Goal: Task Accomplishment & Management: Complete application form

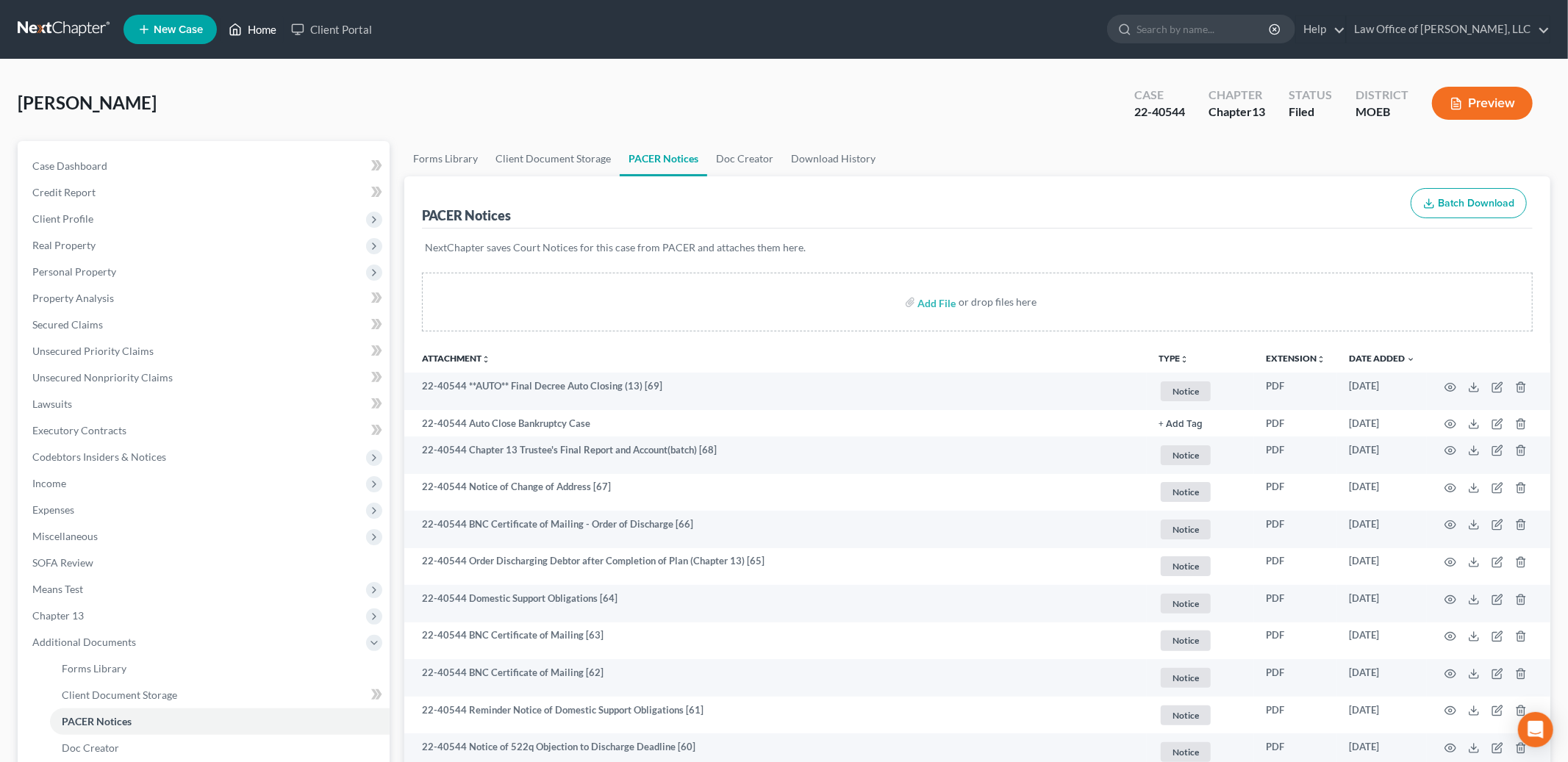
click at [259, 28] on link "Home" at bounding box center [253, 30] width 62 height 27
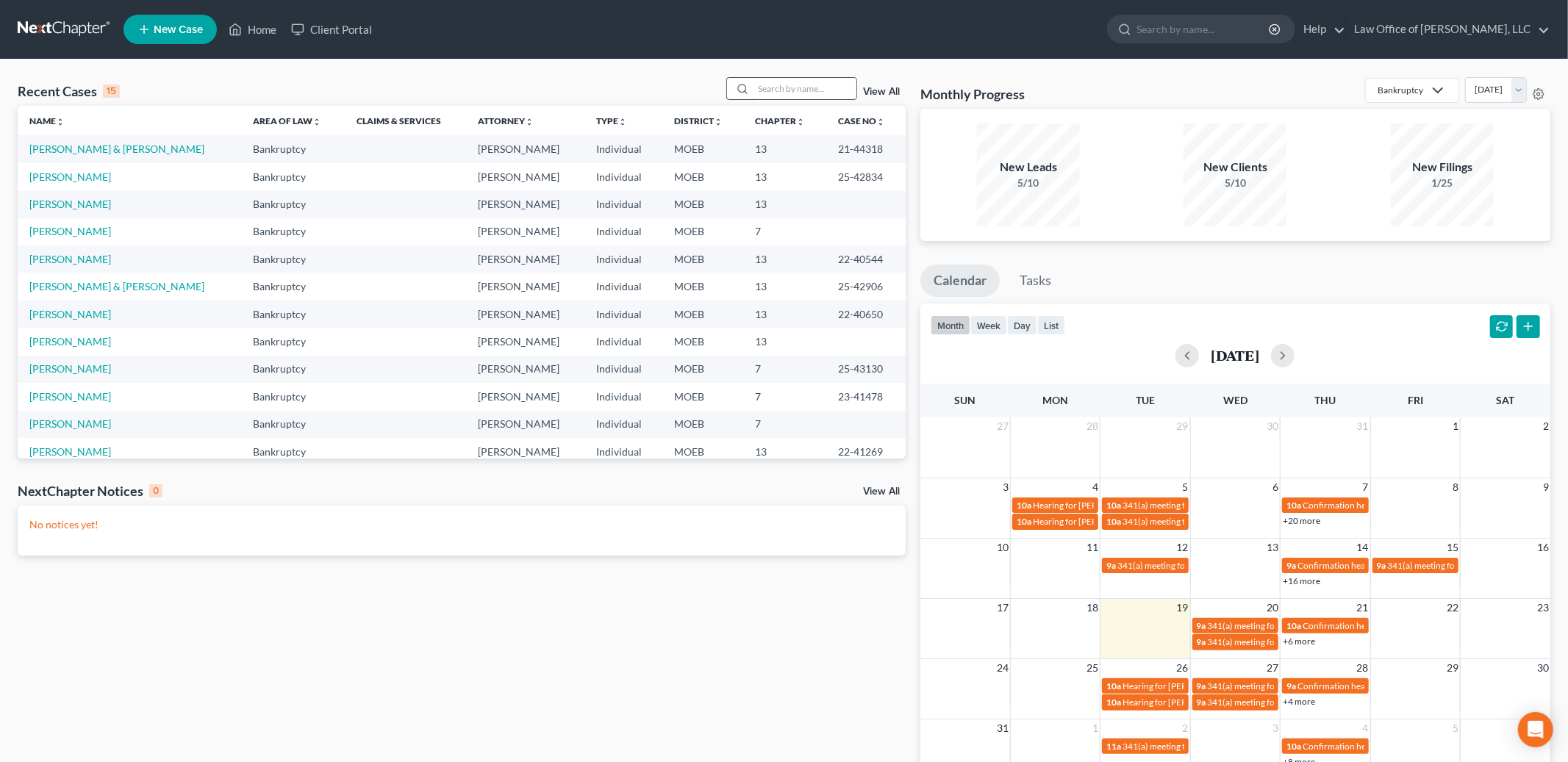
click at [773, 91] on input "search" at bounding box center [805, 88] width 103 height 22
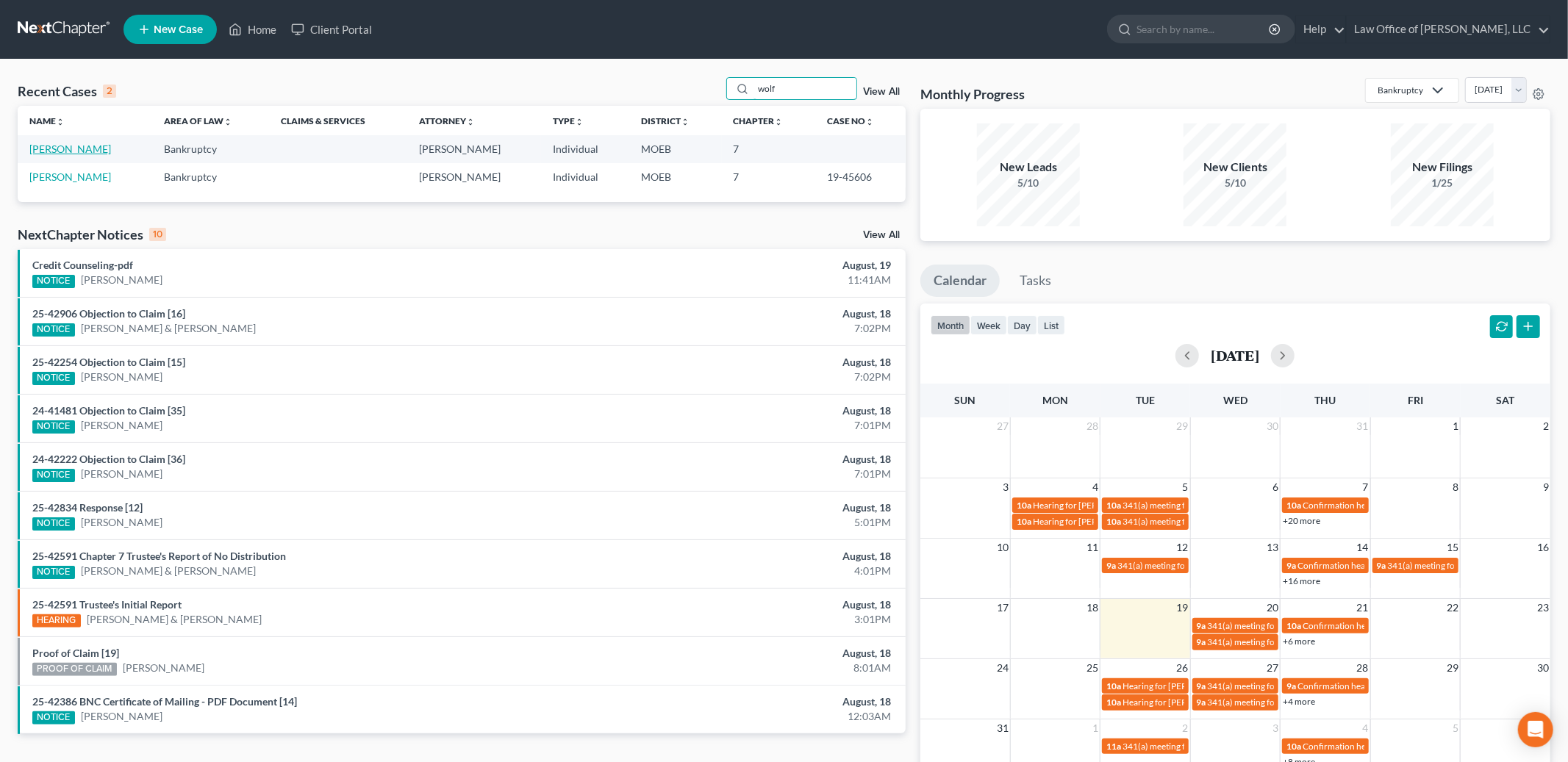
type input "wolf"
click at [40, 152] on link "[PERSON_NAME]" at bounding box center [71, 149] width 82 height 13
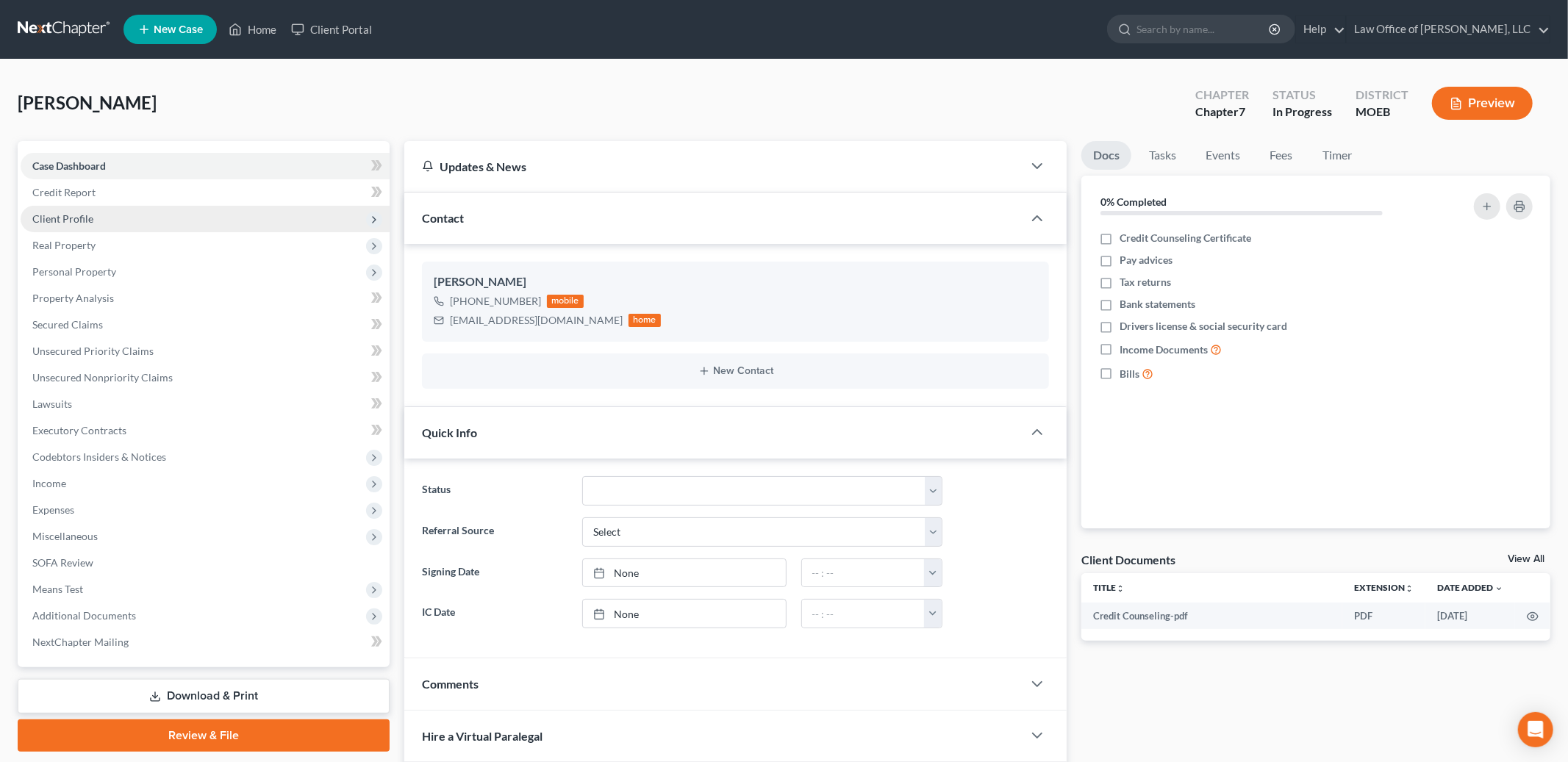
click at [80, 226] on span "Client Profile" at bounding box center [205, 219] width 369 height 27
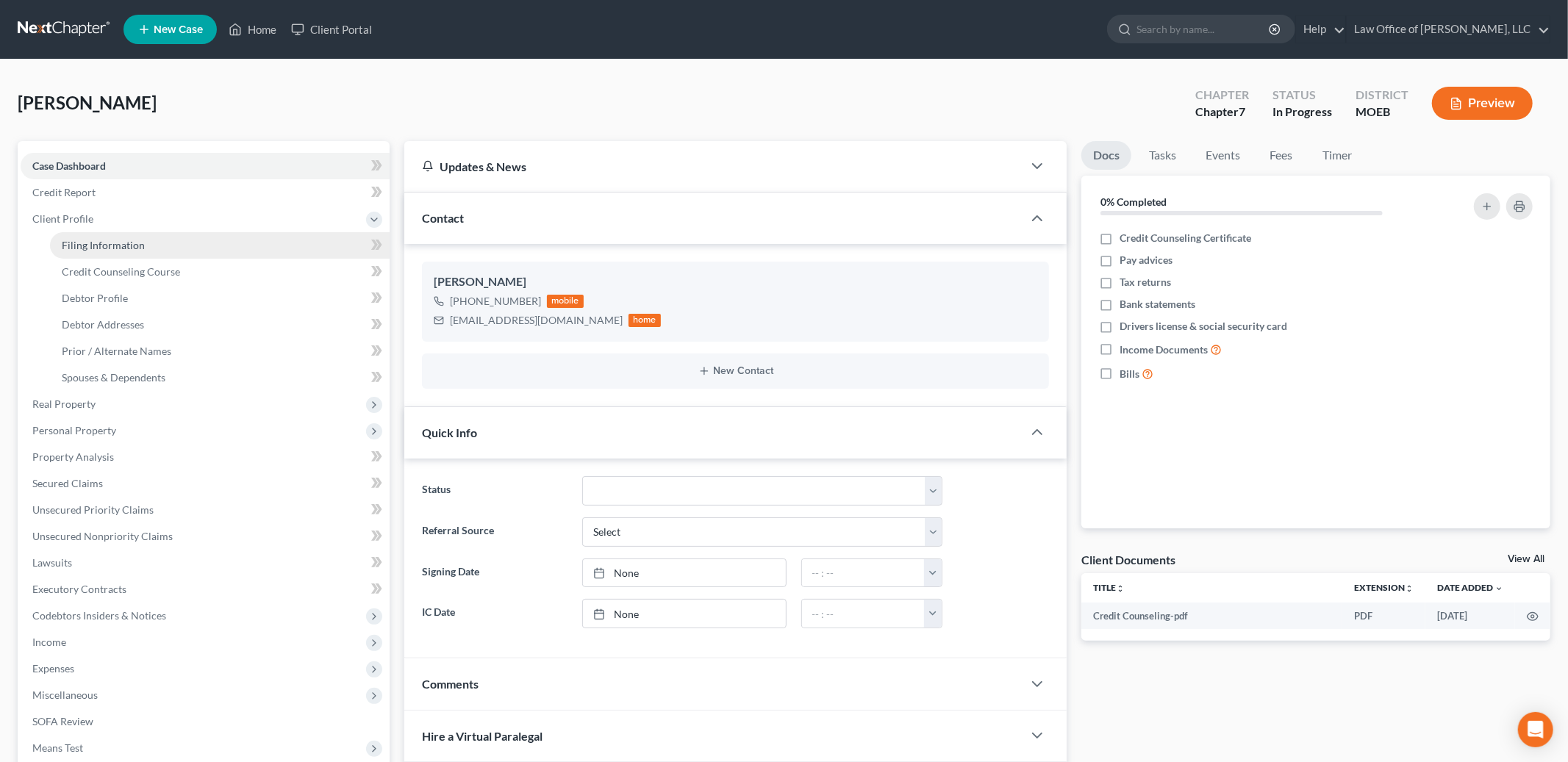
click at [91, 248] on span "Filing Information" at bounding box center [103, 245] width 83 height 13
select select "1"
select select "0"
select select "26"
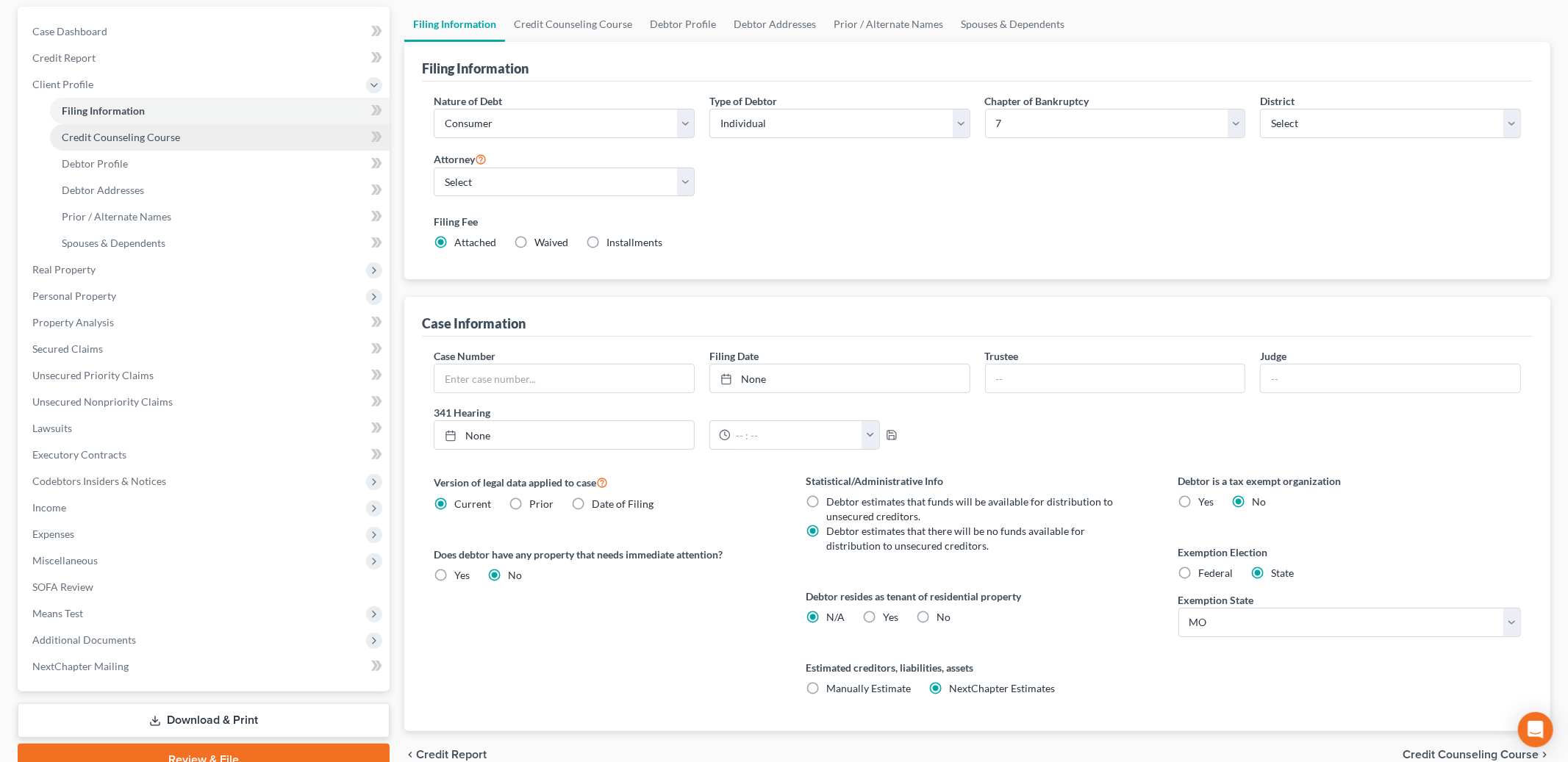
scroll to position [131, 0]
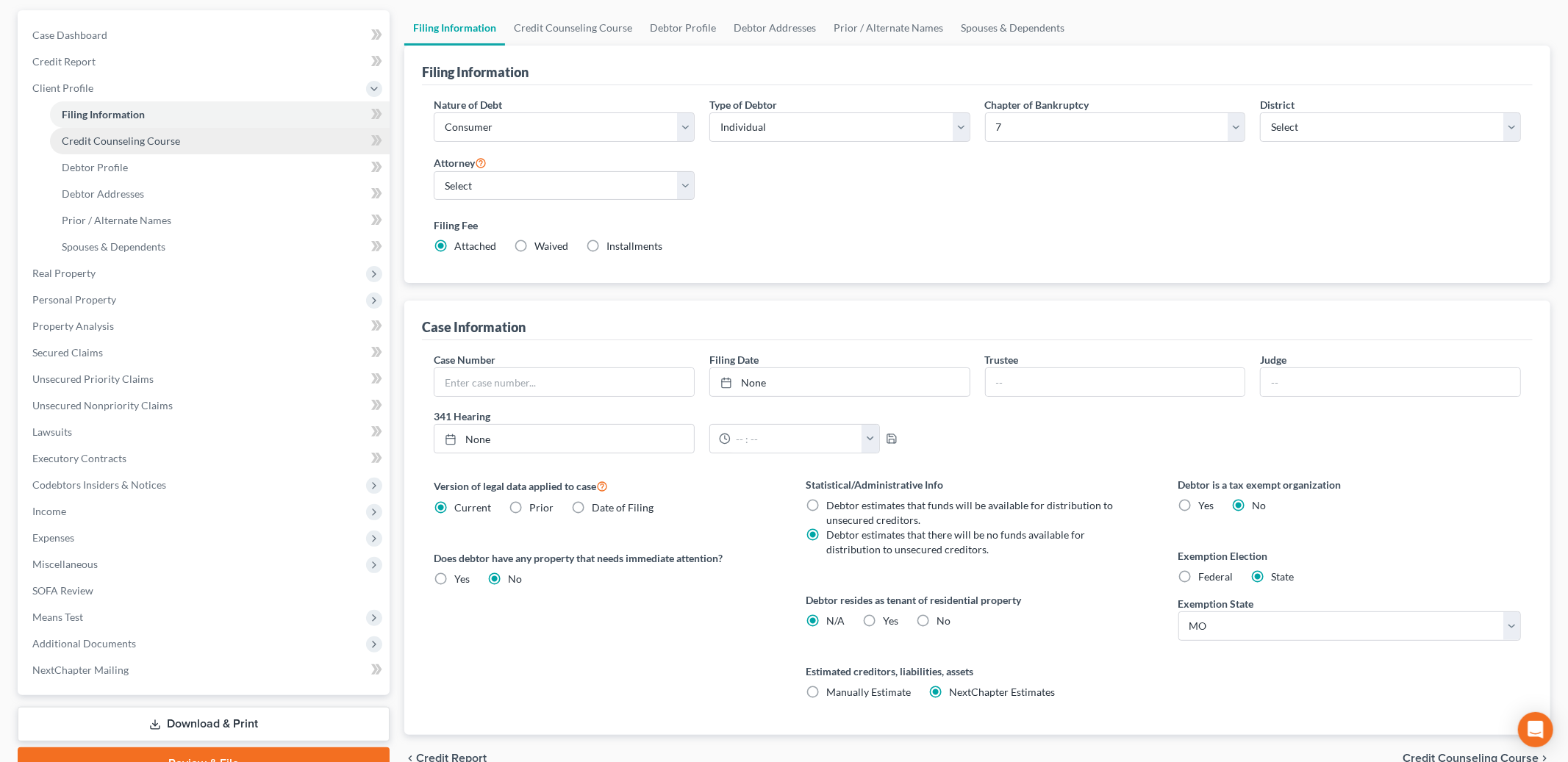
click at [135, 144] on span "Credit Counseling Course" at bounding box center [120, 141] width 118 height 13
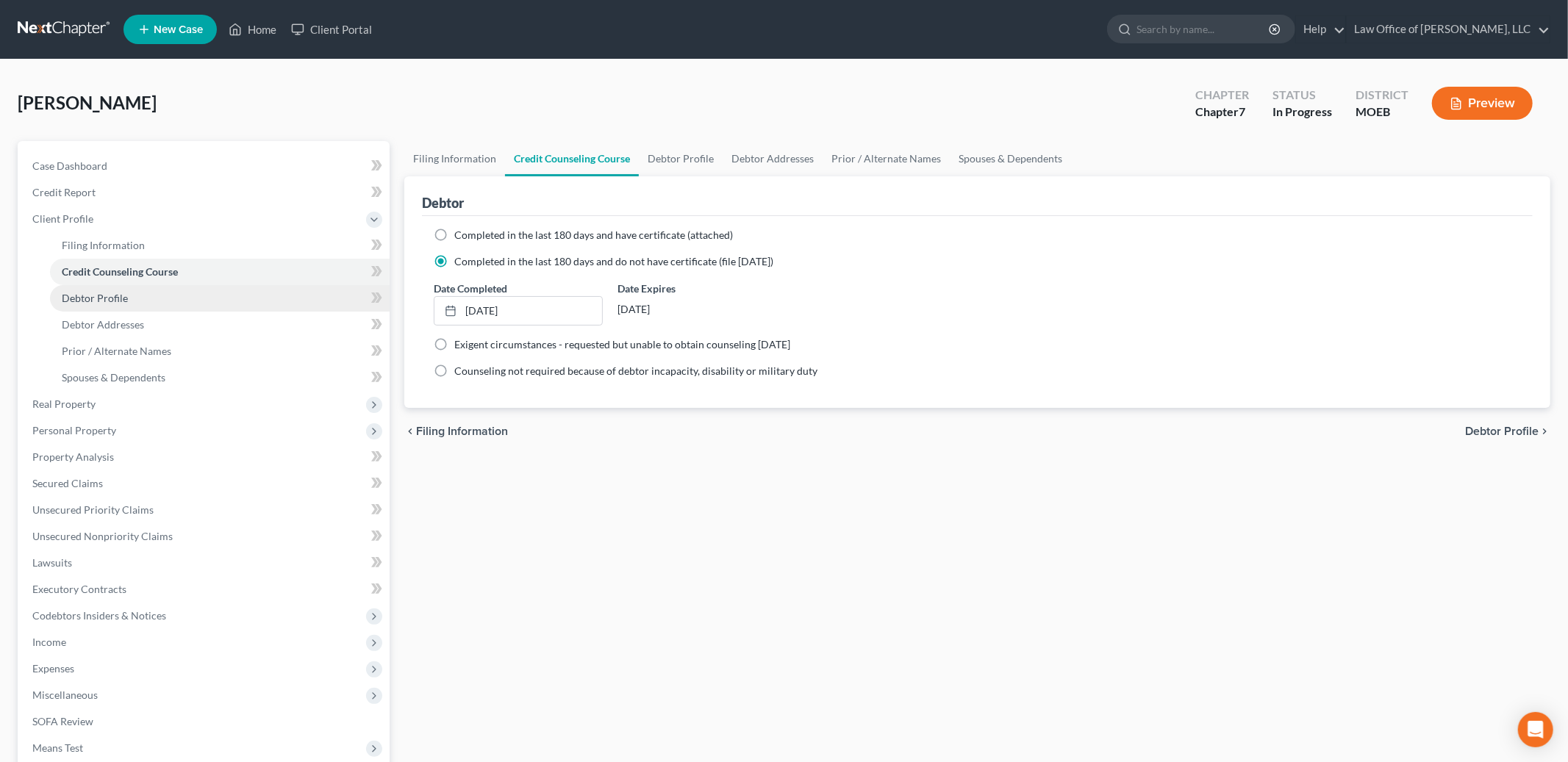
click at [126, 300] on span "Debtor Profile" at bounding box center [94, 298] width 66 height 13
select select "0"
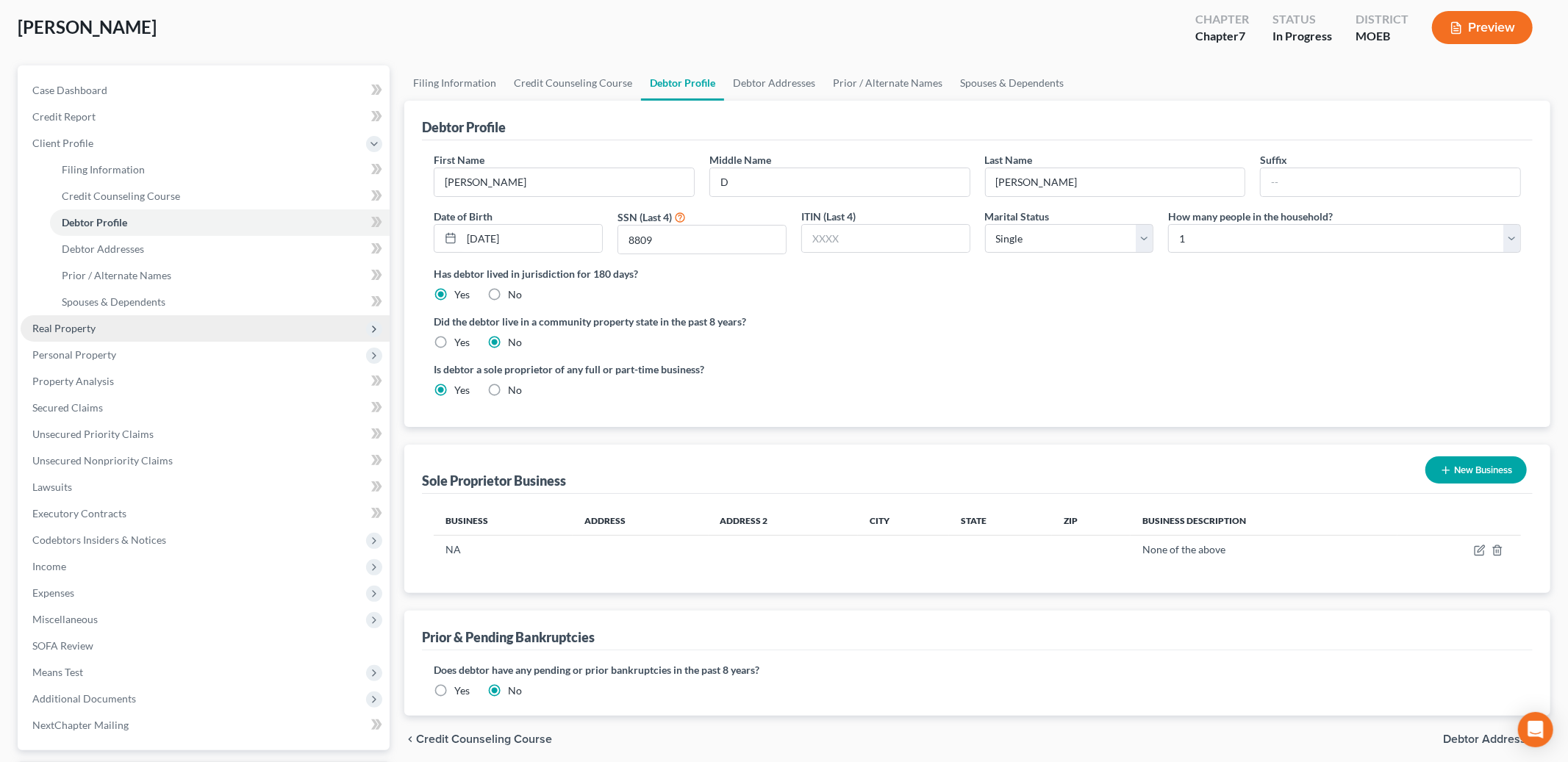
scroll to position [77, 0]
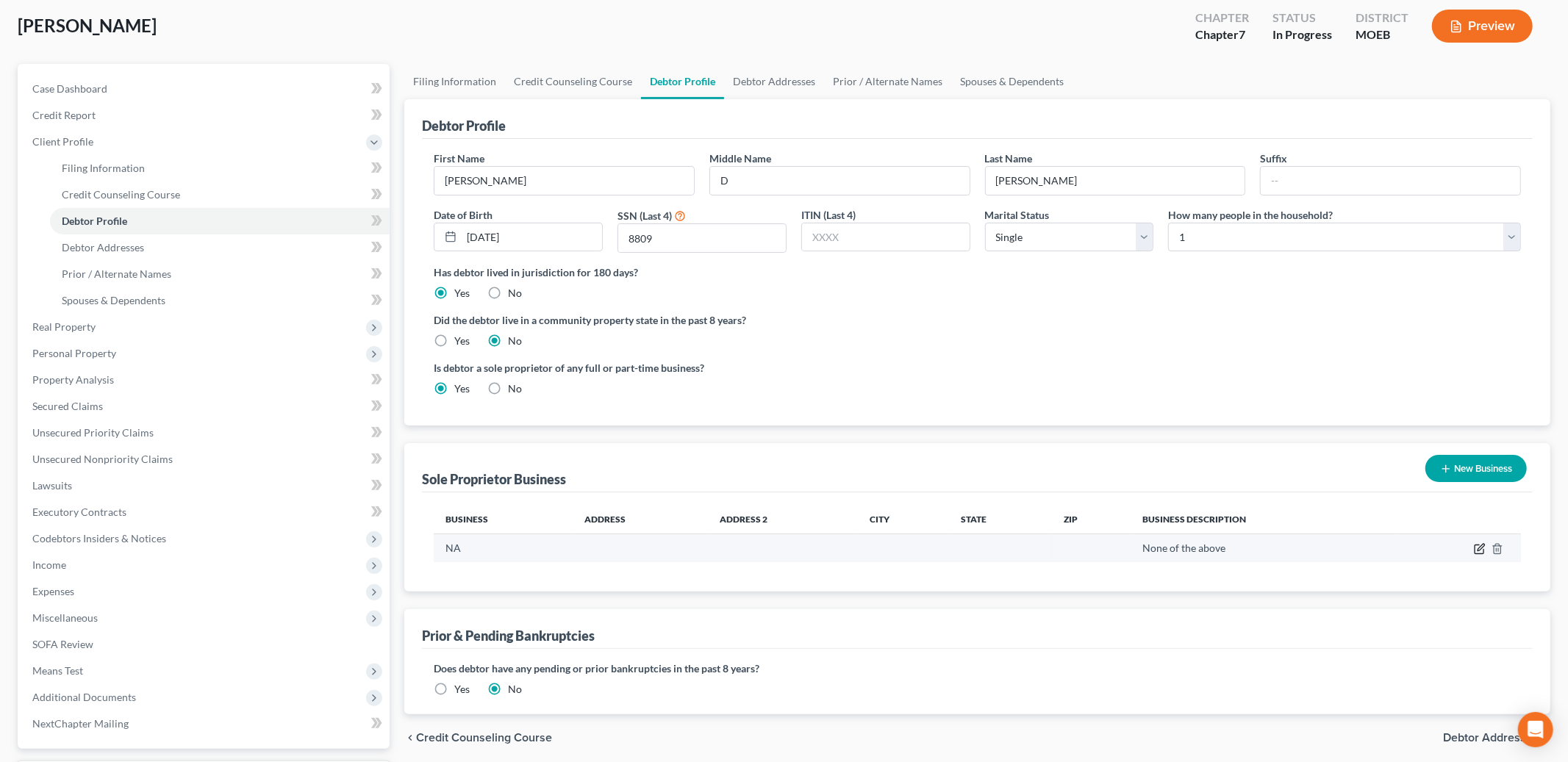
click at [1479, 549] on icon "button" at bounding box center [1481, 548] width 7 height 7
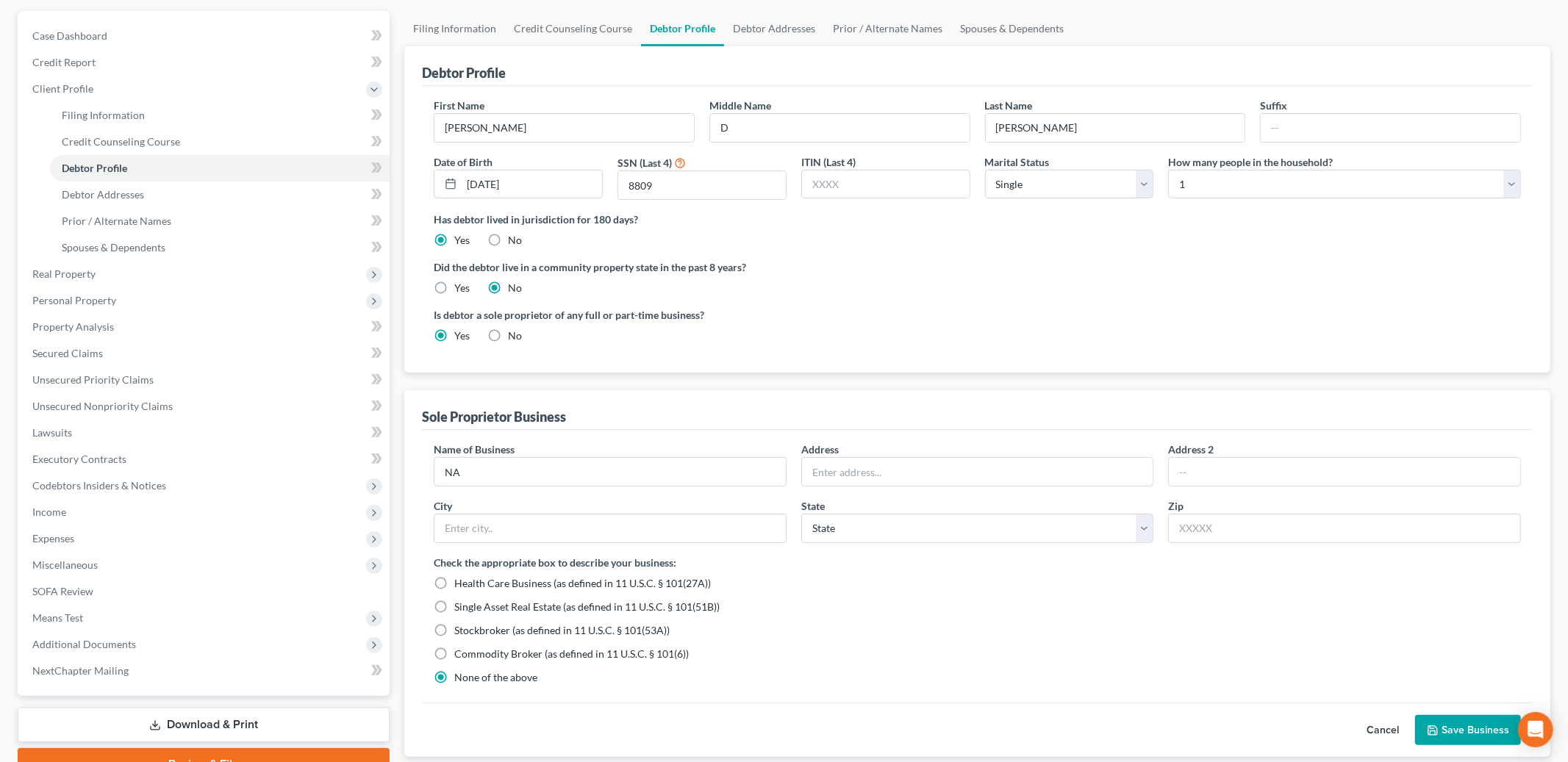
scroll to position [132, 0]
click at [1441, 733] on button "Save Business" at bounding box center [1468, 729] width 106 height 31
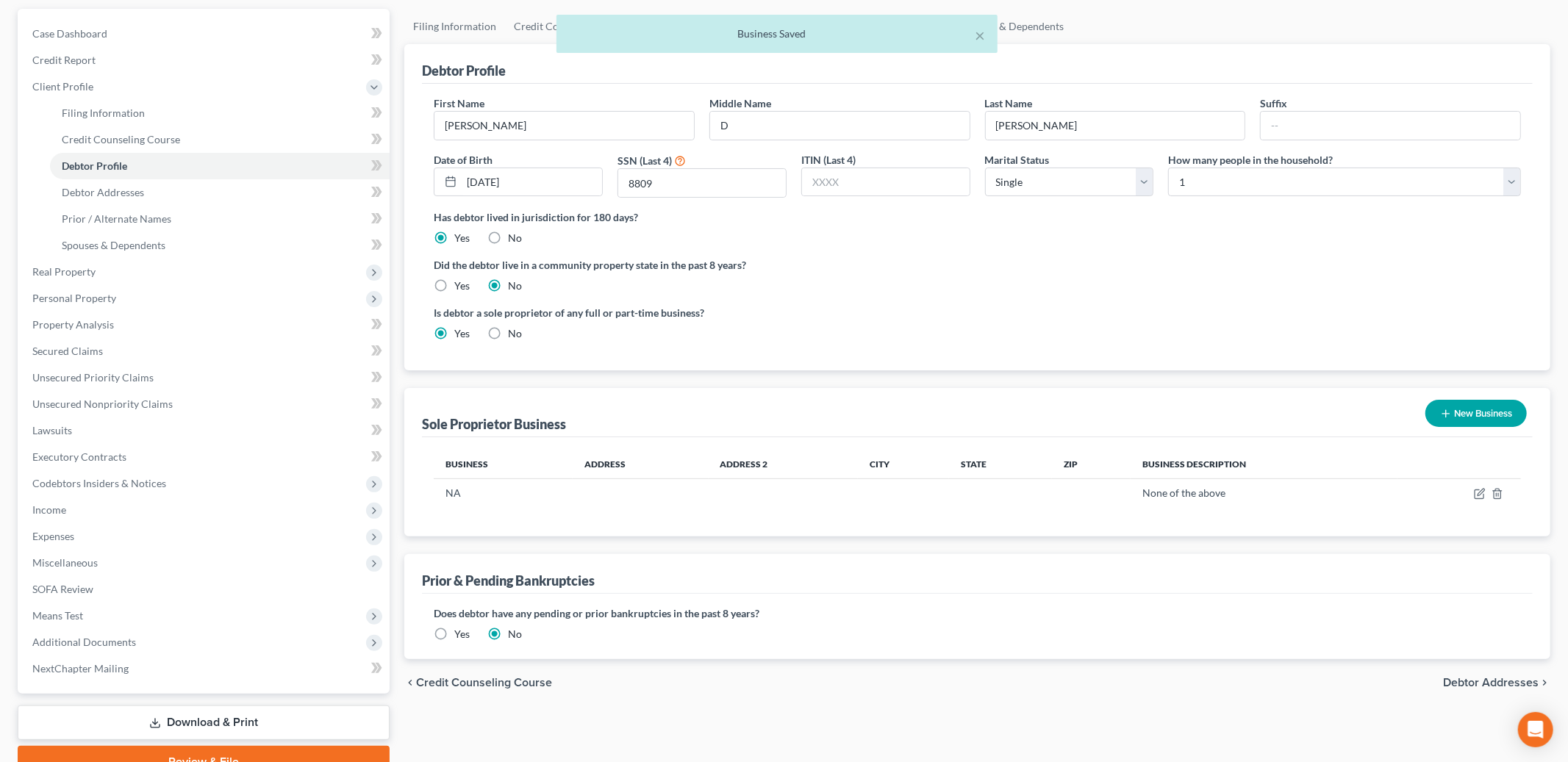
scroll to position [202, 0]
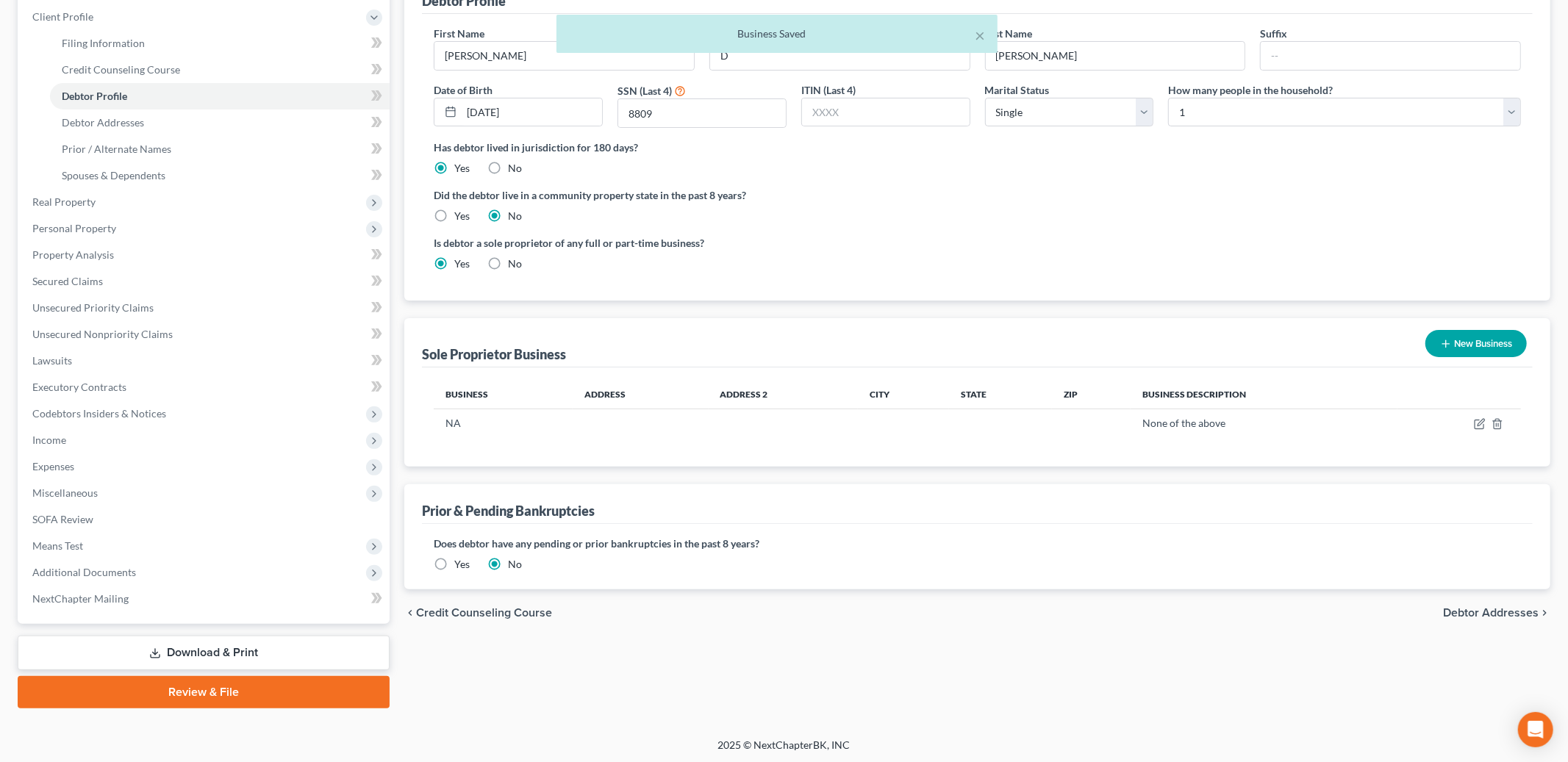
click at [1489, 609] on span "Debtor Addresses" at bounding box center [1491, 613] width 96 height 12
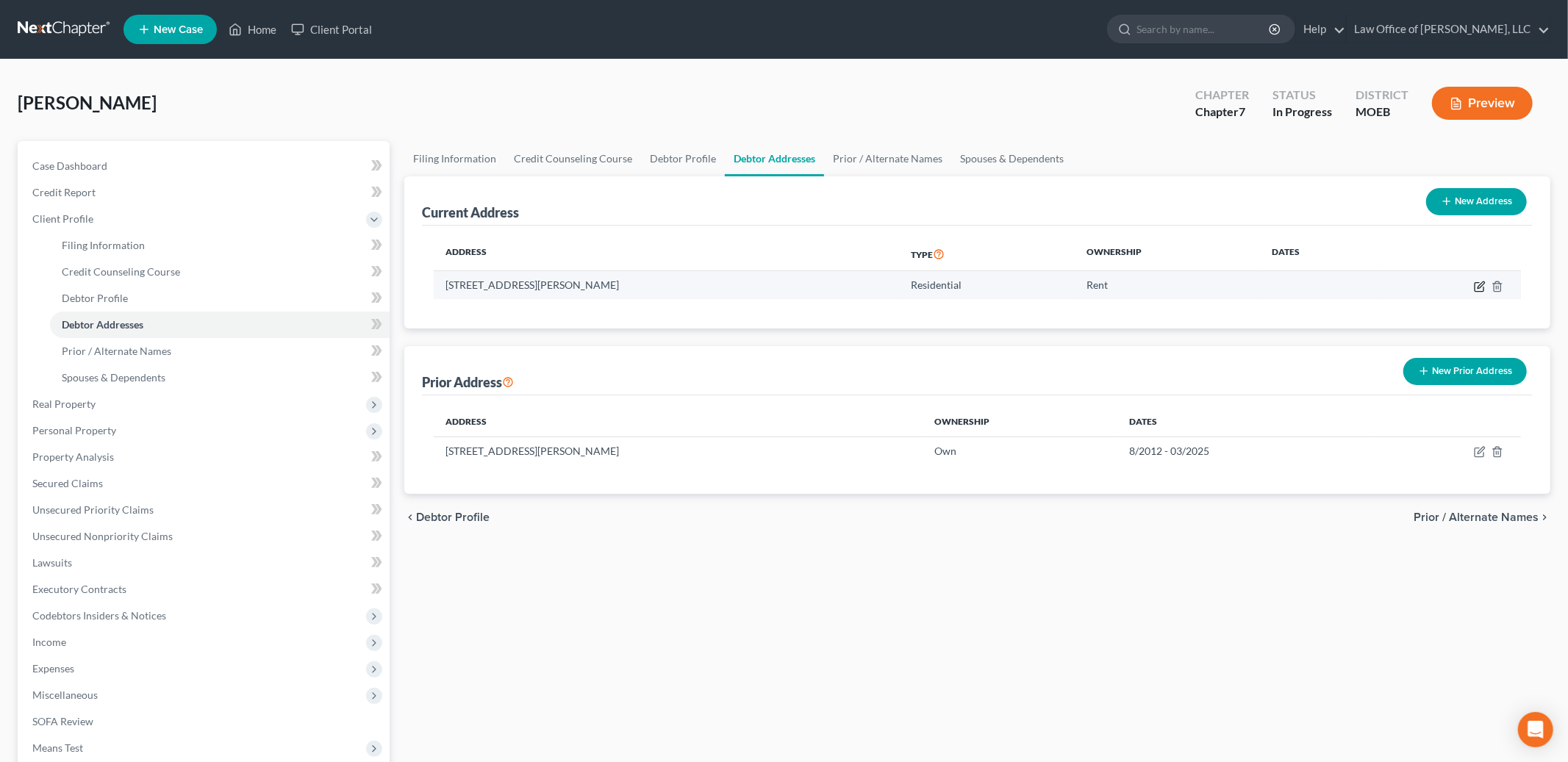
click at [1480, 287] on icon "button" at bounding box center [1481, 285] width 7 height 7
select select "26"
select select "0"
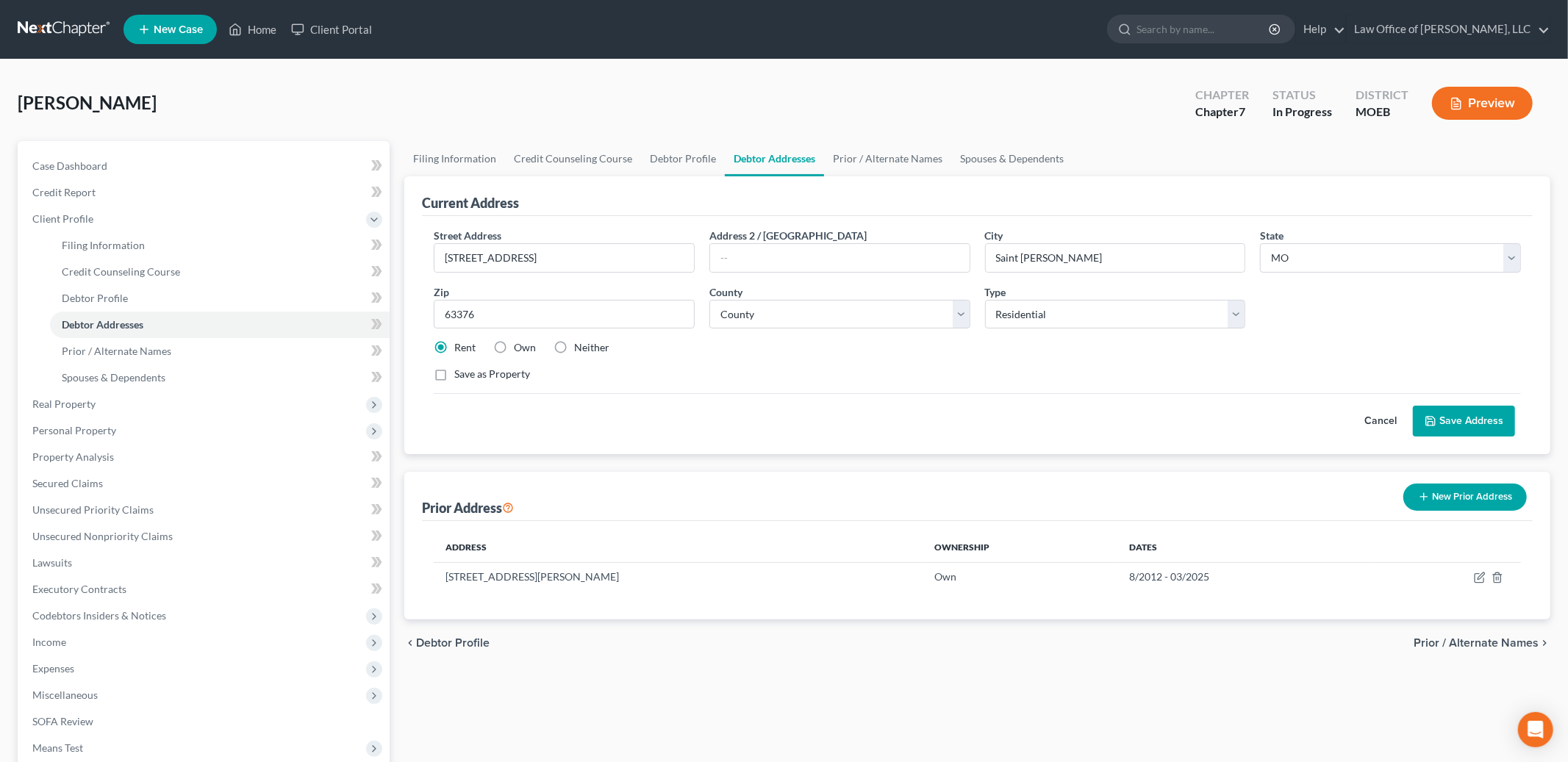
click at [1445, 646] on span "Prior / Alternate Names" at bounding box center [1477, 643] width 125 height 12
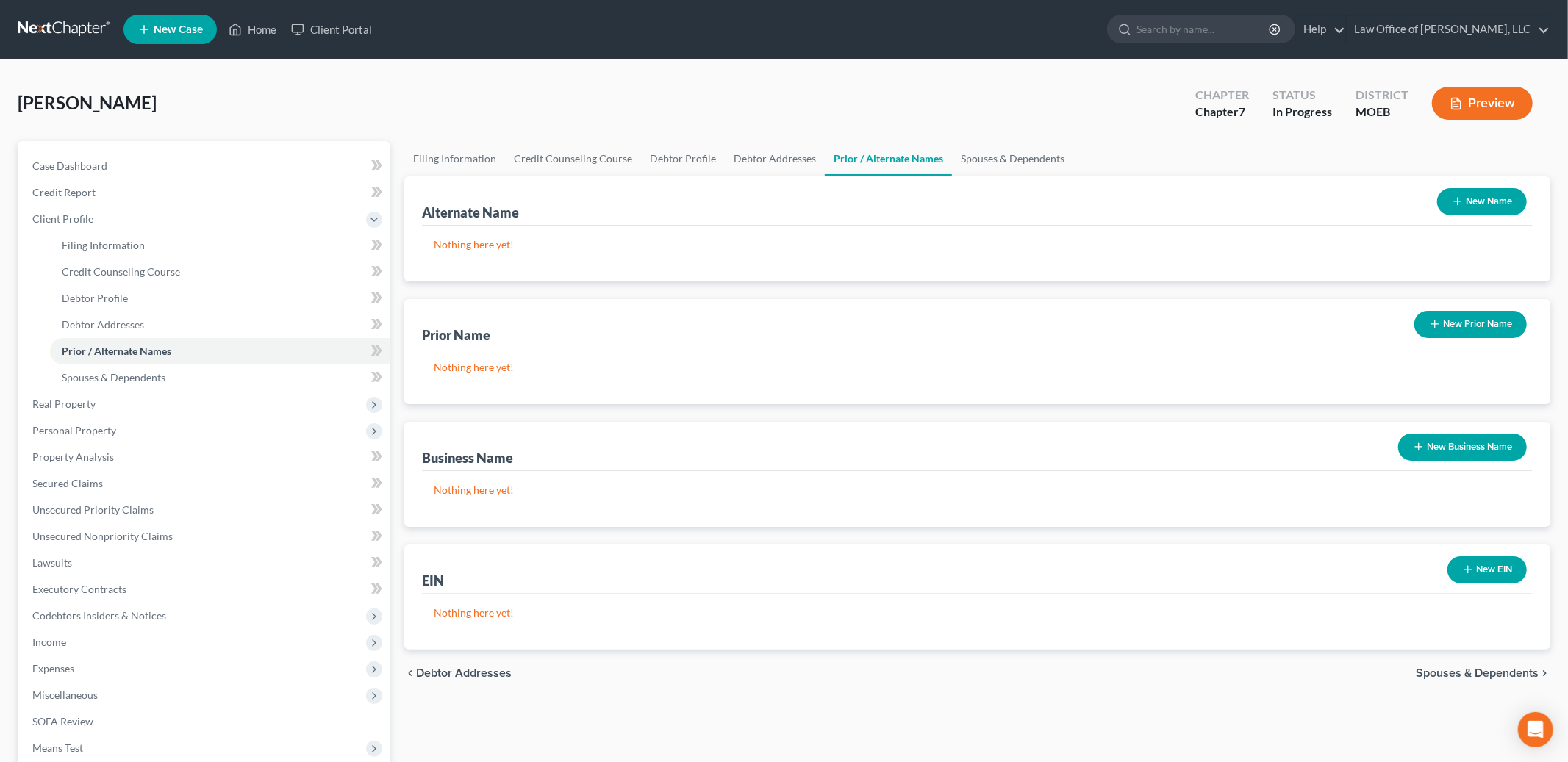
click at [1457, 682] on div "chevron_left Debtor Addresses Spouses & Dependents chevron_right" at bounding box center [978, 673] width 1146 height 47
click at [1454, 669] on span "Spouses & Dependents" at bounding box center [1477, 674] width 123 height 12
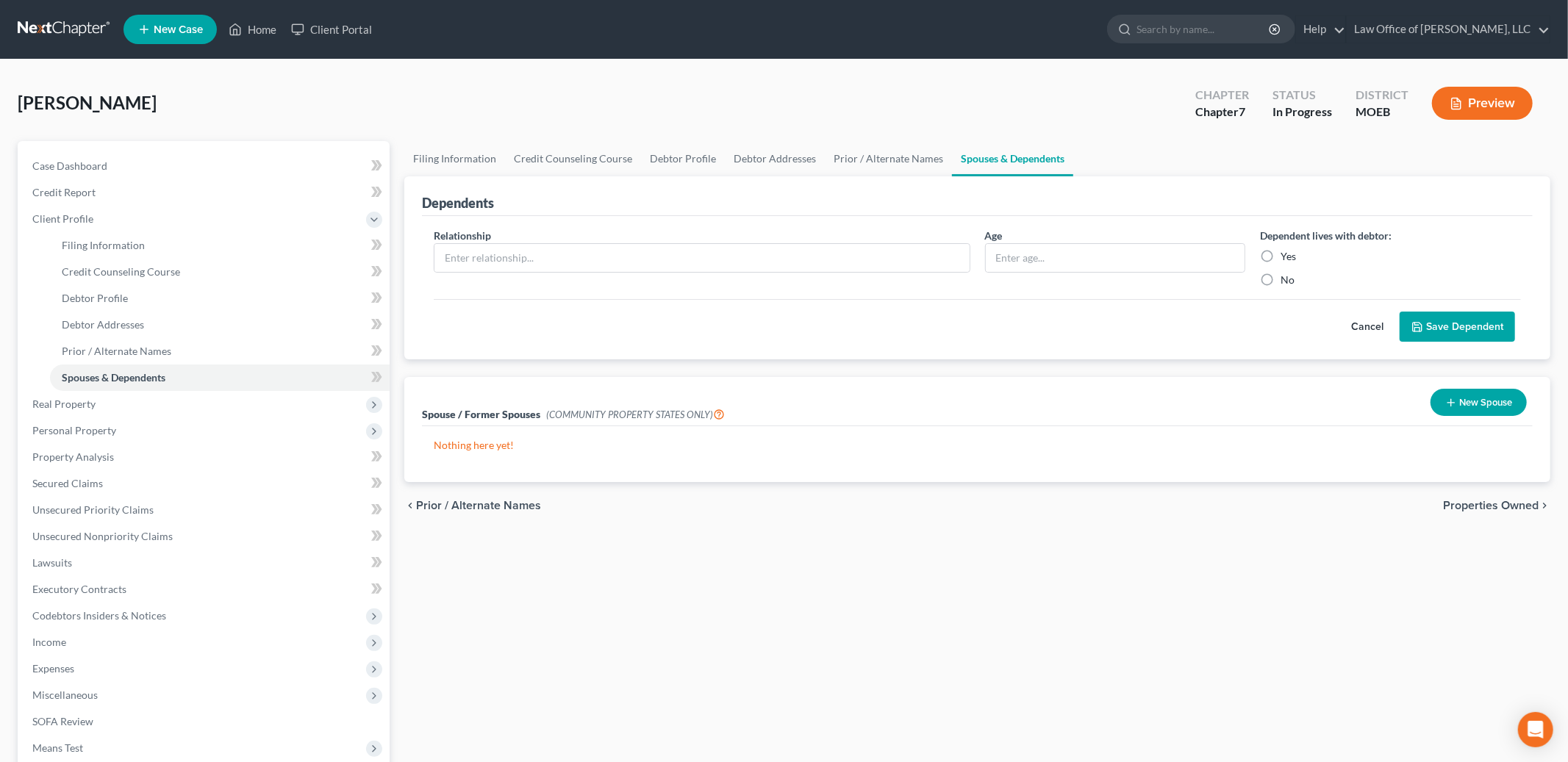
click at [1459, 501] on span "Properties Owned" at bounding box center [1491, 506] width 96 height 12
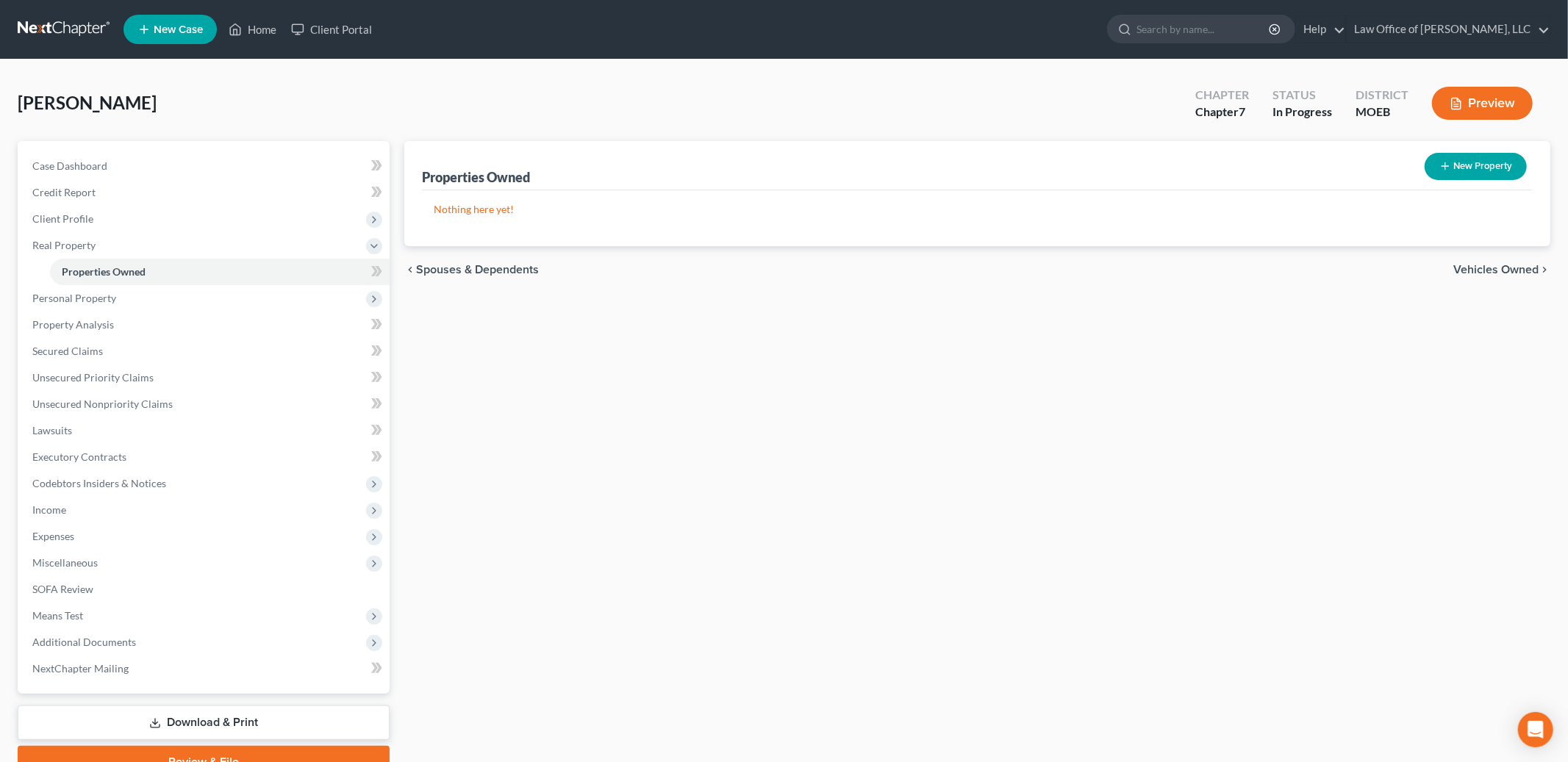
click at [1485, 269] on span "Vehicles Owned" at bounding box center [1496, 270] width 86 height 12
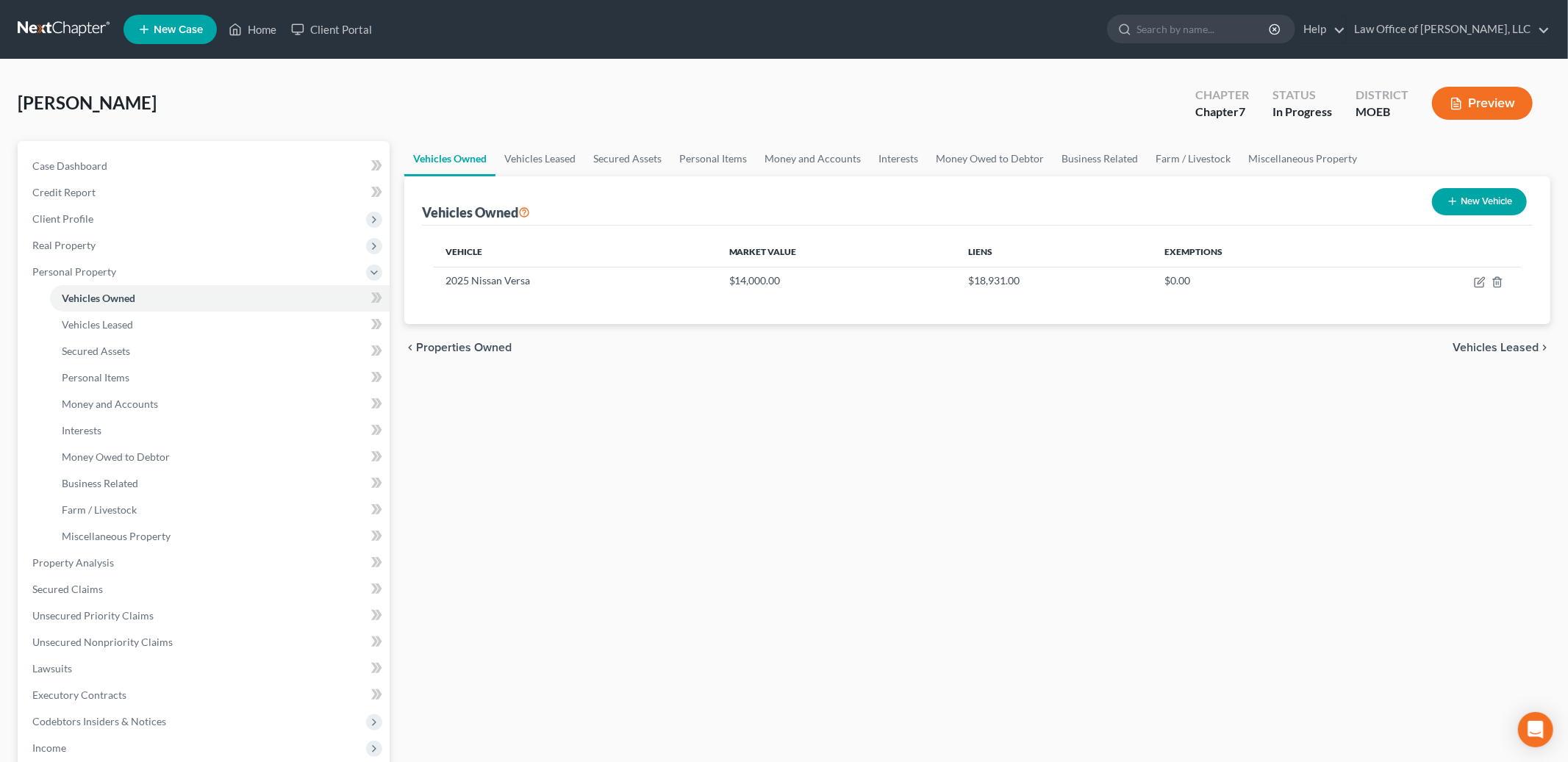
click at [1472, 349] on span "Vehicles Leased" at bounding box center [1496, 348] width 86 height 12
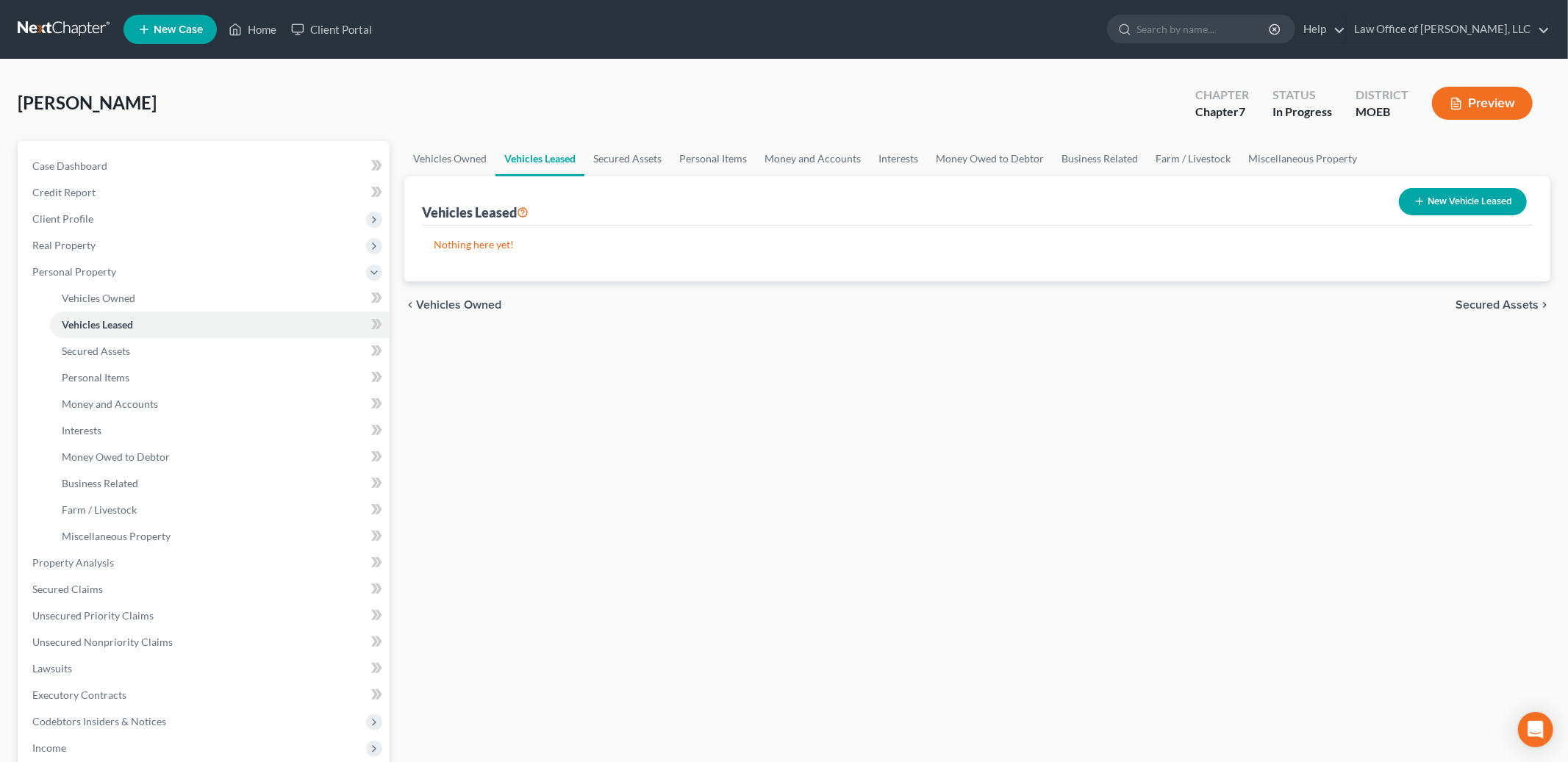
click at [1482, 299] on span "Secured Assets" at bounding box center [1497, 305] width 83 height 12
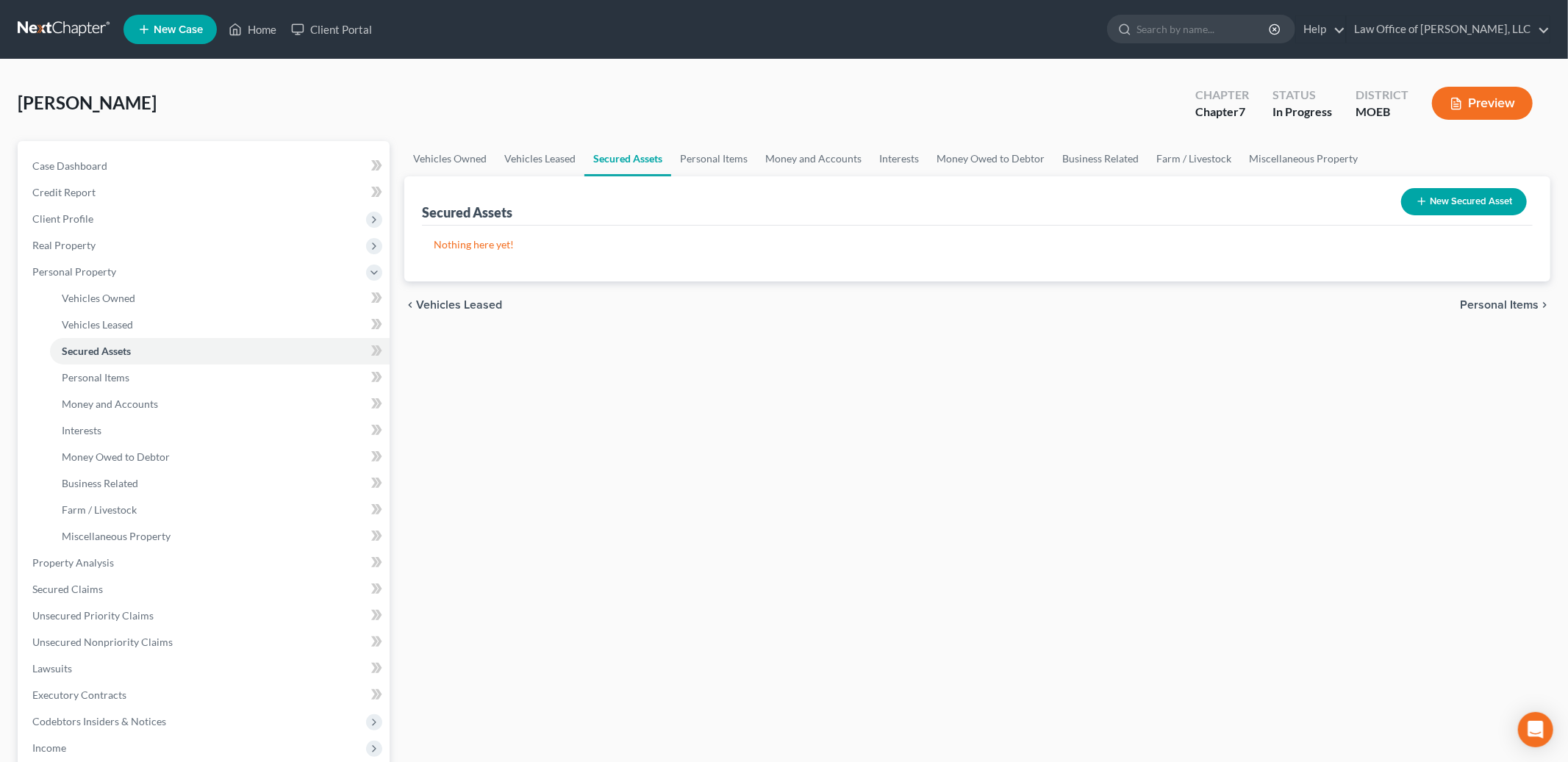
click at [1481, 299] on span "Personal Items" at bounding box center [1500, 305] width 79 height 12
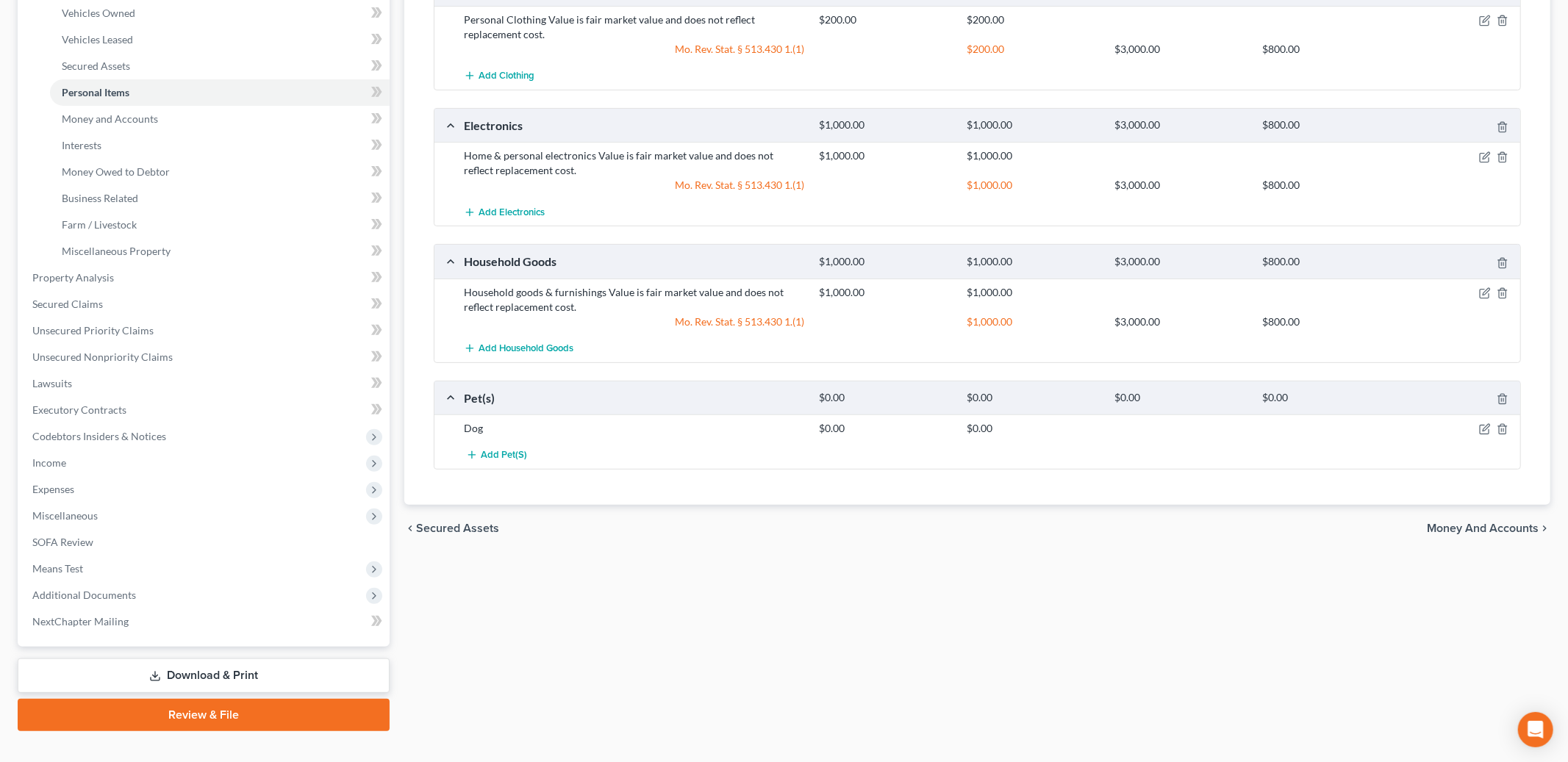
scroll to position [307, 0]
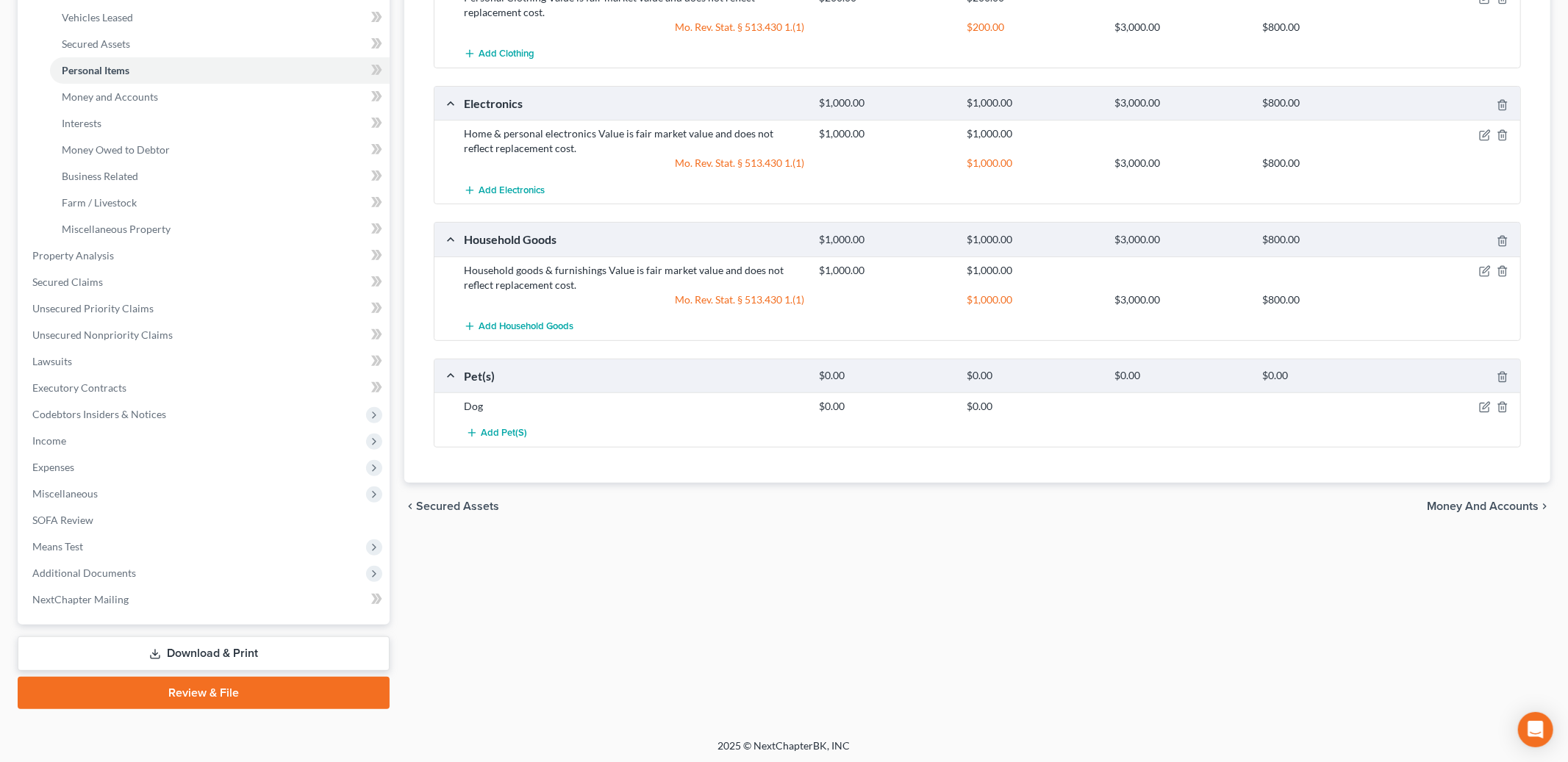
click at [1456, 503] on span "Money and Accounts" at bounding box center [1482, 506] width 112 height 12
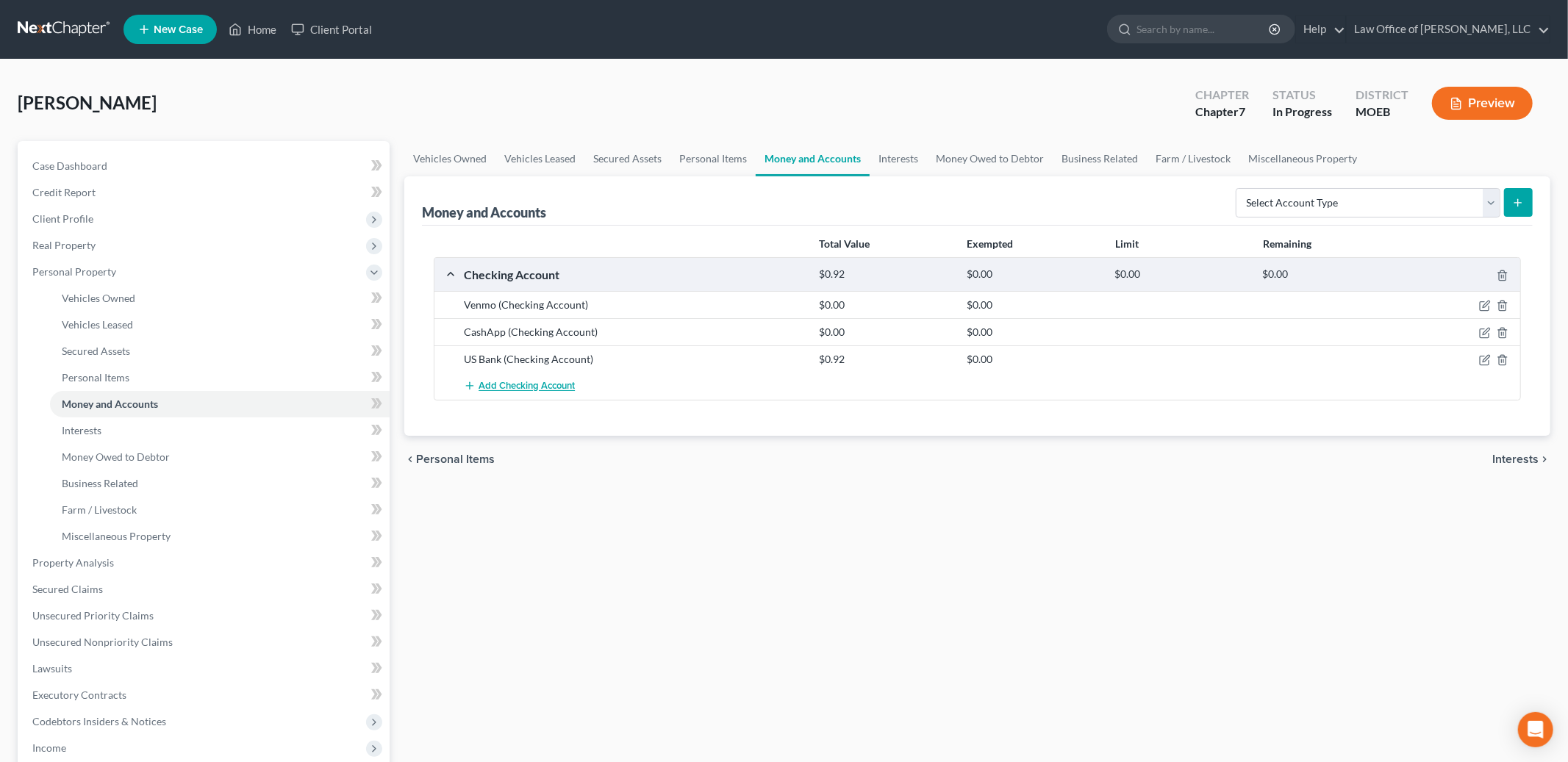
click at [536, 387] on span "Add Checking Account" at bounding box center [527, 387] width 97 height 12
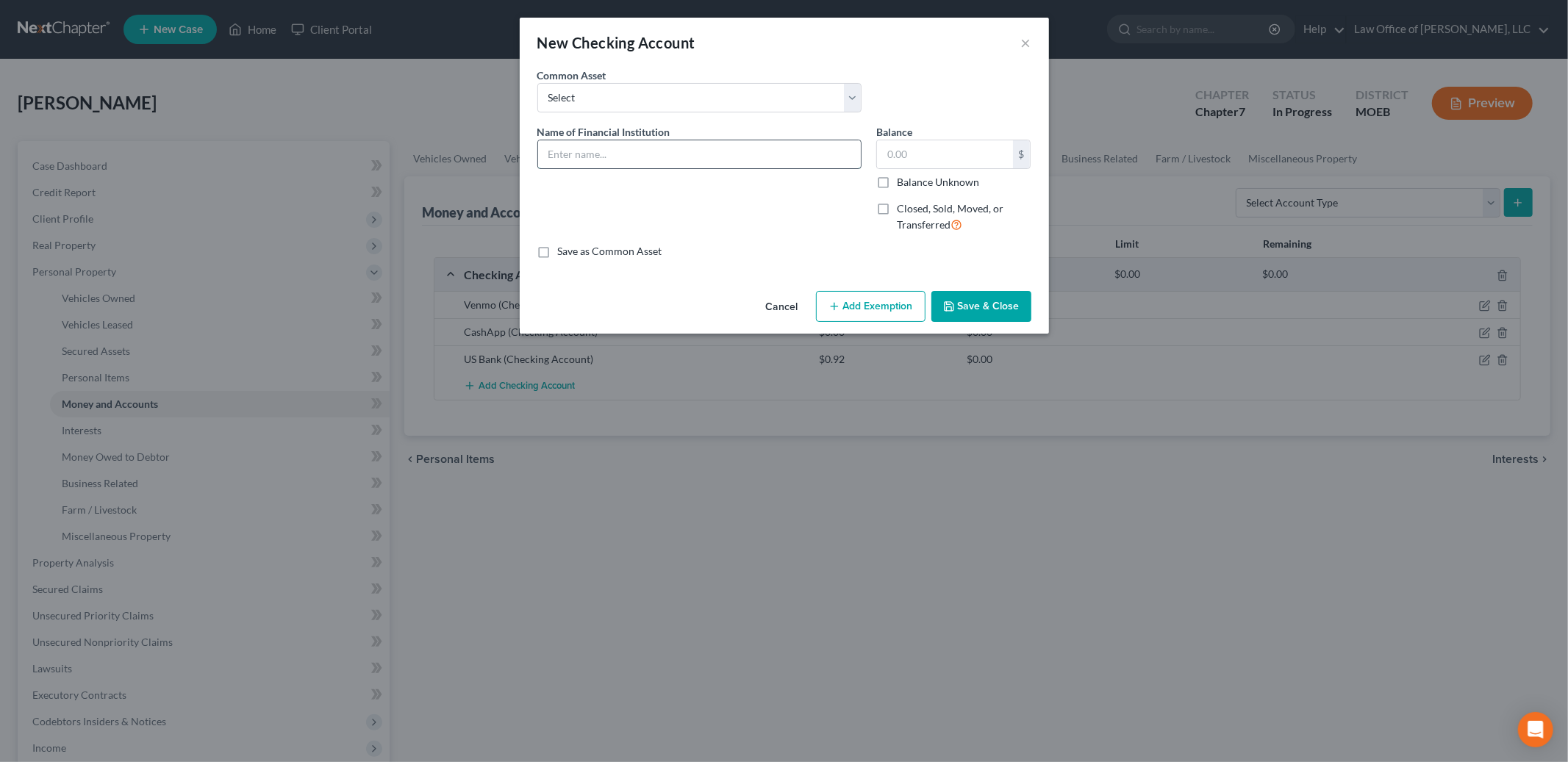
click at [579, 165] on input "text" at bounding box center [700, 155] width 323 height 28
type input "V"
type input "Door Dash pay card"
click at [929, 157] on input "text" at bounding box center [945, 155] width 136 height 28
type input "2.00"
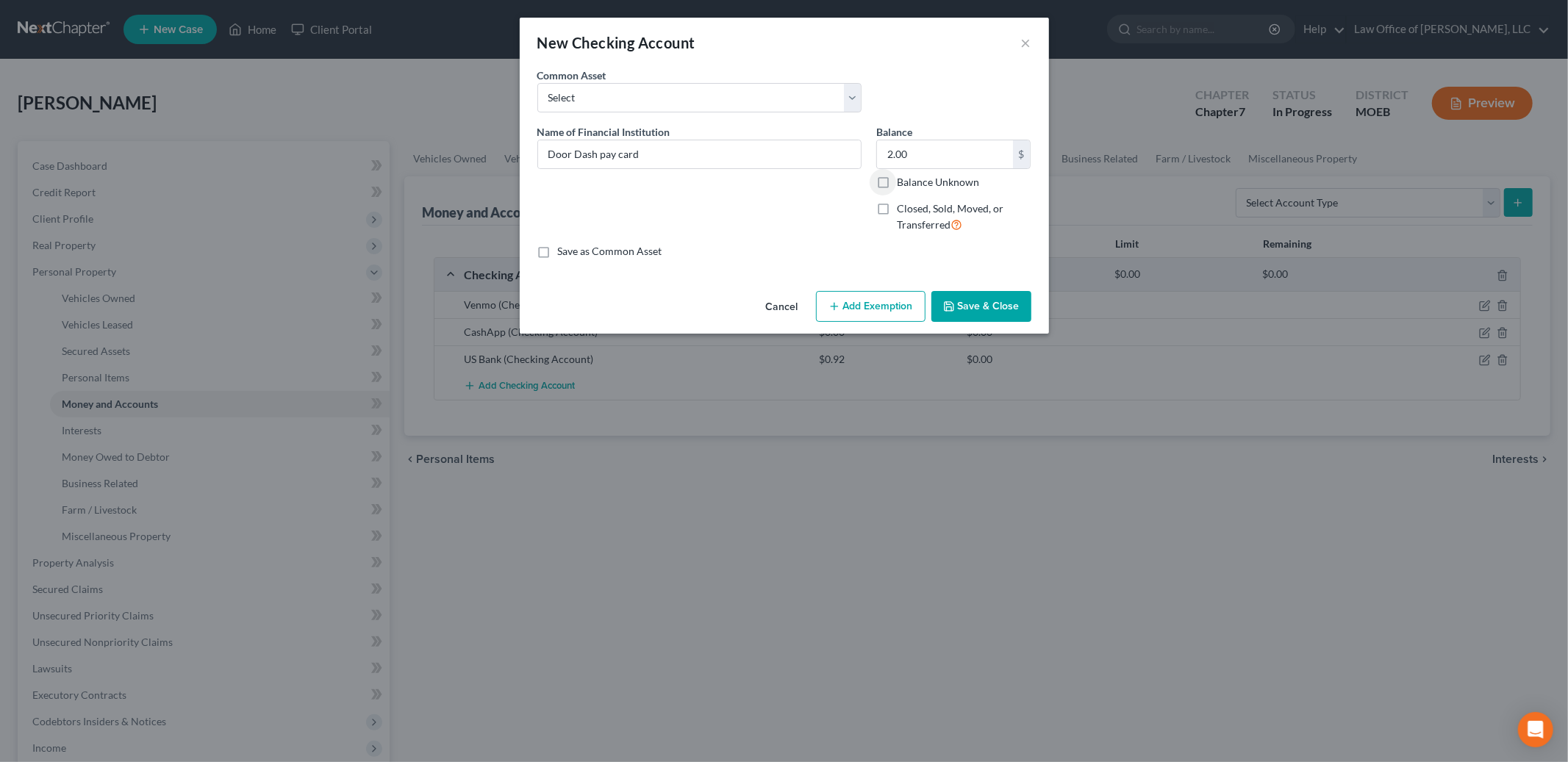
click at [899, 312] on button "Add Exemption" at bounding box center [871, 307] width 109 height 31
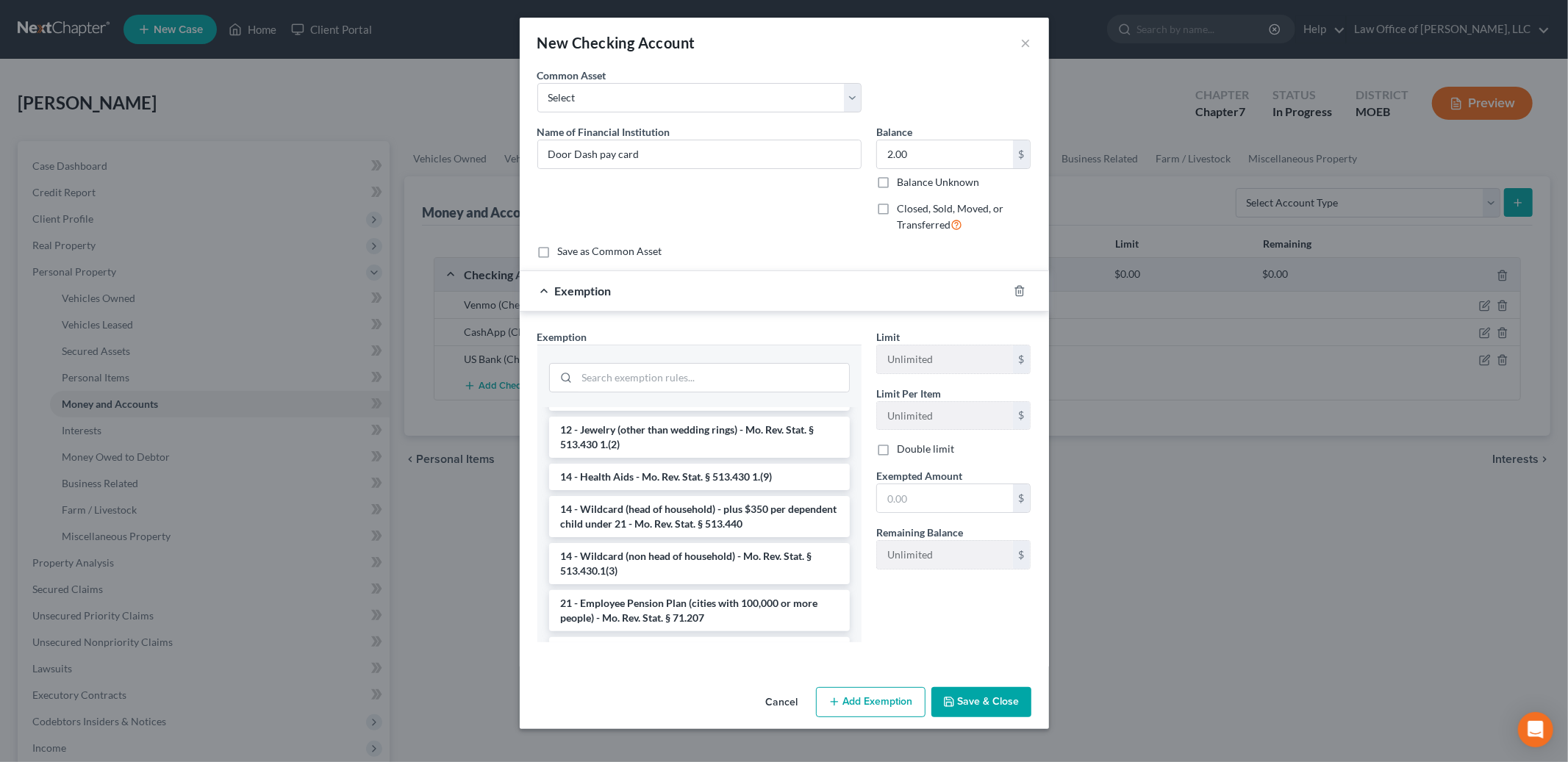
scroll to position [238, 0]
click at [766, 552] on li "14 - Wildcard (non head of household) - Mo. Rev. Stat. § 513.430.1(3)" at bounding box center [700, 557] width 300 height 41
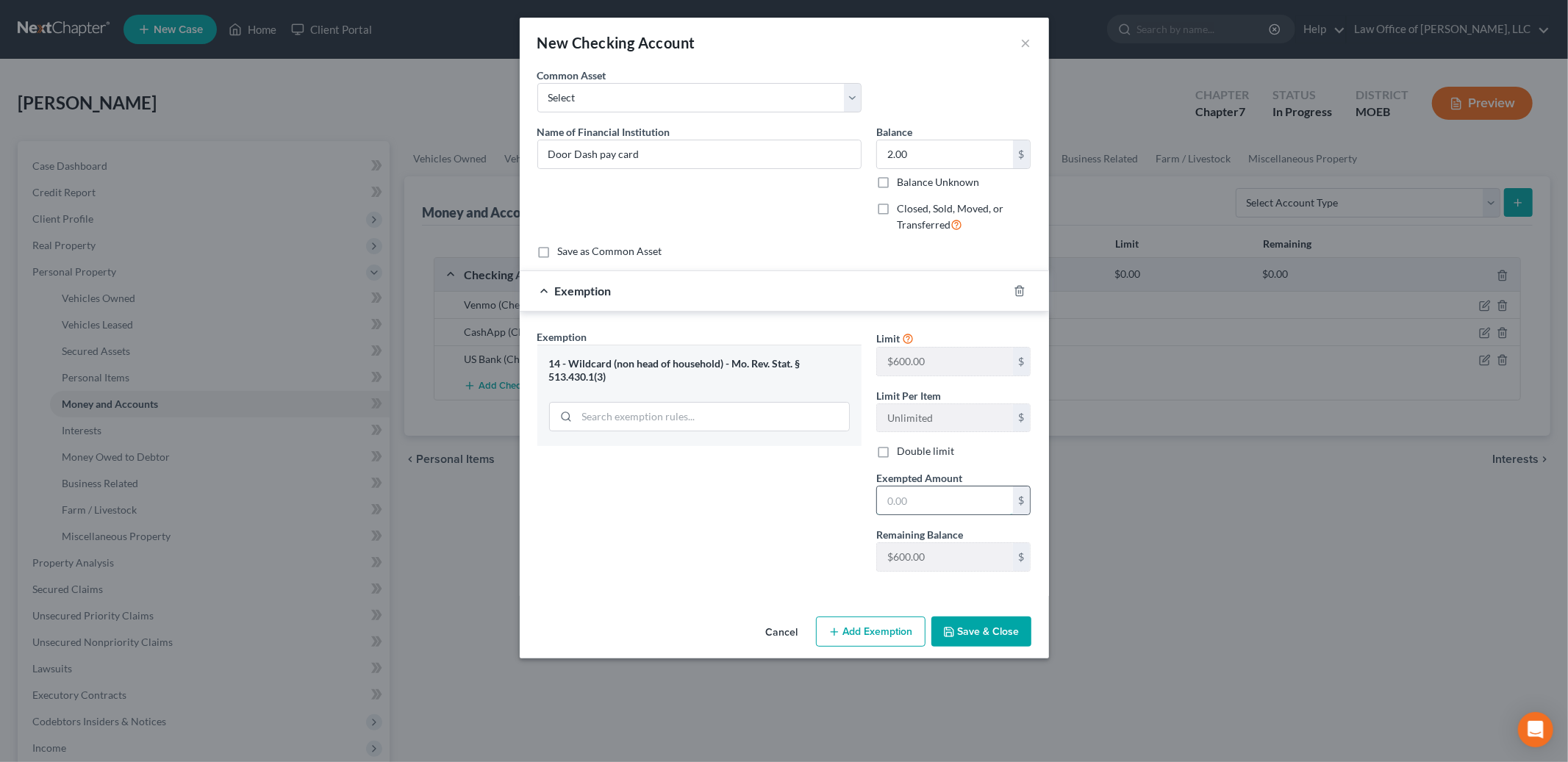
click at [907, 509] on input "text" at bounding box center [945, 501] width 136 height 28
type input "2.00"
click at [952, 622] on button "Save & Close" at bounding box center [981, 633] width 100 height 31
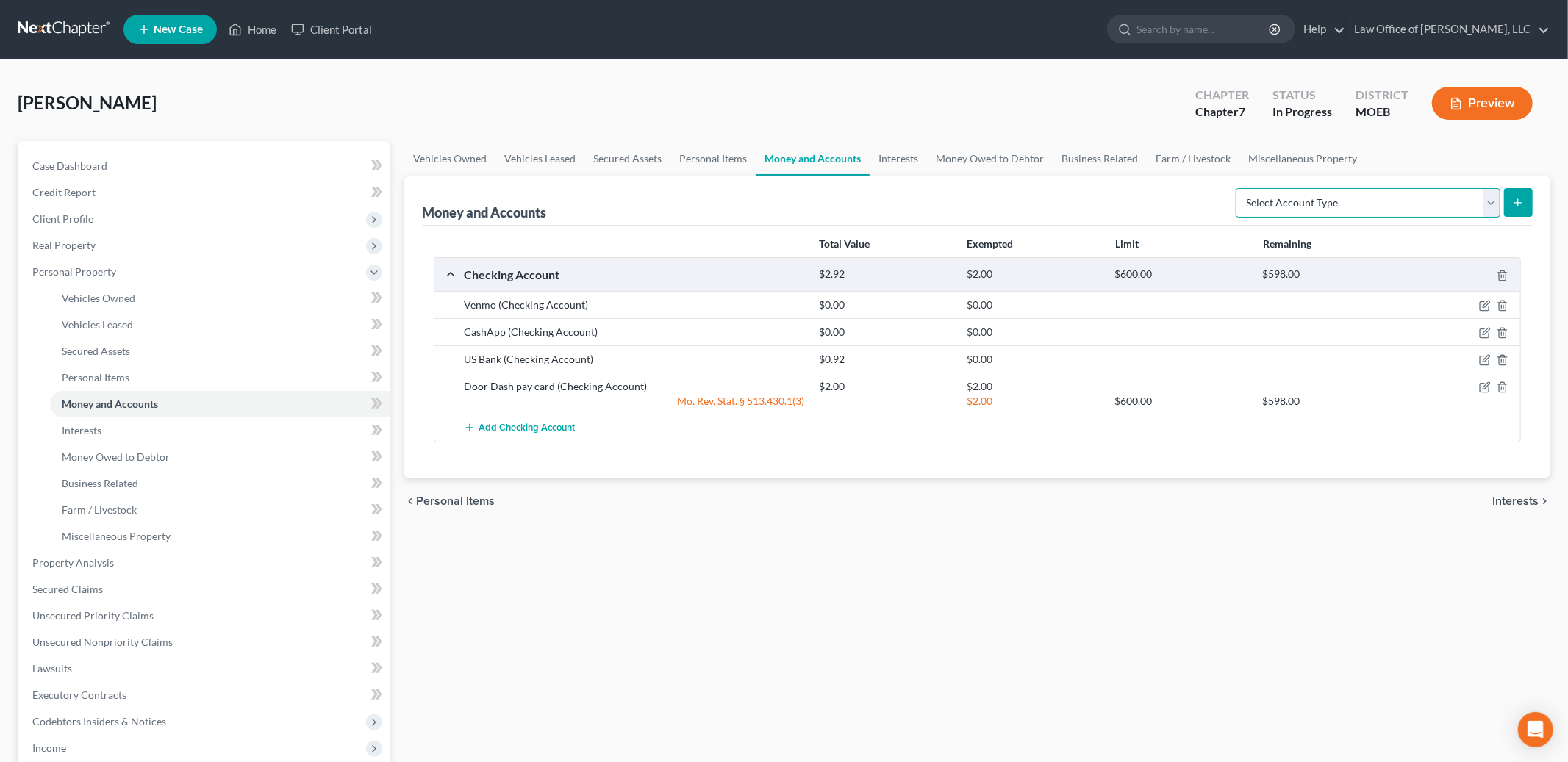
click at [1339, 199] on select "Select Account Type Brokerage Cash on Hand Certificates of Deposit Checking Acc…" at bounding box center [1368, 203] width 265 height 30
click at [899, 162] on link "Interests" at bounding box center [898, 158] width 57 height 35
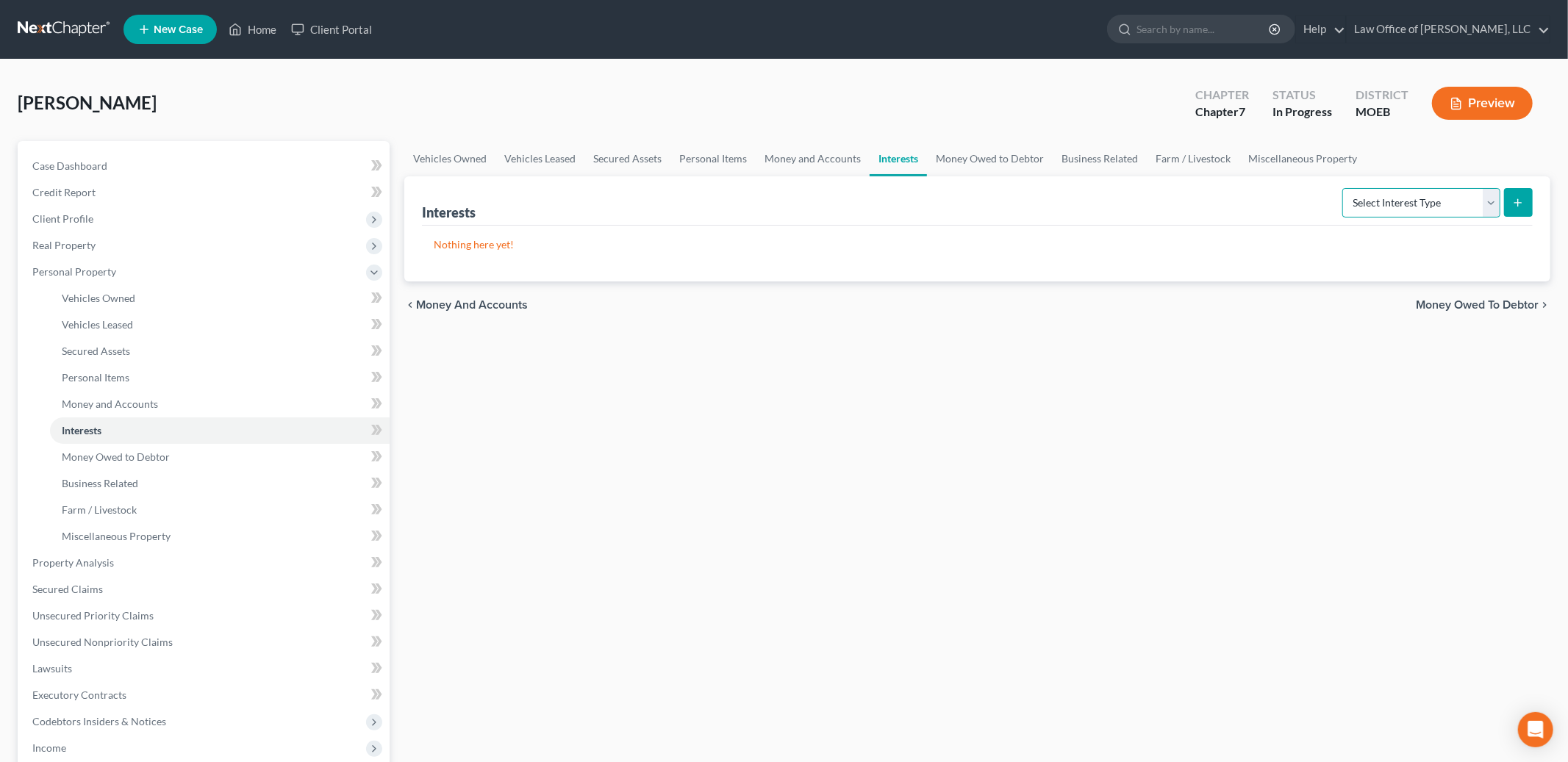
click at [1442, 210] on select "Select Interest Type 401K Annuity Bond Education IRA Government Bond Government…" at bounding box center [1422, 203] width 158 height 30
click at [1007, 151] on link "Money Owed to Debtor" at bounding box center [990, 158] width 126 height 35
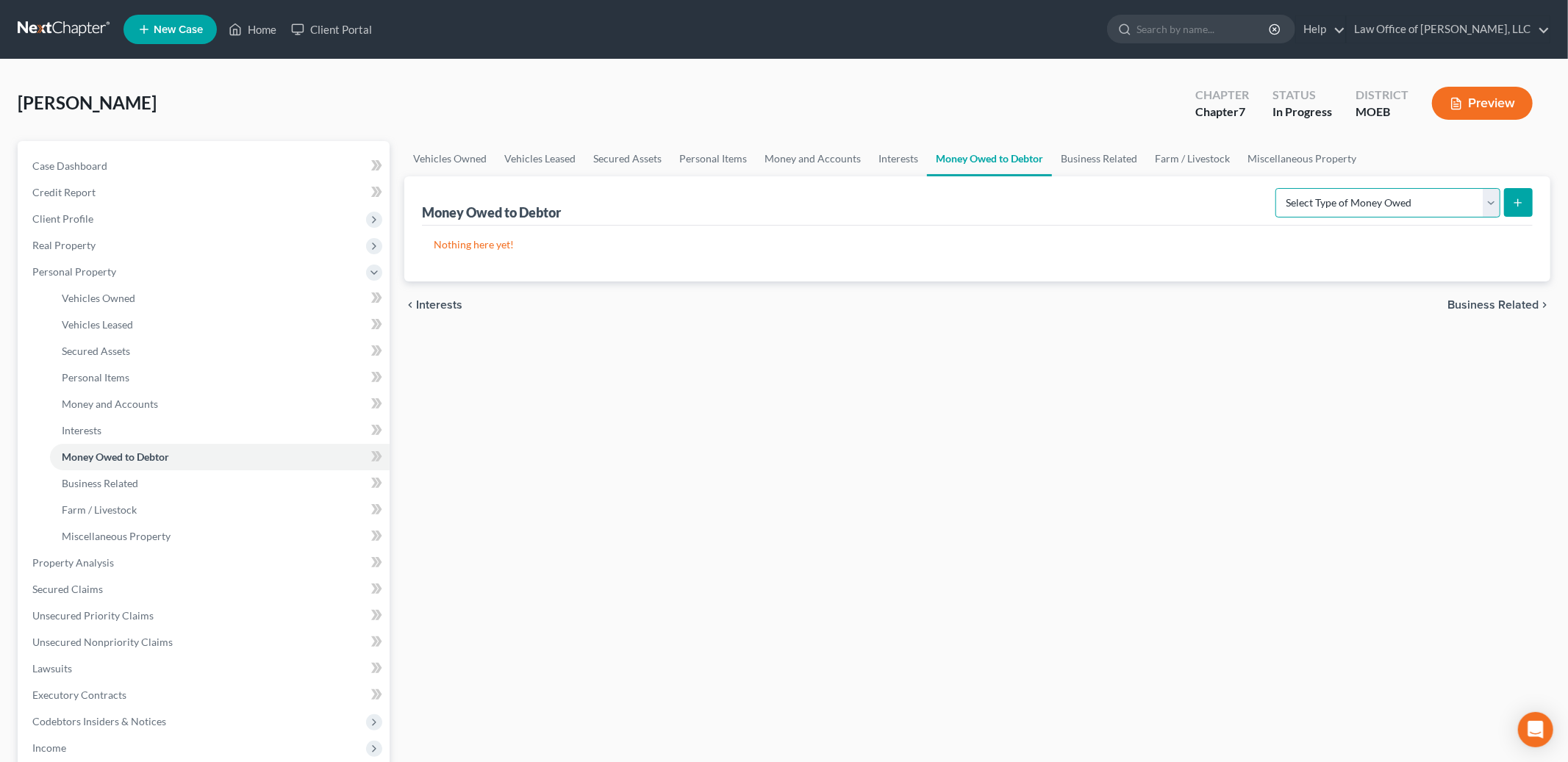
click at [1387, 199] on select "Select Type of Money Owed Accounts Receivable Alimony Child Support Claims Agai…" at bounding box center [1388, 203] width 225 height 30
click at [1086, 149] on link "Business Related" at bounding box center [1099, 158] width 94 height 35
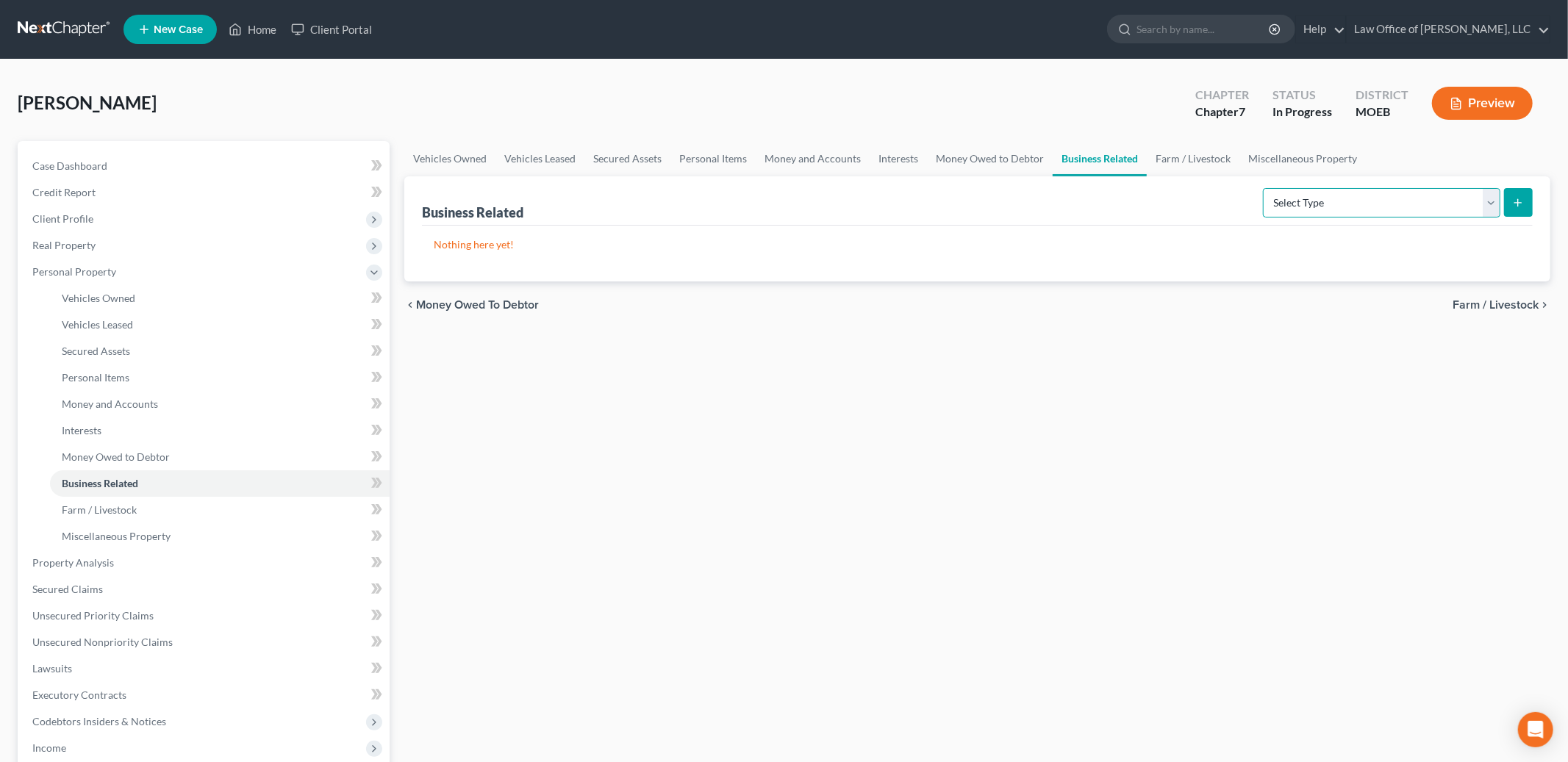
click at [1337, 193] on select "Select Type Customer Lists Franchises Inventory Licenses Machinery Office Equip…" at bounding box center [1381, 203] width 237 height 30
click at [1194, 153] on link "Farm / Livestock" at bounding box center [1193, 158] width 93 height 35
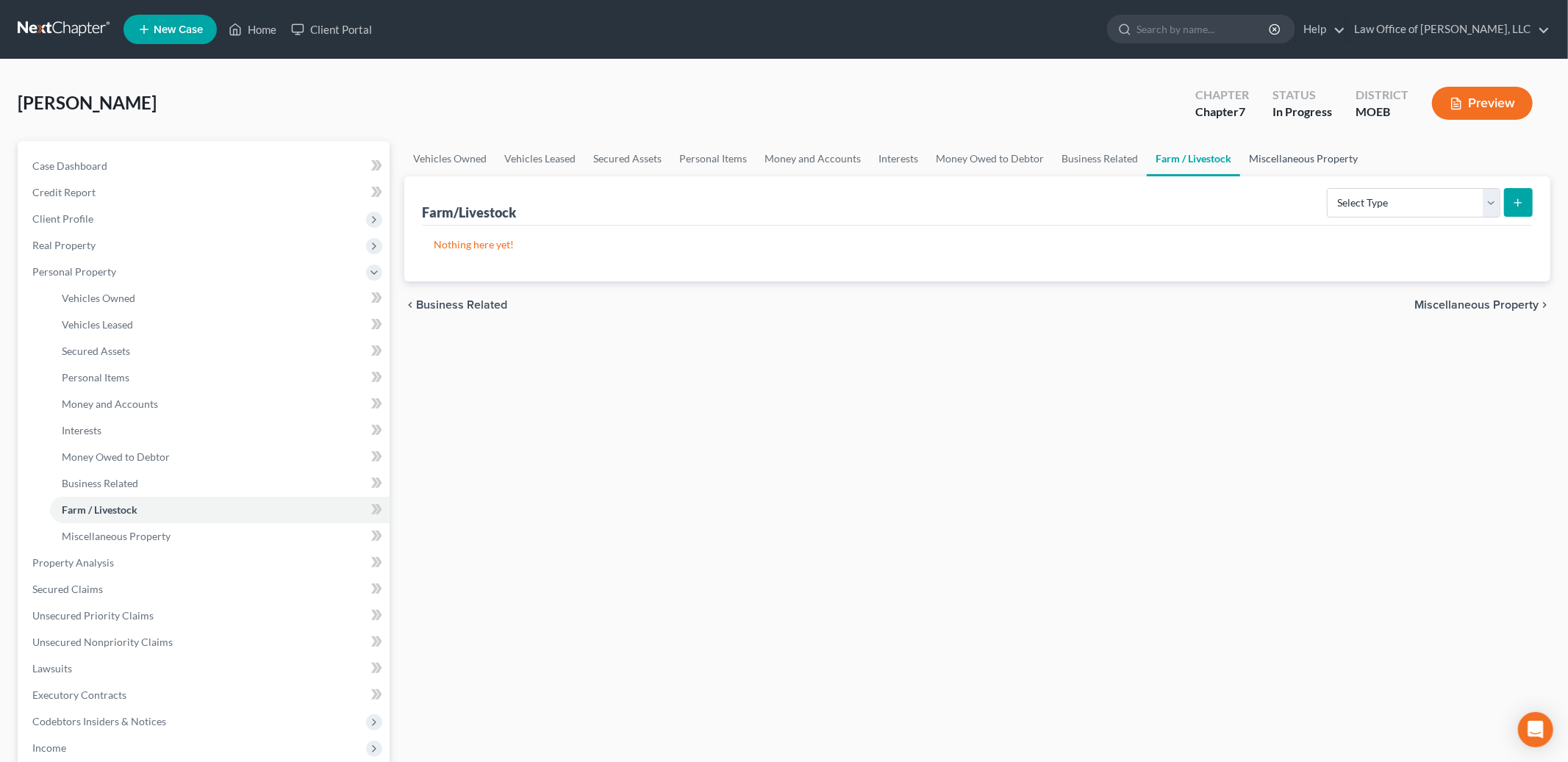
click at [1298, 152] on link "Miscellaneous Property" at bounding box center [1303, 158] width 126 height 35
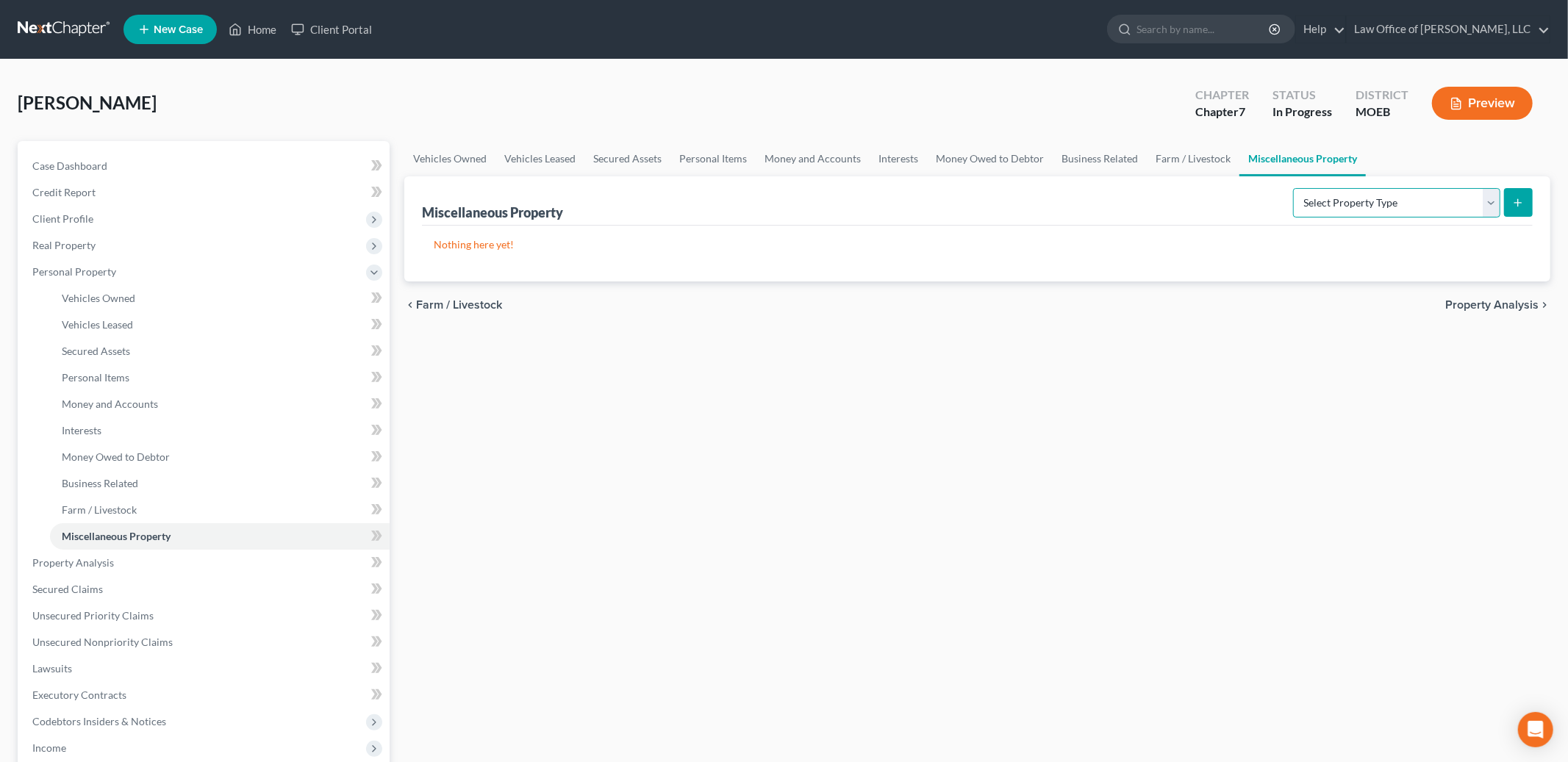
click at [1381, 196] on select "Select Property Type Assigned for Creditor Benefit [DATE] Holding for Another N…" at bounding box center [1396, 203] width 207 height 30
click at [709, 155] on link "Personal Items" at bounding box center [713, 158] width 86 height 35
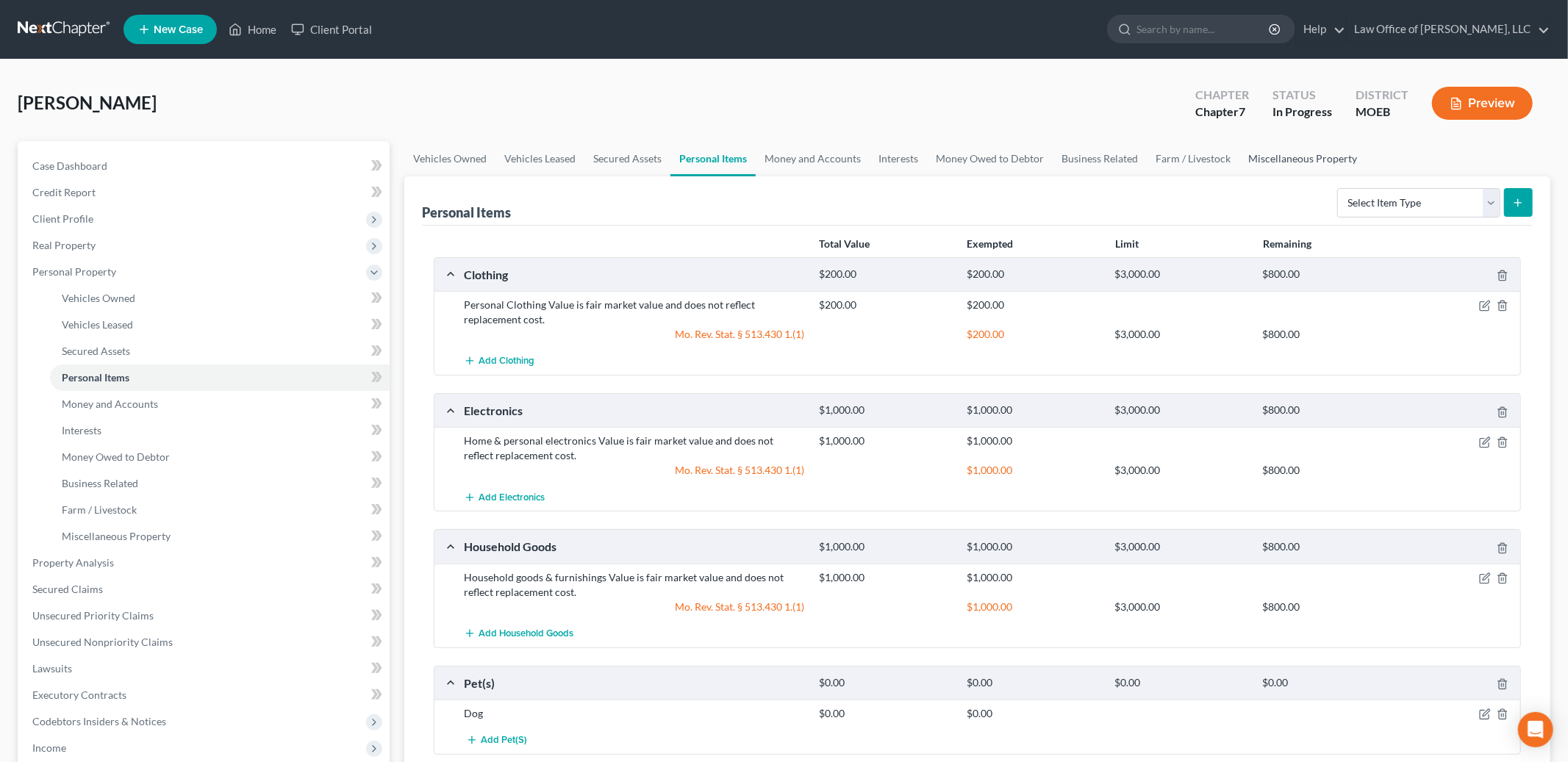
click at [1279, 143] on link "Miscellaneous Property" at bounding box center [1303, 158] width 126 height 35
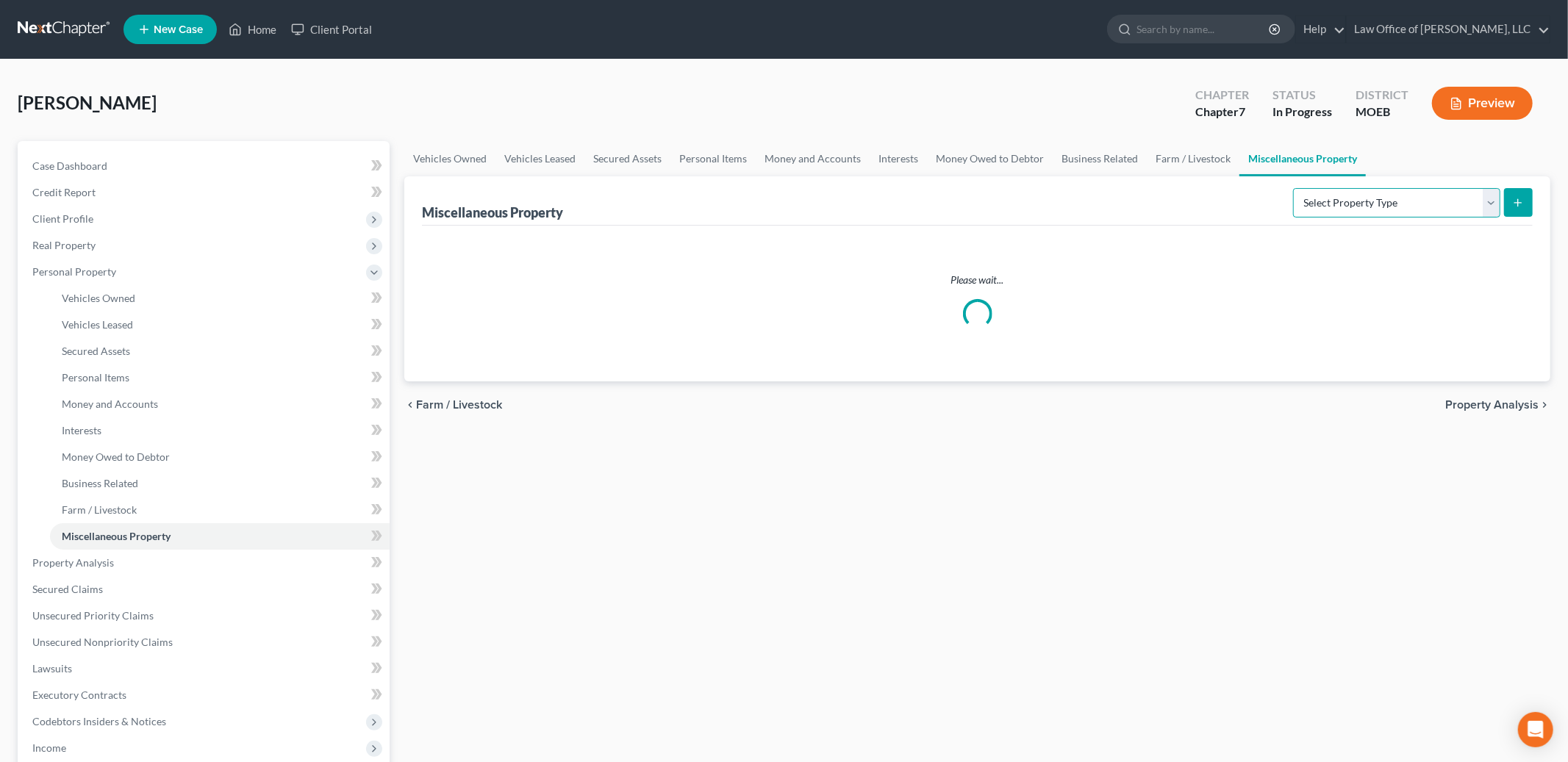
click at [1341, 191] on select "Select Property Type Assigned for Creditor Benefit [DATE] Holding for Another N…" at bounding box center [1396, 203] width 207 height 30
select select "stored_within_1_year"
click at [1293, 188] on select "Select Property Type Assigned for Creditor Benefit [DATE] Holding for Another N…" at bounding box center [1396, 203] width 207 height 30
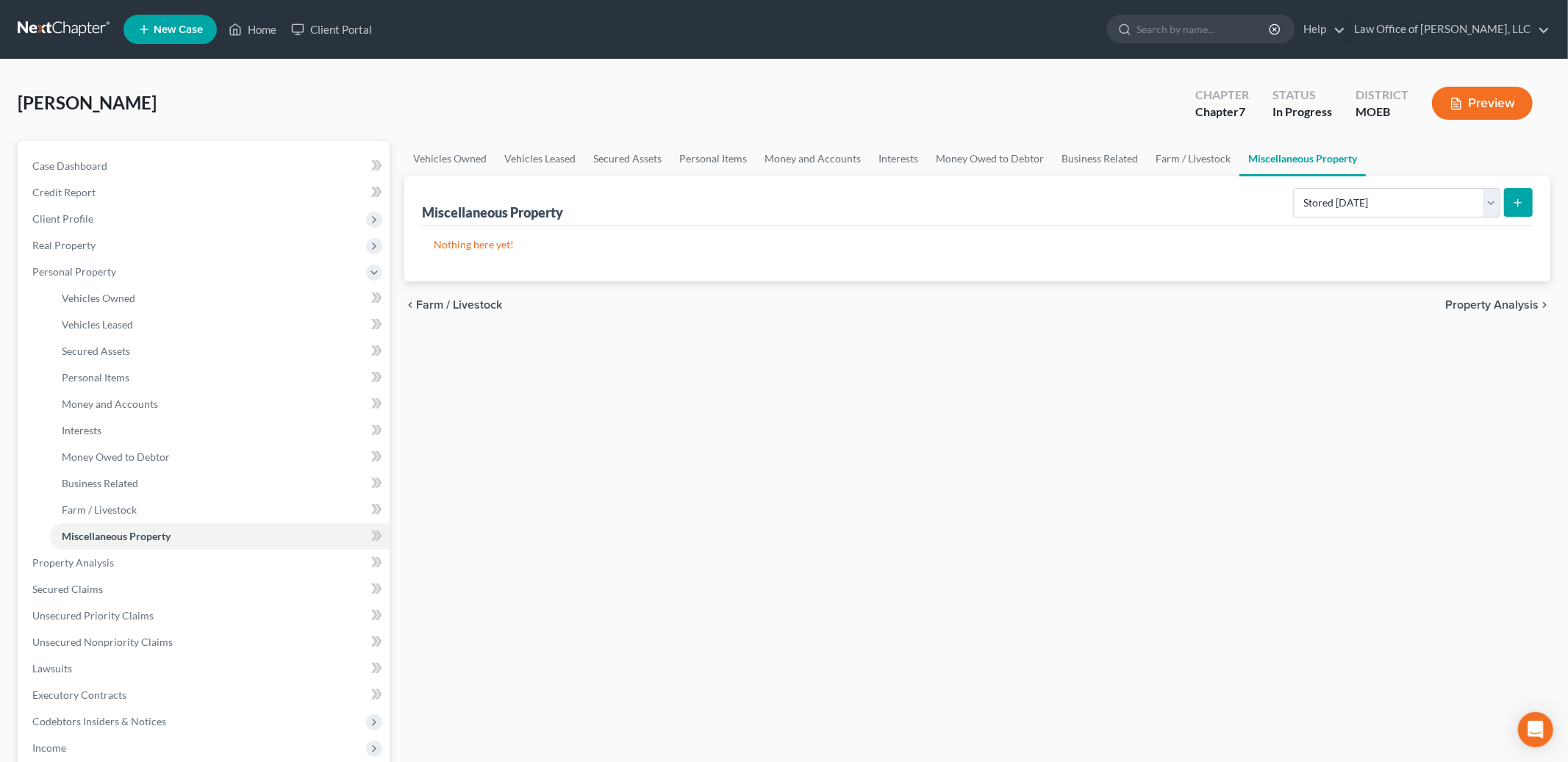
click at [1509, 201] on button "submit" at bounding box center [1518, 202] width 29 height 29
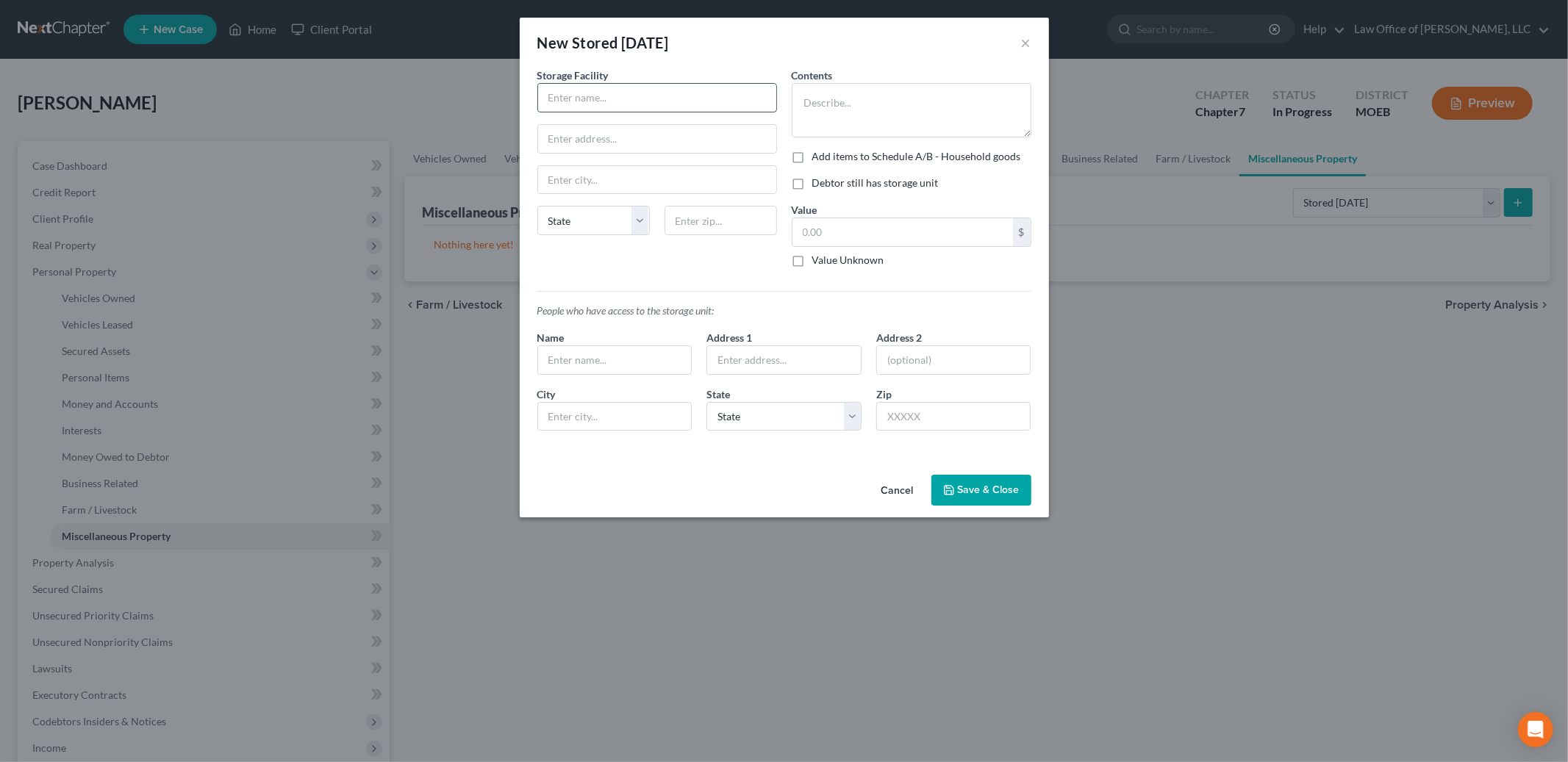
click at [619, 100] on input "text" at bounding box center [657, 98] width 238 height 28
click at [868, 91] on textarea at bounding box center [912, 110] width 239 height 54
click at [860, 100] on textarea at bounding box center [912, 110] width 239 height 54
click at [671, 101] on input "text" at bounding box center [657, 98] width 238 height 28
type input "Extra Space Storage"
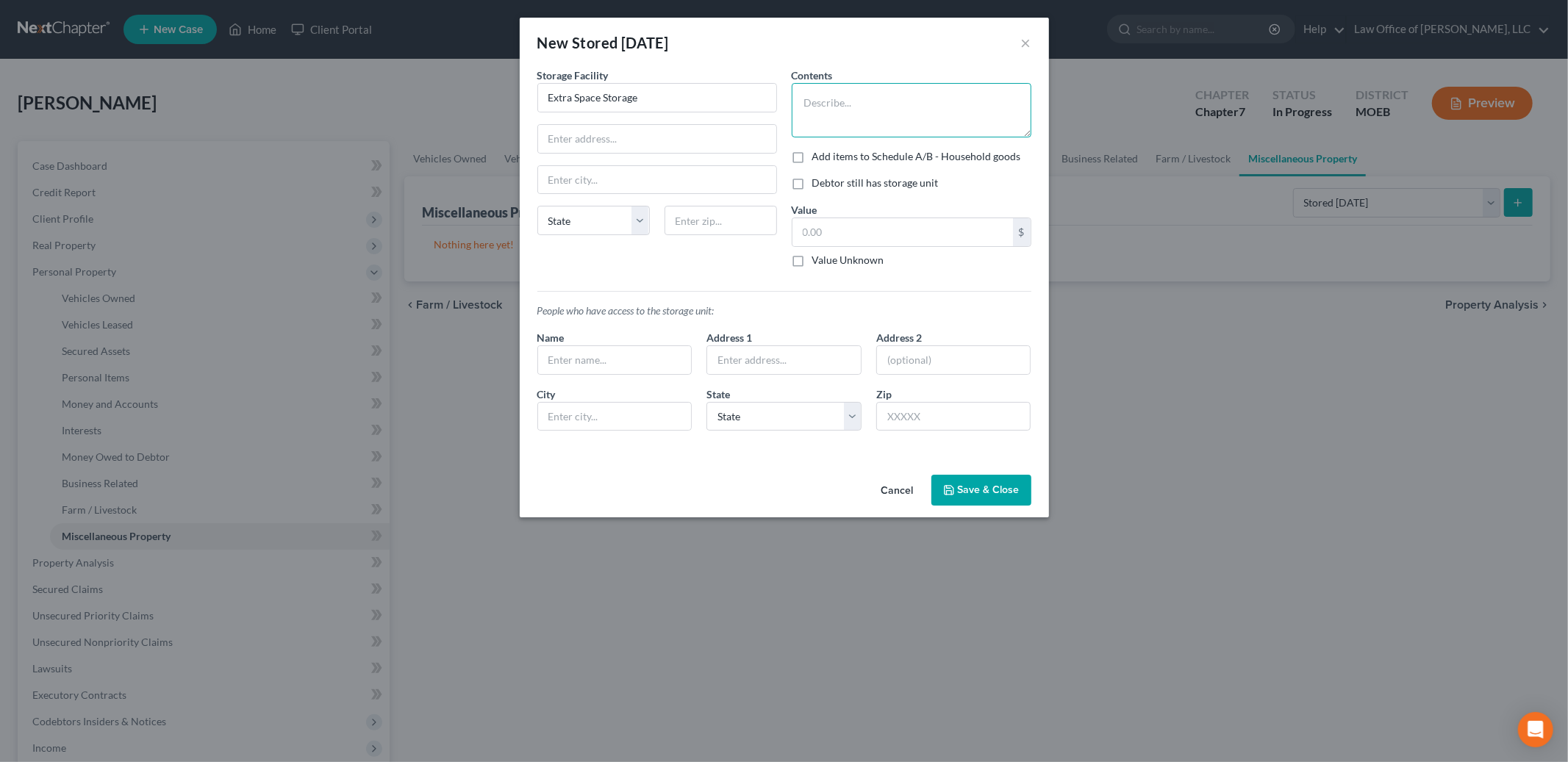
click at [850, 96] on textarea at bounding box center [912, 110] width 239 height 54
type textarea "Furniture & misc household items. Value included in Schedule"
click at [813, 180] on label "Debtor still has storage unit" at bounding box center [876, 183] width 126 height 15
click at [819, 180] on input "Debtor still has storage unit" at bounding box center [823, 180] width 10 height 10
checkbox input "true"
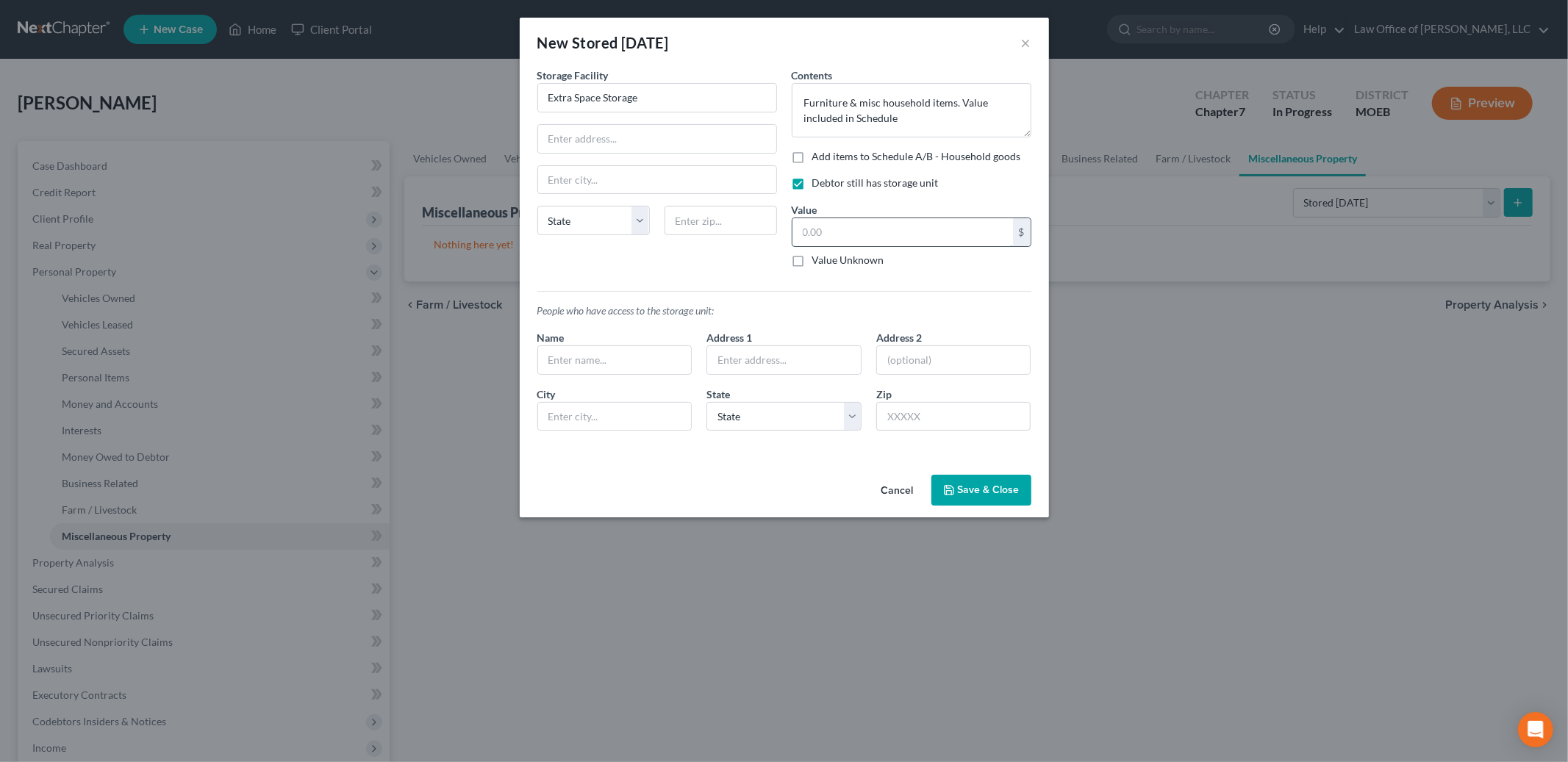
click at [865, 236] on input "text" at bounding box center [903, 233] width 221 height 28
type input "300.00"
click at [982, 498] on button "Save & Close" at bounding box center [981, 491] width 100 height 31
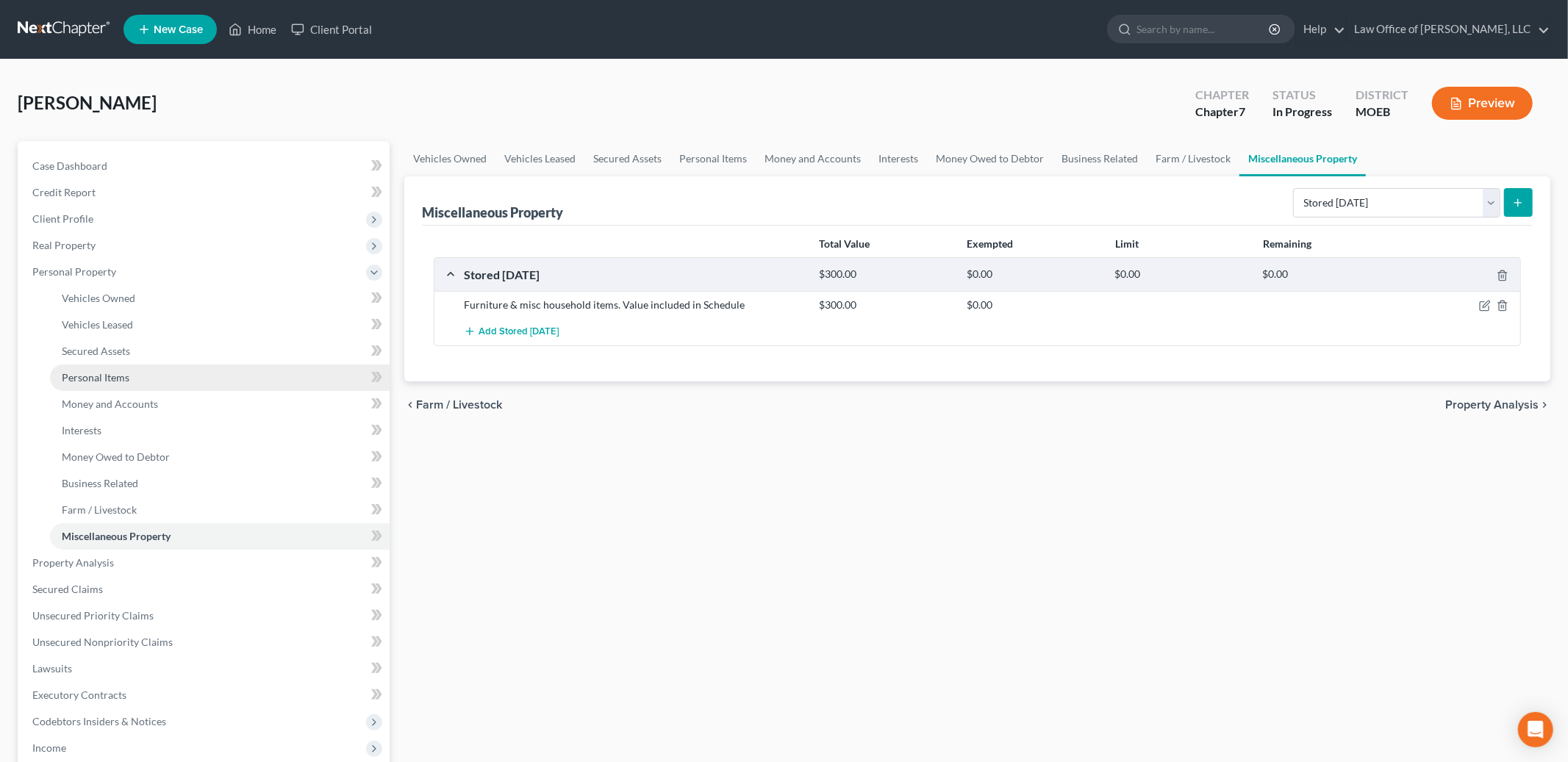
click at [107, 378] on span "Personal Items" at bounding box center [95, 377] width 68 height 13
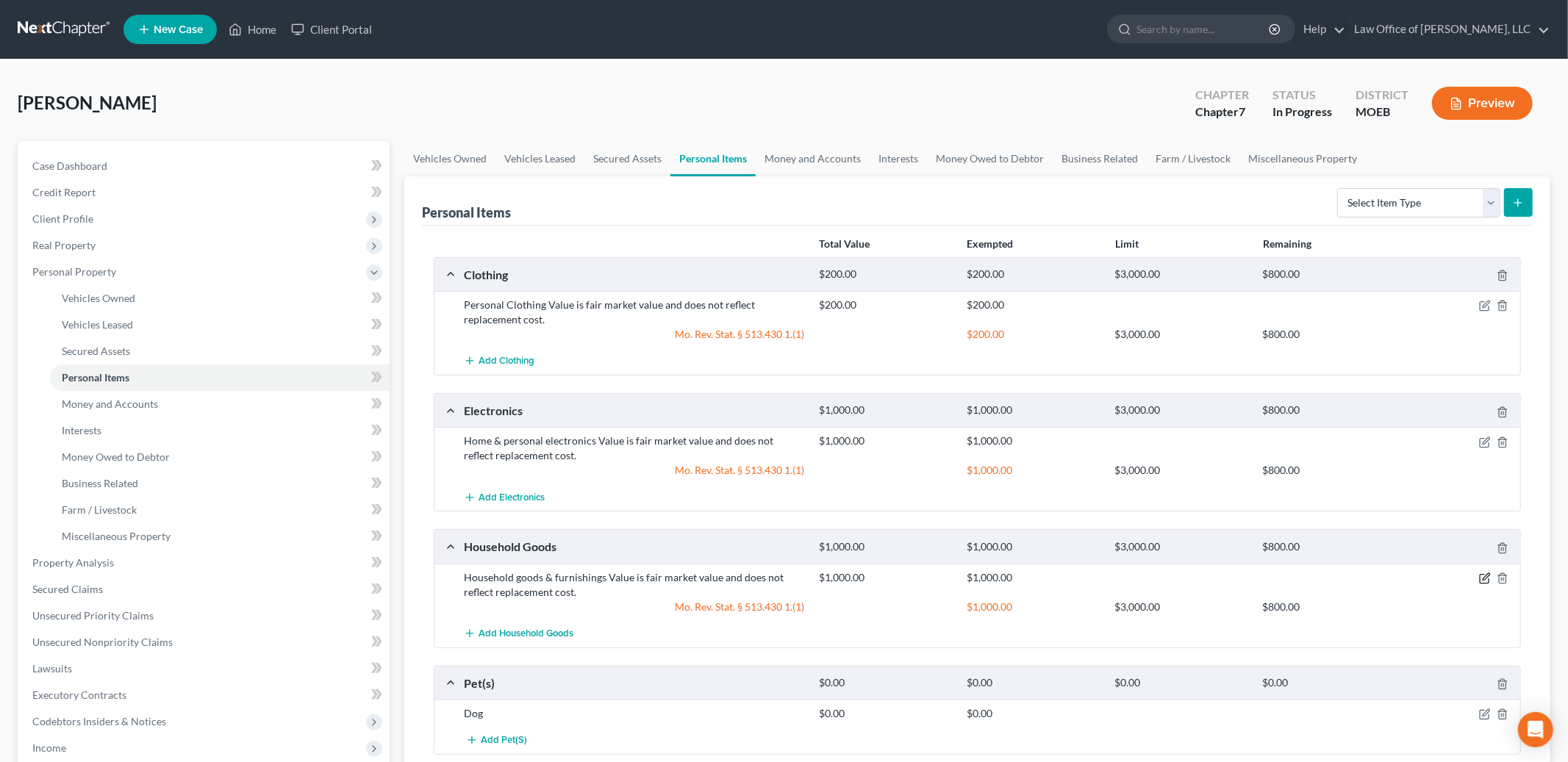
click at [1485, 578] on icon "button" at bounding box center [1485, 578] width 12 height 12
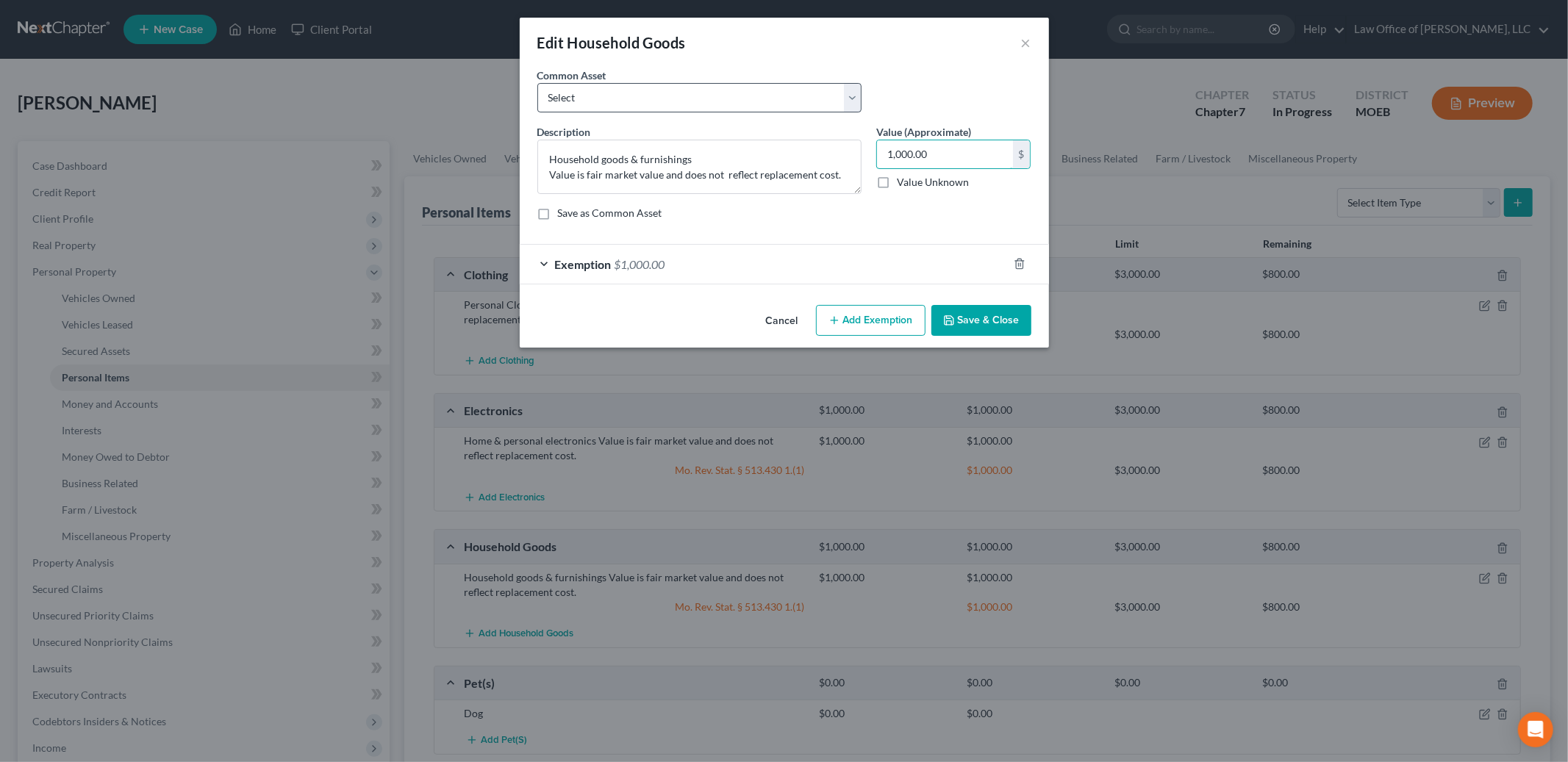
drag, startPoint x: 937, startPoint y: 155, endPoint x: 836, endPoint y: 94, distance: 118.0
click at [836, 94] on div "Common Asset Select Household goods & furnishings Value is fair market value an…" at bounding box center [784, 150] width 494 height 165
type input "1,300.00"
click at [663, 263] on span "$1,000.00" at bounding box center [640, 264] width 51 height 14
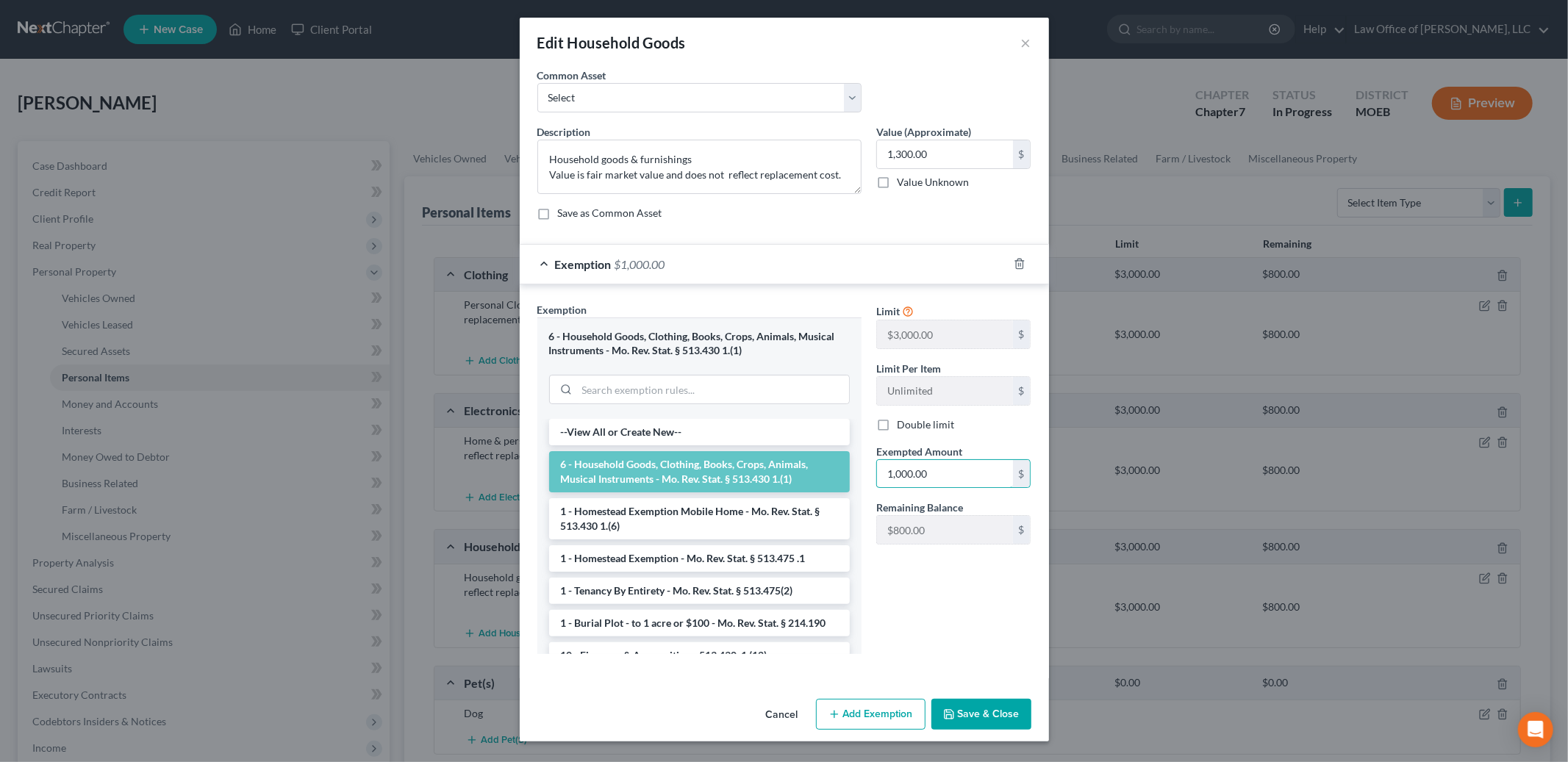
drag, startPoint x: 946, startPoint y: 478, endPoint x: 853, endPoint y: 451, distance: 96.8
click at [853, 451] on div "Exemption Set must be selected for CA. Exemption * 6 - Household Goods, Clothin…" at bounding box center [784, 484] width 509 height 364
type input "0"
type input "1,300.00"
click at [984, 711] on button "Save & Close" at bounding box center [981, 714] width 100 height 31
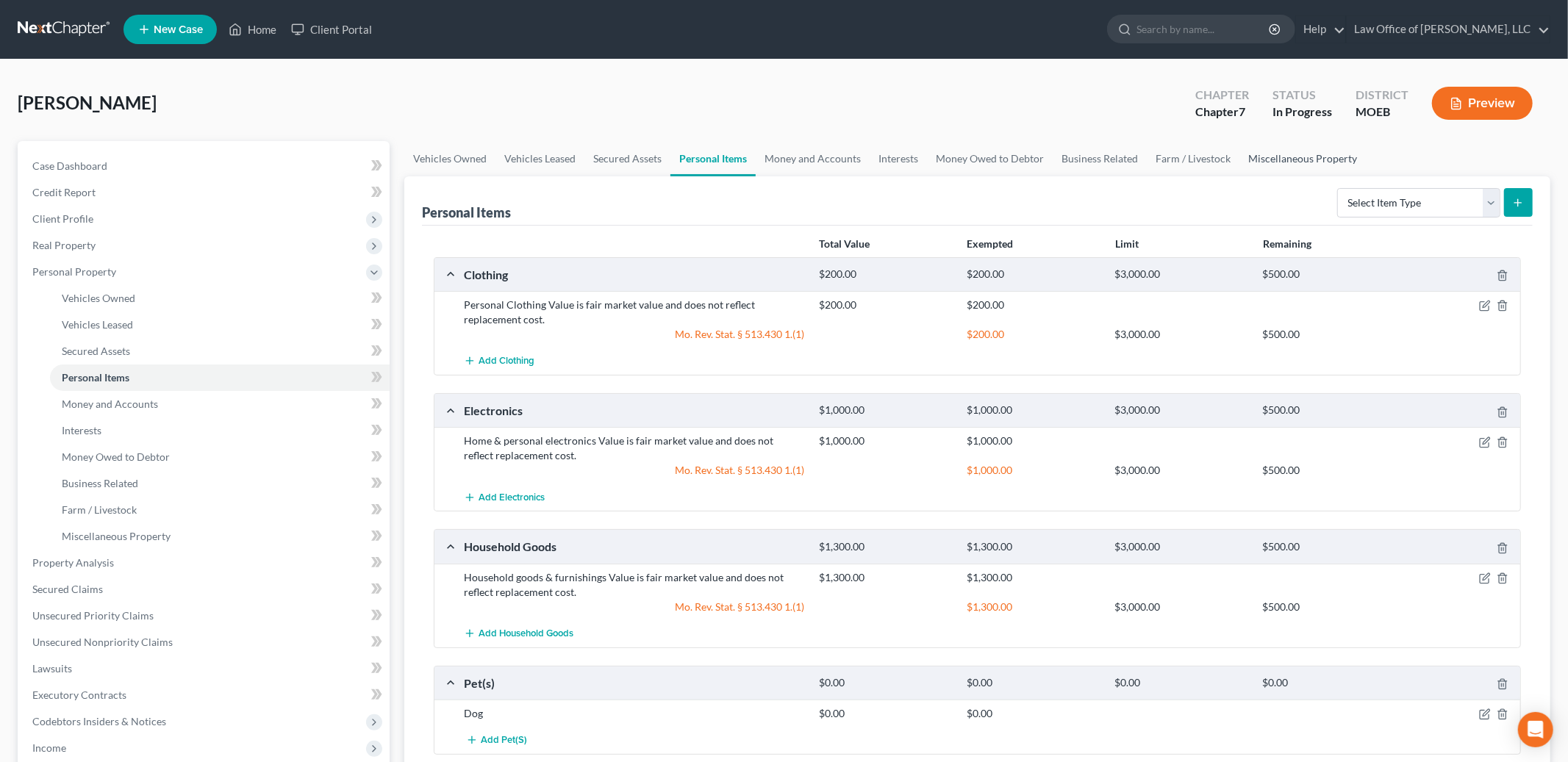
click at [1284, 155] on link "Miscellaneous Property" at bounding box center [1303, 158] width 126 height 35
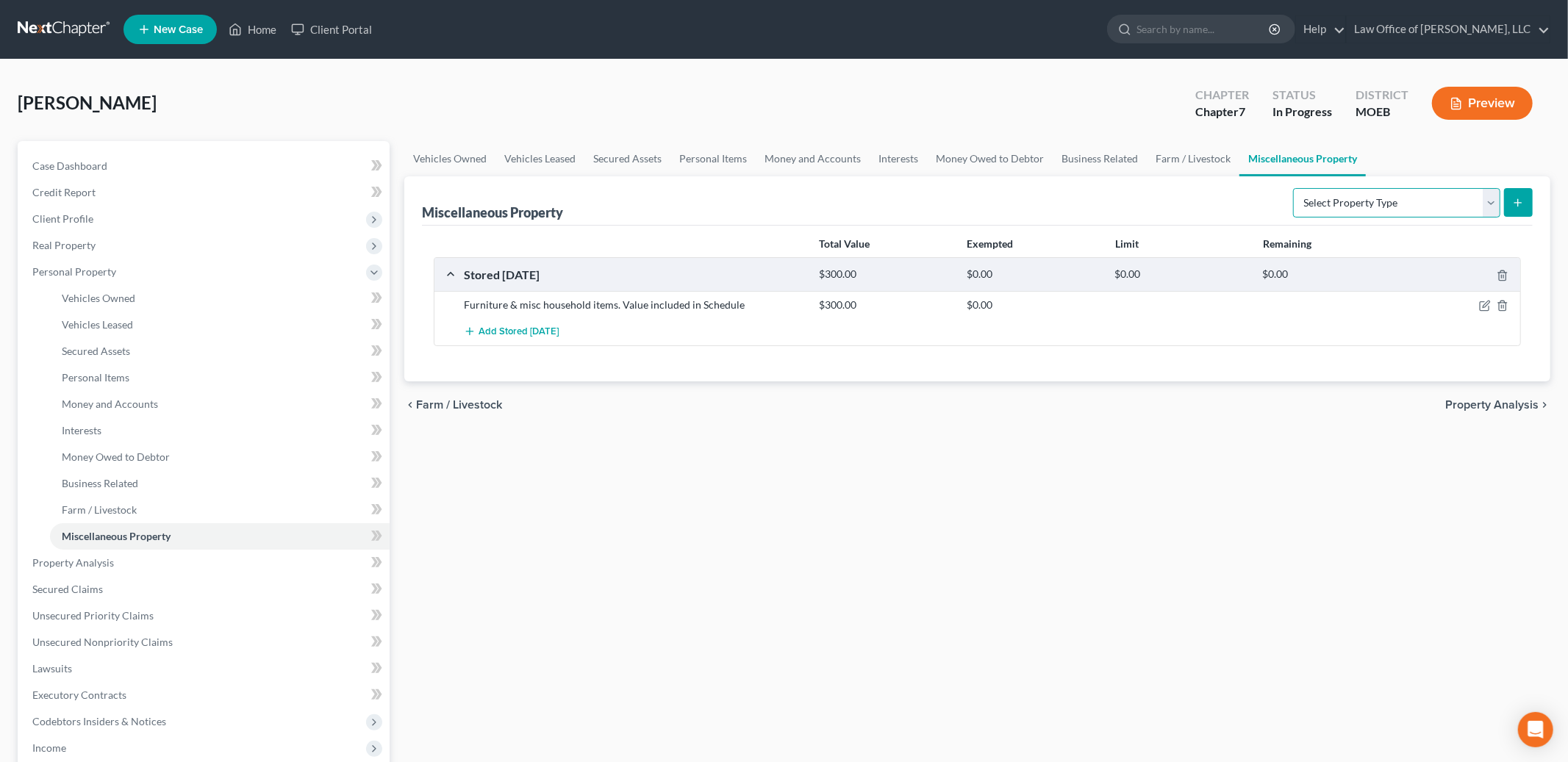
click at [1337, 205] on select "Select Property Type Assigned for Creditor Benefit [DATE] Holding for Another N…" at bounding box center [1396, 203] width 207 height 30
select select "stored_within_1_year"
click at [1293, 188] on select "Select Property Type Assigned for Creditor Benefit [DATE] Holding for Another N…" at bounding box center [1396, 203] width 207 height 30
click at [1517, 201] on icon "submit" at bounding box center [1518, 203] width 12 height 12
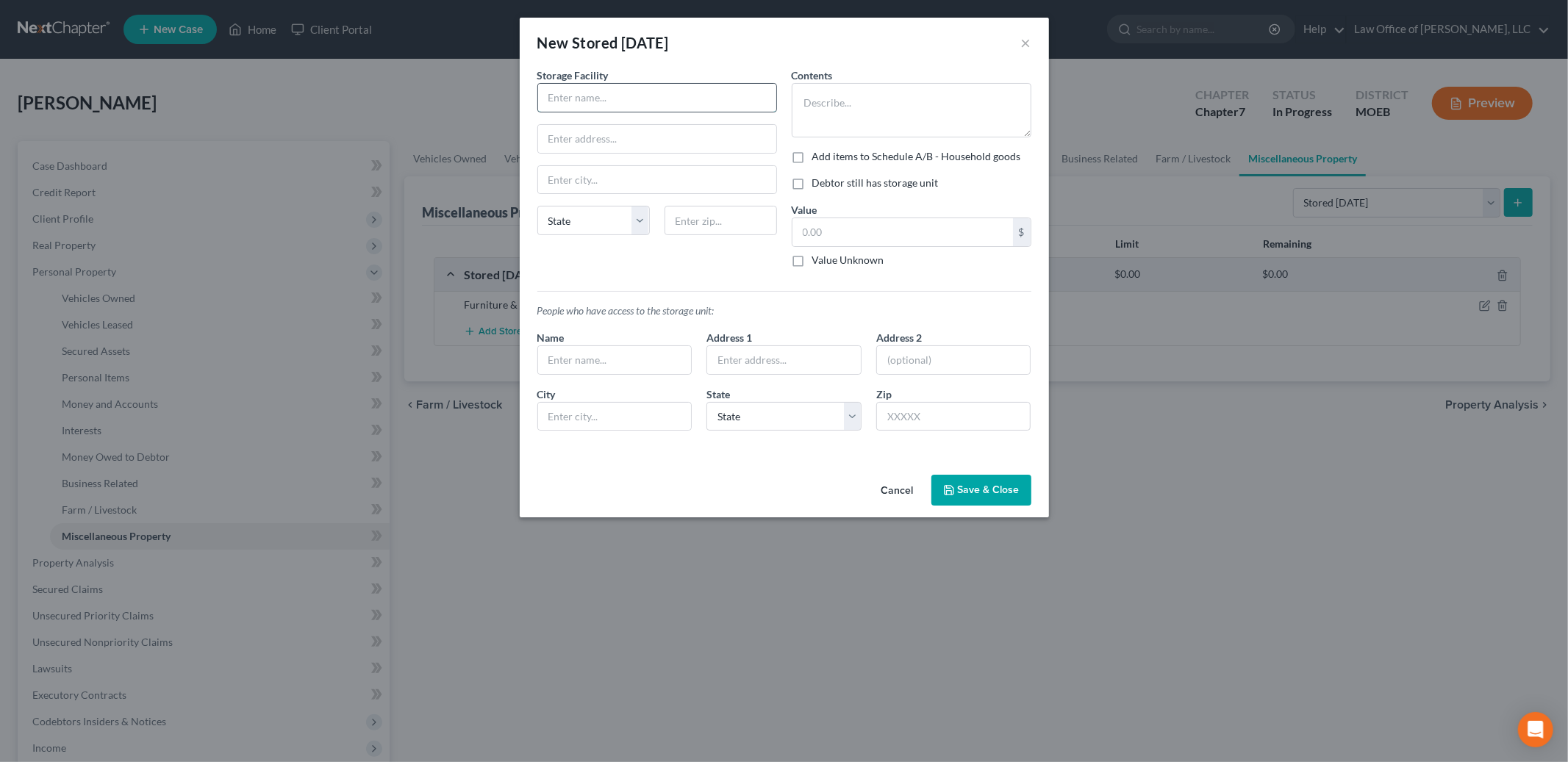
click at [662, 93] on input "text" at bounding box center [657, 98] width 238 height 28
click at [845, 109] on textarea at bounding box center [912, 110] width 239 height 54
type textarea "Misc paperwork"
click at [836, 232] on input "text" at bounding box center [903, 233] width 221 height 28
type input "0.00"
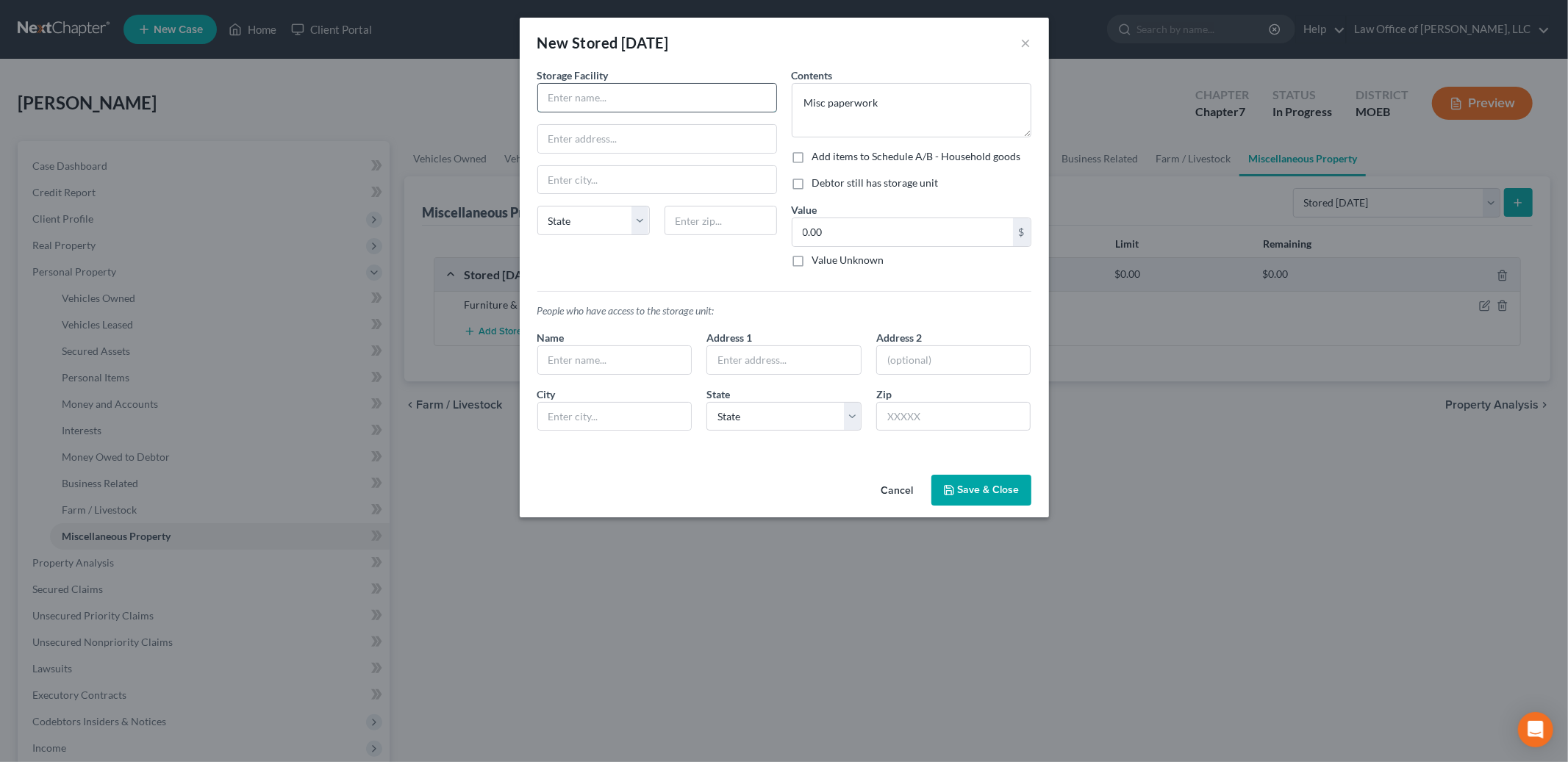
click at [684, 105] on input "text" at bounding box center [657, 98] width 238 height 28
type input "Storage Masters"
click at [828, 183] on label "Debtor still has storage unit" at bounding box center [876, 183] width 126 height 15
click at [827, 183] on input "Debtor still has storage unit" at bounding box center [823, 180] width 10 height 10
checkbox input "true"
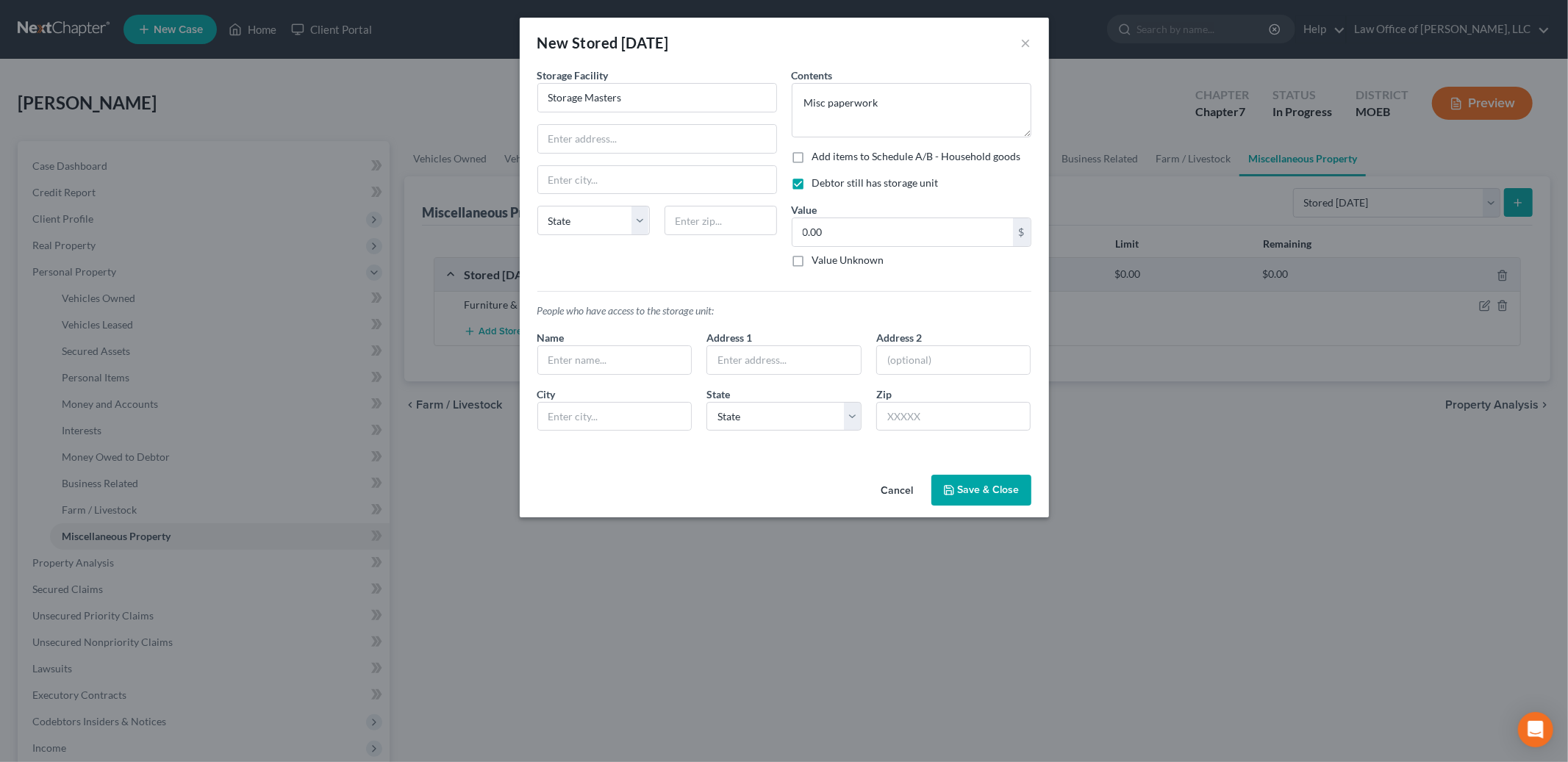
click at [955, 483] on button "Save & Close" at bounding box center [981, 491] width 100 height 31
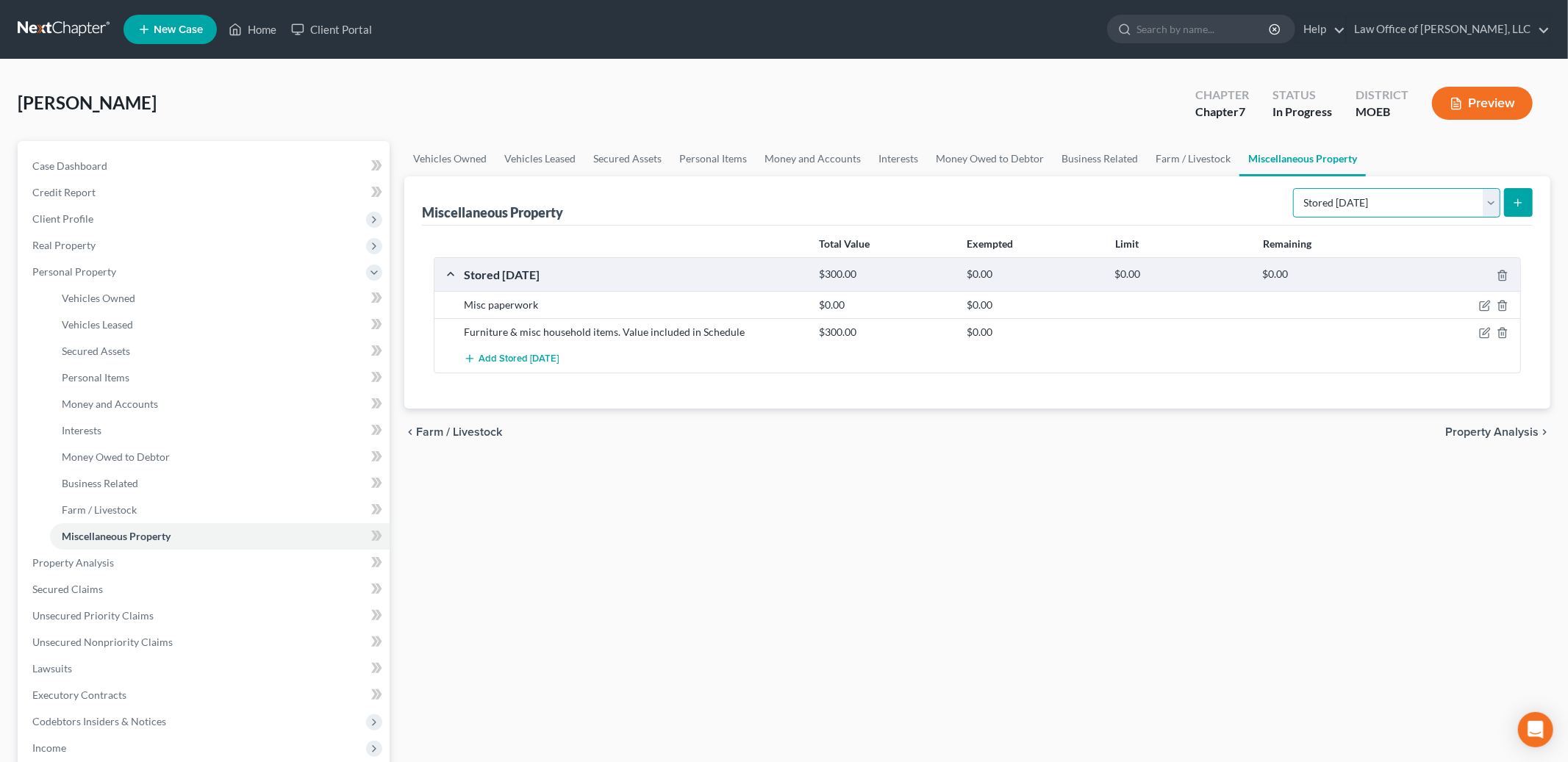
click at [1398, 188] on select "Select Property Type Assigned for Creditor Benefit [DATE] Holding for Another N…" at bounding box center [1396, 203] width 207 height 30
select select "transferred"
click at [1293, 188] on select "Select Property Type Assigned for Creditor Benefit [DATE] Holding for Another N…" at bounding box center [1396, 203] width 207 height 30
click at [1389, 199] on select "Select Property Type Assigned for Creditor Benefit [DATE] Holding for Another N…" at bounding box center [1396, 203] width 207 height 30
click at [1293, 188] on select "Select Property Type Assigned for Creditor Benefit [DATE] Holding for Another N…" at bounding box center [1396, 203] width 207 height 30
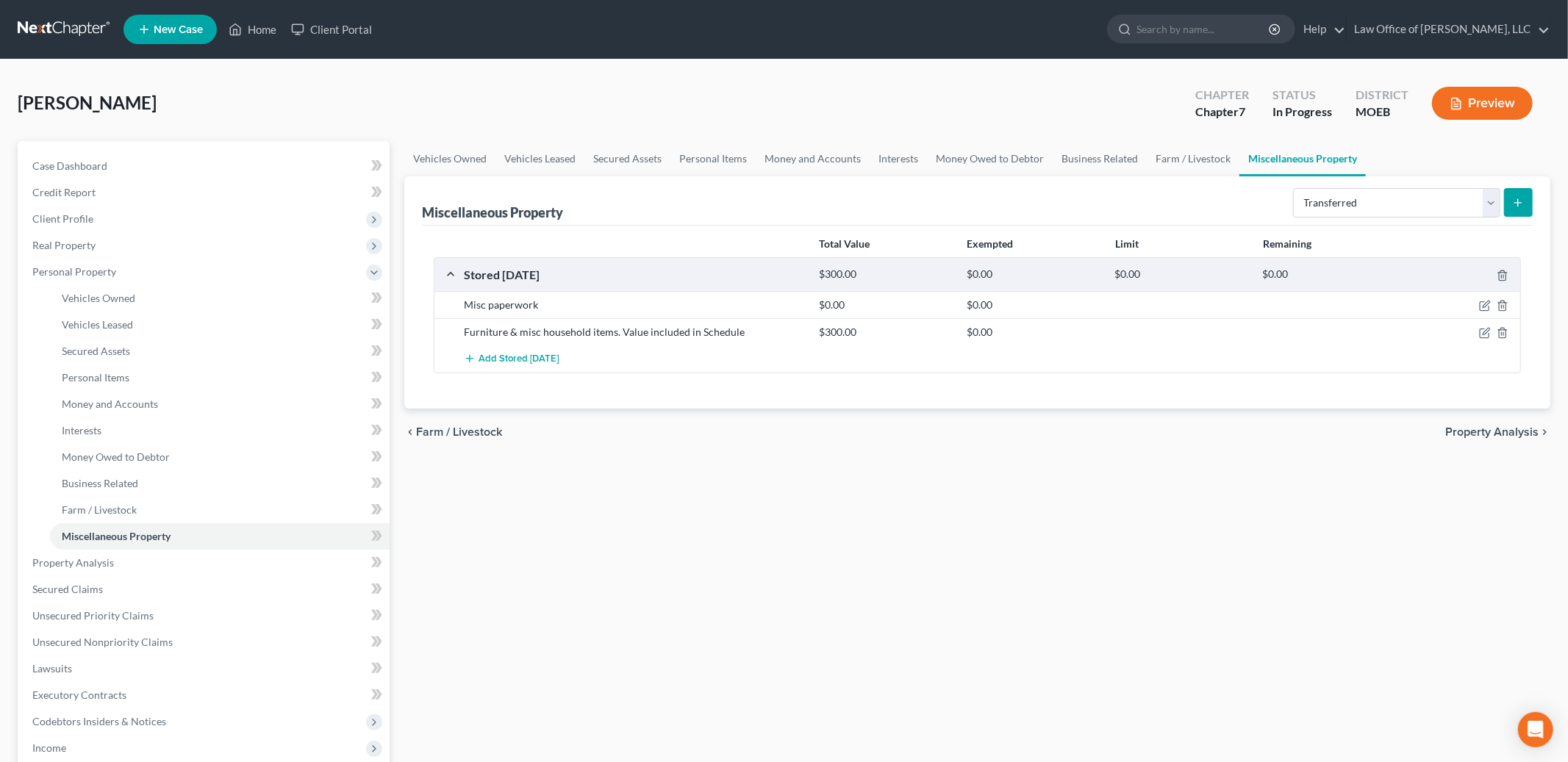
click at [1524, 203] on icon "submit" at bounding box center [1518, 203] width 12 height 12
select select "Ordinary ([DATE])"
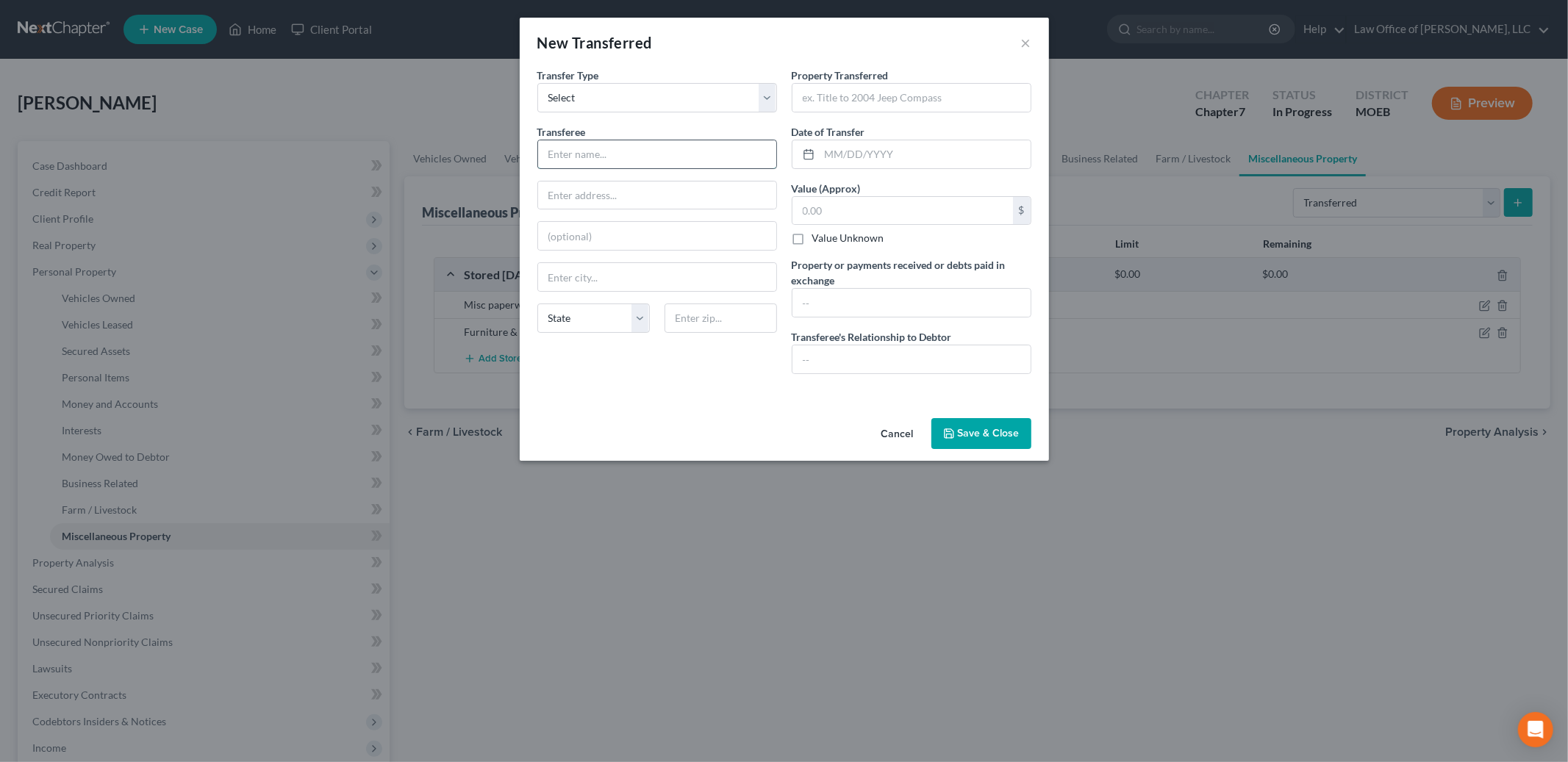
click at [649, 156] on input "text" at bounding box center [657, 155] width 238 height 28
click at [647, 156] on input "text" at bounding box center [657, 155] width 238 height 28
type input "Unknown"
click at [846, 102] on input "text" at bounding box center [912, 98] width 238 height 28
type input "[STREET_ADDRESS][PERSON_NAME]"
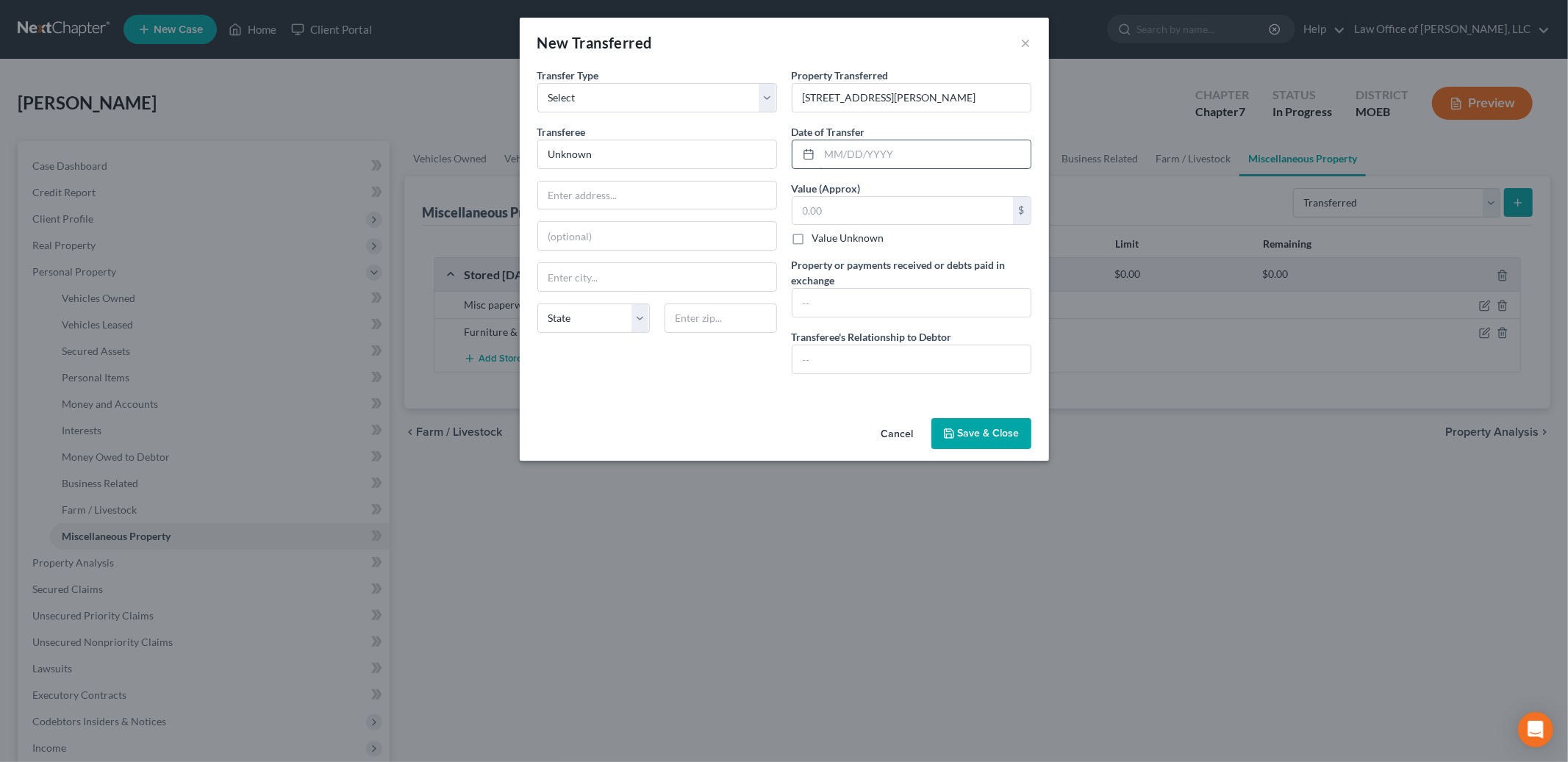
click at [835, 153] on input "text" at bounding box center [926, 155] width 211 height 28
type input "[DATE]"
click at [848, 208] on input "text" at bounding box center [903, 211] width 221 height 28
type input "300,000.00"
click at [825, 308] on input "text" at bounding box center [912, 303] width 238 height 28
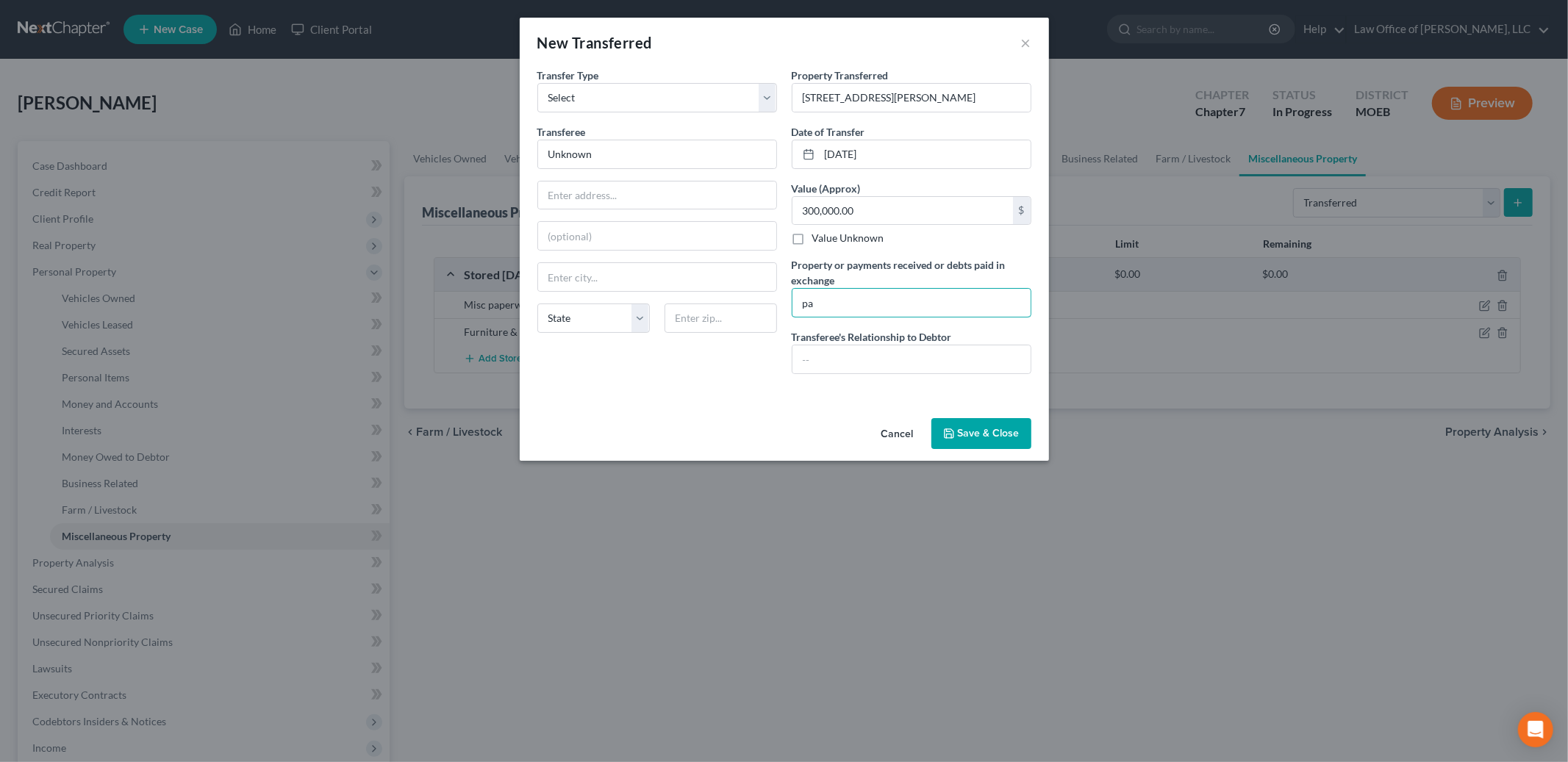
type input "p"
type input "Paid Mutual of Omaha reverse mortgage"
click at [861, 403] on div "An exemption set must first be selected from the Filing Information section. Tr…" at bounding box center [784, 240] width 529 height 345
click at [873, 367] on input "text" at bounding box center [912, 360] width 238 height 28
type input "None"
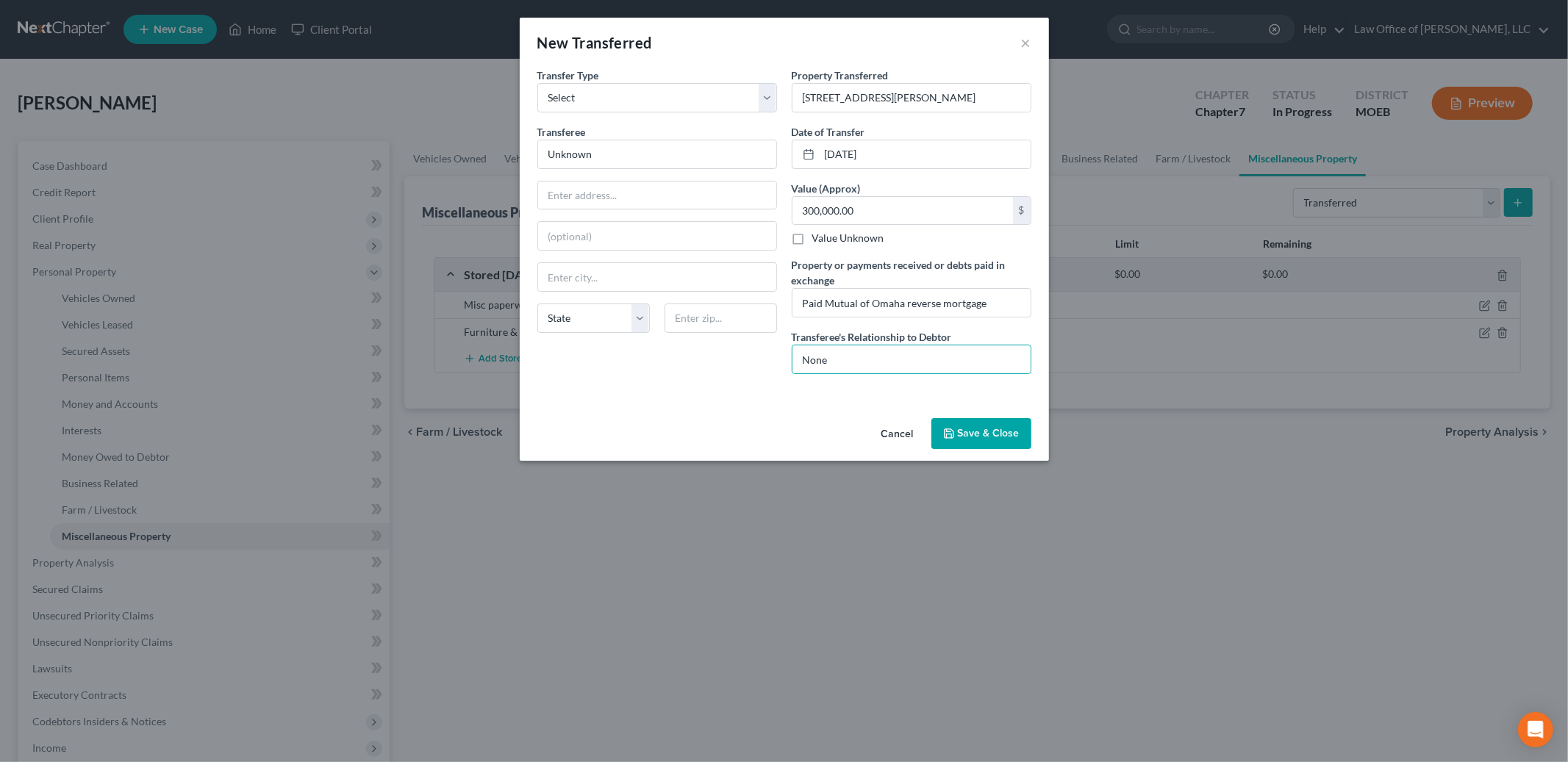
click at [977, 427] on button "Save & Close" at bounding box center [981, 434] width 100 height 31
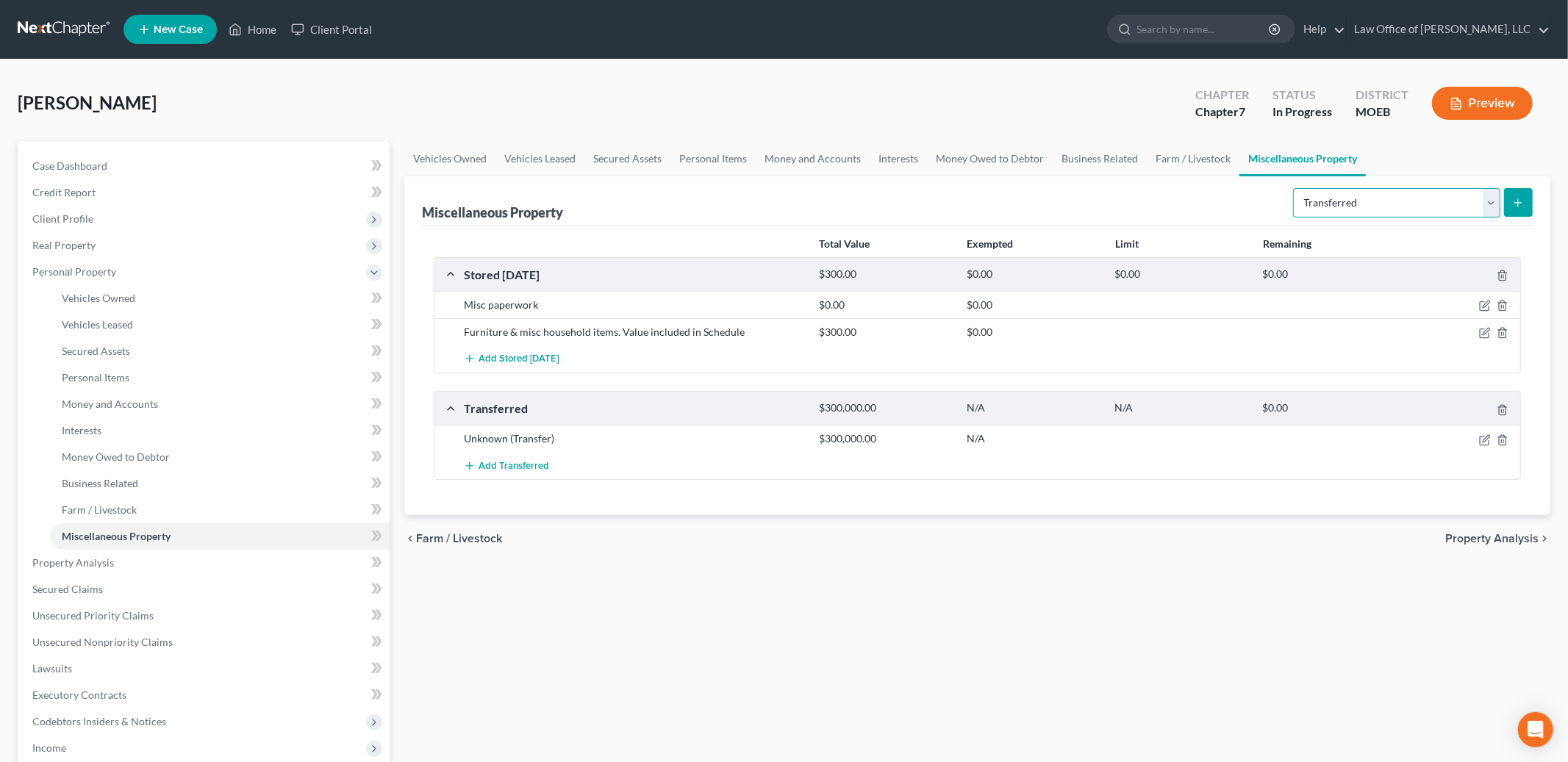
click at [1387, 208] on select "Select Property Type Assigned for Creditor Benefit [DATE] Holding for Another N…" at bounding box center [1396, 203] width 207 height 30
click at [1385, 198] on select "Select Property Type Assigned for Creditor Benefit [DATE] Holding for Another N…" at bounding box center [1396, 203] width 207 height 30
click at [1485, 442] on icon "button" at bounding box center [1485, 440] width 12 height 12
select select "Ordinary ([DATE])"
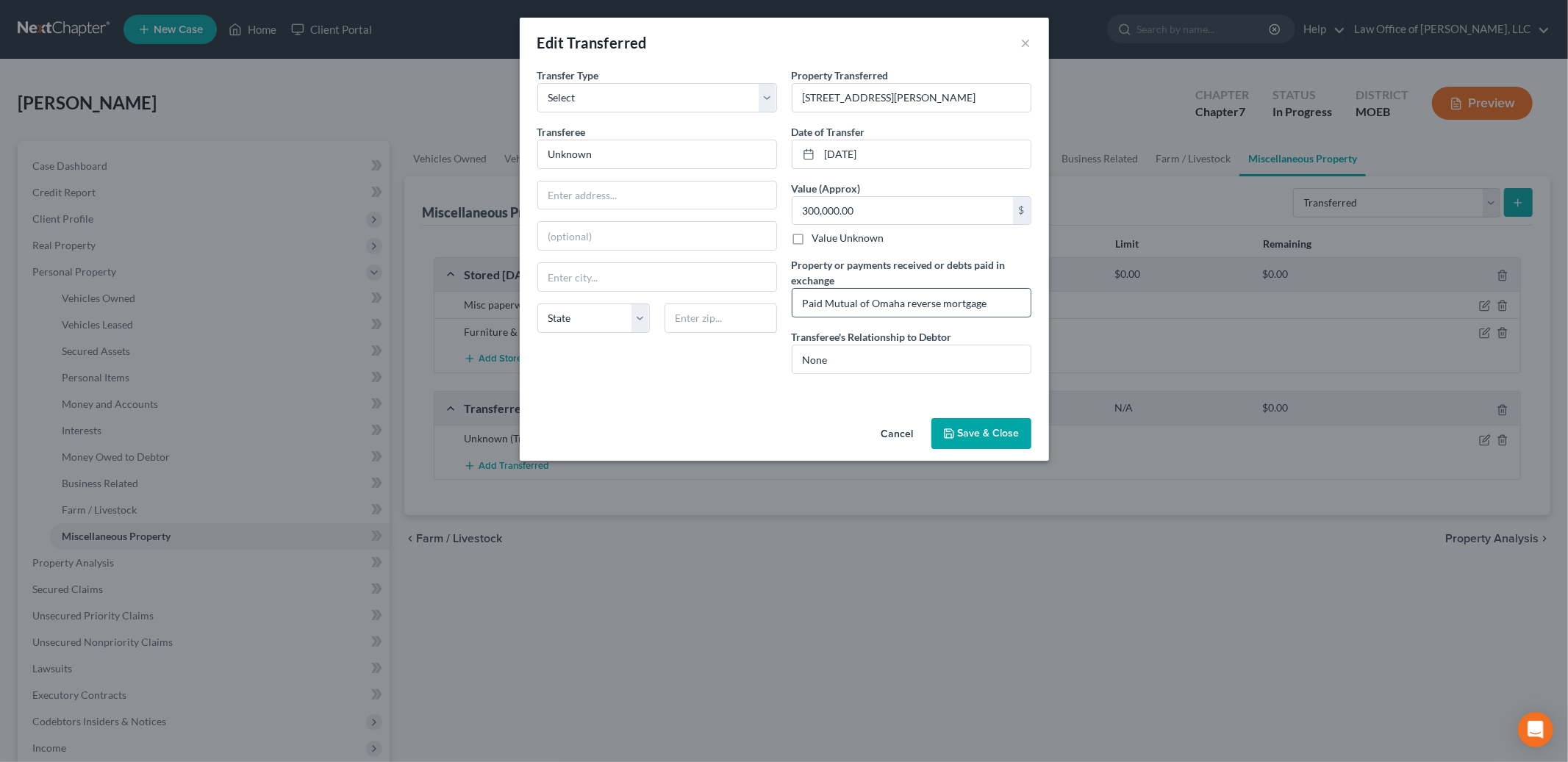
click at [987, 304] on input "Paid Mutual of Omaha reverse mortgage" at bounding box center [912, 303] width 238 height 28
type input "Paid Mutual of Omaha reverse mortgage and HOA"
click at [979, 437] on button "Save & Close" at bounding box center [981, 434] width 100 height 31
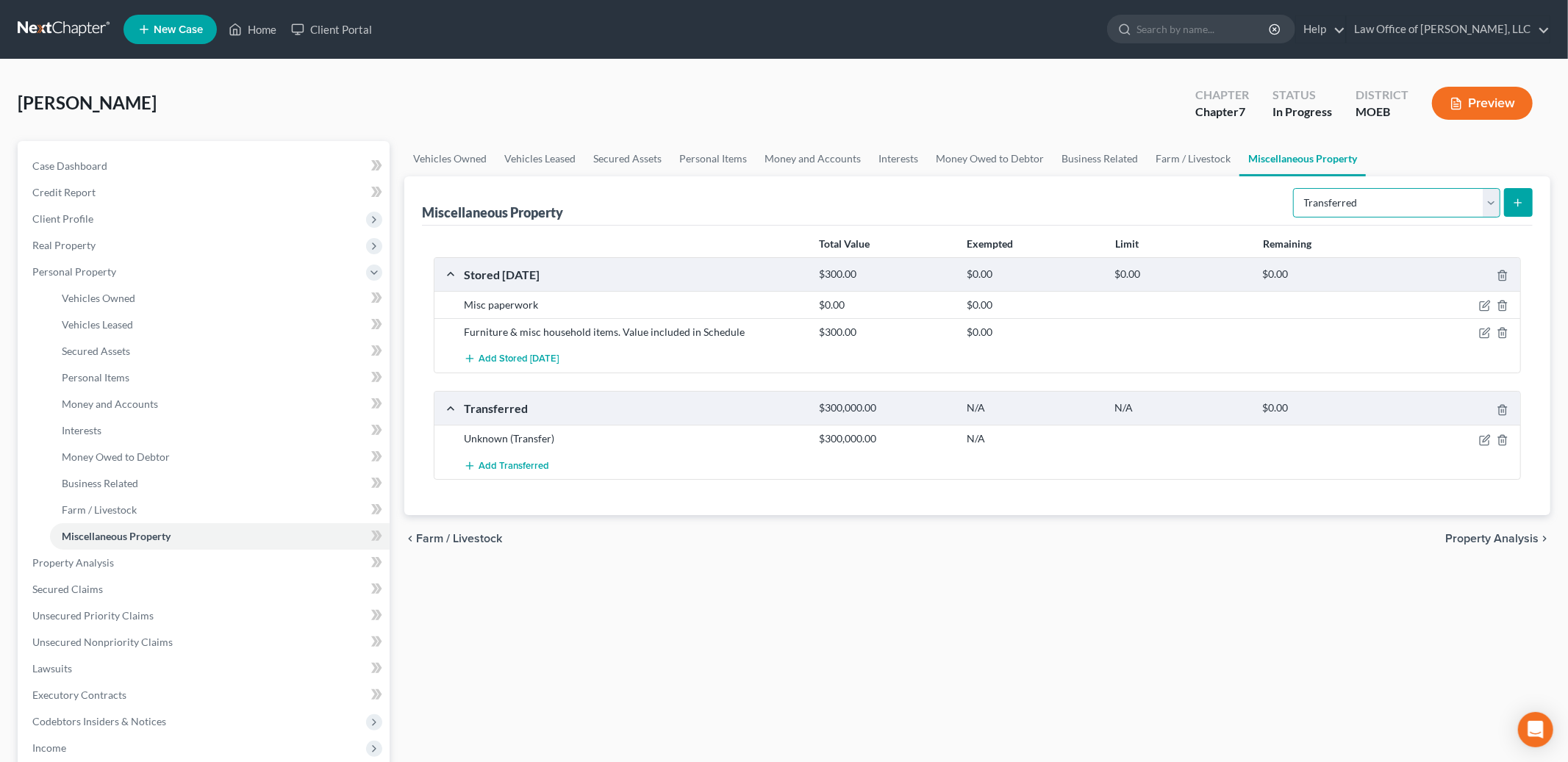
click at [1378, 204] on select "Select Property Type Assigned for Creditor Benefit [DATE] Holding for Another N…" at bounding box center [1396, 203] width 207 height 30
click at [1485, 434] on icon "button" at bounding box center [1485, 440] width 12 height 12
select select "Ordinary ([DATE])"
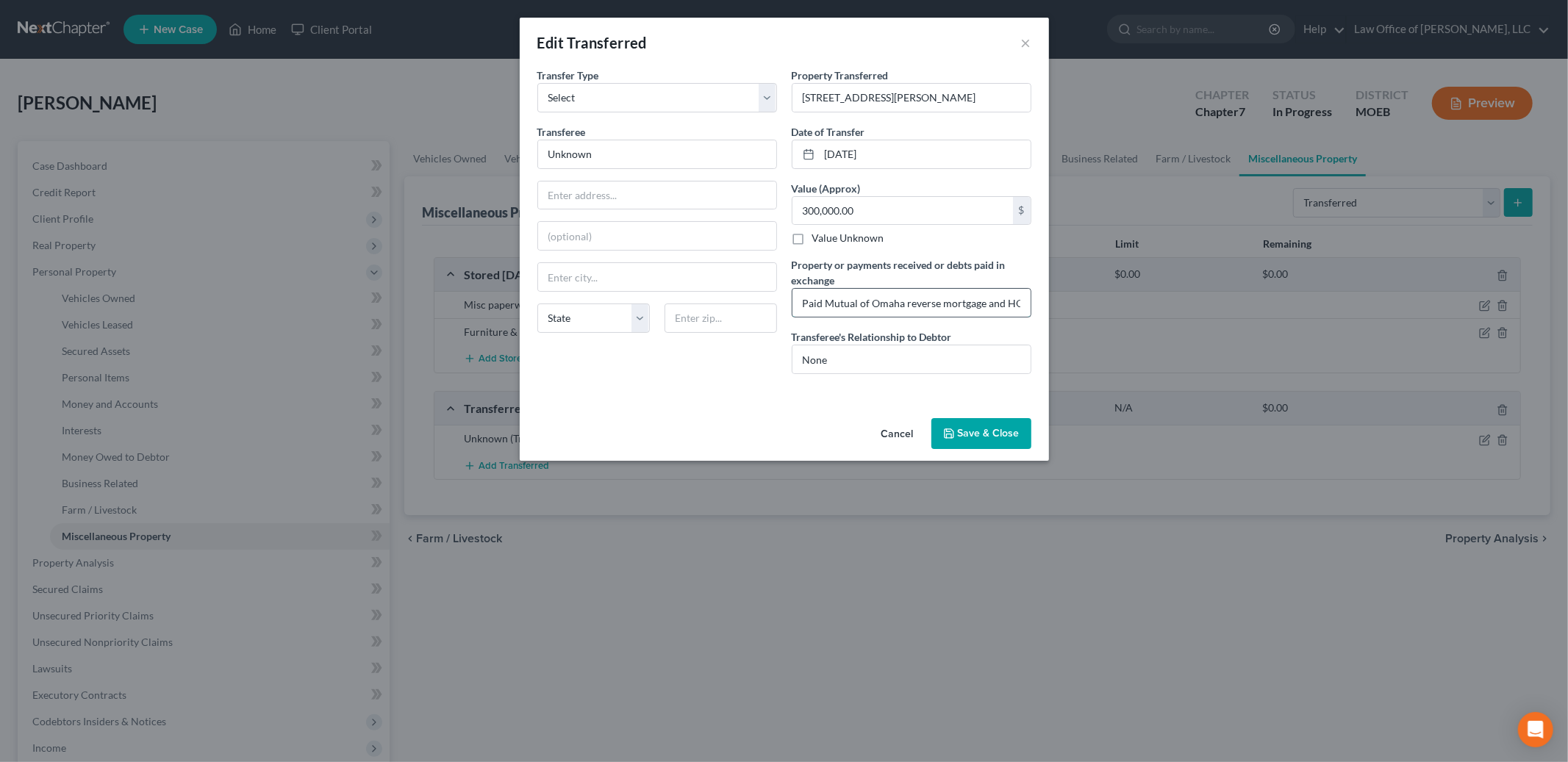
click at [986, 304] on input "Paid Mutual of Omaha reverse mortgage and HOA" at bounding box center [912, 303] width 238 height 28
type input "Paid Mutual of Omaha reverse mortgage, US Bank and HOA"
click at [986, 429] on button "Save & Close" at bounding box center [981, 434] width 100 height 31
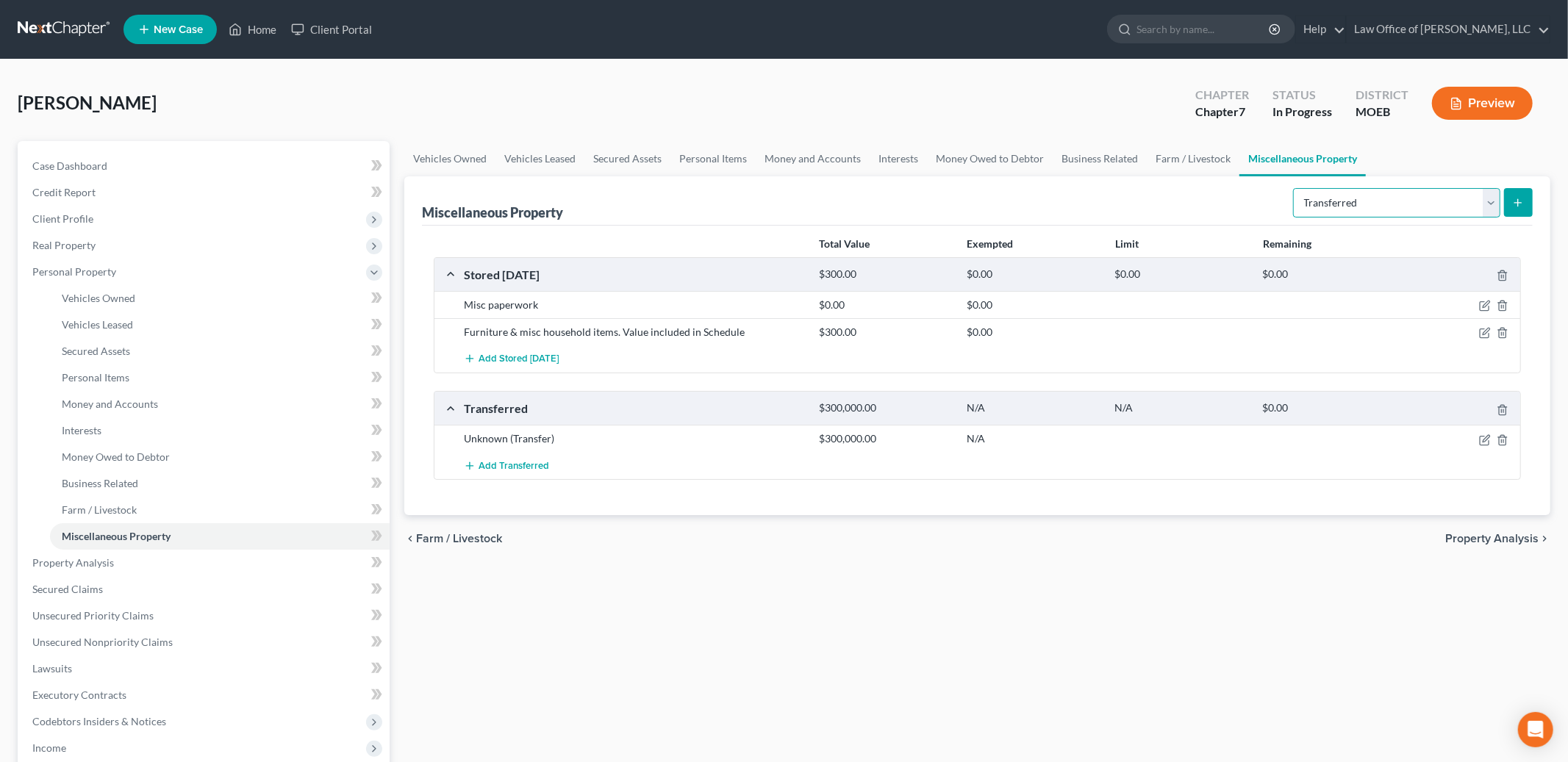
click at [1359, 203] on select "Select Property Type Assigned for Creditor Benefit [DATE] Holding for Another N…" at bounding box center [1396, 203] width 207 height 30
click at [1458, 538] on span "Property Analysis" at bounding box center [1492, 539] width 94 height 12
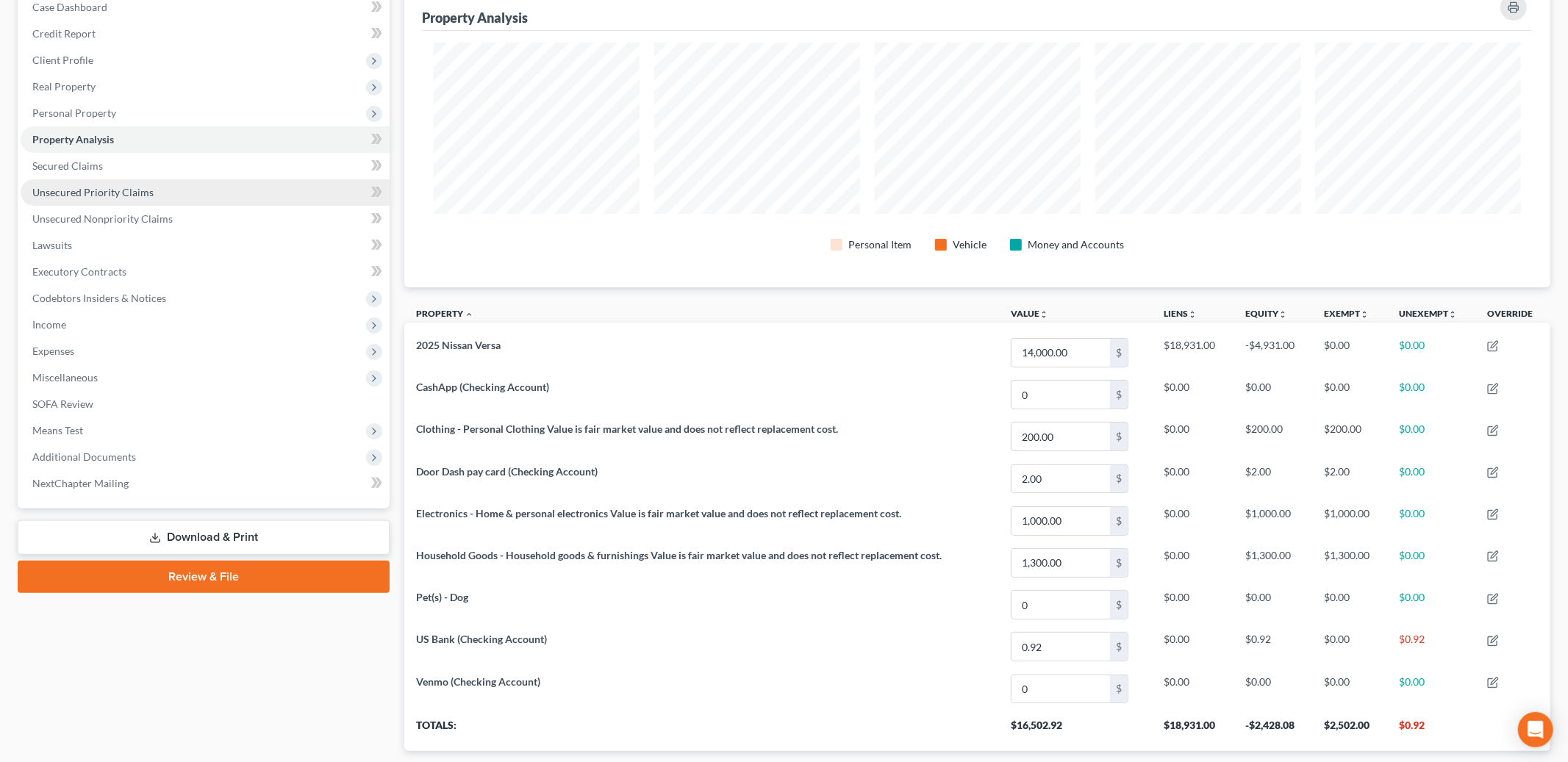
click at [175, 179] on link "Unsecured Priority Claims" at bounding box center [205, 193] width 369 height 27
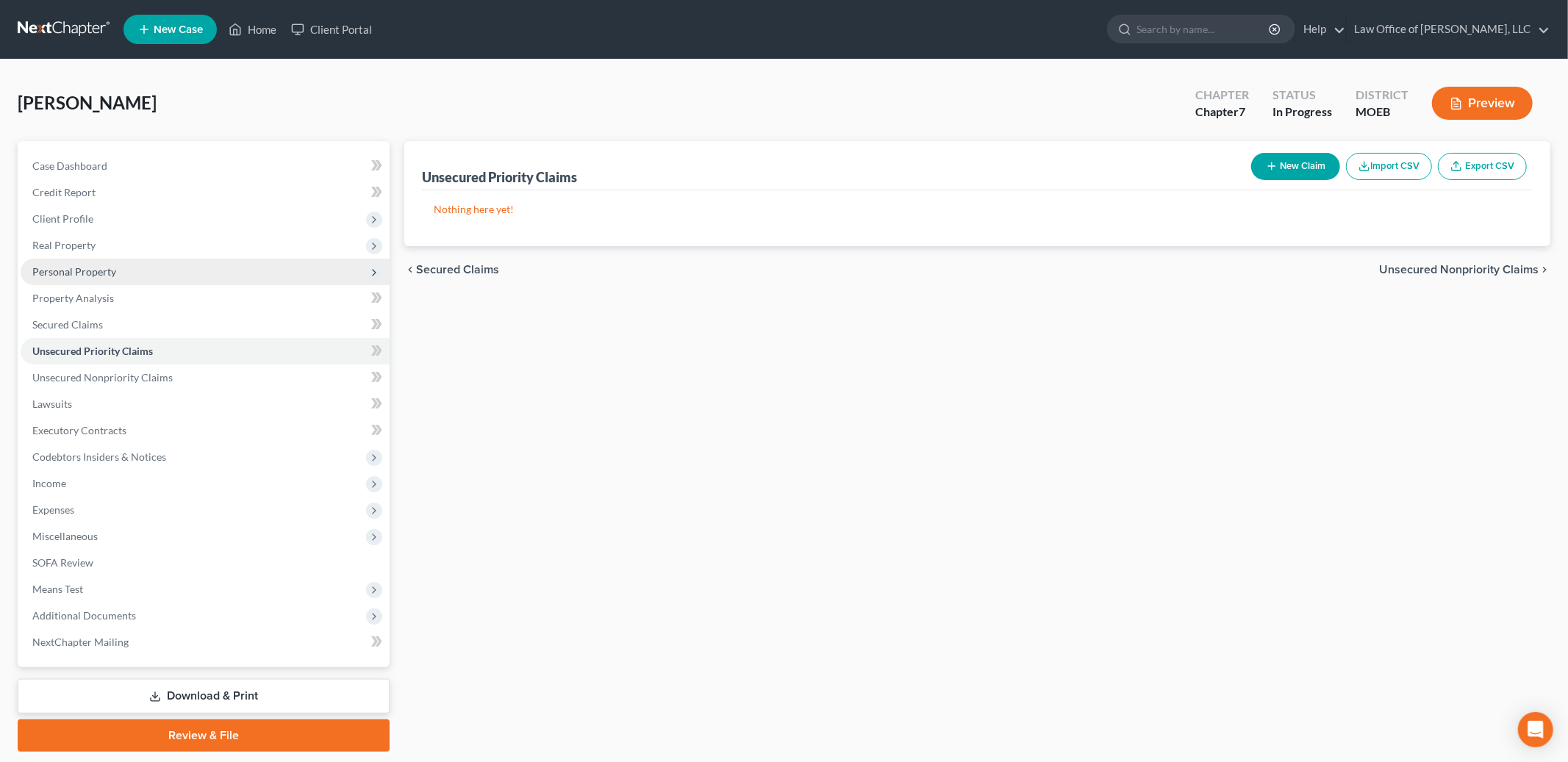
click at [137, 268] on span "Personal Property" at bounding box center [205, 272] width 369 height 27
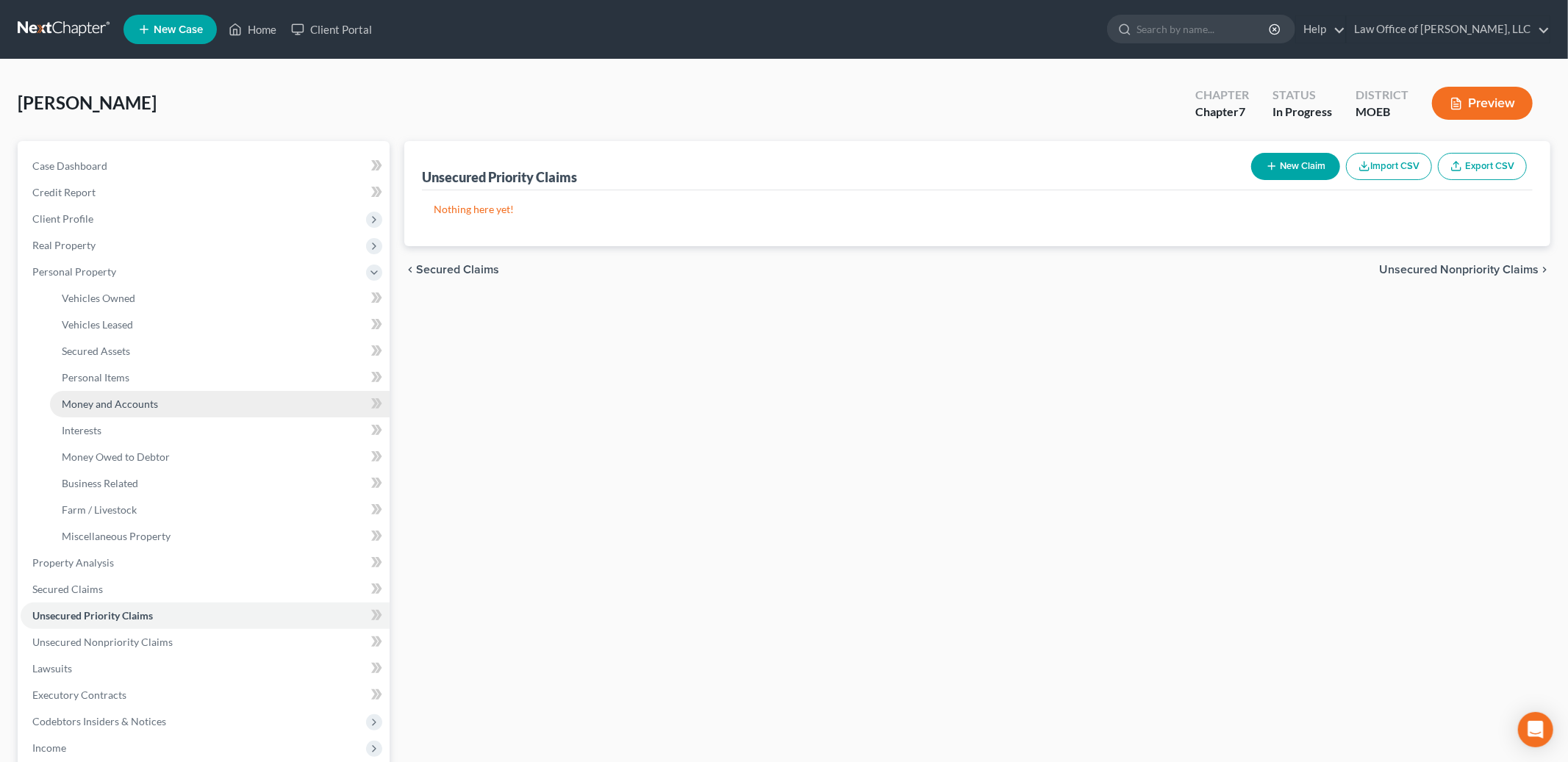
click at [149, 403] on span "Money and Accounts" at bounding box center [110, 404] width 97 height 13
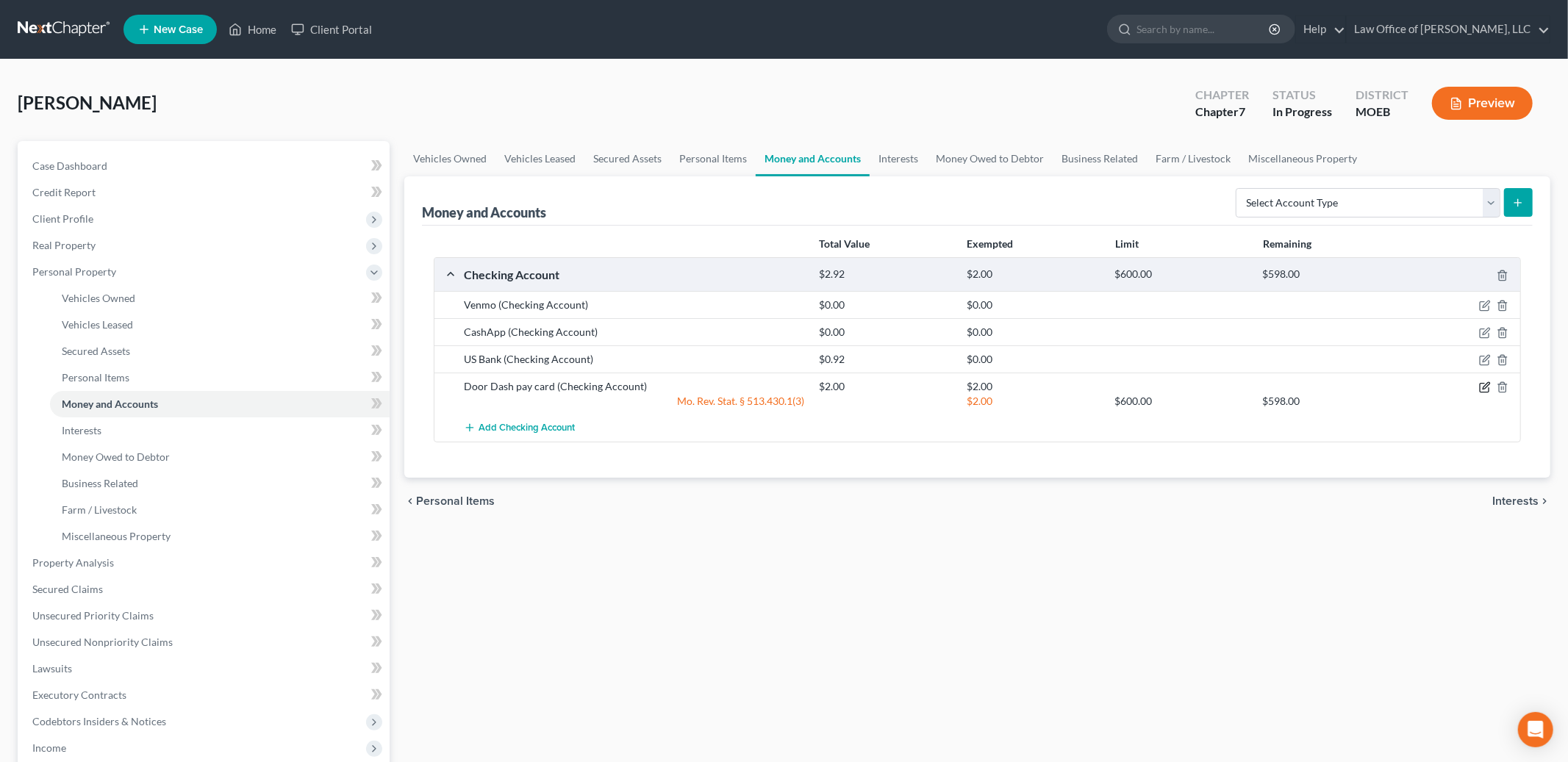
click at [1483, 388] on icon "button" at bounding box center [1485, 387] width 12 height 12
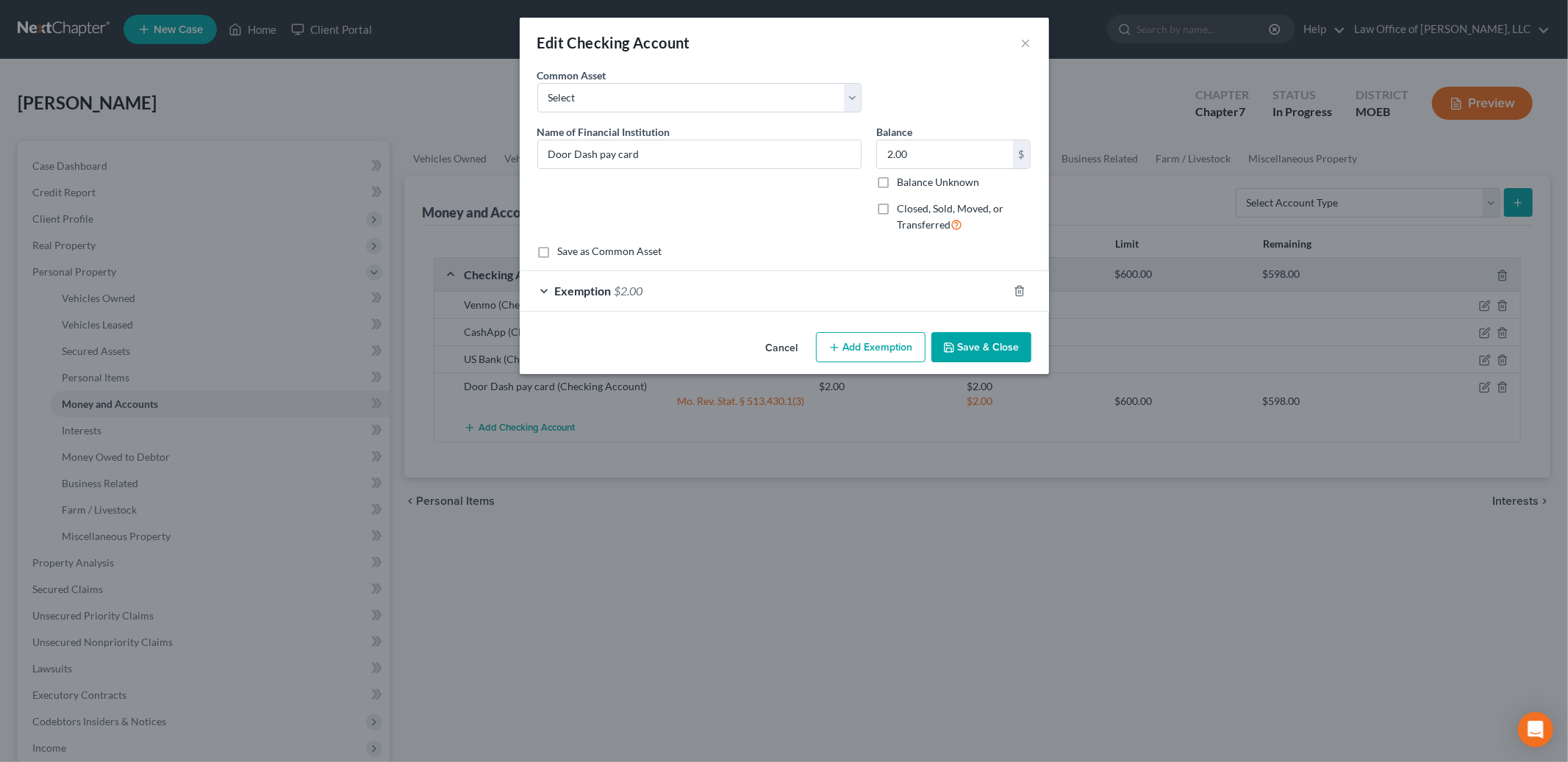
click at [853, 352] on button "Add Exemption" at bounding box center [871, 348] width 109 height 31
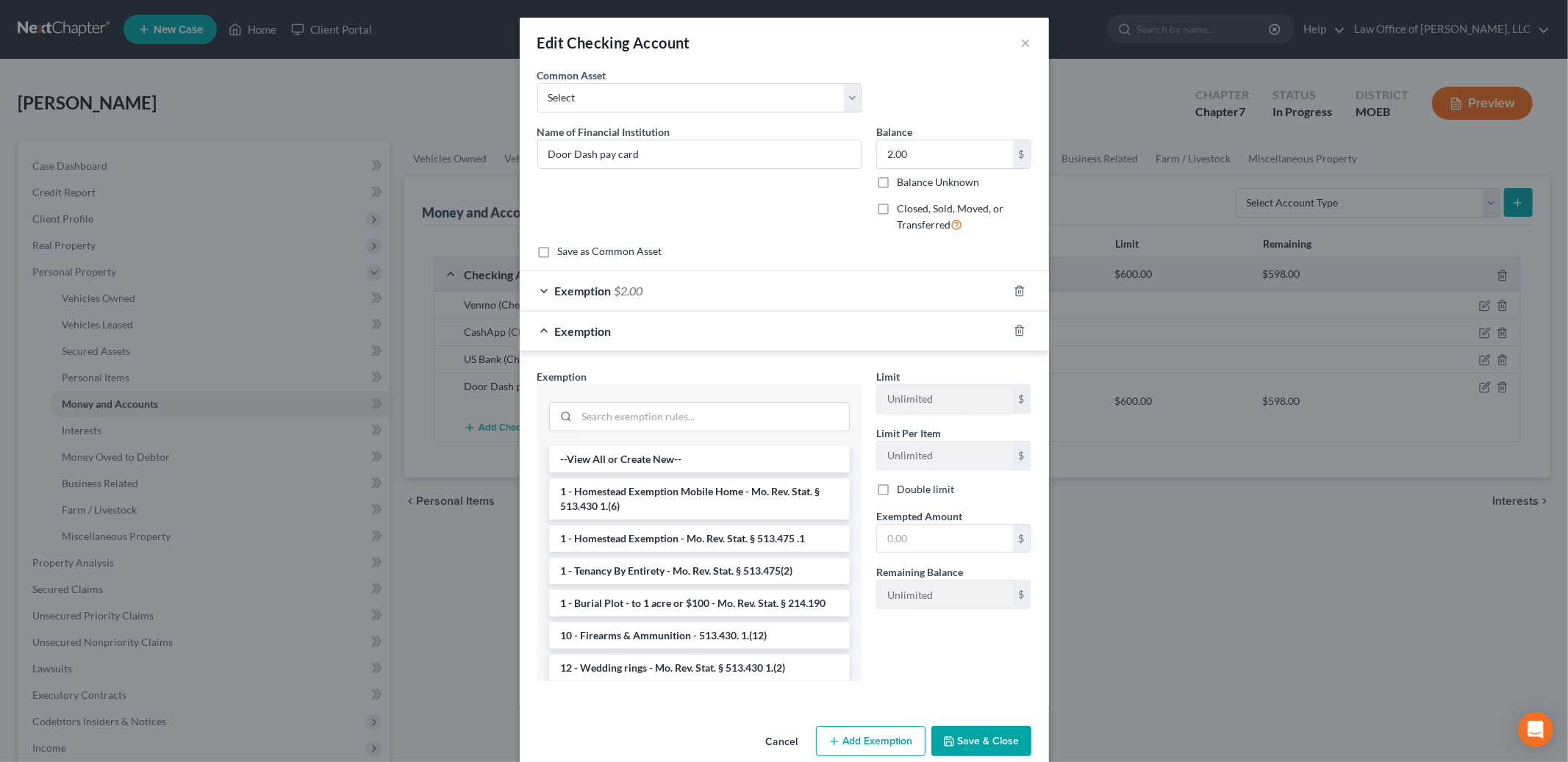
click at [975, 735] on button "Save & Close" at bounding box center [981, 742] width 100 height 31
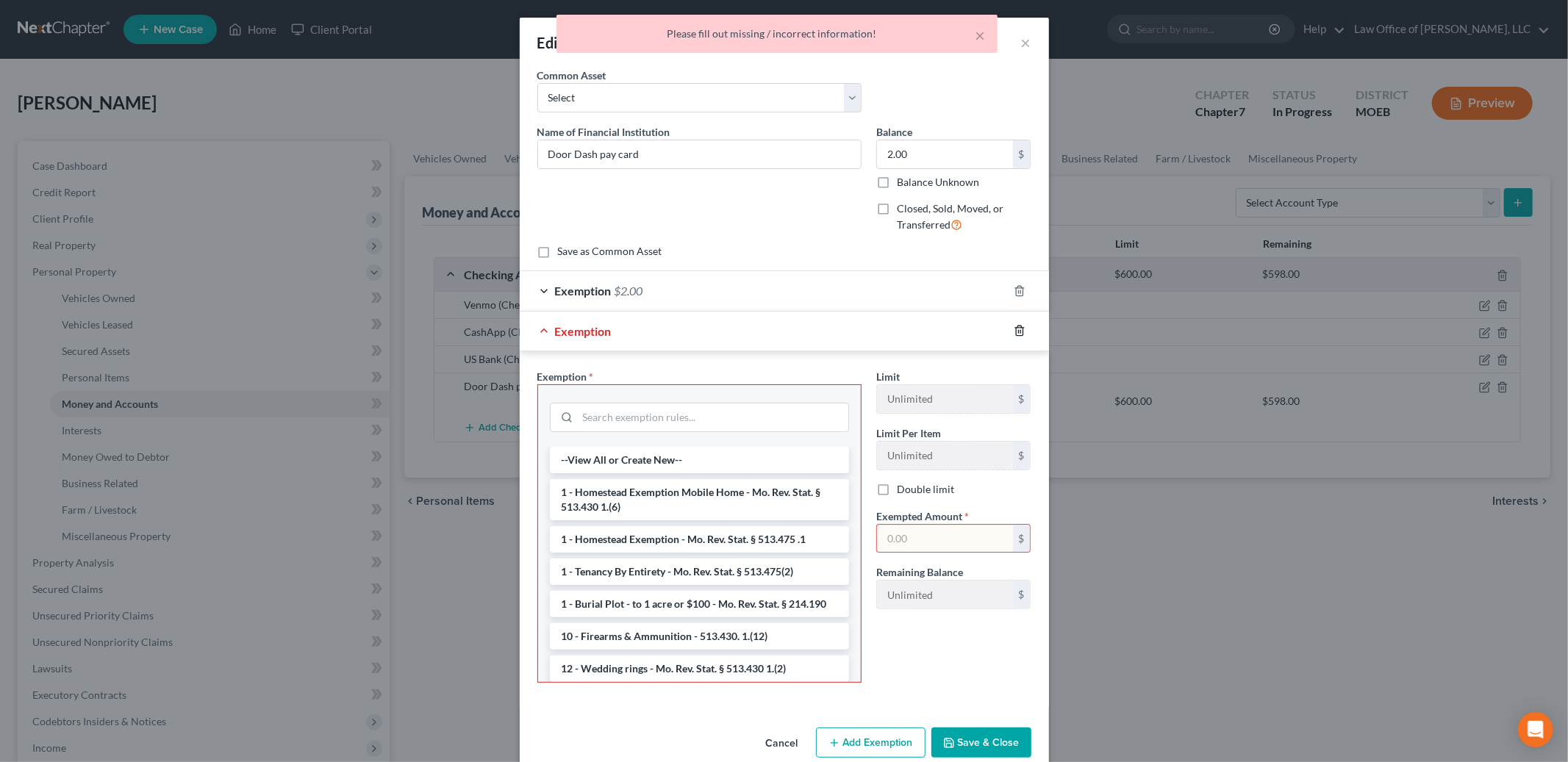
click at [1017, 331] on icon "button" at bounding box center [1020, 331] width 12 height 12
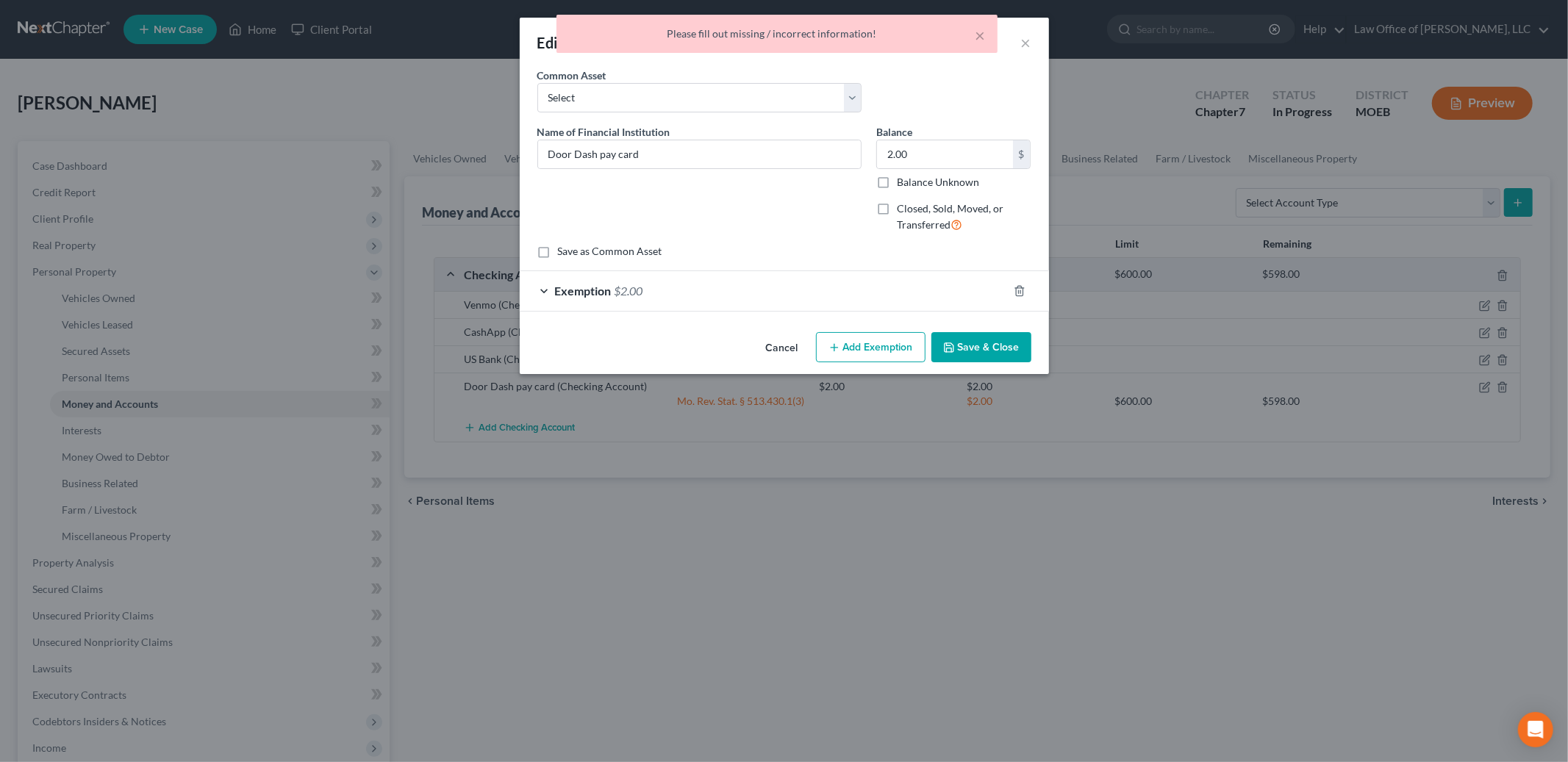
click at [975, 350] on button "Save & Close" at bounding box center [981, 348] width 100 height 31
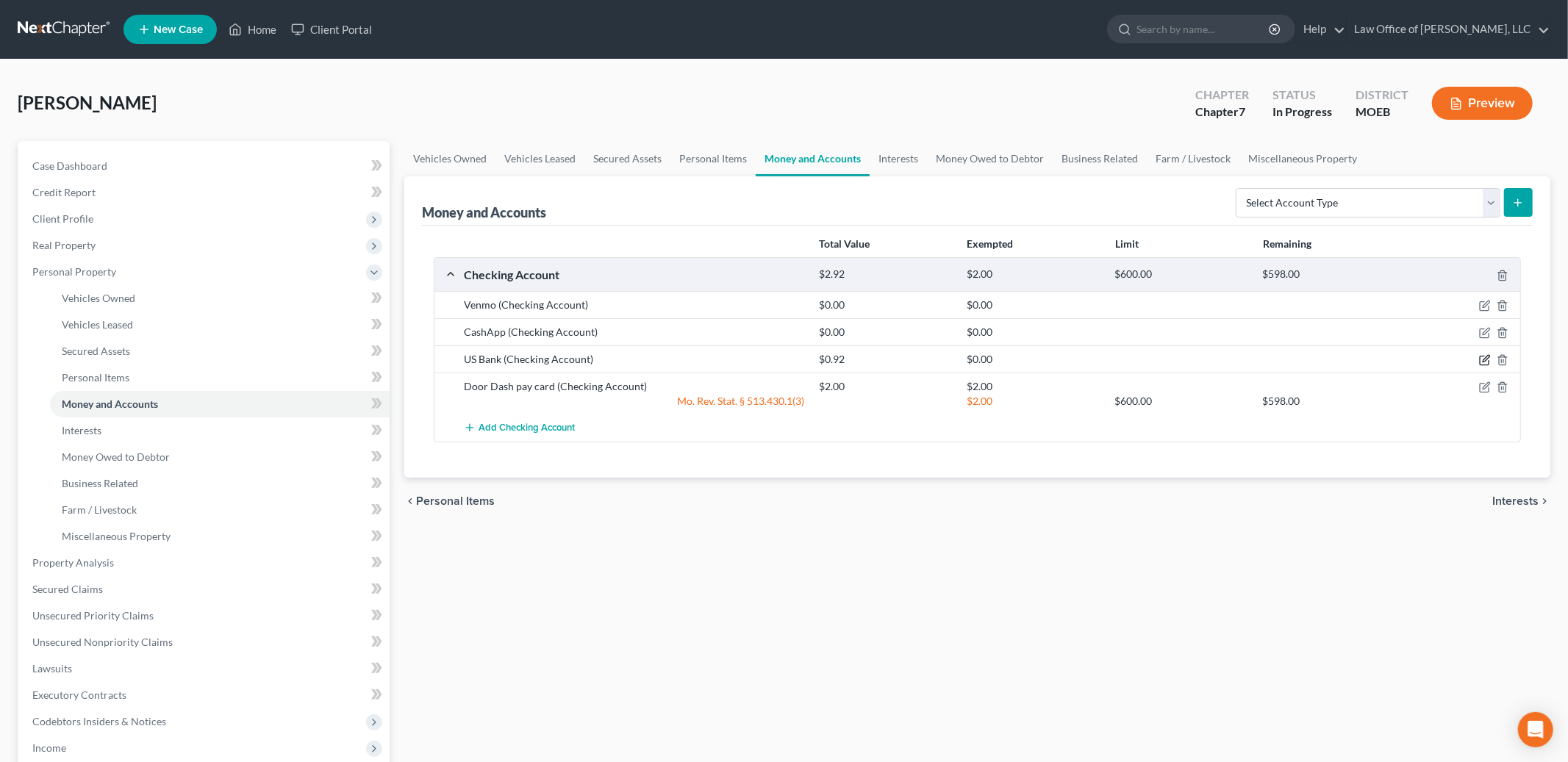
click at [1480, 359] on icon "button" at bounding box center [1485, 361] width 9 height 9
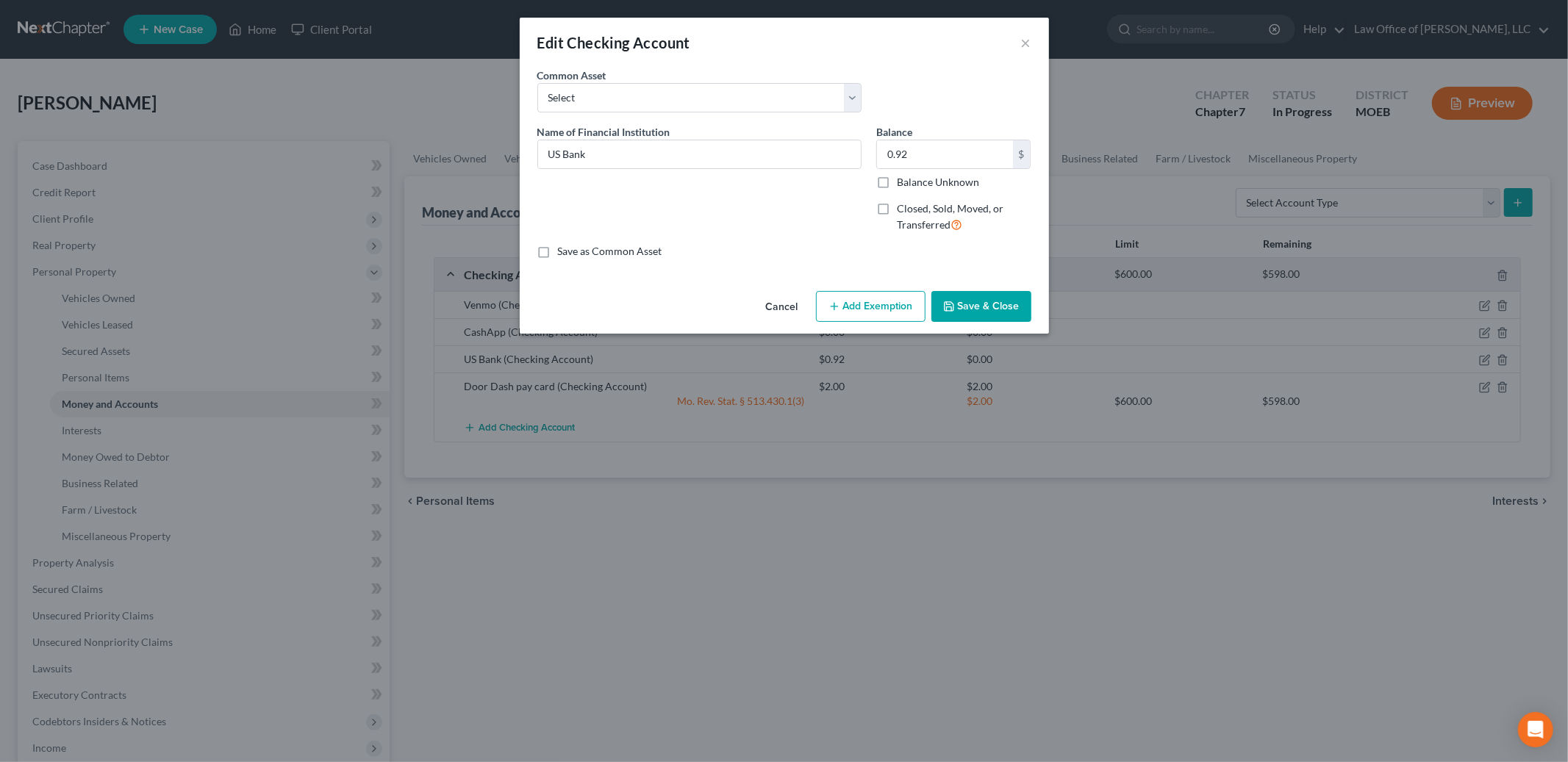
click at [851, 294] on button "Add Exemption" at bounding box center [871, 307] width 109 height 31
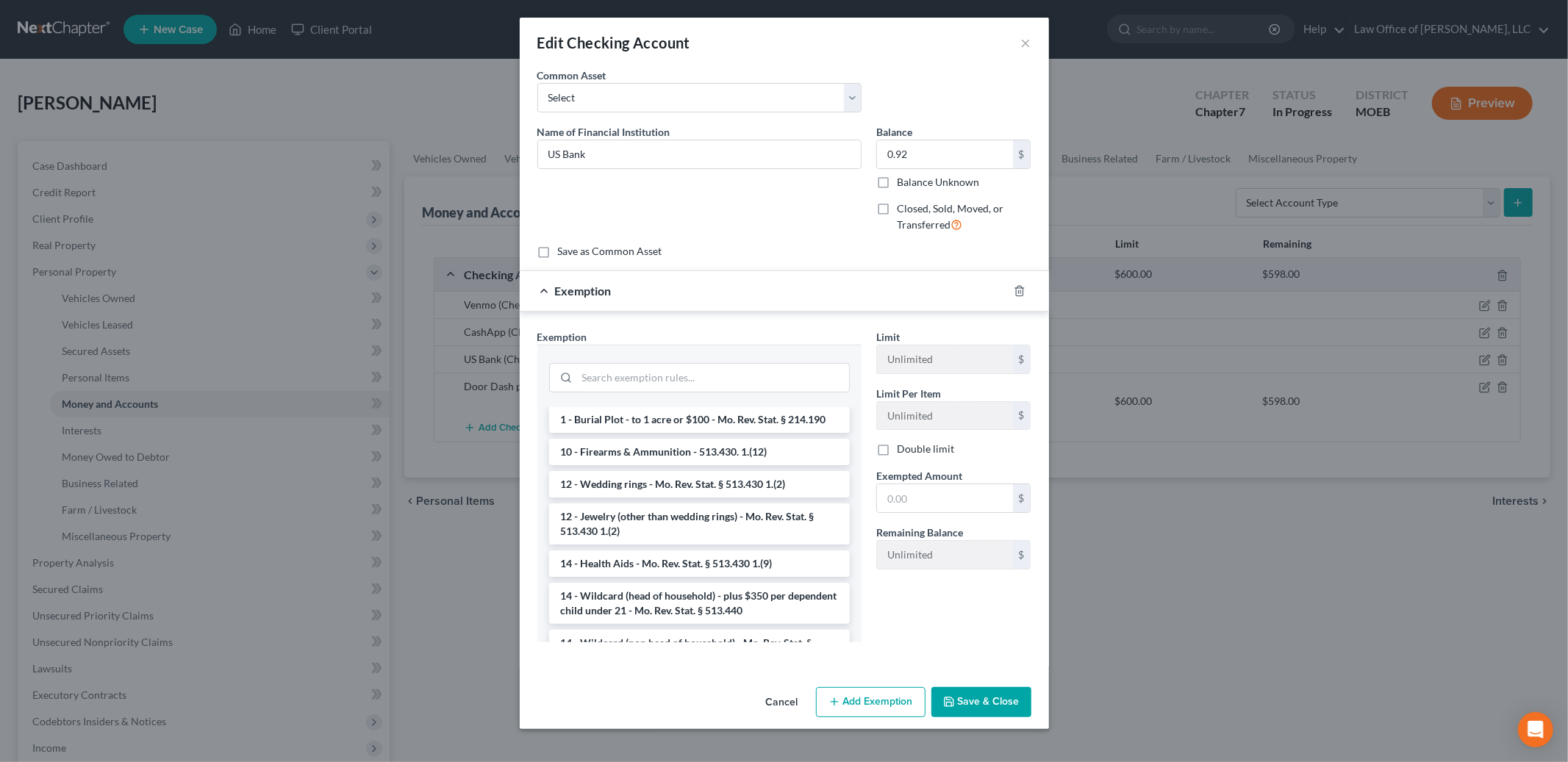
scroll to position [184, 0]
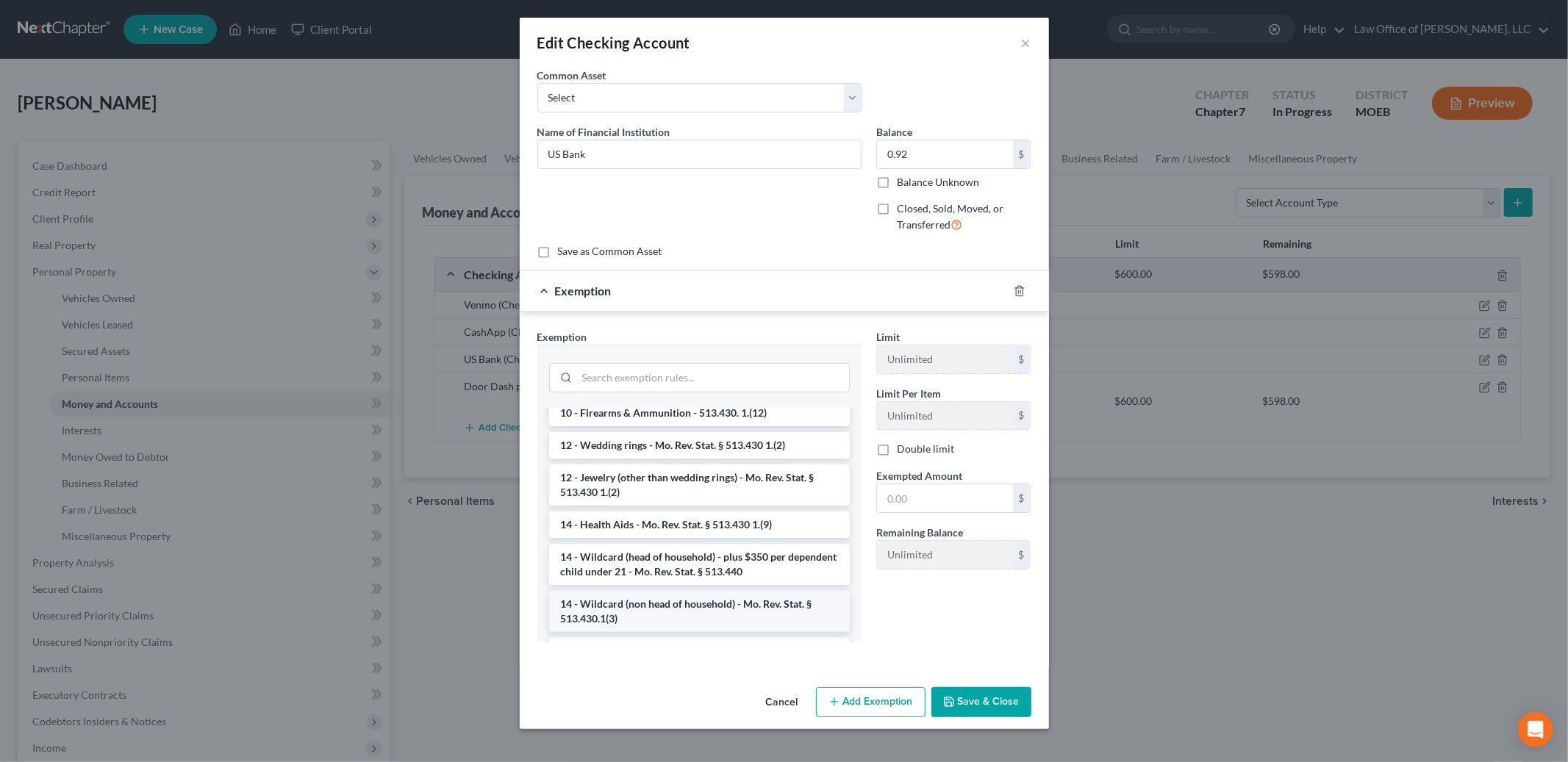
click at [703, 605] on li "14 - Wildcard (non head of household) - Mo. Rev. Stat. § 513.430.1(3)" at bounding box center [700, 611] width 300 height 41
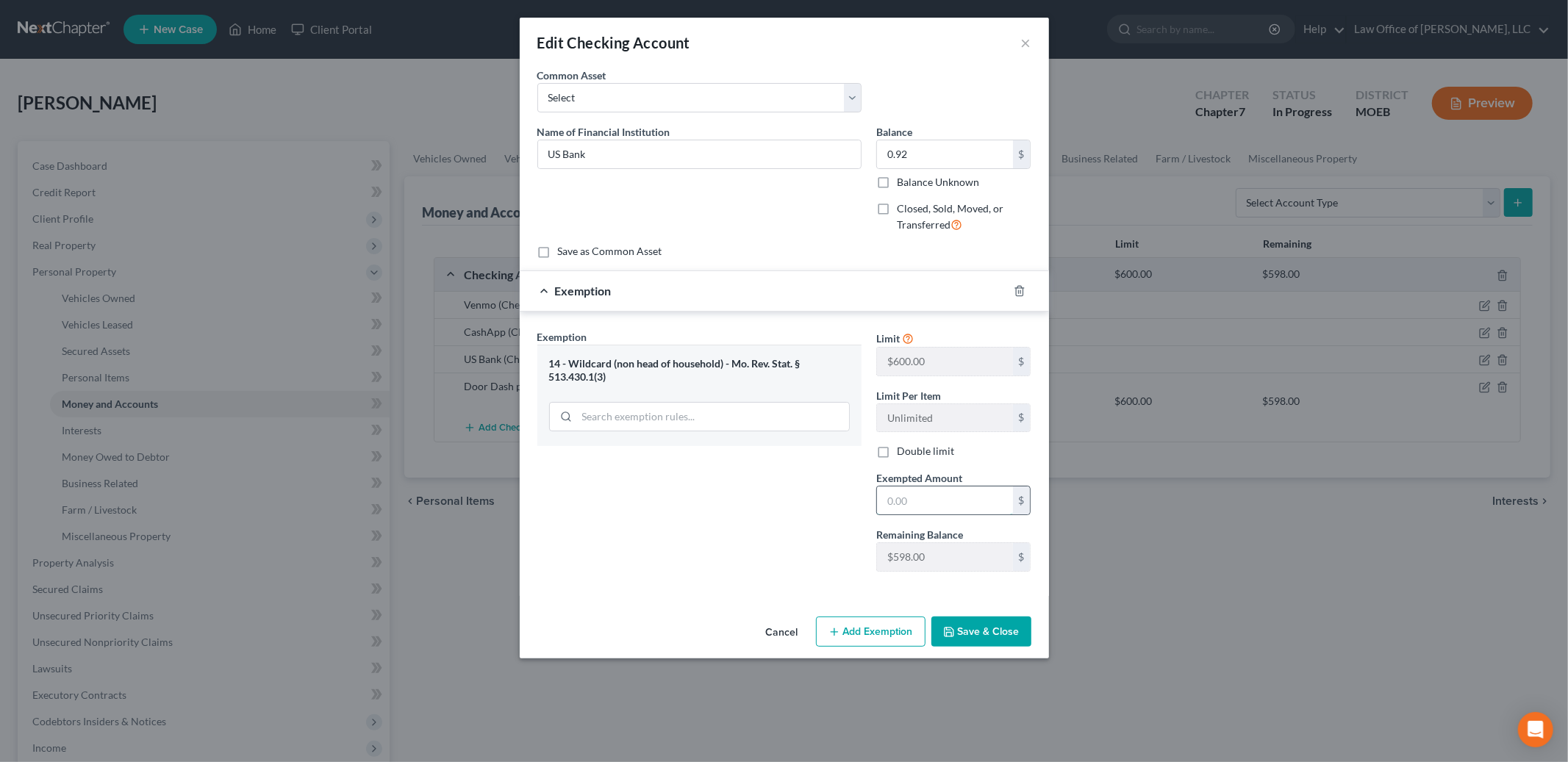
click at [922, 505] on input "text" at bounding box center [945, 501] width 136 height 28
type input "0.92"
click at [1002, 632] on button "Save & Close" at bounding box center [981, 633] width 100 height 31
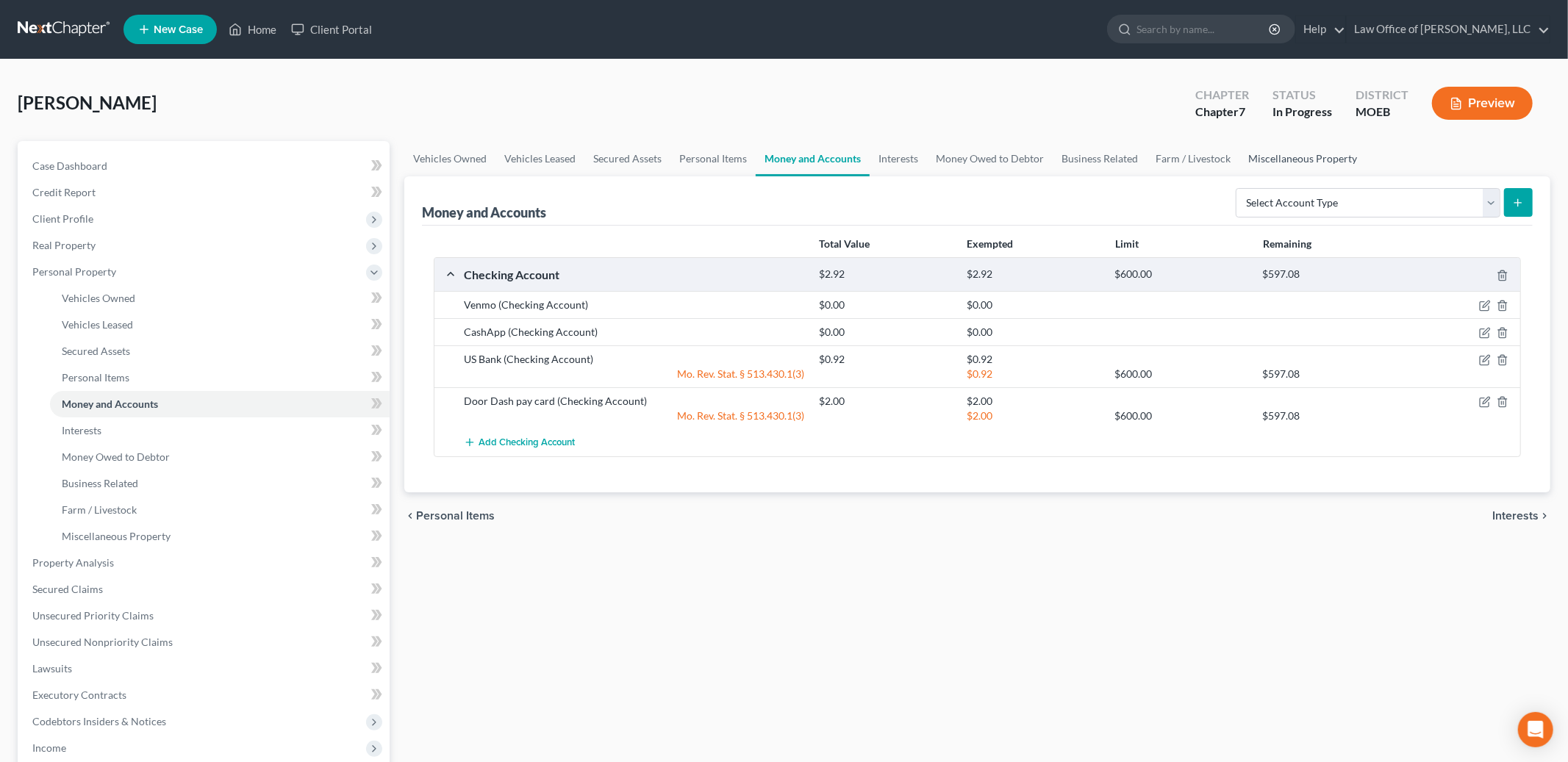
click at [1254, 157] on link "Miscellaneous Property" at bounding box center [1303, 158] width 126 height 35
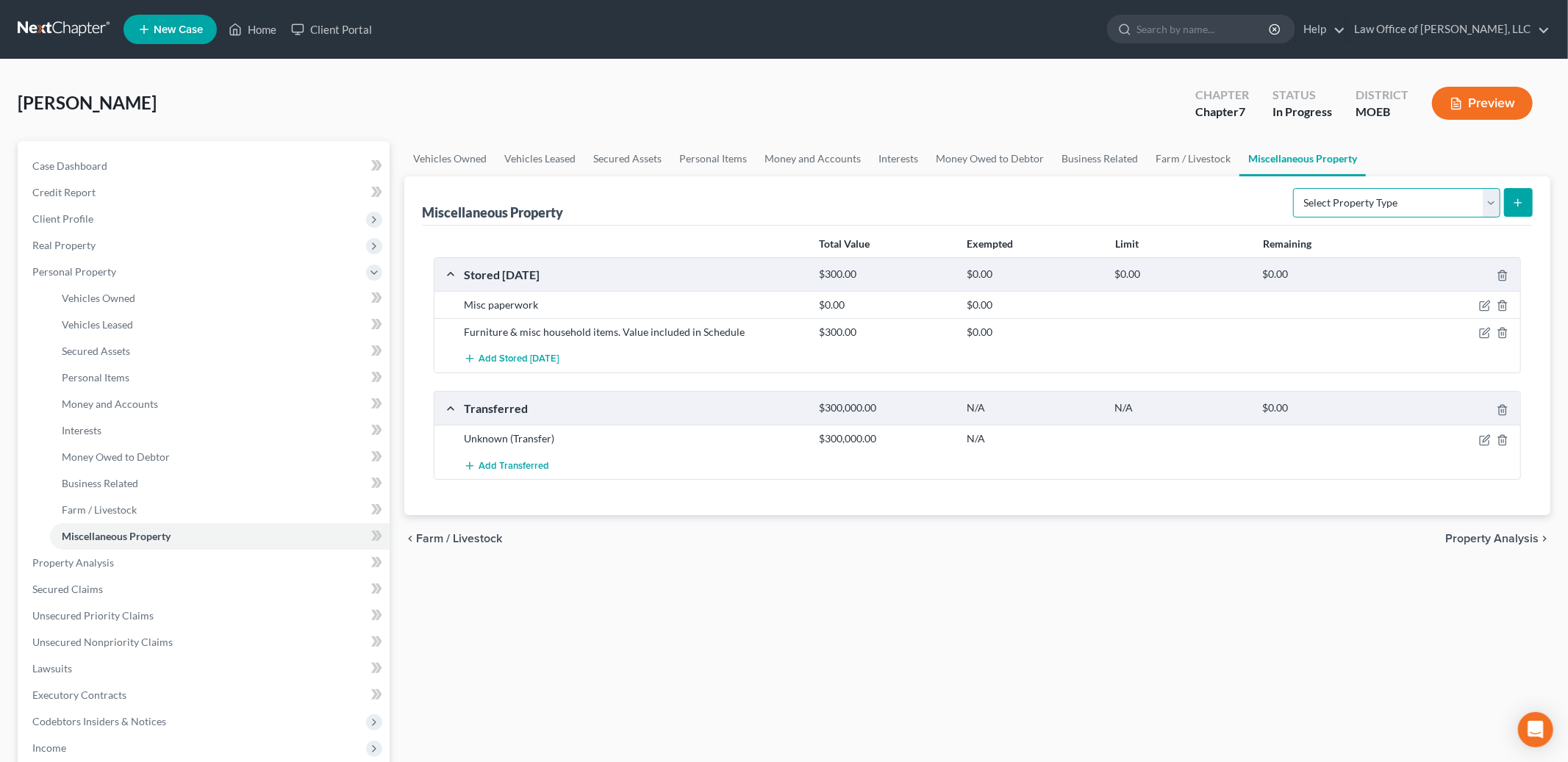
click at [1357, 210] on select "Select Property Type Assigned for Creditor Benefit [DATE] Holding for Another N…" at bounding box center [1396, 203] width 207 height 30
select select "transferred"
click at [1293, 188] on select "Select Property Type Assigned for Creditor Benefit [DATE] Holding for Another N…" at bounding box center [1396, 203] width 207 height 30
click at [1513, 202] on icon "submit" at bounding box center [1518, 203] width 12 height 12
select select "Ordinary ([DATE])"
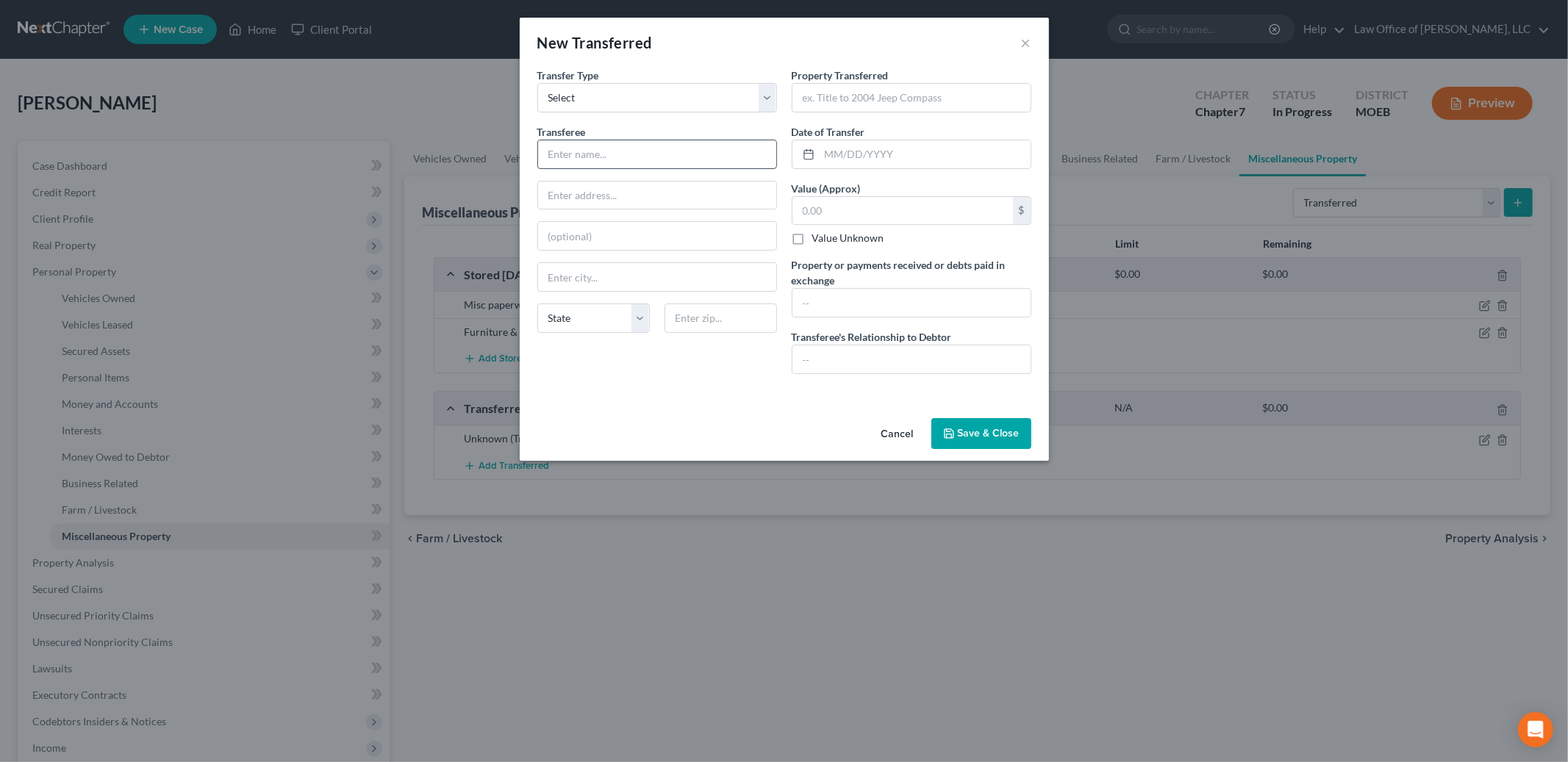
click at [588, 160] on input "text" at bounding box center [657, 155] width 238 height 28
type input "Nissan of St. [PERSON_NAME]"
click at [827, 103] on input "text" at bounding box center [912, 98] width 238 height 28
type input "2013 Lincoln MKZ"
click at [822, 151] on input "text" at bounding box center [926, 155] width 211 height 28
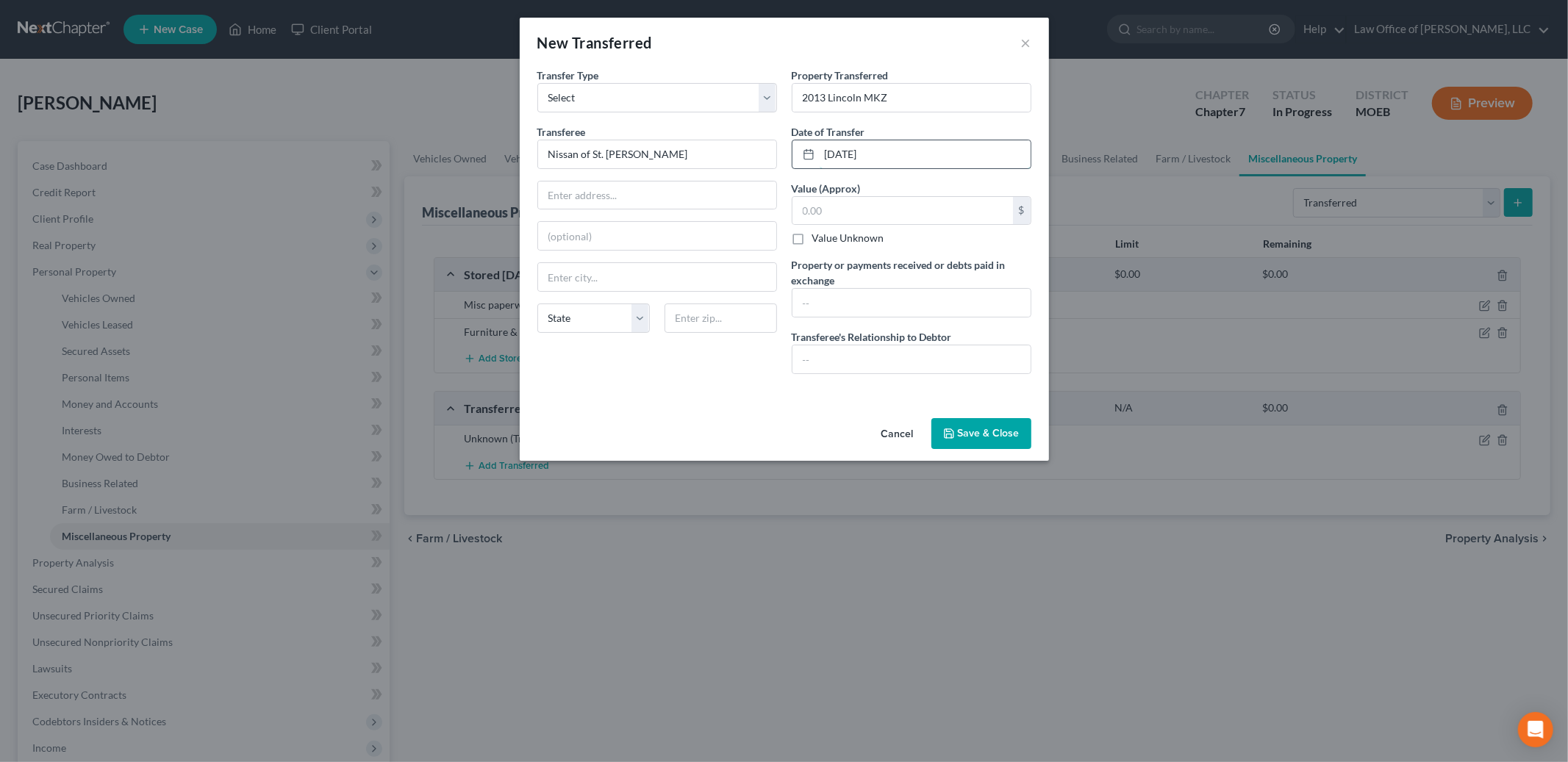
type input "[DATE]"
click at [823, 214] on input "text" at bounding box center [903, 211] width 221 height 28
type input "4,500.00"
click at [818, 306] on input "text" at bounding box center [912, 303] width 238 height 28
type input "None"
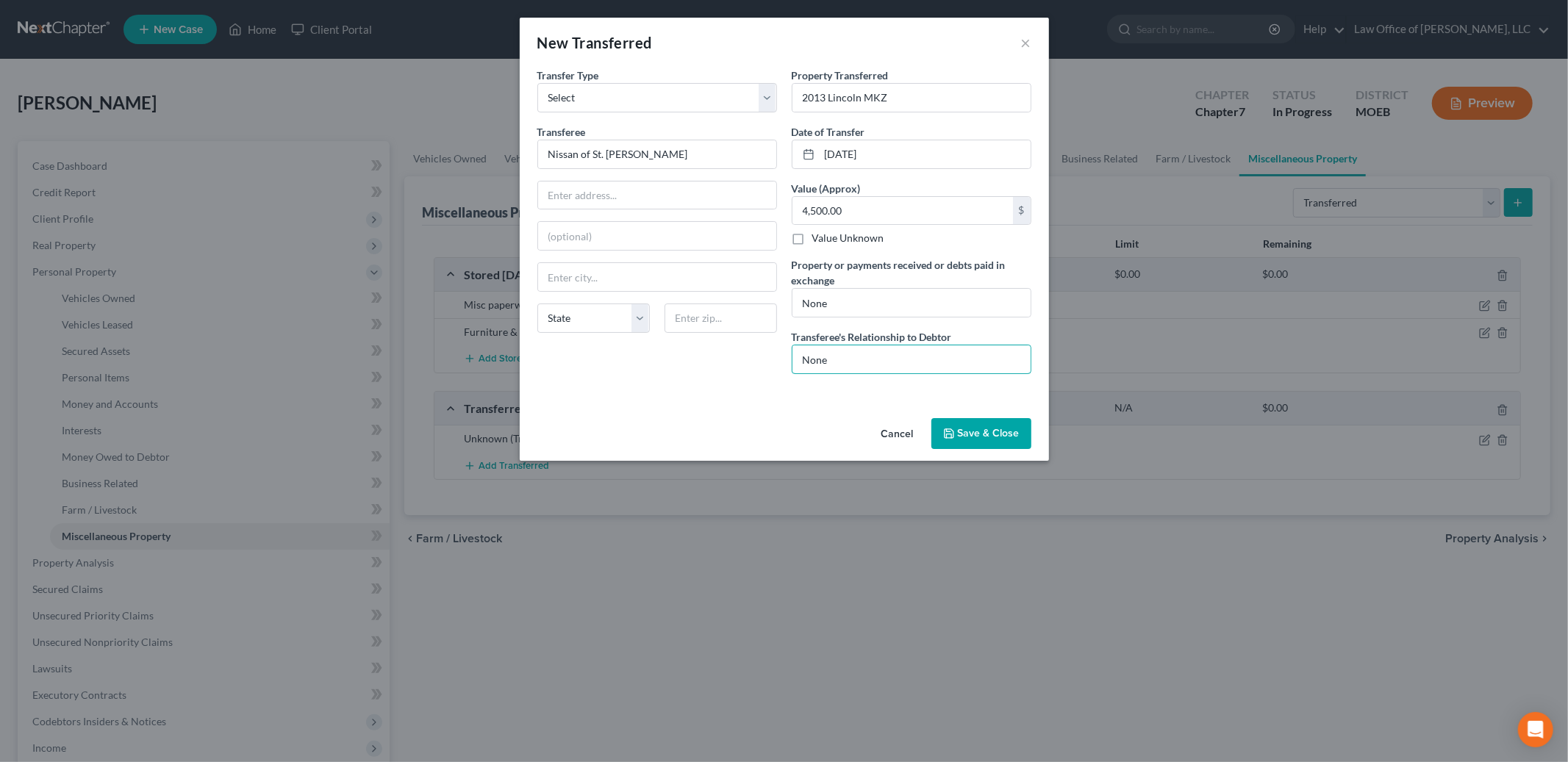
type input "None"
click at [980, 430] on button "Save & Close" at bounding box center [981, 434] width 100 height 31
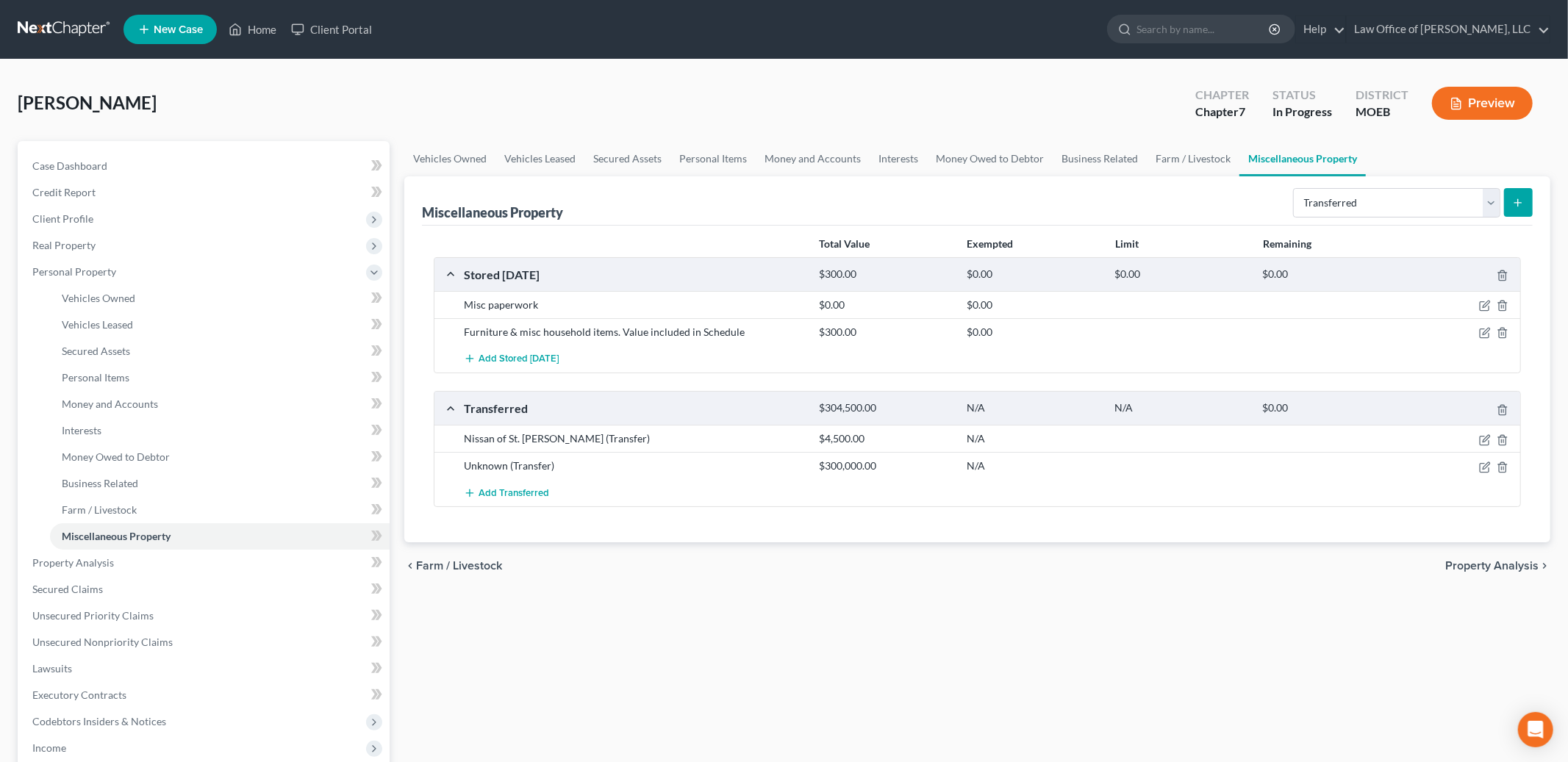
click at [1473, 563] on span "Property Analysis" at bounding box center [1492, 566] width 94 height 12
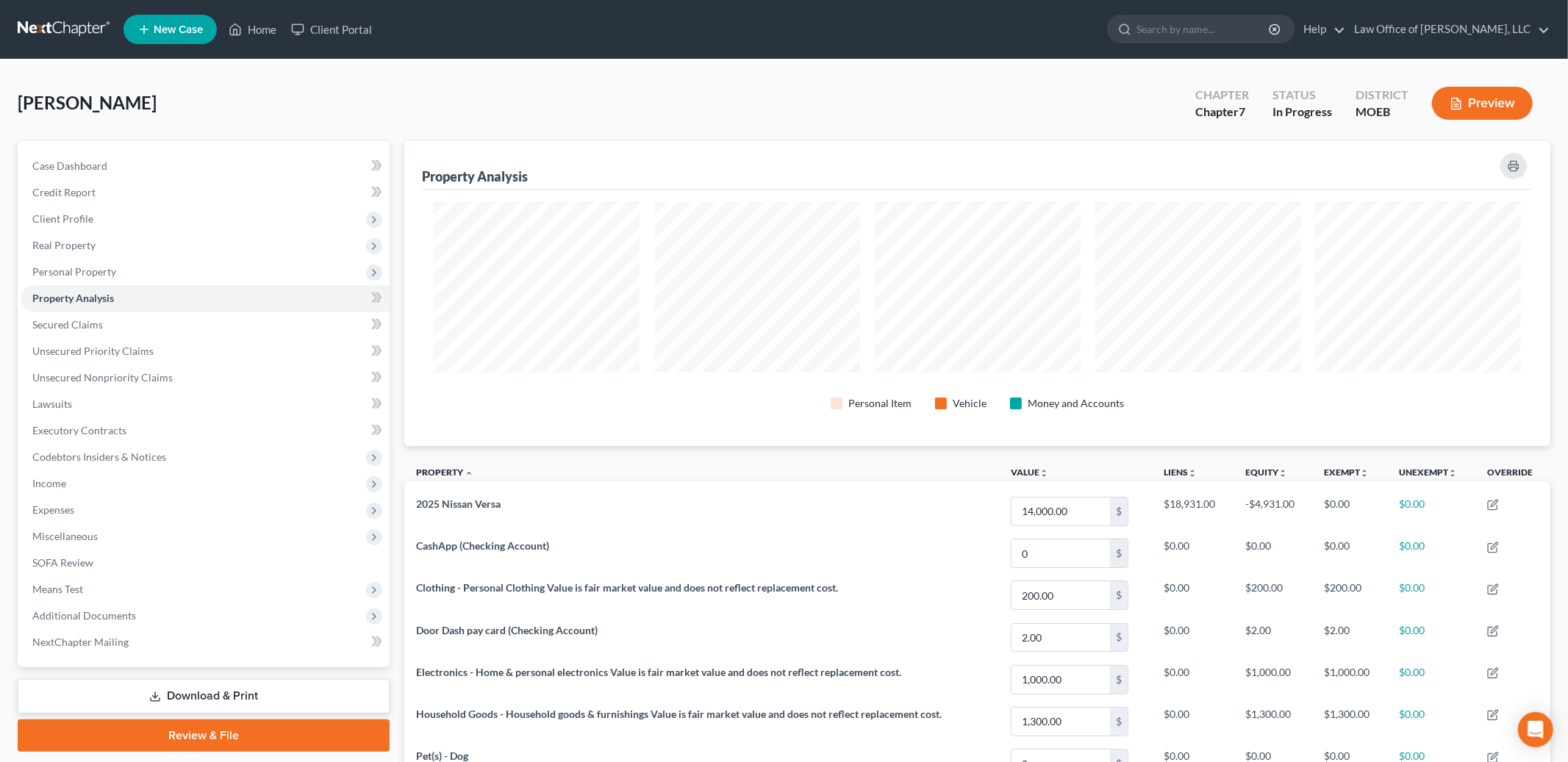
scroll to position [305, 1146]
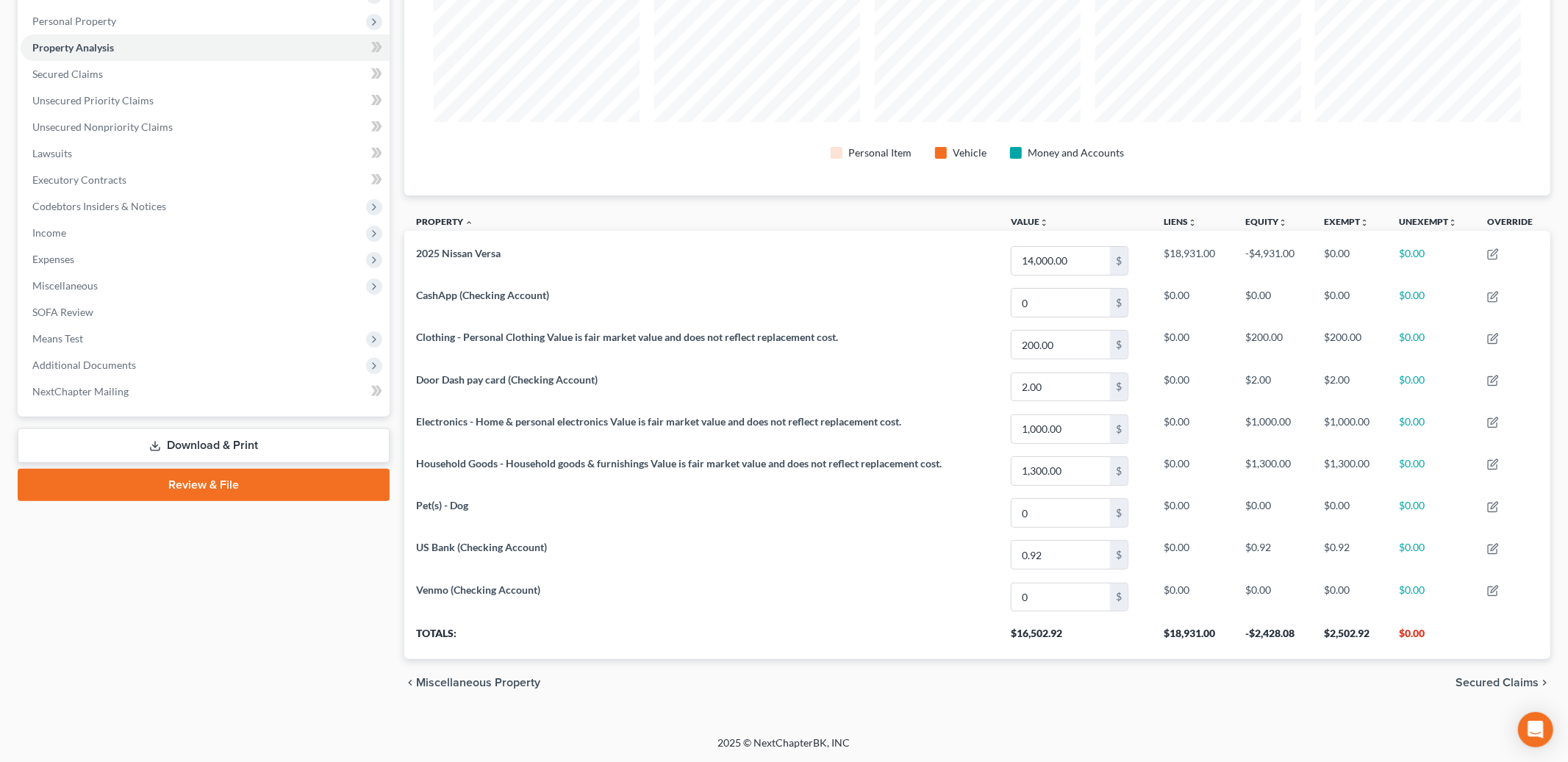
click at [1465, 691] on div "chevron_left Miscellaneous Property Secured Claims chevron_right" at bounding box center [978, 682] width 1146 height 47
click at [1468, 685] on span "Secured Claims" at bounding box center [1497, 683] width 83 height 12
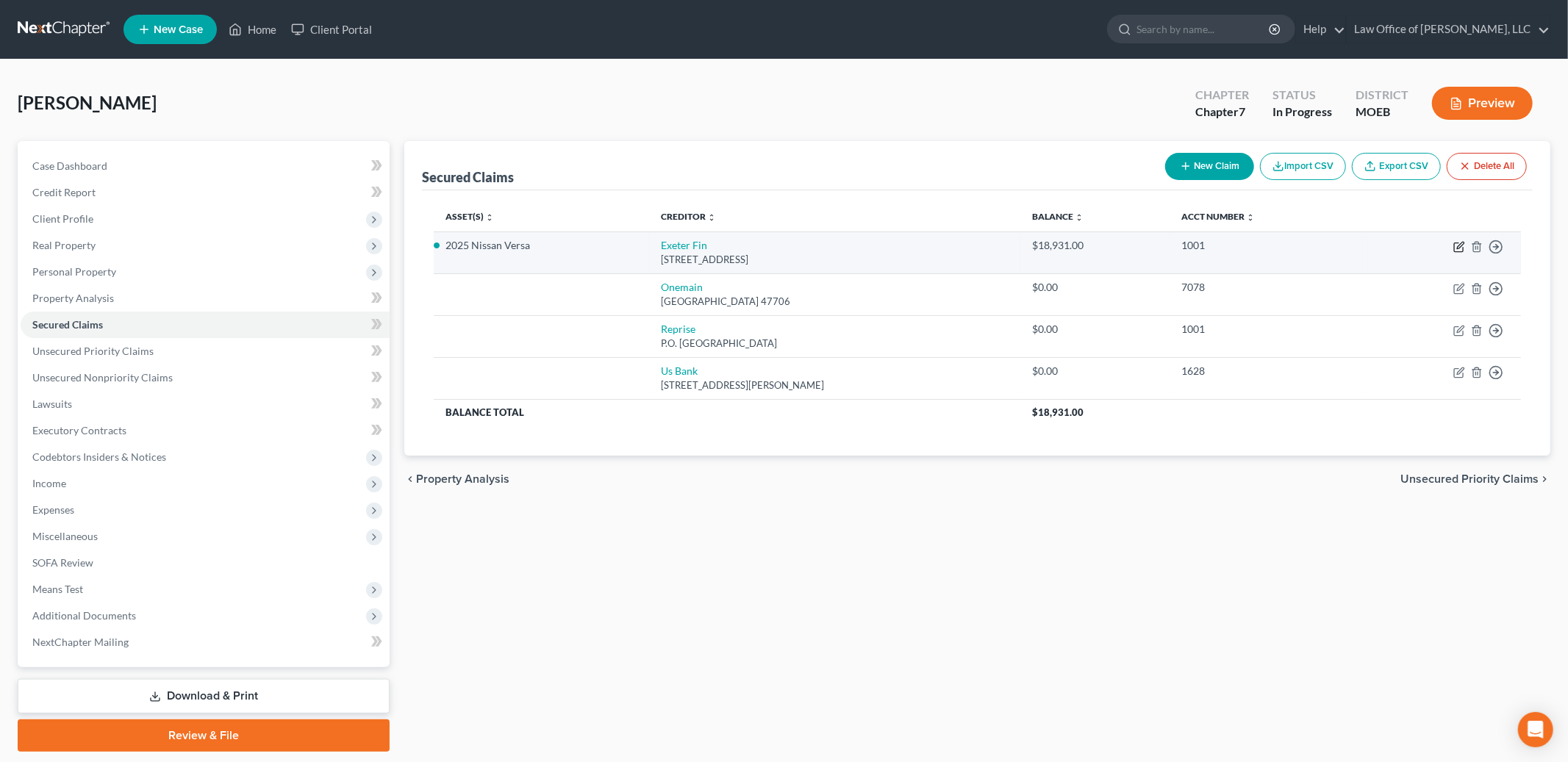
click at [1459, 245] on icon "button" at bounding box center [1460, 245] width 7 height 7
select select "45"
select select "4"
select select "0"
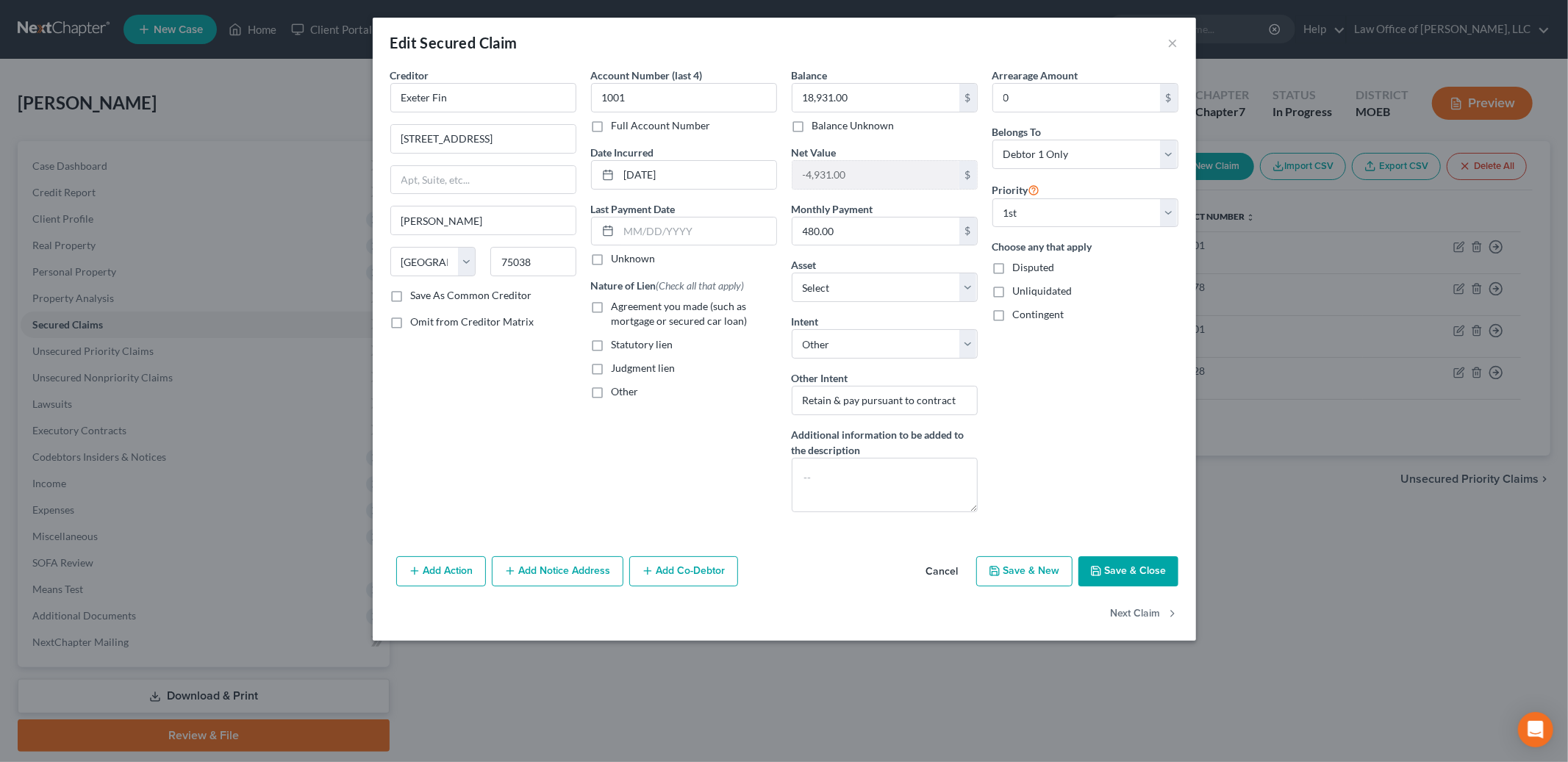
click at [612, 313] on label "Agreement you made (such as mortgage or secured car loan)" at bounding box center [694, 314] width 166 height 30
click at [618, 309] on input "Agreement you made (such as mortgage or secured car loan)" at bounding box center [622, 303] width 10 height 10
checkbox input "true"
click at [862, 337] on select "Select Surrender Redeem Reaffirm Avoid Other" at bounding box center [885, 344] width 186 height 30
click at [792, 329] on select "Select Surrender Redeem Reaffirm Avoid Other" at bounding box center [885, 344] width 186 height 30
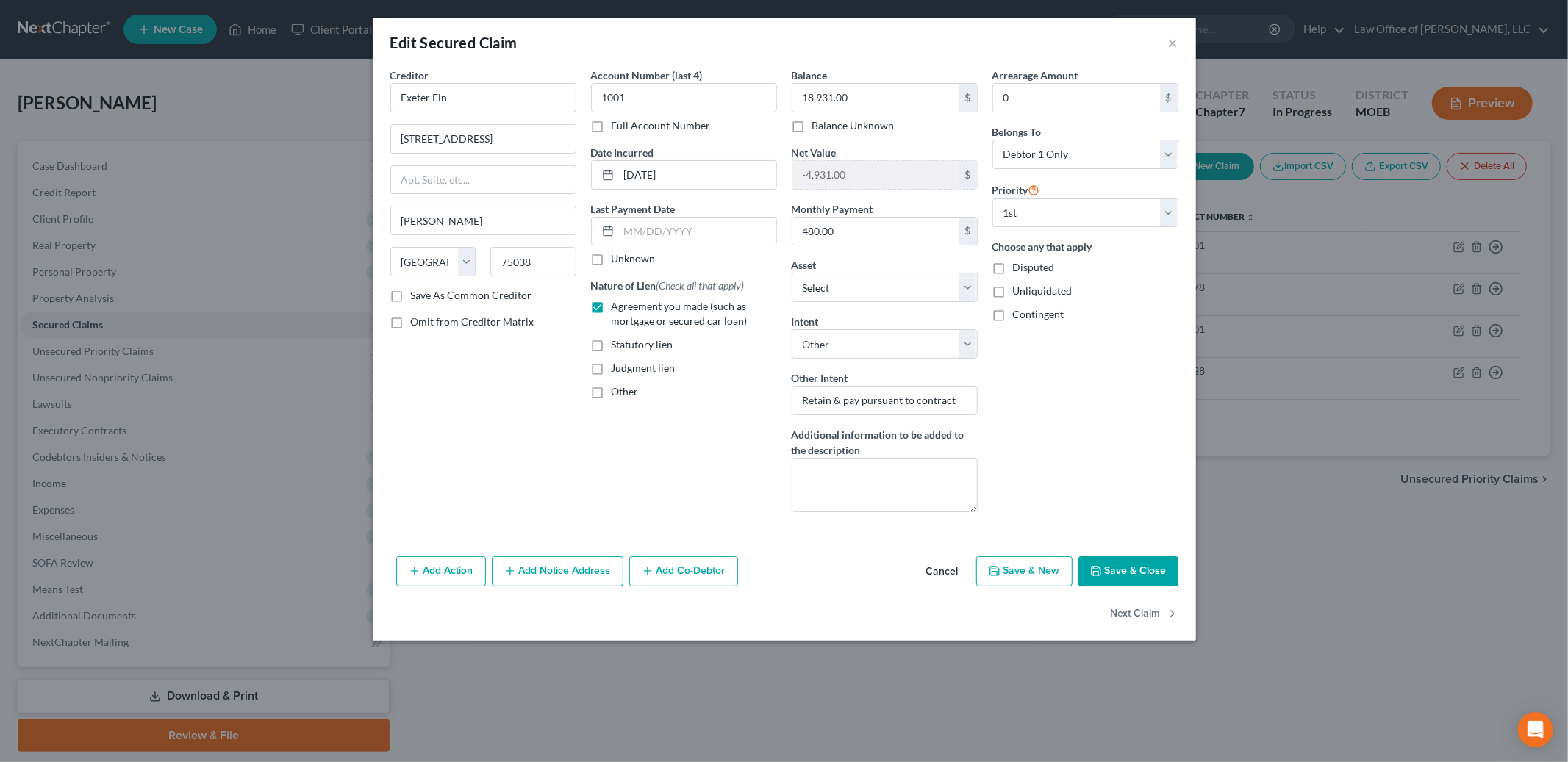
click at [1119, 572] on button "Save & Close" at bounding box center [1129, 572] width 100 height 31
select select "3"
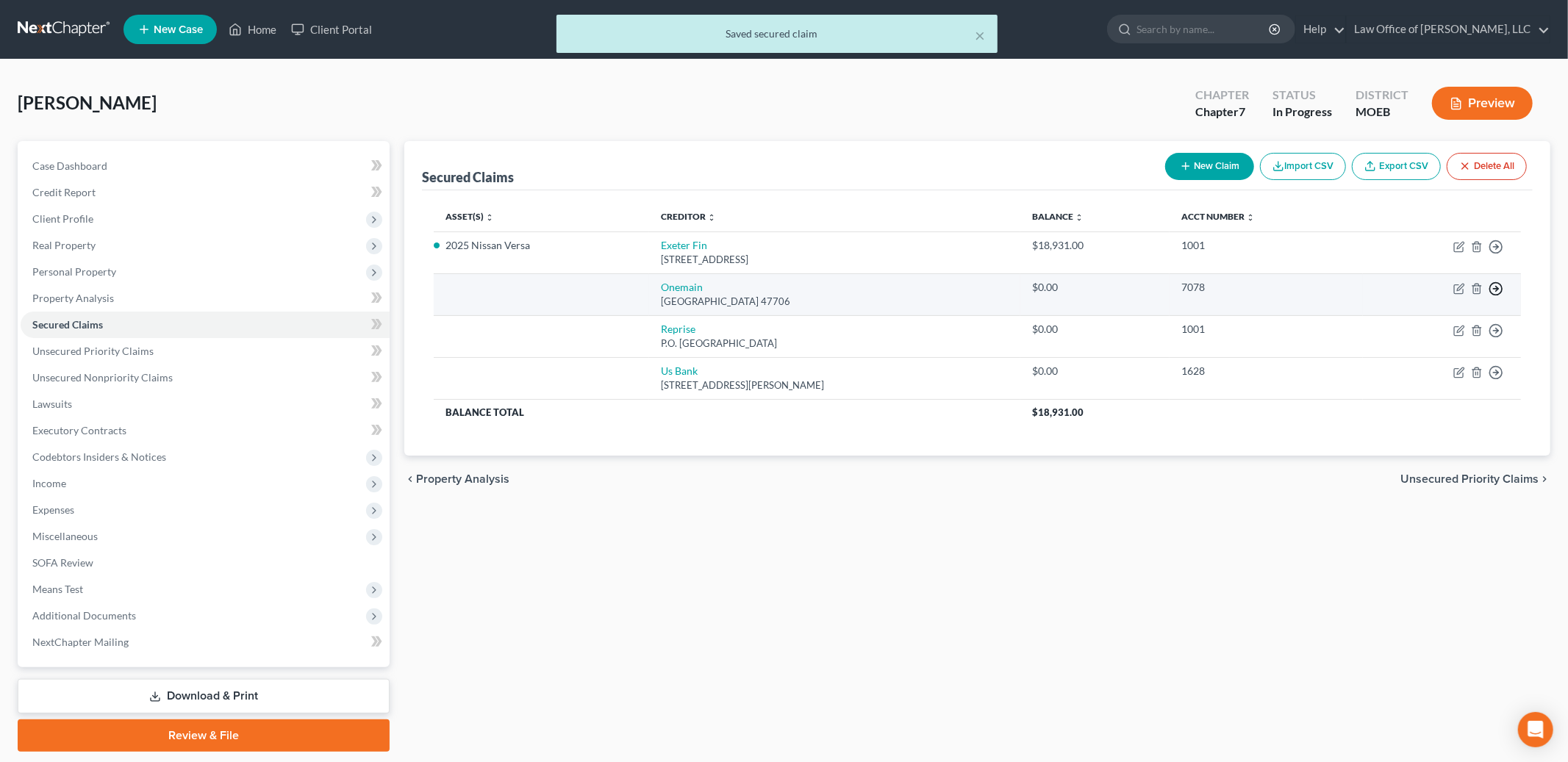
click at [1497, 247] on line "button" at bounding box center [1496, 247] width 5 height 0
click at [1430, 327] on link "Move to F" at bounding box center [1428, 324] width 123 height 25
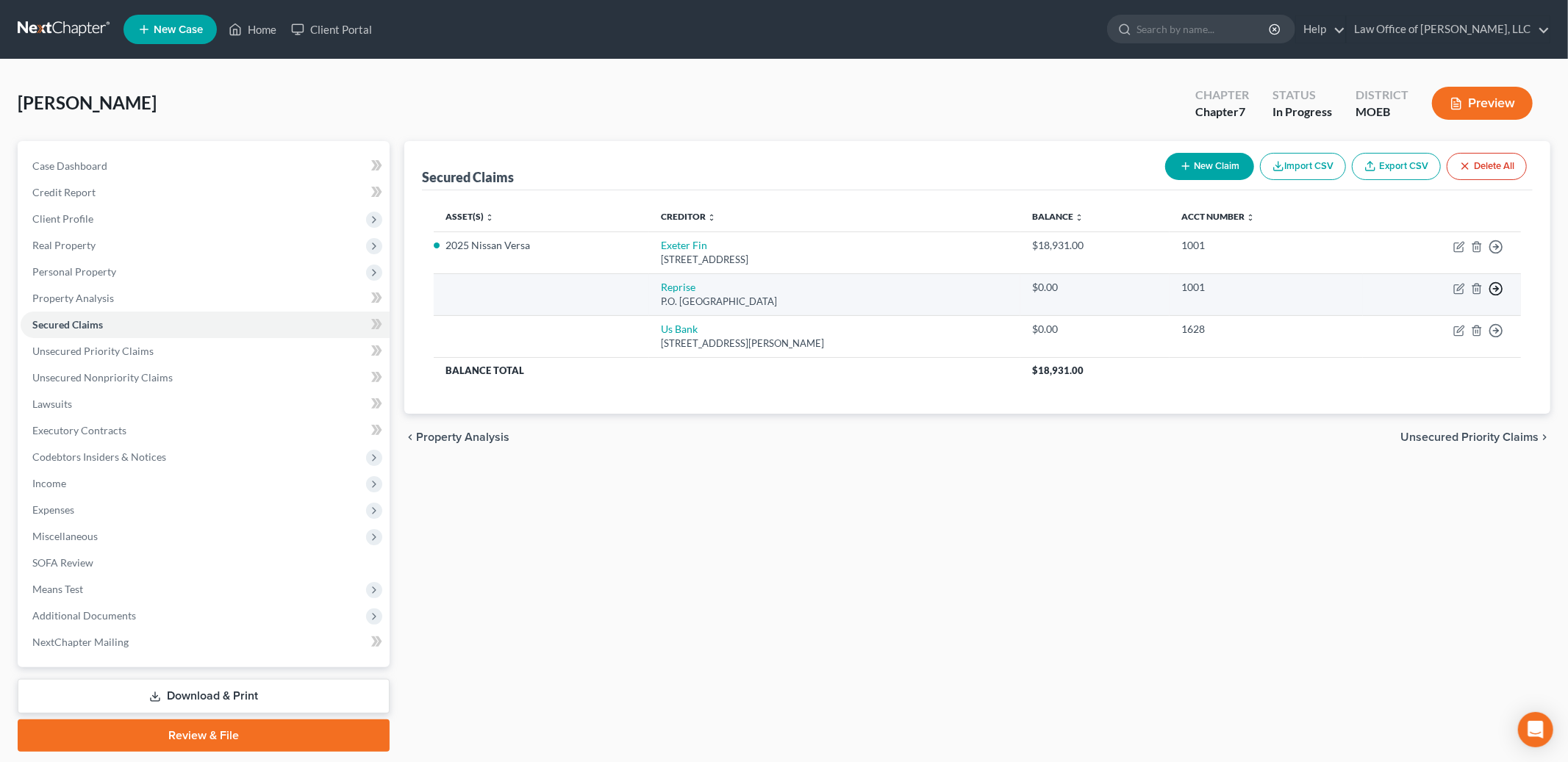
click at [1497, 254] on icon "button" at bounding box center [1497, 247] width 15 height 15
click at [1420, 326] on link "Move to F" at bounding box center [1428, 324] width 123 height 25
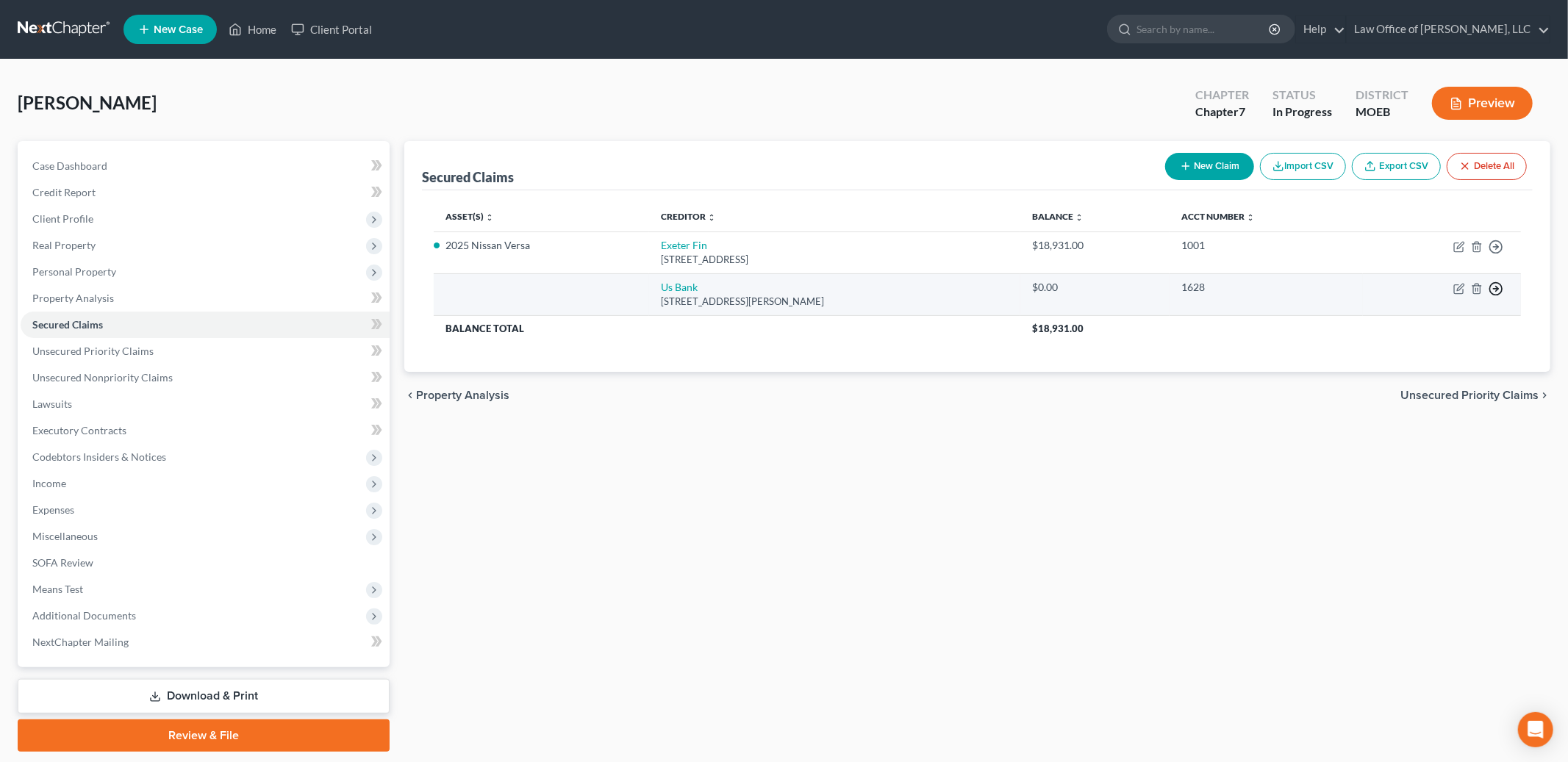
click at [1496, 254] on icon "button" at bounding box center [1497, 247] width 15 height 15
click at [1429, 317] on link "Move to F" at bounding box center [1428, 324] width 123 height 25
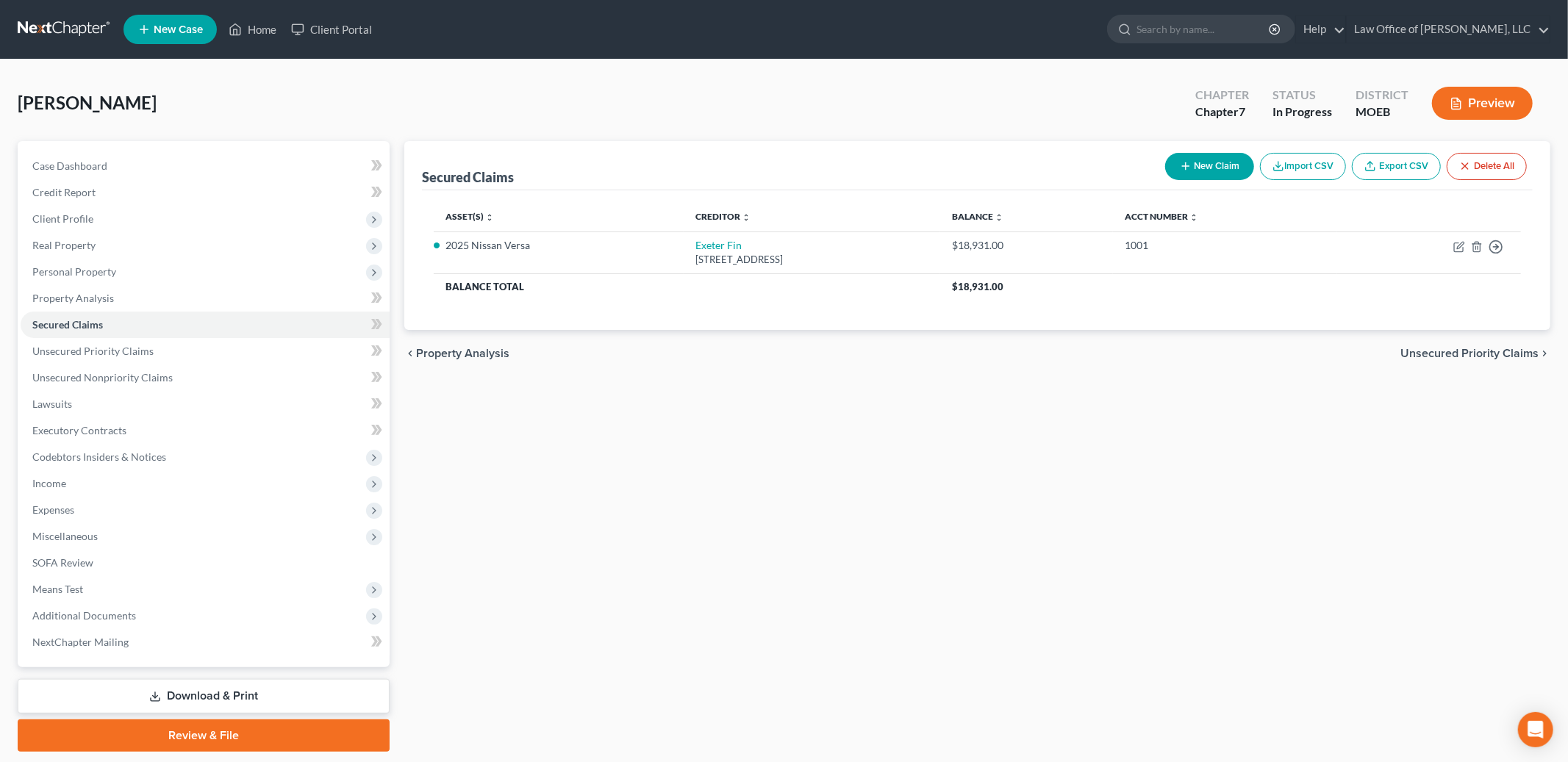
click at [1430, 352] on span "Unsecured Priority Claims" at bounding box center [1470, 354] width 138 height 12
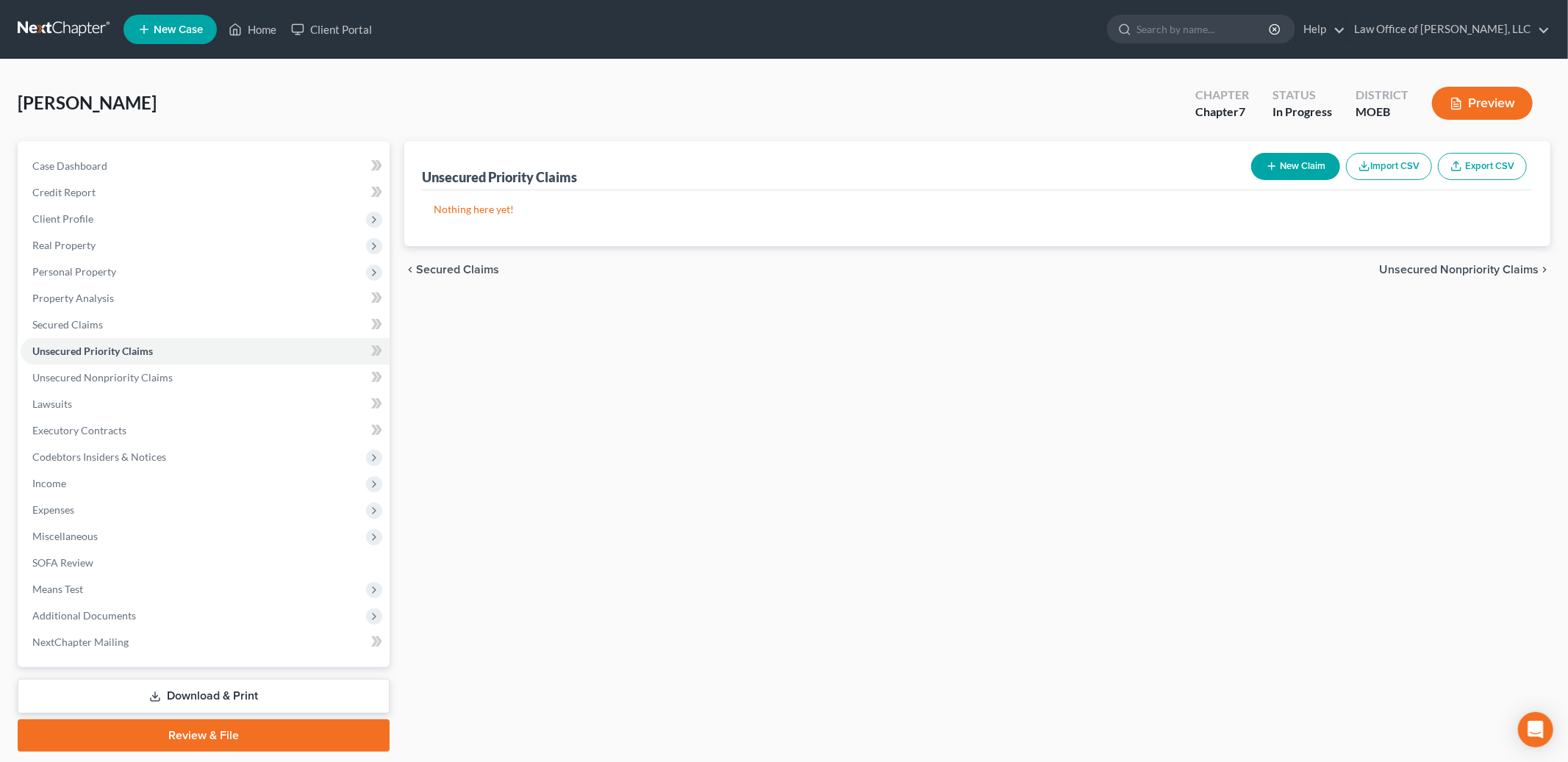
click at [1454, 268] on span "Unsecured Nonpriority Claims" at bounding box center [1459, 270] width 160 height 12
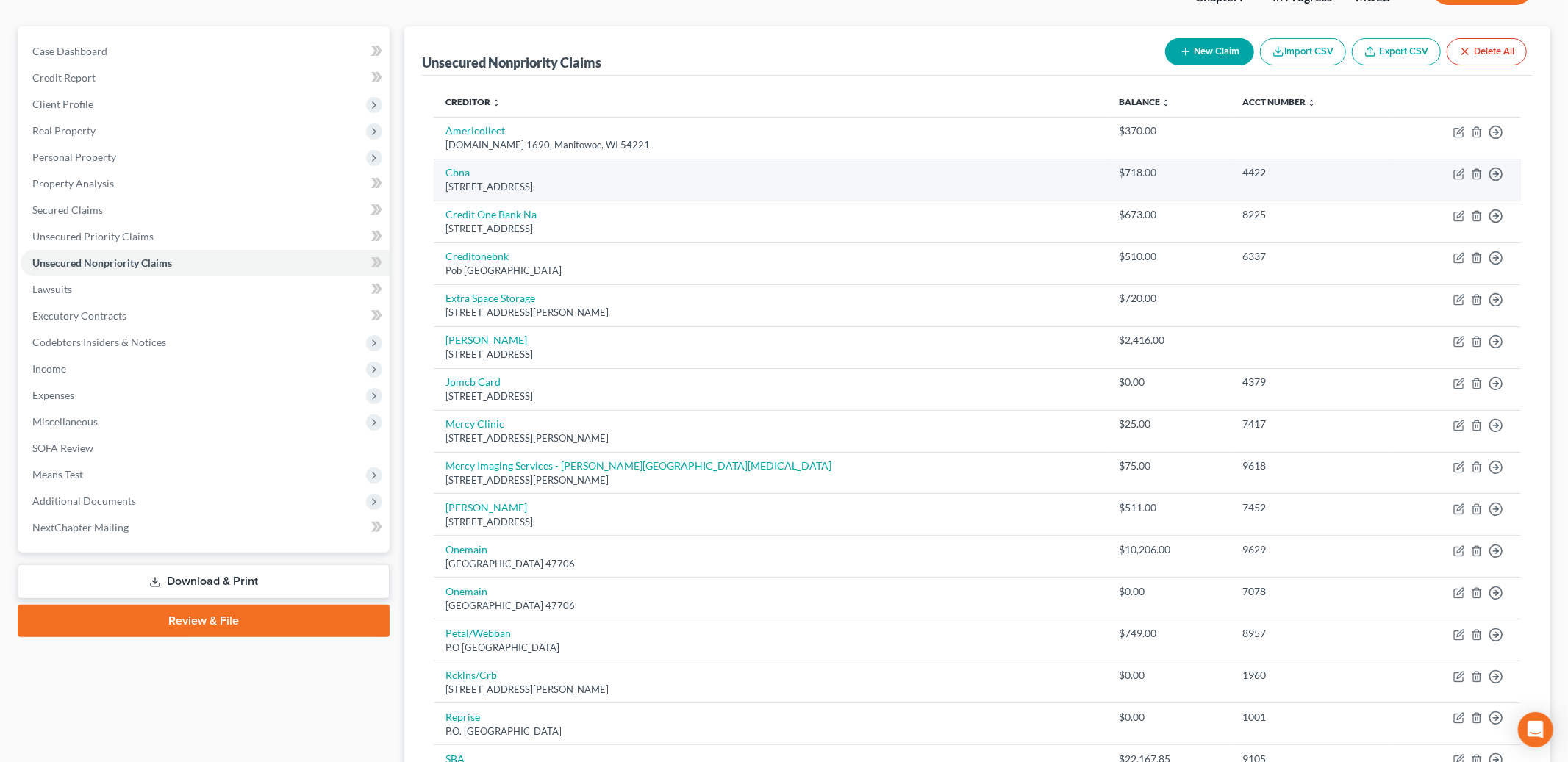
scroll to position [128, 0]
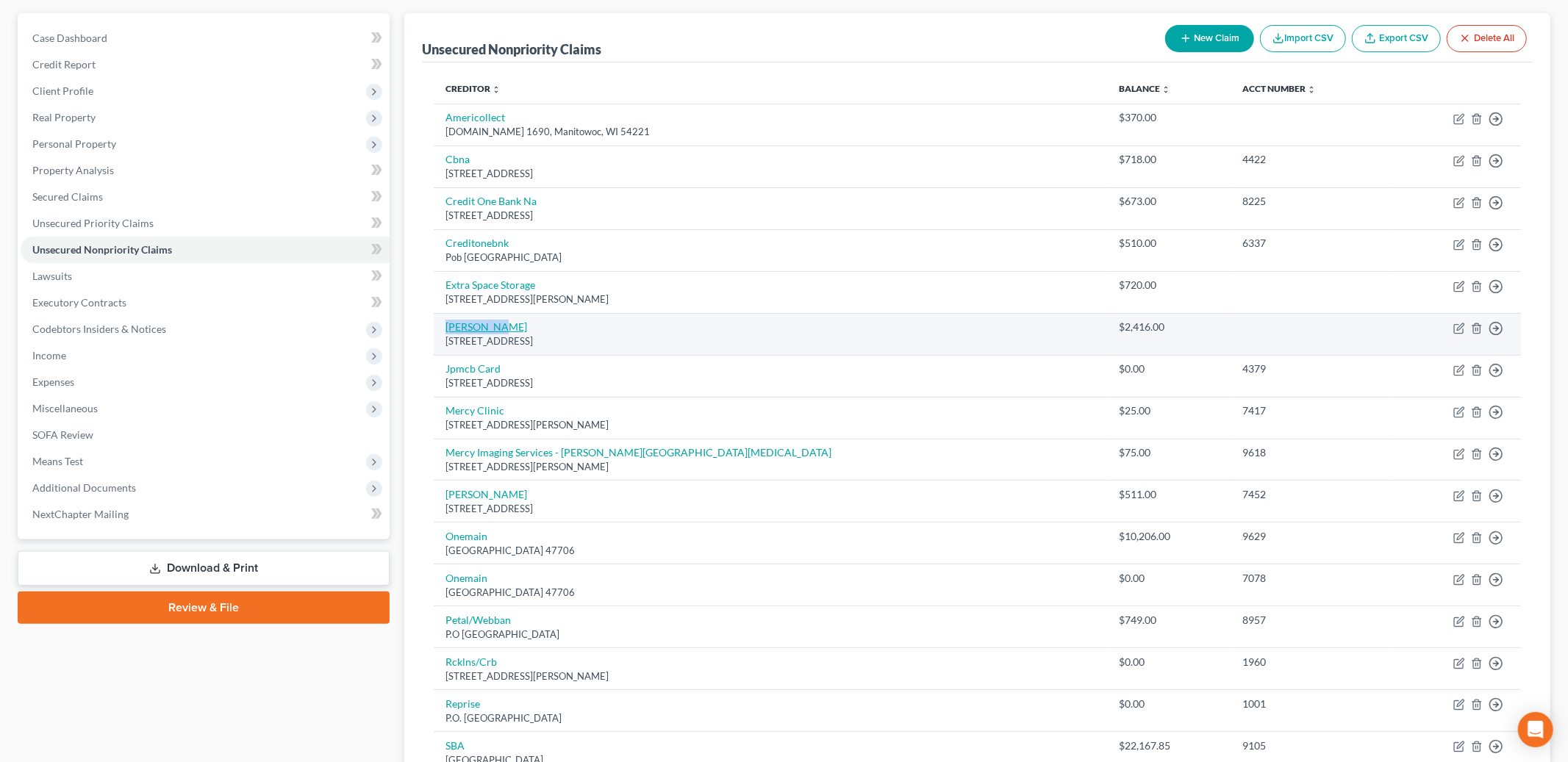
click at [464, 322] on link "[PERSON_NAME]" at bounding box center [486, 326] width 82 height 13
select select "14"
select select "0"
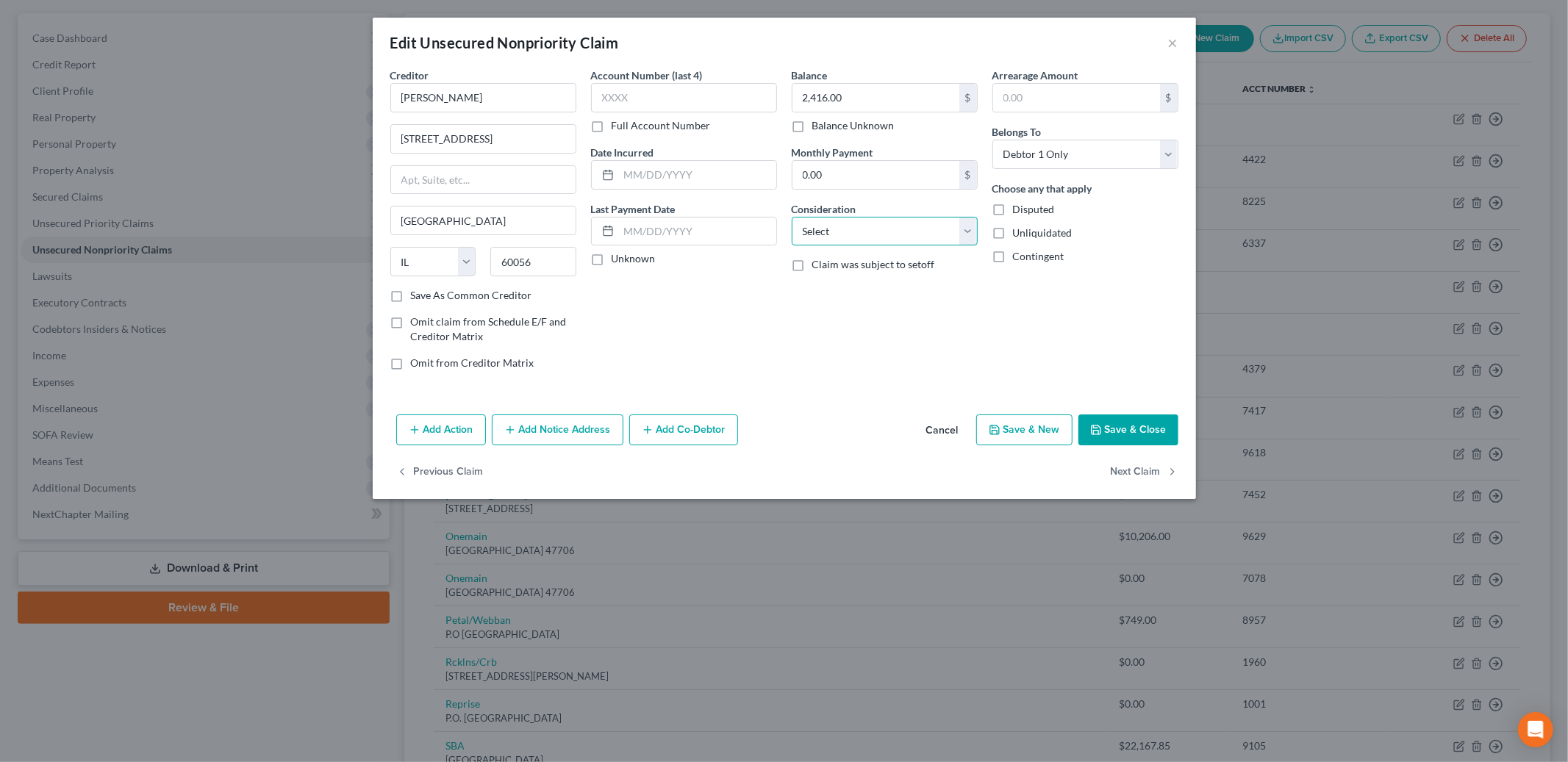
click at [870, 244] on select "Select Cable / Satellite Services Collection Agency Credit Card Debt Debt Couns…" at bounding box center [885, 232] width 186 height 30
select select "10"
click at [792, 217] on select "Select Cable / Satellite Services Collection Agency Credit Card Debt Debt Couns…" at bounding box center [885, 232] width 186 height 30
click at [667, 233] on input "text" at bounding box center [698, 232] width 158 height 28
click at [1102, 422] on button "Save & Close" at bounding box center [1129, 430] width 100 height 31
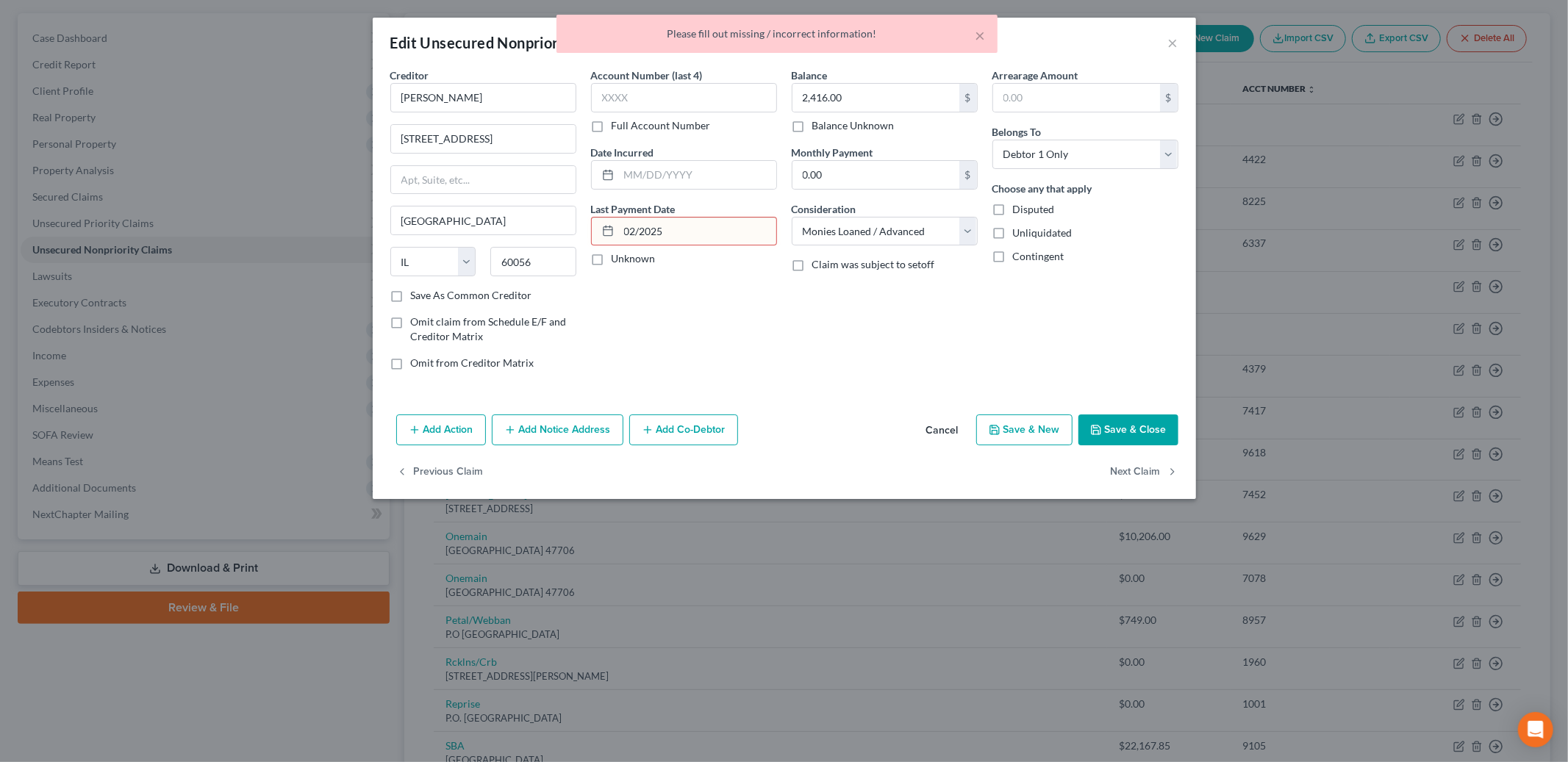
click at [643, 228] on input "02/2025" at bounding box center [698, 232] width 158 height 28
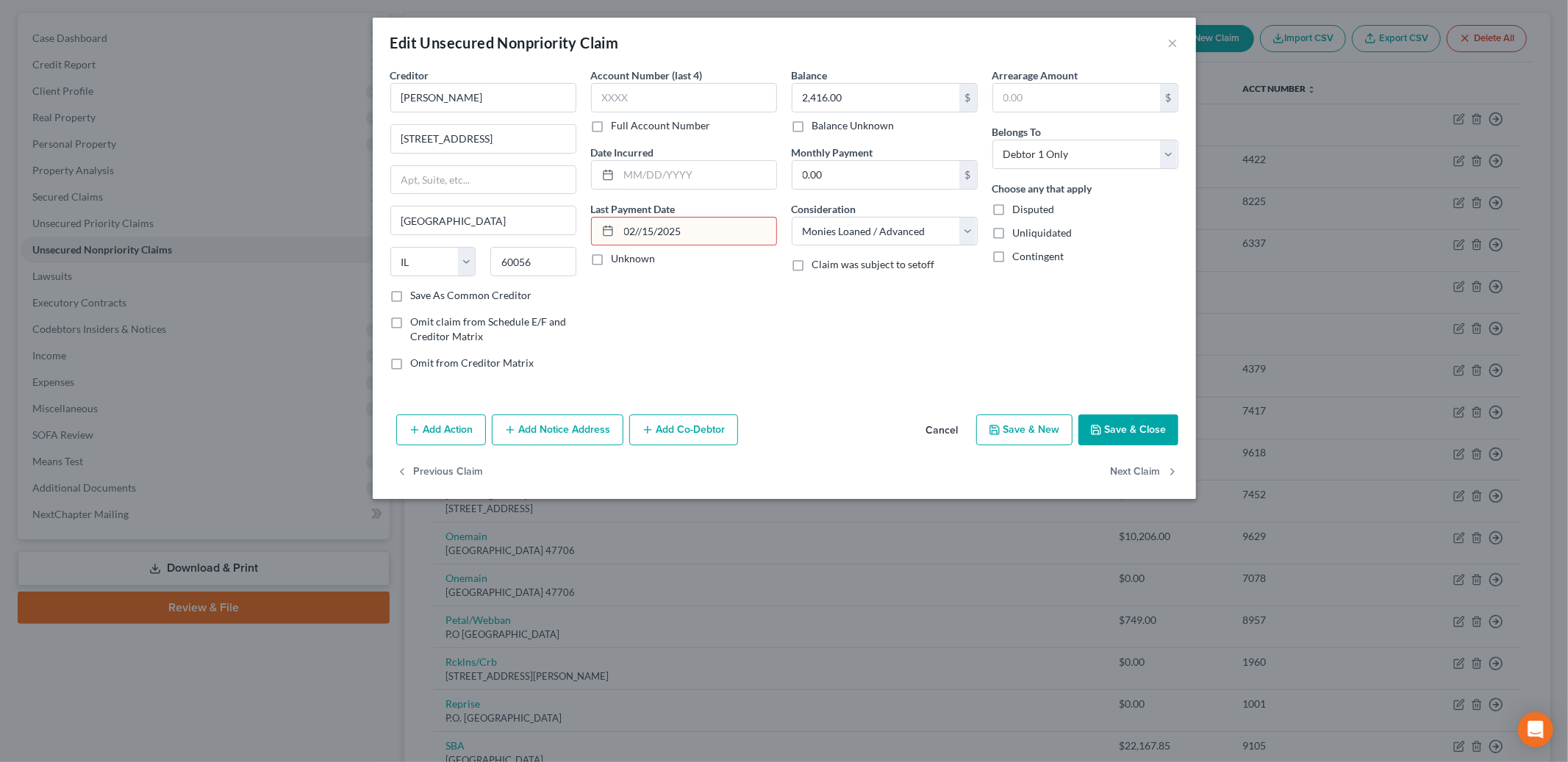
click at [1111, 433] on button "Save & Close" at bounding box center [1129, 430] width 100 height 31
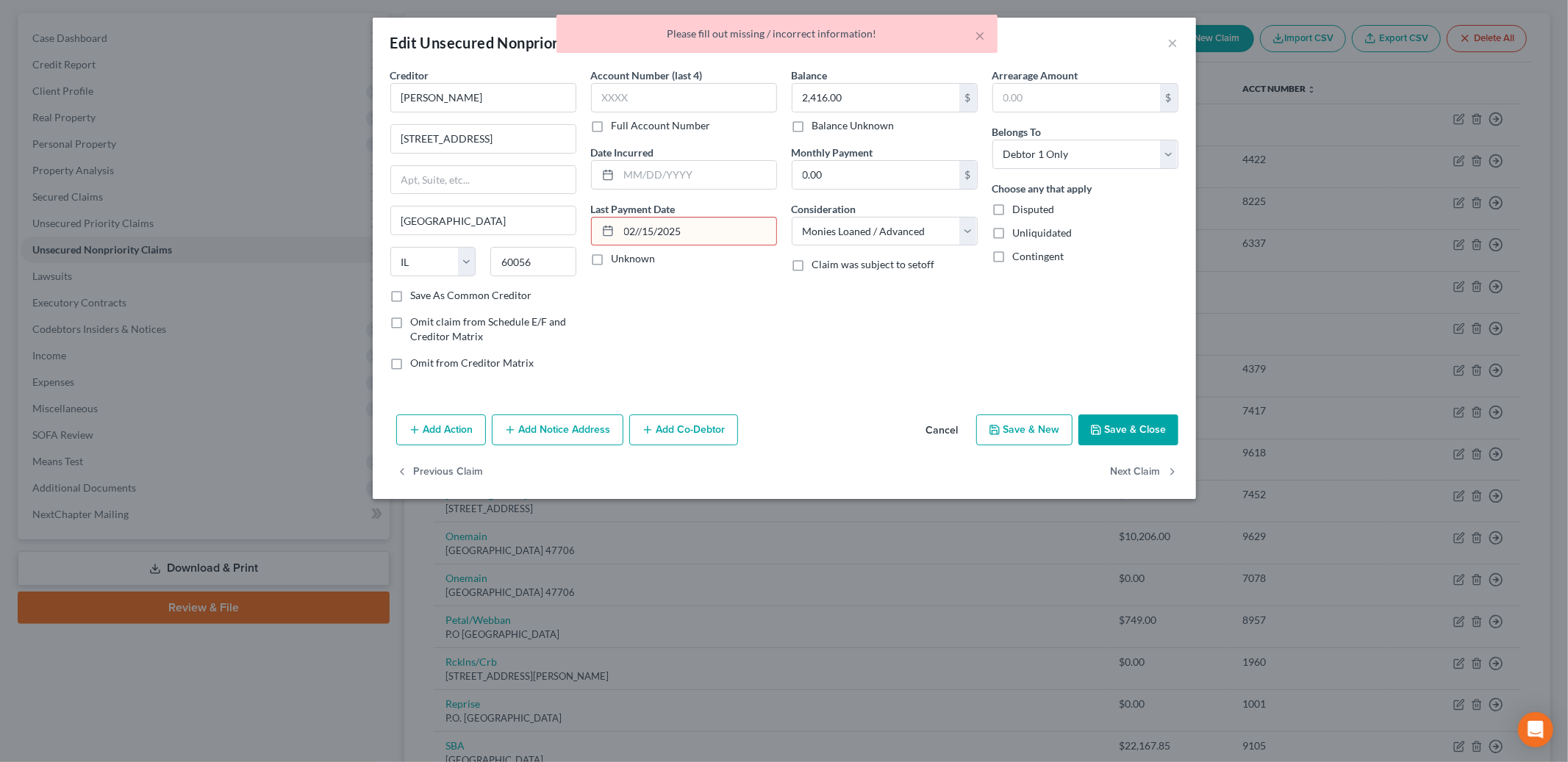
click at [642, 227] on input "02//15/2025" at bounding box center [698, 232] width 158 height 28
type input "[DATE]"
click at [1114, 429] on button "Save & Close" at bounding box center [1129, 430] width 100 height 31
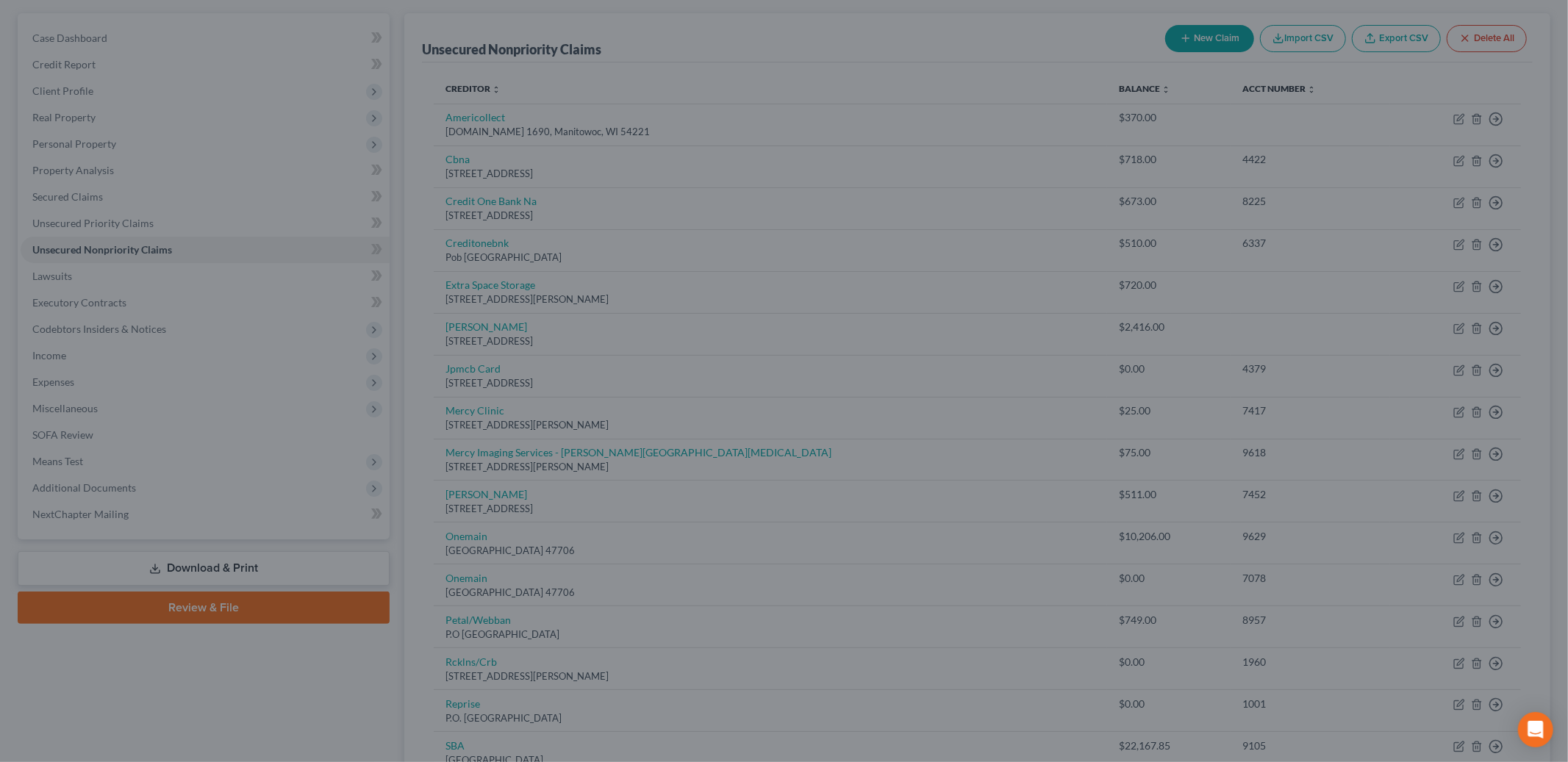
type input "0"
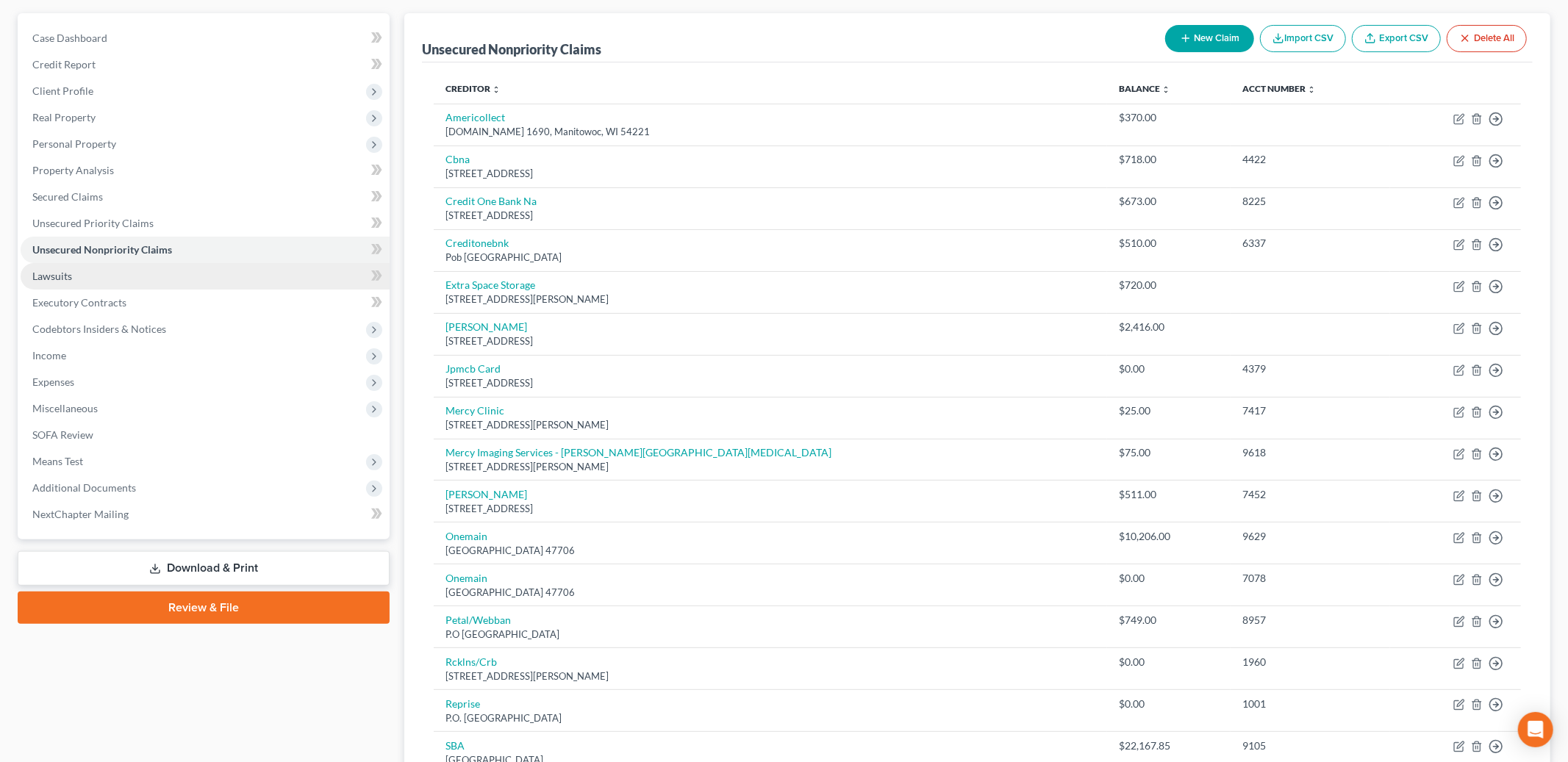
click at [151, 280] on link "Lawsuits" at bounding box center [205, 277] width 369 height 27
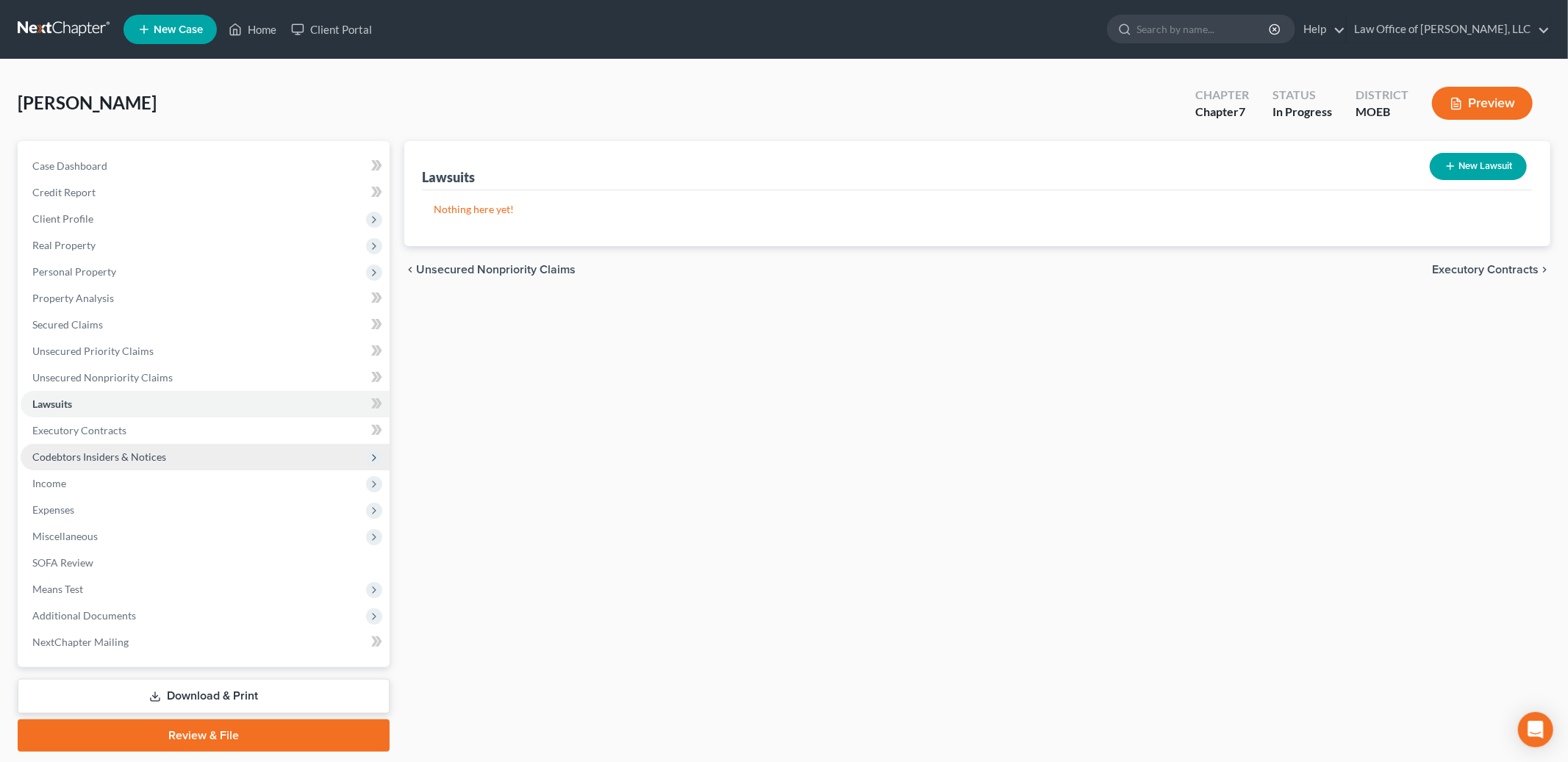
click at [128, 453] on span "Codebtors Insiders & Notices" at bounding box center [100, 456] width 134 height 13
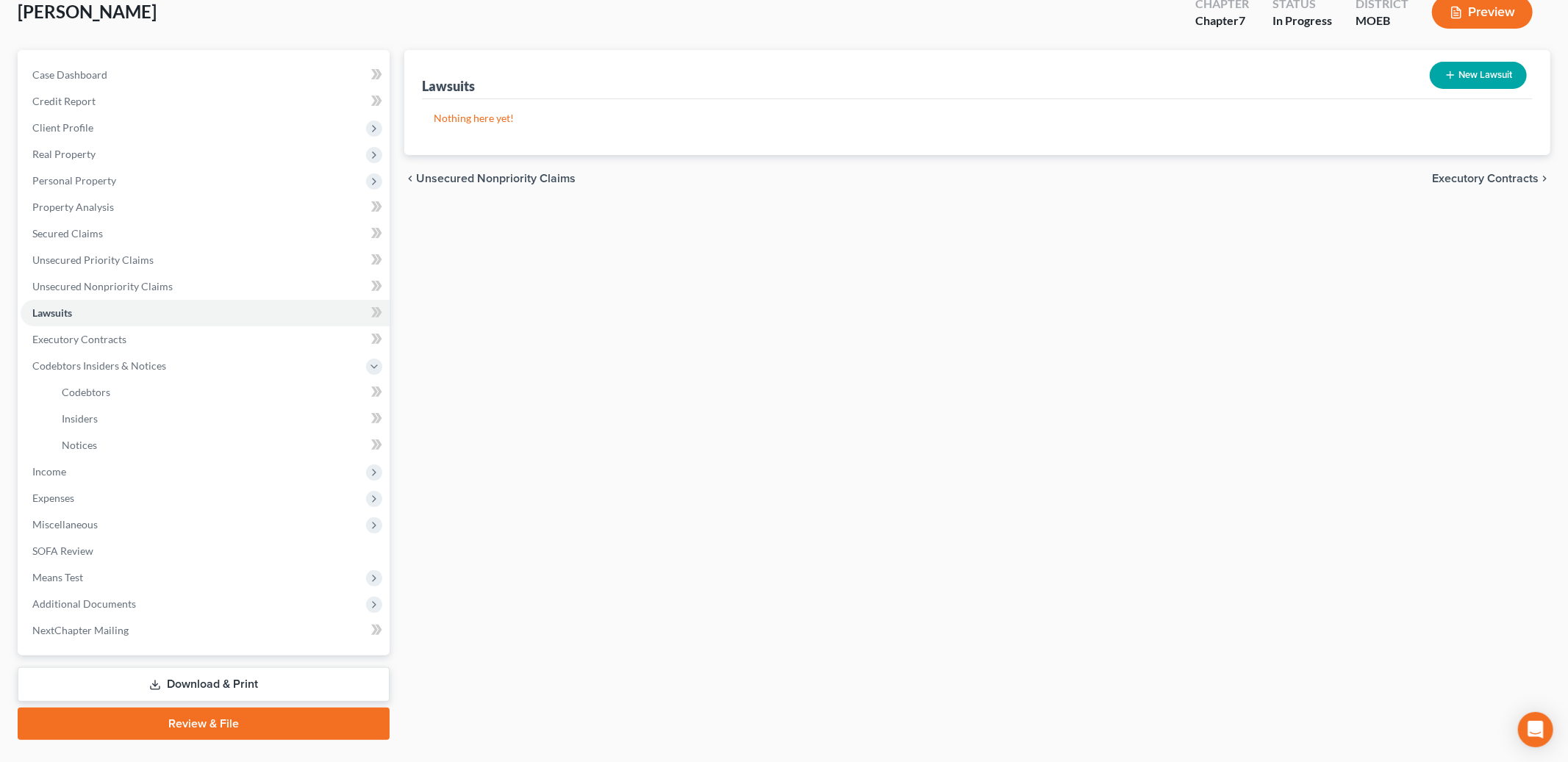
scroll to position [122, 0]
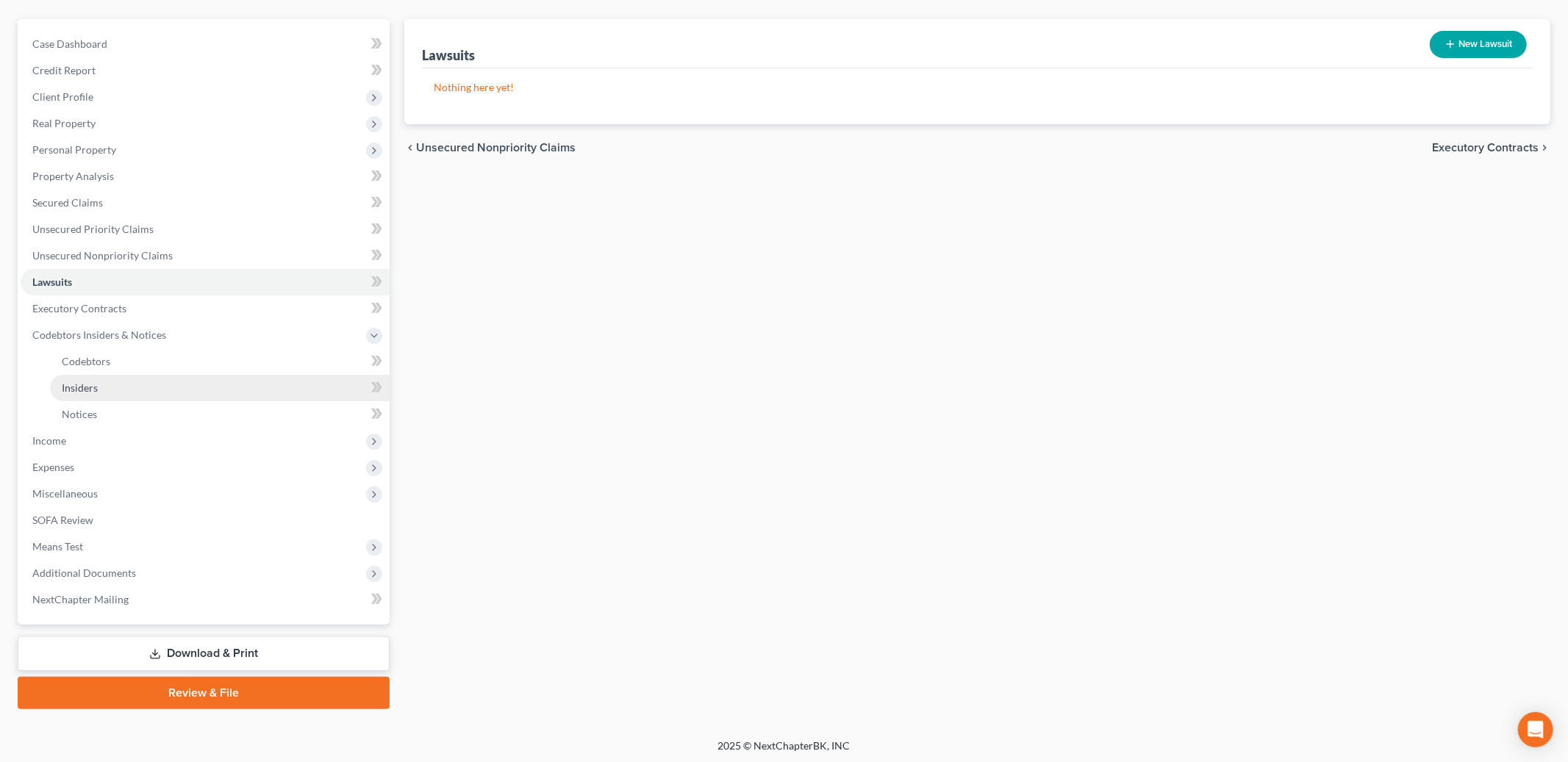
click at [95, 386] on span "Insiders" at bounding box center [80, 387] width 36 height 13
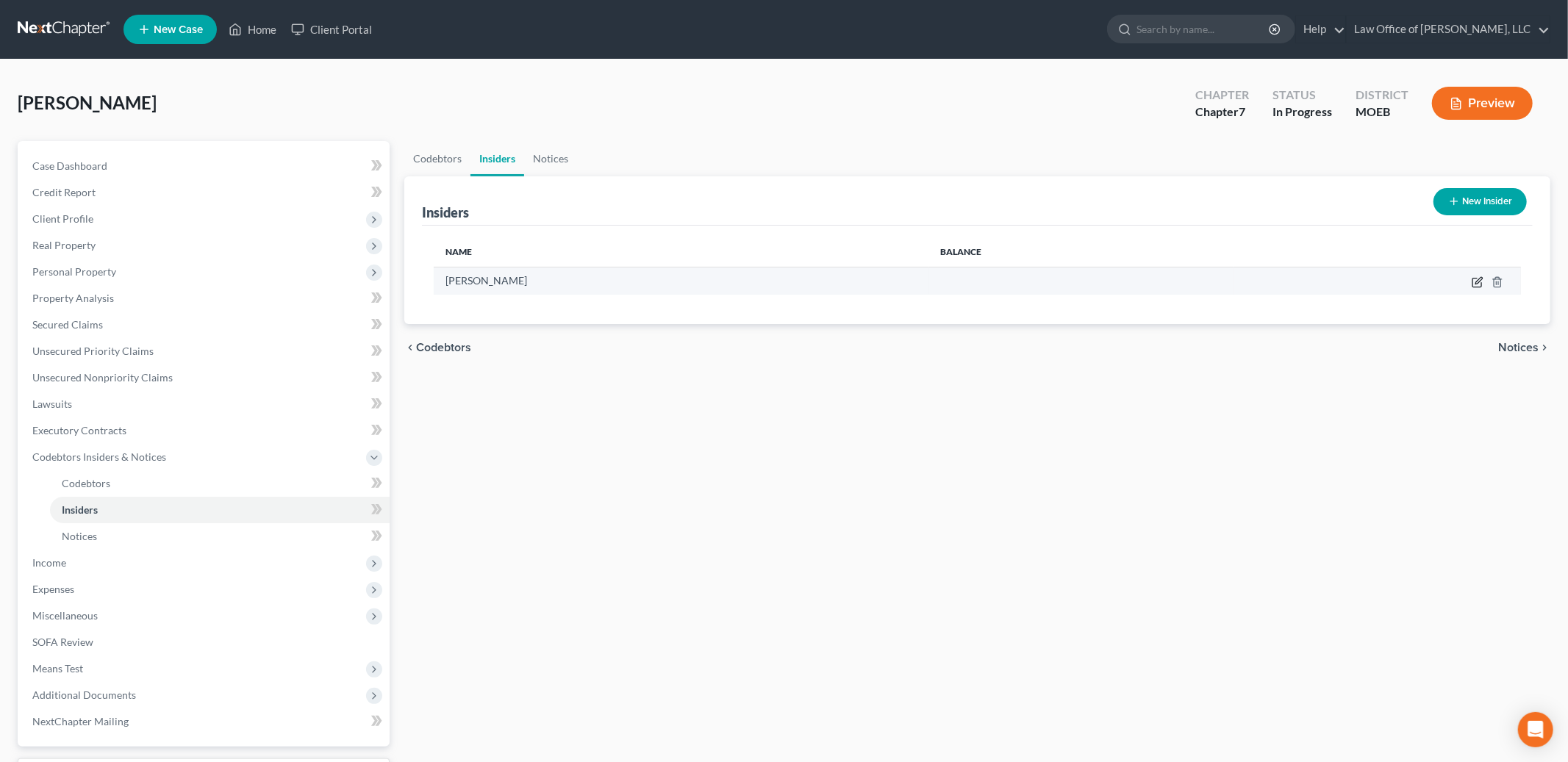
click at [1475, 278] on icon "button" at bounding box center [1478, 282] width 12 height 12
select select "14"
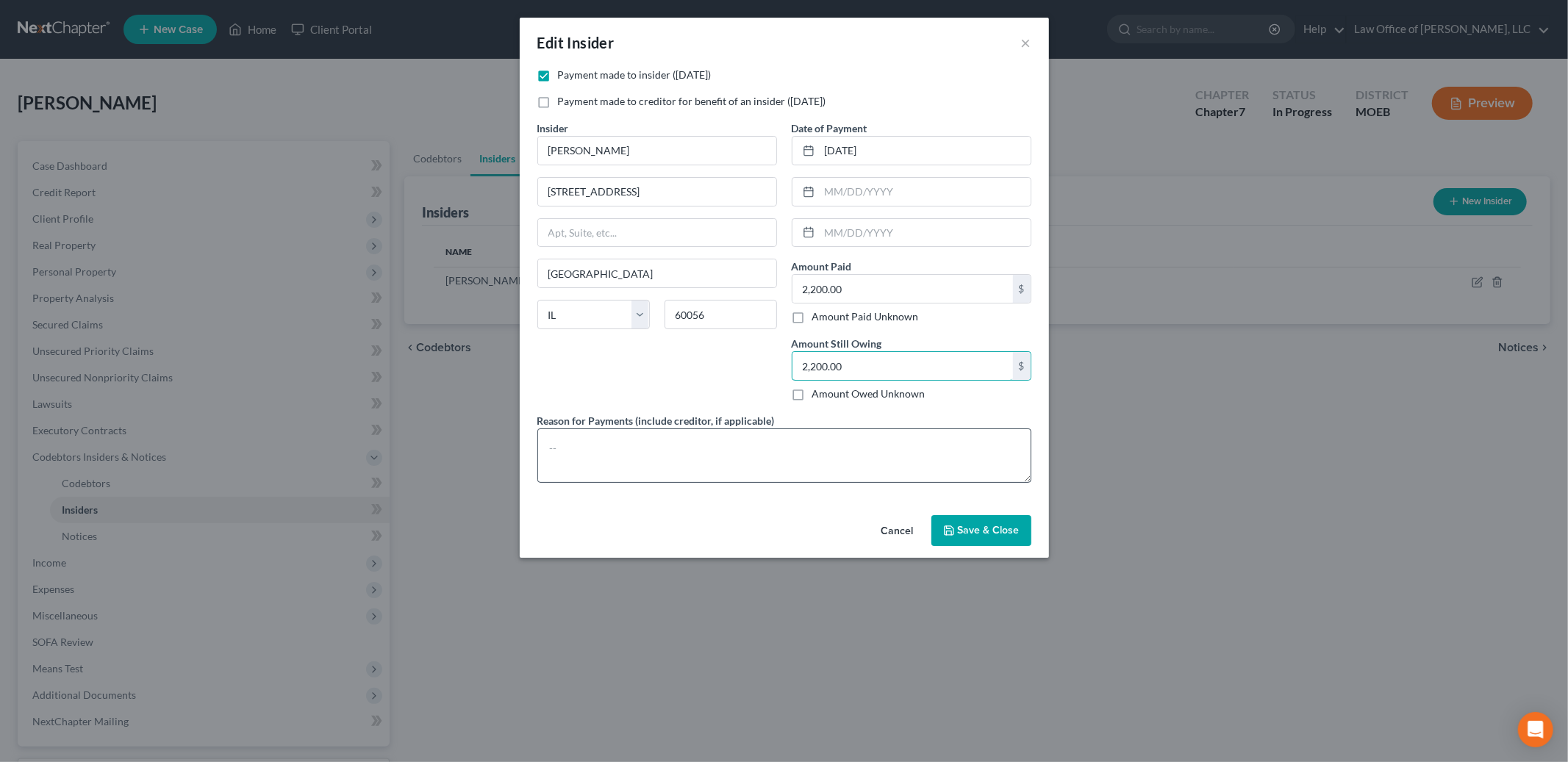
type input "2,200.00"
click at [674, 462] on textarea at bounding box center [784, 456] width 494 height 54
type textarea "Repayment of short term loan"
click at [822, 149] on input "[DATE]" at bounding box center [926, 151] width 211 height 28
type input "[DATE]"
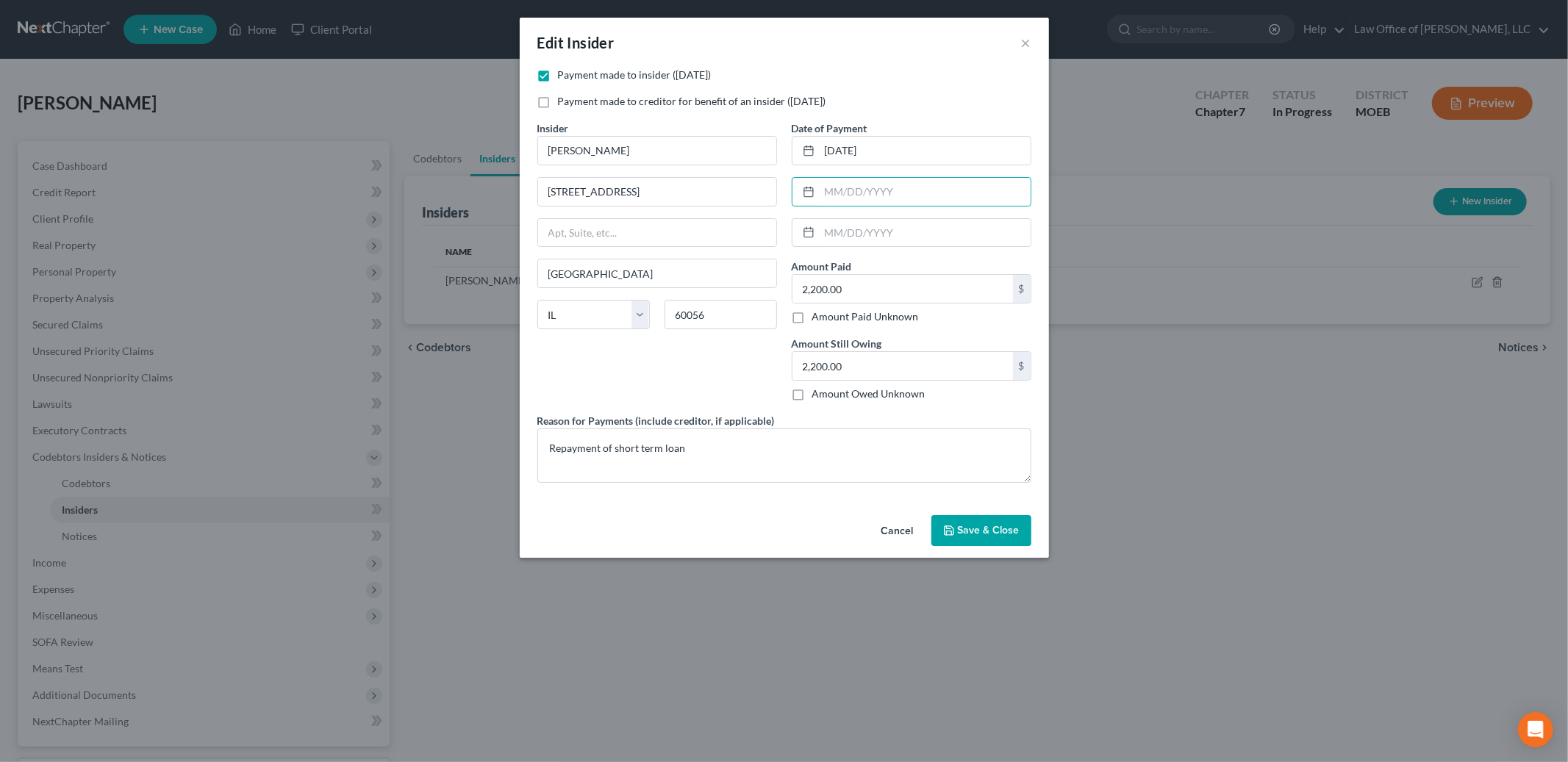
click at [722, 380] on div "Insider * [PERSON_NAME] [GEOGRAPHIC_DATA] [US_STATE] AK AR [GEOGRAPHIC_DATA] CA…" at bounding box center [657, 267] width 254 height 293
click at [956, 529] on button "Save & Close" at bounding box center [981, 531] width 100 height 31
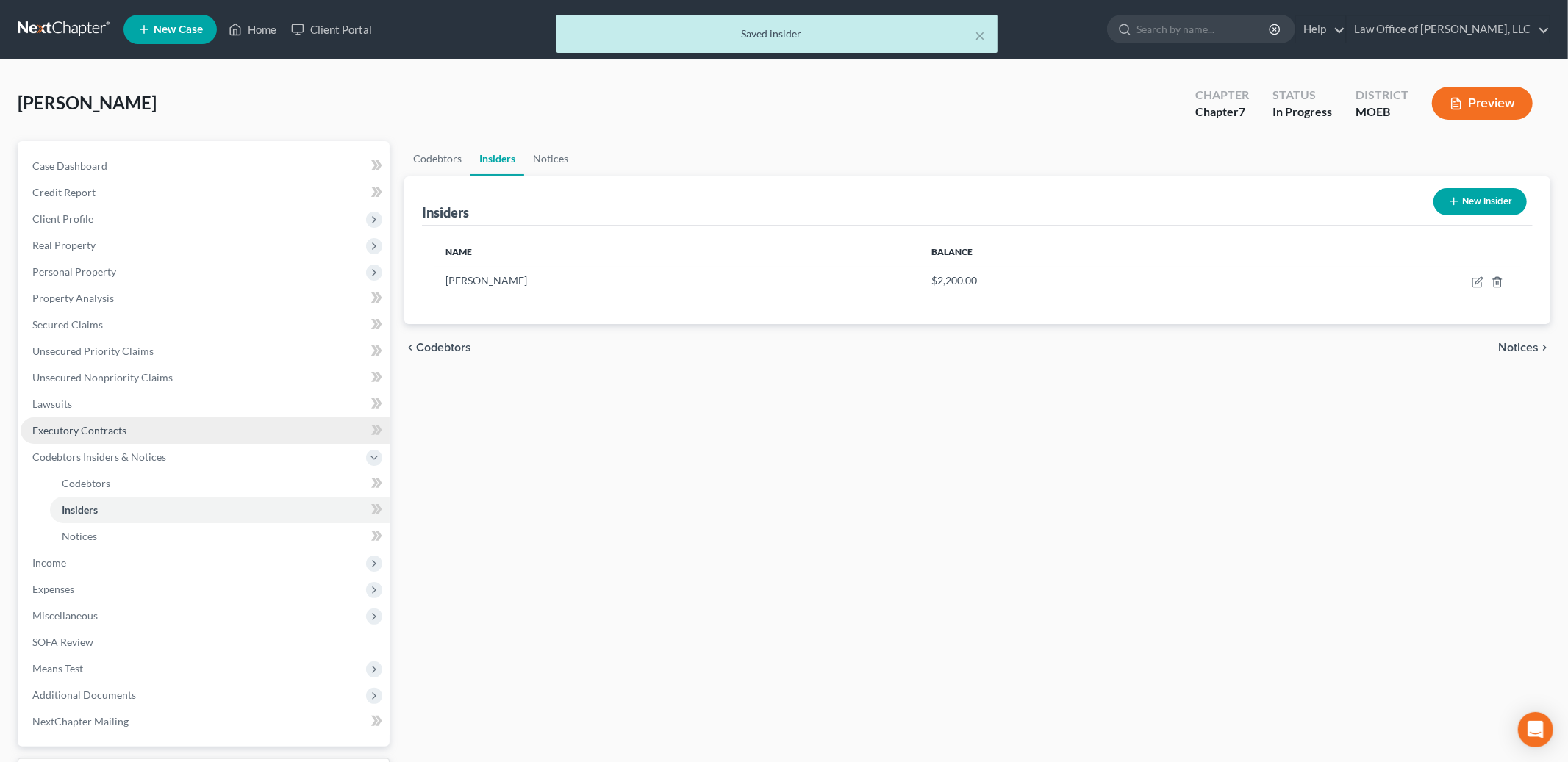
click at [131, 428] on link "Executory Contracts" at bounding box center [205, 431] width 369 height 27
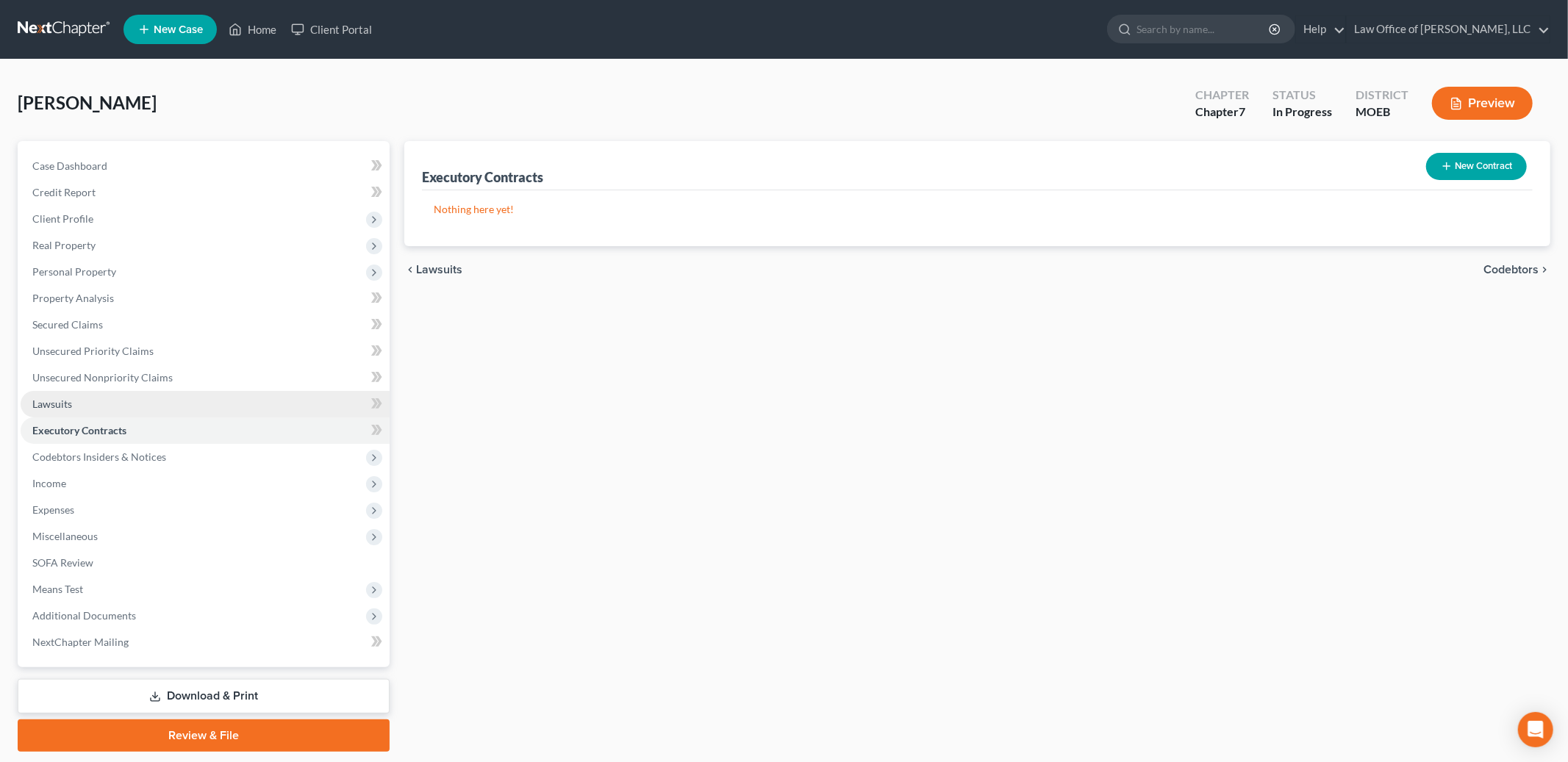
click at [87, 398] on link "Lawsuits" at bounding box center [205, 404] width 369 height 27
click at [135, 427] on link "Executory Contracts" at bounding box center [205, 431] width 369 height 27
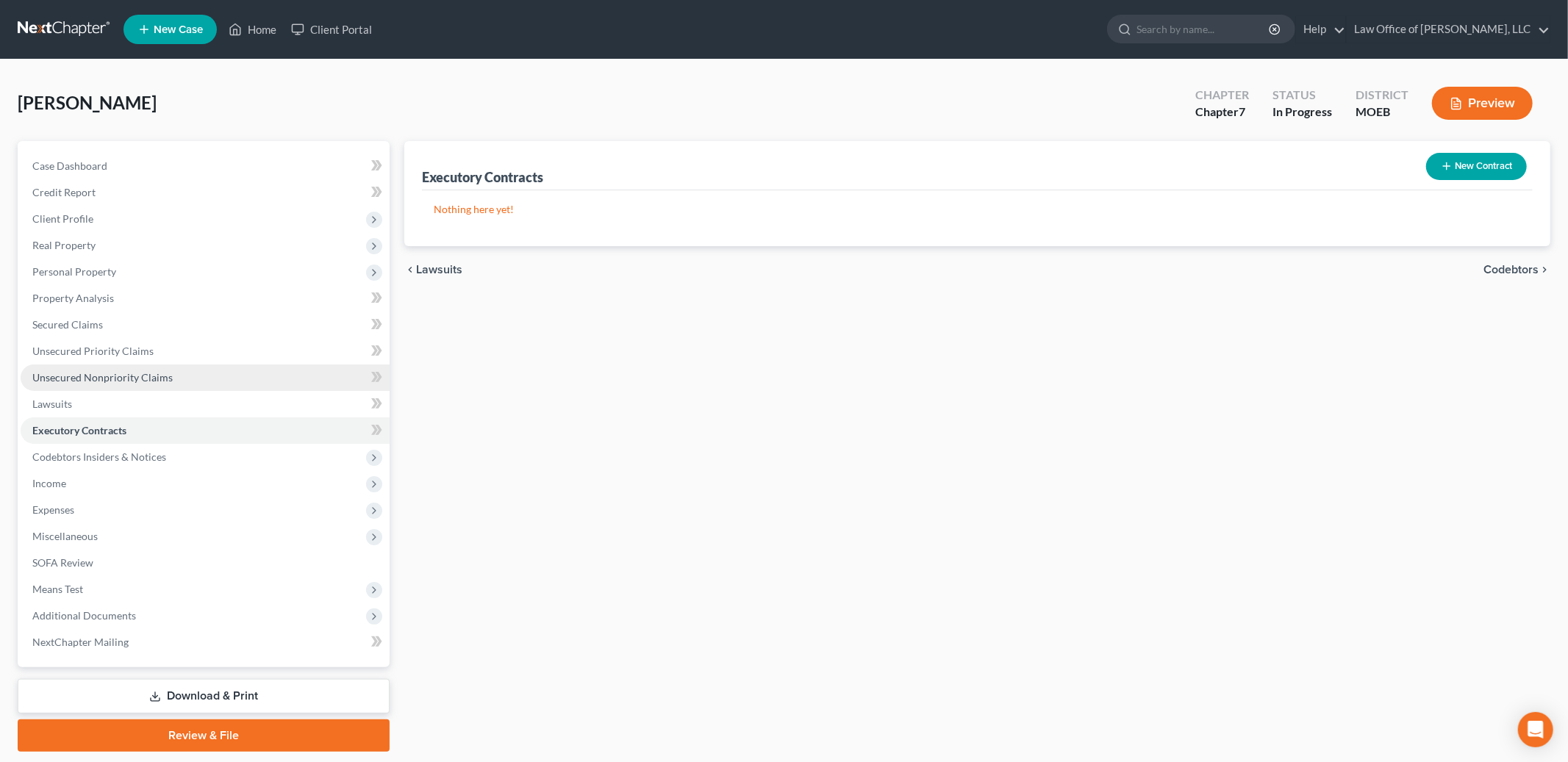
click at [171, 373] on link "Unsecured Nonpriority Claims" at bounding box center [205, 378] width 369 height 27
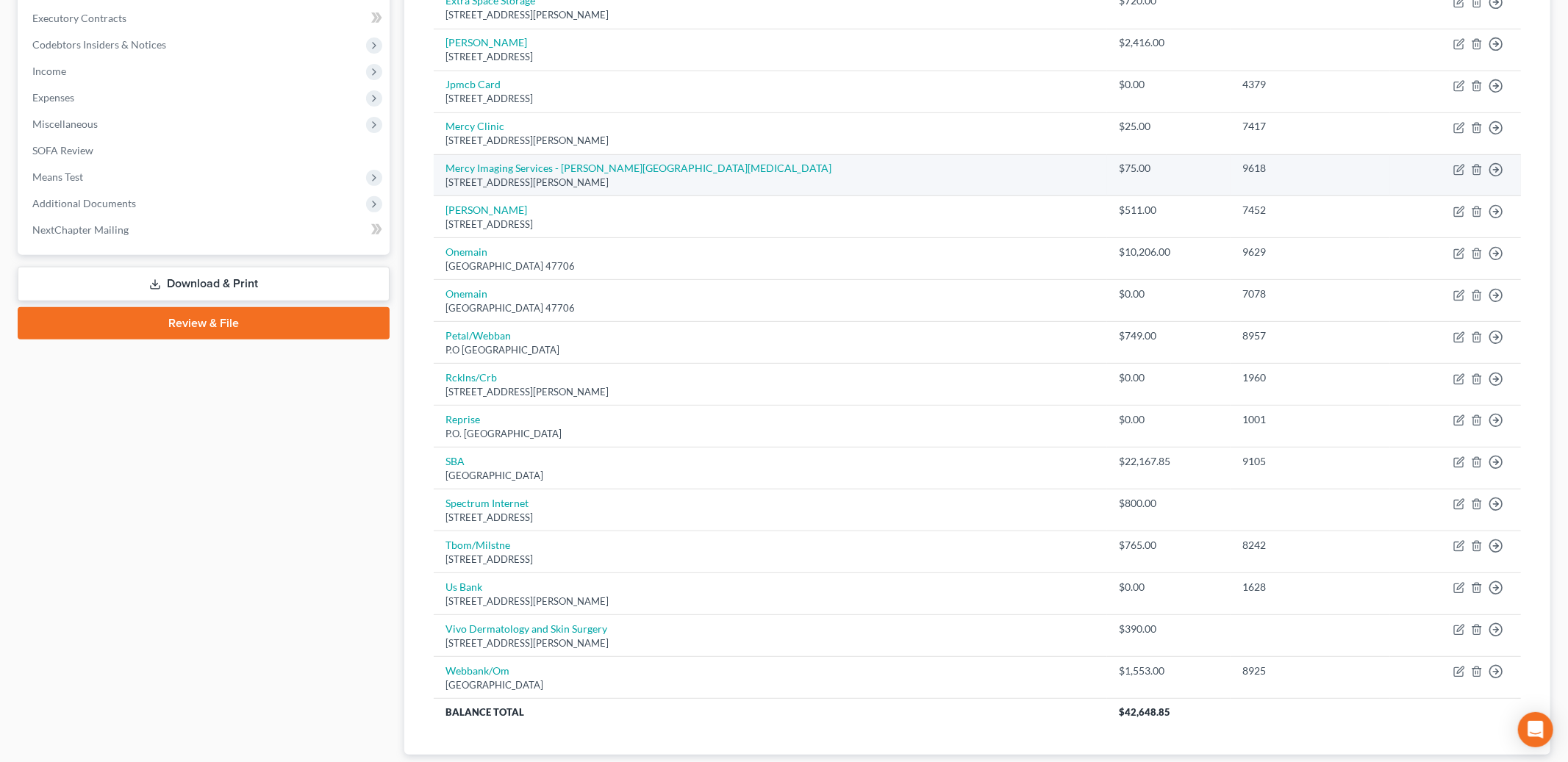
scroll to position [413, 0]
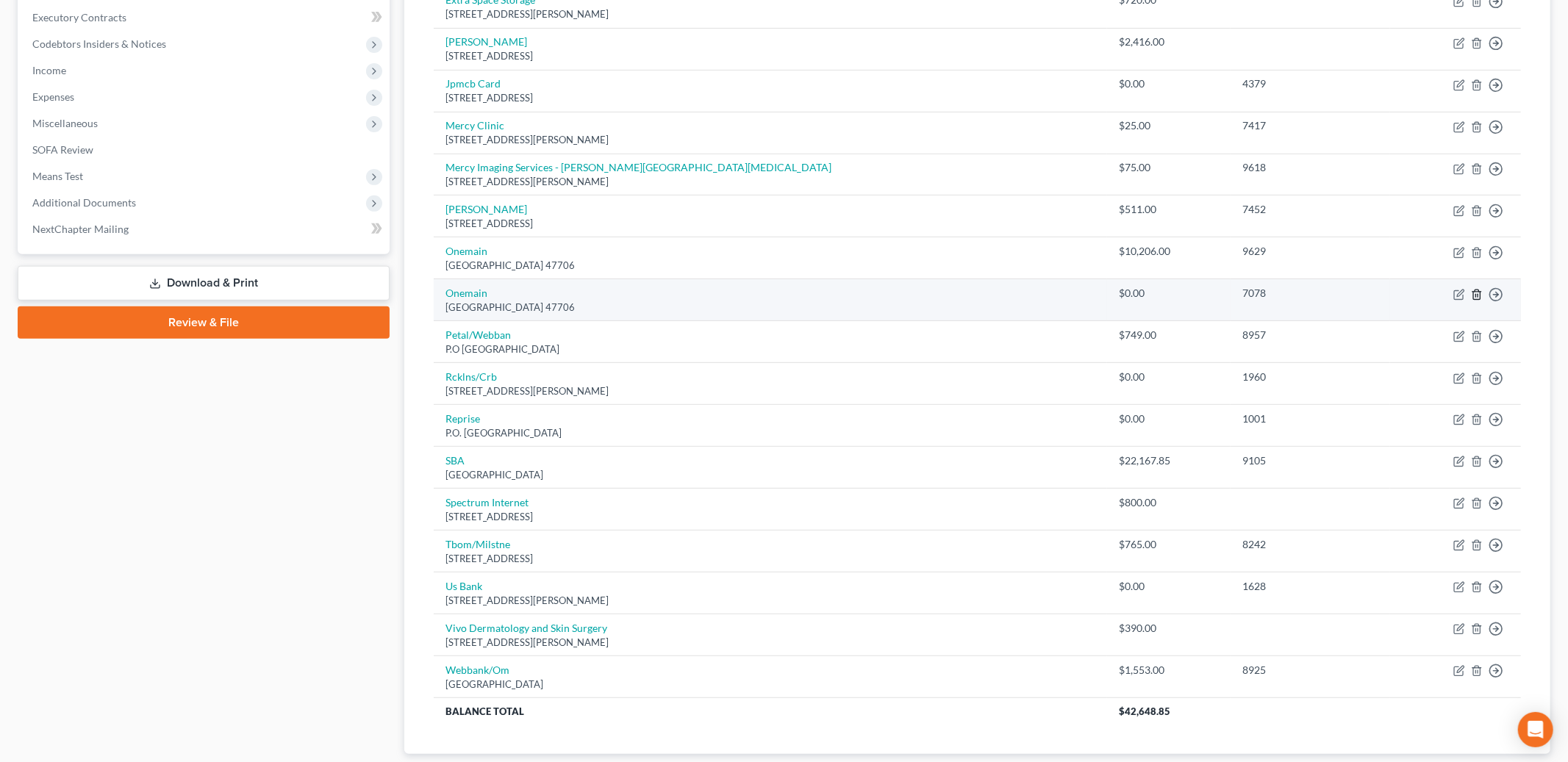
click at [1478, 294] on line "button" at bounding box center [1478, 296] width 0 height 3
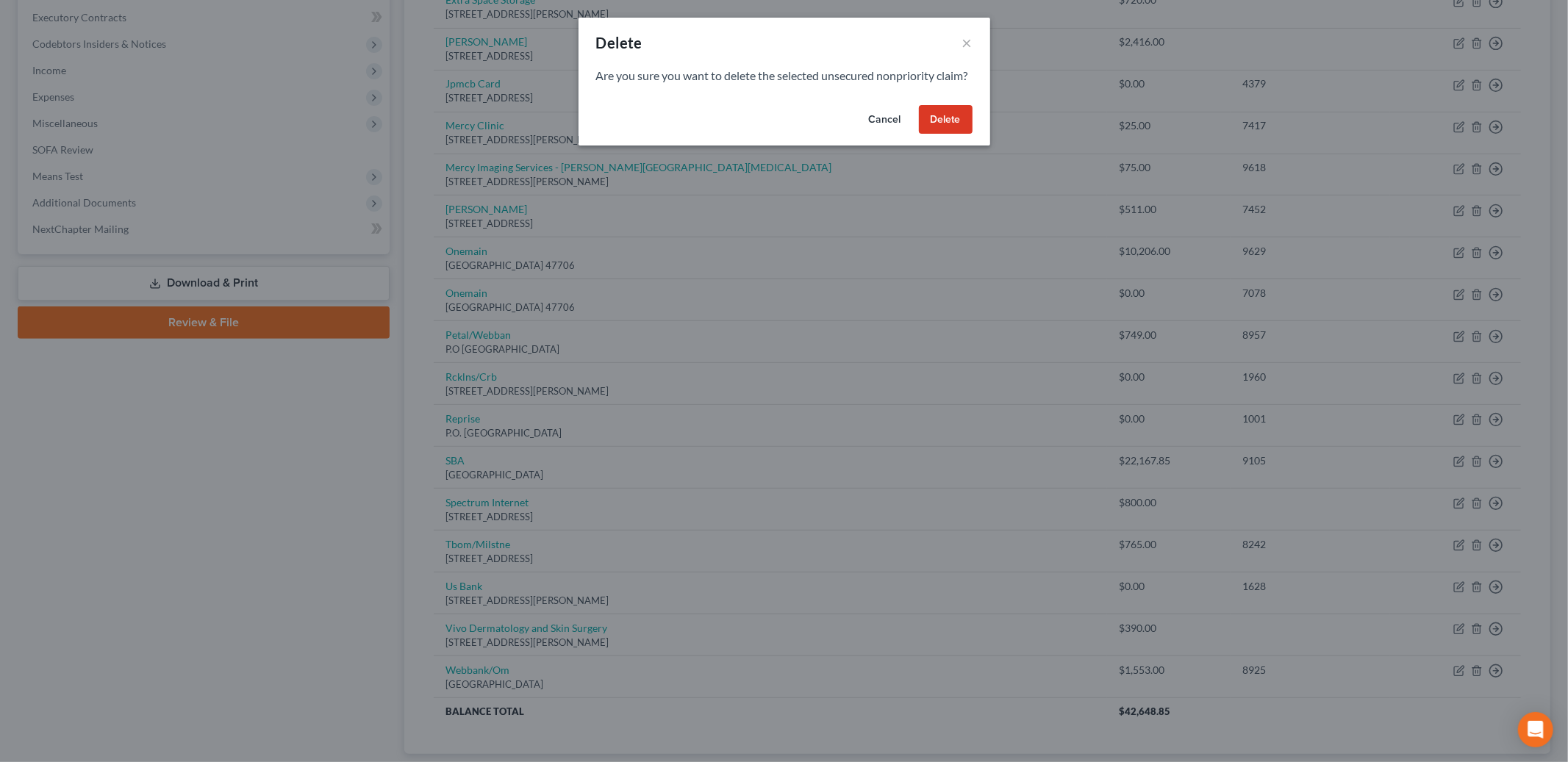
click at [932, 125] on button "Delete" at bounding box center [946, 120] width 54 height 30
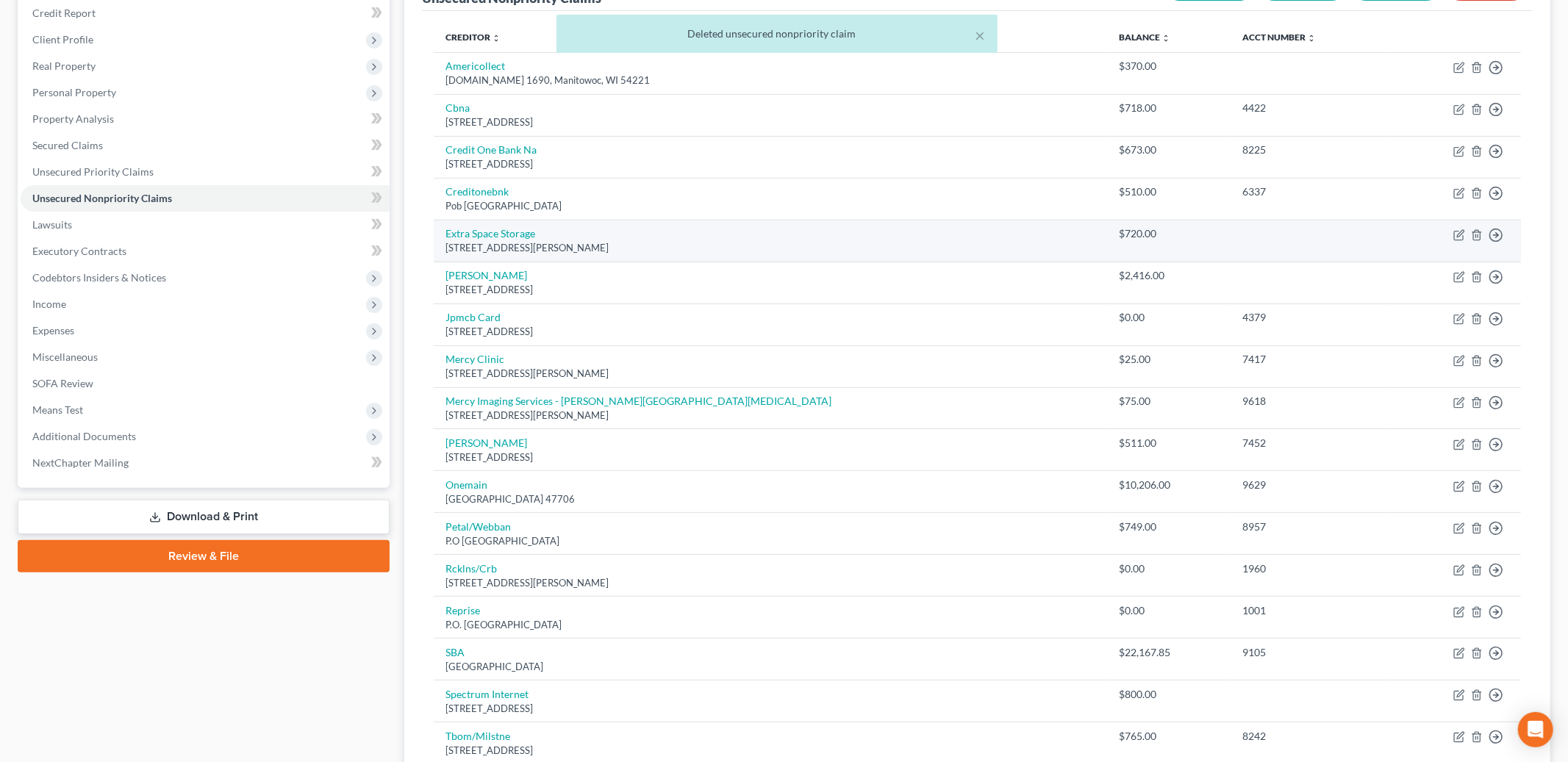
scroll to position [185, 0]
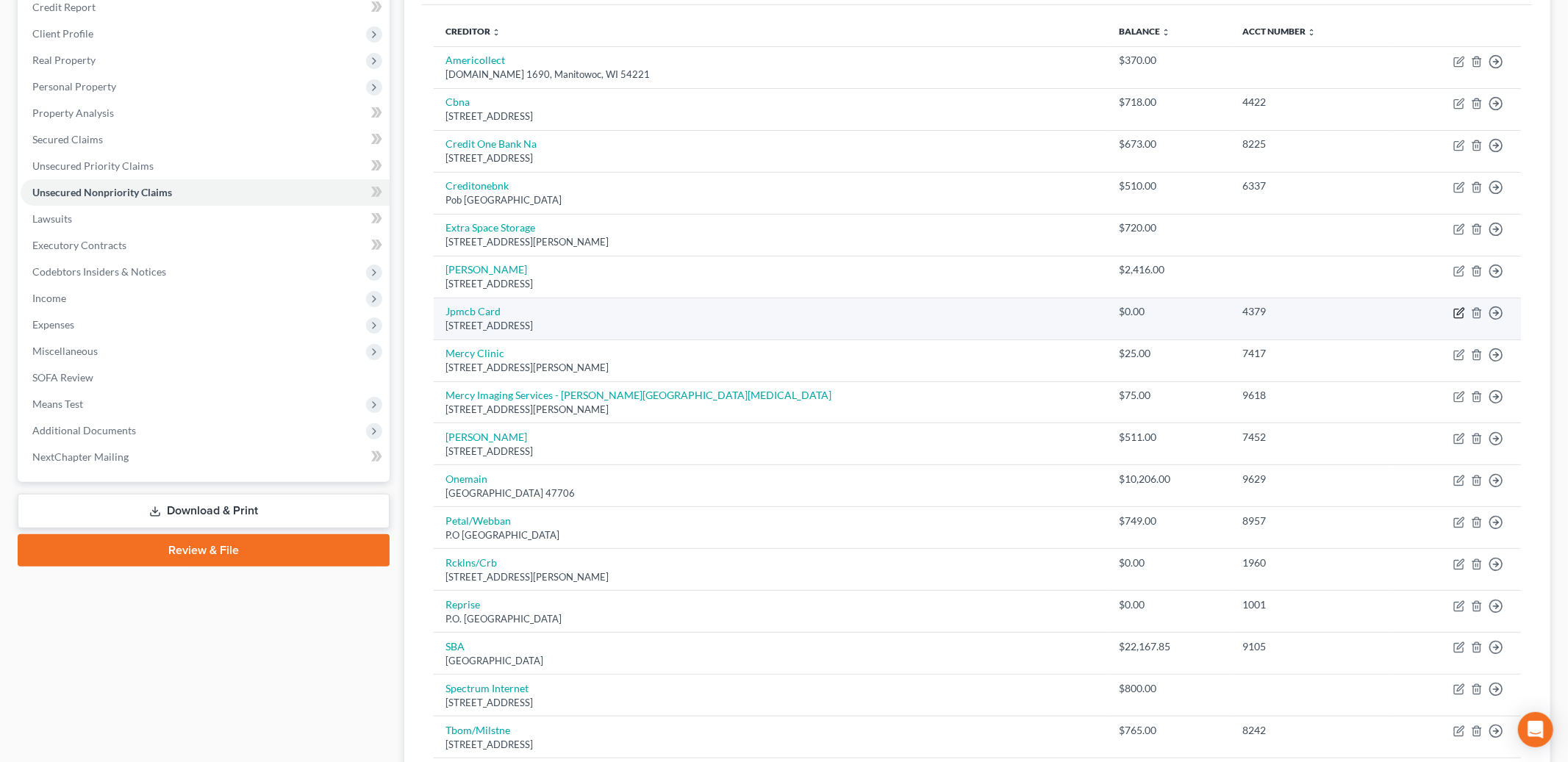
click at [1460, 317] on icon "button" at bounding box center [1459, 313] width 9 height 9
select select "36"
select select "0"
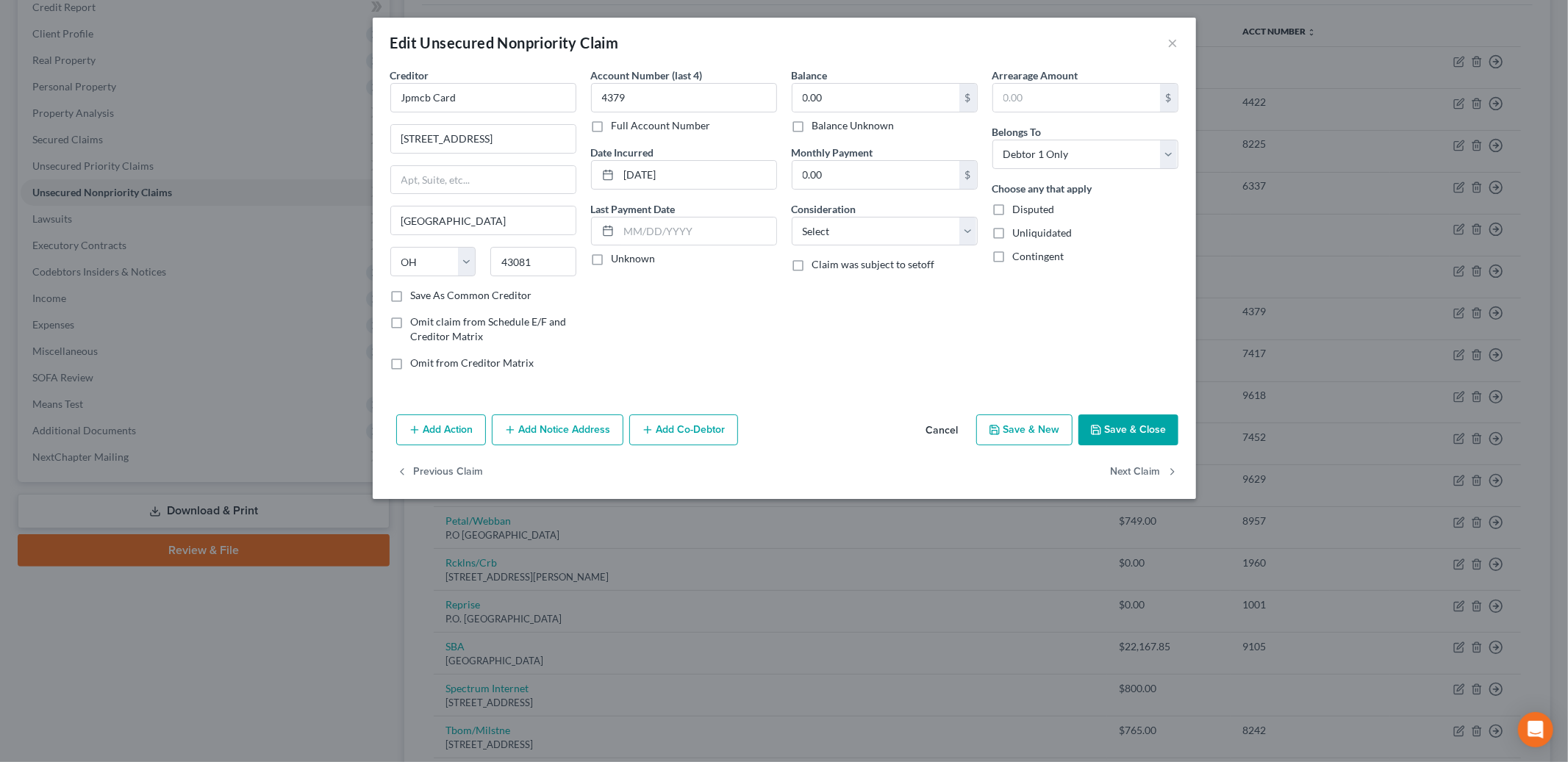
click at [813, 133] on label "Balance Unknown" at bounding box center [854, 126] width 83 height 15
click at [819, 128] on input "Balance Unknown" at bounding box center [823, 123] width 10 height 10
checkbox input "true"
click at [1135, 422] on button "Save & Close" at bounding box center [1129, 430] width 100 height 31
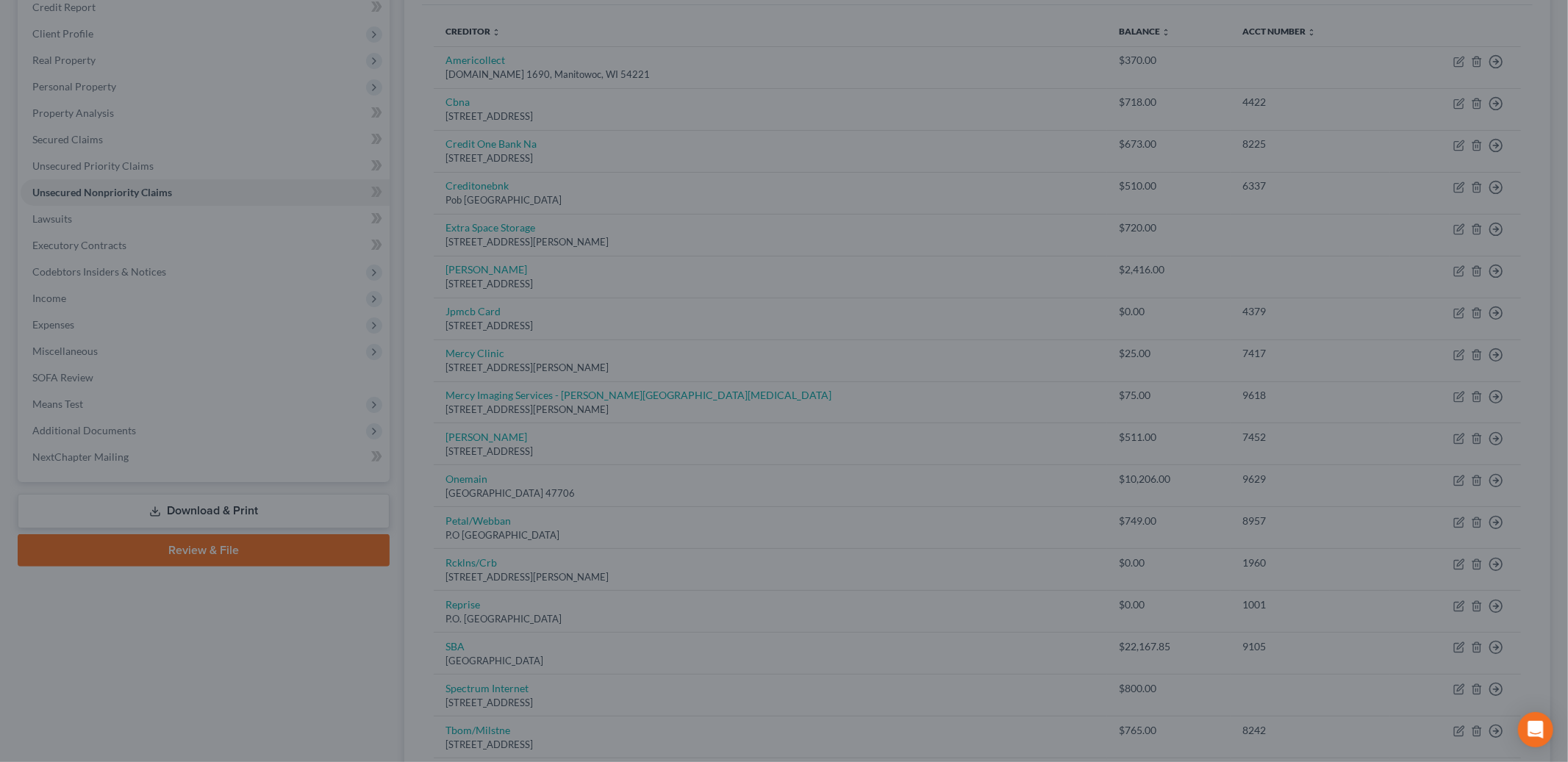
type input "0"
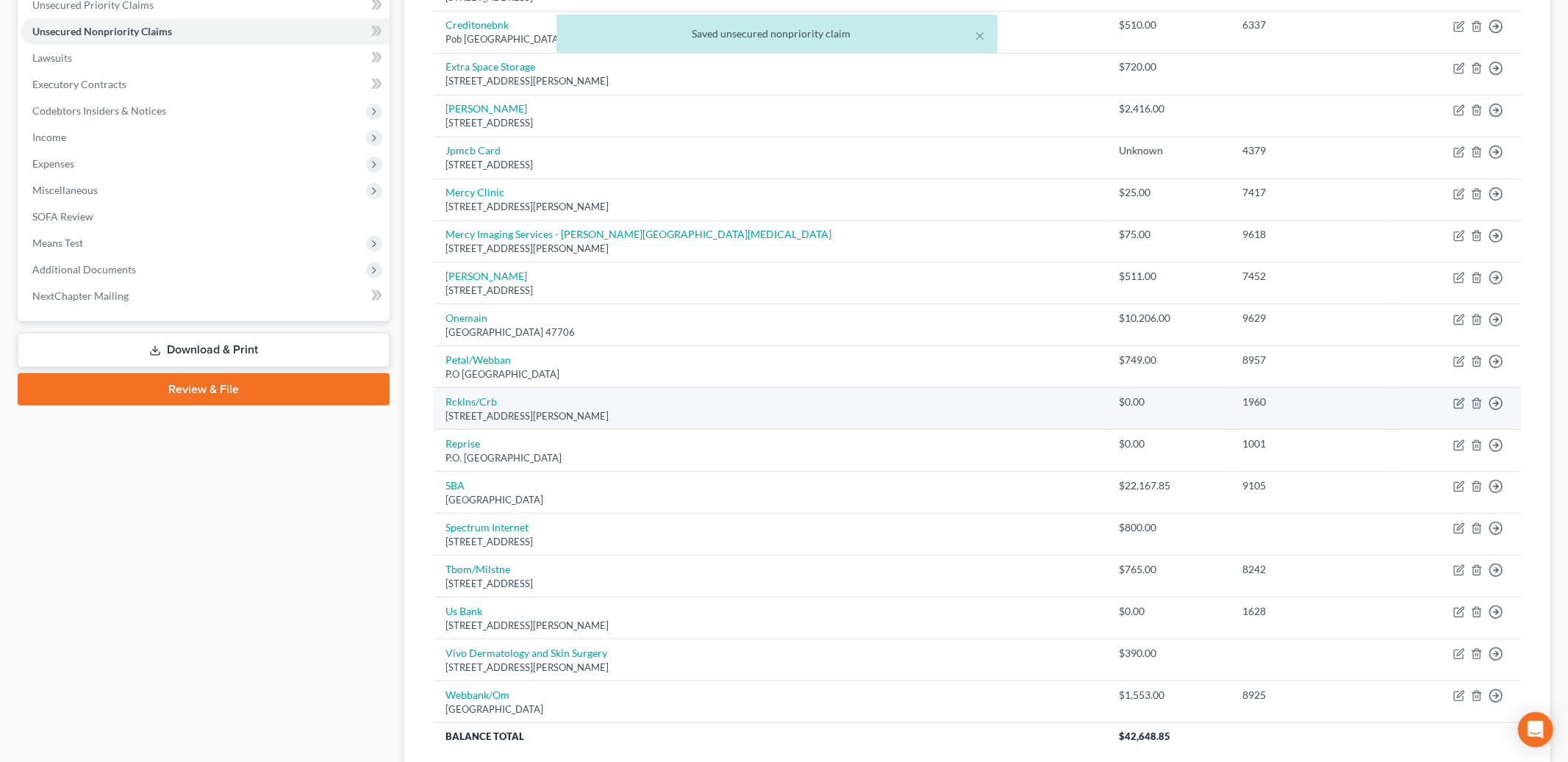
scroll to position [348, 0]
click at [1459, 403] on icon "button" at bounding box center [1460, 400] width 7 height 7
select select "23"
select select "0"
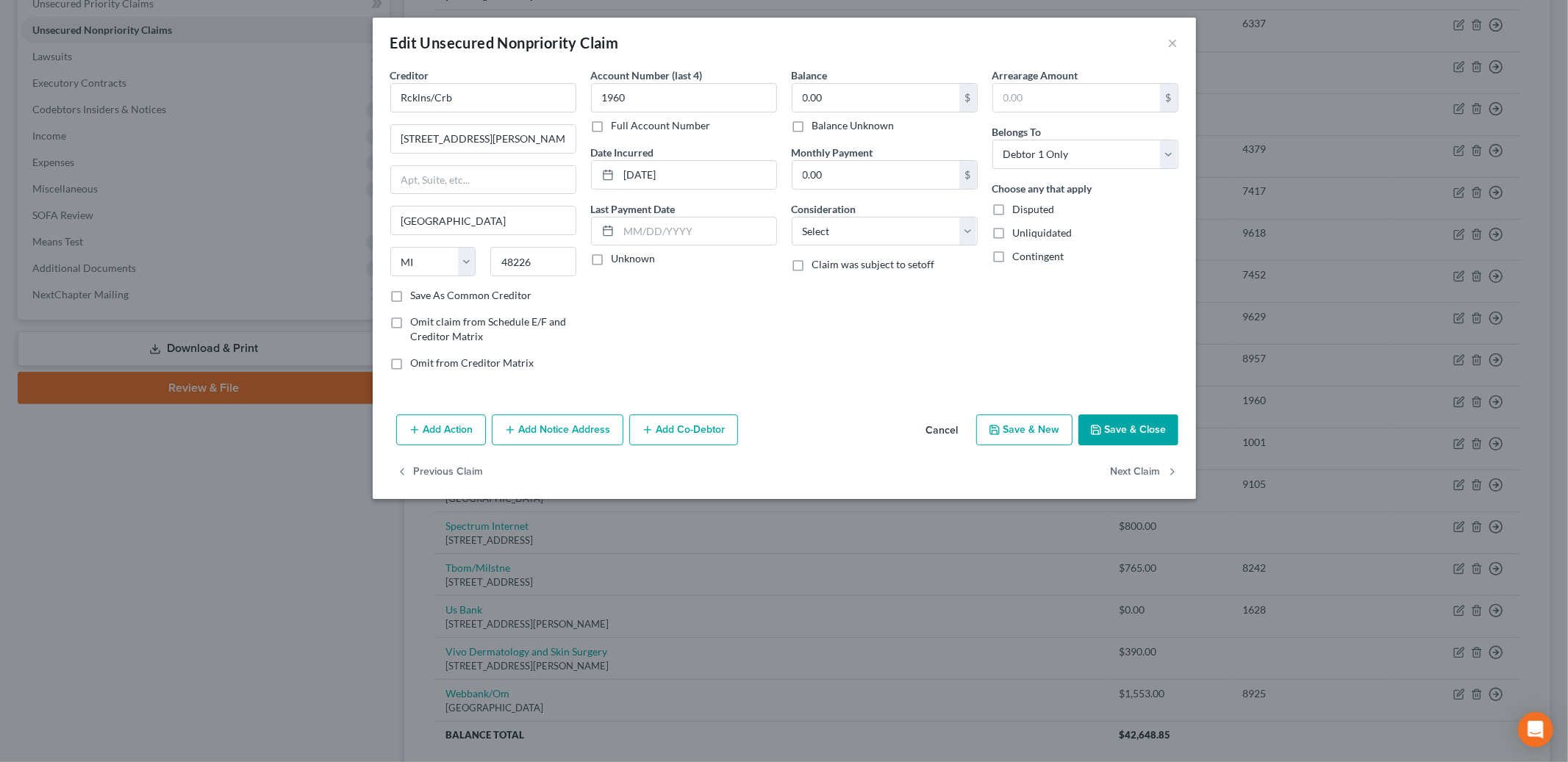
click at [813, 121] on label "Balance Unknown" at bounding box center [854, 126] width 83 height 15
click at [819, 121] on input "Balance Unknown" at bounding box center [823, 123] width 10 height 10
checkbox input "true"
click at [1157, 427] on button "Save & Close" at bounding box center [1129, 430] width 100 height 31
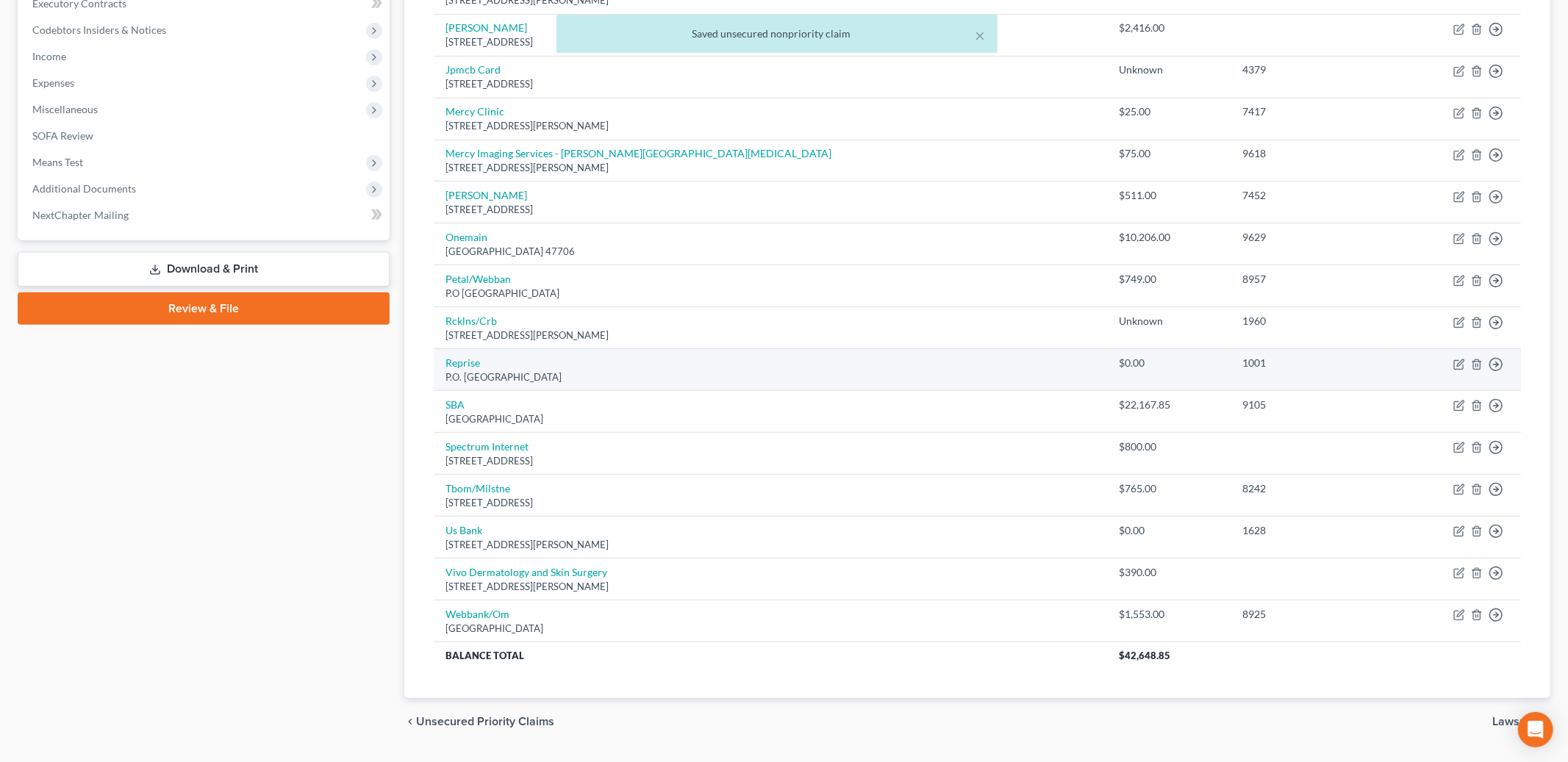
scroll to position [436, 0]
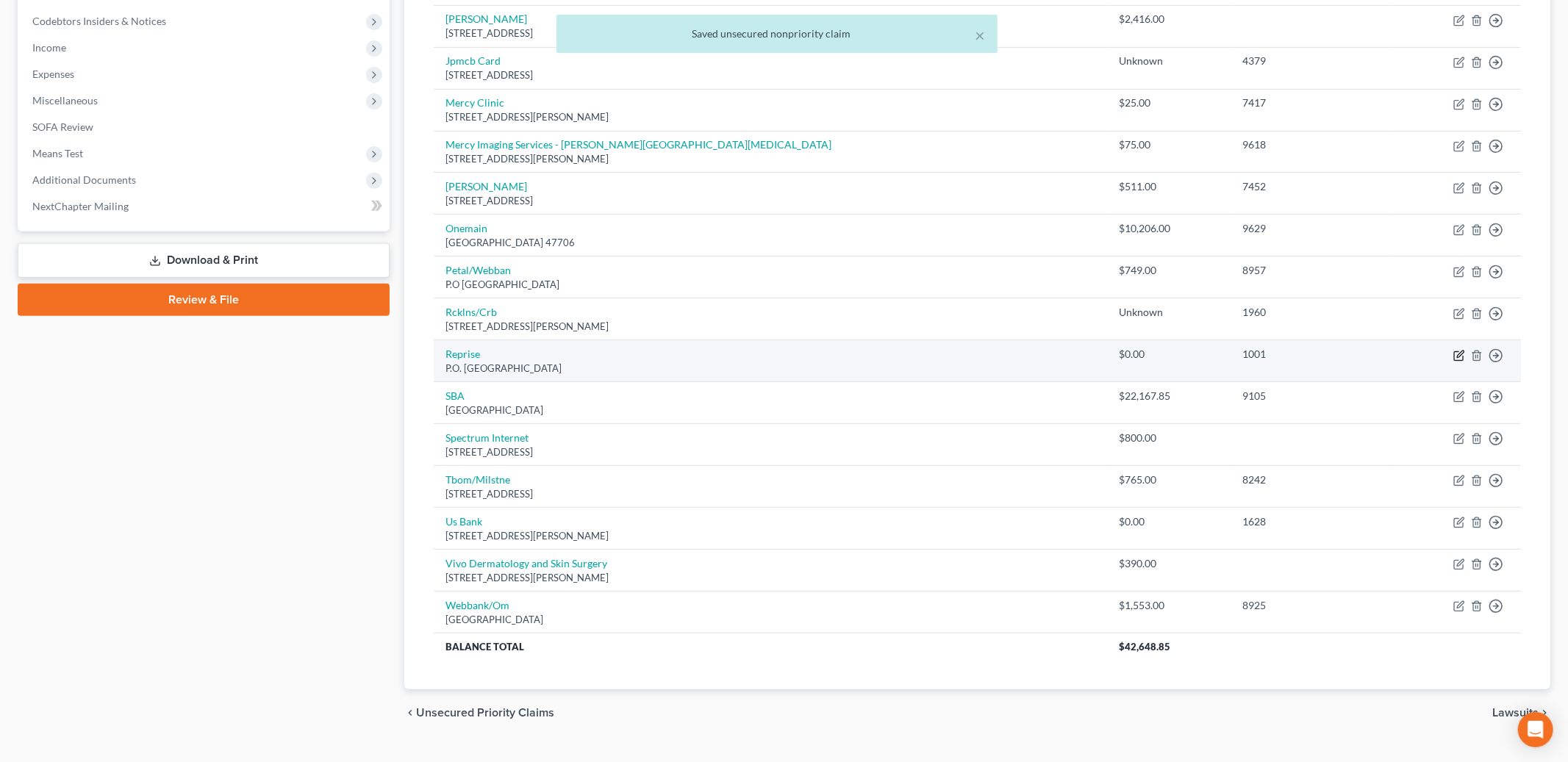
click at [1456, 353] on icon "button" at bounding box center [1459, 356] width 12 height 12
select select "45"
select select "0"
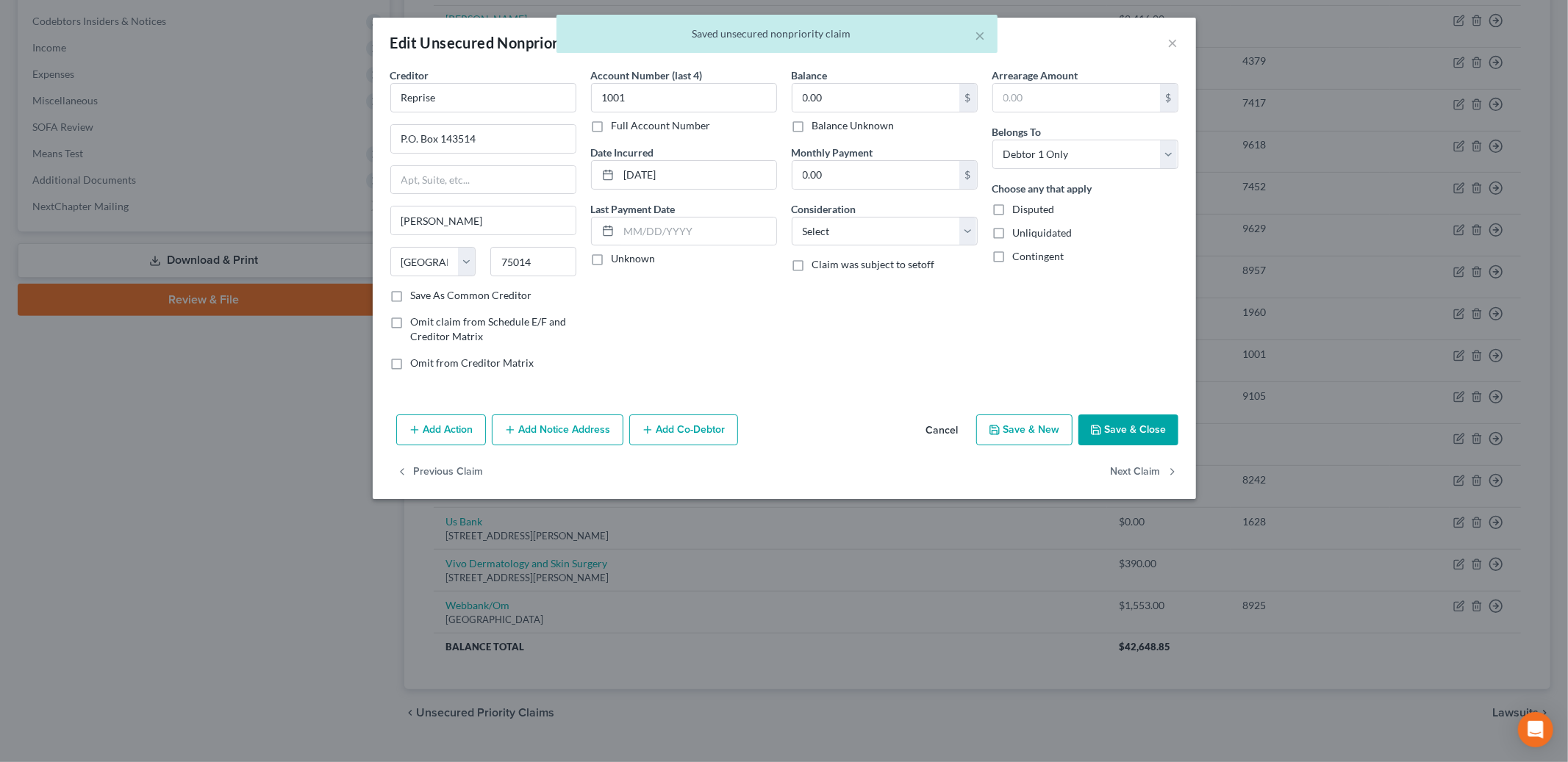
click at [813, 128] on label "Balance Unknown" at bounding box center [854, 126] width 83 height 15
click at [819, 128] on input "Balance Unknown" at bounding box center [823, 123] width 10 height 10
checkbox input "true"
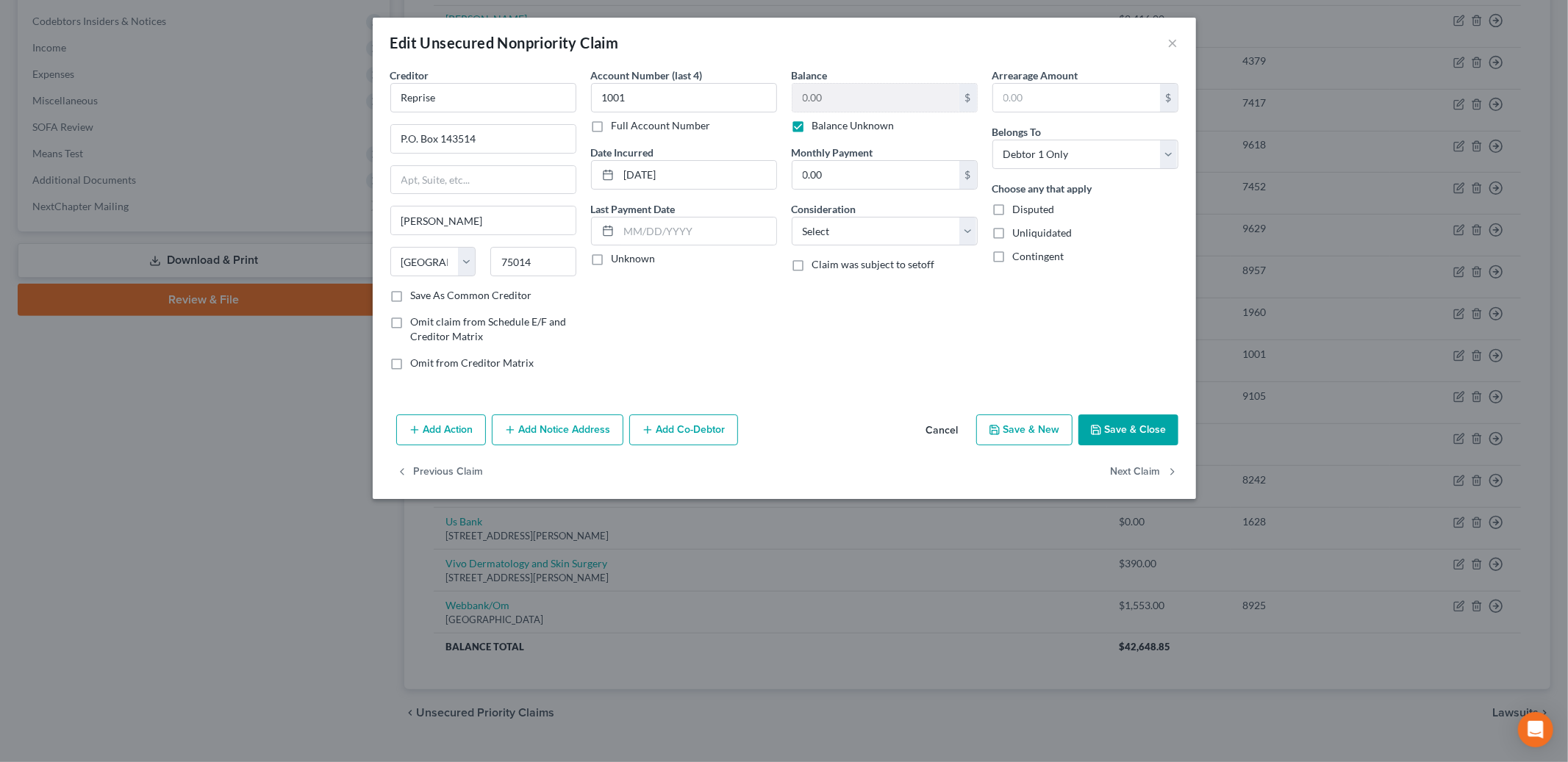
click at [1114, 433] on button "Save & Close" at bounding box center [1129, 430] width 100 height 31
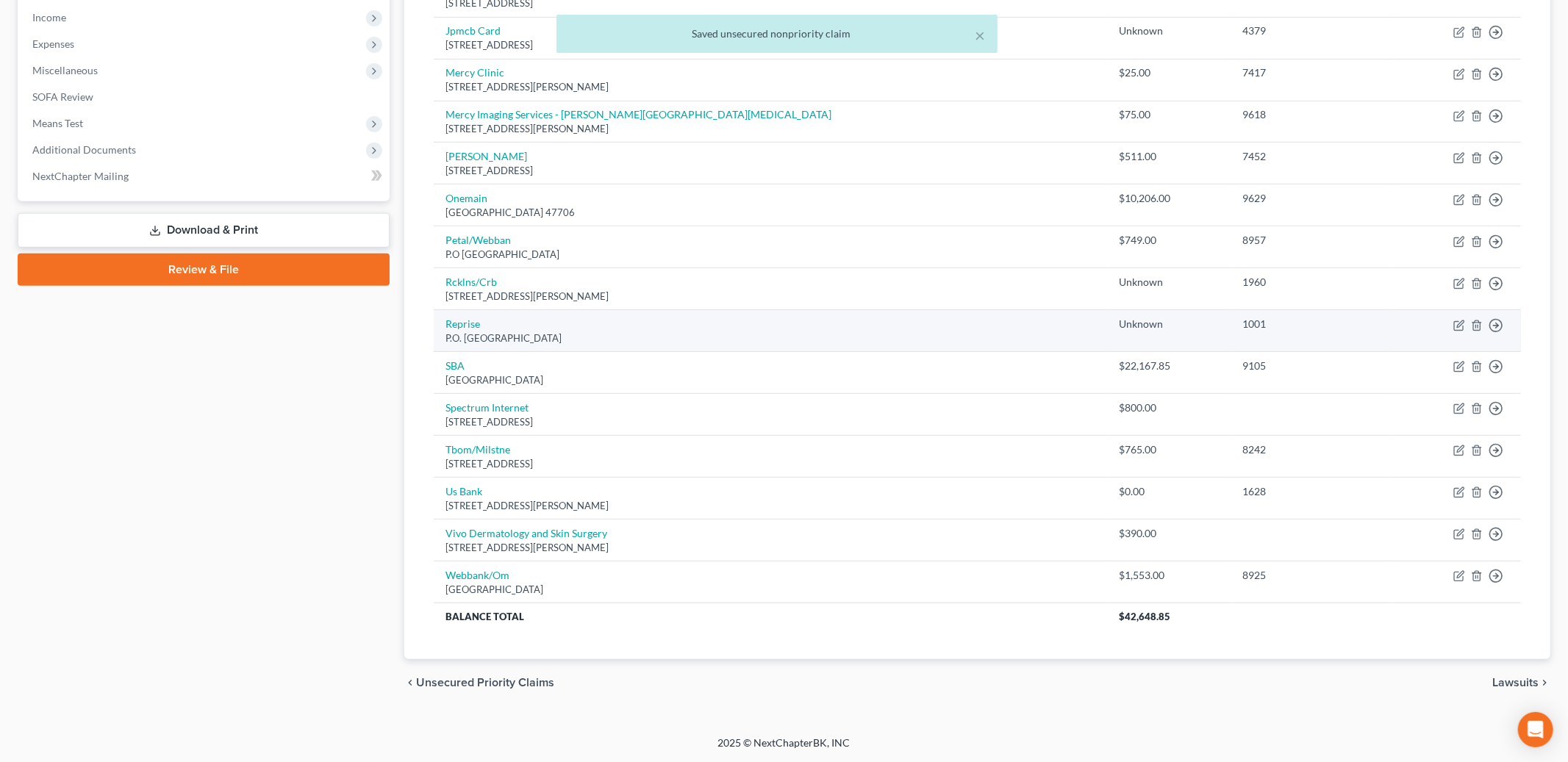
scroll to position [467, 0]
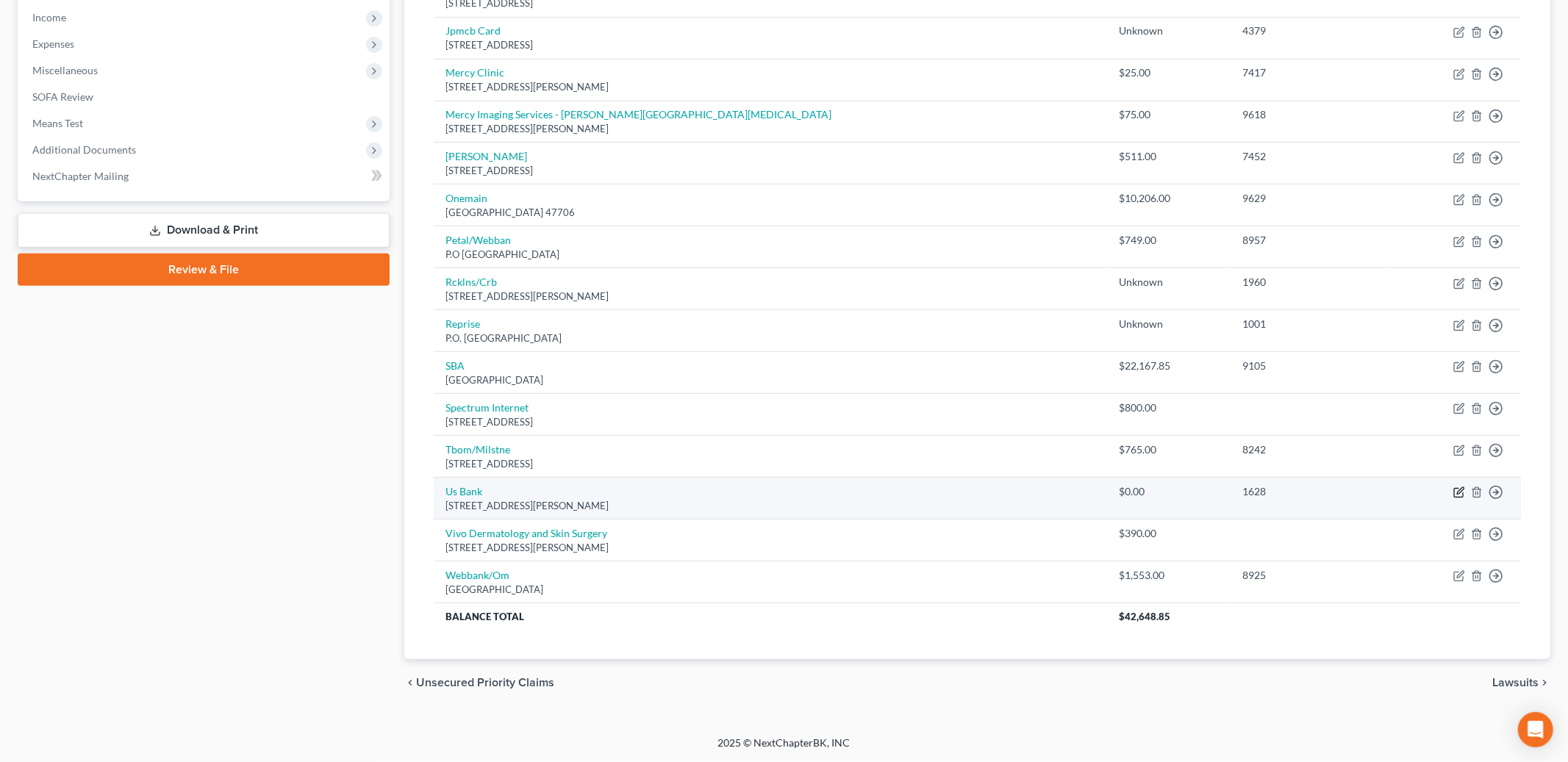
click at [1456, 494] on icon "button" at bounding box center [1459, 493] width 12 height 12
select select "52"
select select "0"
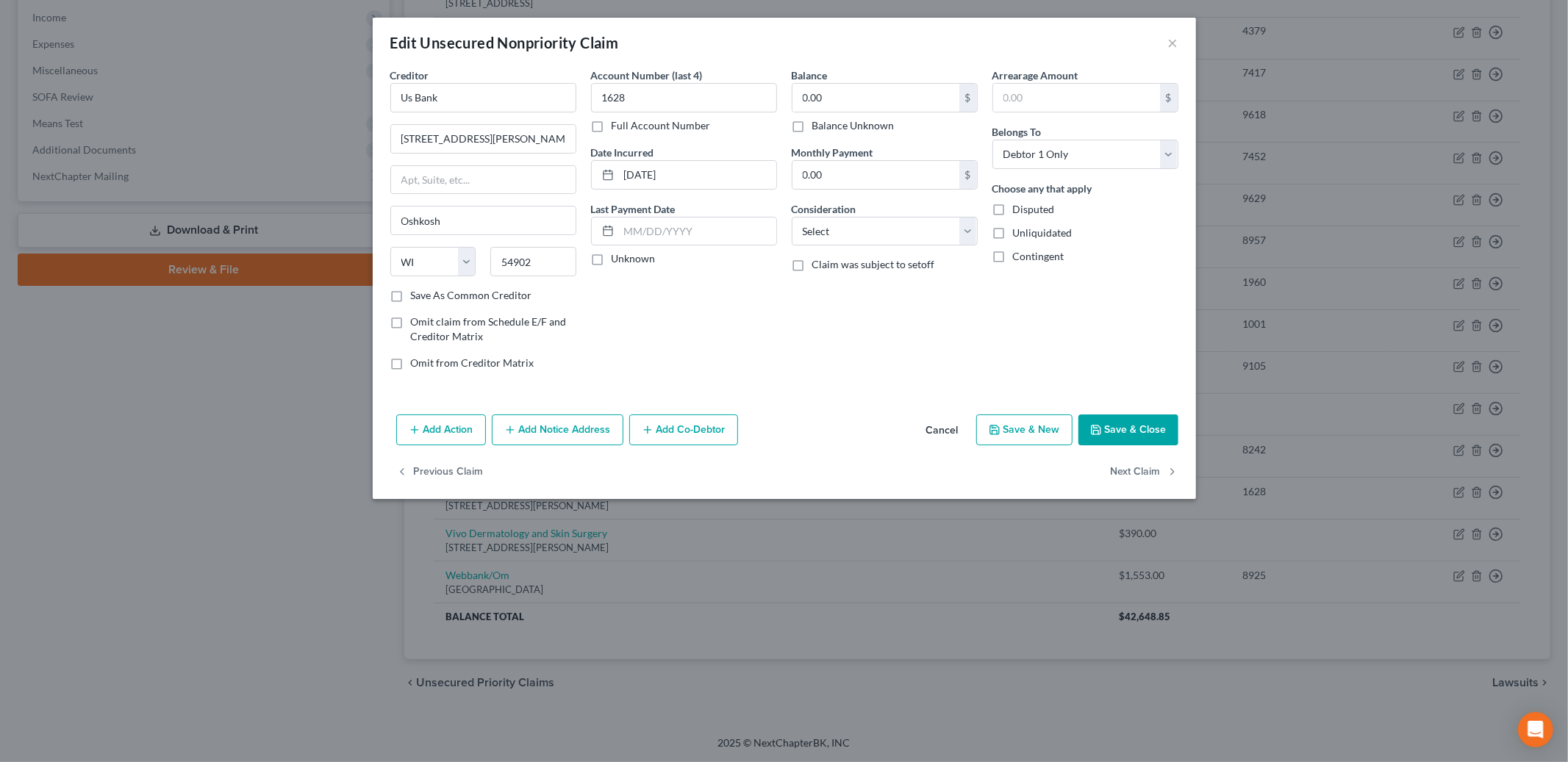
click at [813, 126] on label "Balance Unknown" at bounding box center [854, 126] width 83 height 15
click at [819, 126] on input "Balance Unknown" at bounding box center [823, 123] width 10 height 10
checkbox input "true"
click at [1100, 435] on icon "button" at bounding box center [1097, 430] width 12 height 12
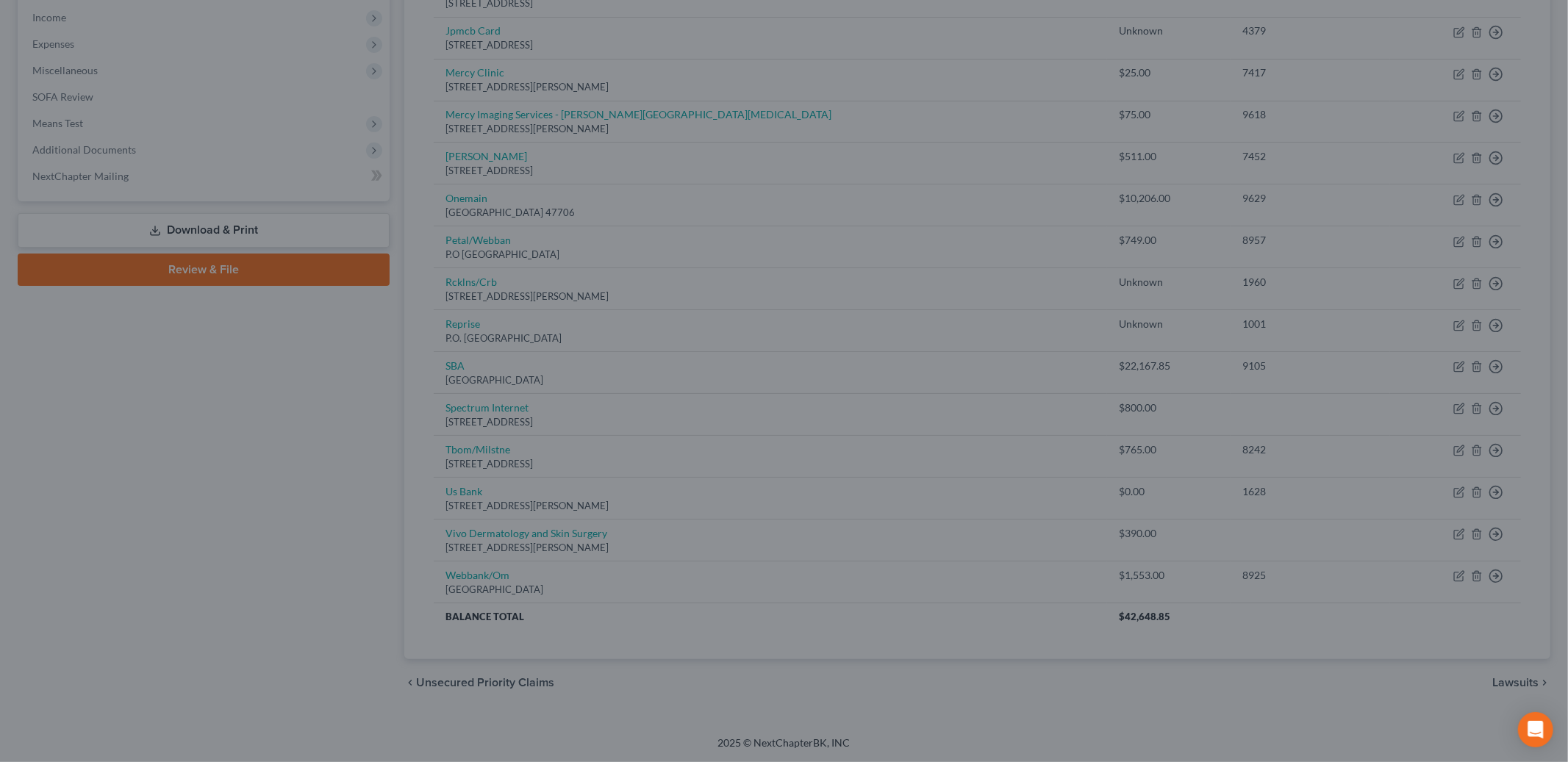
type input "0"
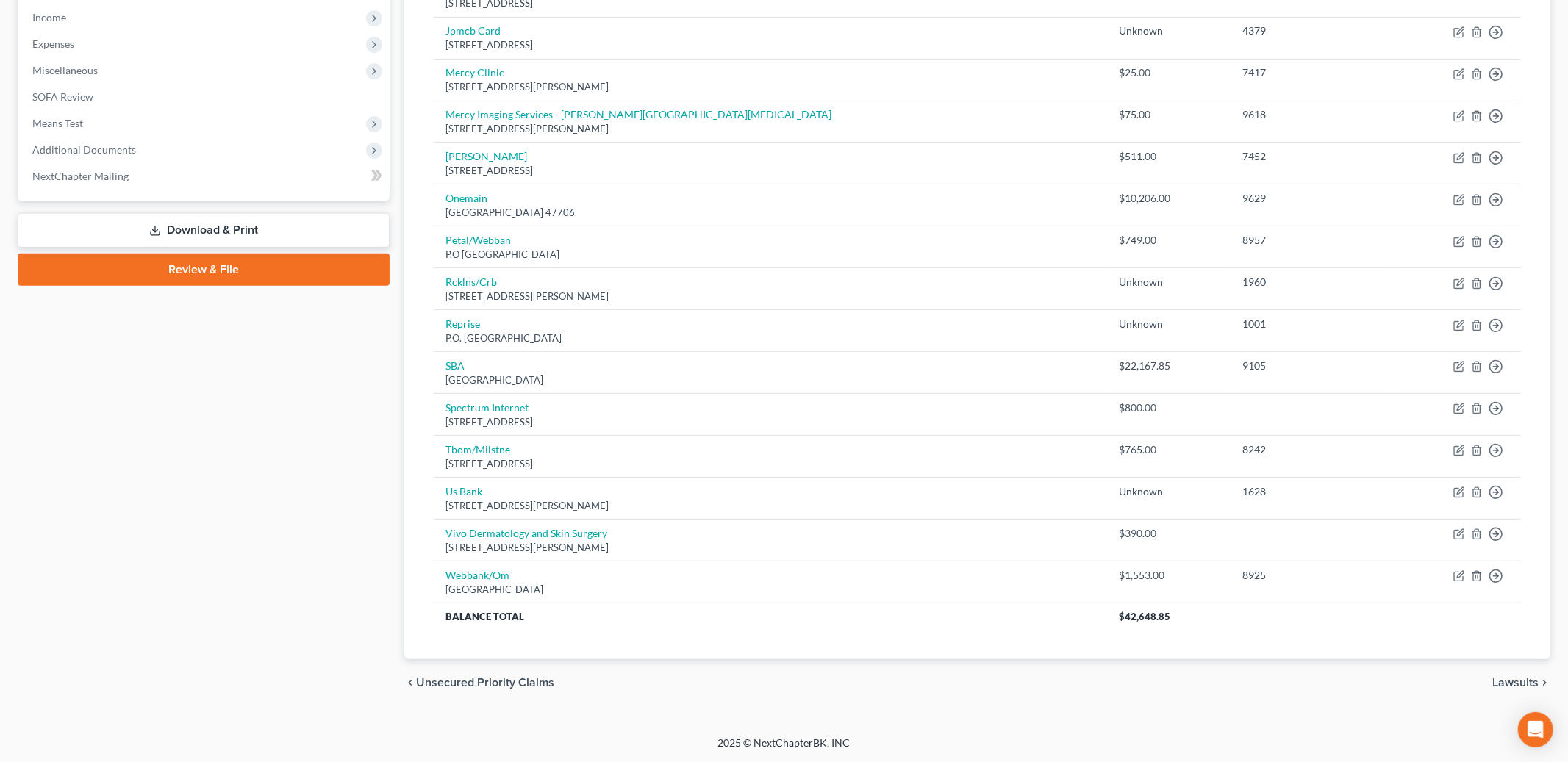
click at [1497, 685] on span "Lawsuits" at bounding box center [1515, 683] width 46 height 12
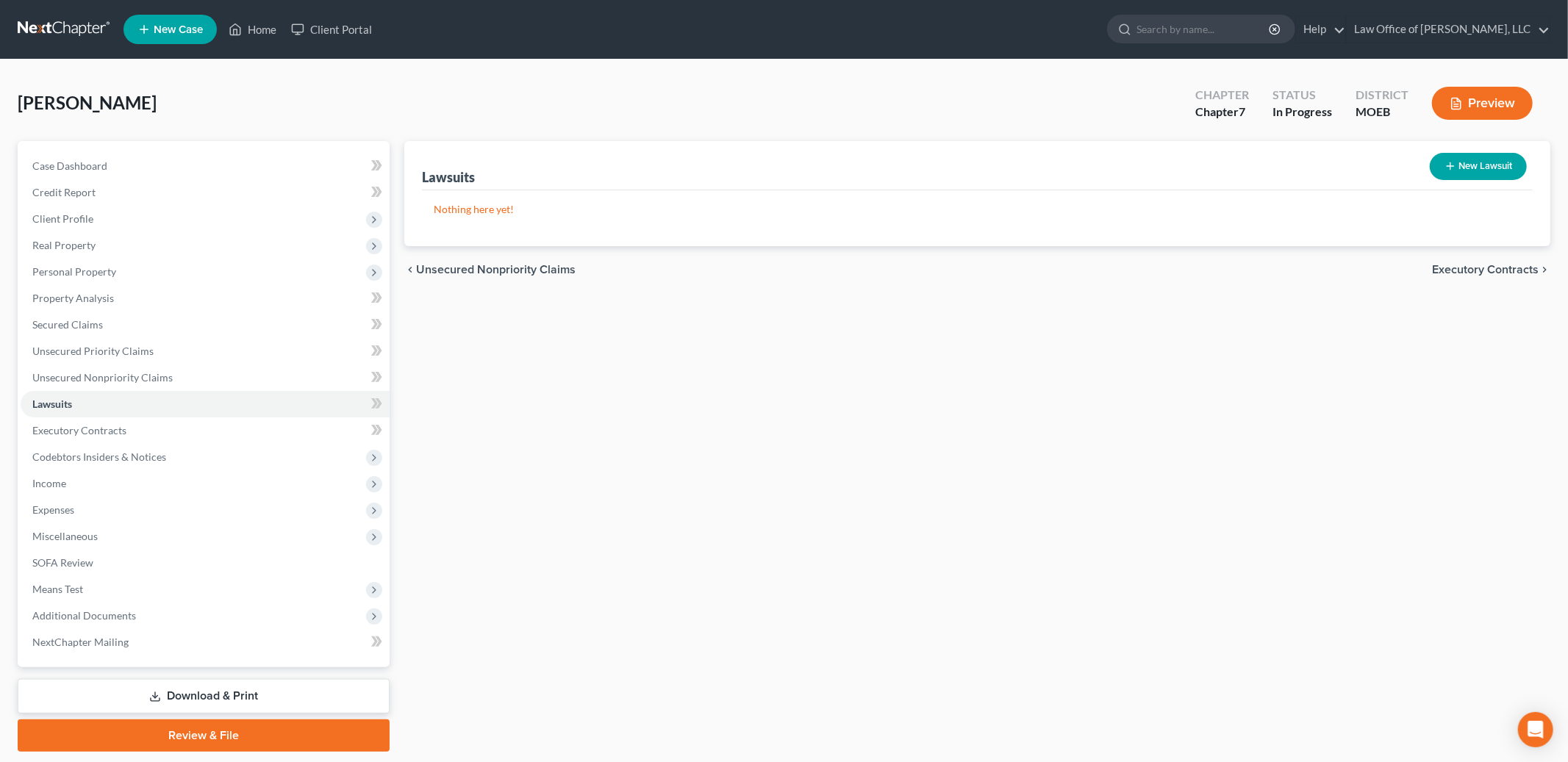
click at [1483, 270] on span "Executory Contracts" at bounding box center [1485, 270] width 106 height 12
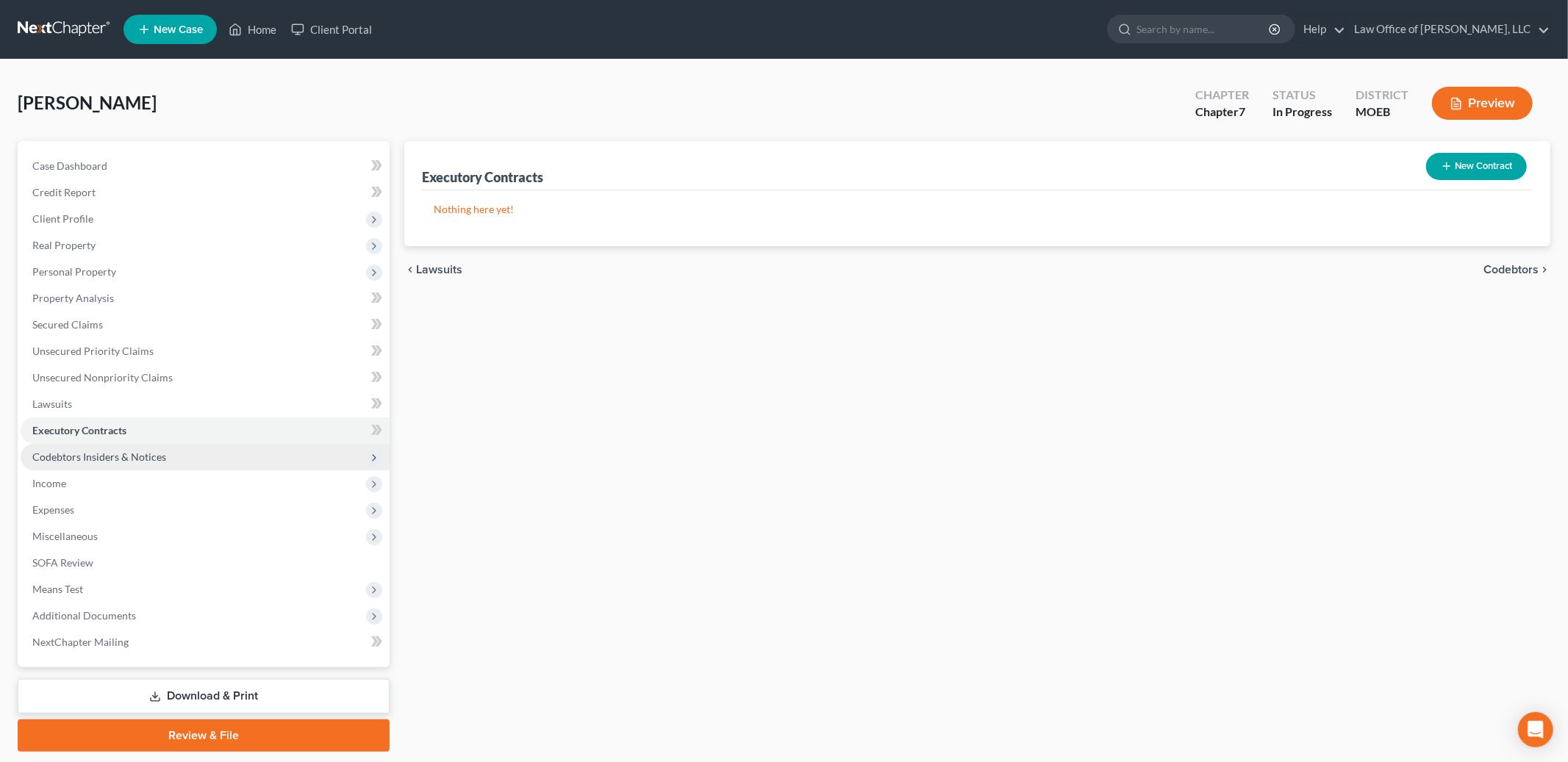
click at [103, 458] on span "Codebtors Insiders & Notices" at bounding box center [100, 456] width 134 height 13
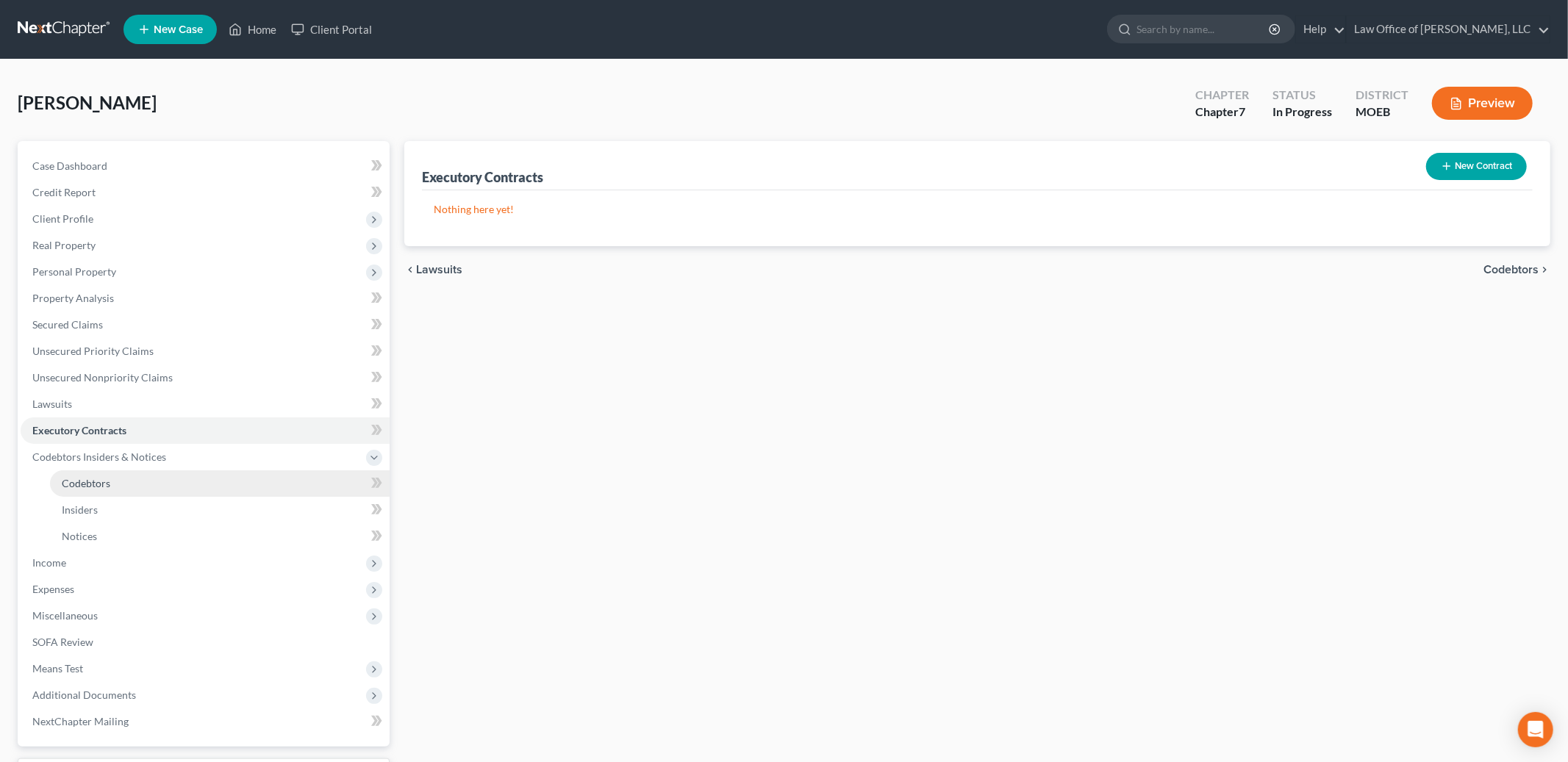
click at [97, 472] on link "Codebtors" at bounding box center [219, 484] width 340 height 27
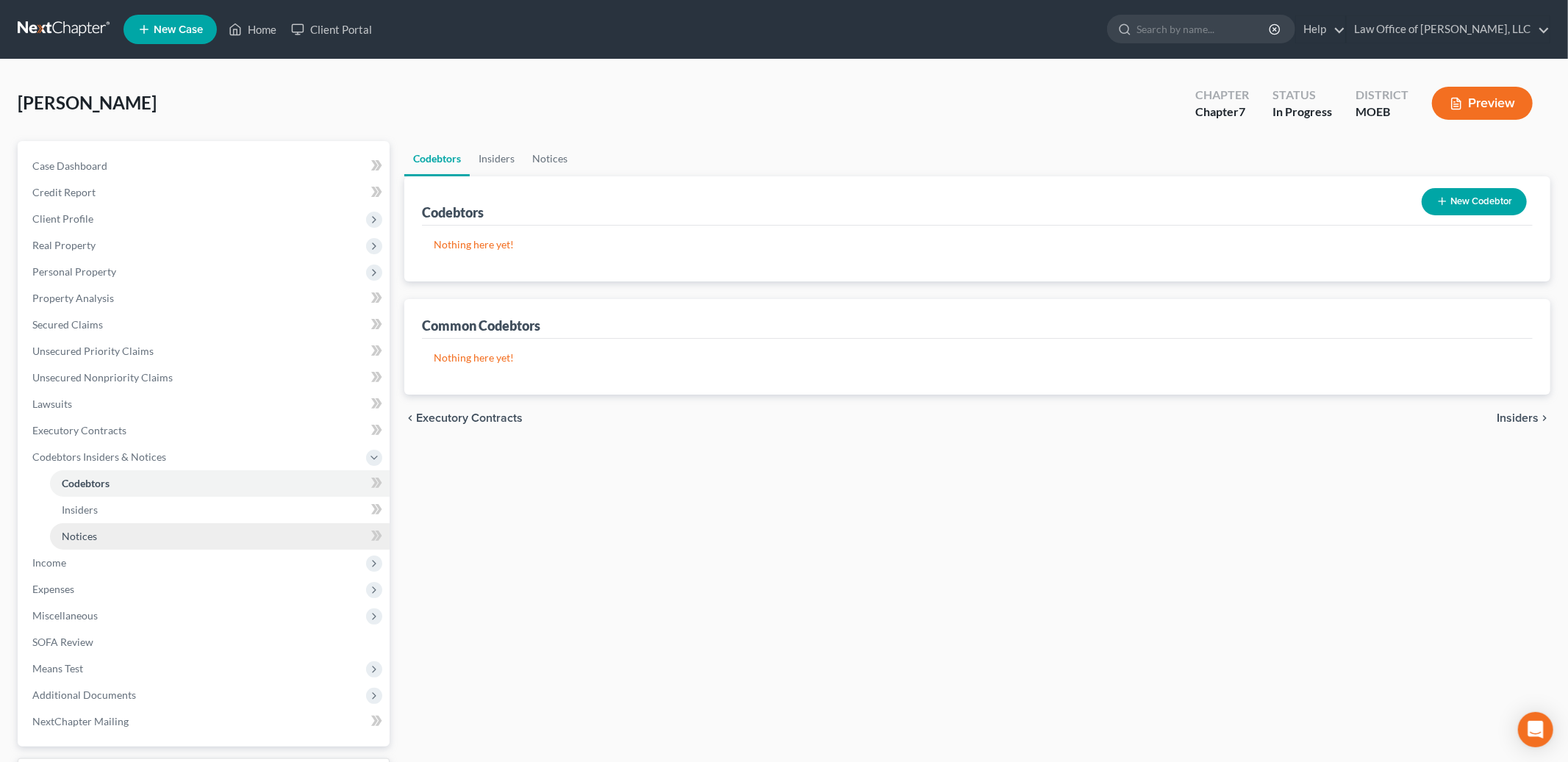
click at [141, 535] on link "Notices" at bounding box center [219, 537] width 340 height 27
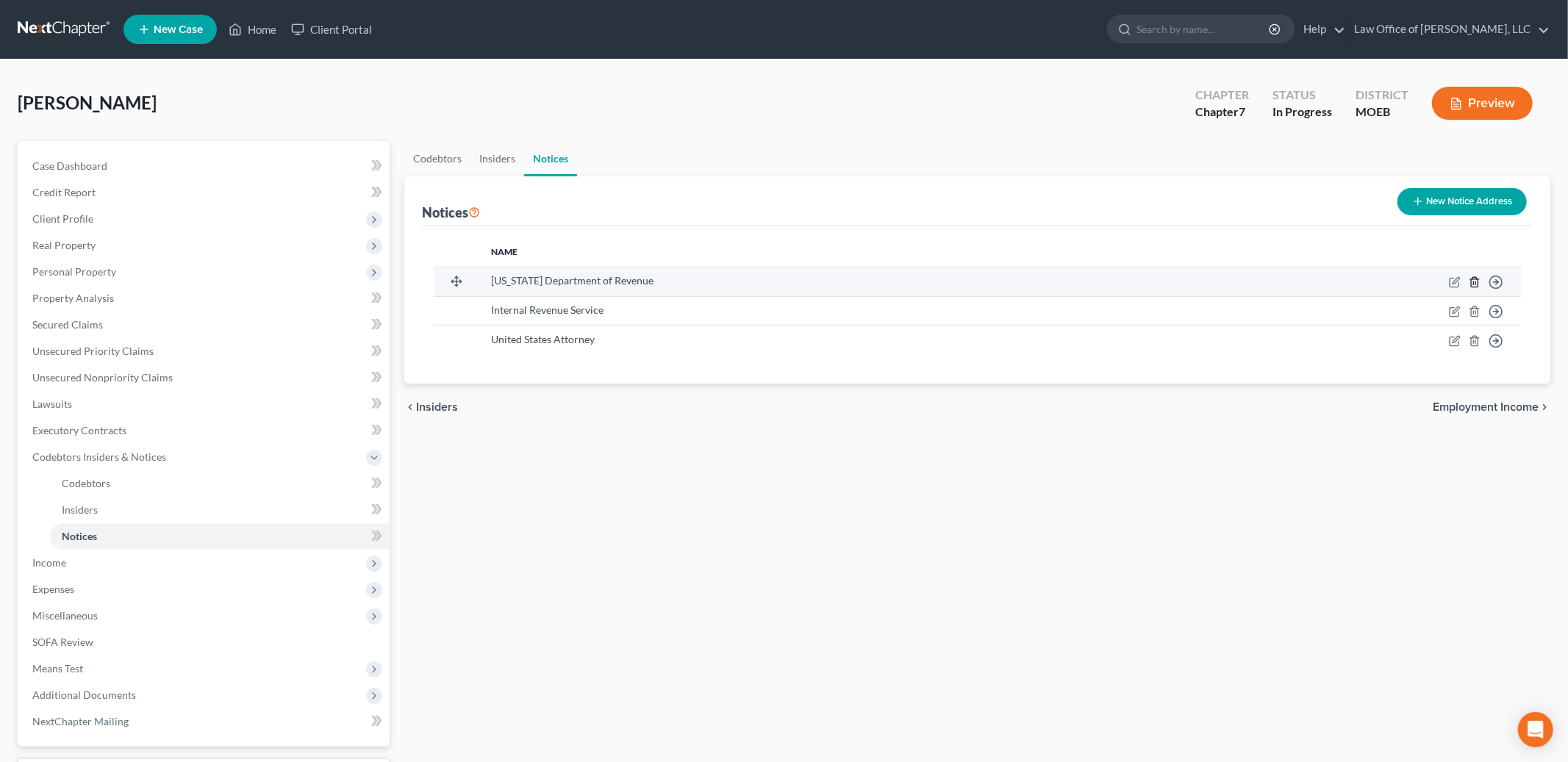
click at [1477, 283] on icon "button" at bounding box center [1475, 282] width 12 height 12
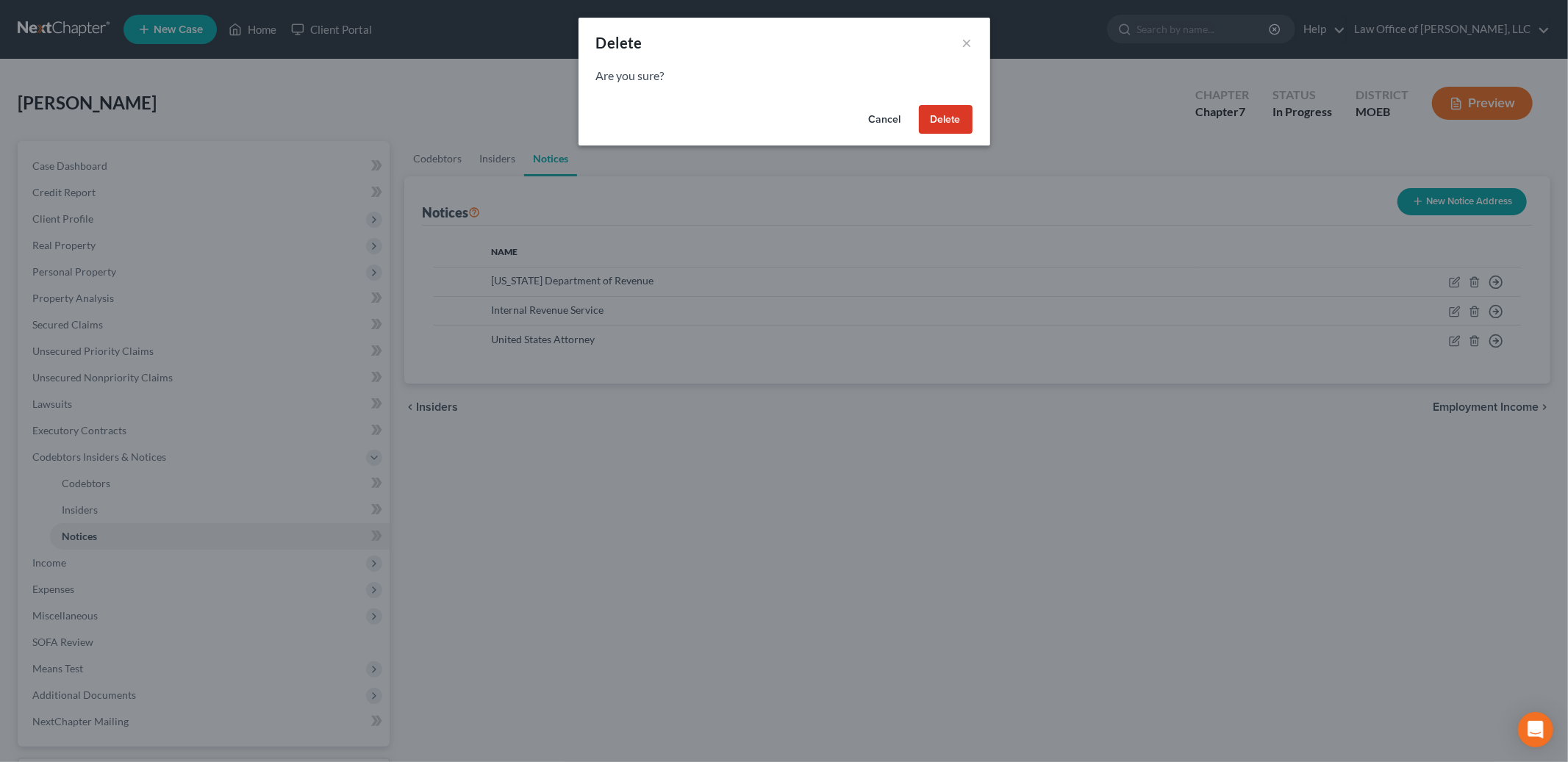
click at [958, 120] on button "Delete" at bounding box center [946, 120] width 54 height 30
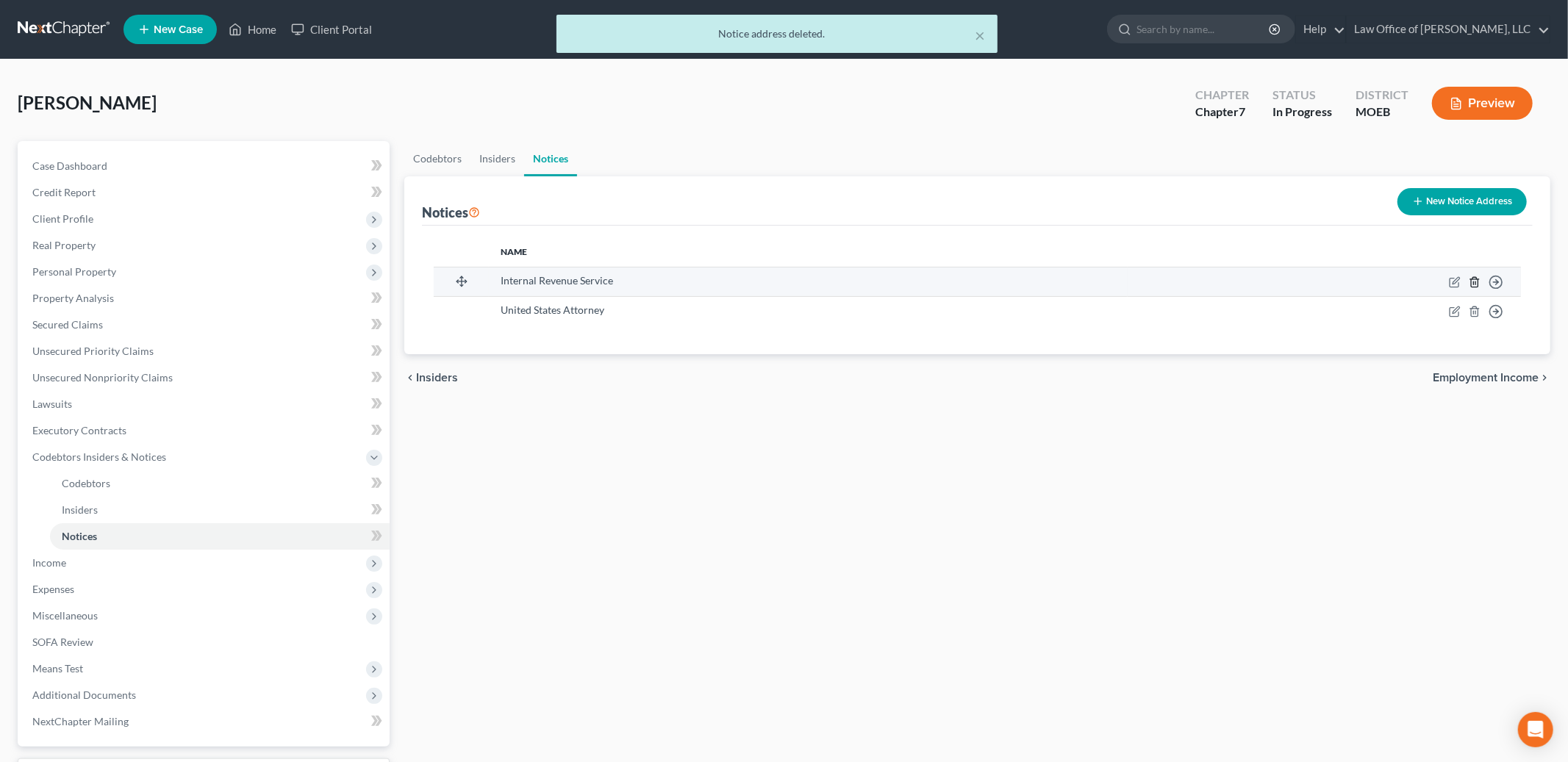
click at [1478, 281] on icon "button" at bounding box center [1475, 282] width 12 height 12
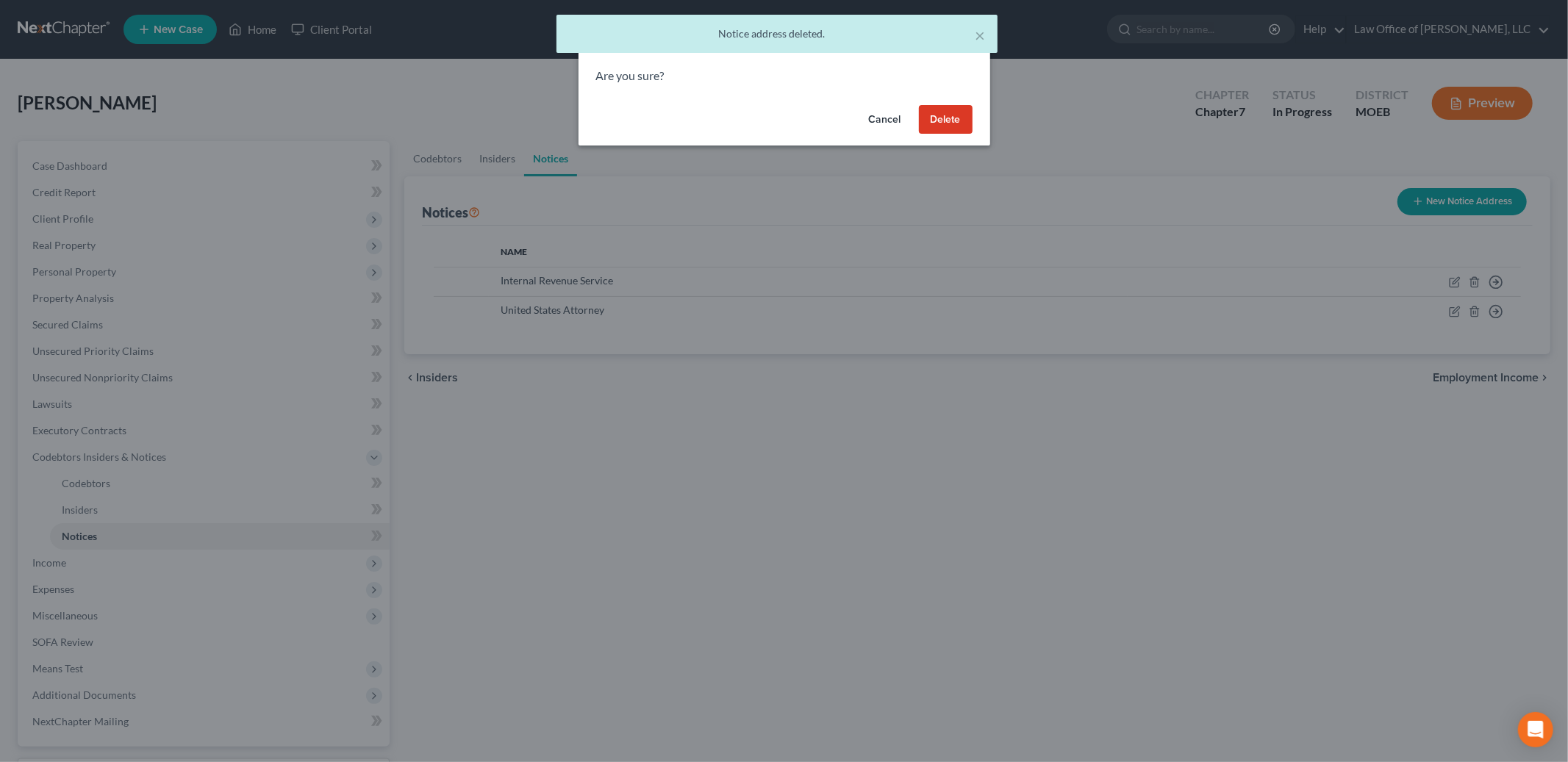
click at [938, 111] on button "Delete" at bounding box center [946, 120] width 54 height 30
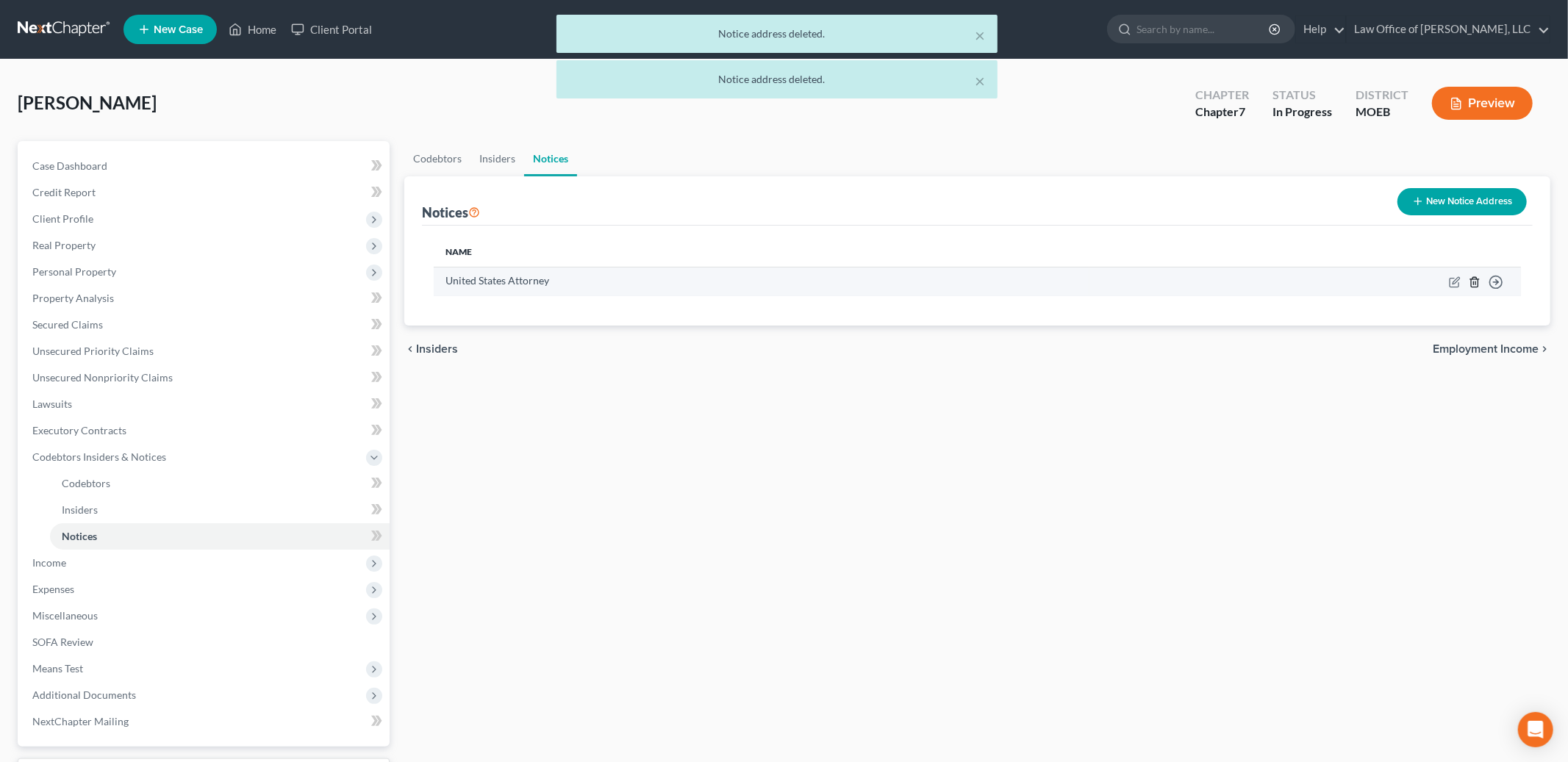
click at [1474, 282] on line "button" at bounding box center [1474, 283] width 0 height 3
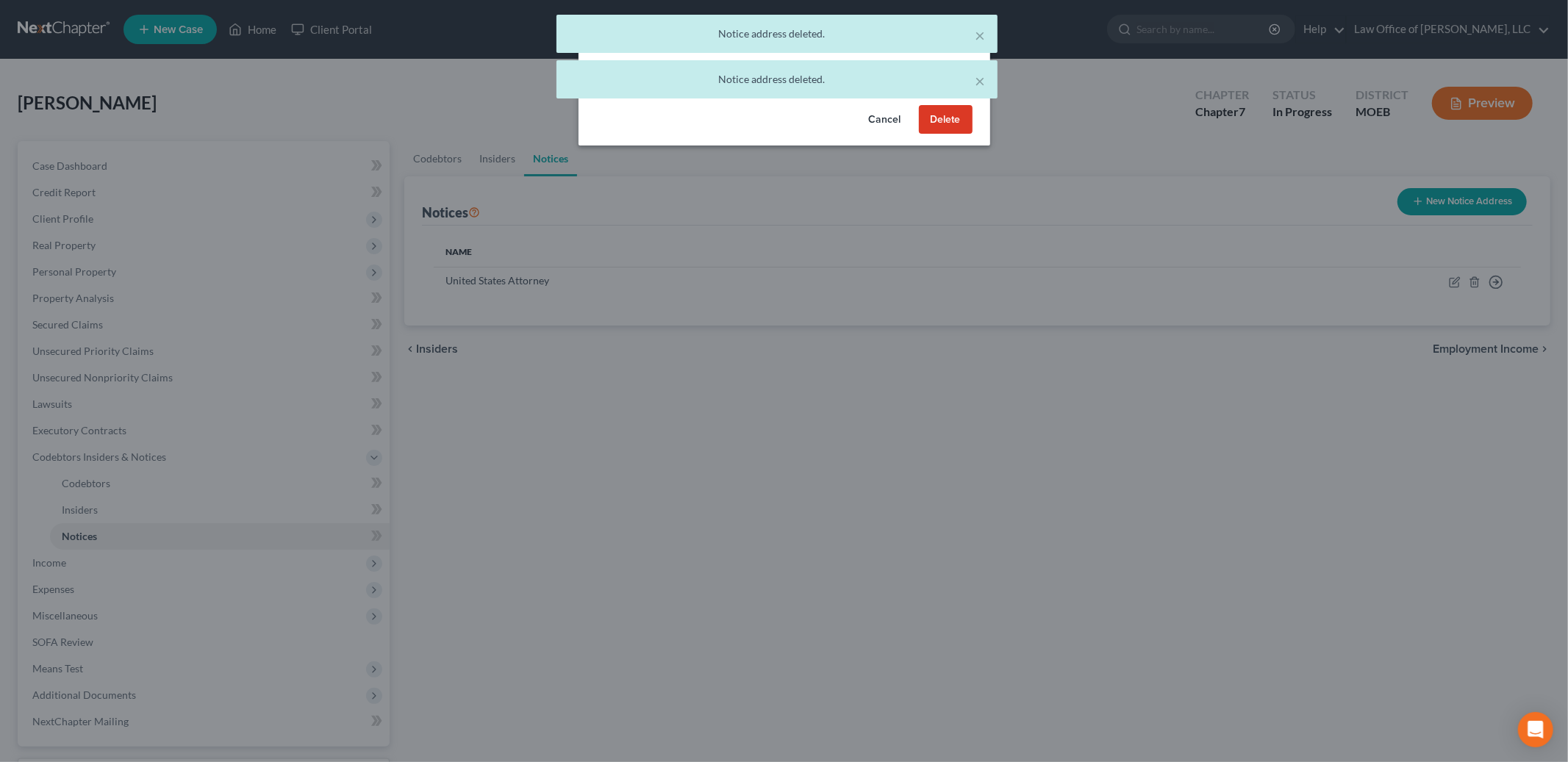
click at [934, 119] on button "Delete" at bounding box center [946, 120] width 54 height 30
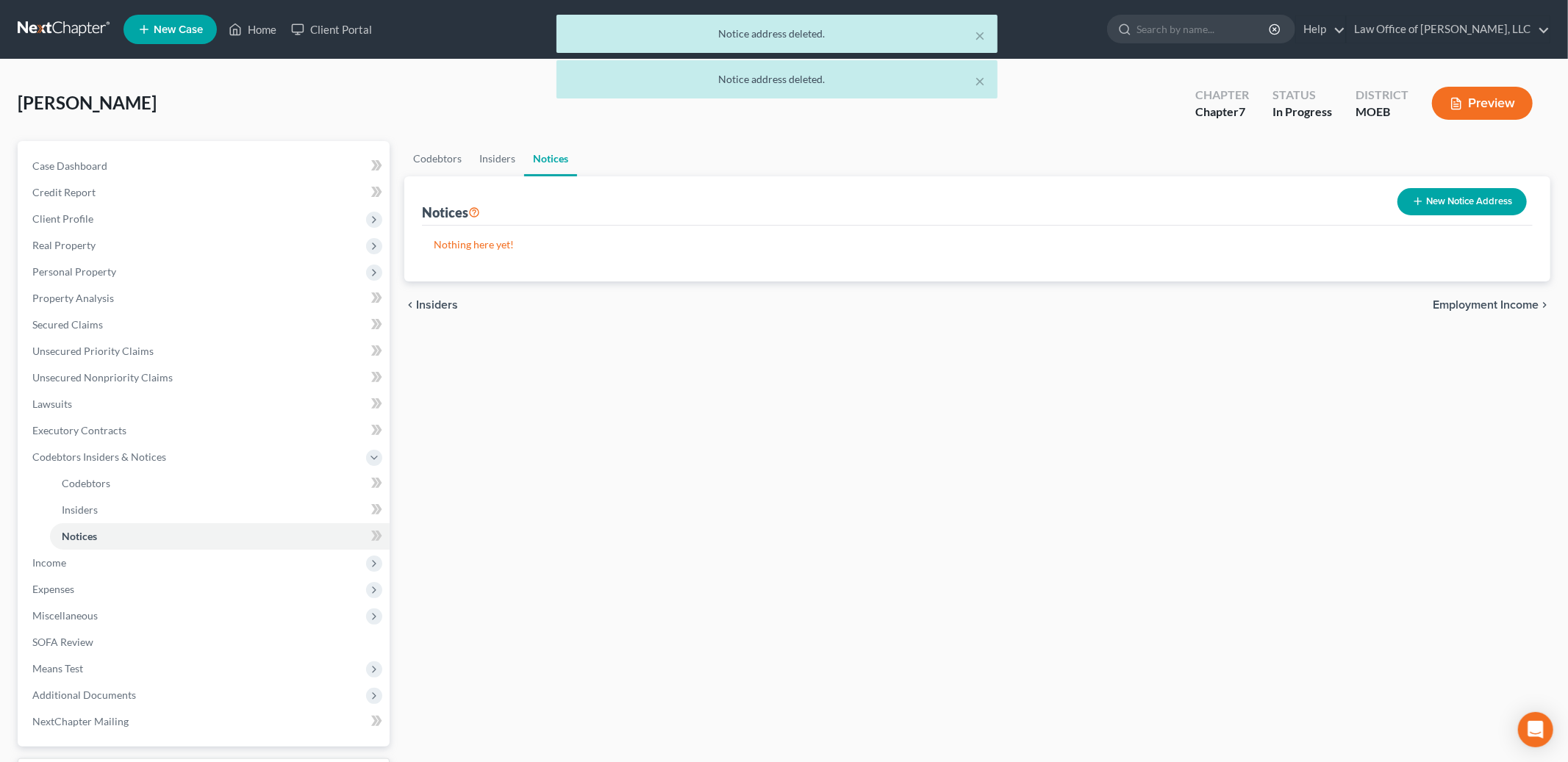
click at [1467, 299] on span "Employment Income" at bounding box center [1485, 305] width 106 height 12
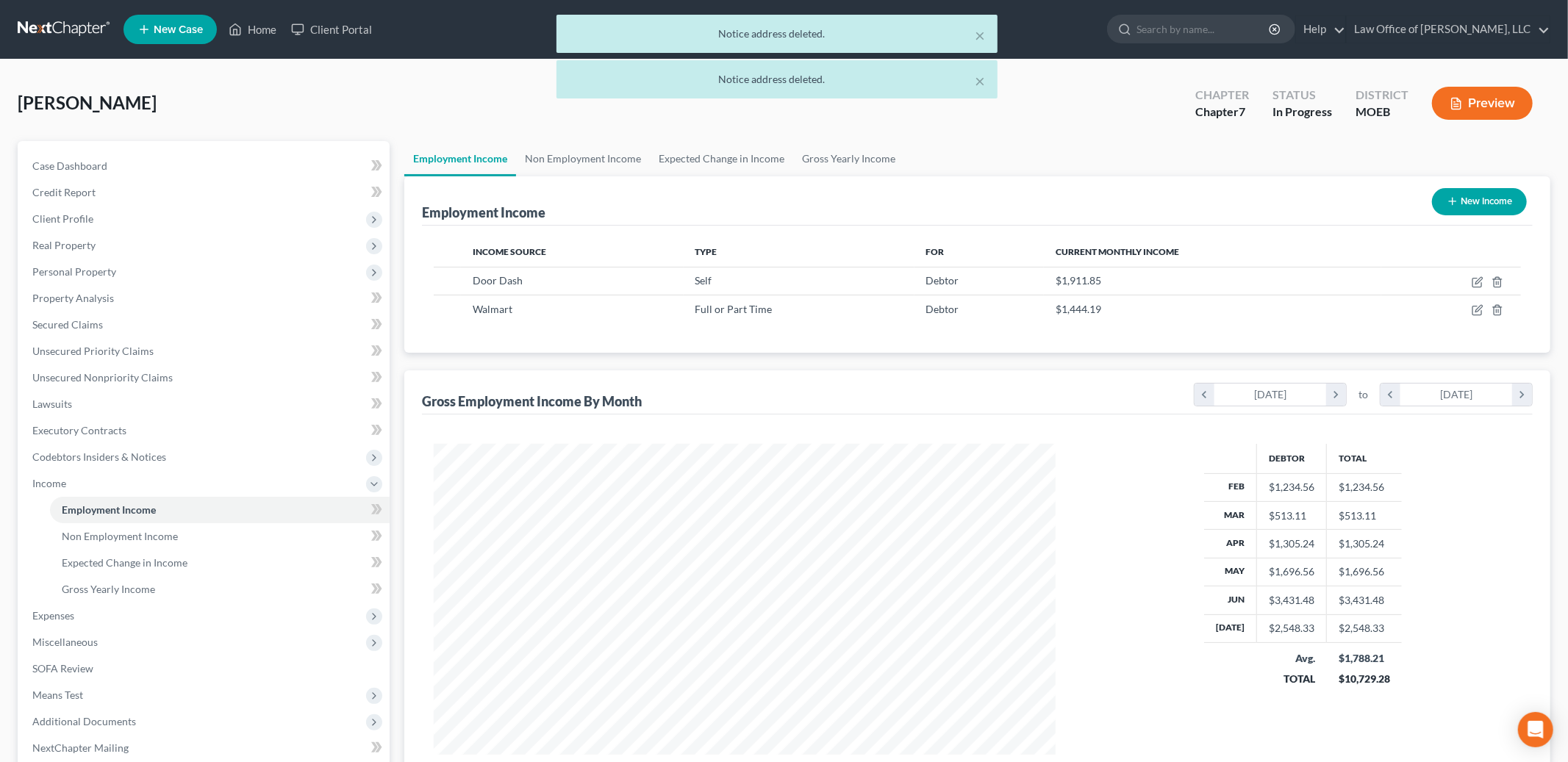
scroll to position [310, 651]
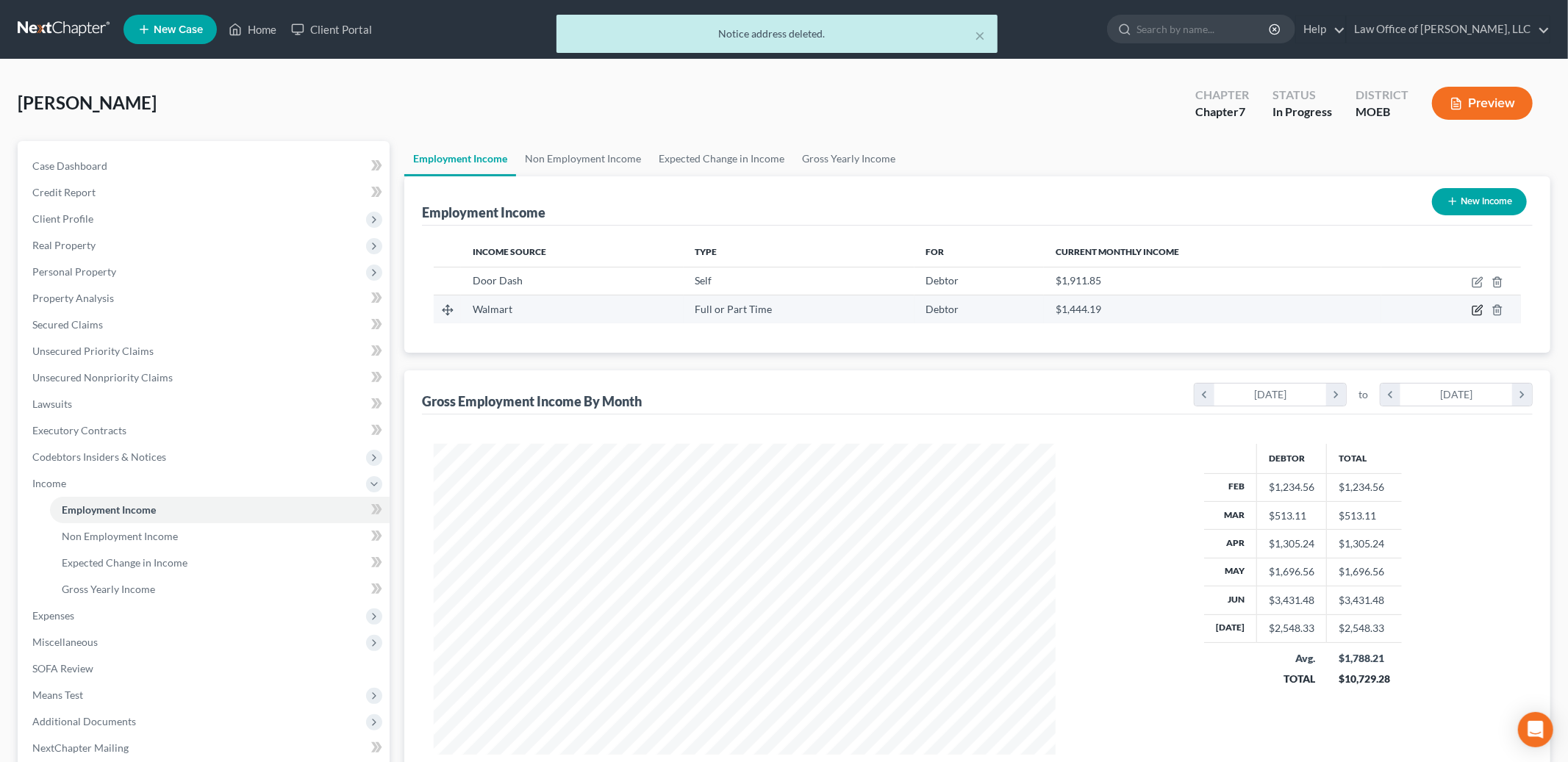
click at [1475, 312] on icon "button" at bounding box center [1478, 310] width 12 height 12
select select "0"
select select "2"
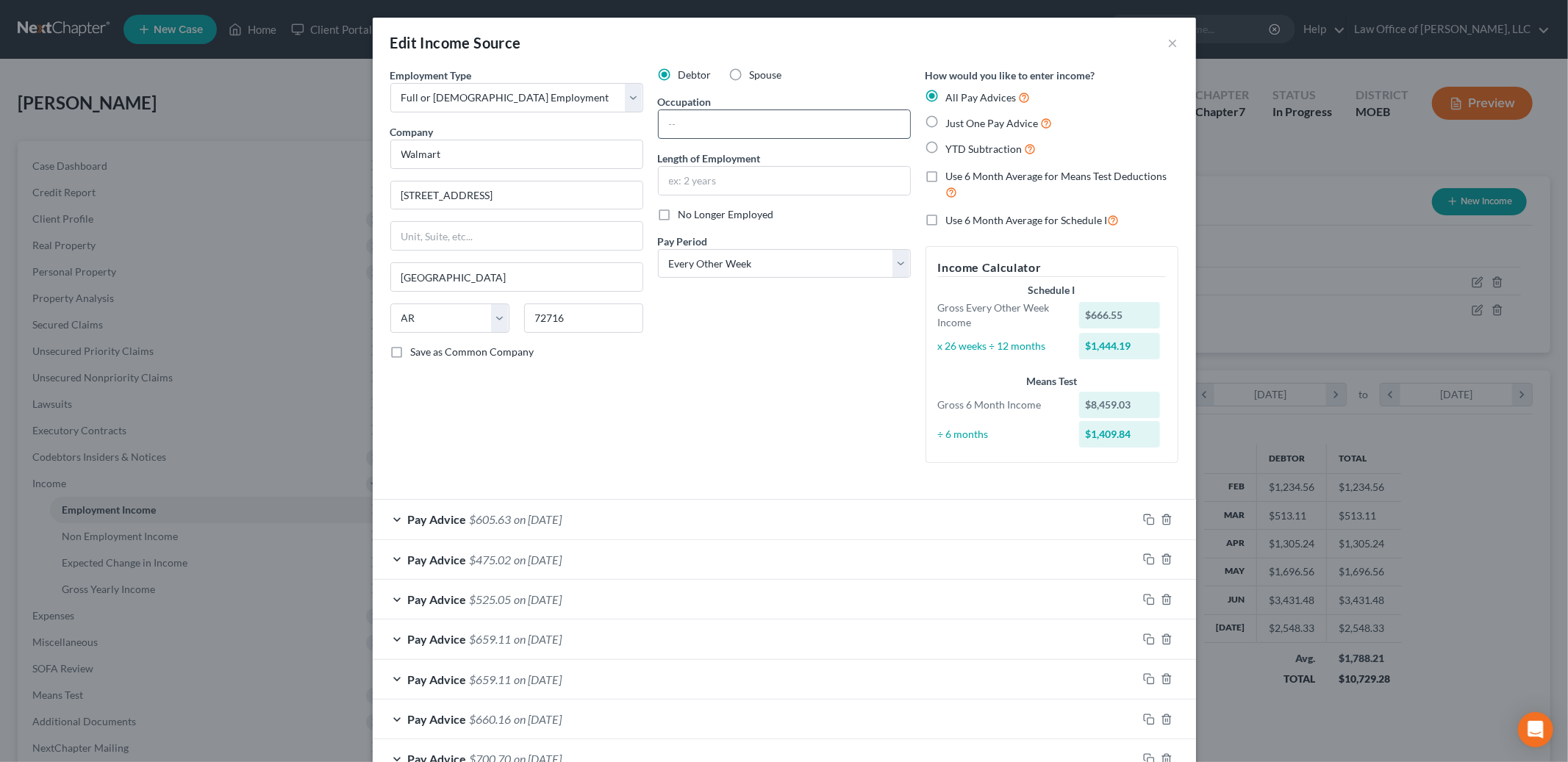
click at [730, 126] on input "text" at bounding box center [784, 124] width 251 height 28
click at [704, 125] on input "text" at bounding box center [784, 124] width 251 height 28
type input "C"
type input "Self-checkout"
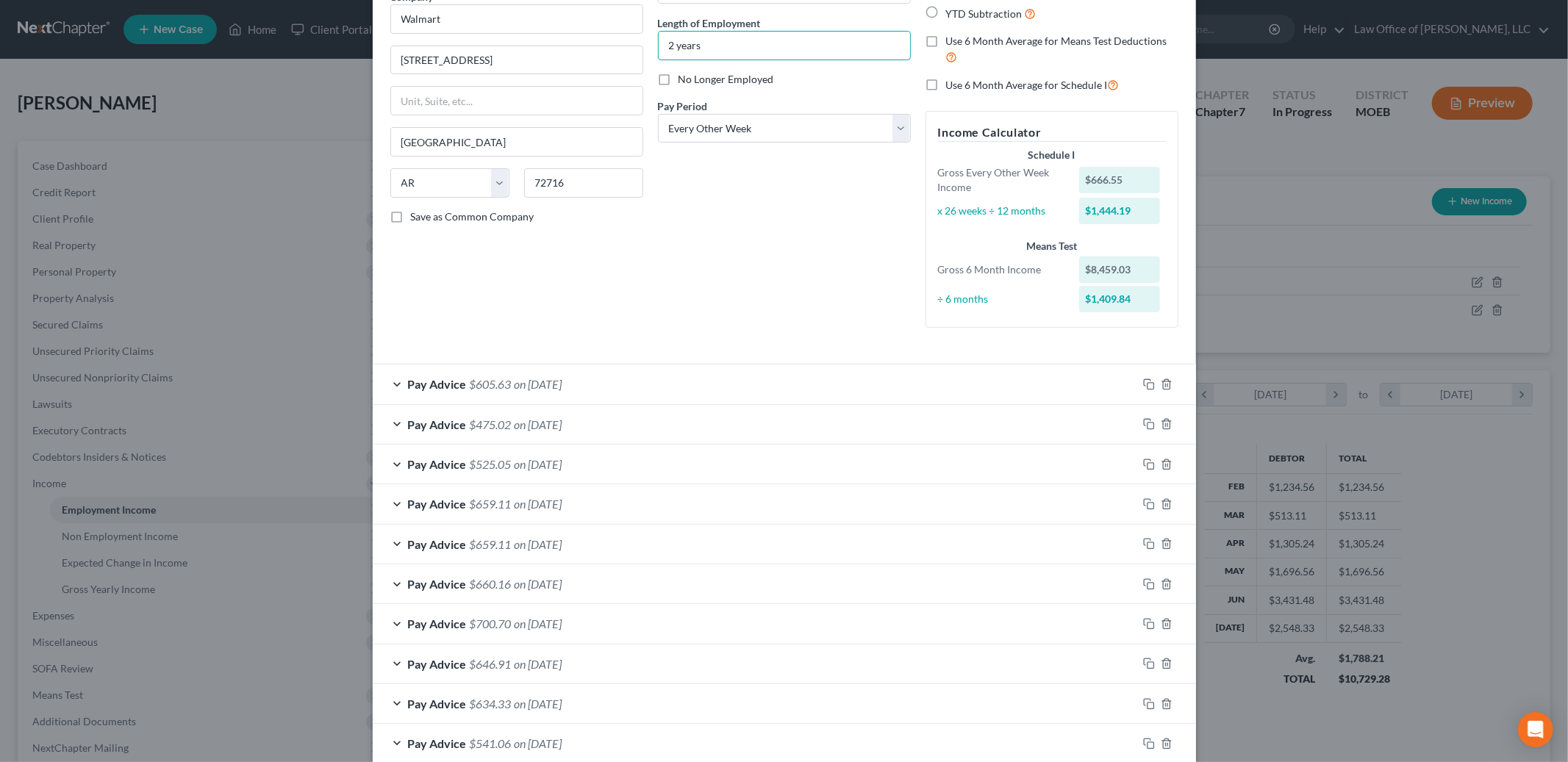
scroll to position [155, 0]
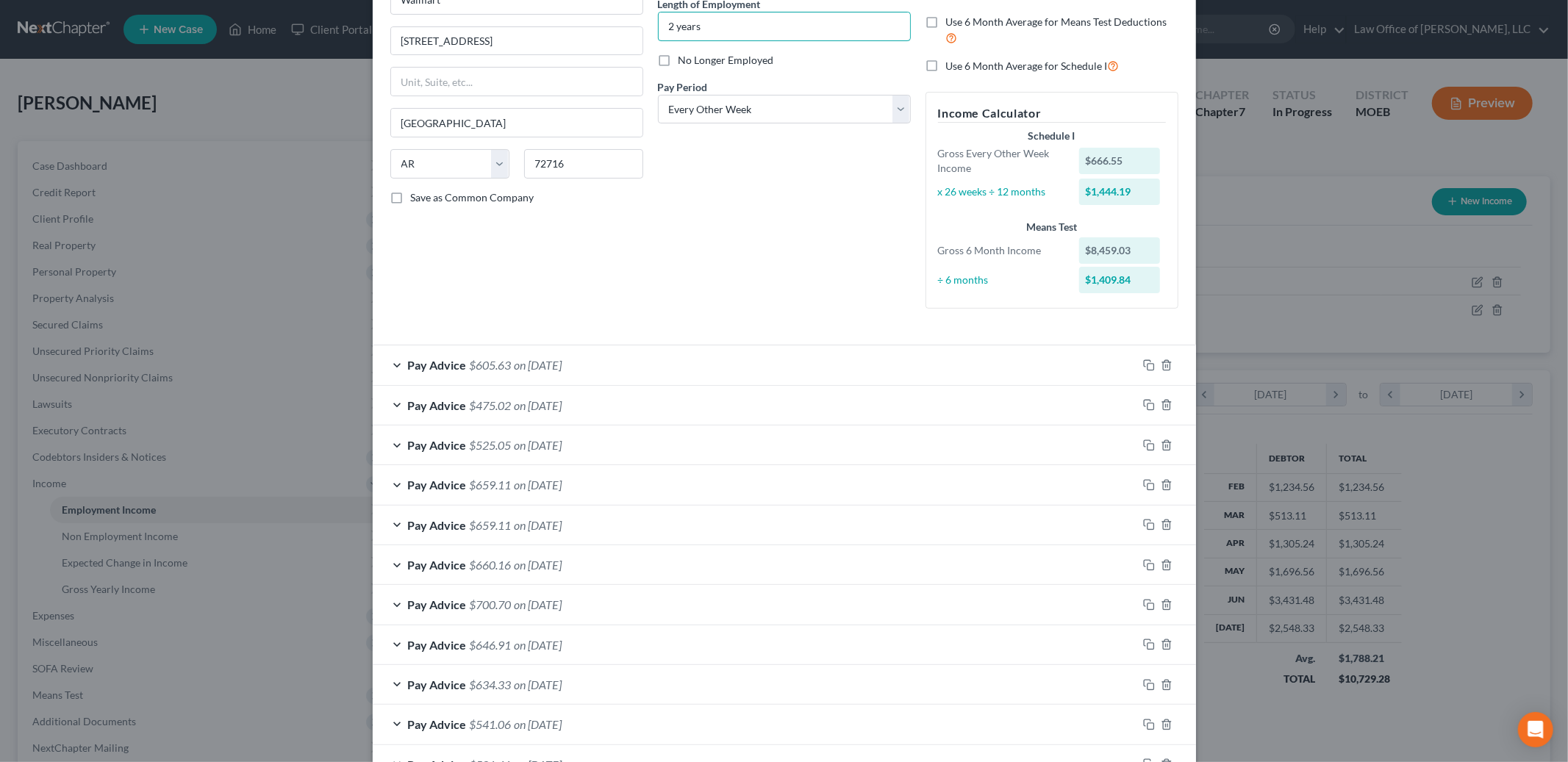
type input "2 years"
click at [655, 365] on div "Pay Advice $605.63 on [DATE]" at bounding box center [755, 365] width 764 height 39
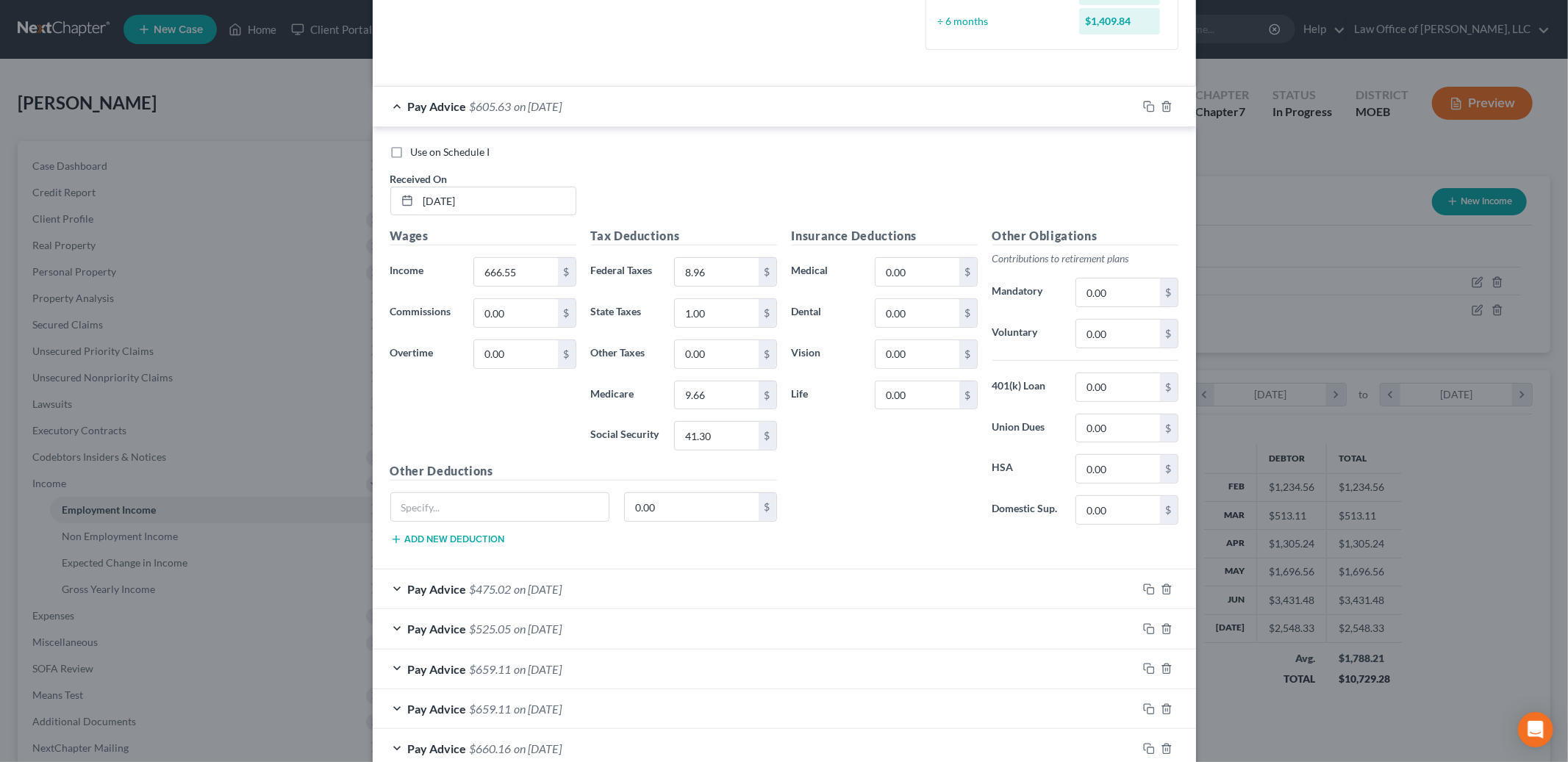
scroll to position [430, 0]
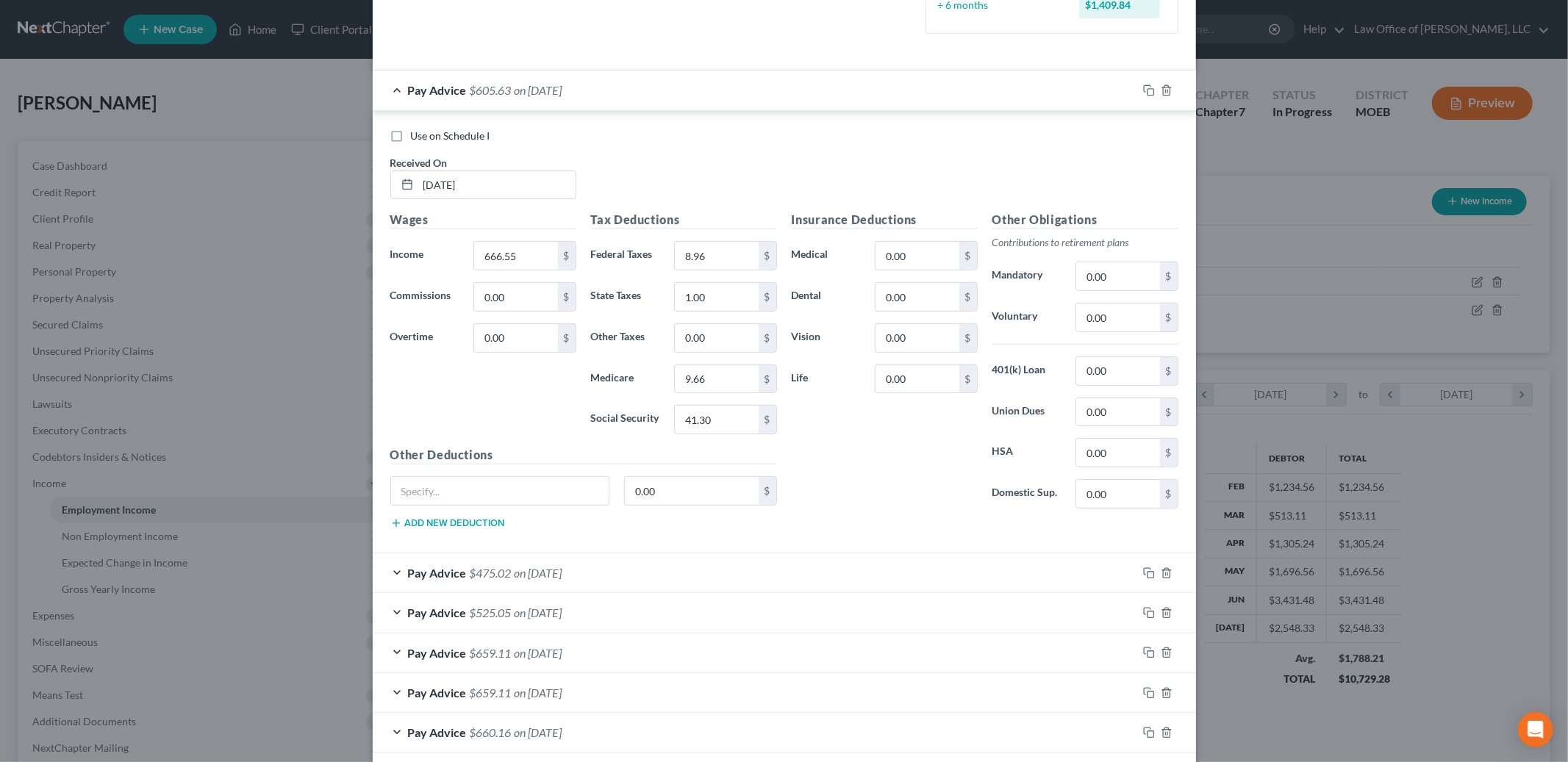
click at [411, 143] on label "Use on Schedule I" at bounding box center [451, 136] width 80 height 15
click at [417, 138] on input "Use on Schedule I" at bounding box center [422, 133] width 10 height 10
checkbox input "true"
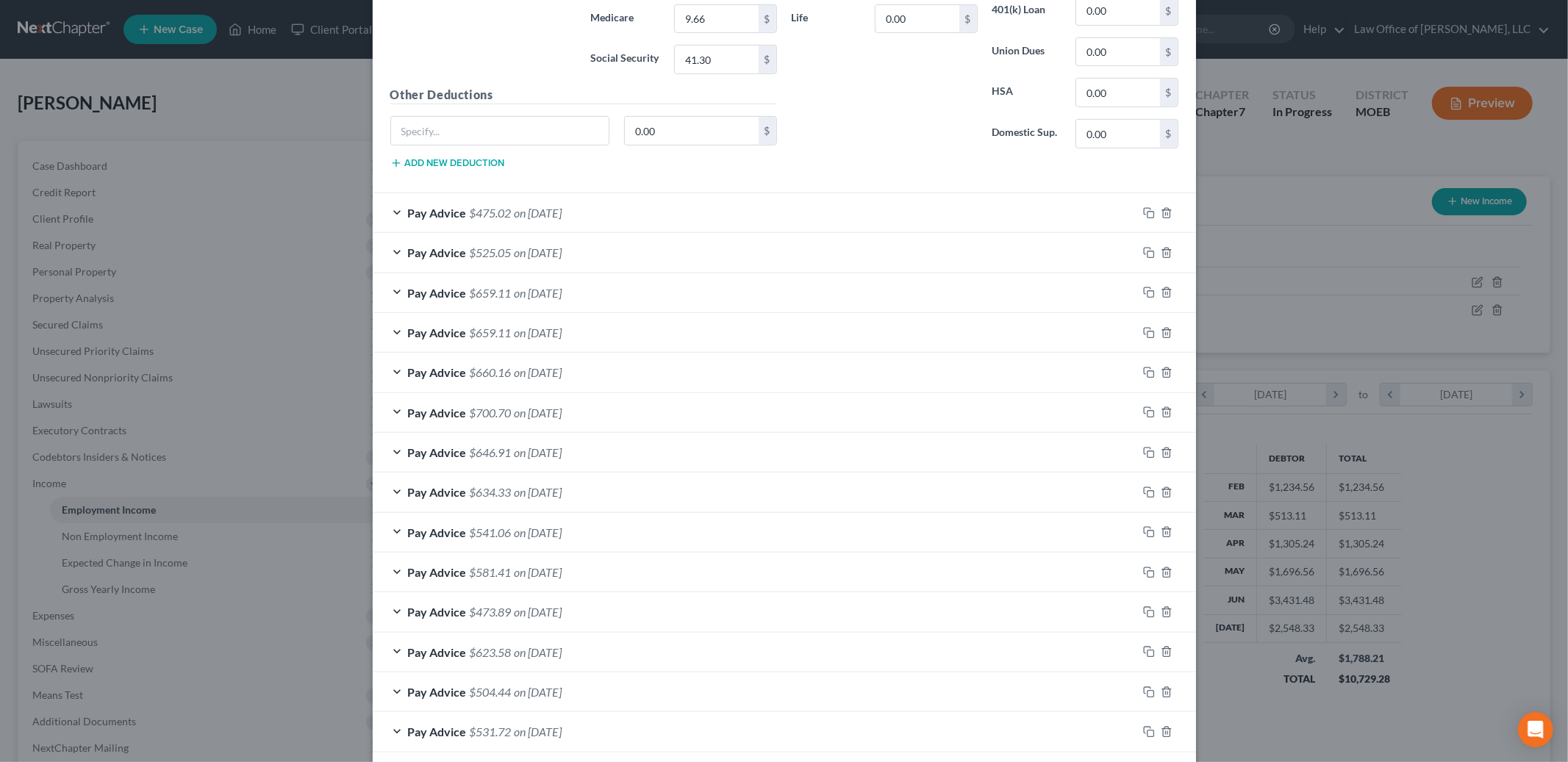
scroll to position [943, 0]
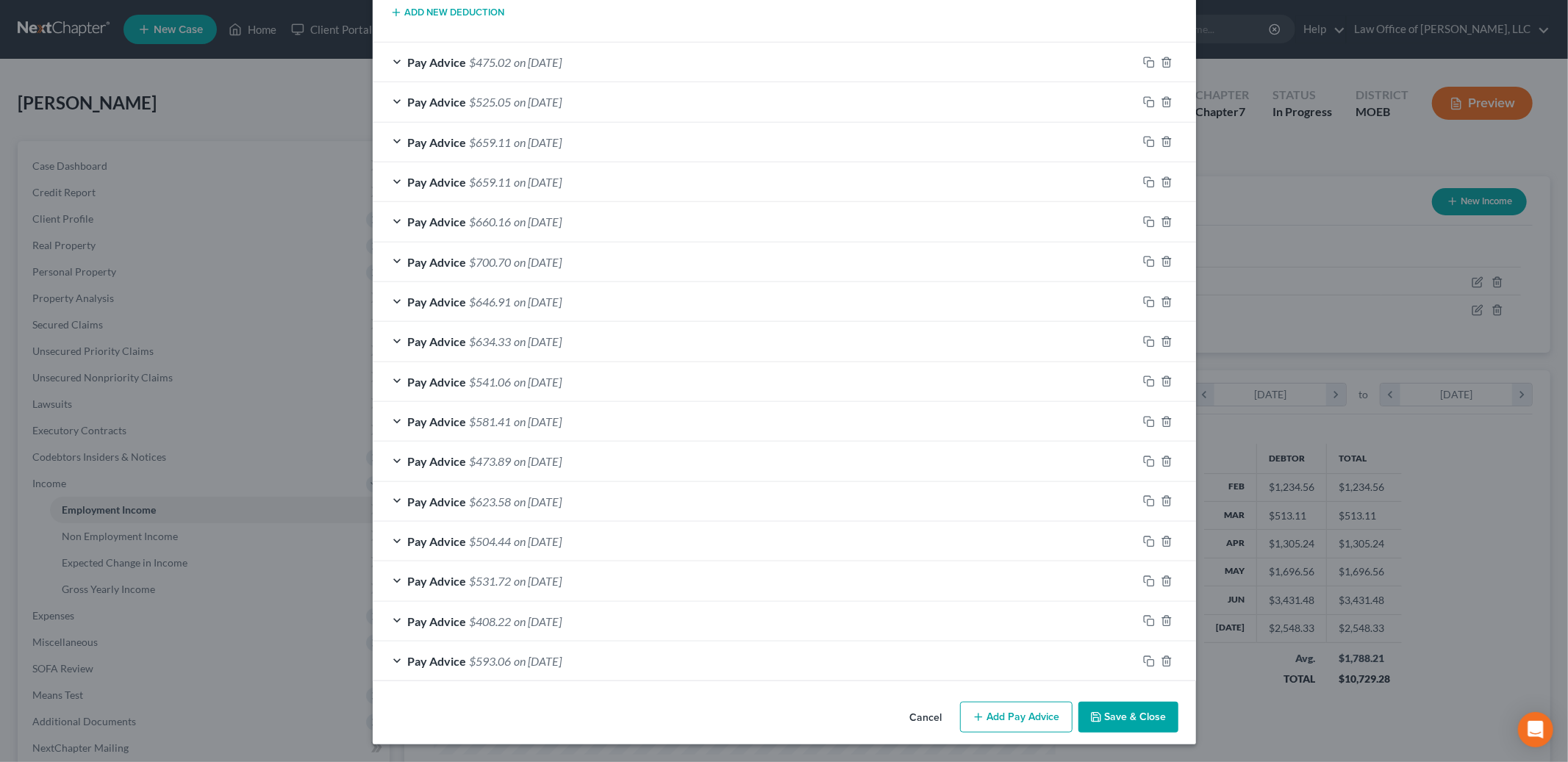
click at [1138, 720] on button "Save & Close" at bounding box center [1129, 717] width 100 height 31
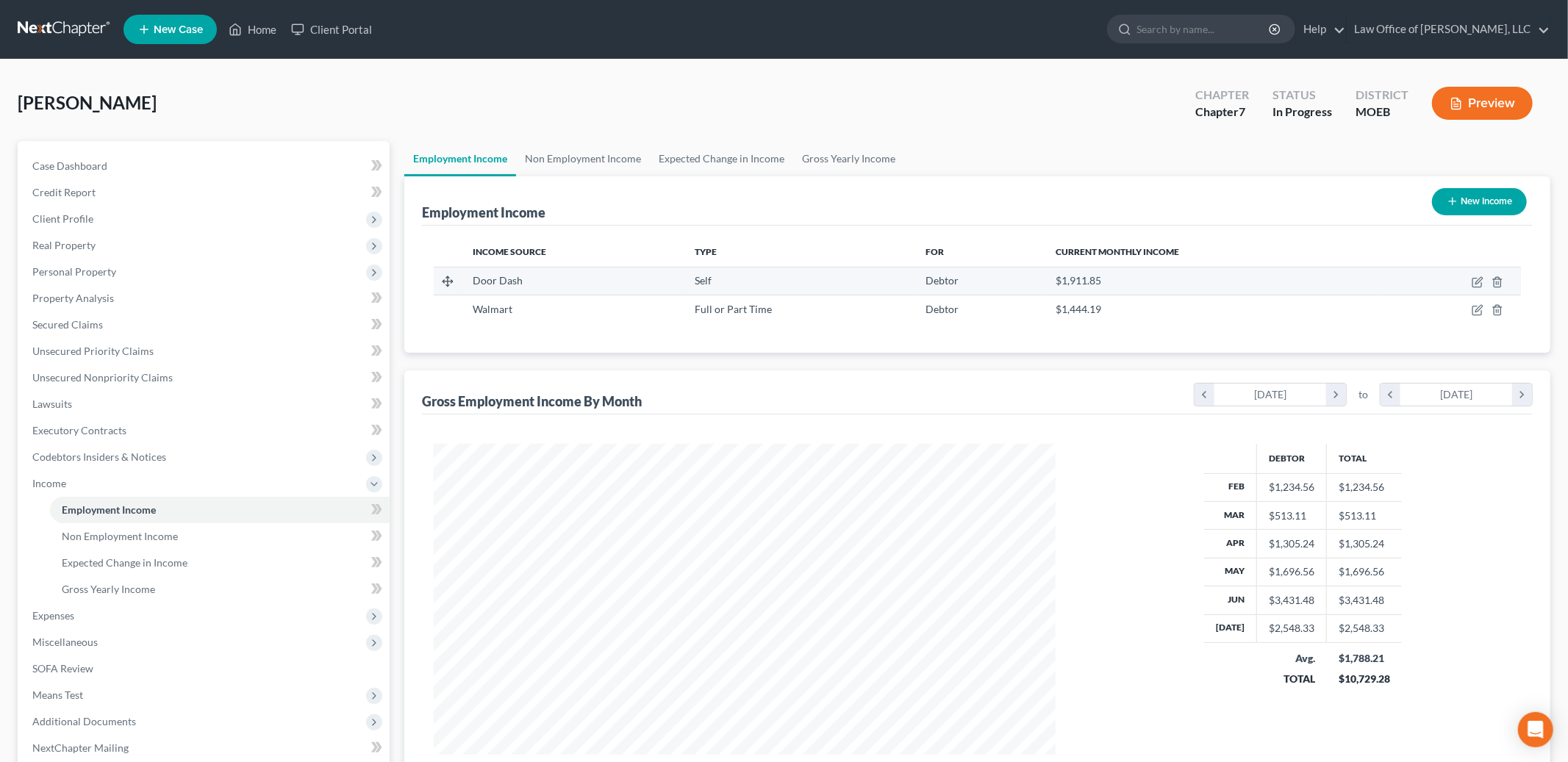
click at [1476, 289] on td at bounding box center [1451, 281] width 140 height 28
click at [1480, 282] on icon "button" at bounding box center [1478, 282] width 12 height 12
select select "1"
select select "0"
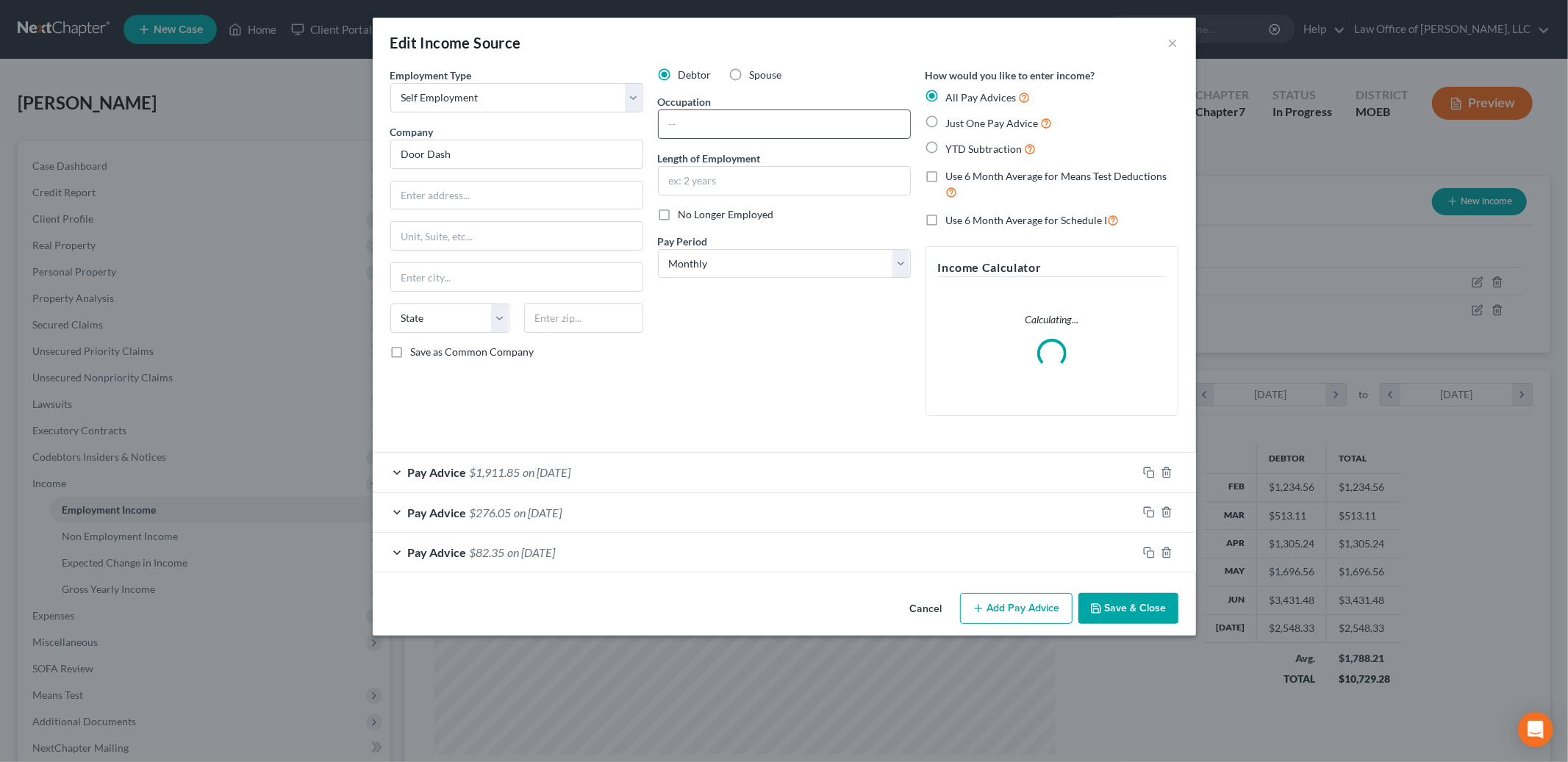
click at [709, 118] on input "text" at bounding box center [784, 124] width 251 height 28
type input "1099 Delivery Driver"
click at [729, 175] on input "text" at bounding box center [784, 181] width 251 height 28
type input "3 months"
click at [1127, 612] on button "Save & Close" at bounding box center [1129, 609] width 100 height 31
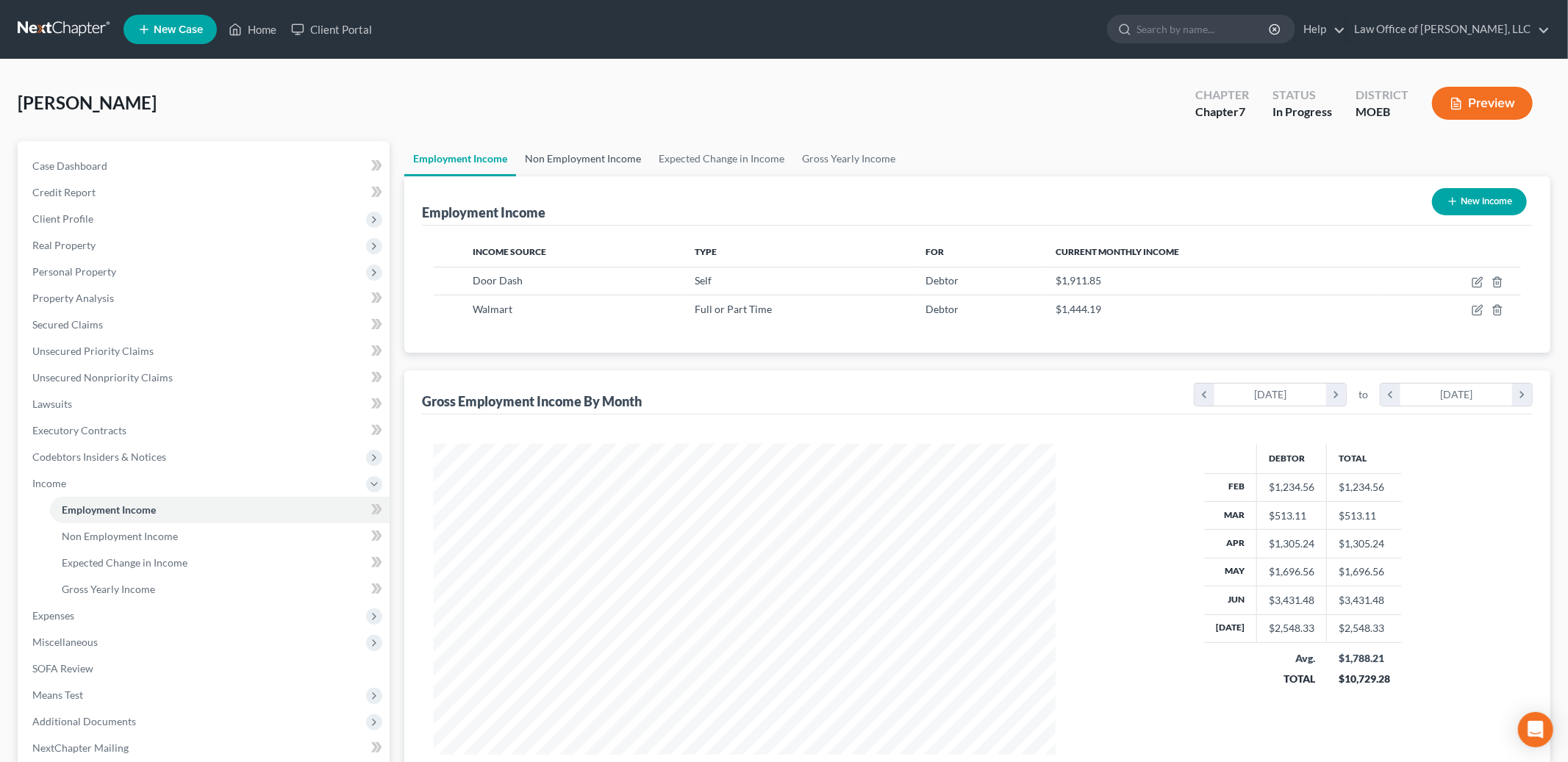
click at [585, 164] on link "Non Employment Income" at bounding box center [583, 158] width 134 height 35
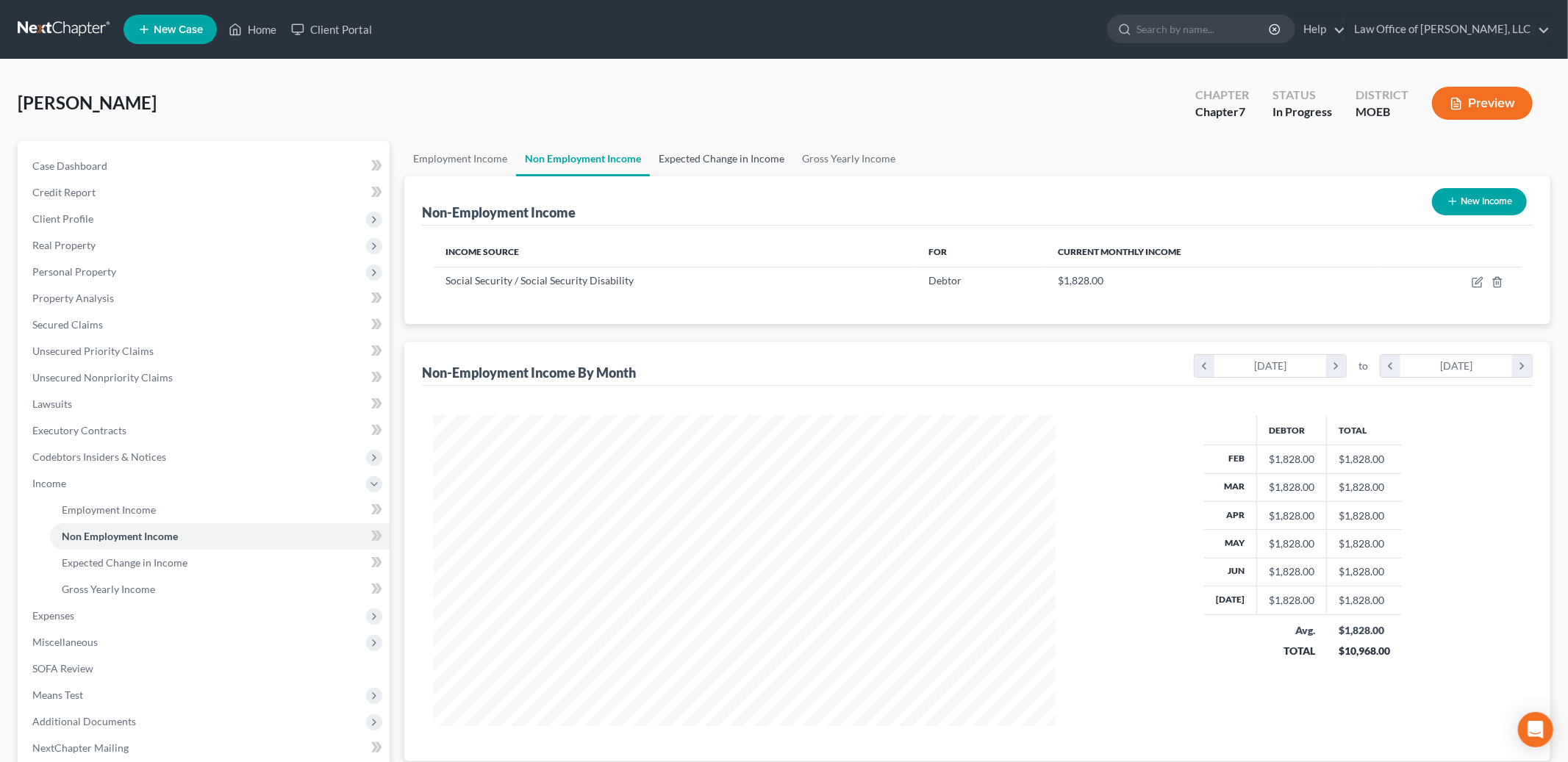
scroll to position [310, 651]
click at [736, 161] on link "Expected Change in Income" at bounding box center [721, 158] width 143 height 35
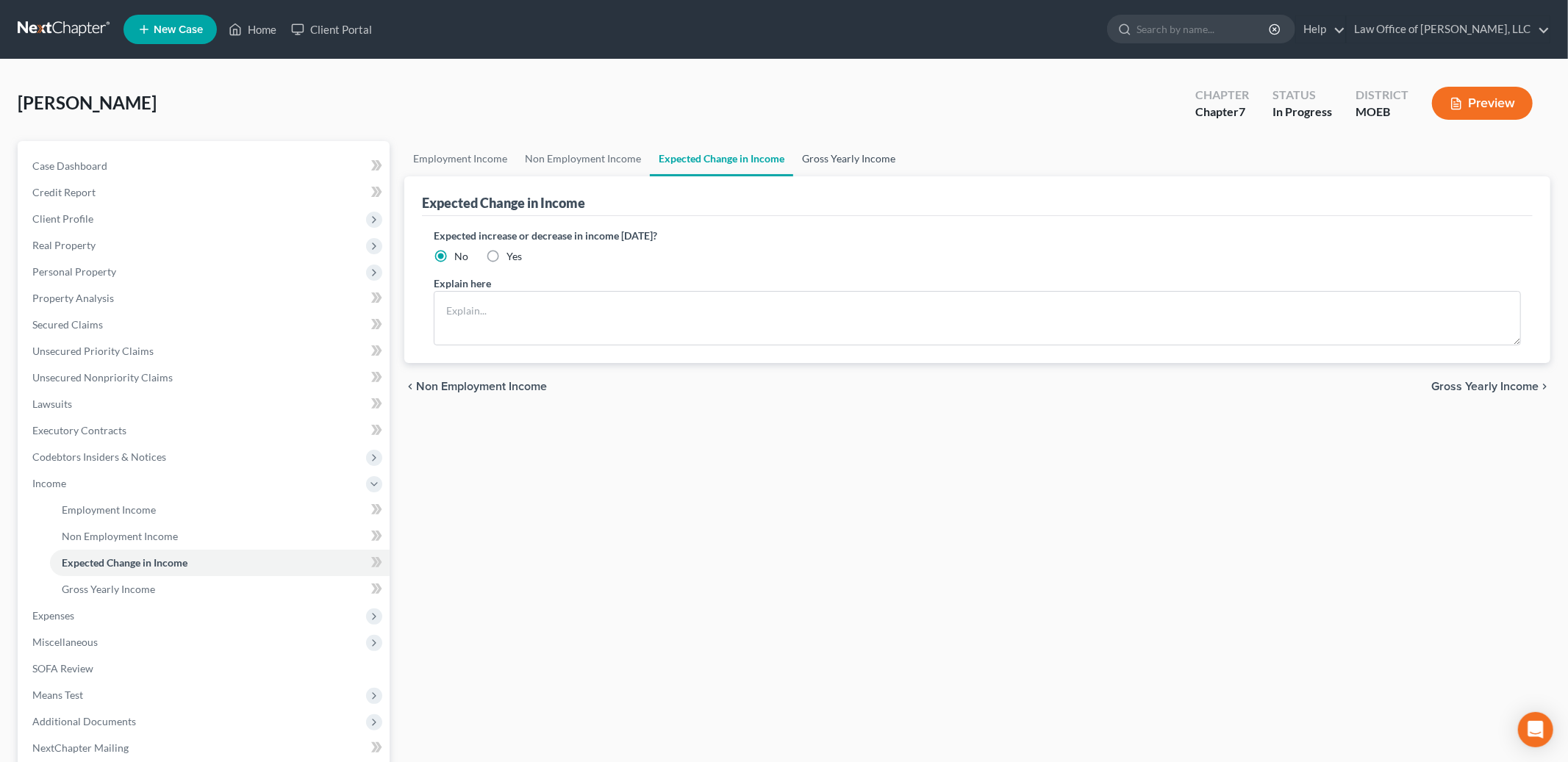
click at [842, 158] on link "Gross Yearly Income" at bounding box center [848, 158] width 111 height 35
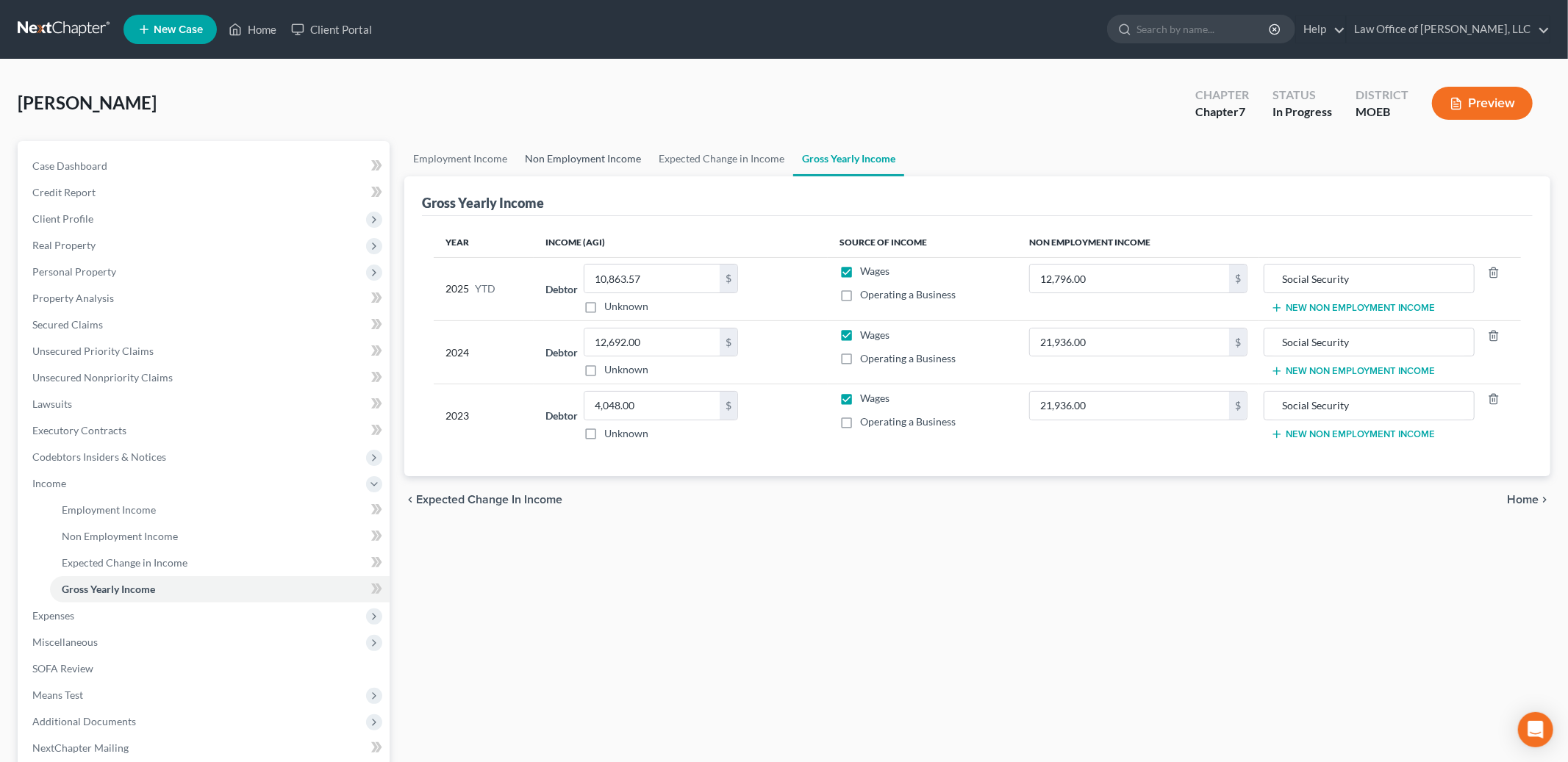
click at [569, 154] on link "Non Employment Income" at bounding box center [583, 158] width 134 height 35
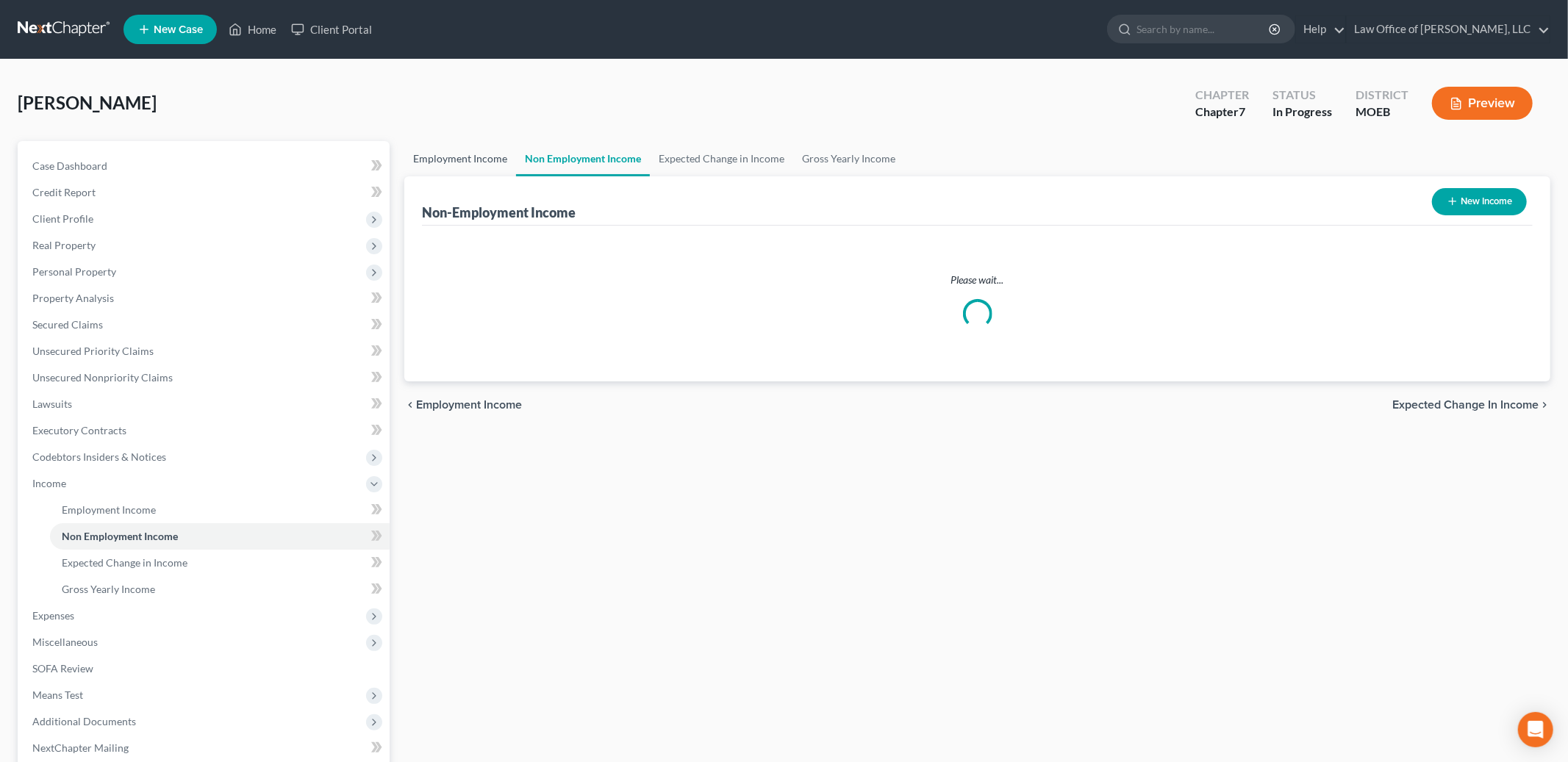
click at [448, 152] on link "Employment Income" at bounding box center [460, 158] width 112 height 35
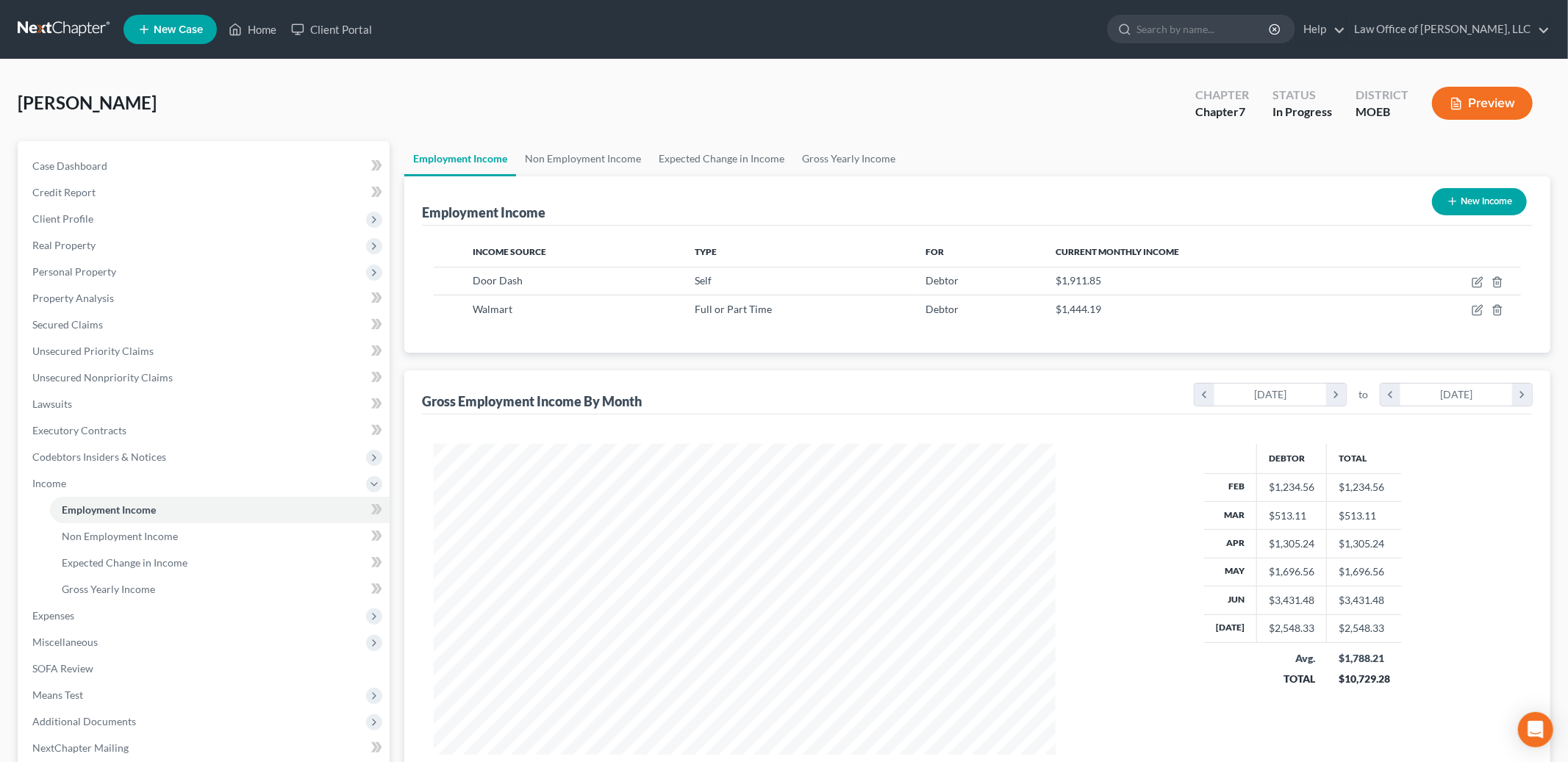
scroll to position [310, 651]
click at [1477, 283] on icon "button" at bounding box center [1479, 280] width 7 height 7
select select "1"
select select "0"
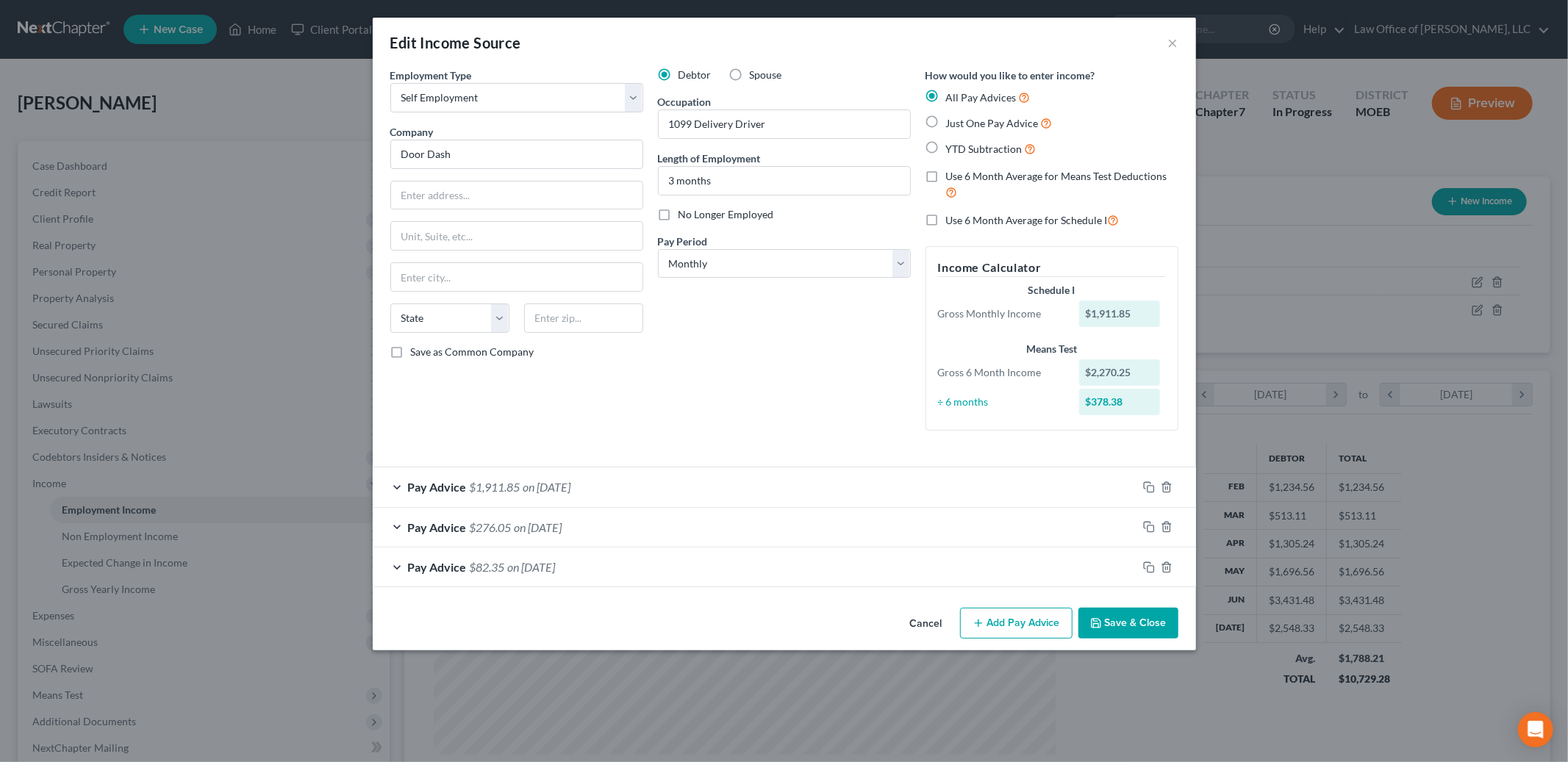
click at [1027, 628] on button "Add Pay Advice" at bounding box center [1016, 624] width 112 height 31
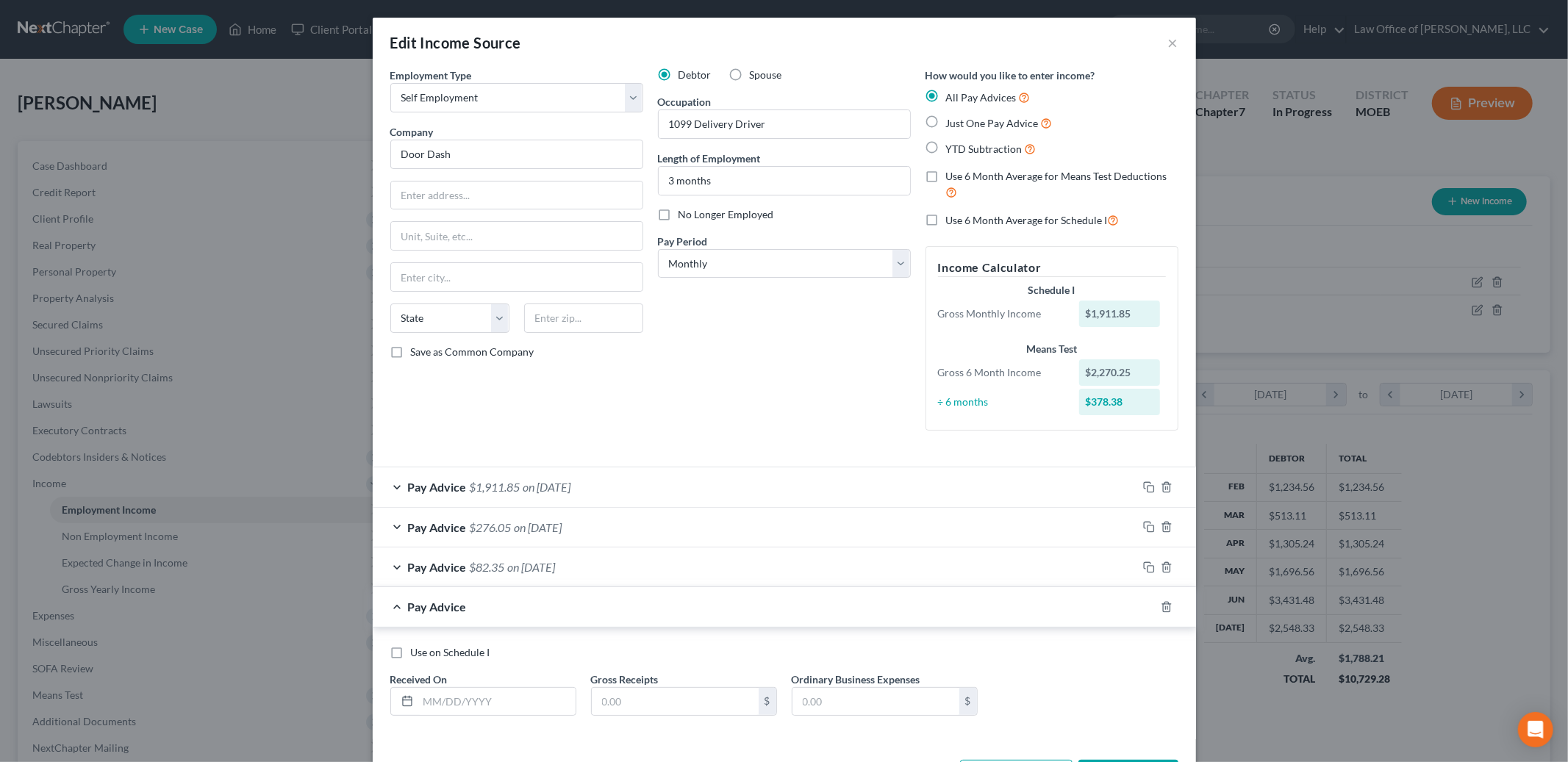
scroll to position [57, 0]
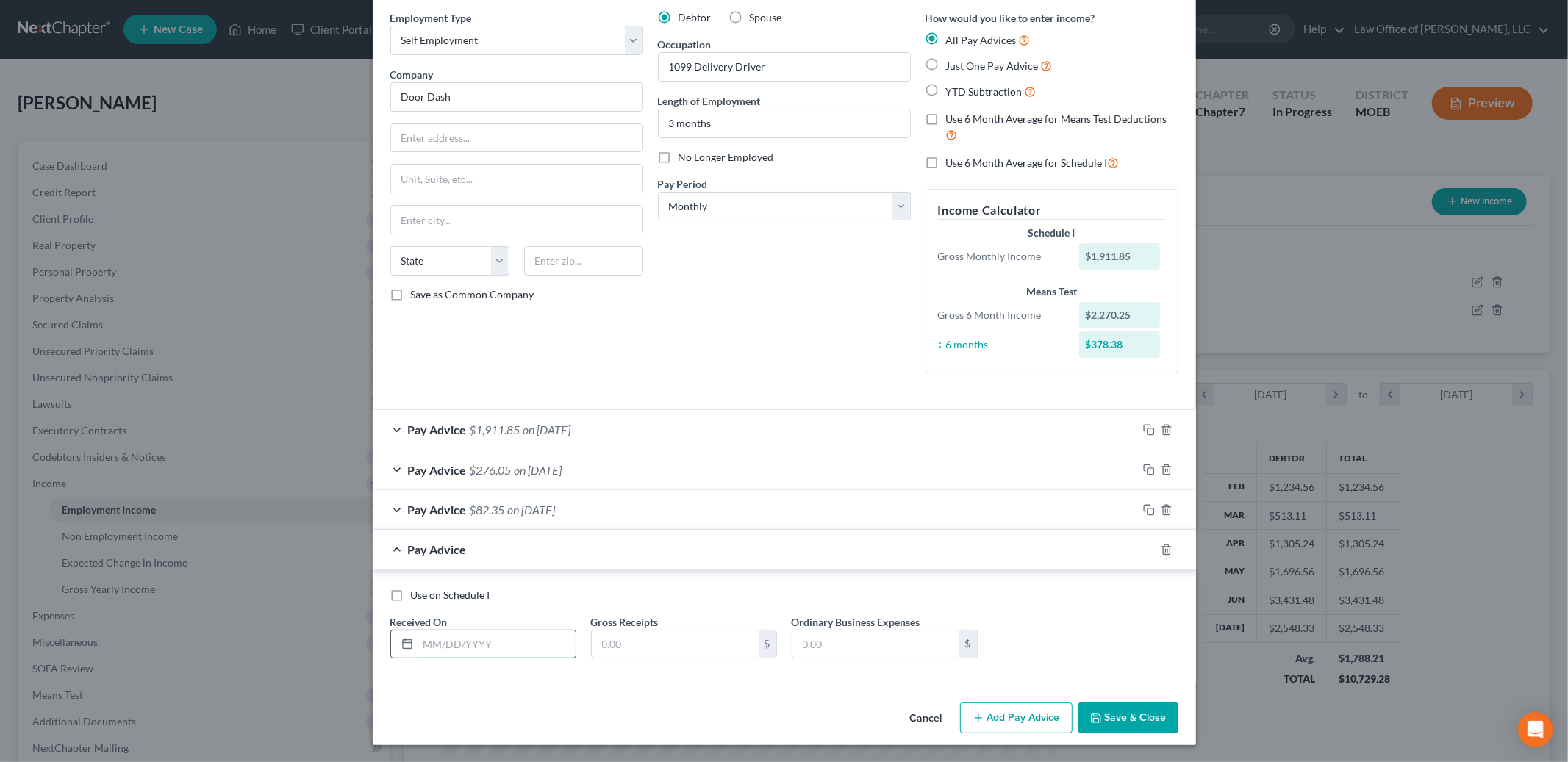
click at [447, 647] on input "text" at bounding box center [497, 645] width 158 height 28
type input "[DATE]"
type input "1,200.00"
type input "380.00"
click at [411, 598] on label "Use on Schedule I" at bounding box center [451, 595] width 80 height 15
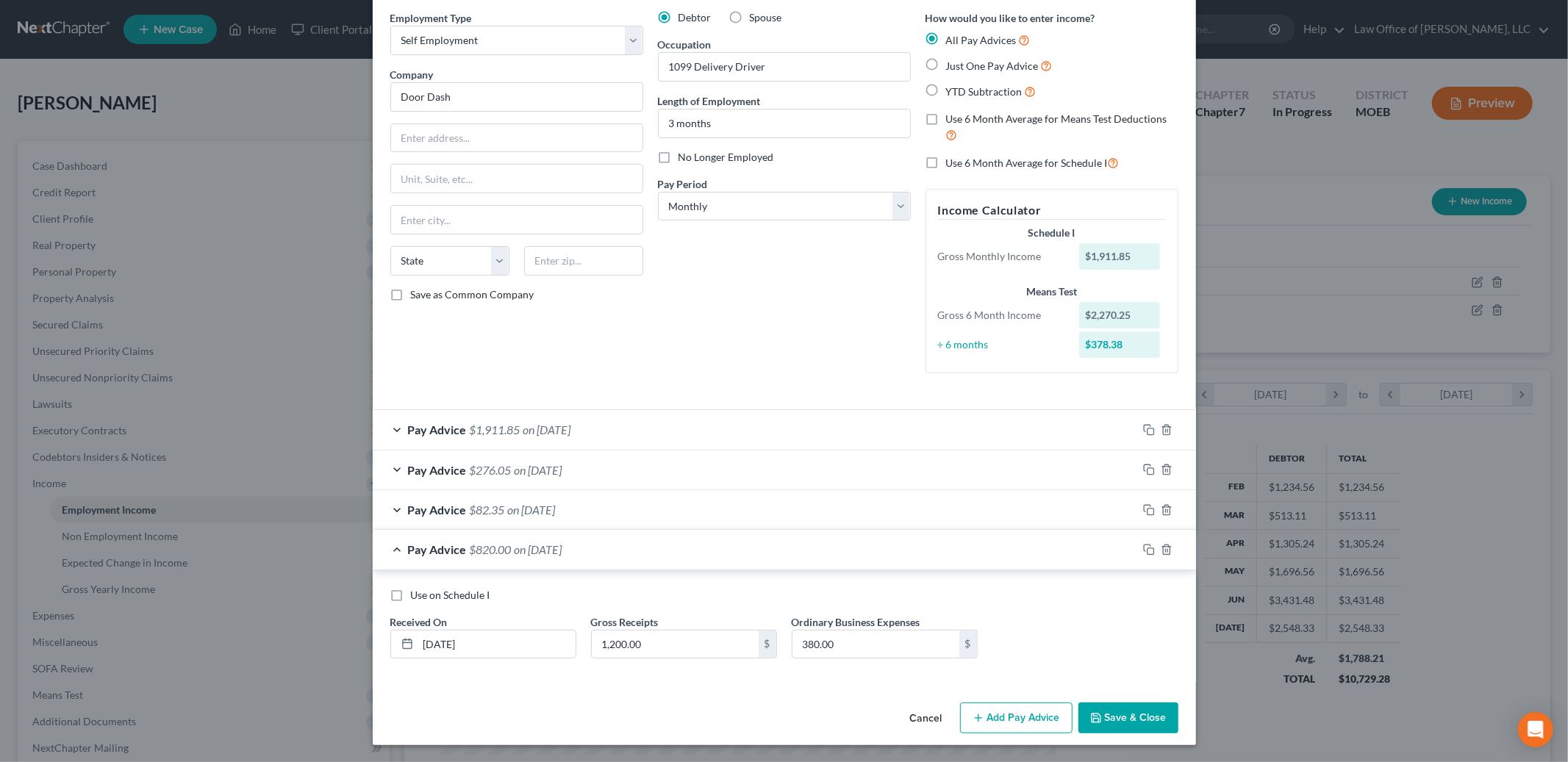
click at [417, 598] on input "Use on Schedule I" at bounding box center [422, 593] width 10 height 10
checkbox input "true"
click at [1106, 717] on button "Save & Close" at bounding box center [1129, 718] width 100 height 31
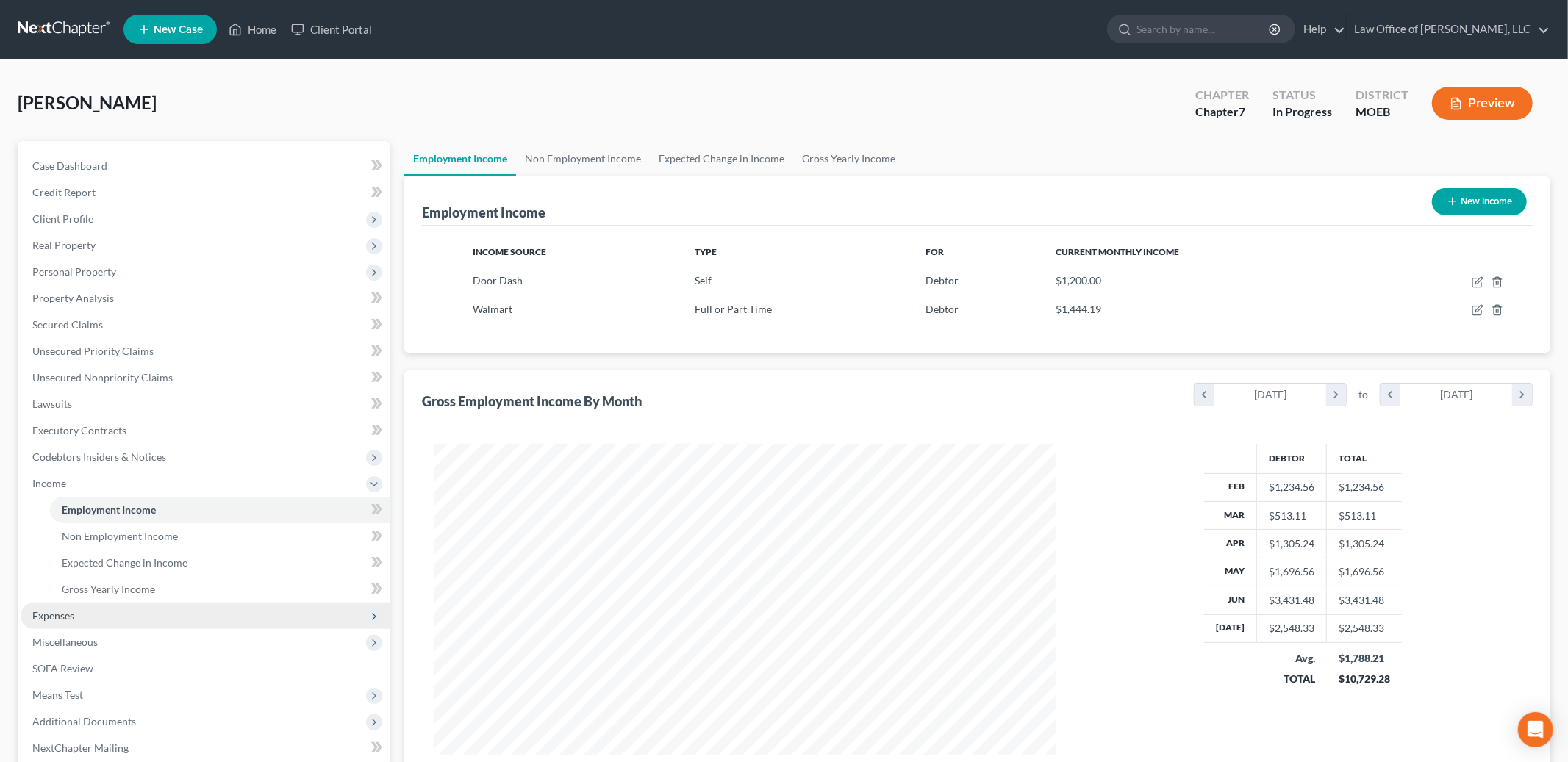
click at [83, 619] on span "Expenses" at bounding box center [205, 616] width 369 height 27
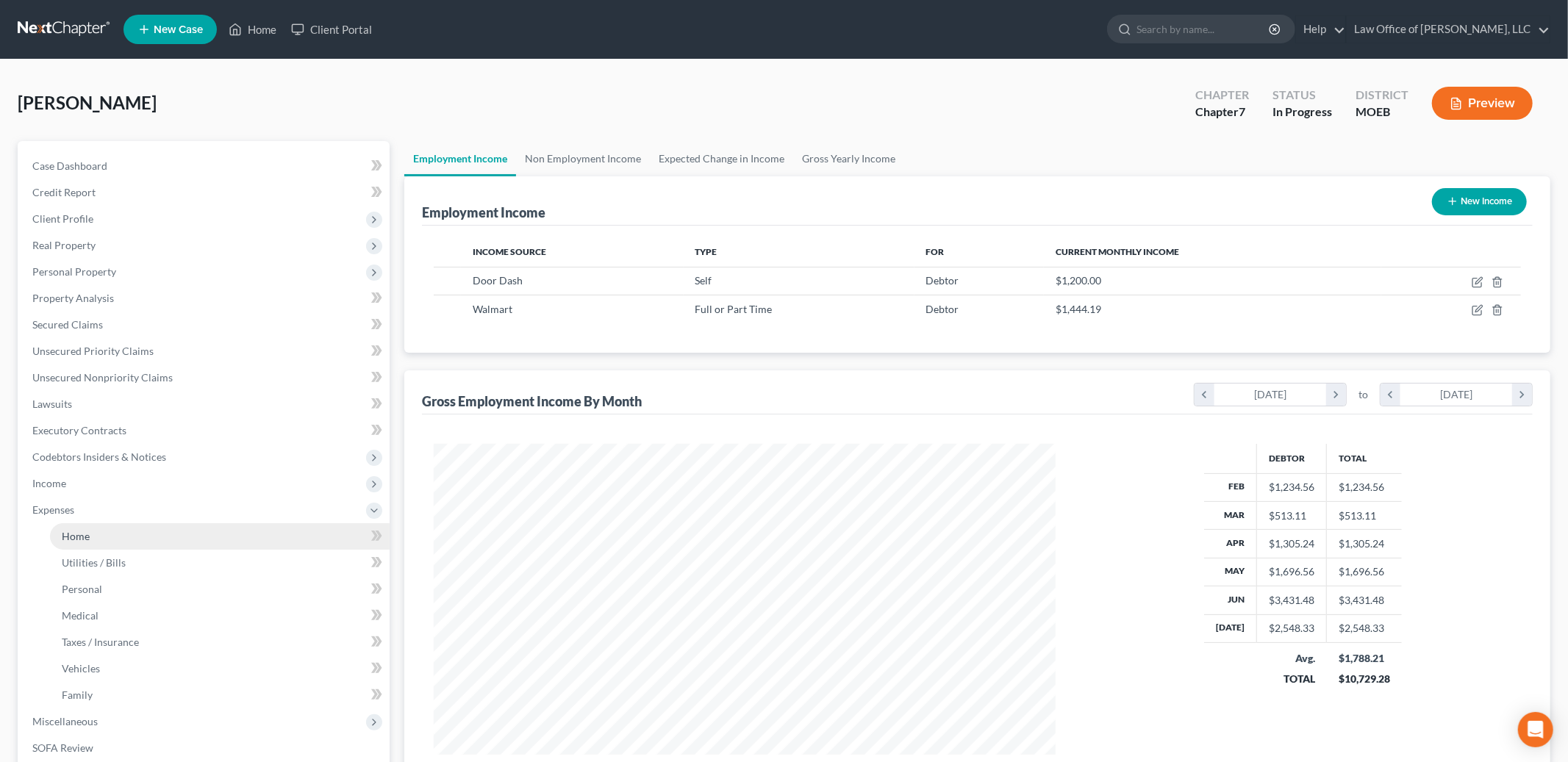
click at [97, 535] on link "Home" at bounding box center [219, 537] width 340 height 27
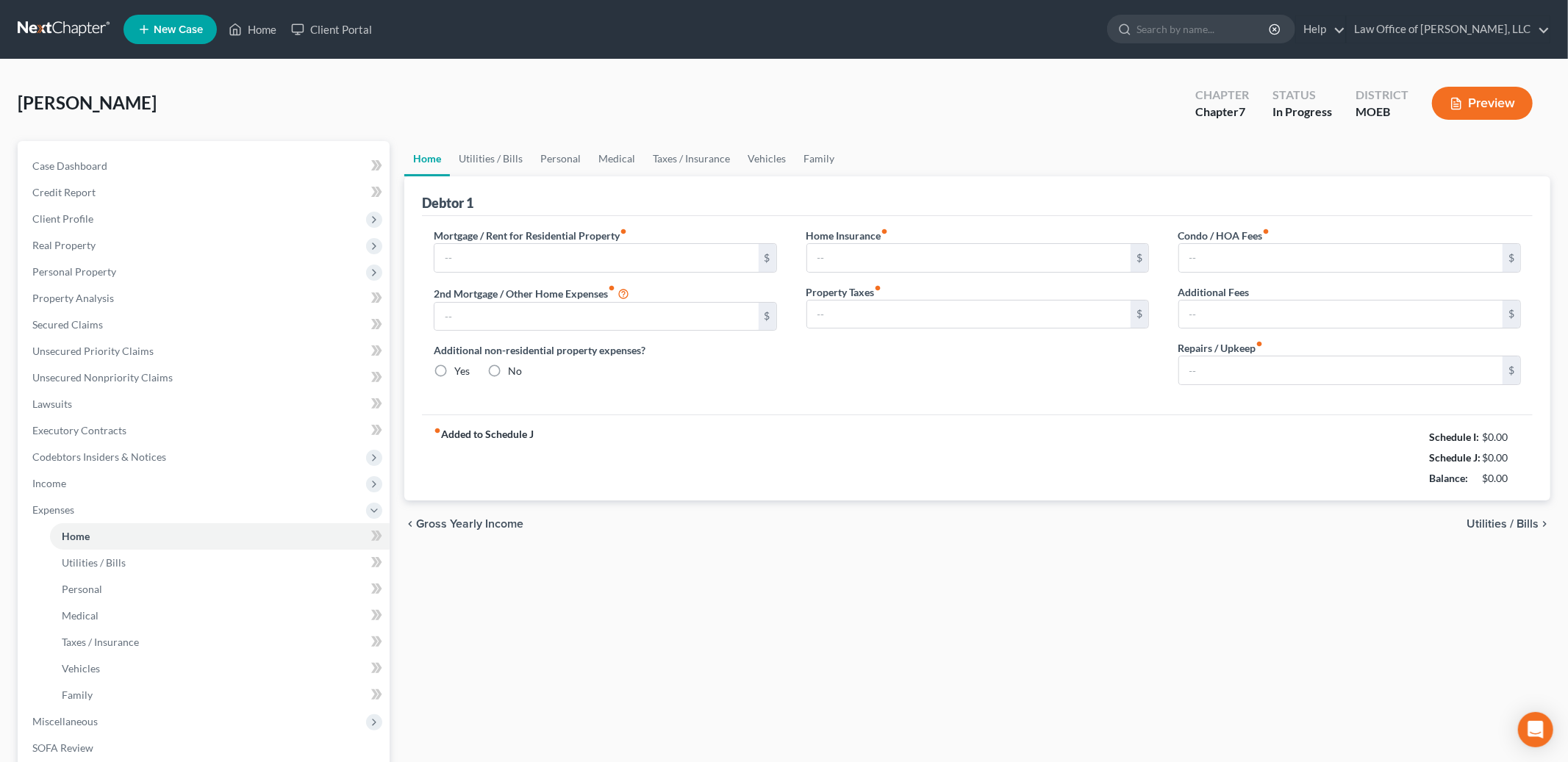
type input "600.00"
type input "0.00"
radio input "true"
type input "0.00"
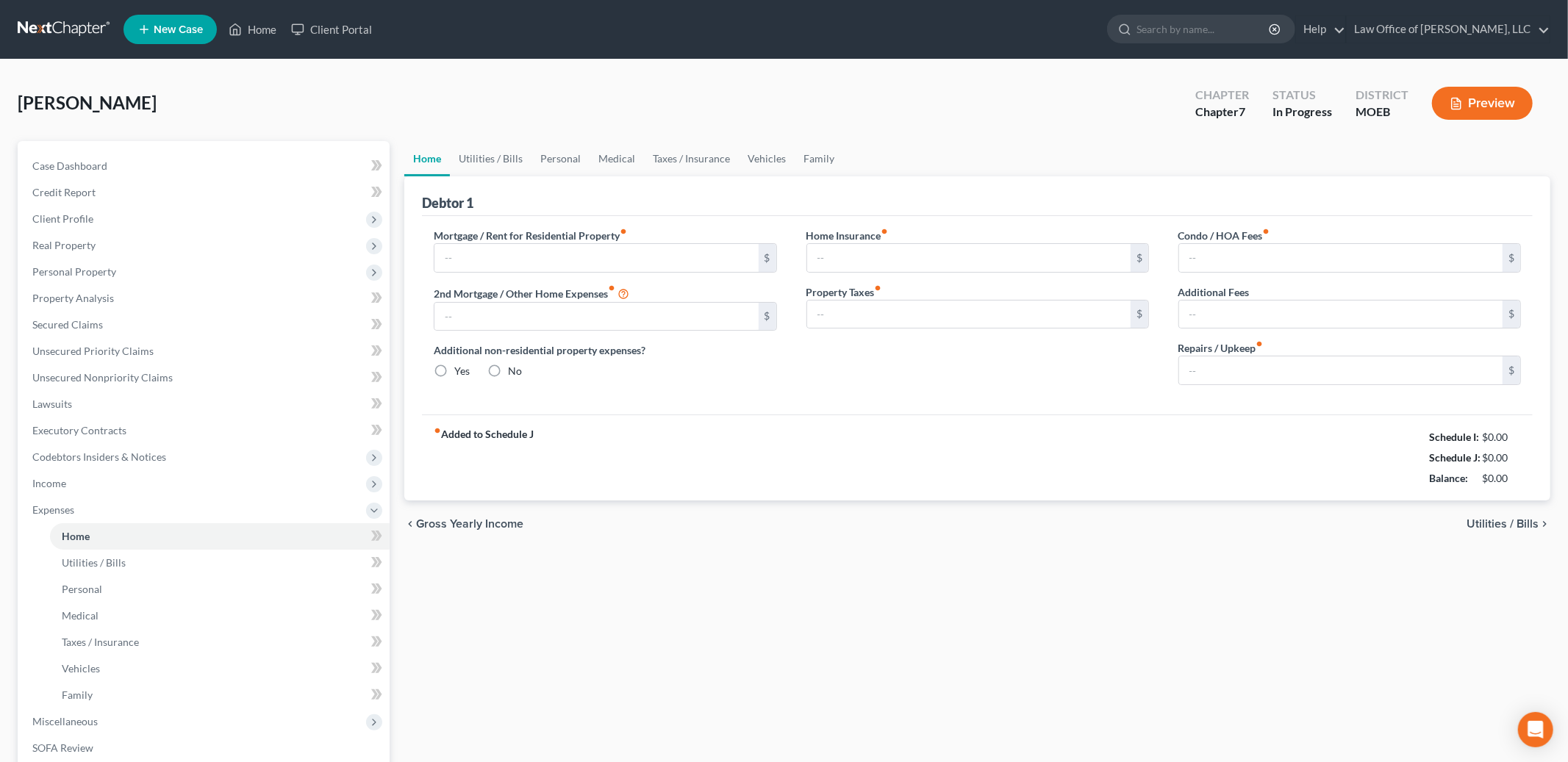
type input "0.00"
click at [488, 164] on link "Utilities / Bills" at bounding box center [491, 158] width 82 height 35
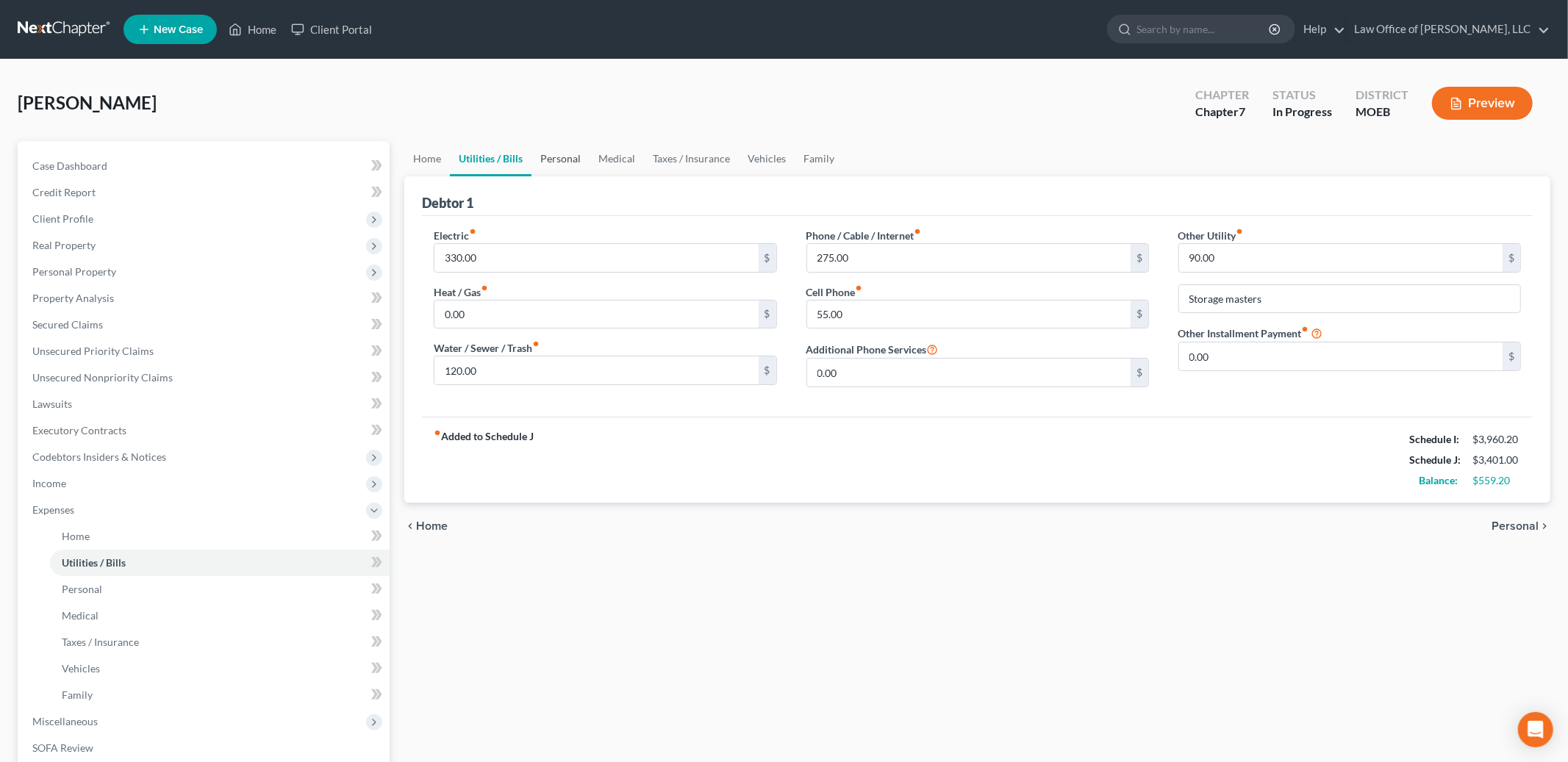
click at [558, 157] on link "Personal" at bounding box center [561, 158] width 58 height 35
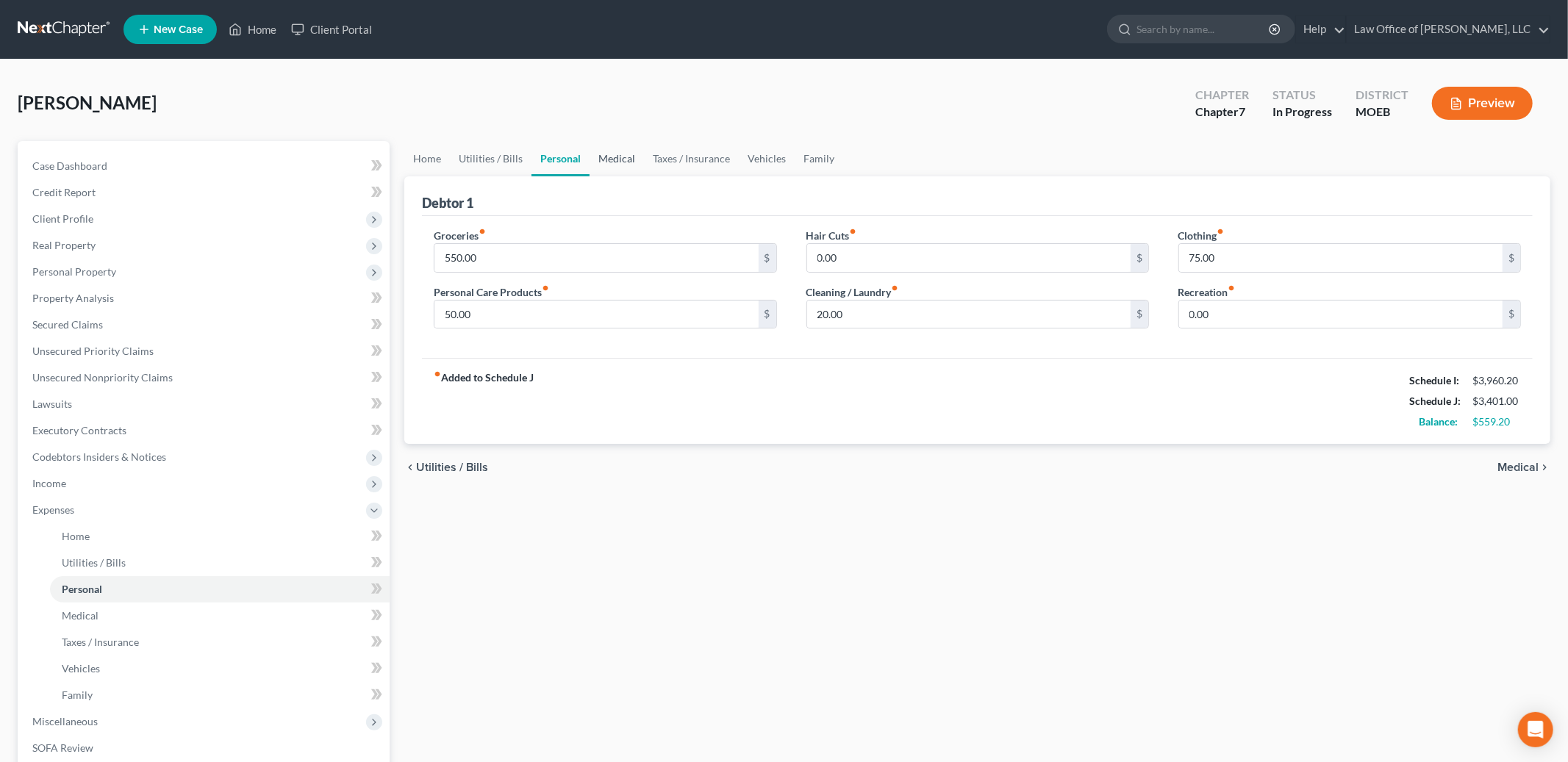
click at [616, 155] on link "Medical" at bounding box center [616, 158] width 54 height 35
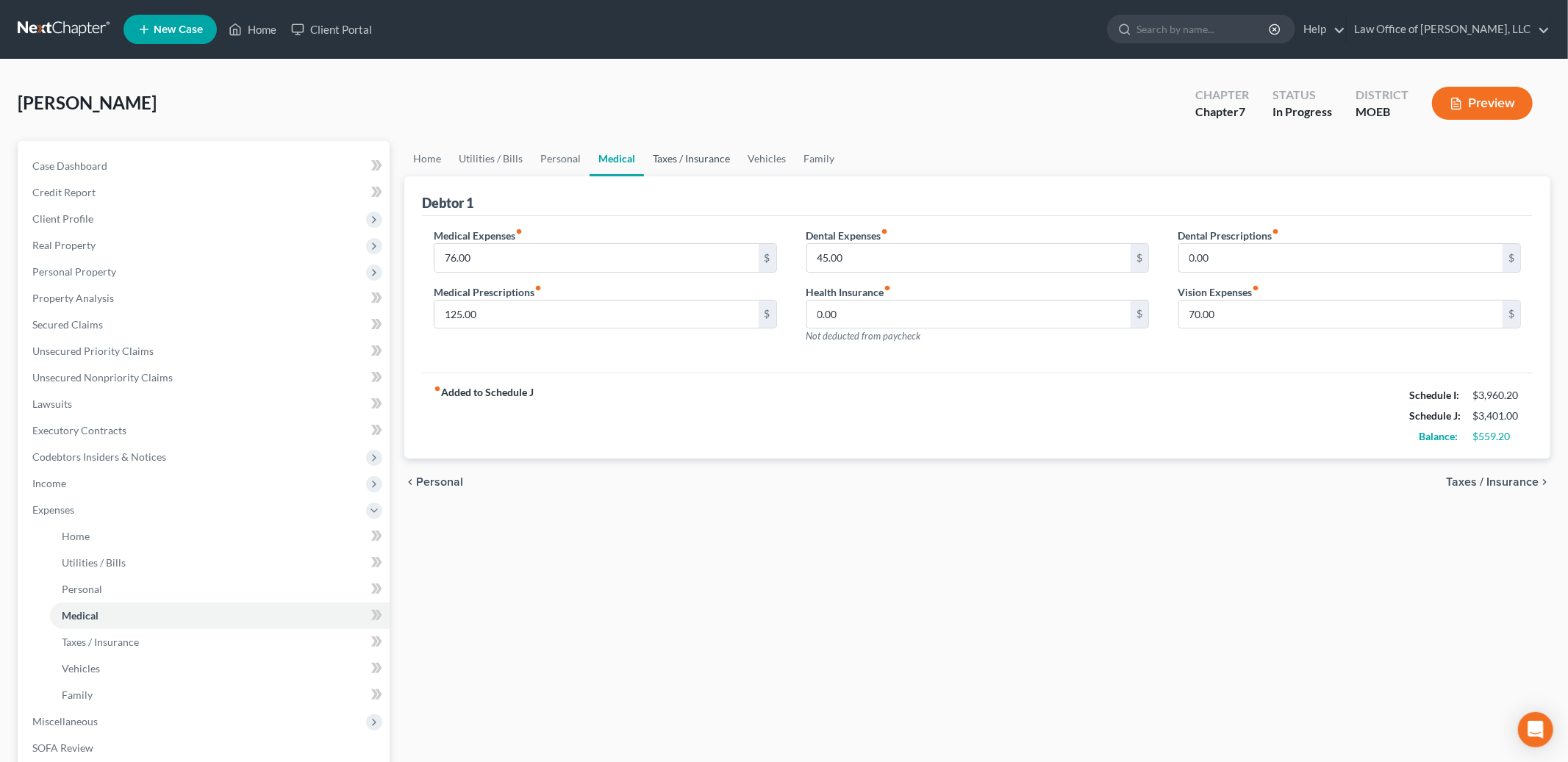
click at [672, 154] on link "Taxes / Insurance" at bounding box center [691, 158] width 95 height 35
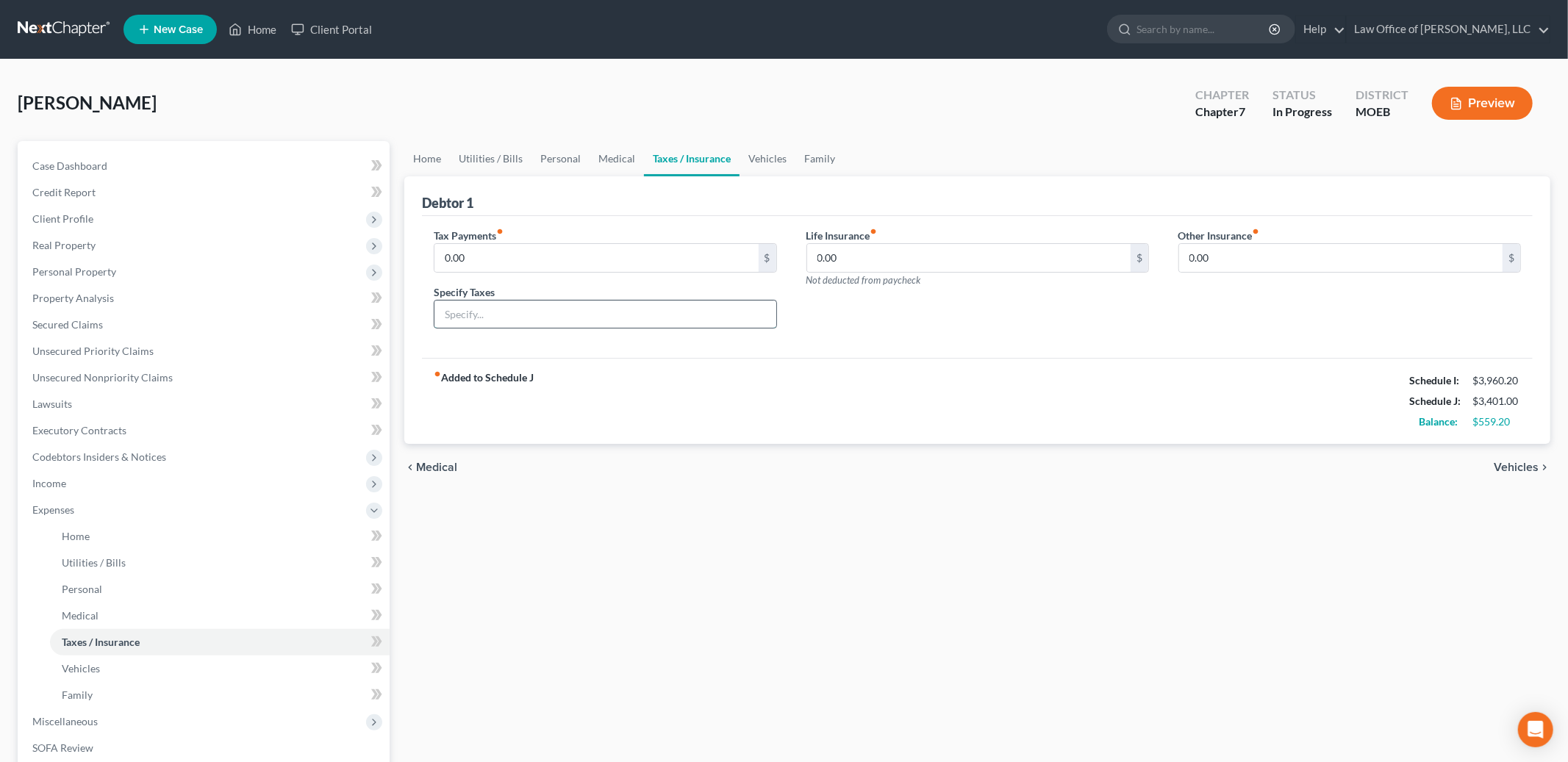
click at [533, 321] on input "text" at bounding box center [604, 314] width 341 height 28
type input "Personal Property Tax"
drag, startPoint x: 486, startPoint y: 262, endPoint x: 422, endPoint y: 230, distance: 71.6
click at [422, 230] on div "Tax Payments fiber_manual_record 0.00 $ Specify Taxes Personal Property Tax" at bounding box center [605, 285] width 372 height 113
click at [495, 264] on input "0.00" at bounding box center [596, 258] width 323 height 28
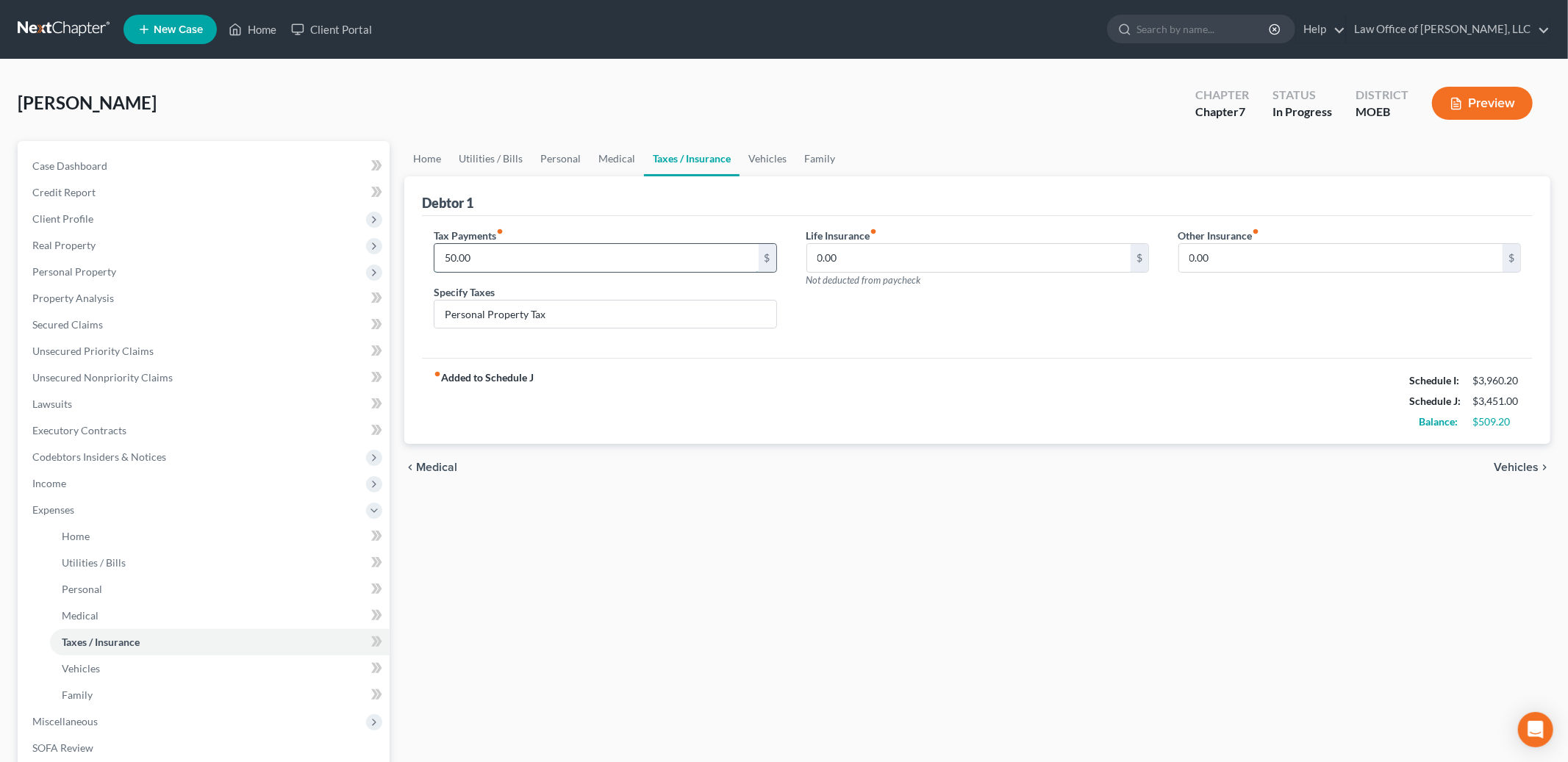
type input "50.00"
click at [767, 155] on link "Vehicles" at bounding box center [767, 158] width 56 height 35
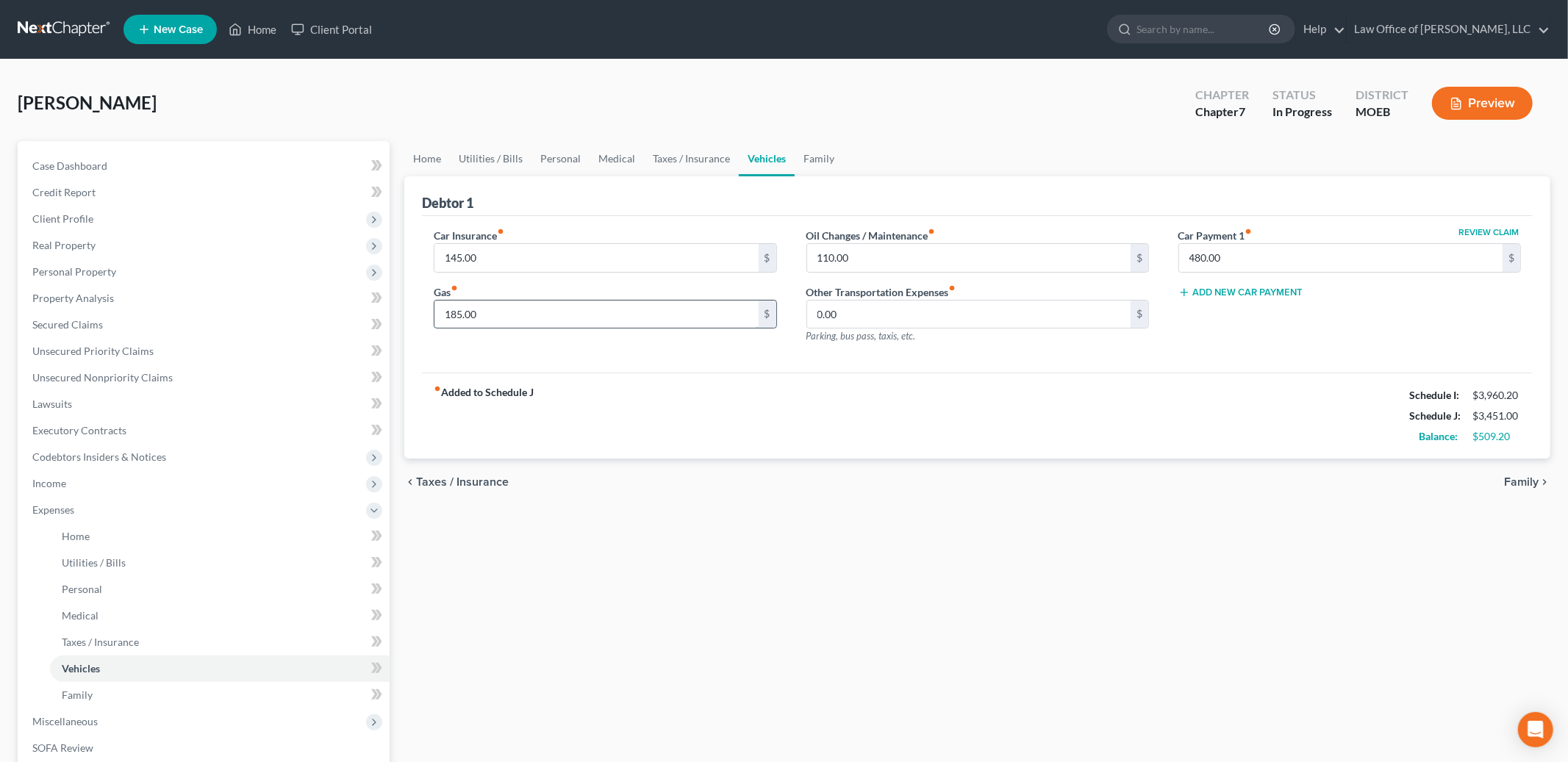
click at [529, 313] on input "185.00" at bounding box center [596, 314] width 323 height 28
type input "25.00"
click at [815, 163] on link "Family" at bounding box center [819, 158] width 48 height 35
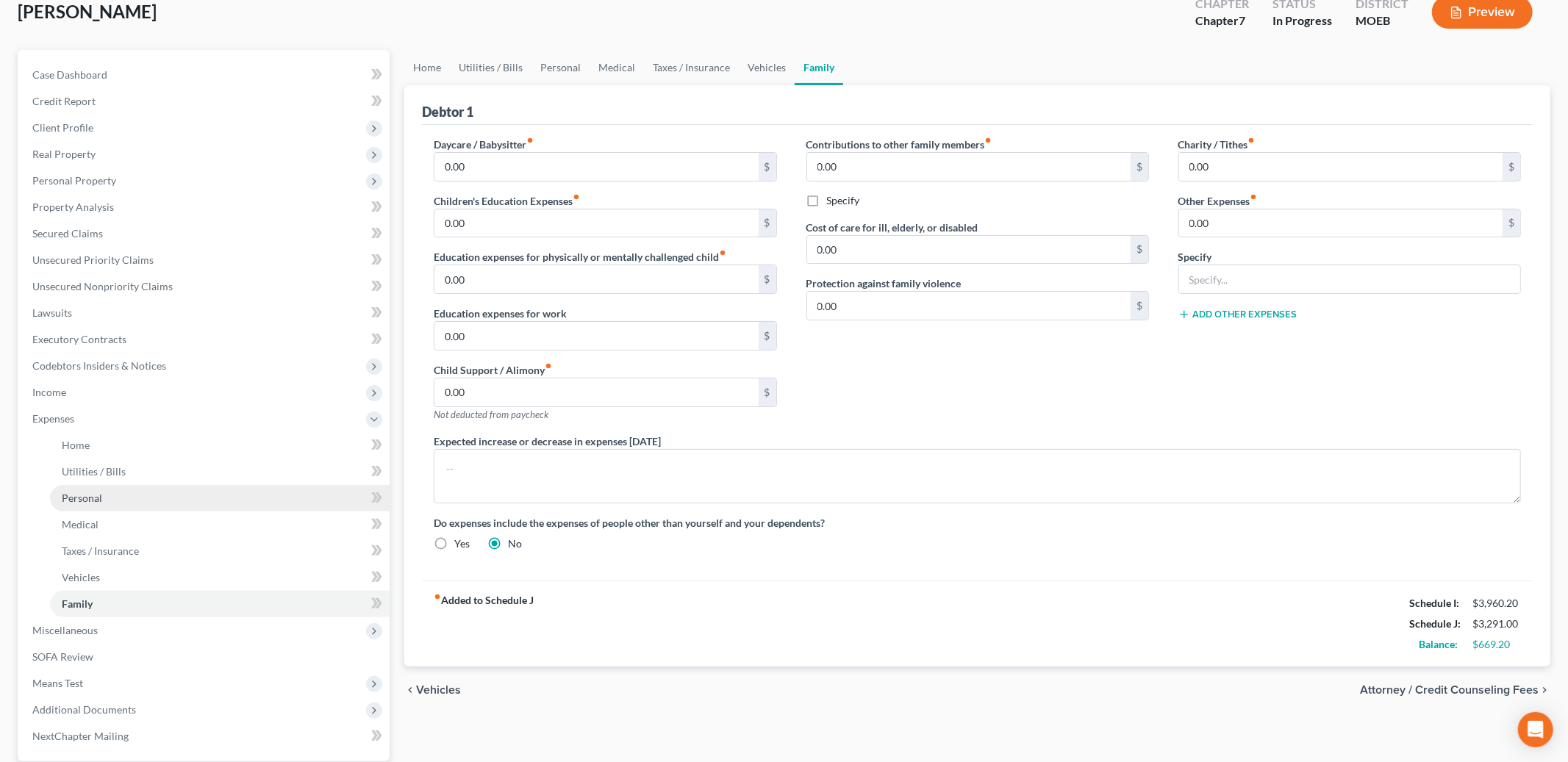
scroll to position [93, 0]
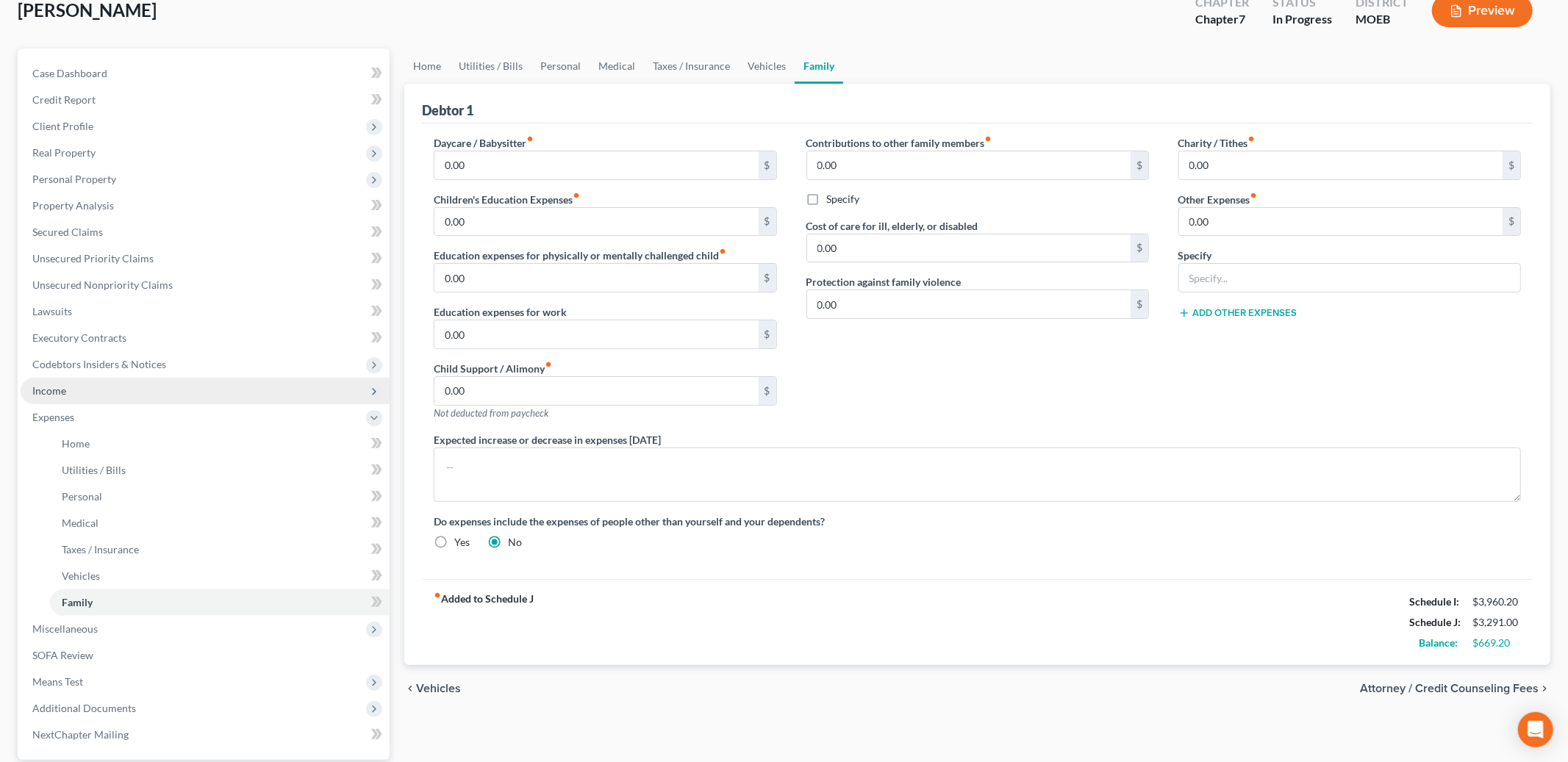
click at [88, 384] on span "Income" at bounding box center [205, 391] width 369 height 27
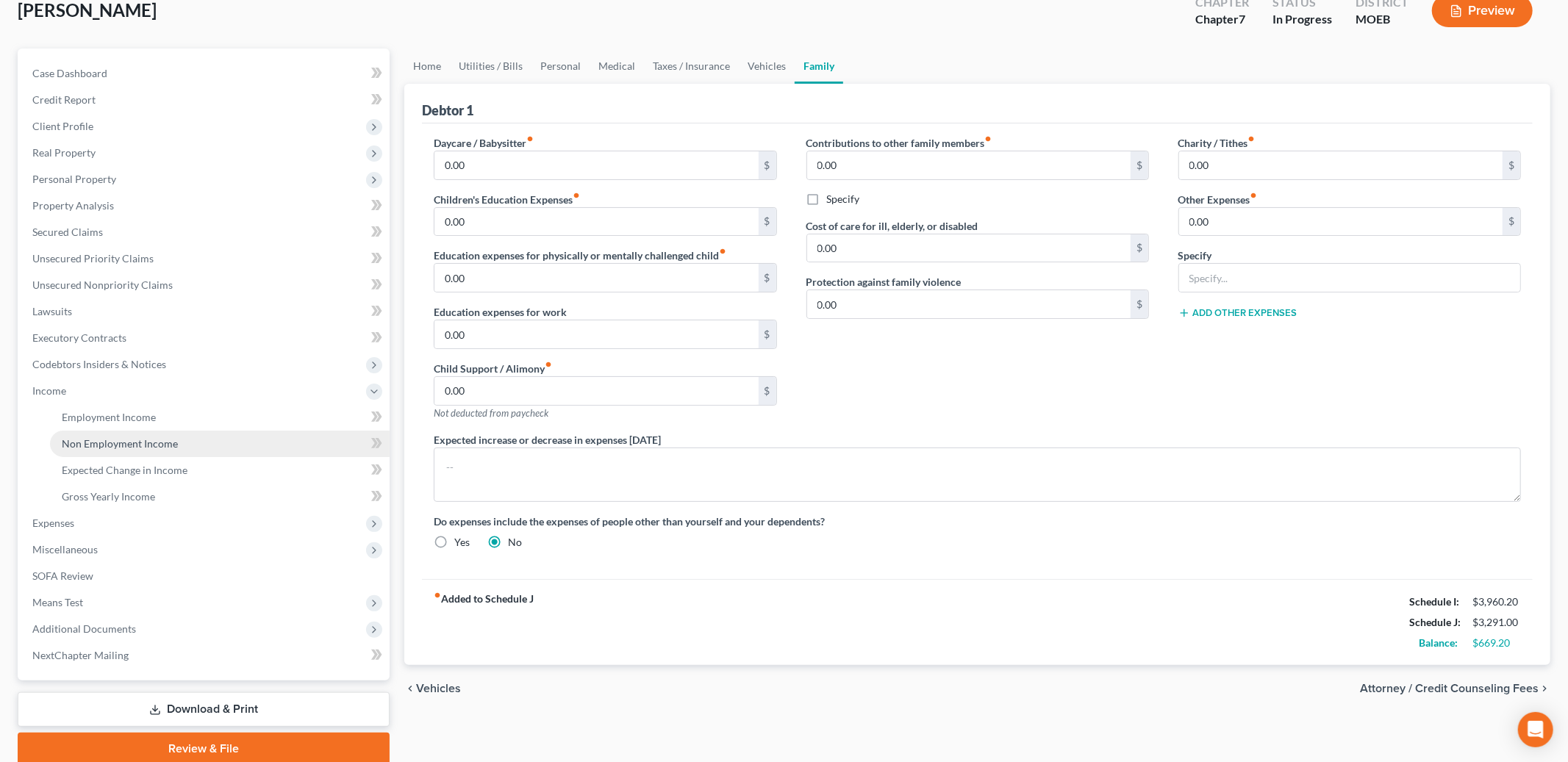
click at [114, 434] on link "Non Employment Income" at bounding box center [219, 444] width 340 height 27
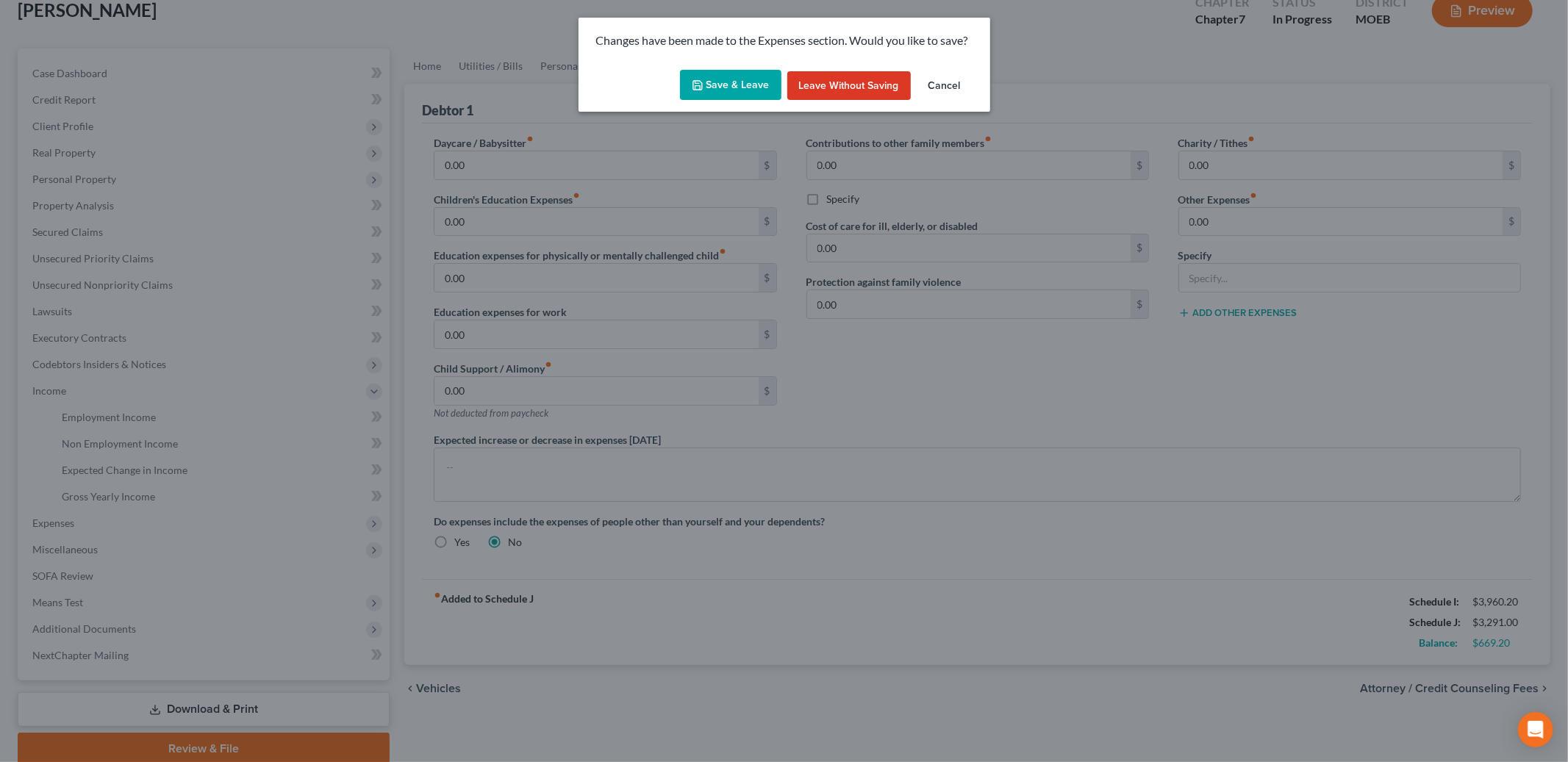
click at [720, 90] on button "Save & Leave" at bounding box center [731, 85] width 101 height 31
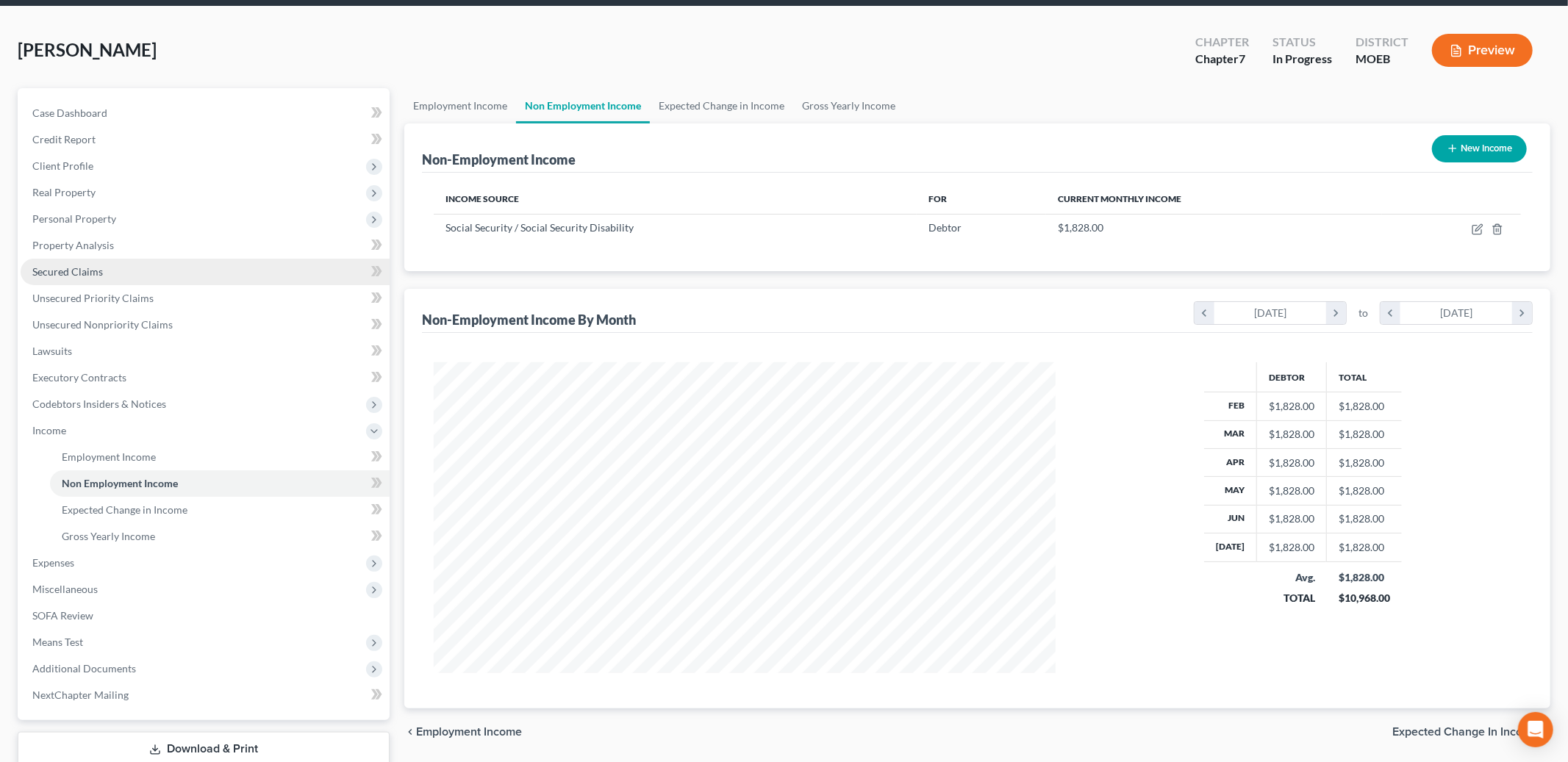
scroll to position [77, 0]
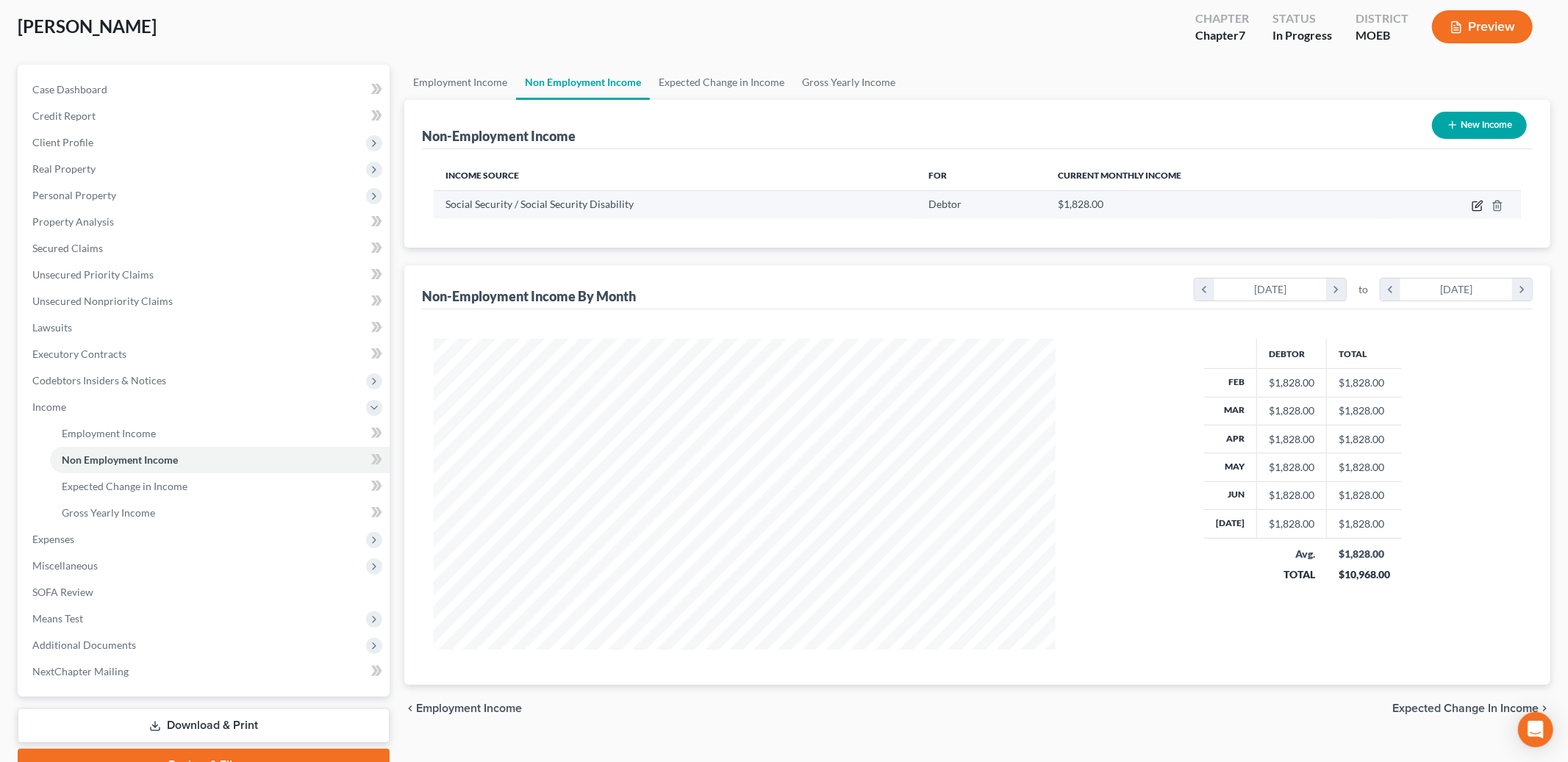
click at [1476, 205] on icon "button" at bounding box center [1479, 204] width 7 height 7
select select "4"
select select "0"
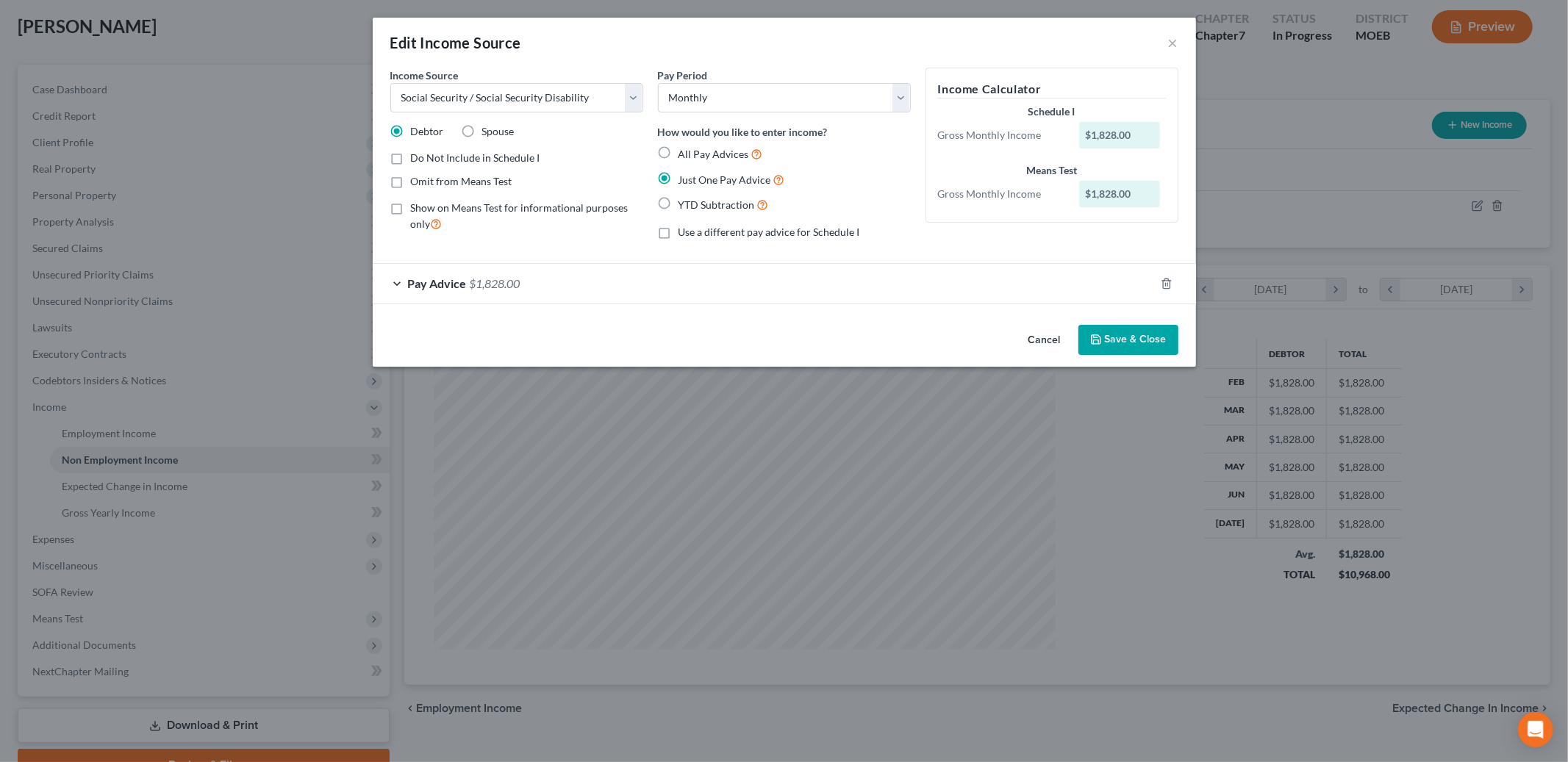
click at [1117, 327] on button "Save & Close" at bounding box center [1129, 340] width 100 height 31
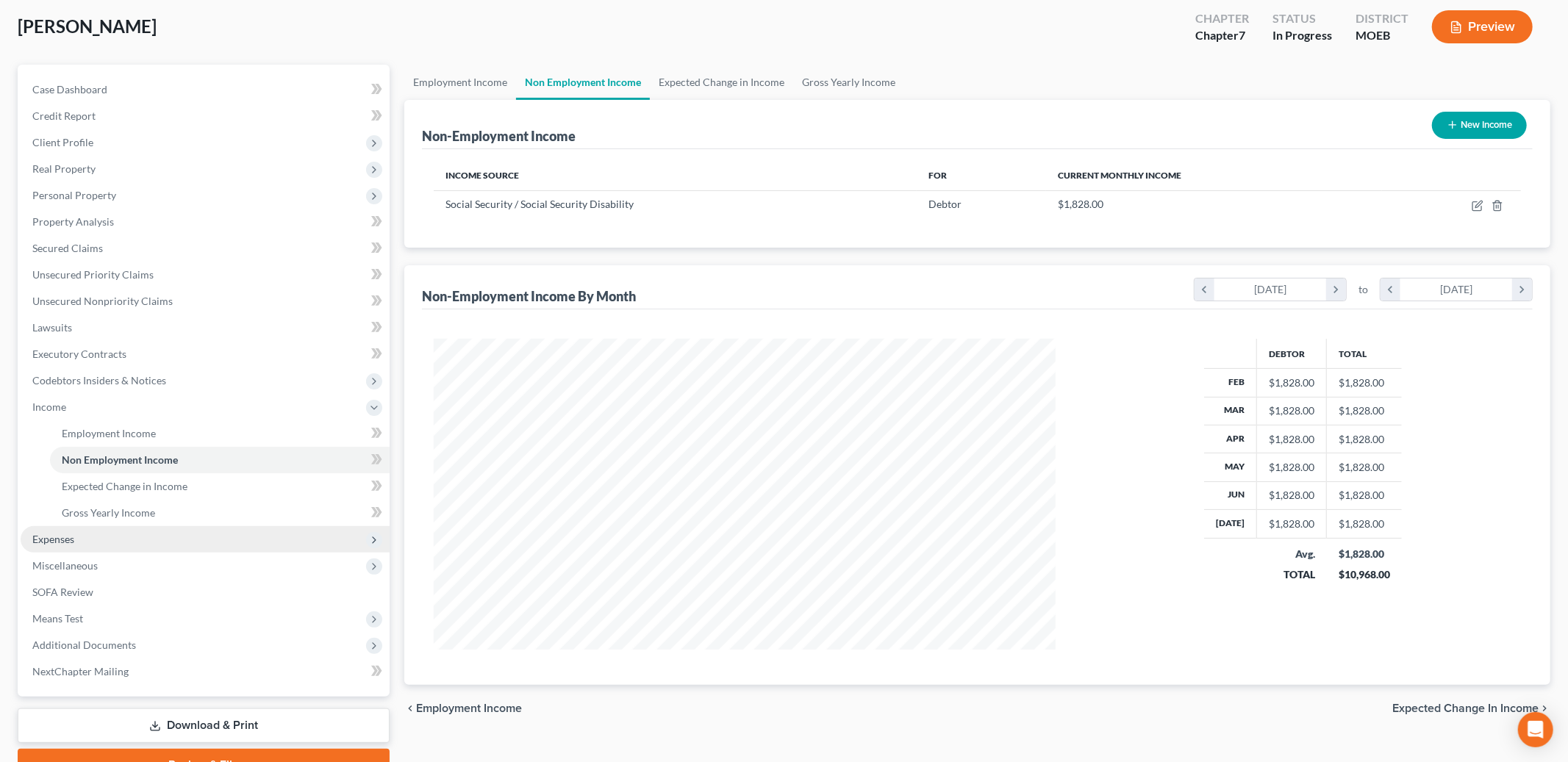
click at [114, 542] on span "Expenses" at bounding box center [205, 540] width 369 height 27
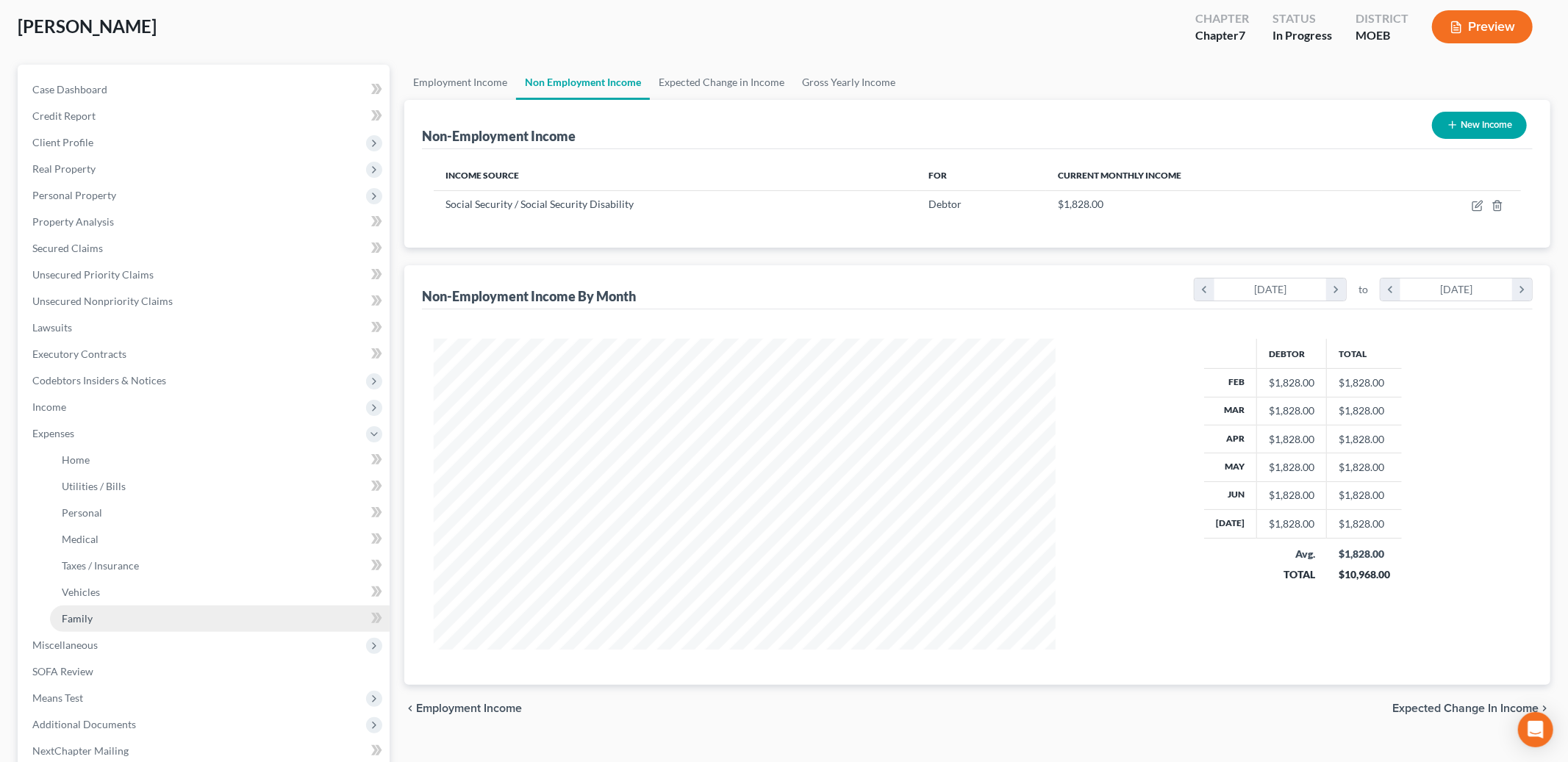
click at [114, 610] on link "Family" at bounding box center [219, 619] width 340 height 27
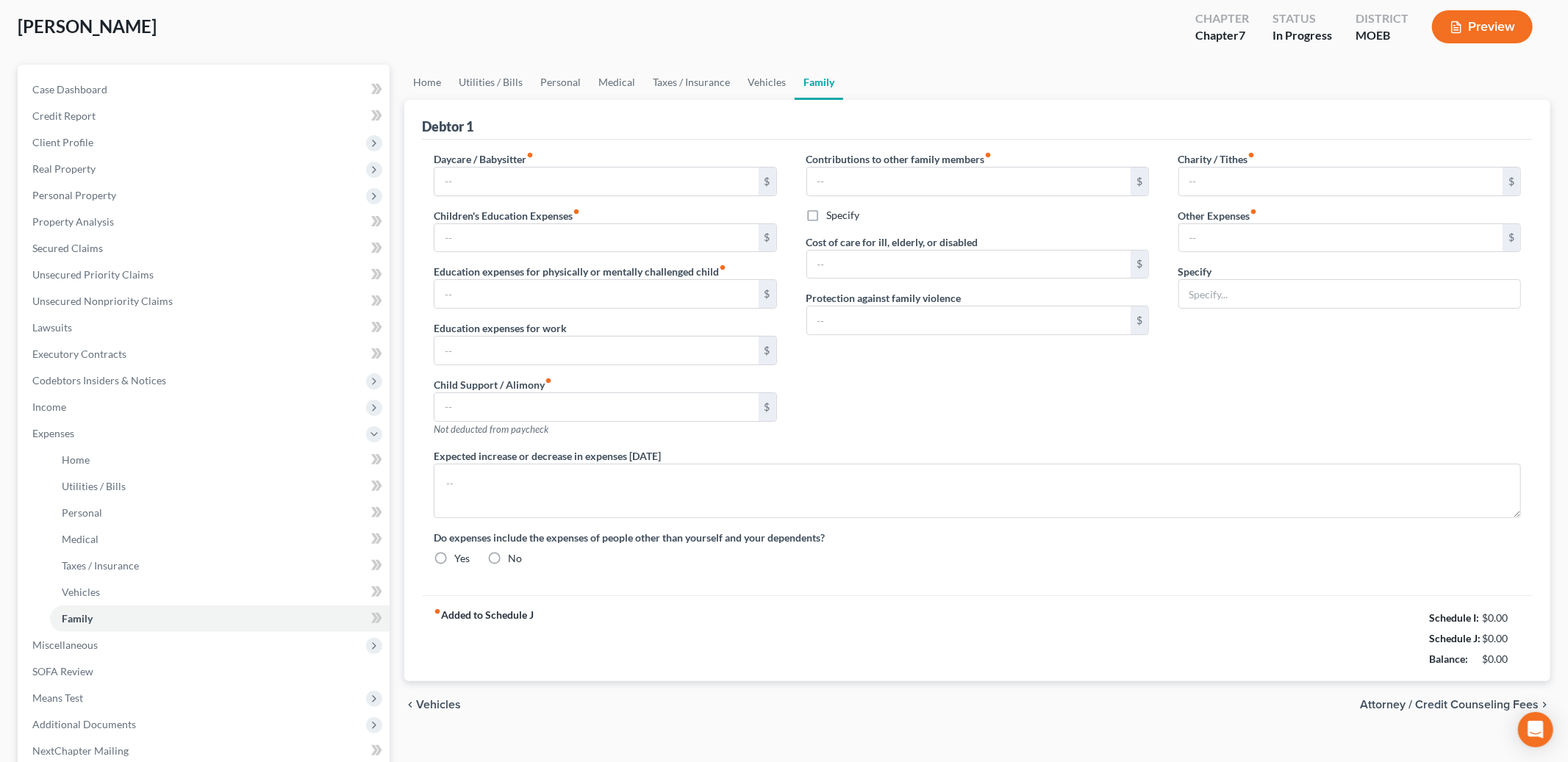
scroll to position [72, 0]
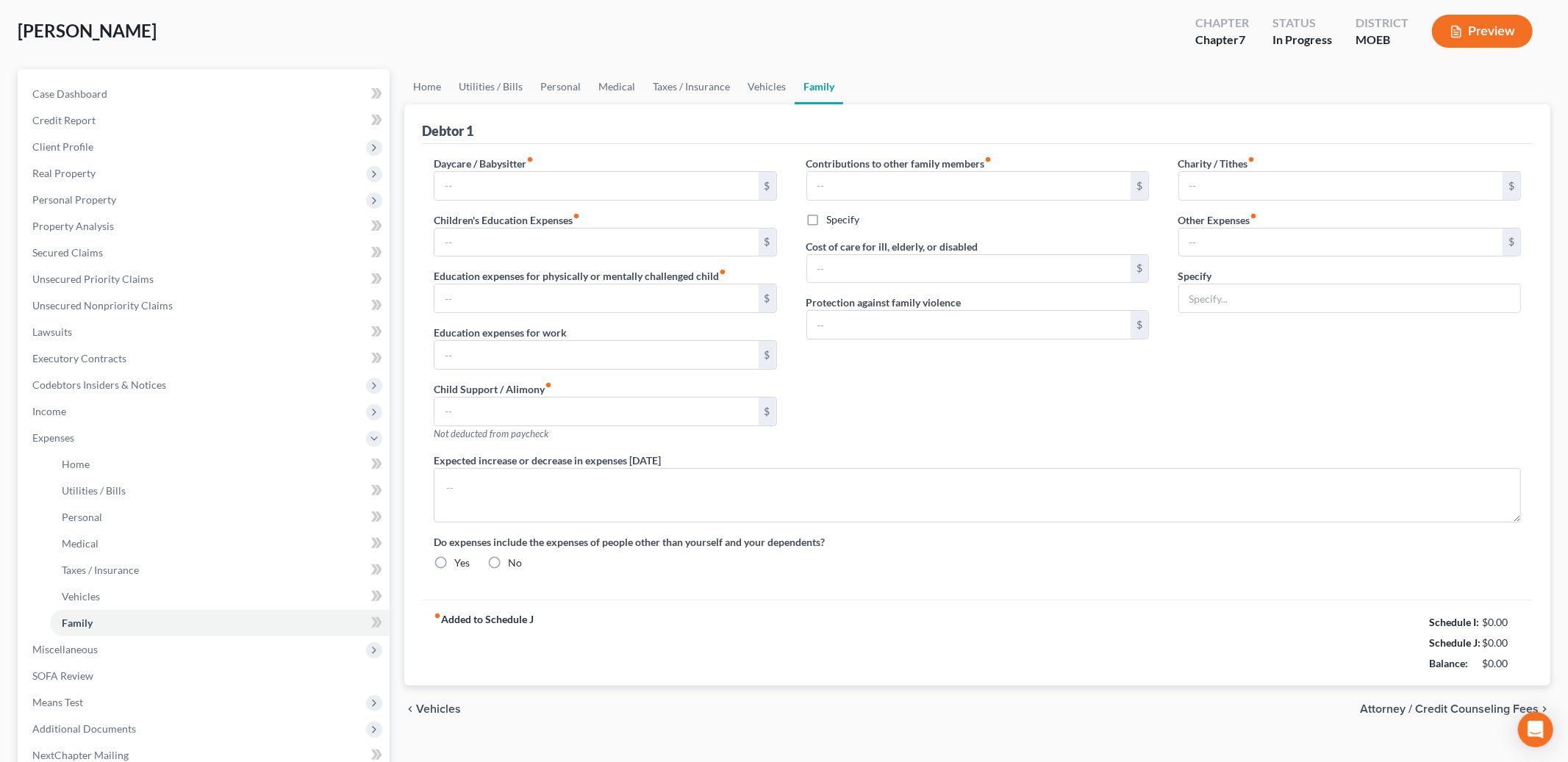
type input "0.00"
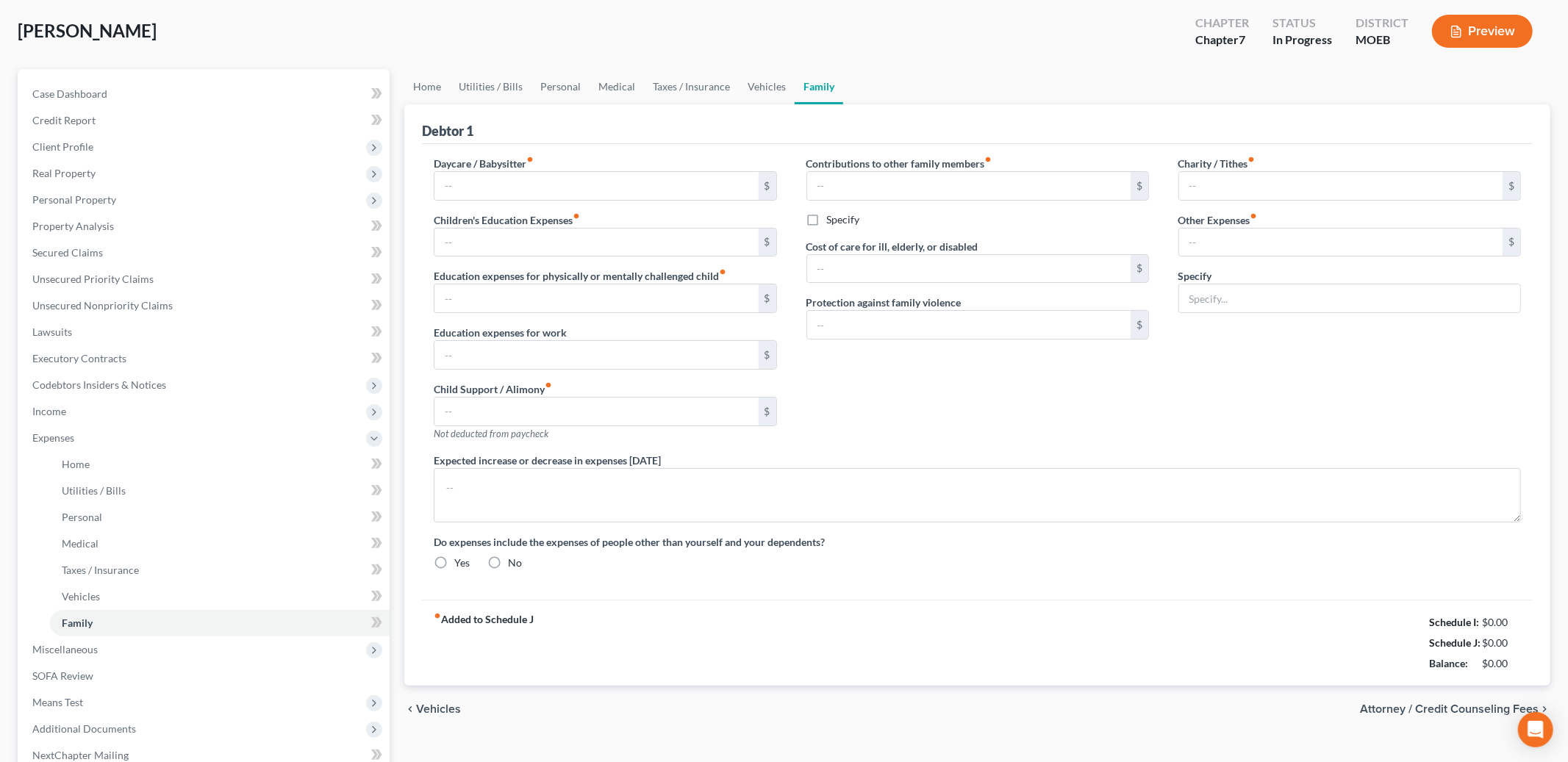
type input "0.00"
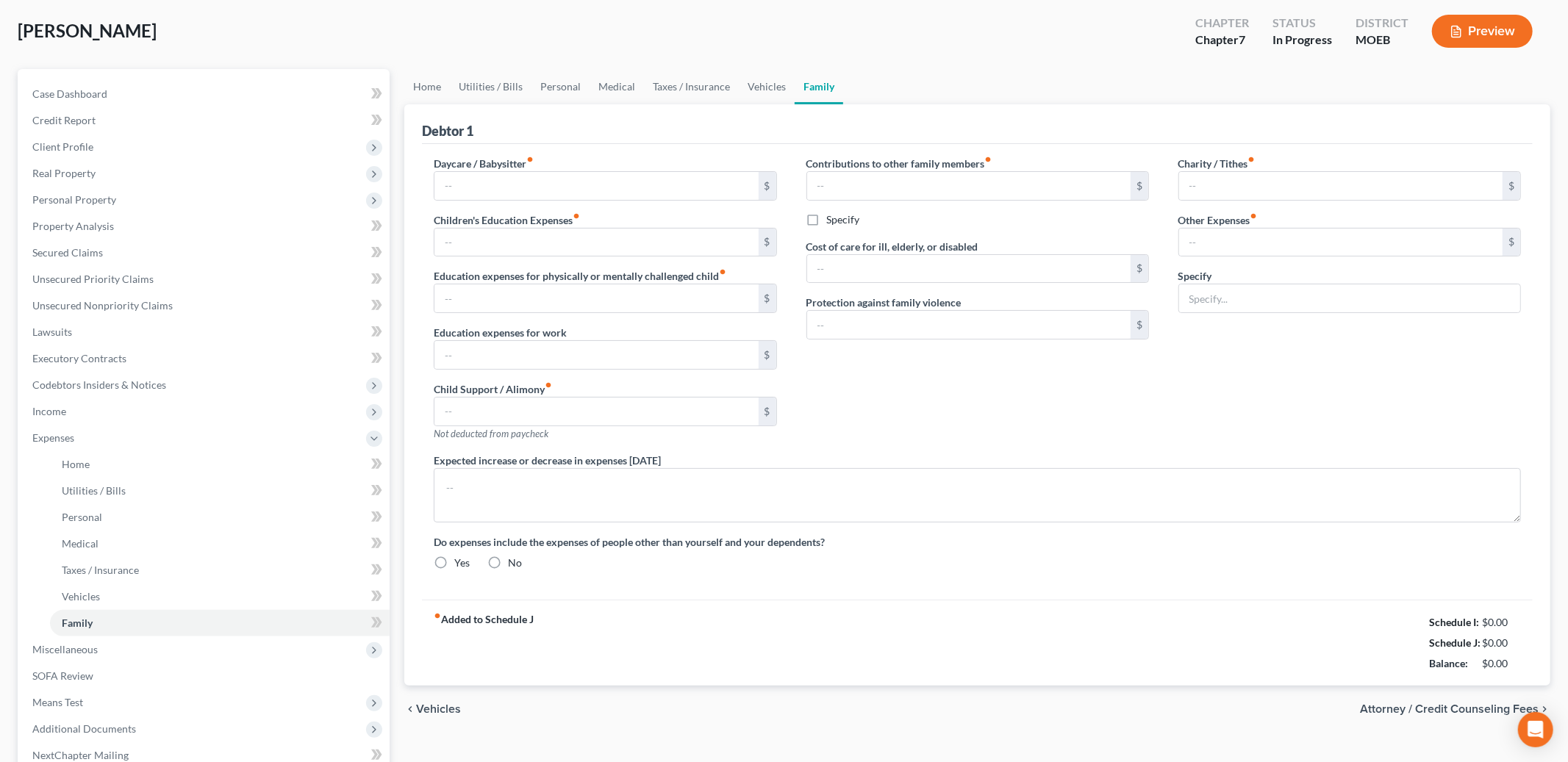
radio input "true"
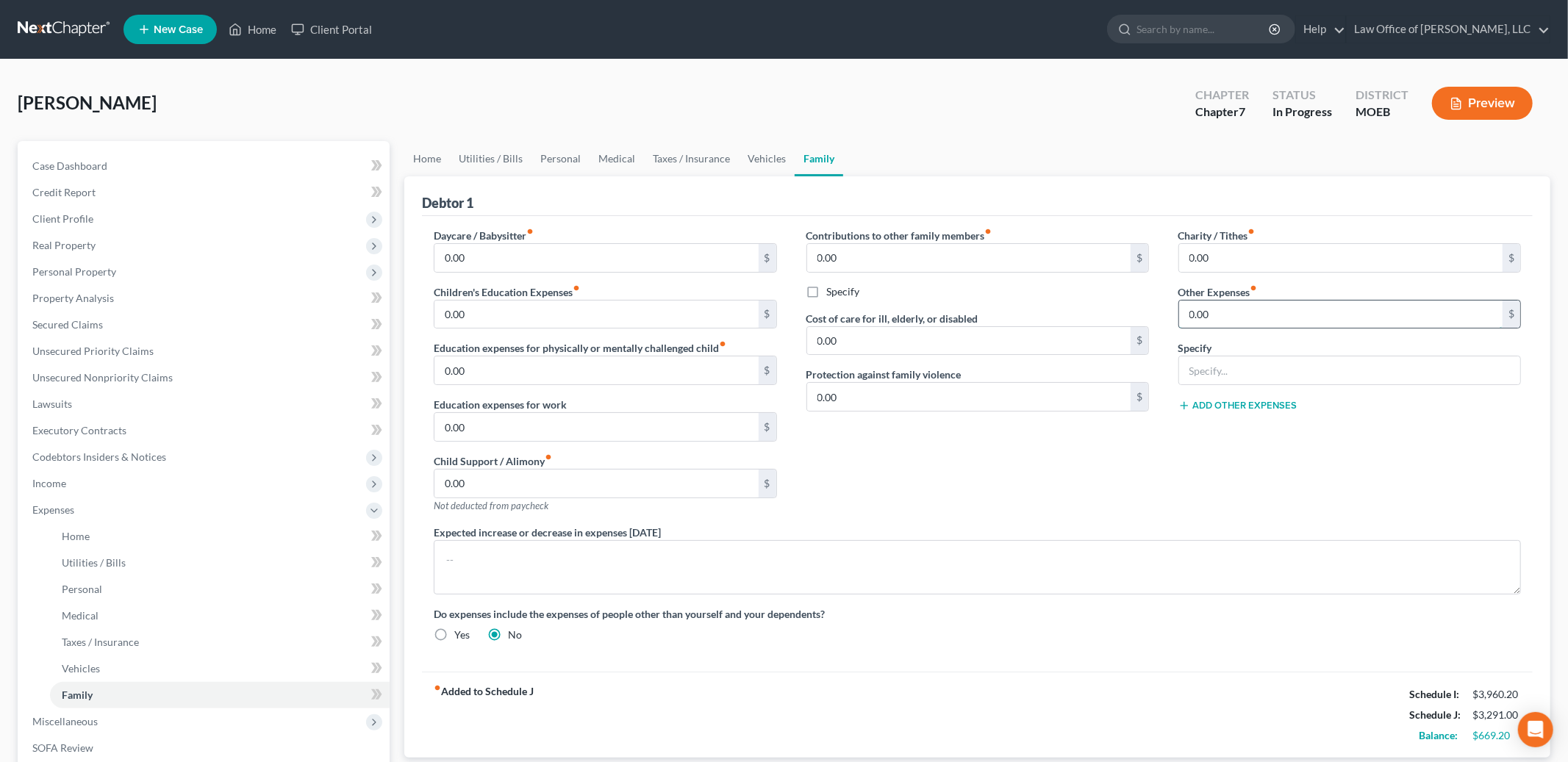
click at [1233, 321] on input "0.00" at bounding box center [1340, 314] width 323 height 28
type input "1,828.00"
type input "Social Security benefits not available to pay creditors"
click at [1256, 400] on button "Add Other Expenses" at bounding box center [1238, 406] width 119 height 12
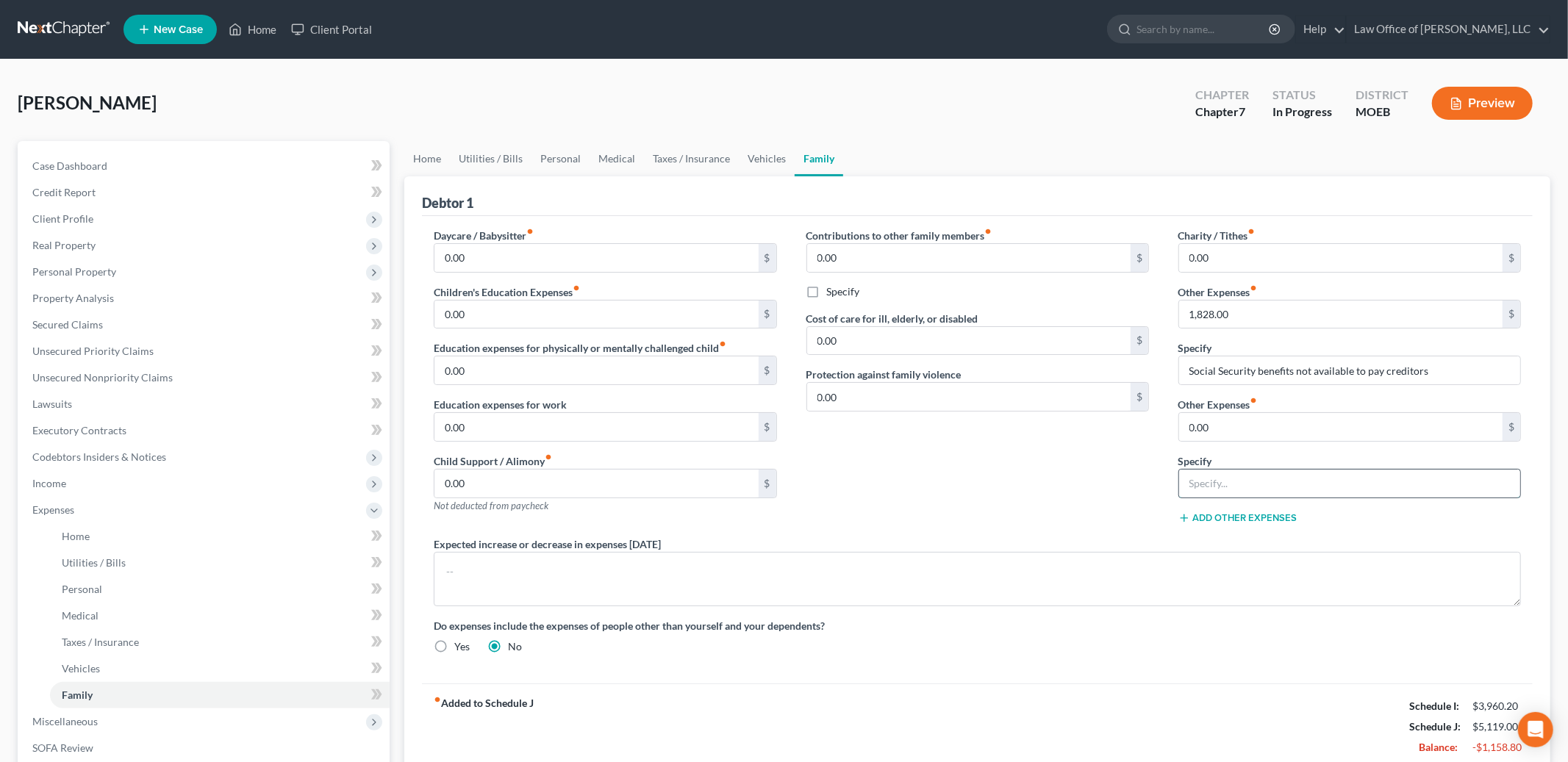
click at [1233, 484] on input "text" at bounding box center [1349, 484] width 341 height 28
type input "Pet expenses"
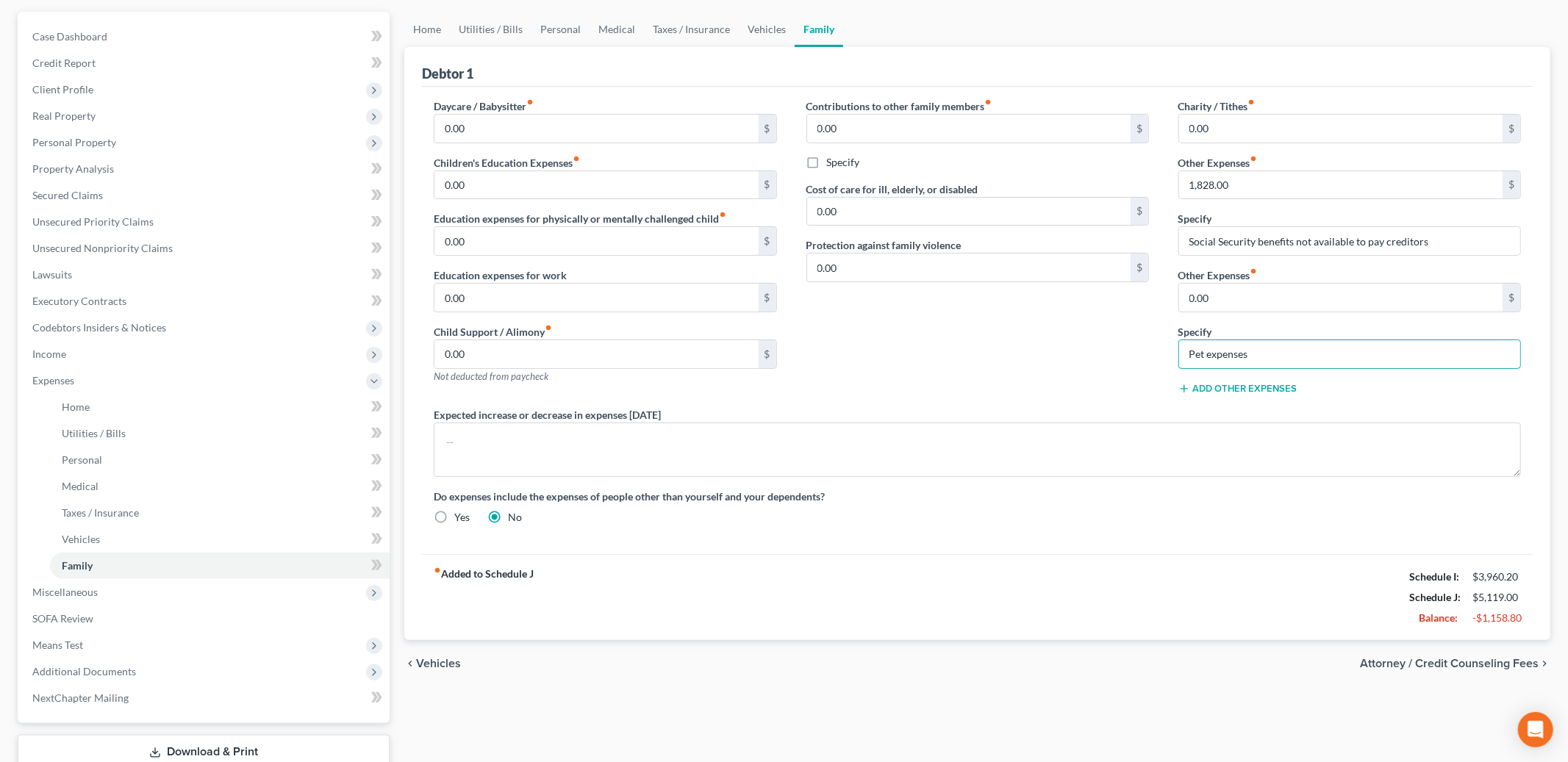
scroll to position [130, 0]
click at [1248, 298] on input "0.00" at bounding box center [1340, 297] width 323 height 28
type input "120.00"
click at [119, 595] on span "Miscellaneous" at bounding box center [205, 592] width 369 height 27
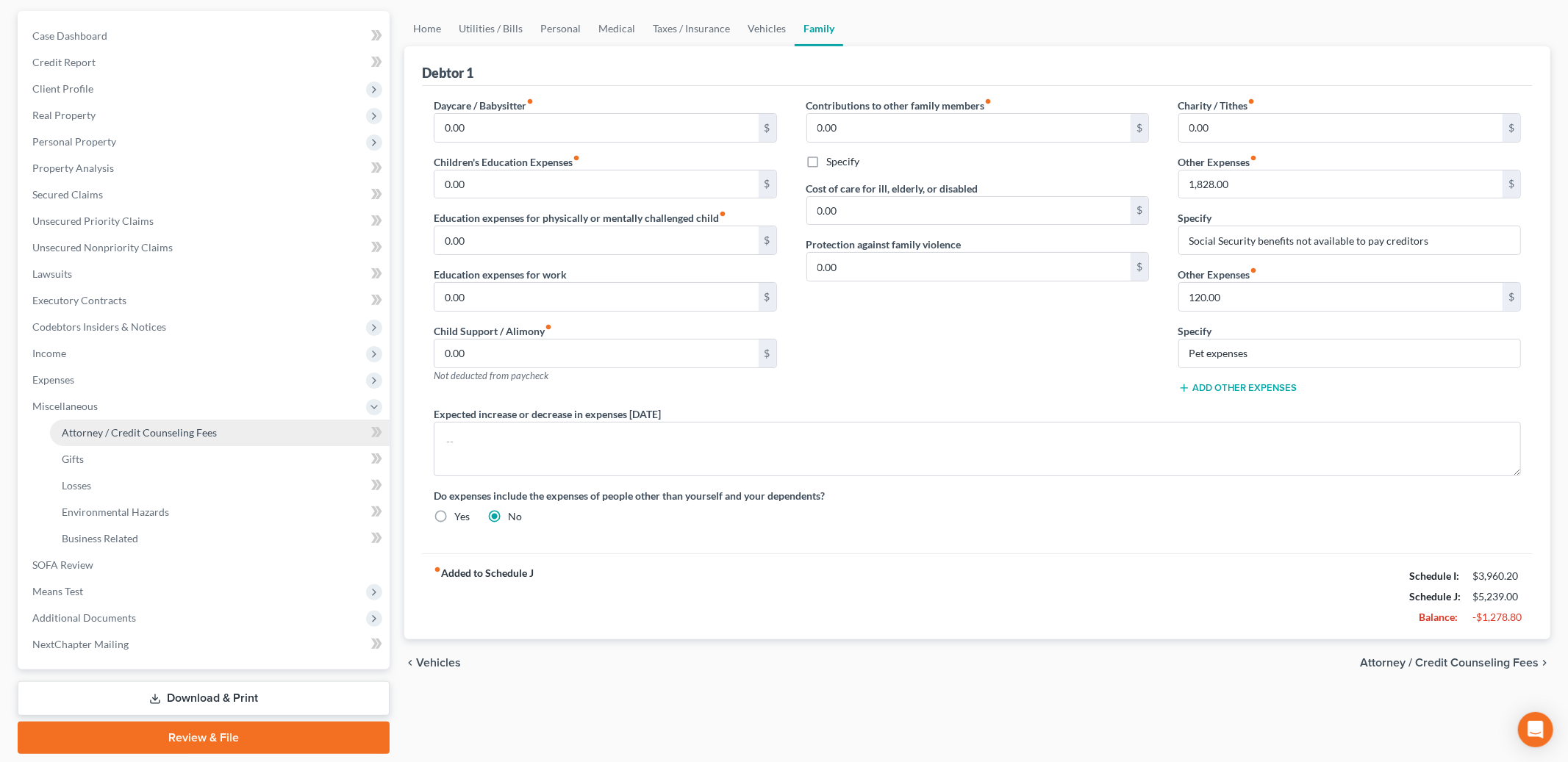
click at [178, 432] on span "Attorney / Credit Counseling Fees" at bounding box center [139, 433] width 155 height 13
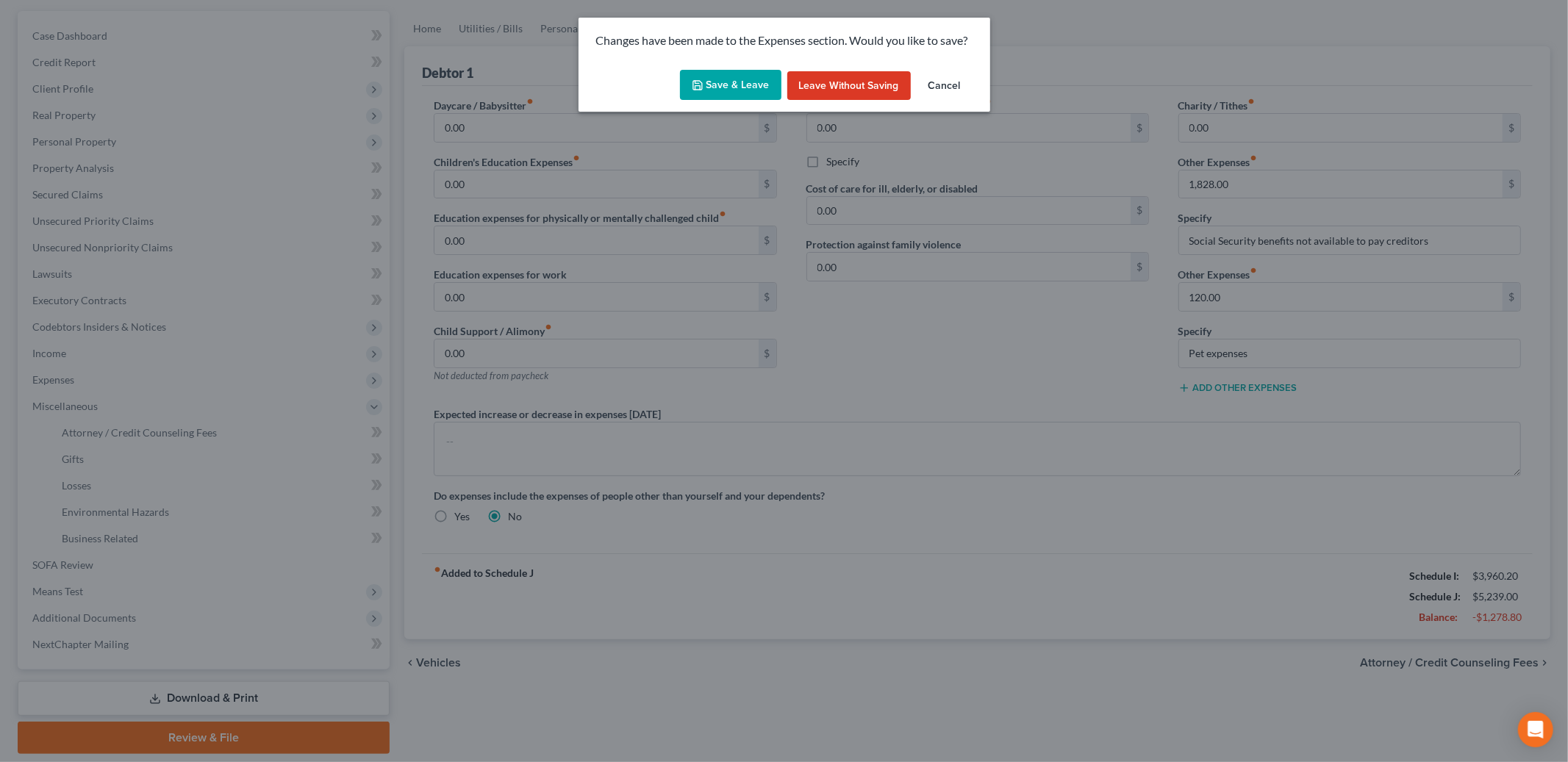
click at [740, 72] on button "Save & Leave" at bounding box center [731, 85] width 101 height 31
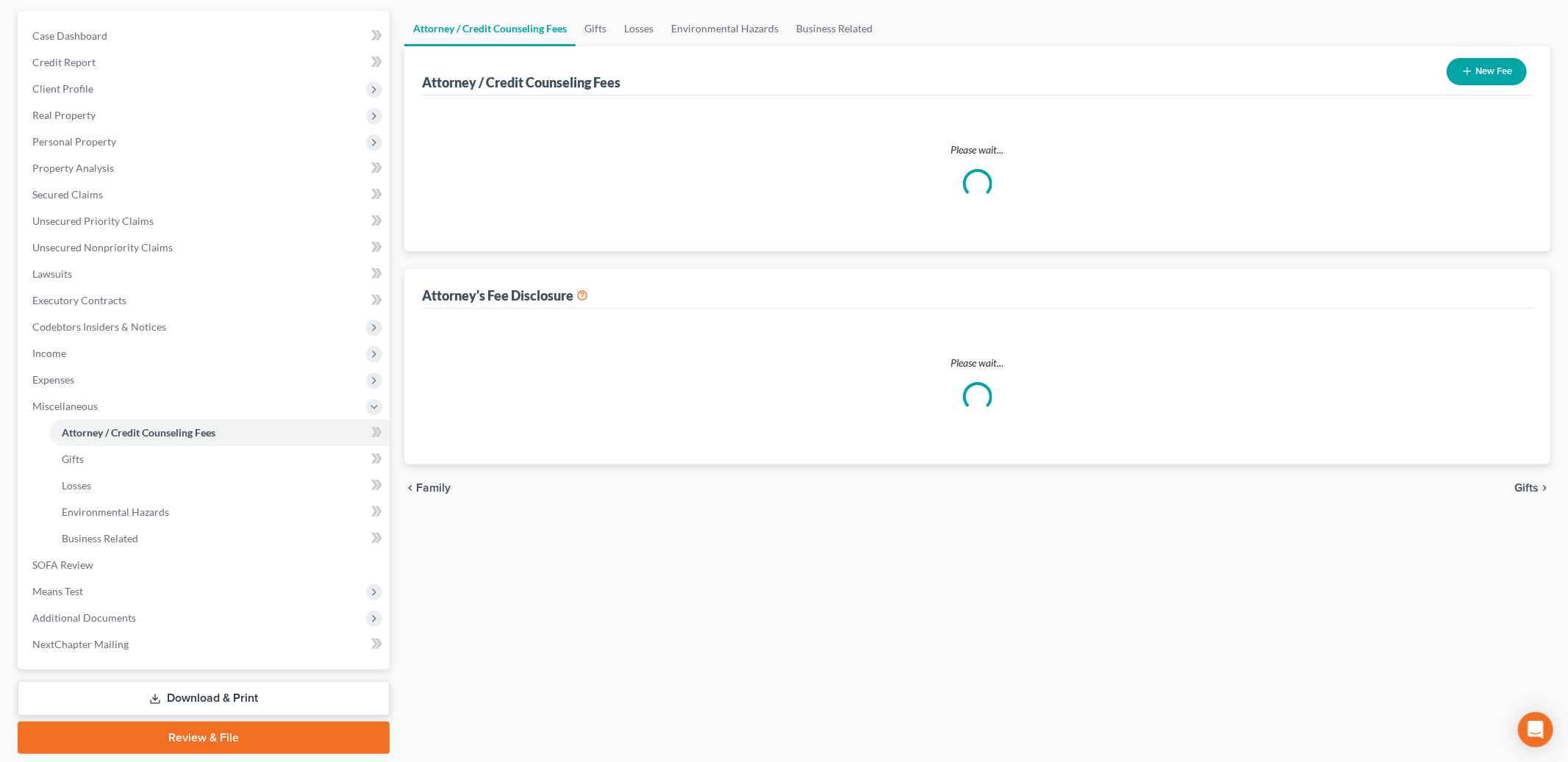
scroll to position [9, 0]
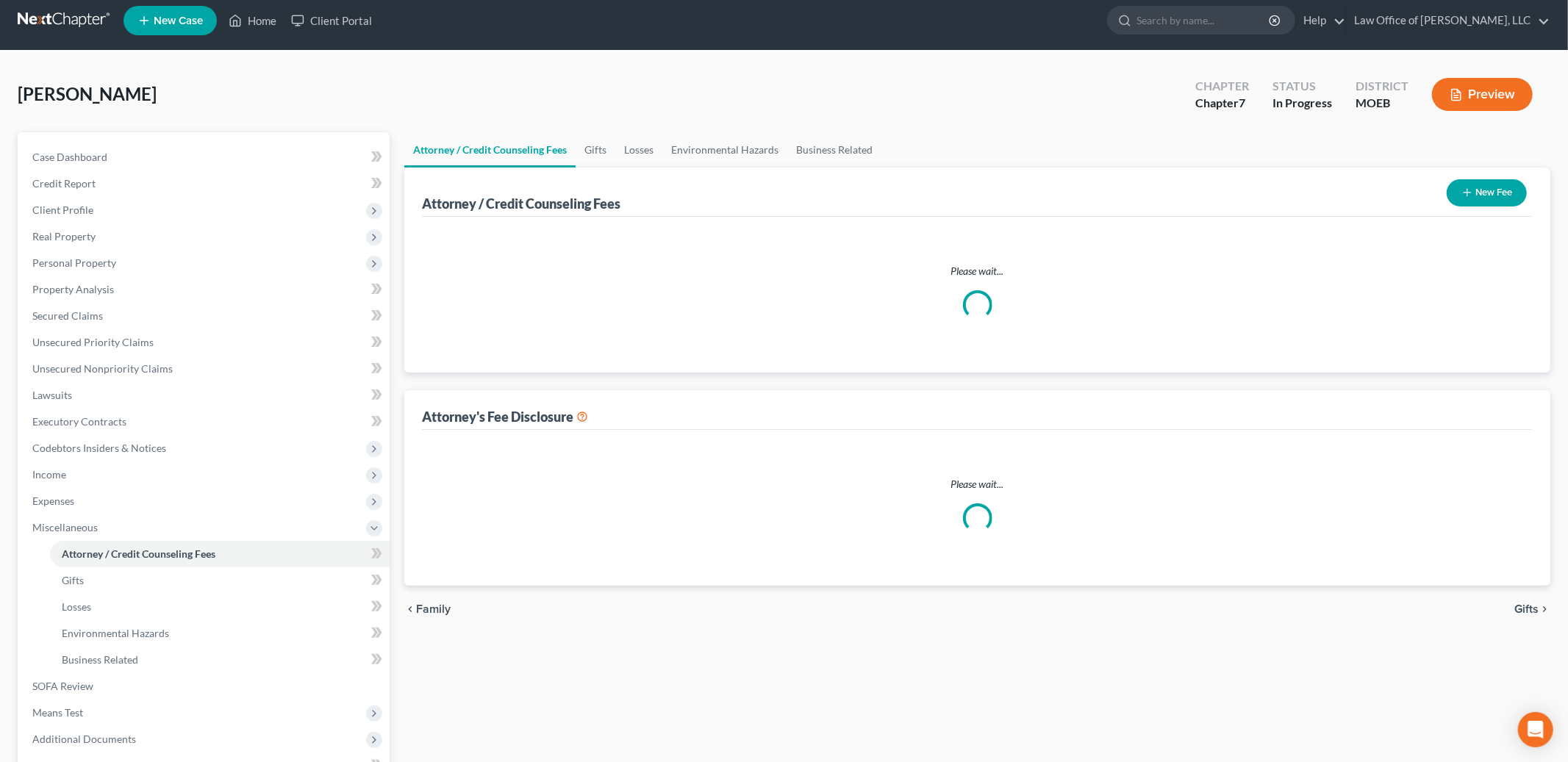
select select "1"
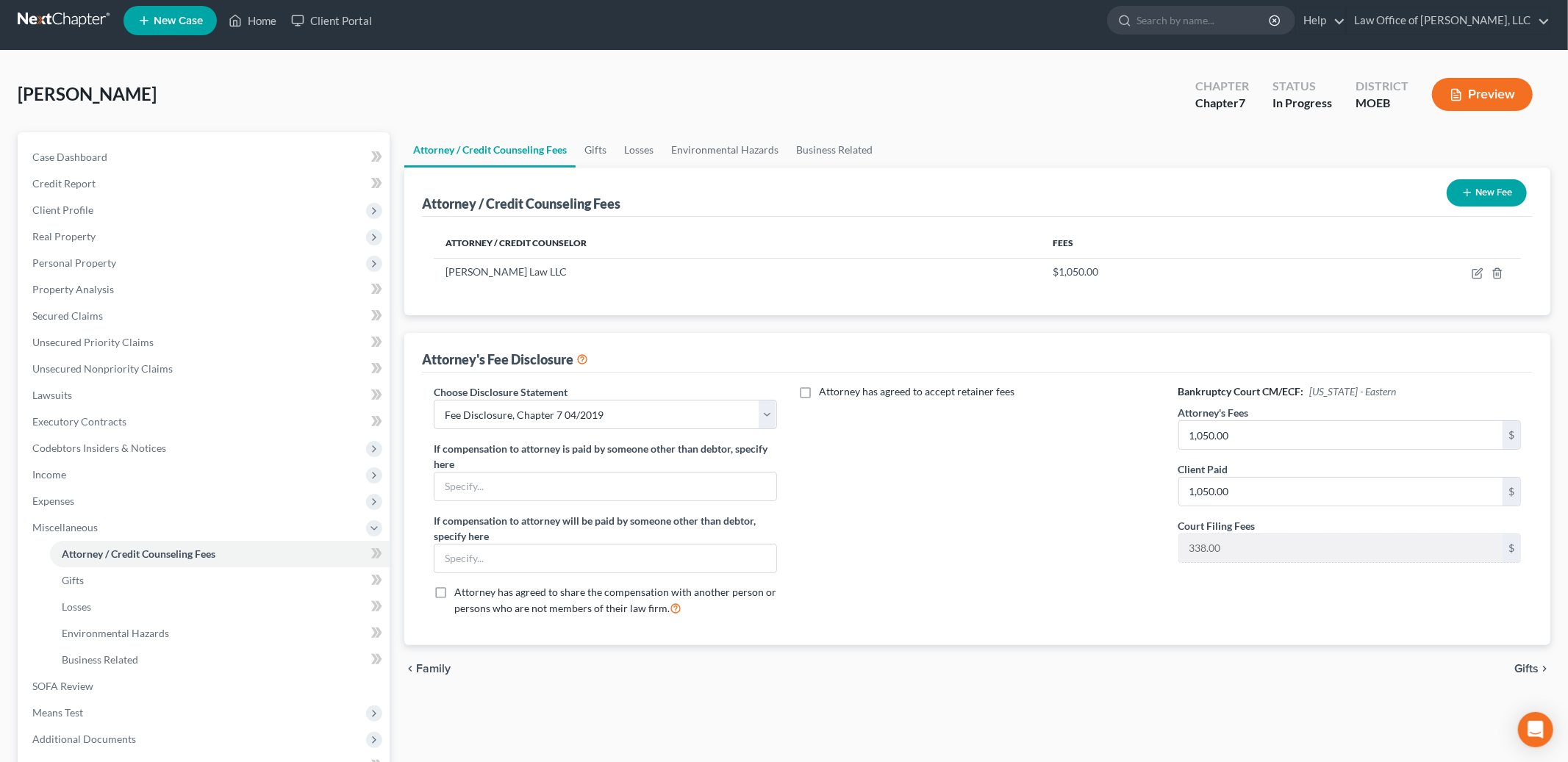
scroll to position [0, 0]
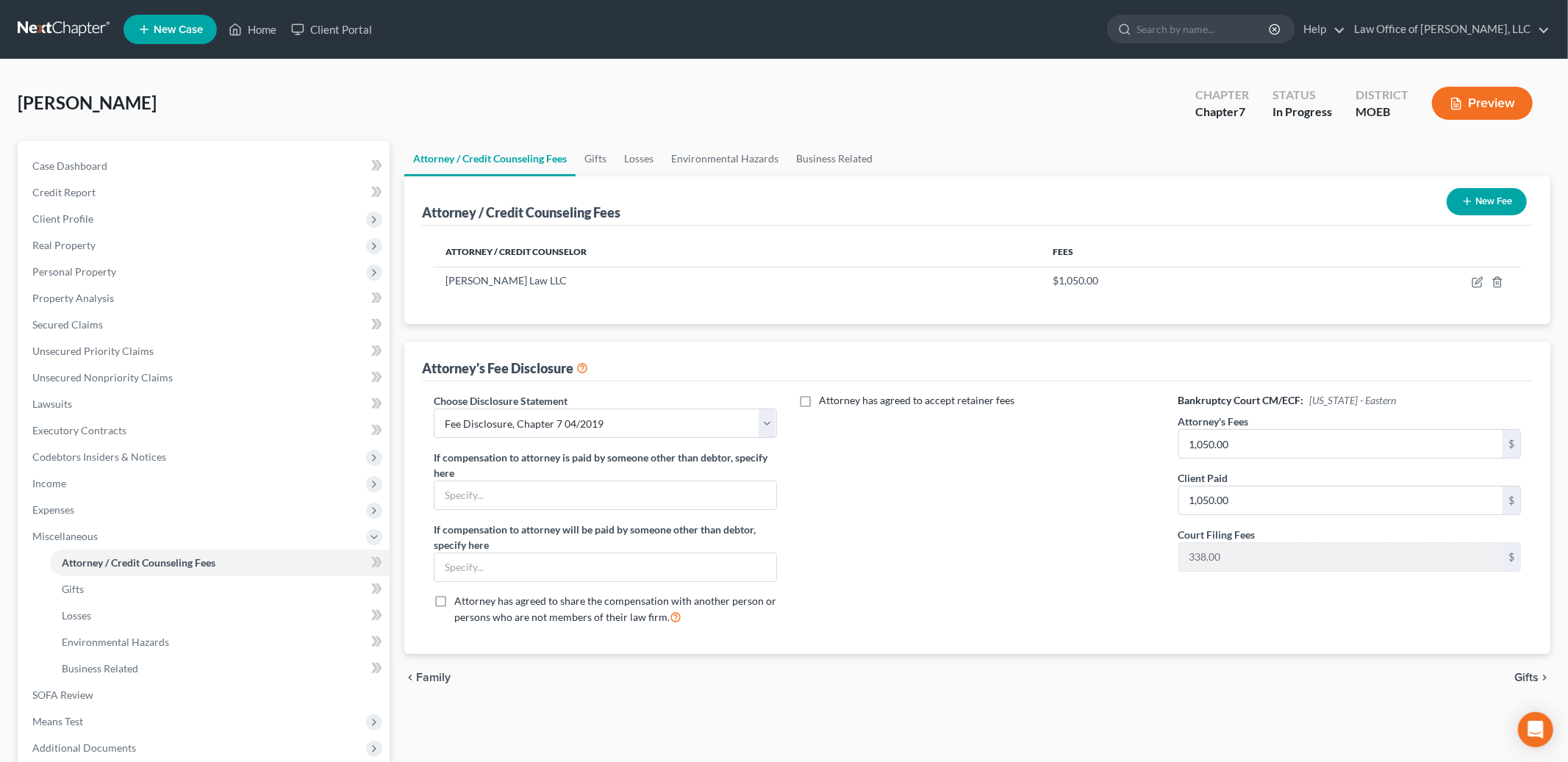
click at [1525, 677] on span "Gifts" at bounding box center [1526, 678] width 25 height 12
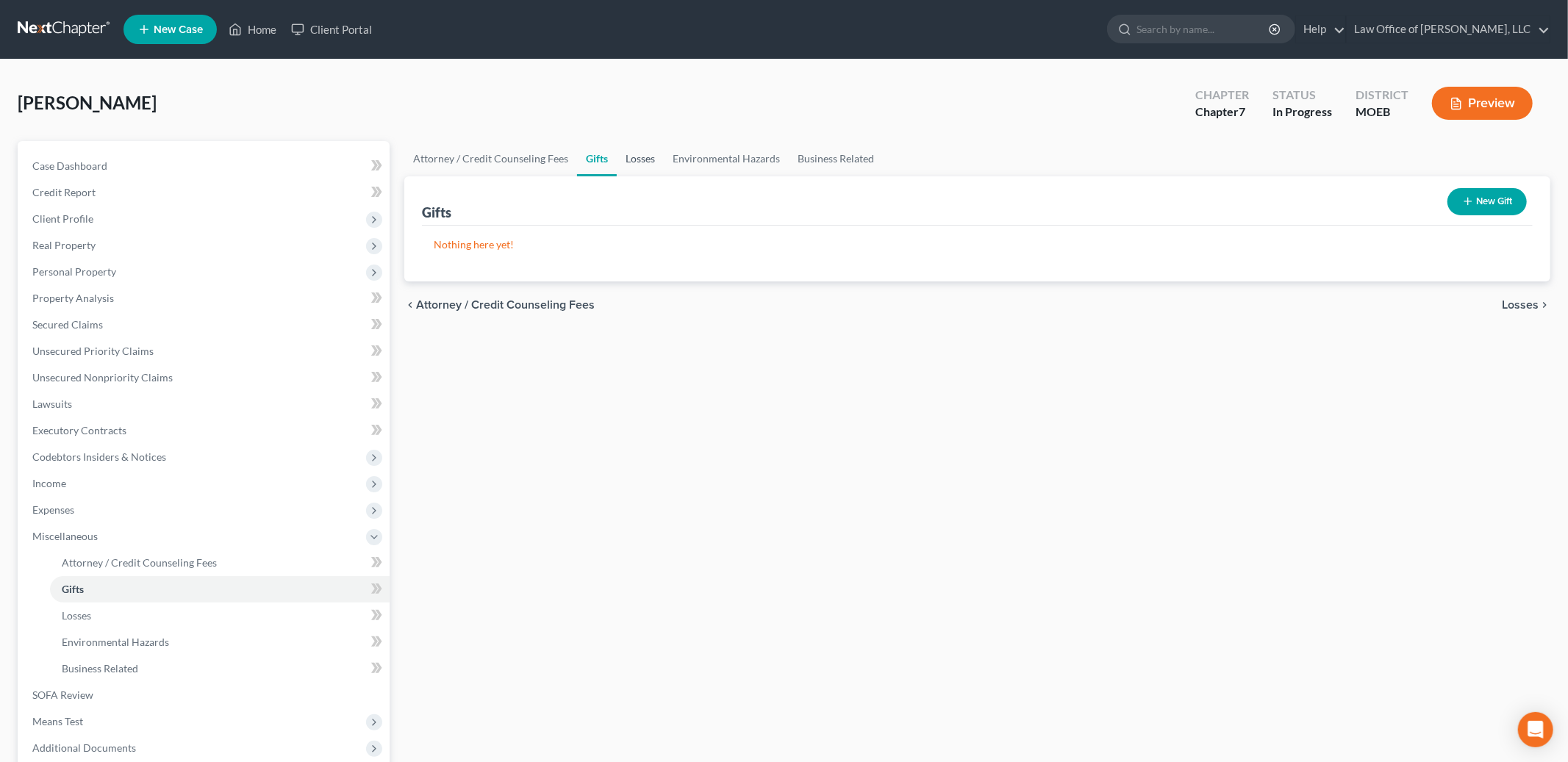
click at [639, 159] on link "Losses" at bounding box center [640, 158] width 47 height 35
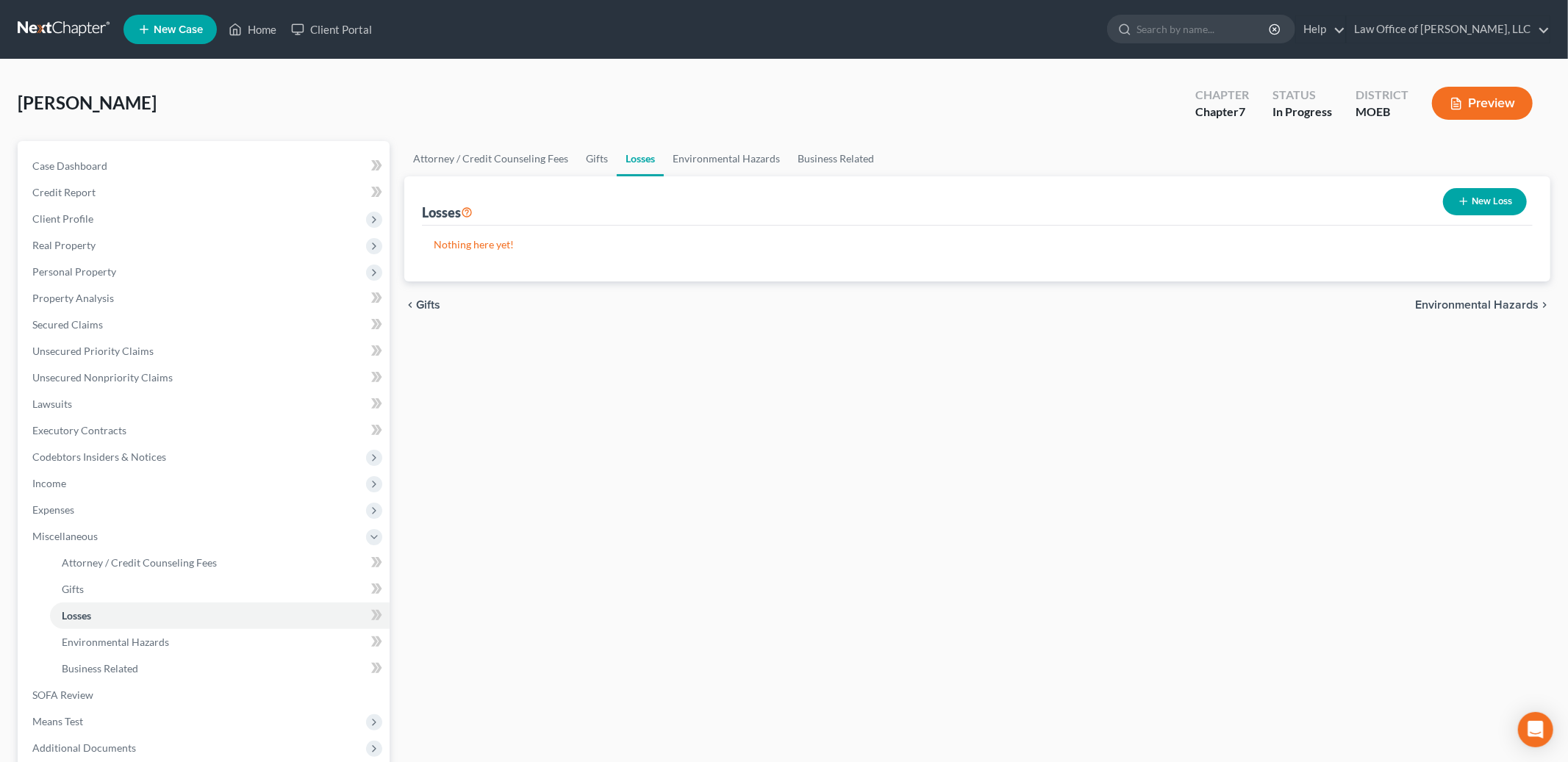
click at [1469, 202] on button "New Loss" at bounding box center [1485, 201] width 84 height 28
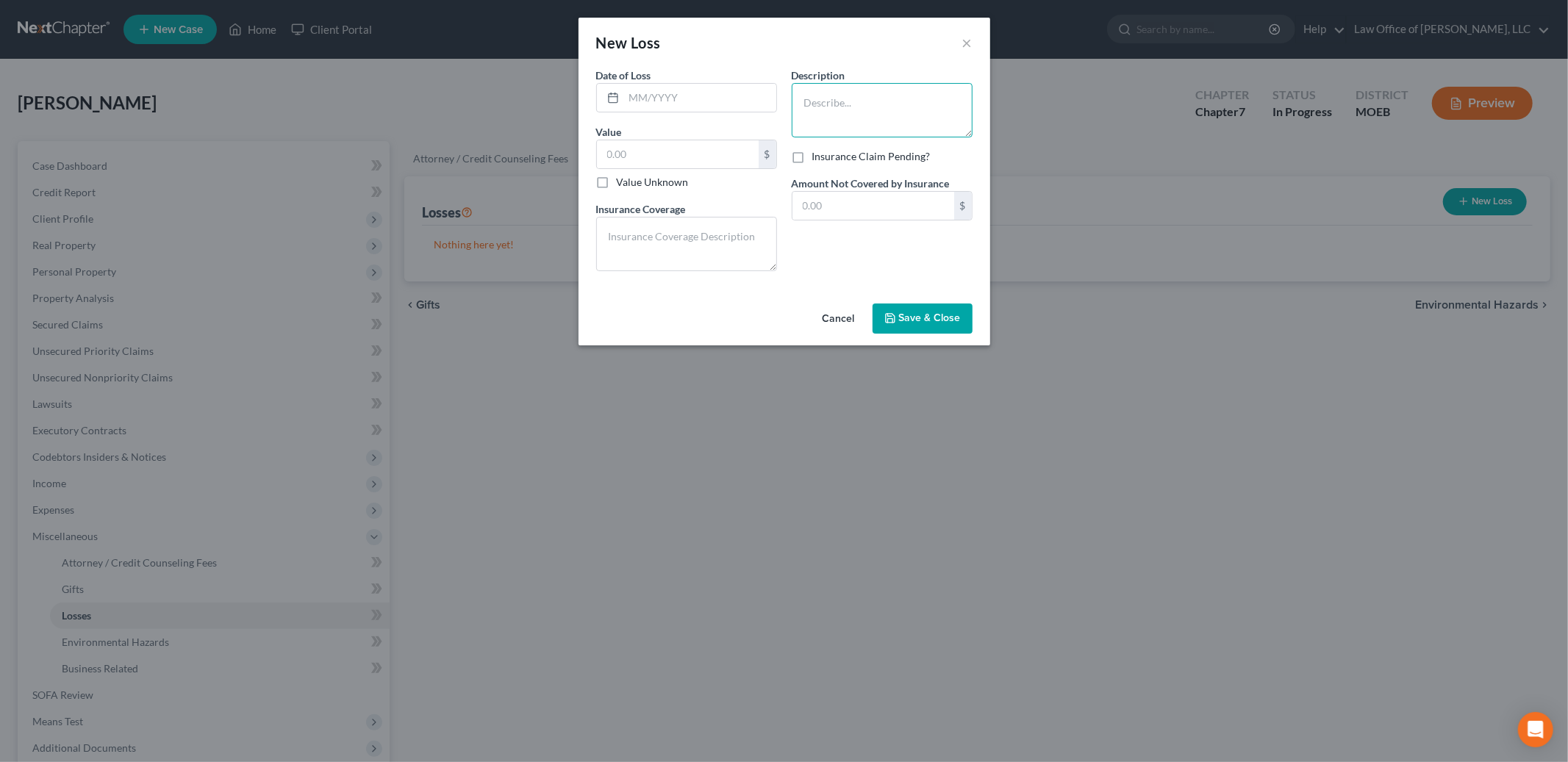
click at [842, 103] on textarea at bounding box center [882, 110] width 181 height 54
click at [967, 45] on button "×" at bounding box center [967, 42] width 10 height 18
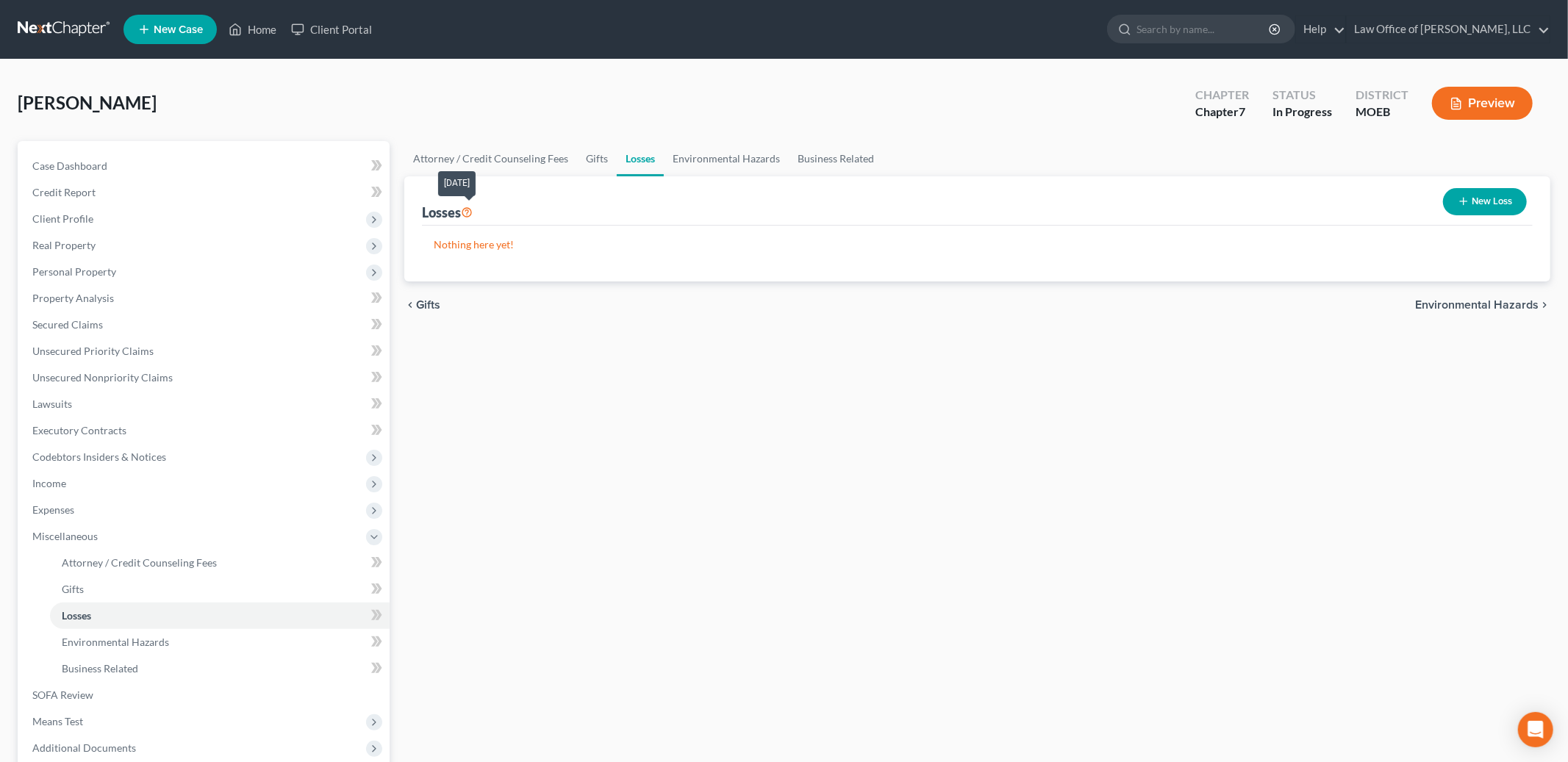
click at [467, 213] on icon at bounding box center [467, 211] width 12 height 14
click at [468, 210] on icon at bounding box center [467, 211] width 12 height 14
click at [1493, 200] on button "New Loss" at bounding box center [1485, 201] width 84 height 28
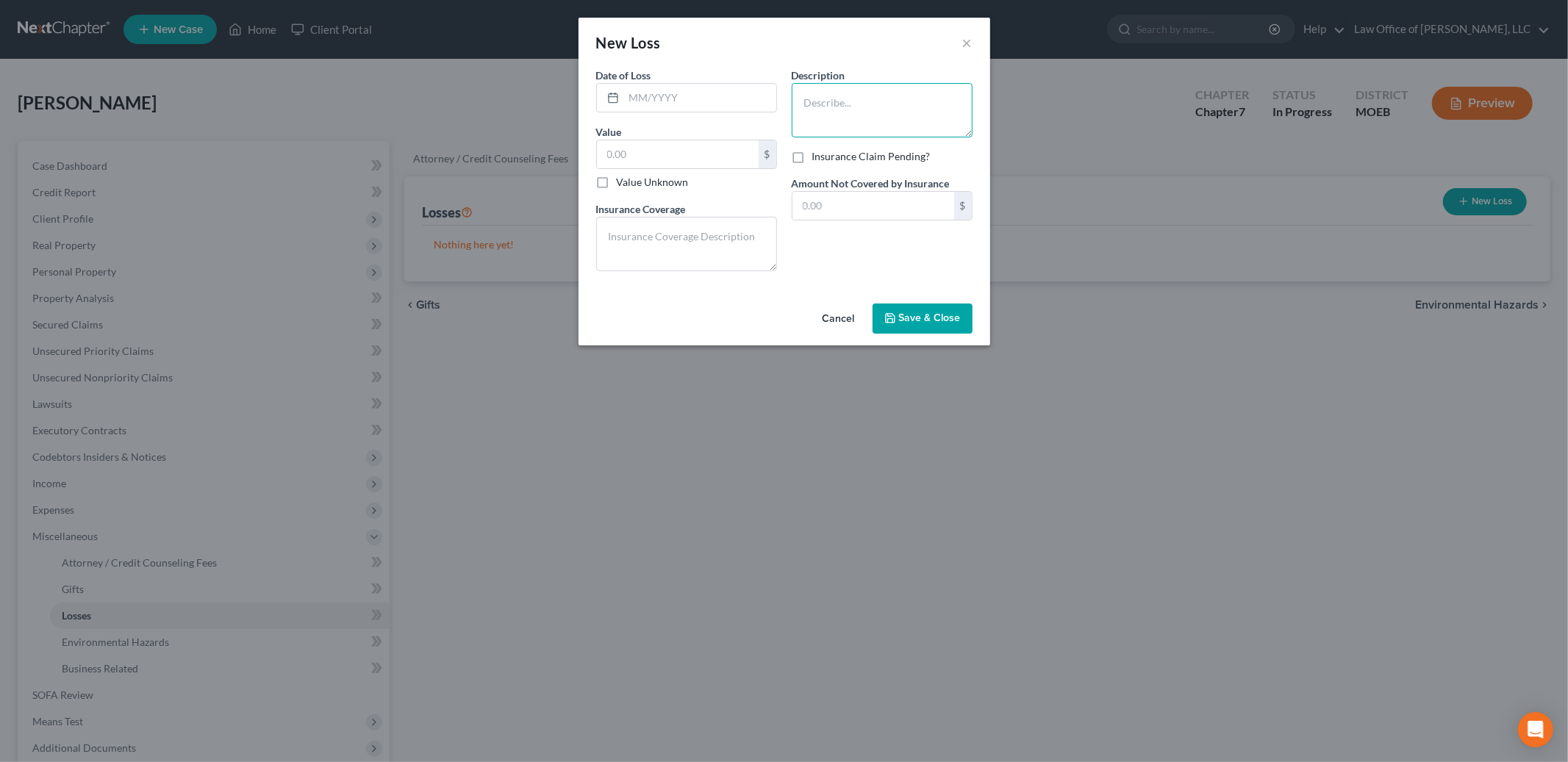
click at [843, 101] on textarea at bounding box center [882, 110] width 181 height 54
click at [851, 205] on input "text" at bounding box center [874, 206] width 162 height 28
type input "20,000.00"
drag, startPoint x: 644, startPoint y: 156, endPoint x: 594, endPoint y: 144, distance: 51.4
click at [594, 144] on div "Date of Loss * Value $ Value Unknown Balance Undetermined $ Value Unknown Insur…" at bounding box center [686, 175] width 196 height 216
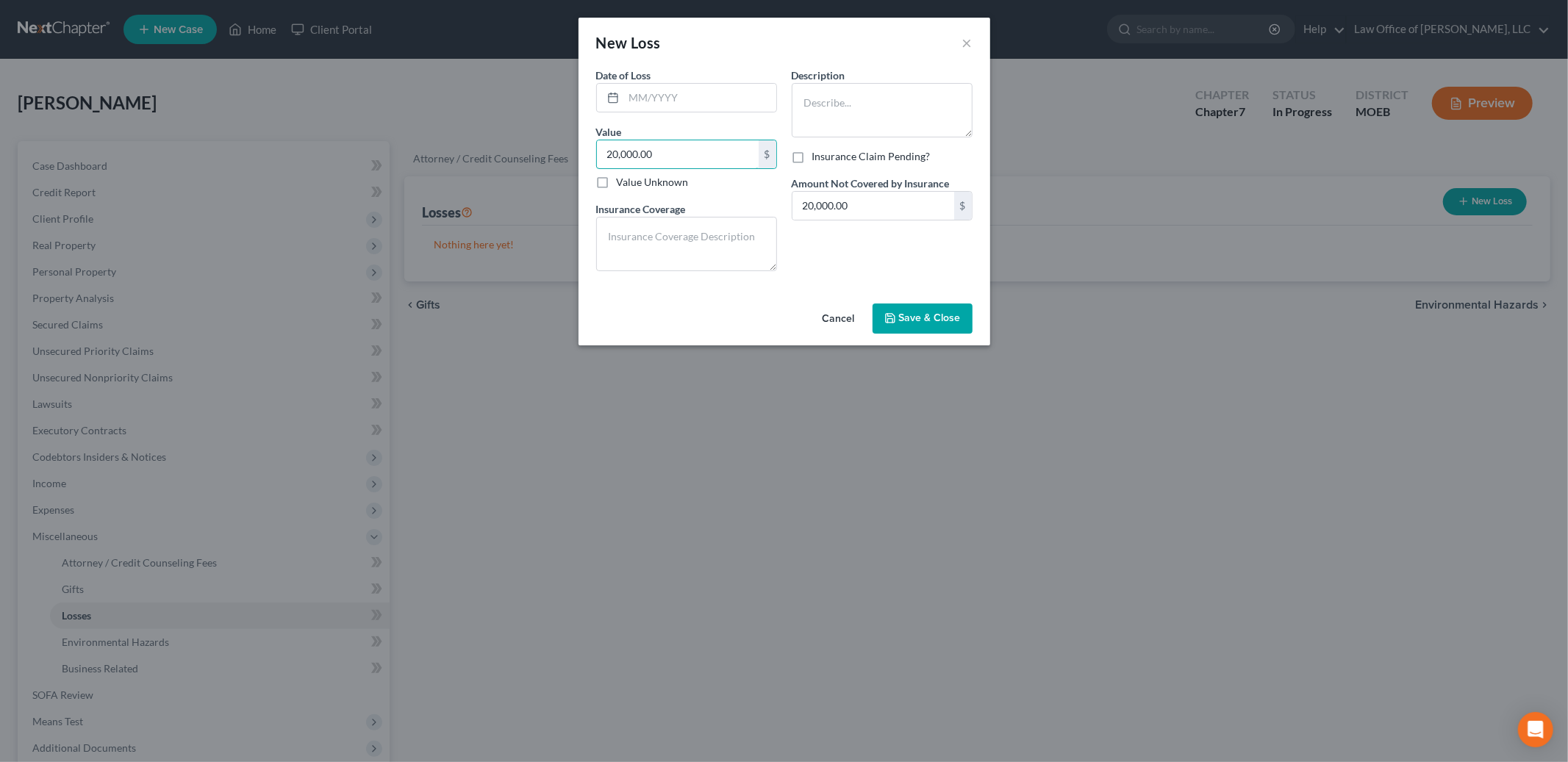
type input "20,000.00"
click at [818, 109] on textarea at bounding box center [882, 110] width 181 height 54
type textarea "Lottery tickets"
click at [693, 94] on input "text" at bounding box center [700, 98] width 152 height 28
type input "[DATE]"
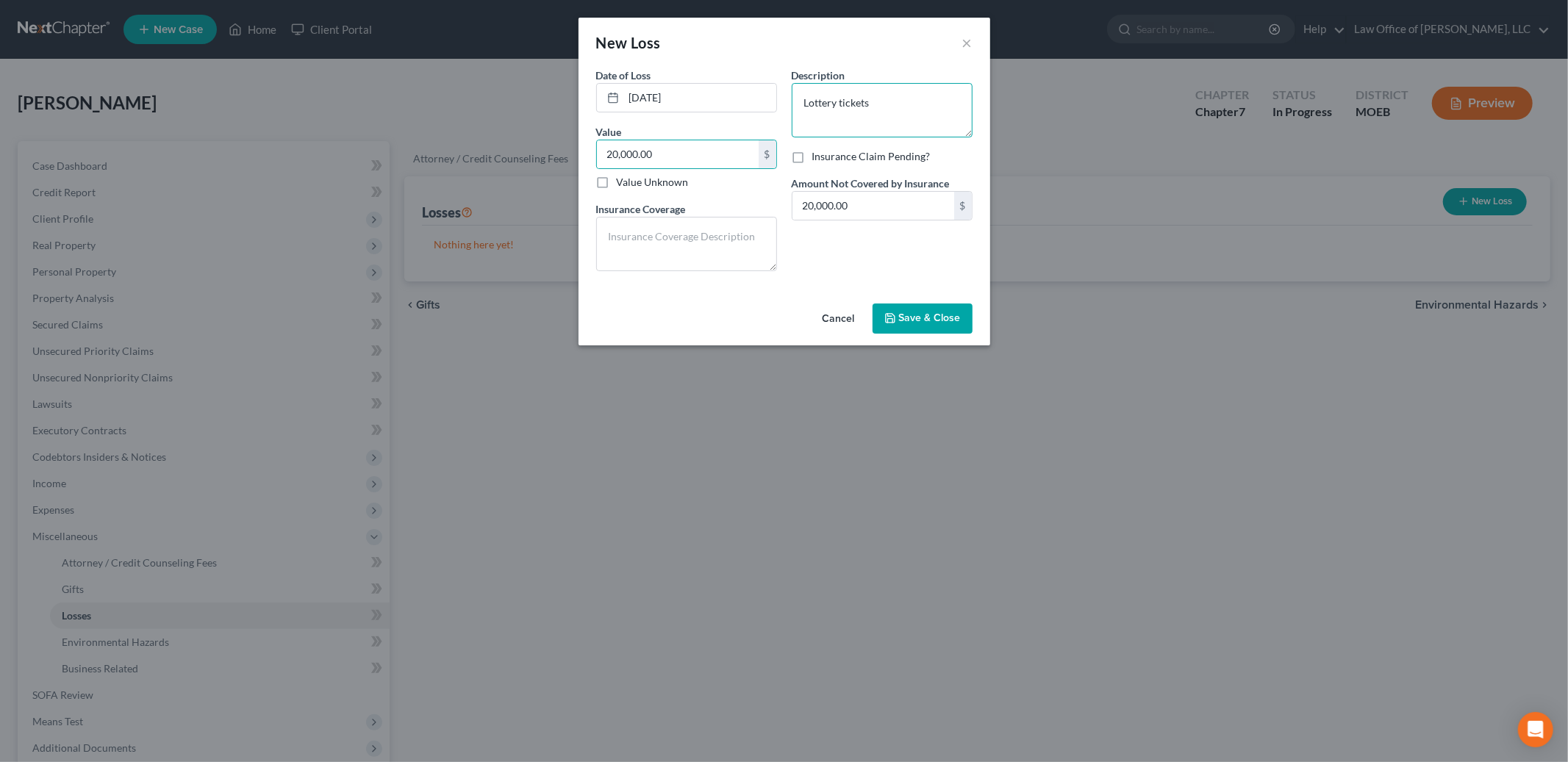
click at [898, 103] on textarea "Lottery tickets" at bounding box center [882, 110] width 181 height 54
click at [936, 102] on textarea "Lottery ticket purchases" at bounding box center [882, 110] width 181 height 54
type textarea "Lottery ticket purchases over last 12 months"
click at [905, 312] on span "Save & Close" at bounding box center [929, 318] width 62 height 13
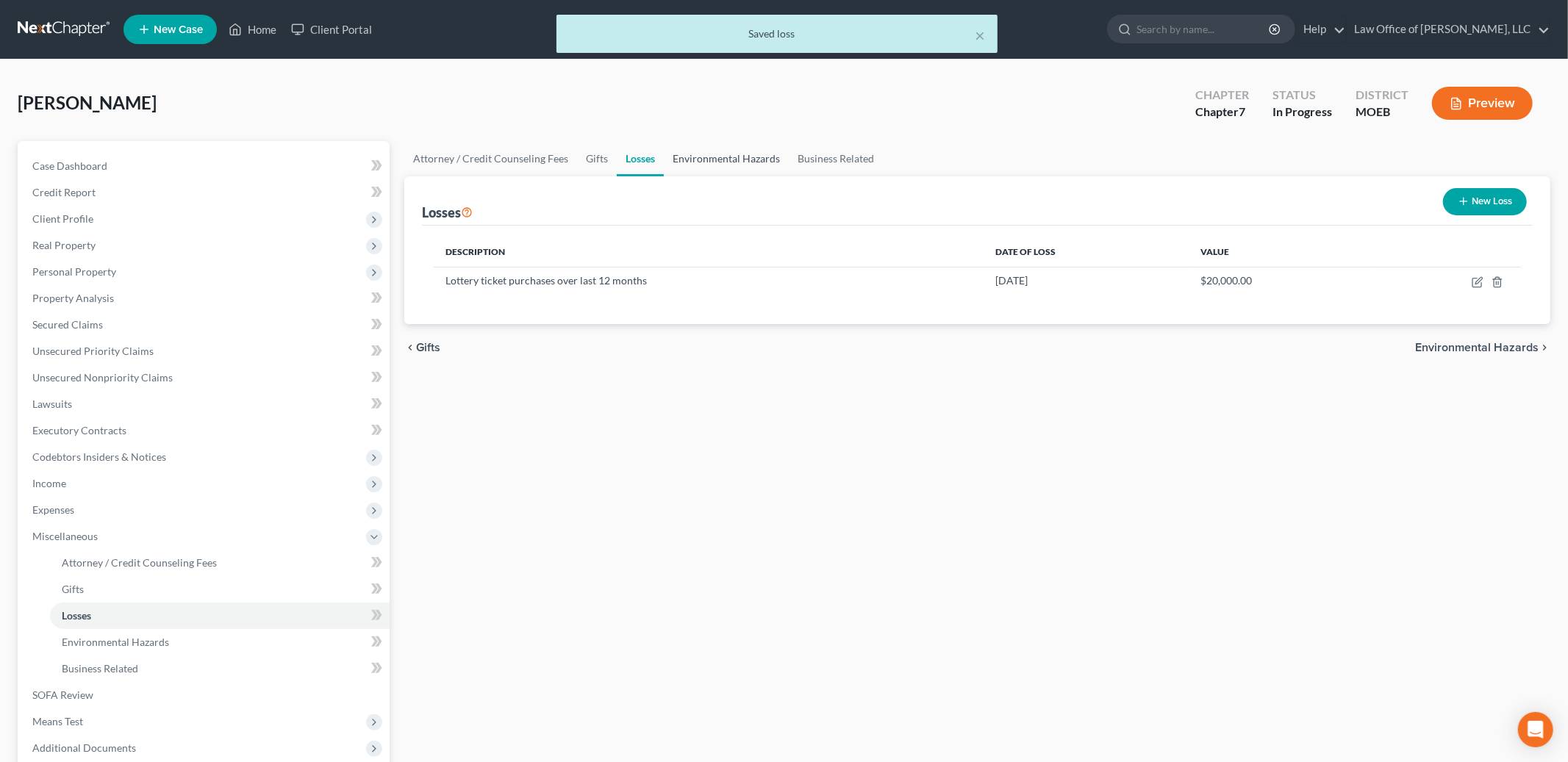
click at [760, 157] on link "Environmental Hazards" at bounding box center [726, 158] width 125 height 35
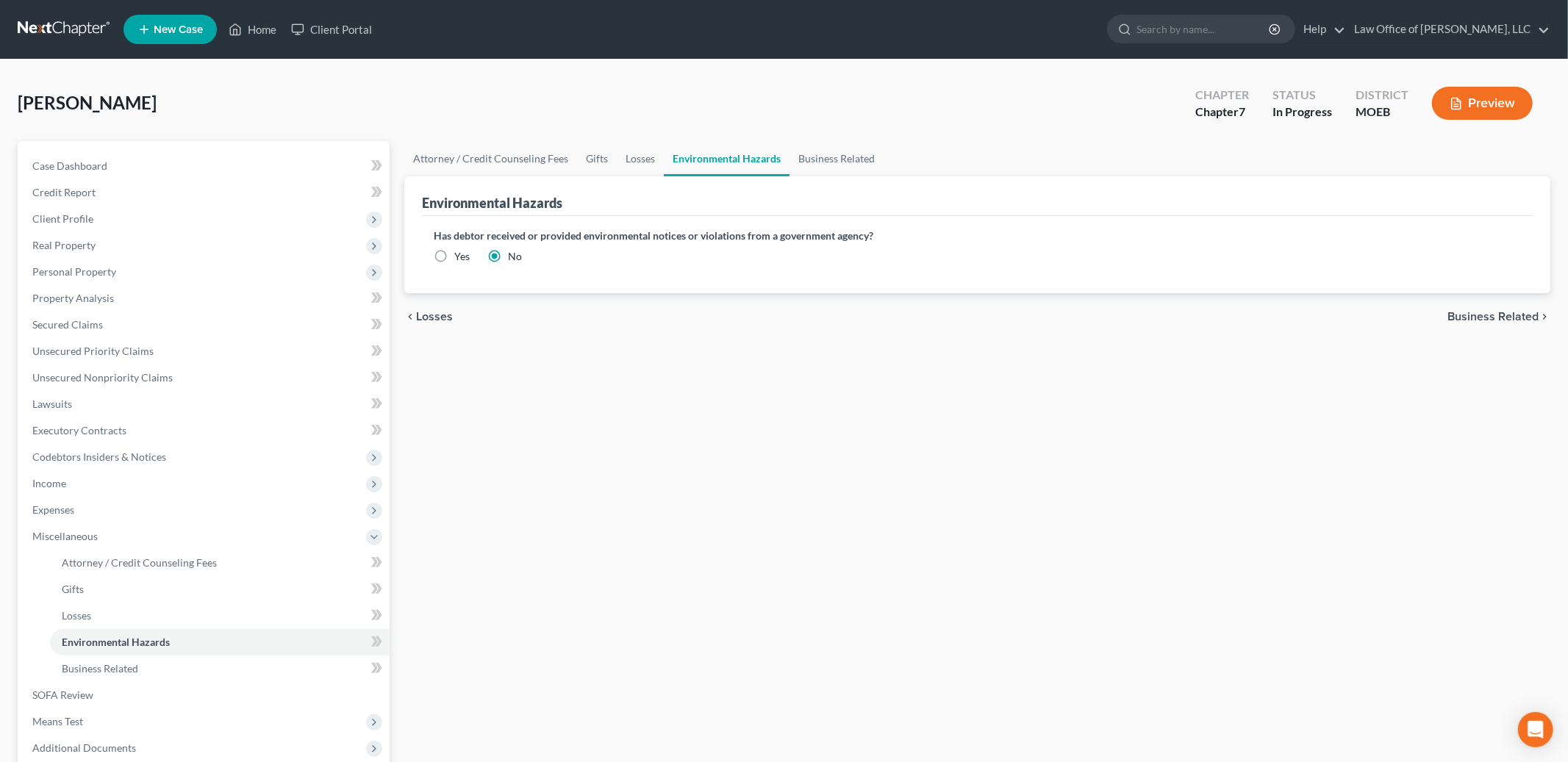
click at [1509, 312] on span "Business Related" at bounding box center [1493, 317] width 91 height 12
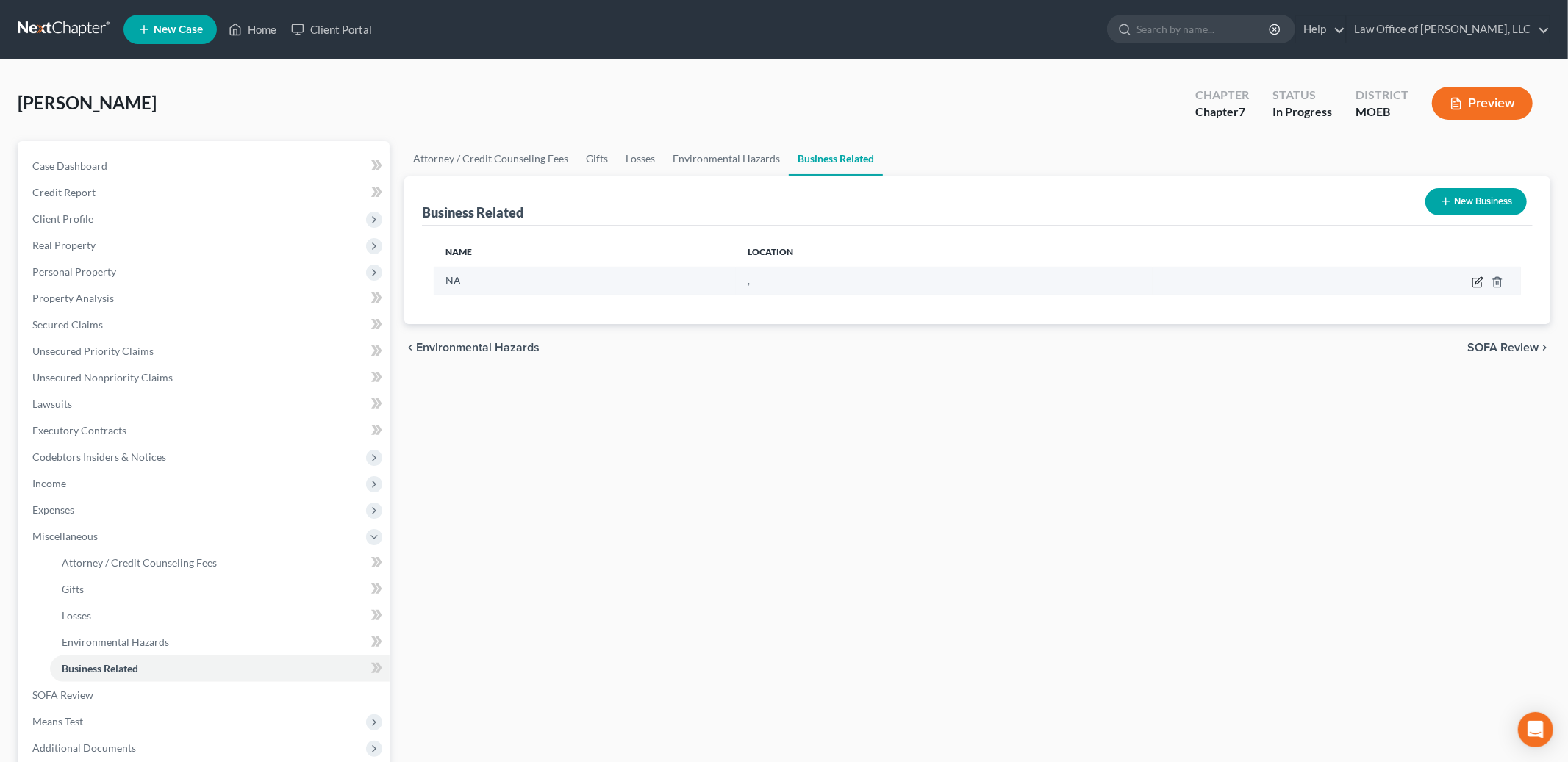
click at [1480, 285] on icon "button" at bounding box center [1478, 282] width 12 height 12
select select "sole_proprietor"
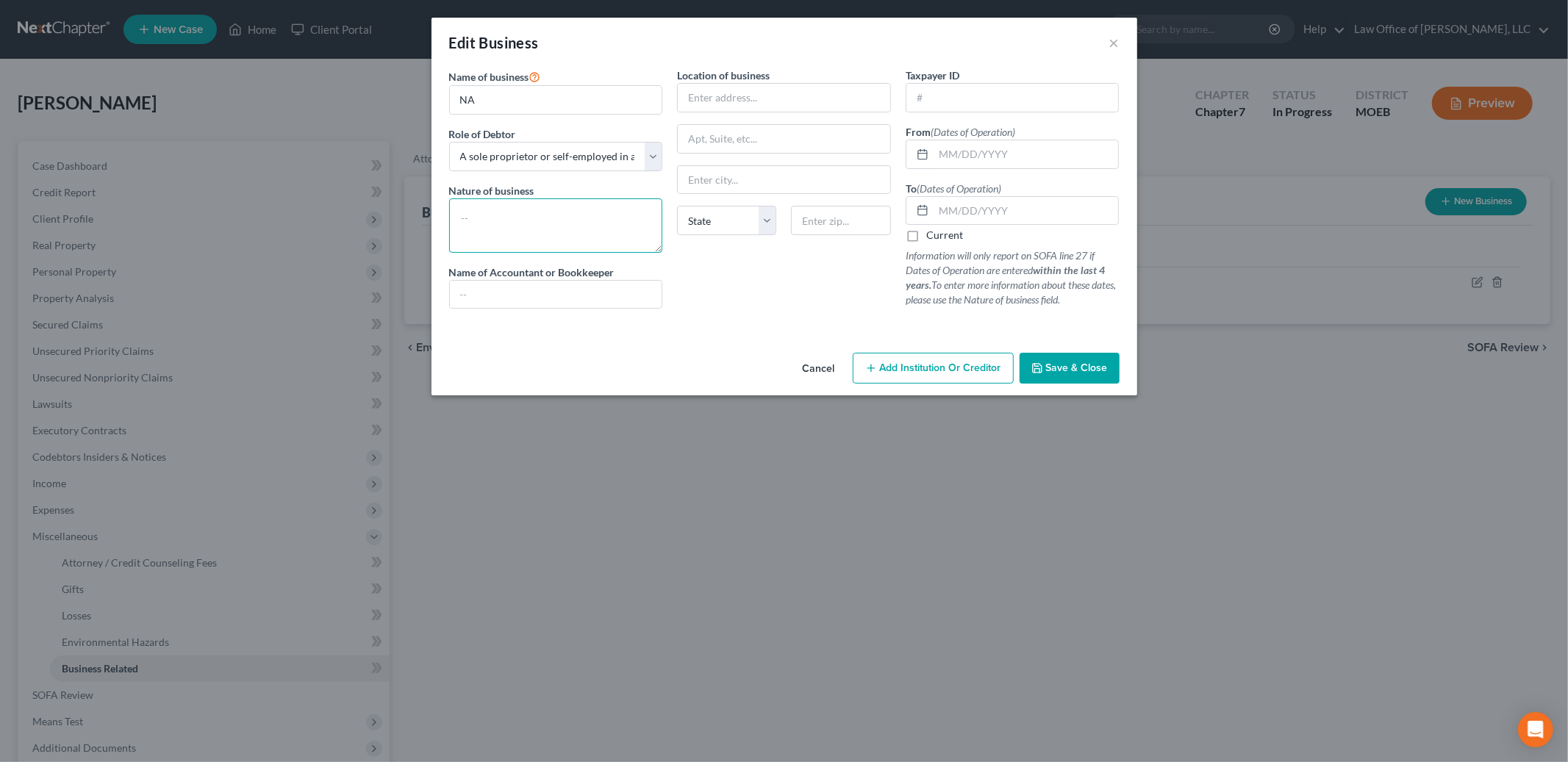
click at [526, 229] on textarea at bounding box center [556, 225] width 214 height 54
type textarea "Doordash"
click at [964, 152] on input "text" at bounding box center [1026, 155] width 185 height 28
type input "[DATE]"
click at [926, 231] on label "Current" at bounding box center [944, 236] width 36 height 15
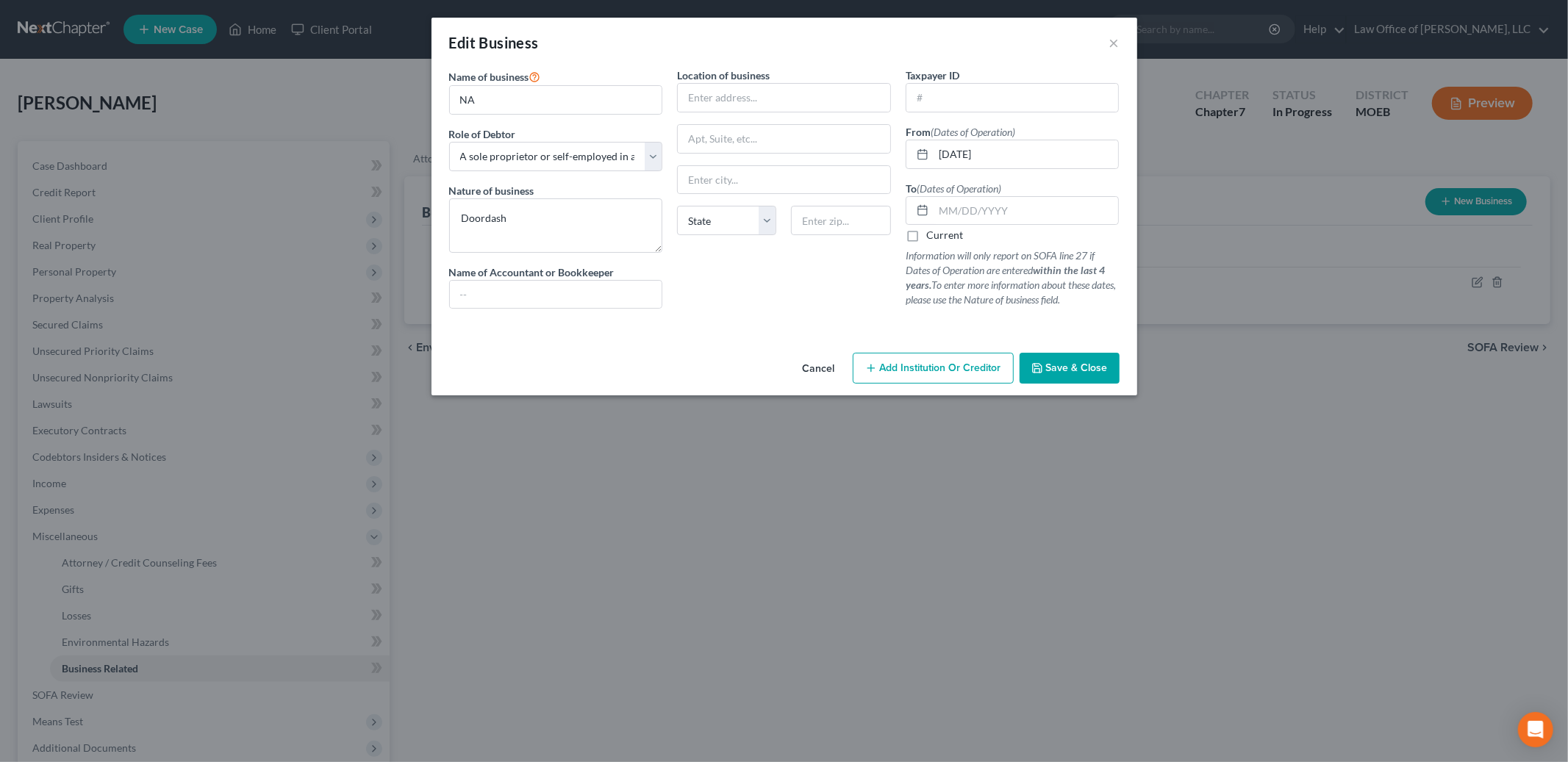
click at [932, 231] on input "Current" at bounding box center [937, 233] width 10 height 10
checkbox input "true"
click at [569, 213] on textarea "Doordash" at bounding box center [556, 225] width 214 height 54
type textarea "Doordash 1099 delivery driver"
click at [1066, 370] on span "Save & Close" at bounding box center [1077, 368] width 62 height 13
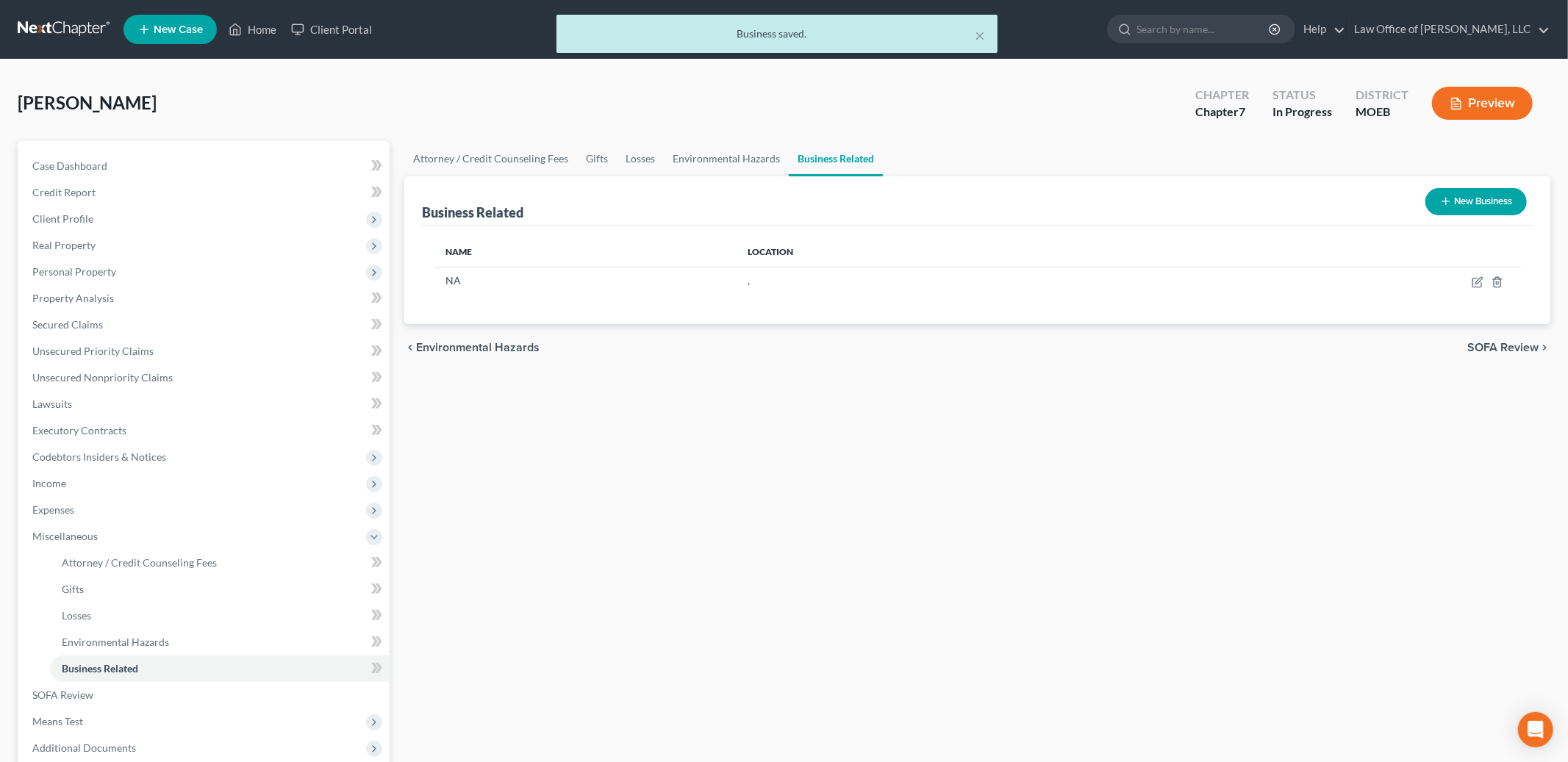
click at [1508, 349] on span "SOFA Review" at bounding box center [1503, 348] width 71 height 12
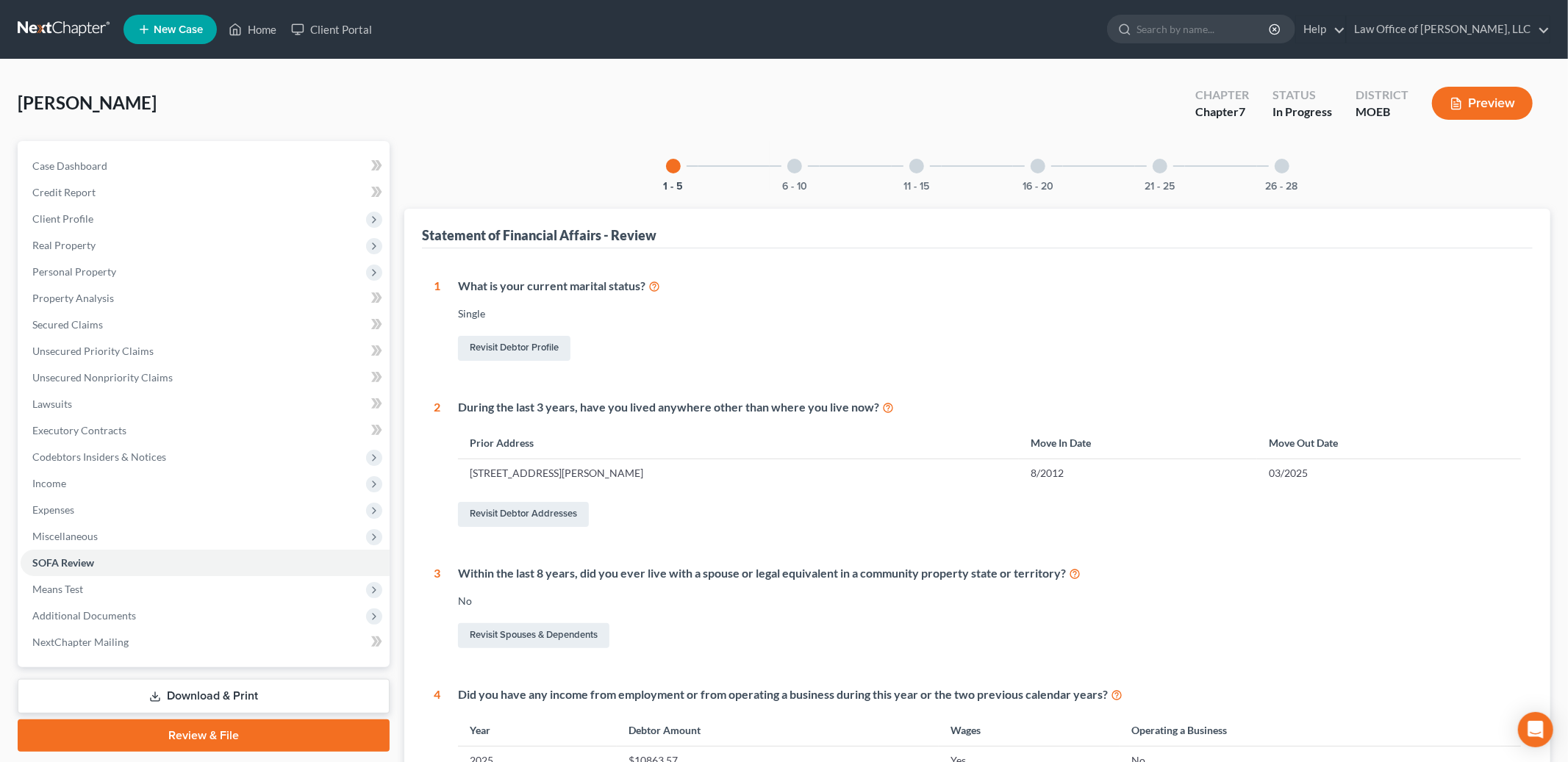
click at [155, 706] on link "Download & Print" at bounding box center [204, 697] width 372 height 34
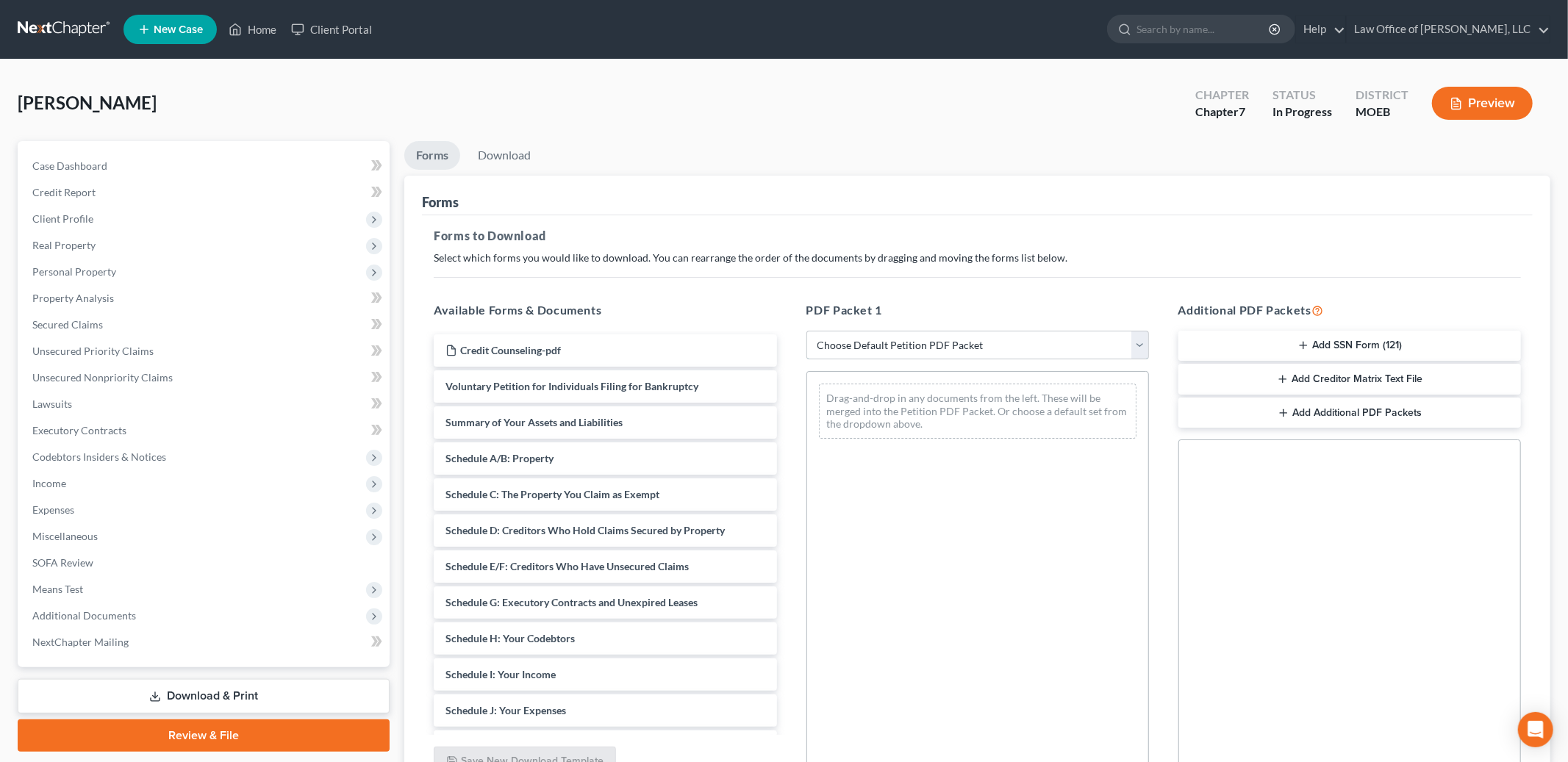
click at [955, 355] on select "Choose Default Petition PDF Packet Complete Bankruptcy Petition (all forms and …" at bounding box center [978, 346] width 343 height 30
select select "0"
click at [807, 331] on select "Choose Default Petition PDF Packet Complete Bankruptcy Petition (all forms and …" at bounding box center [978, 346] width 343 height 30
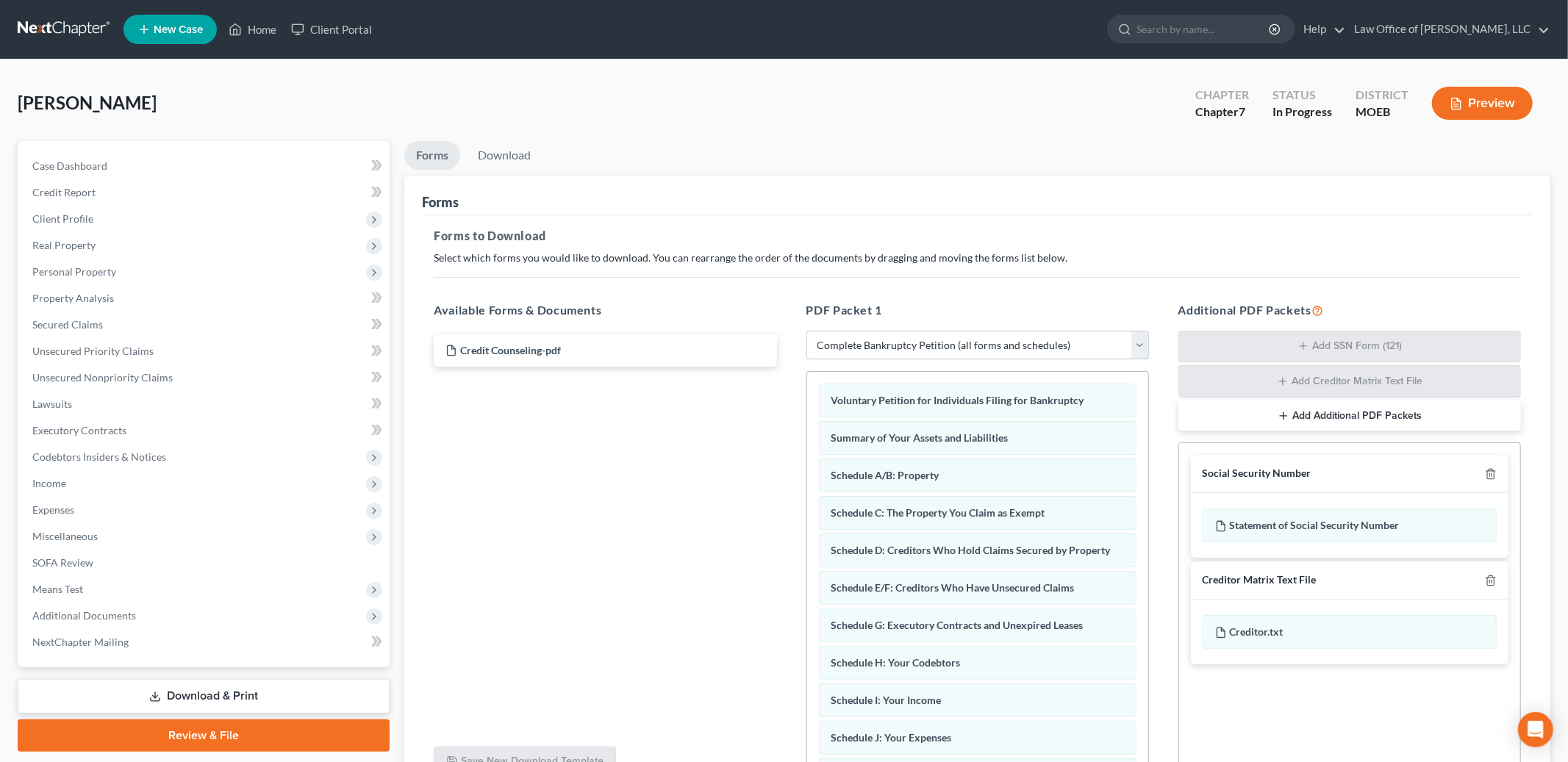
scroll to position [147, 0]
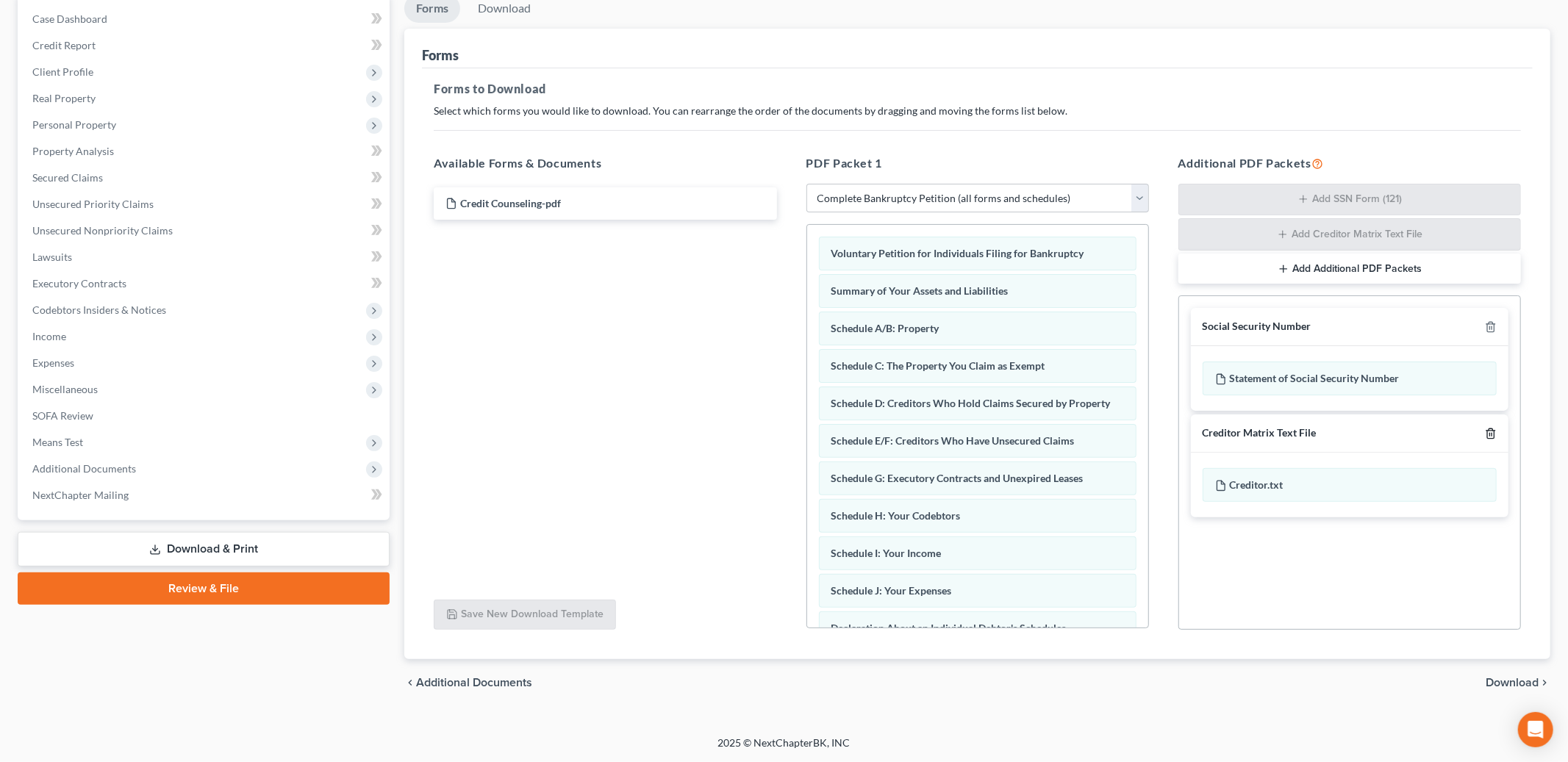
click at [1485, 434] on icon "button" at bounding box center [1491, 434] width 12 height 12
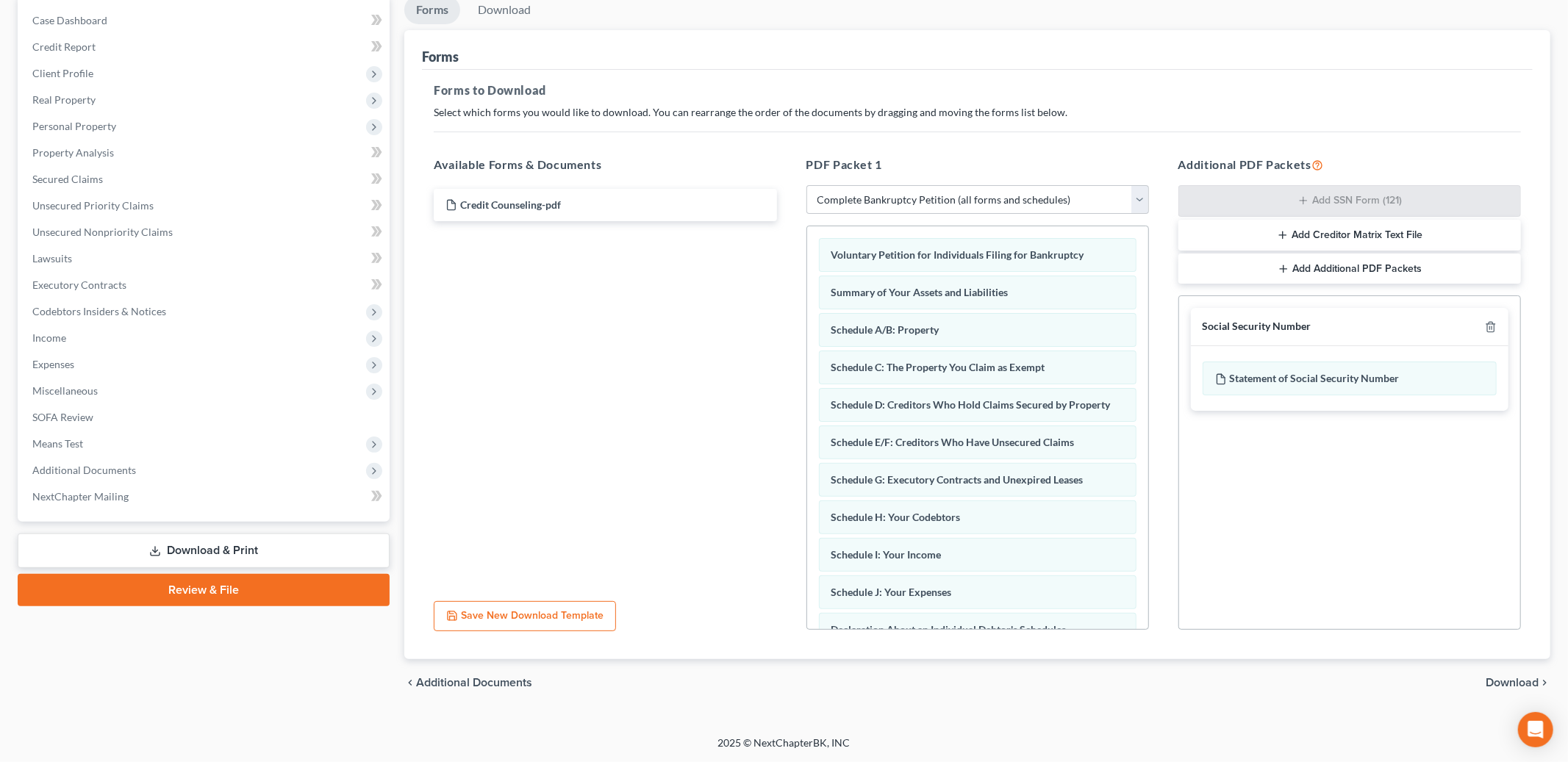
scroll to position [145, 0]
click at [1485, 685] on div "chevron_left Additional Documents Download chevron_right" at bounding box center [978, 683] width 1146 height 47
click at [1506, 682] on span "Download" at bounding box center [1512, 684] width 53 height 12
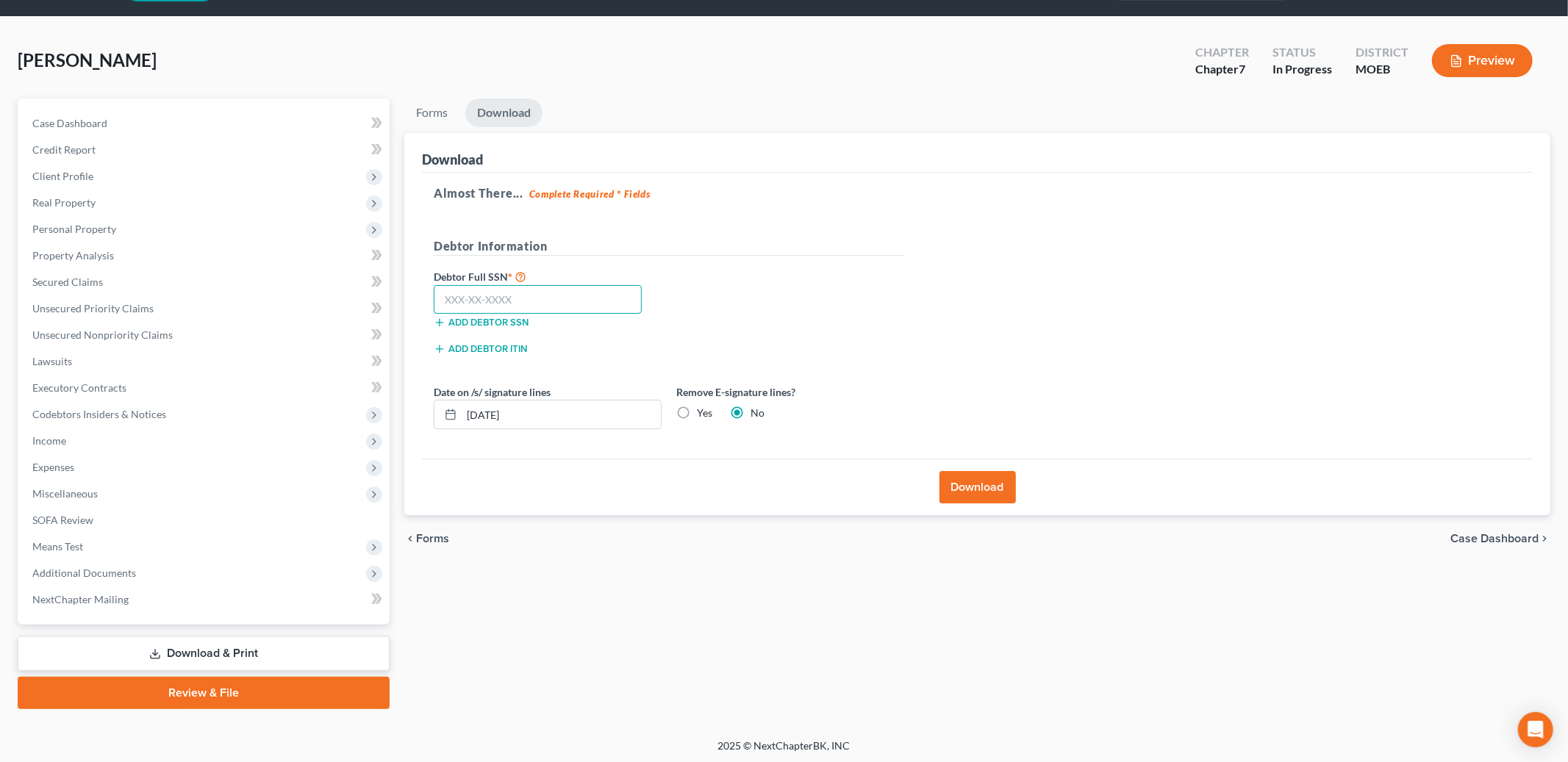
click at [530, 295] on input "text" at bounding box center [538, 300] width 208 height 30
type input "496-74-8809"
click at [969, 488] on button "Download" at bounding box center [978, 488] width 77 height 33
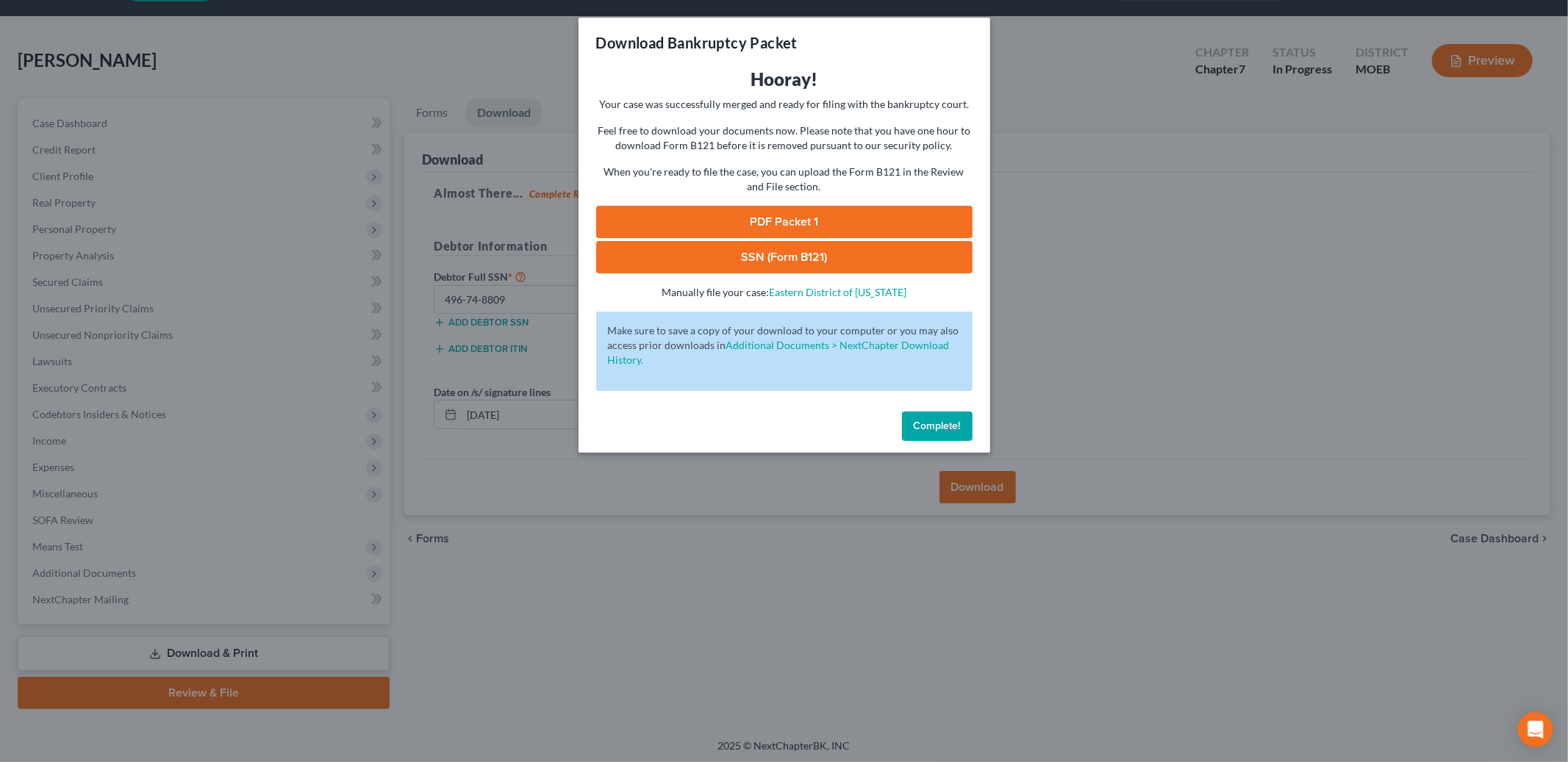
click at [816, 227] on link "PDF Packet 1" at bounding box center [784, 222] width 376 height 33
click at [683, 262] on link "SSN (Form B121)" at bounding box center [784, 257] width 376 height 33
click at [941, 427] on span "Complete!" at bounding box center [937, 426] width 47 height 13
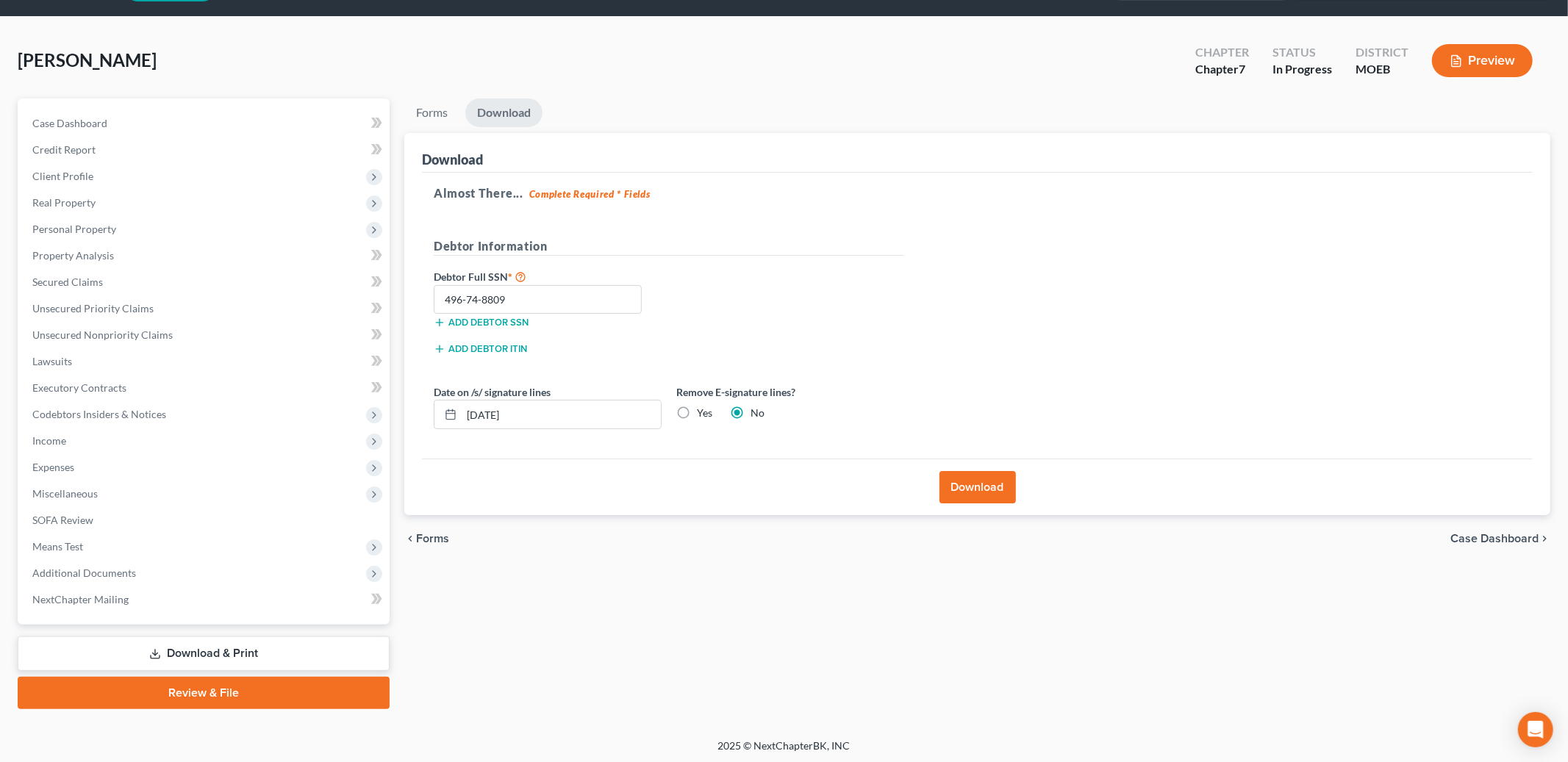
click at [278, 690] on link "Review & File" at bounding box center [204, 694] width 372 height 33
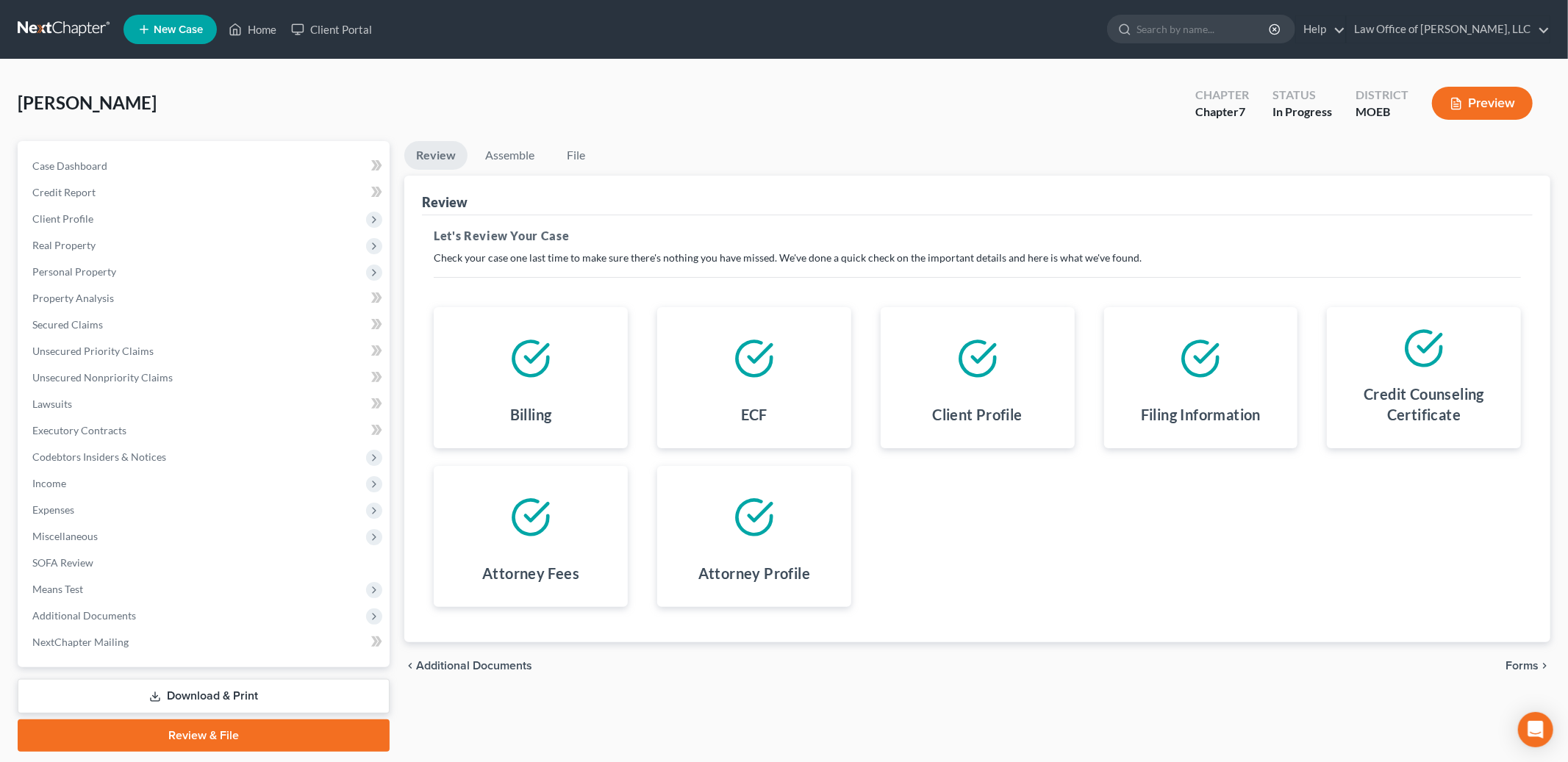
click at [1522, 663] on span "Forms" at bounding box center [1522, 666] width 33 height 12
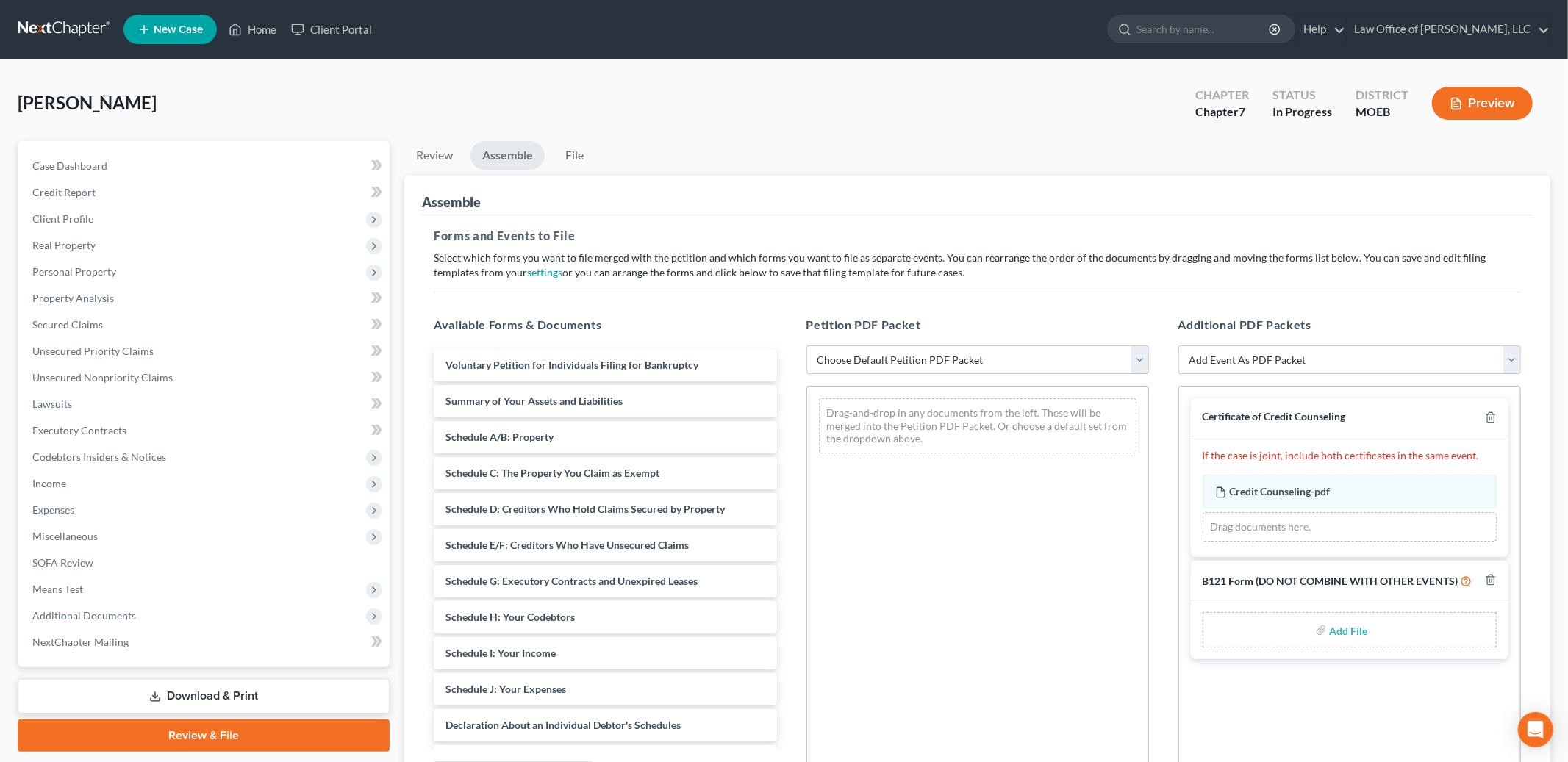
click at [994, 349] on select "Choose Default Petition PDF Packet Complete Bankruptcy Petition (all forms and …" at bounding box center [978, 361] width 343 height 30
select select "0"
click at [807, 346] on select "Choose Default Petition PDF Packet Complete Bankruptcy Petition (all forms and …" at bounding box center [978, 361] width 343 height 30
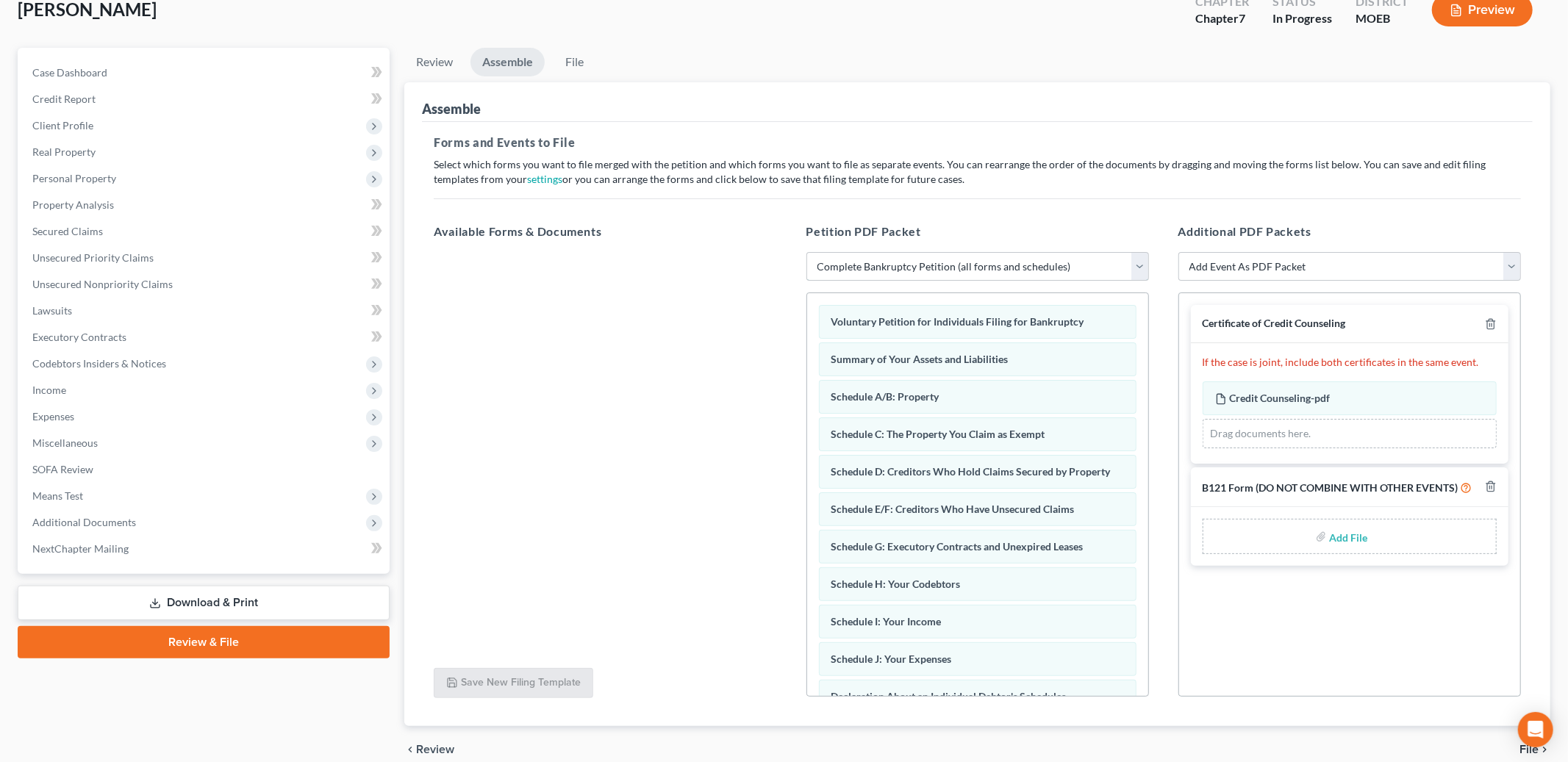
scroll to position [160, 0]
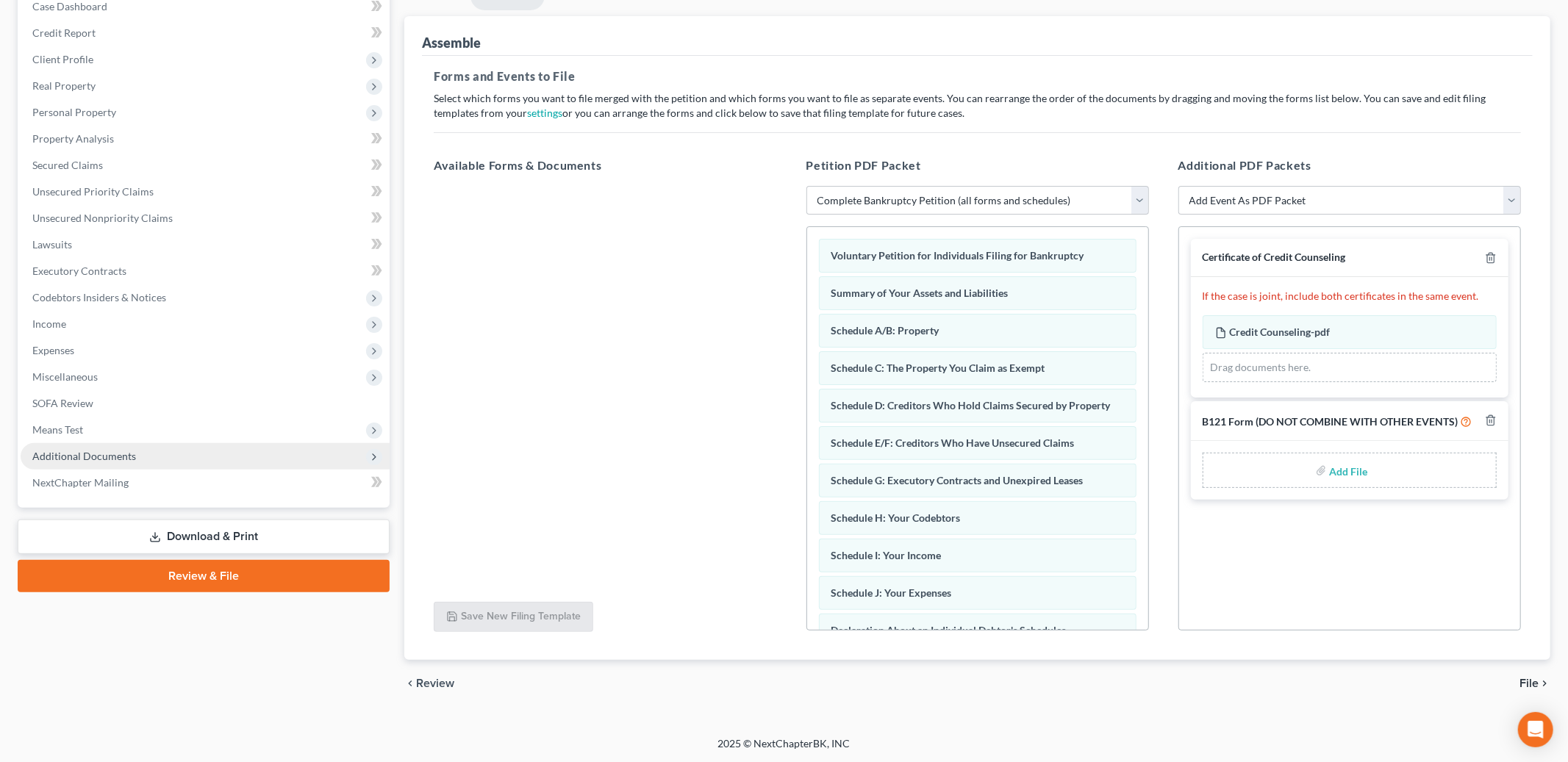
click at [135, 463] on span "Additional Documents" at bounding box center [205, 456] width 369 height 27
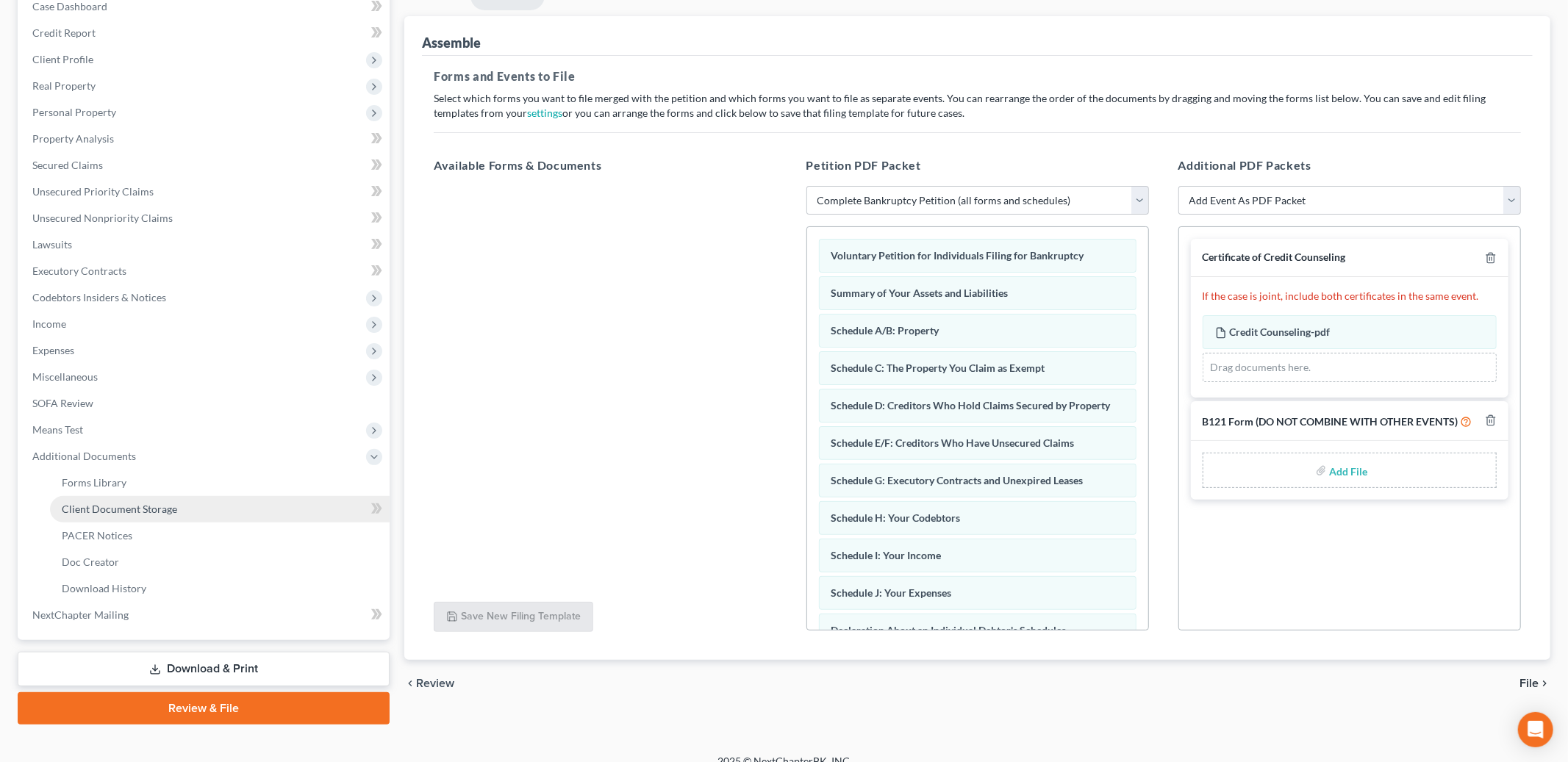
click at [113, 515] on link "Client Document Storage" at bounding box center [219, 510] width 340 height 27
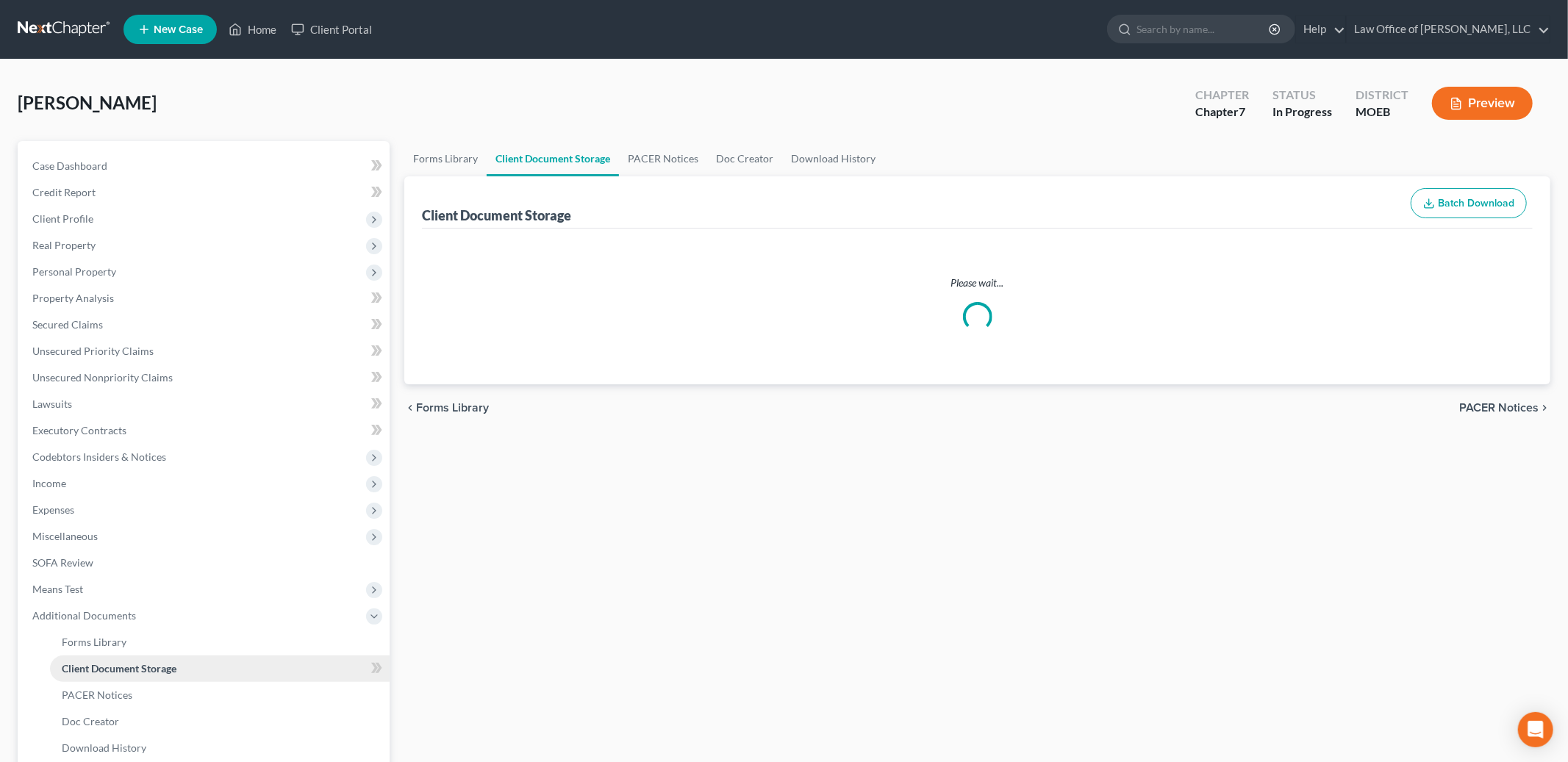
select select "9"
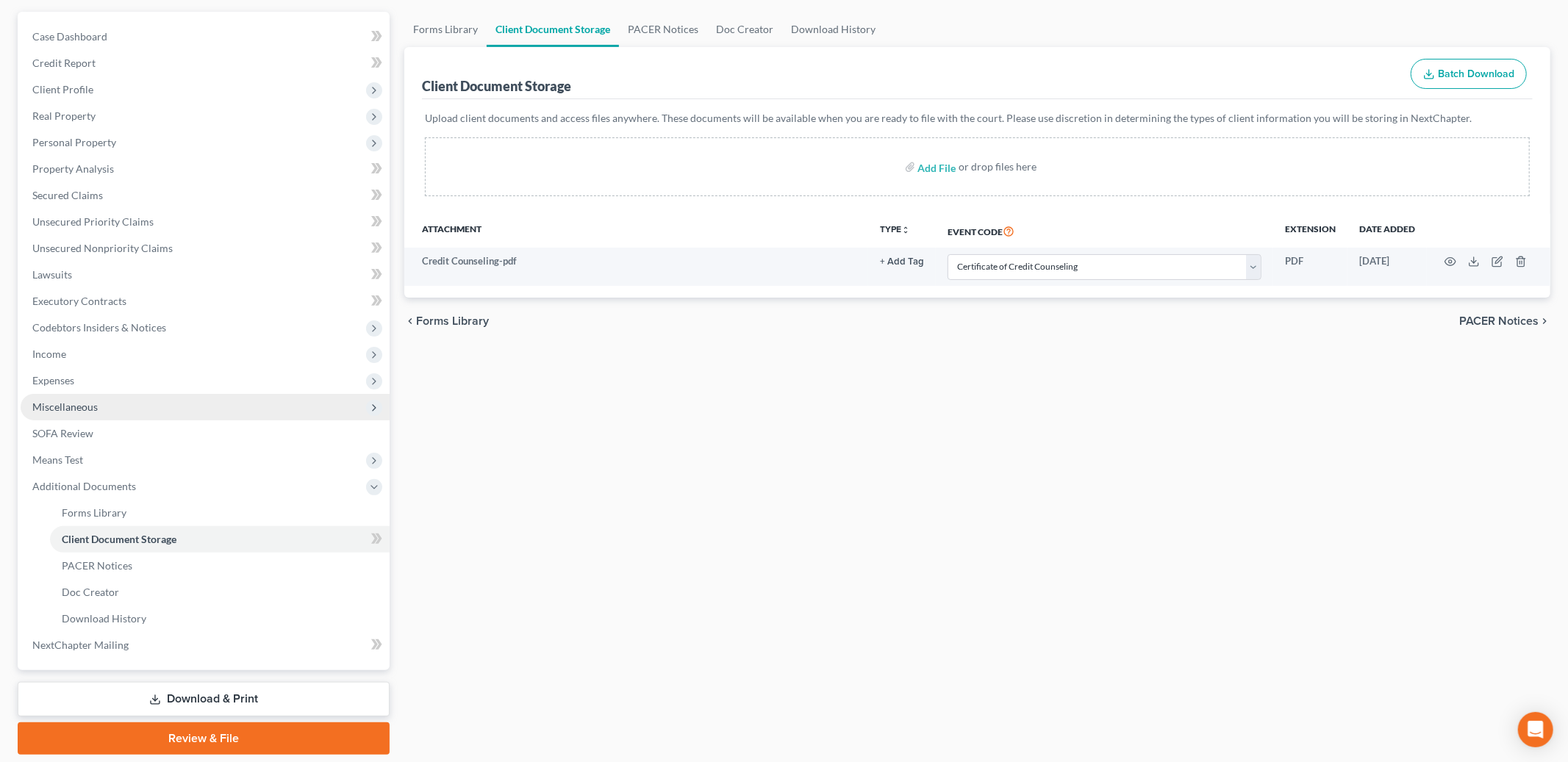
scroll to position [175, 0]
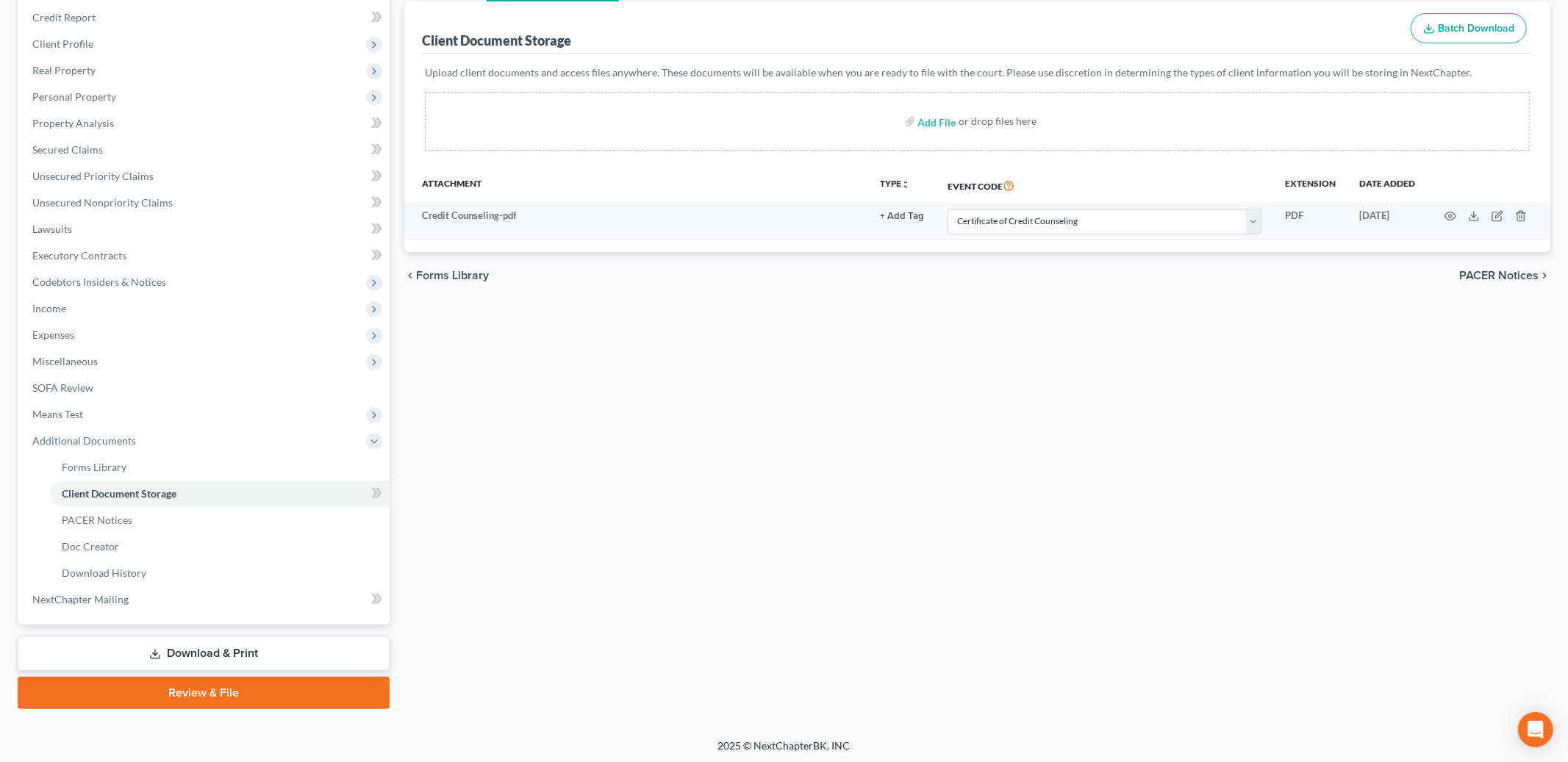
click at [166, 691] on link "Review & File" at bounding box center [204, 694] width 372 height 33
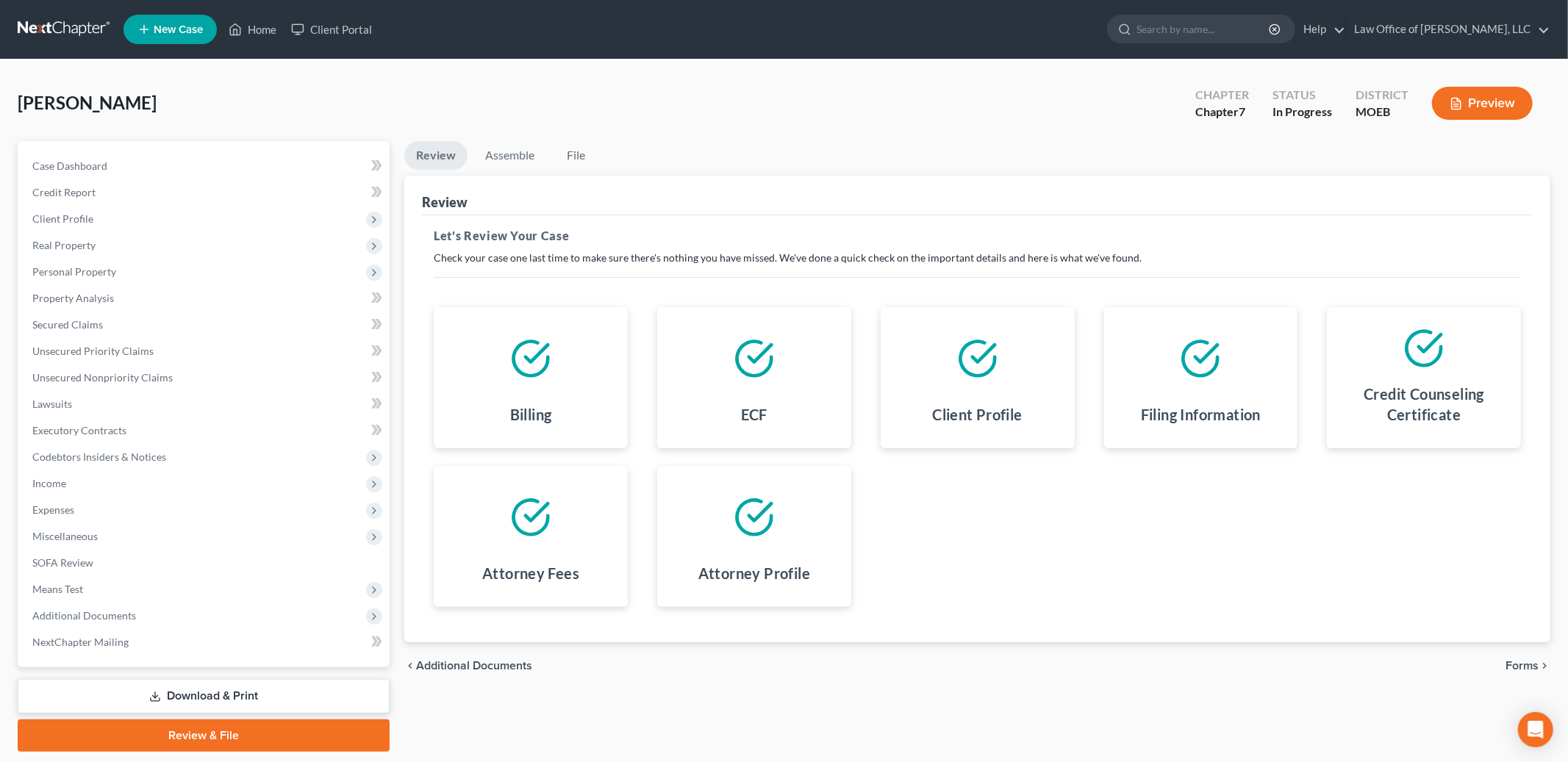
click at [1515, 666] on span "Forms" at bounding box center [1522, 666] width 33 height 12
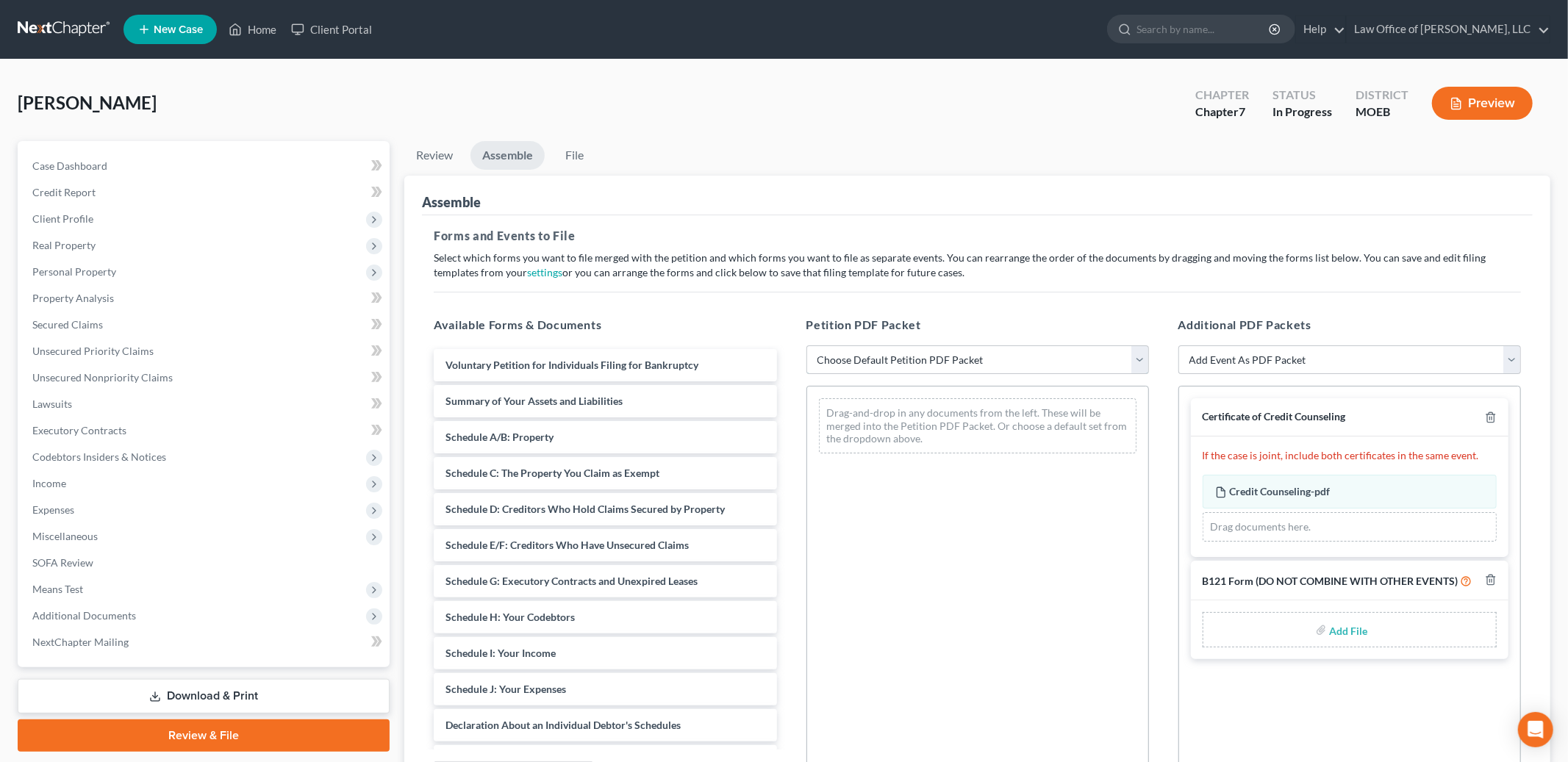
click at [1040, 364] on select "Choose Default Petition PDF Packet Complete Bankruptcy Petition (all forms and …" at bounding box center [978, 361] width 343 height 30
select select "0"
click at [807, 346] on select "Choose Default Petition PDF Packet Complete Bankruptcy Petition (all forms and …" at bounding box center [978, 361] width 343 height 30
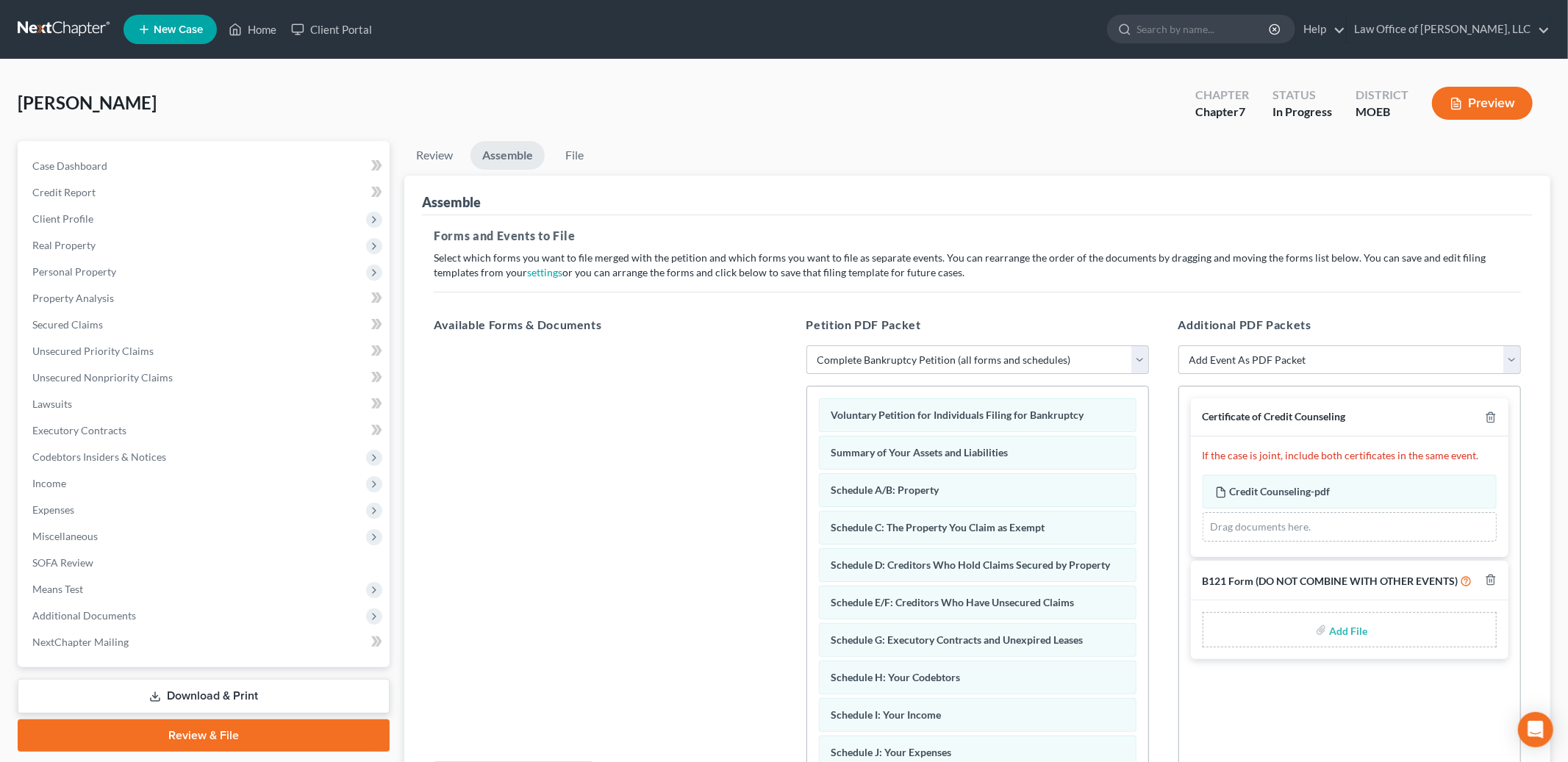
click at [1341, 628] on input "file" at bounding box center [1346, 630] width 35 height 27
type input "C:\fakepath\B121.pdf"
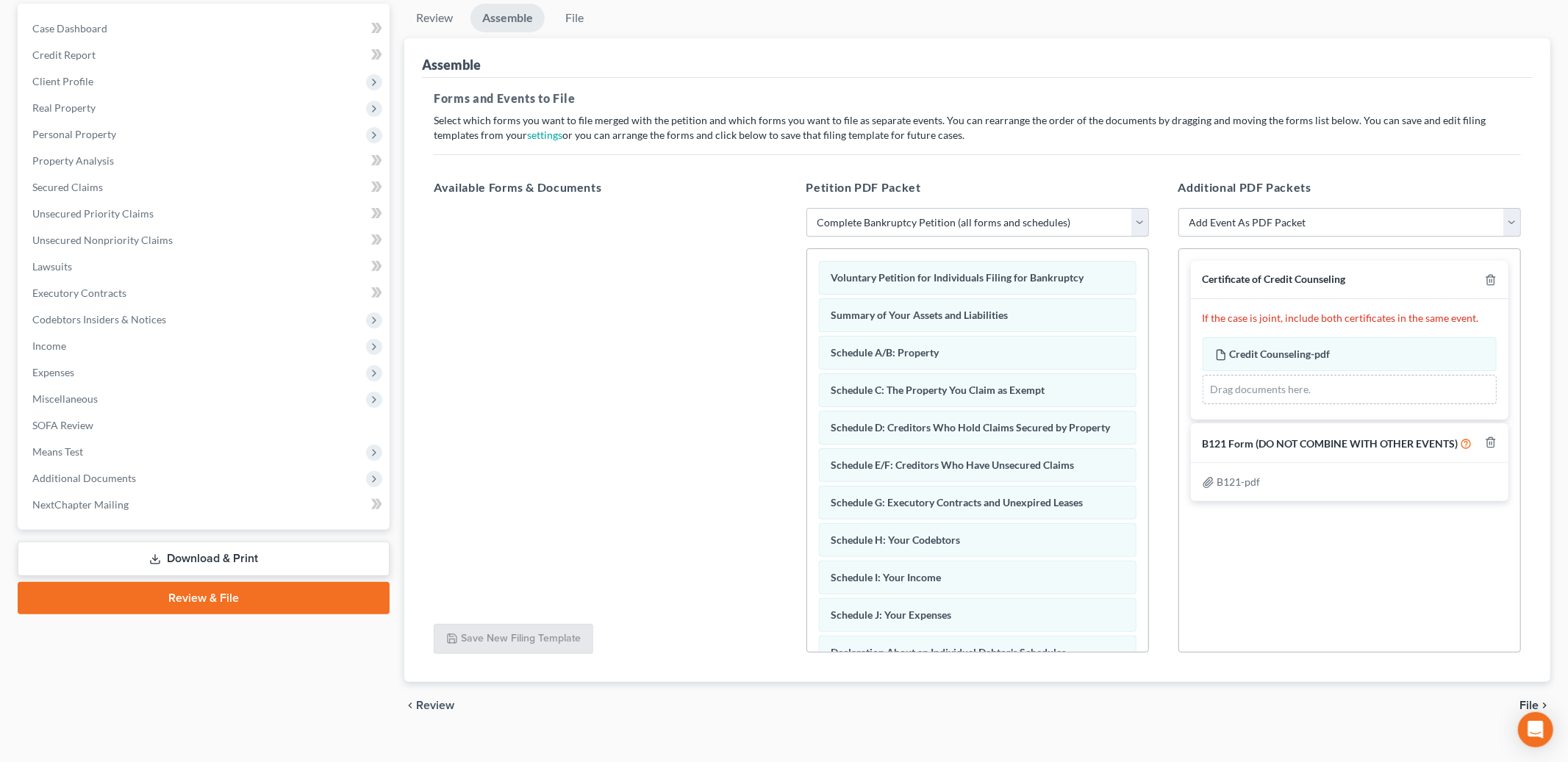
scroll to position [160, 0]
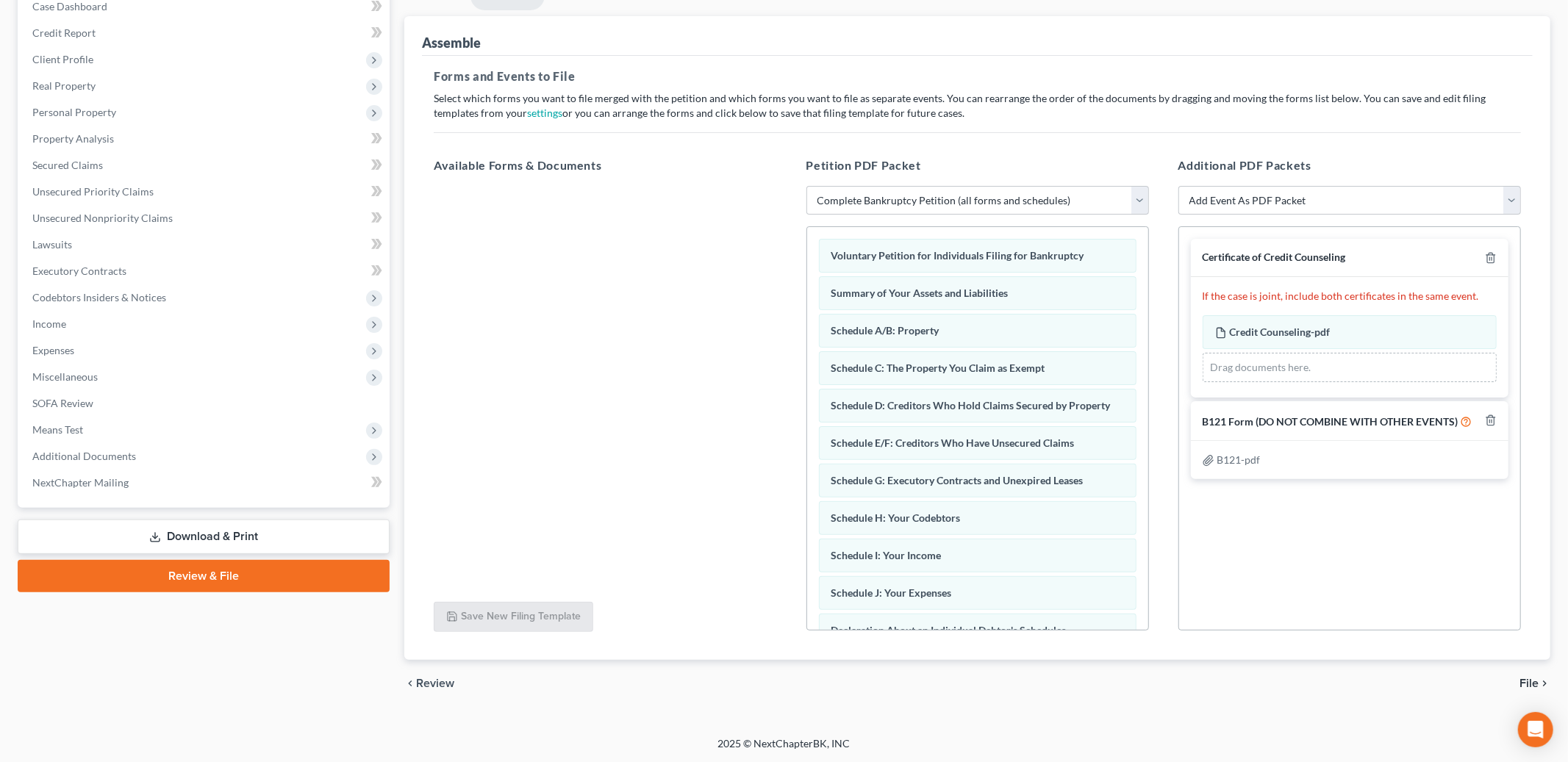
click at [1525, 681] on span "File" at bounding box center [1529, 684] width 19 height 12
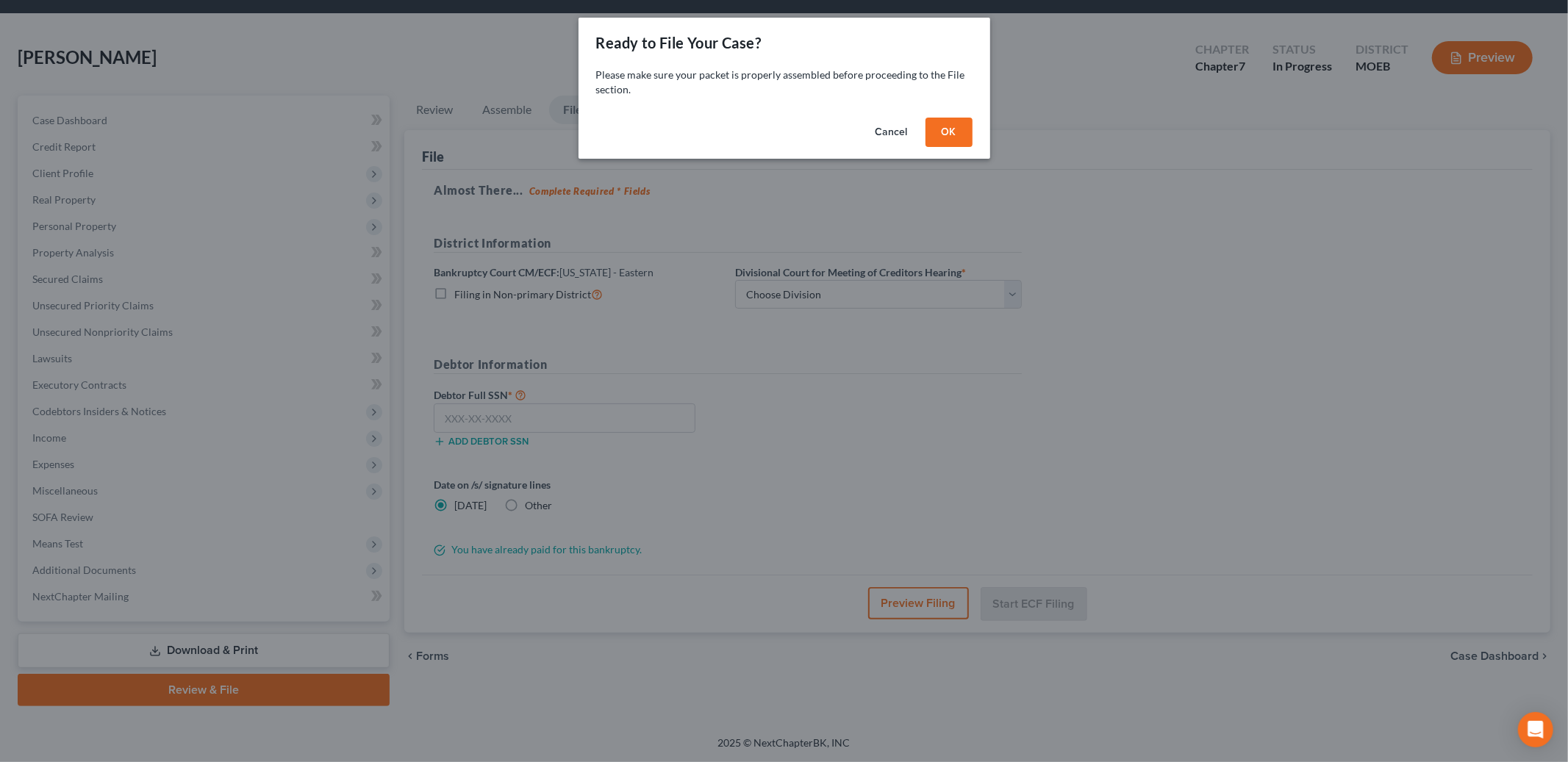
scroll to position [42, 0]
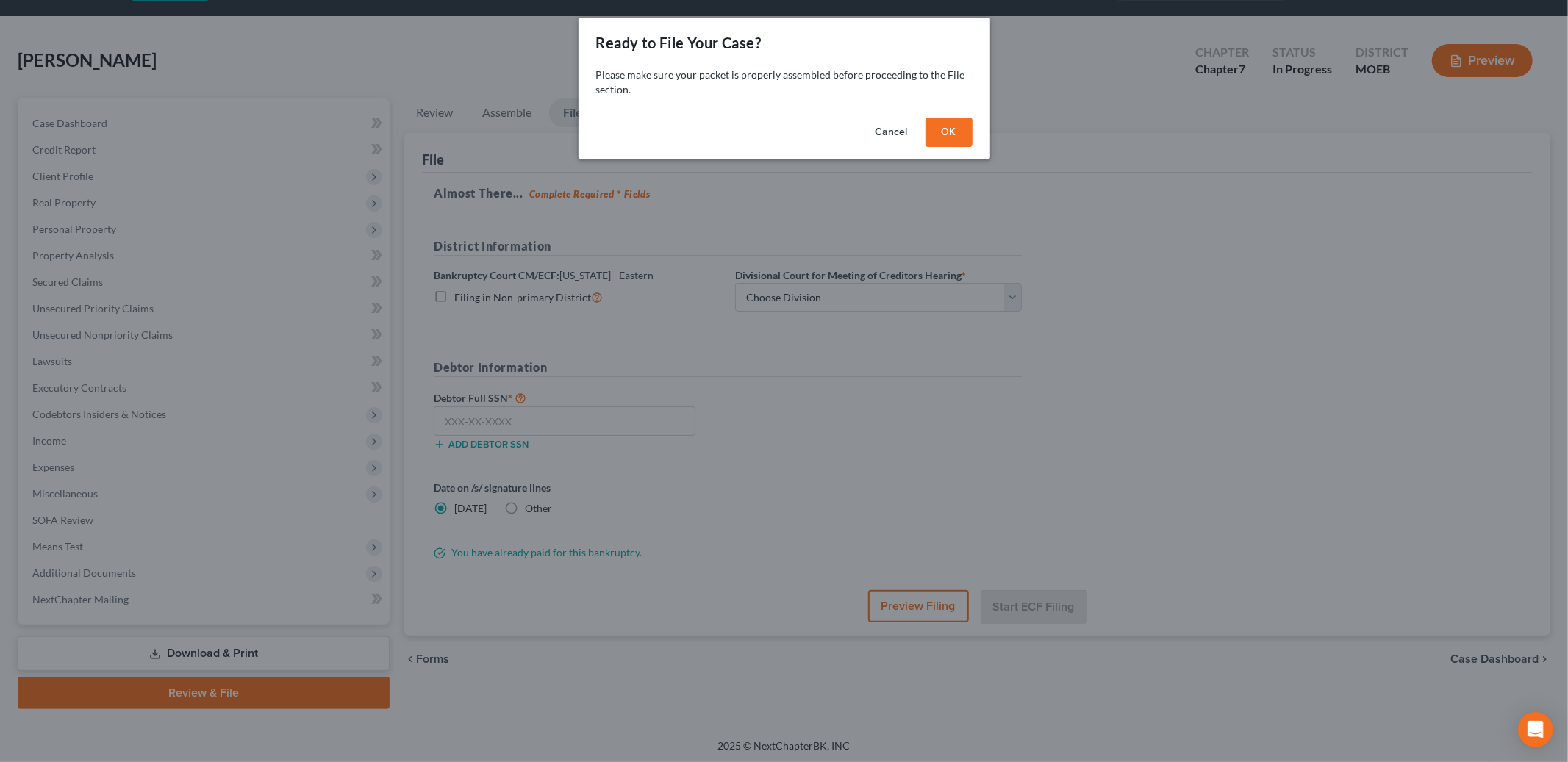
click at [955, 129] on button "OK" at bounding box center [949, 132] width 47 height 30
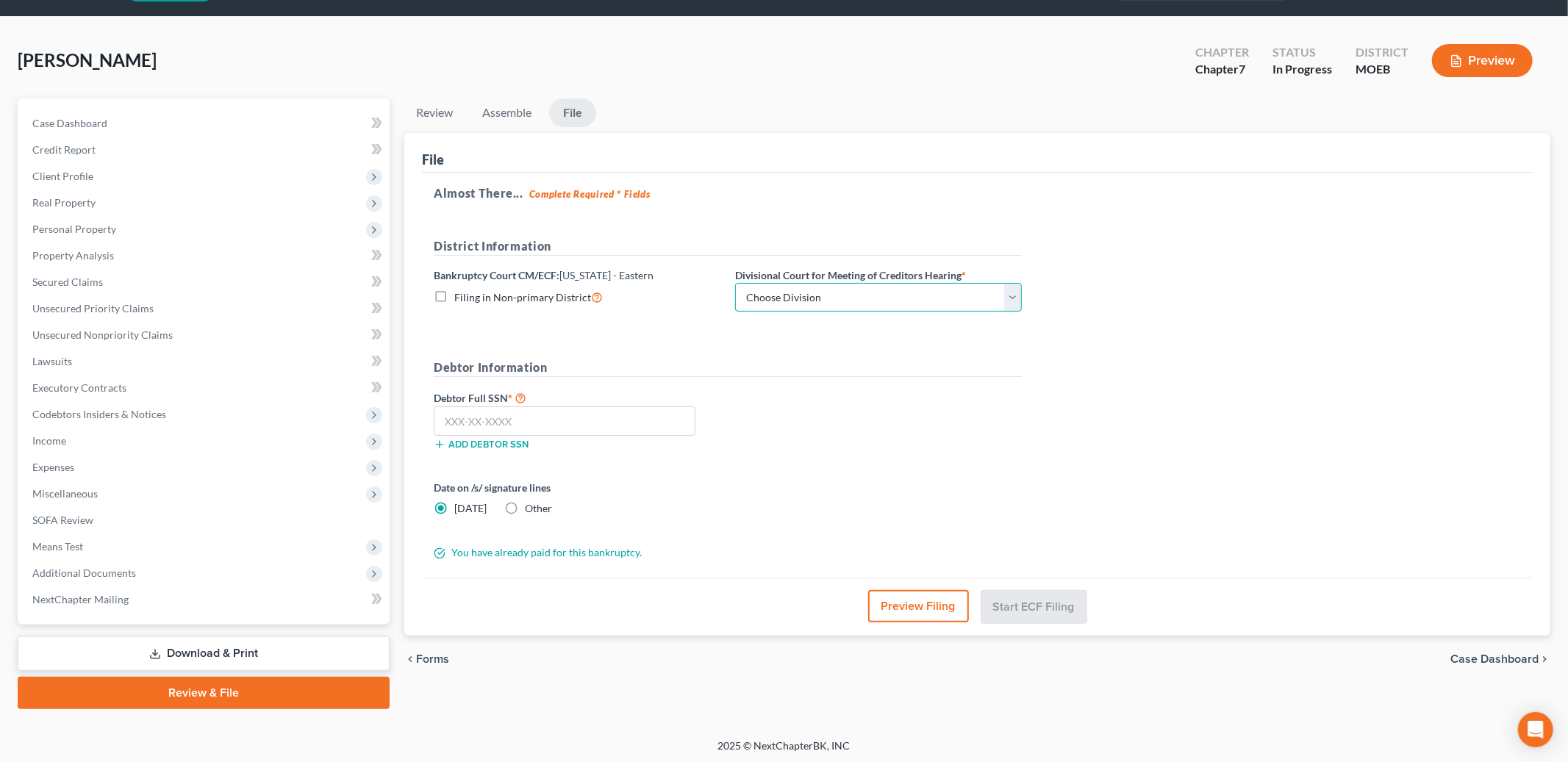
click at [854, 288] on select "Choose Division Cape Girardeau Hannibal [GEOGRAPHIC_DATA][PERSON_NAME]" at bounding box center [879, 298] width 287 height 30
select select "2"
click at [735, 283] on select "Choose Division Cape Girardeau Hannibal [GEOGRAPHIC_DATA][PERSON_NAME]" at bounding box center [879, 298] width 287 height 30
click at [516, 430] on input "text" at bounding box center [564, 422] width 262 height 30
type input "496-74-8809"
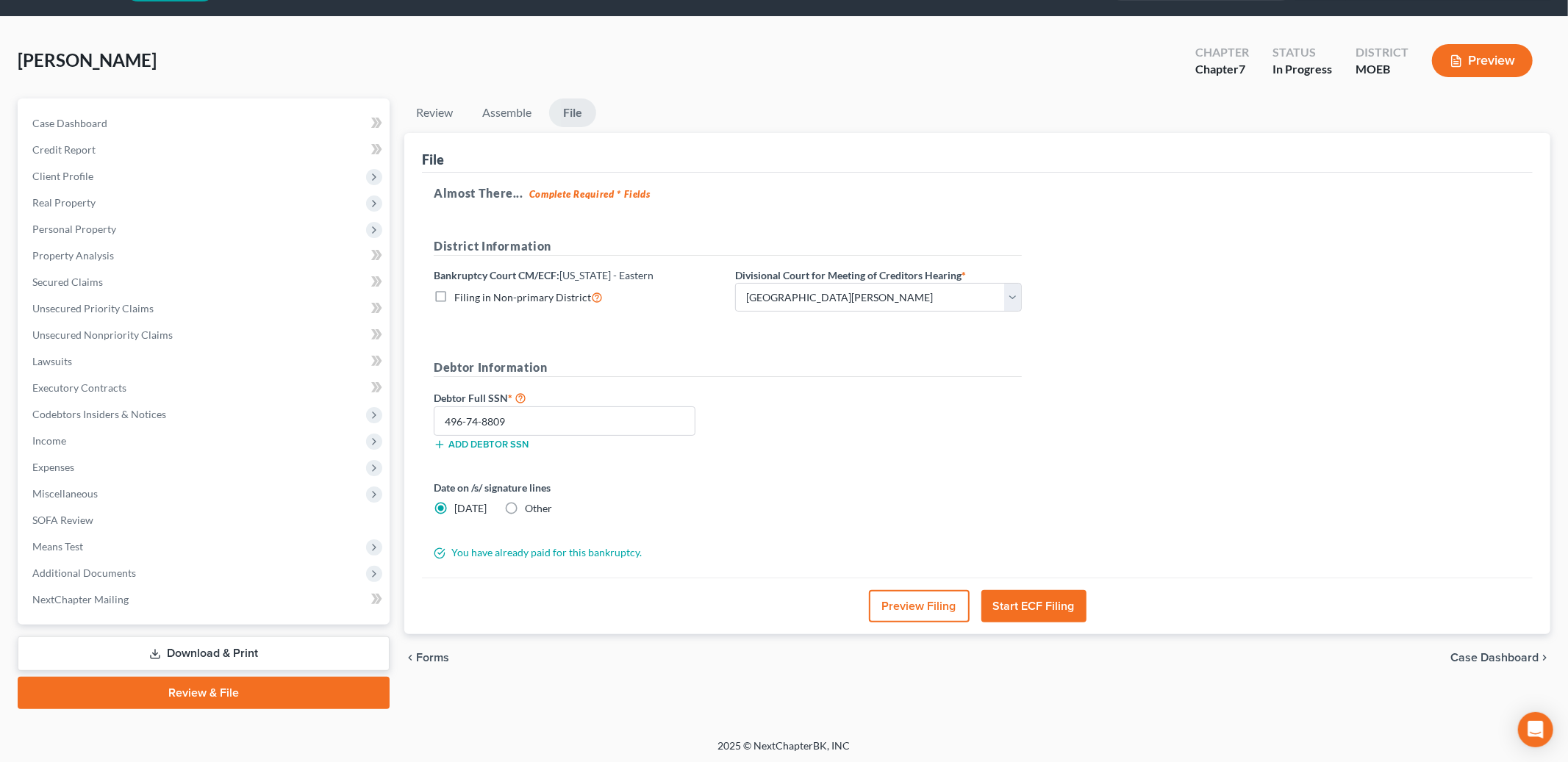
click at [1038, 609] on button "Start ECF Filing" at bounding box center [1033, 607] width 105 height 33
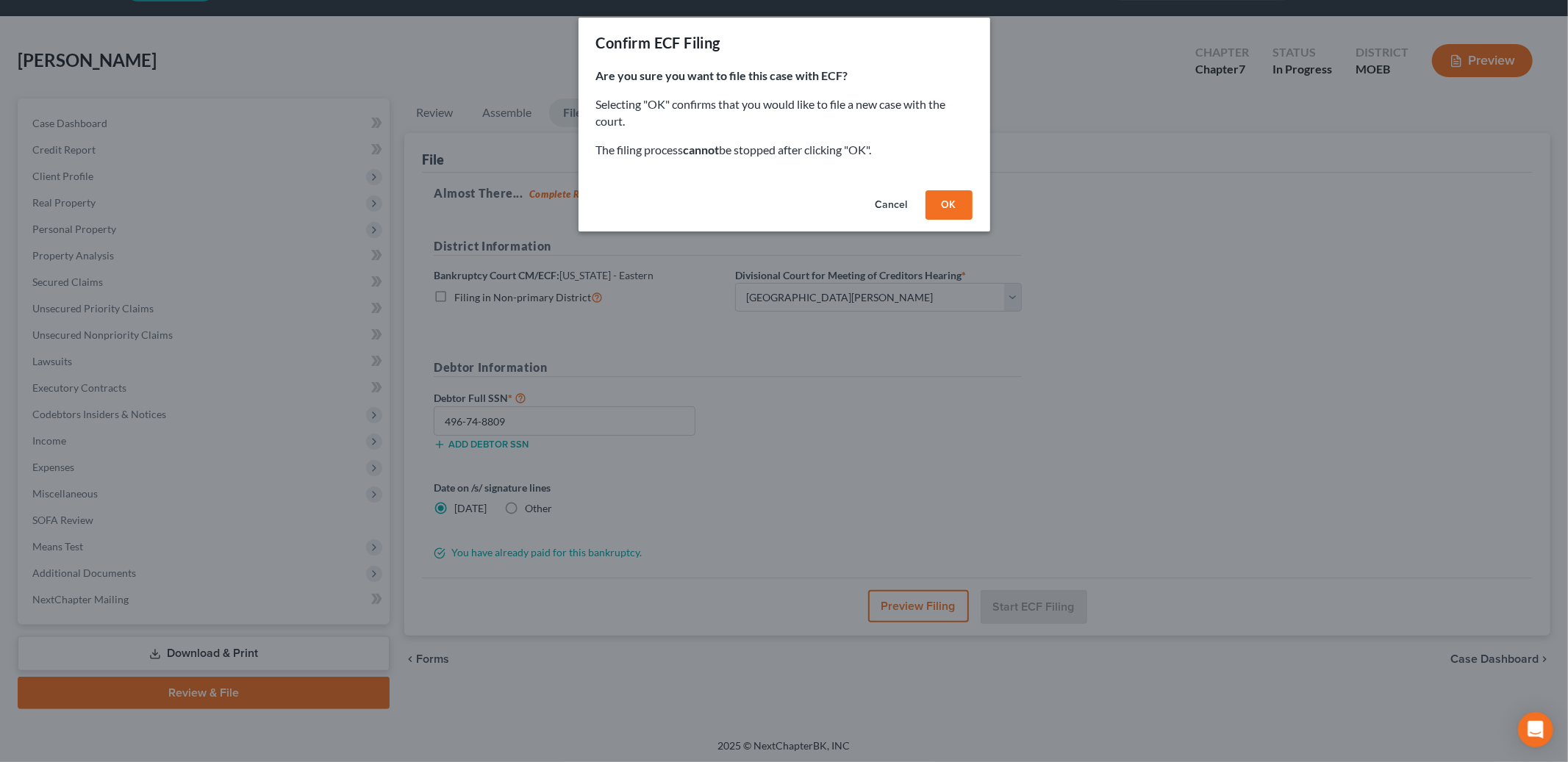
click at [943, 210] on button "OK" at bounding box center [949, 205] width 47 height 30
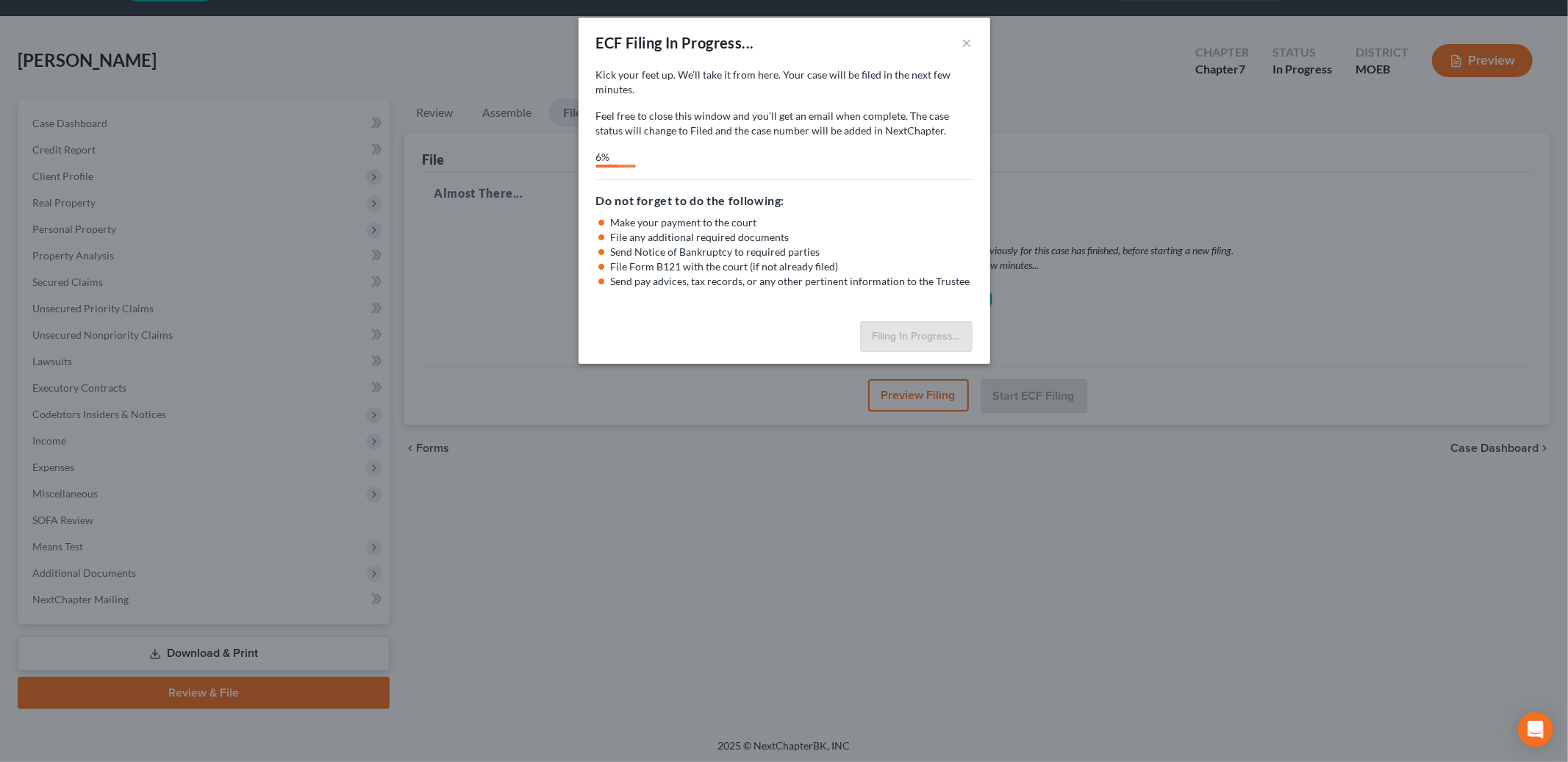
select select "2"
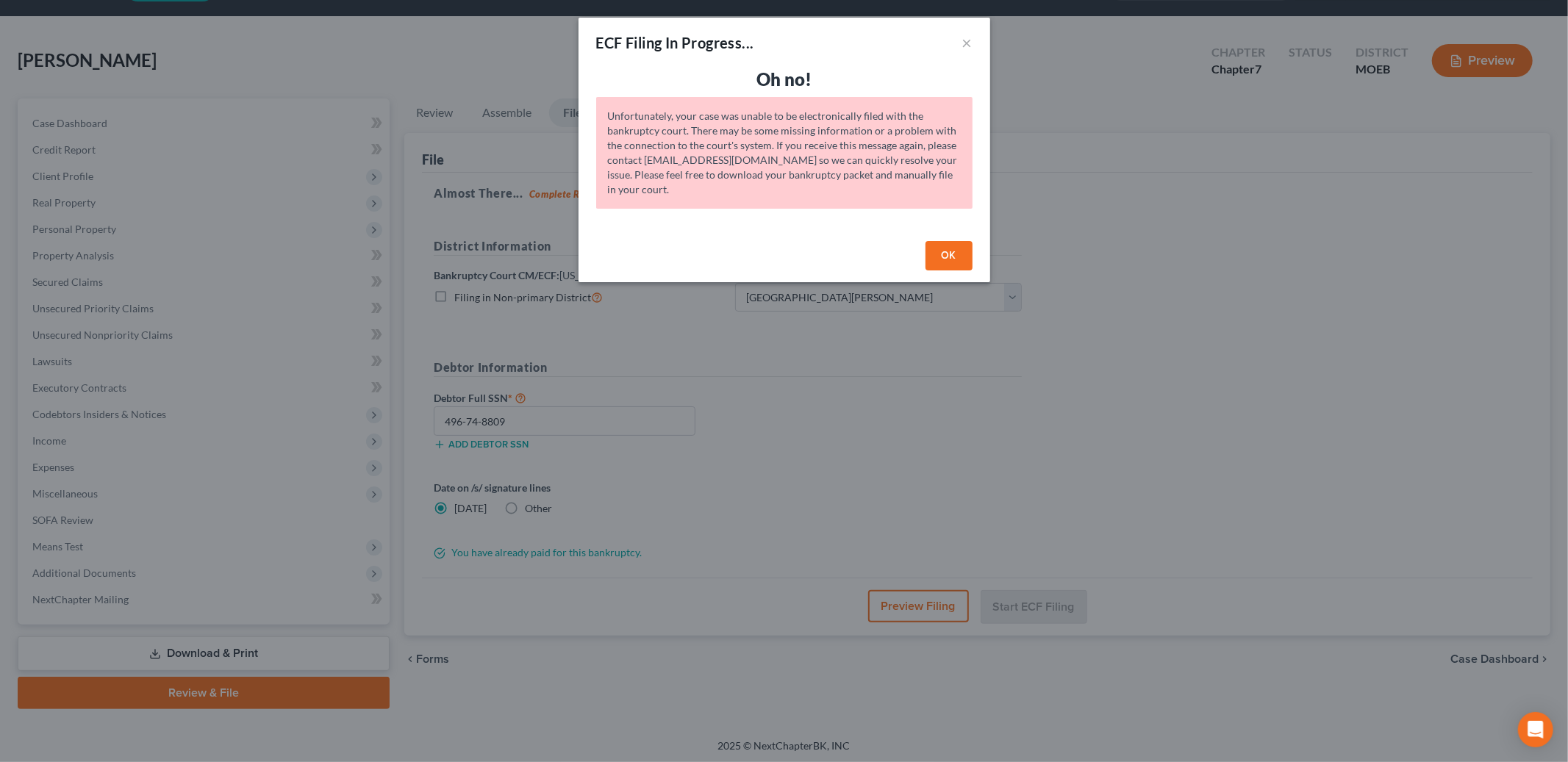
click at [940, 247] on button "OK" at bounding box center [949, 256] width 47 height 30
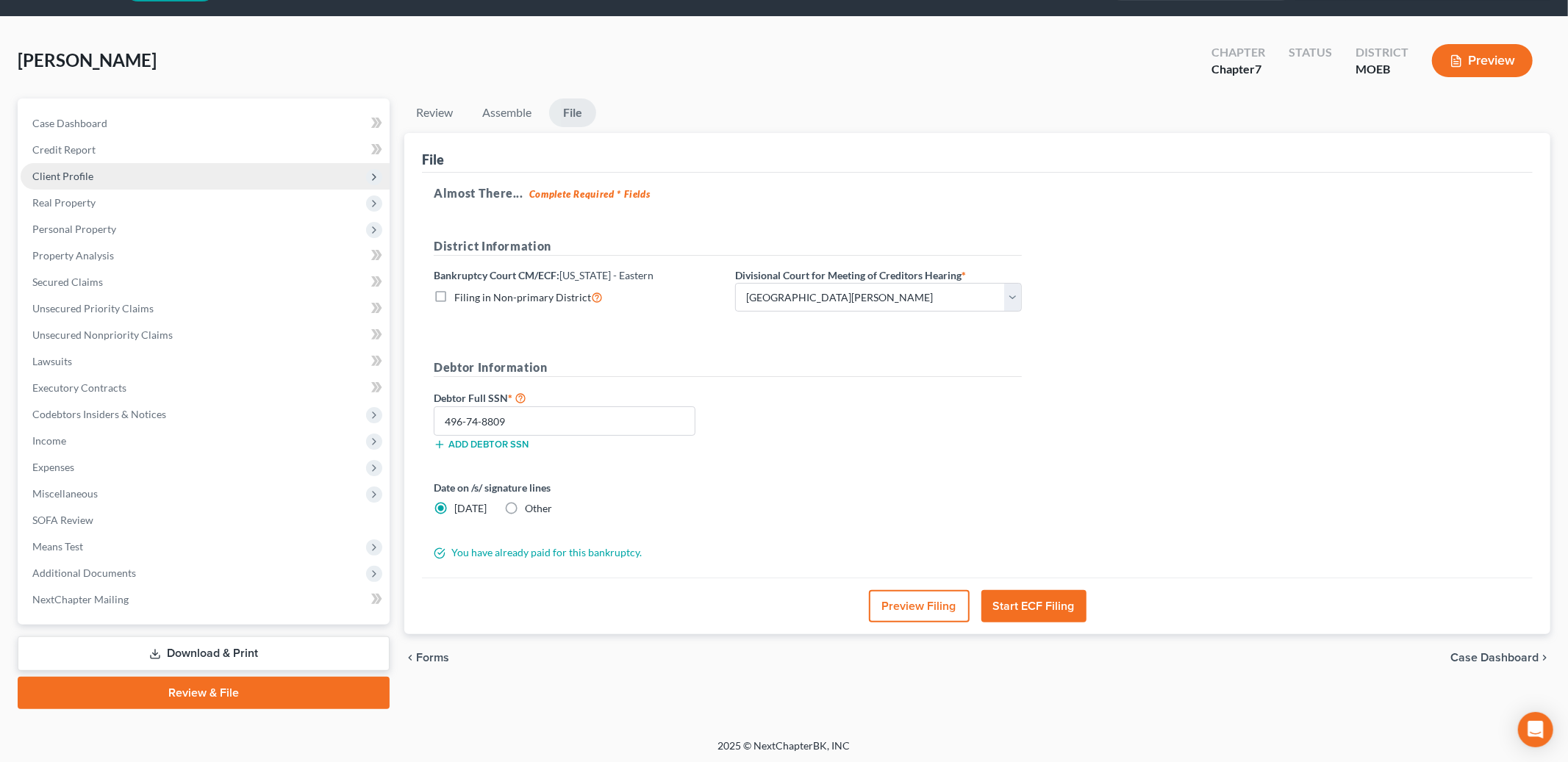
click at [140, 173] on span "Client Profile" at bounding box center [205, 177] width 369 height 27
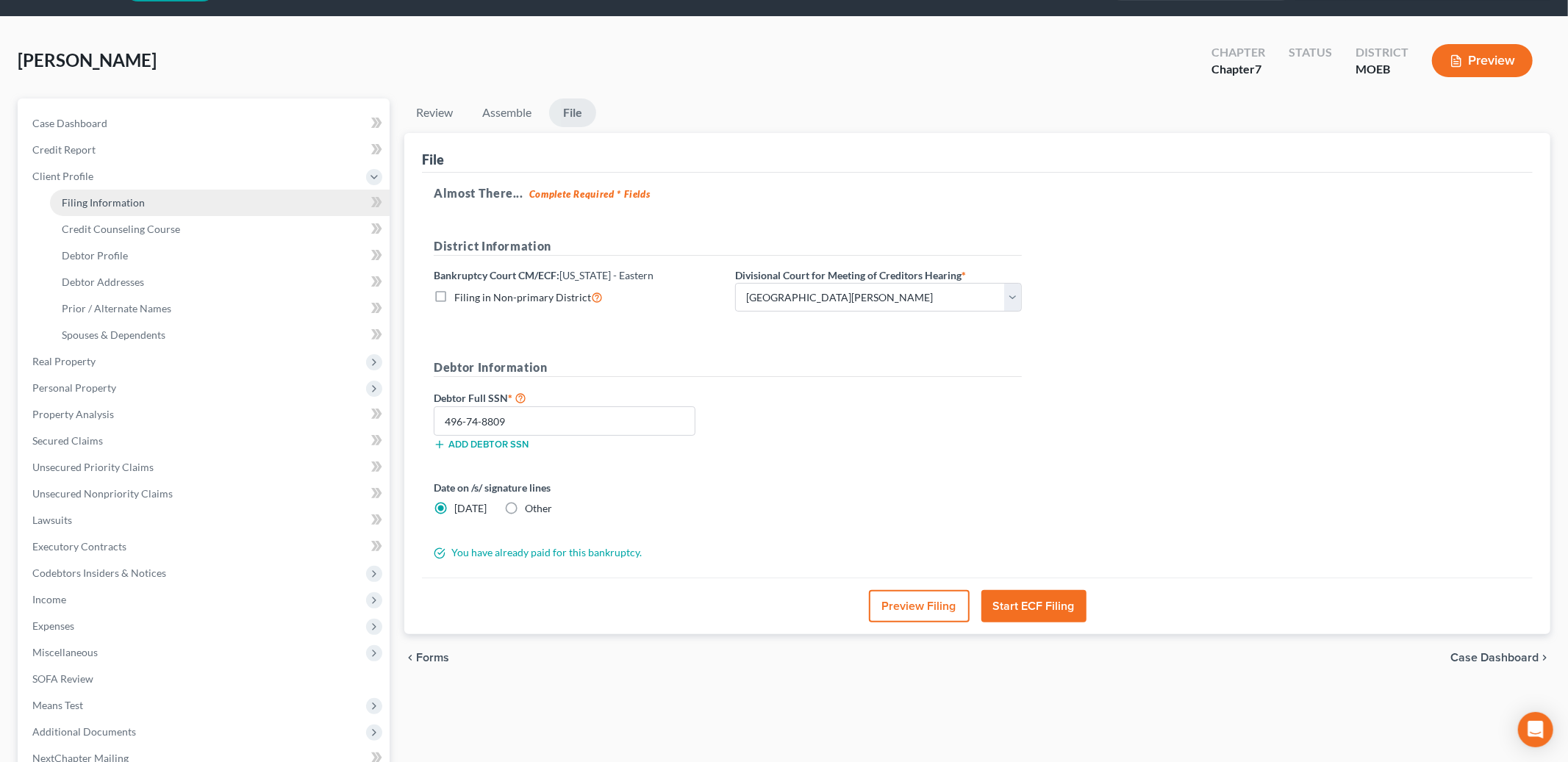
click at [139, 207] on span "Filing Information" at bounding box center [103, 202] width 83 height 13
select select "1"
select select "0"
select select "45"
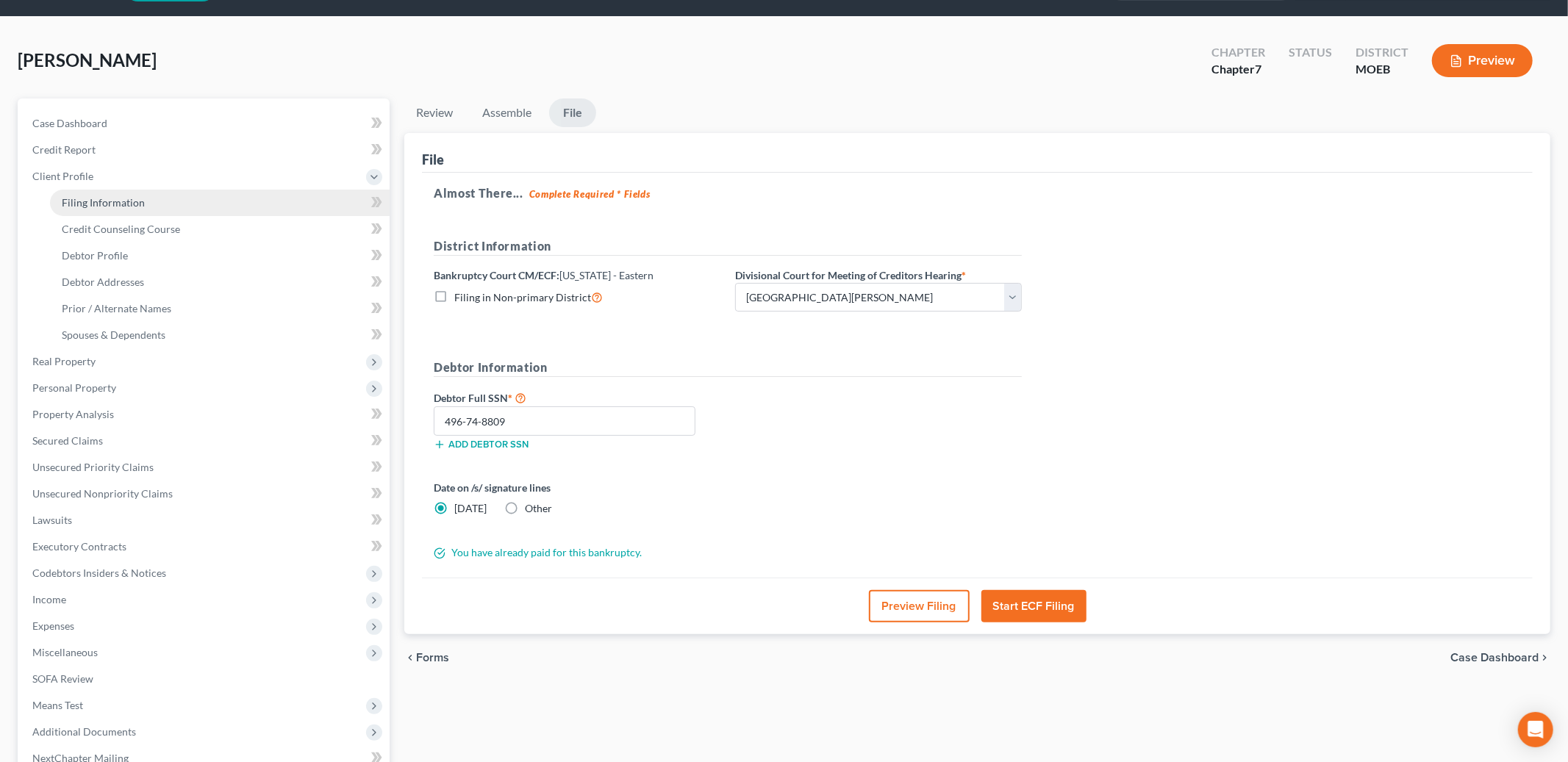
select select "0"
select select "26"
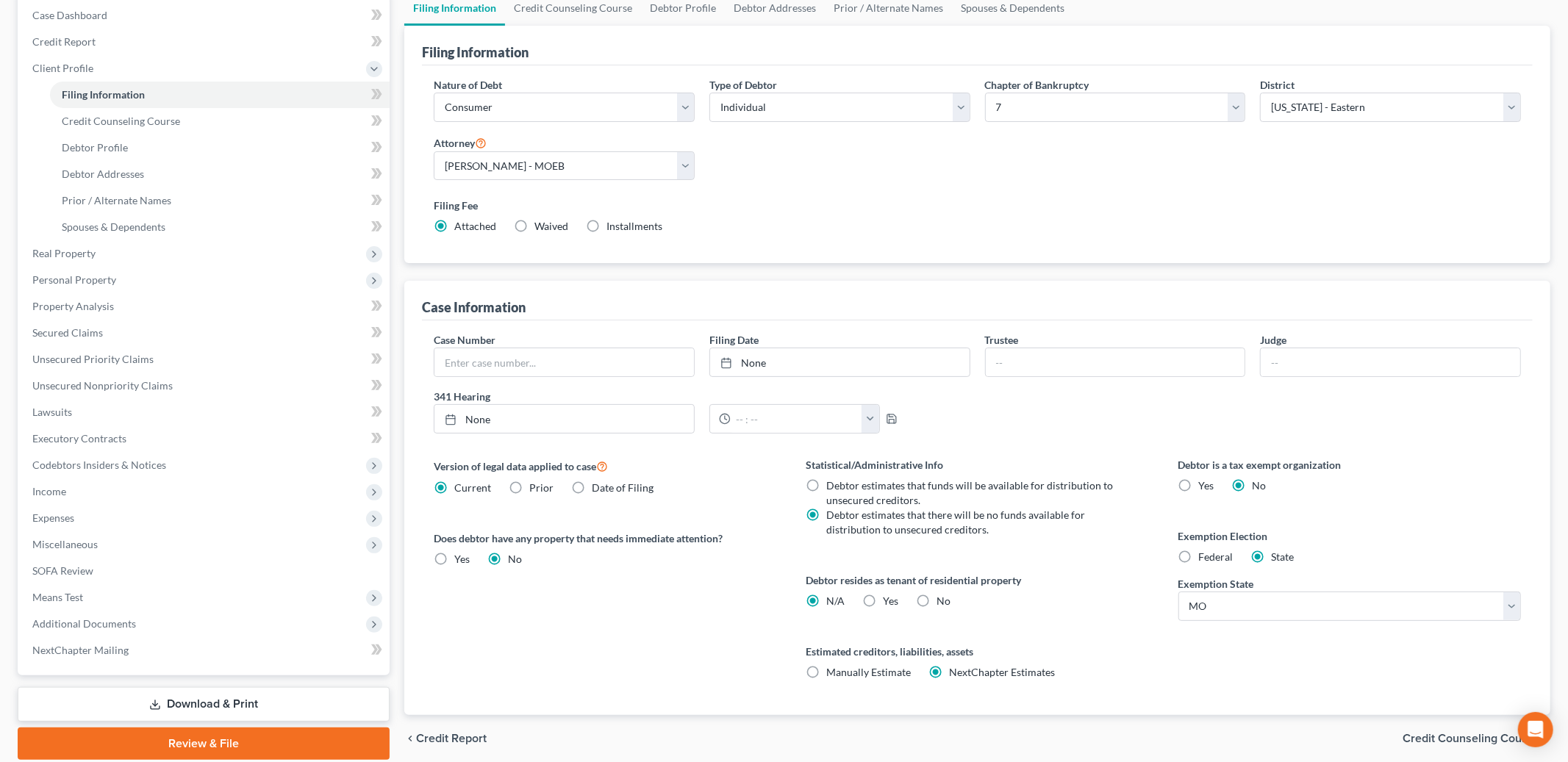
scroll to position [206, 0]
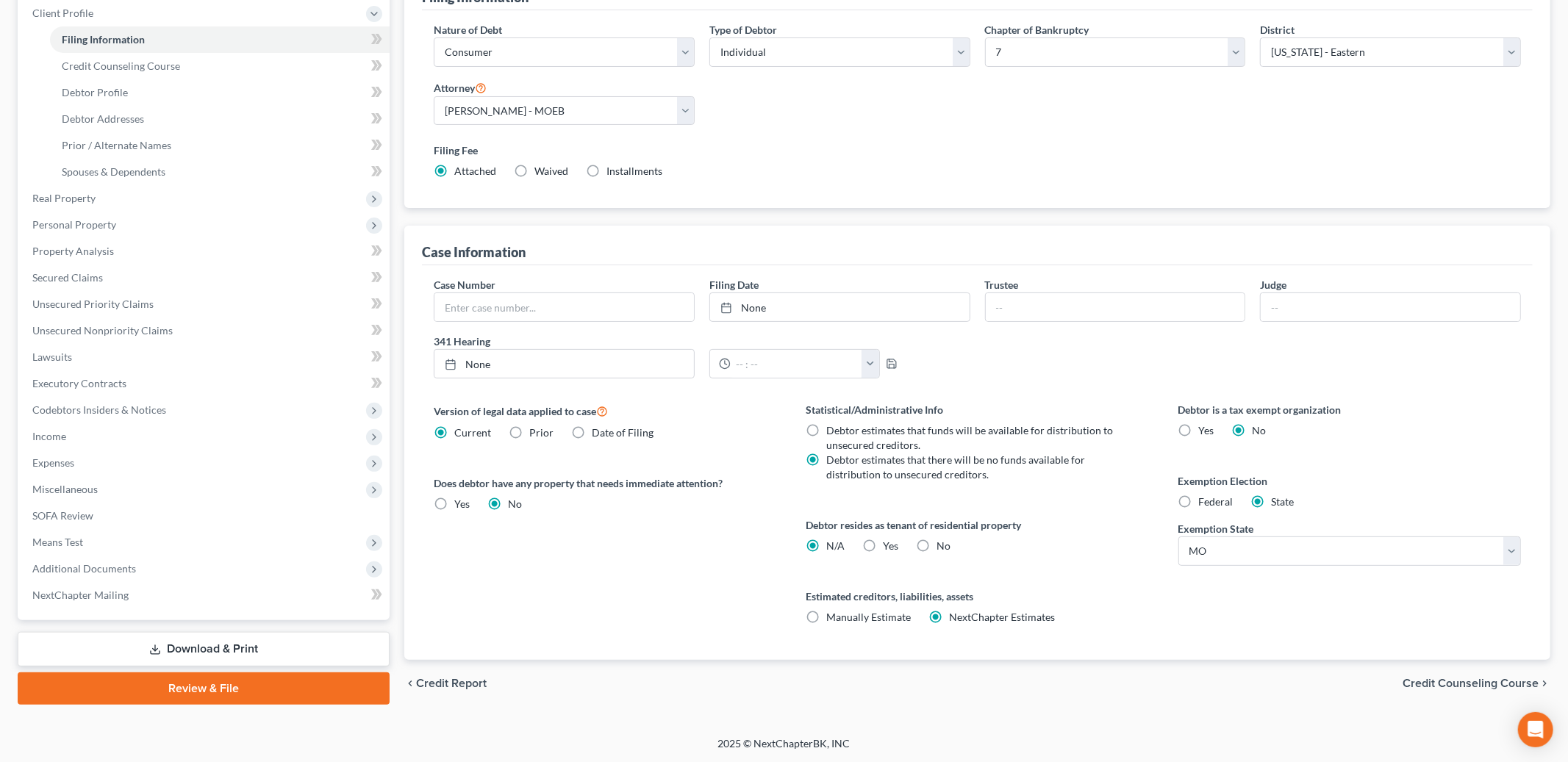
click at [1426, 678] on span "Credit Counseling Course" at bounding box center [1471, 684] width 136 height 12
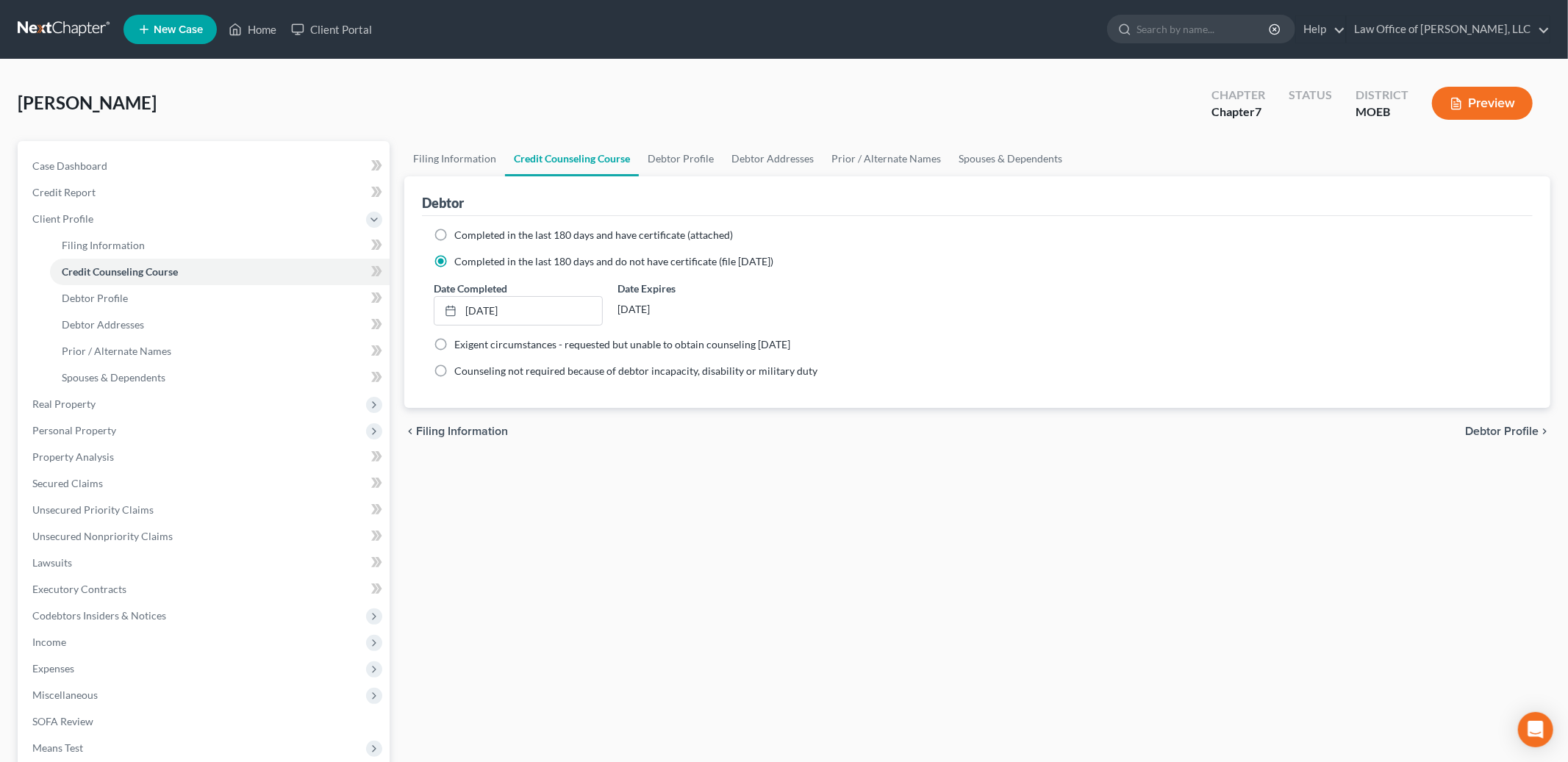
click at [1511, 428] on span "Debtor Profile" at bounding box center [1502, 432] width 74 height 12
select select "0"
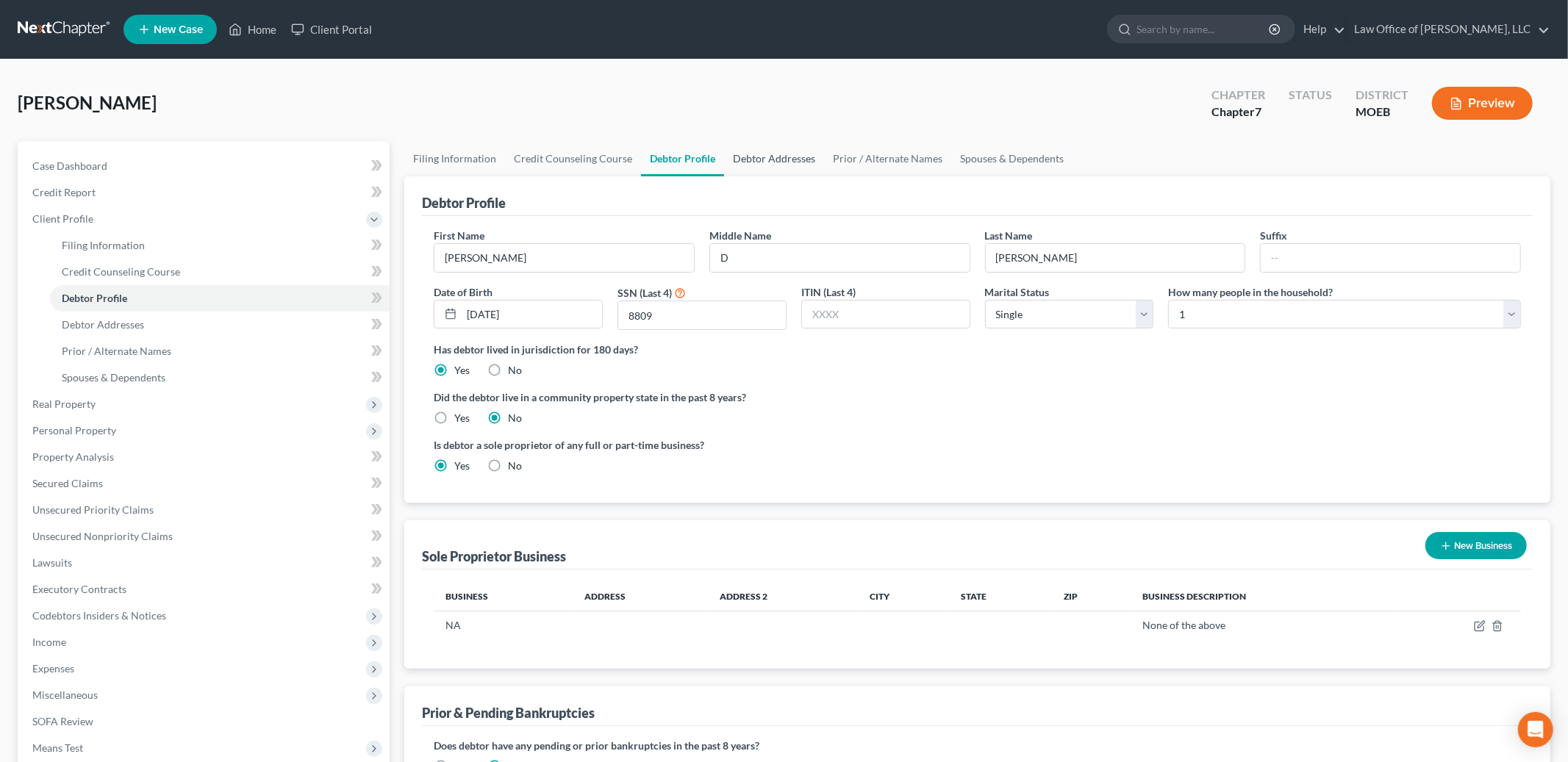
click at [770, 147] on link "Debtor Addresses" at bounding box center [774, 158] width 100 height 35
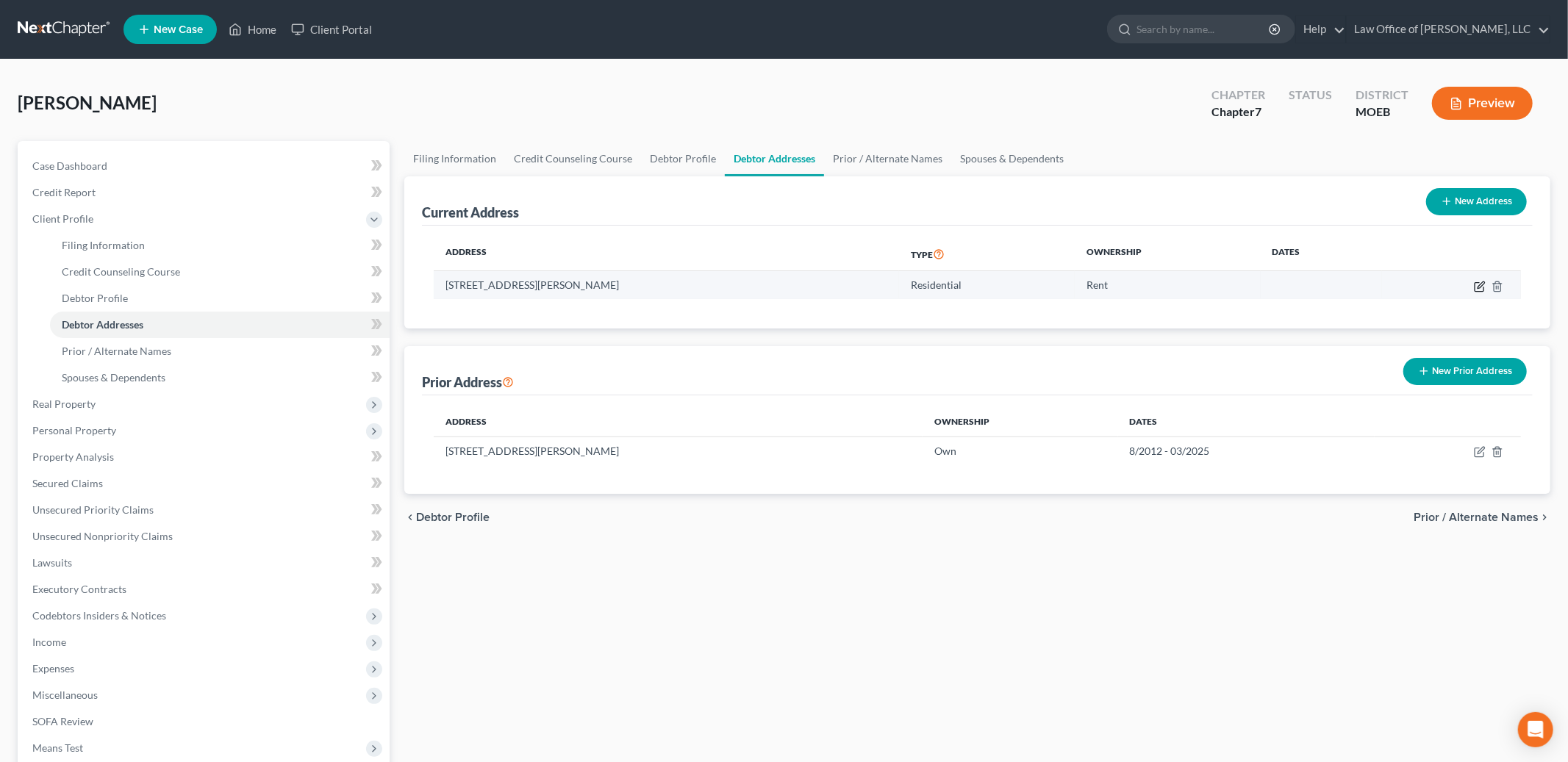
click at [1476, 282] on icon "button" at bounding box center [1480, 287] width 9 height 9
select select "26"
select select "97"
select select "0"
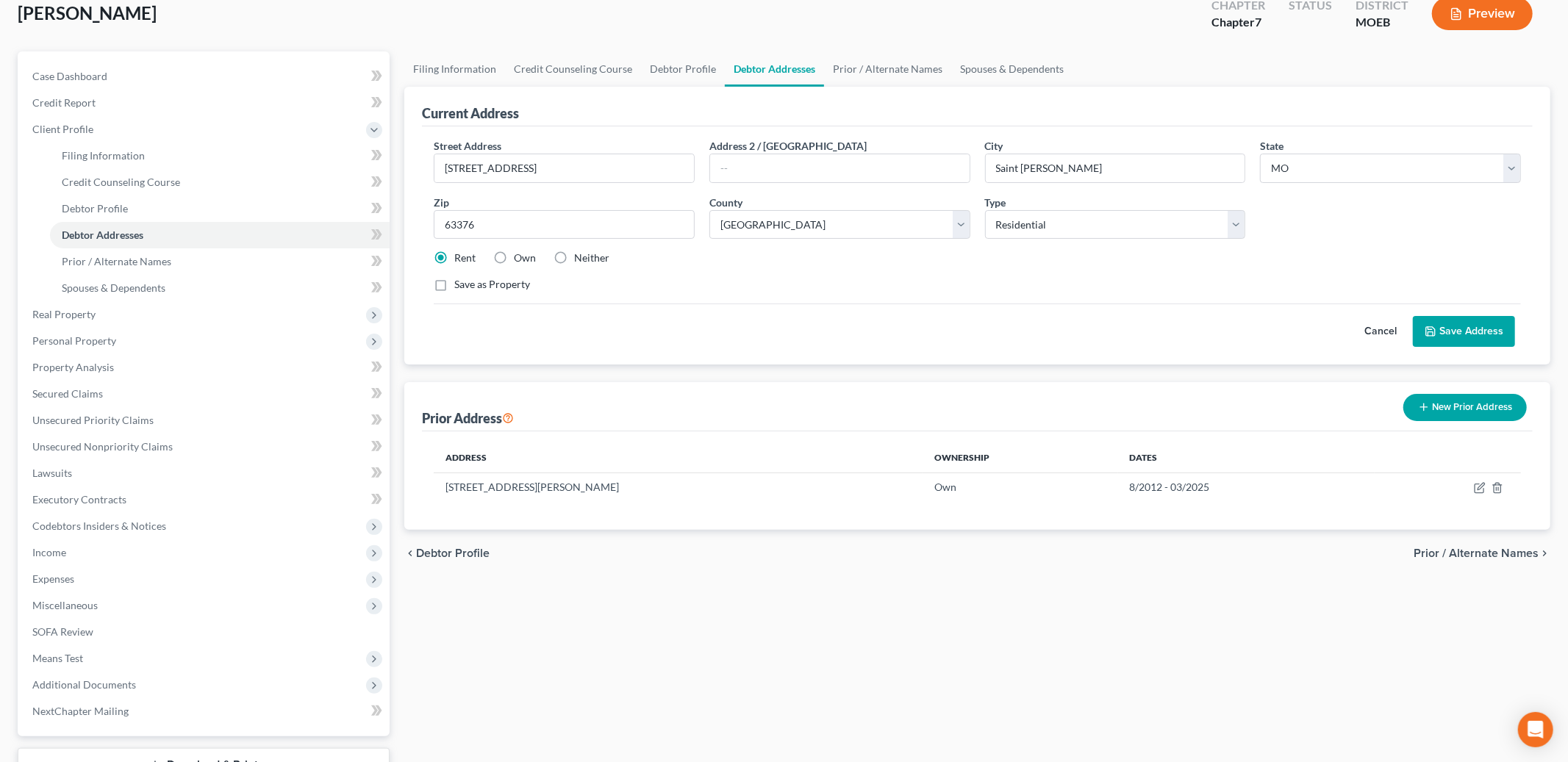
scroll to position [150, 0]
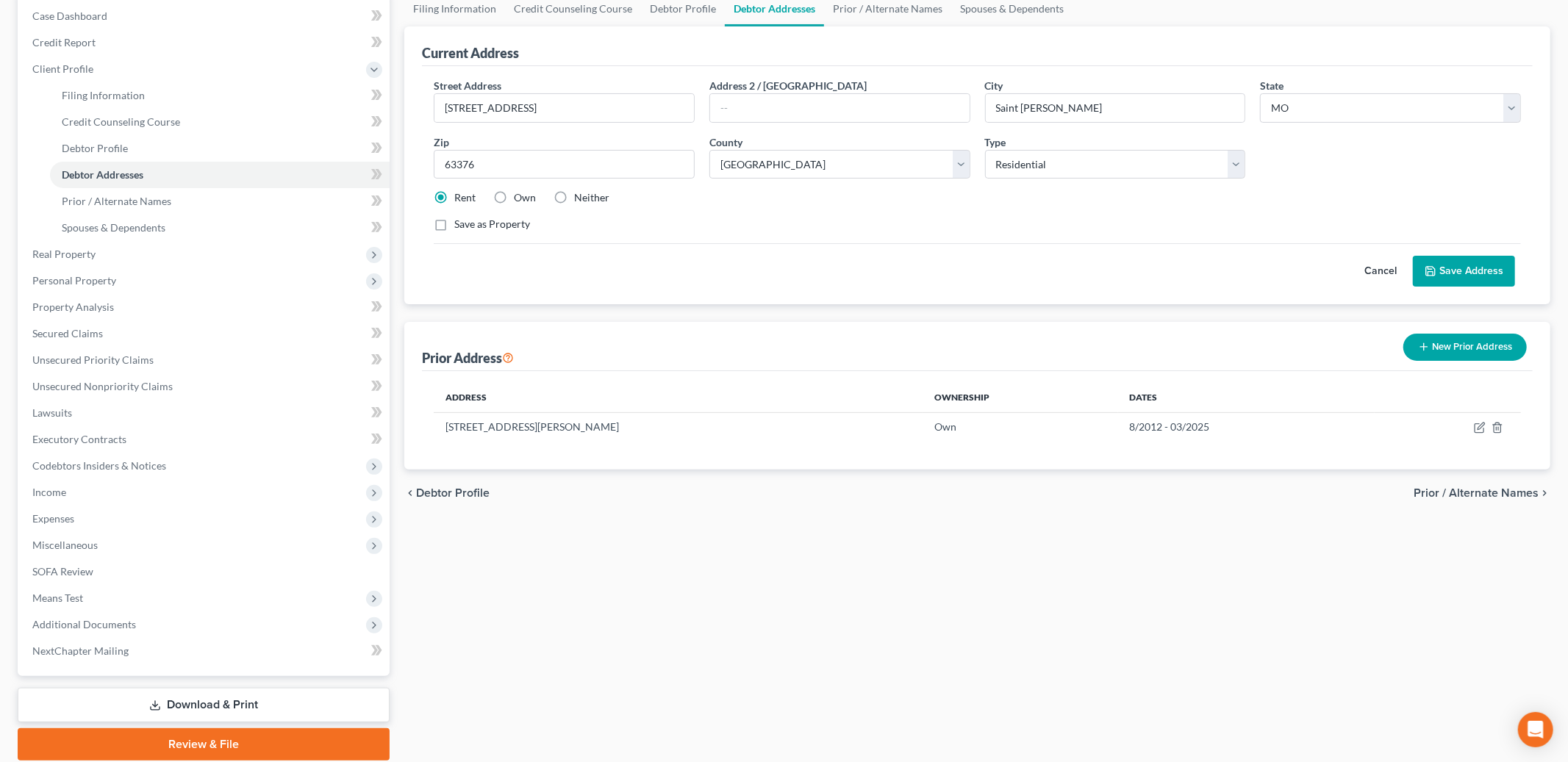
click at [1449, 274] on button "Save Address" at bounding box center [1464, 271] width 102 height 31
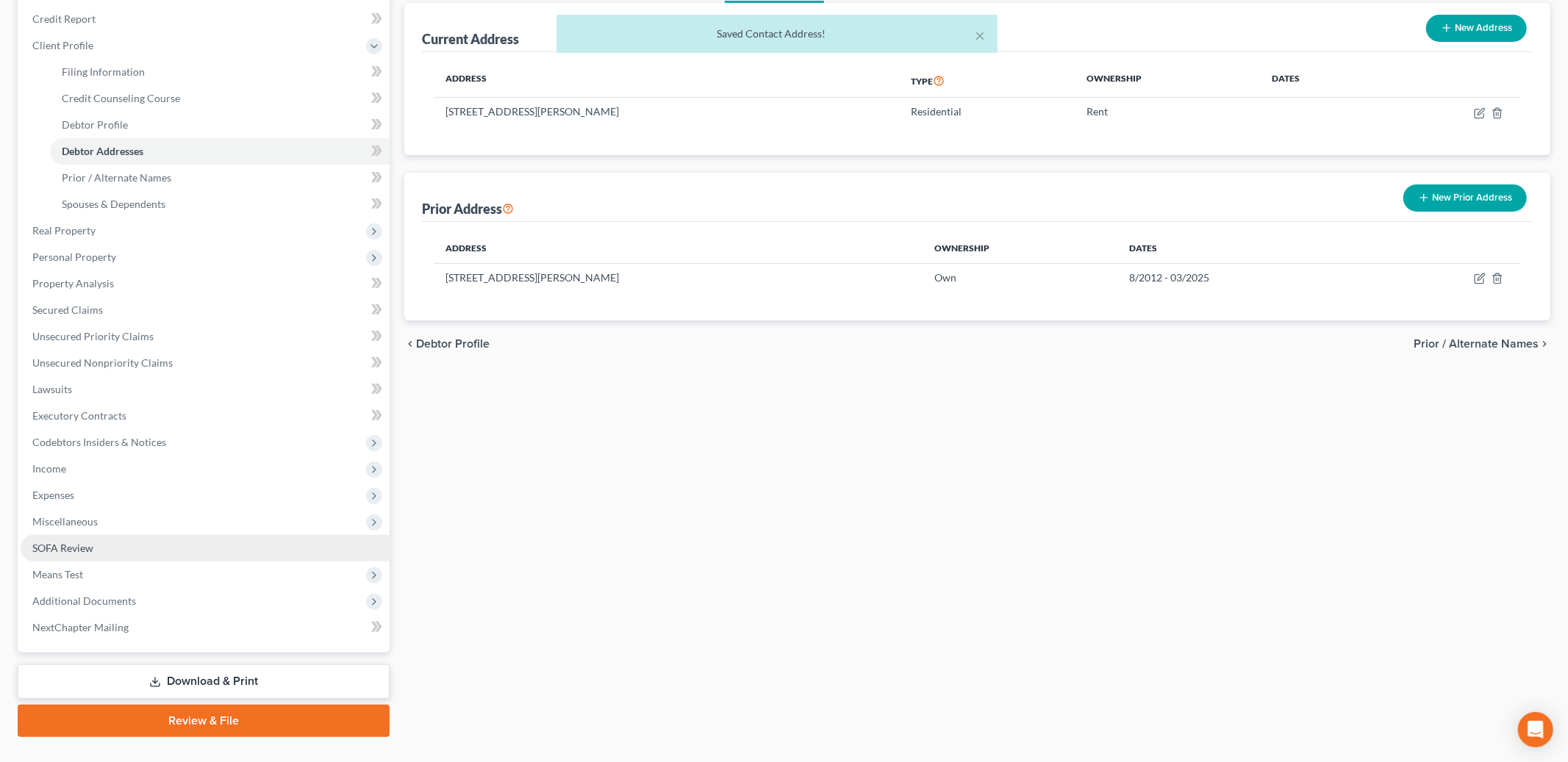
scroll to position [202, 0]
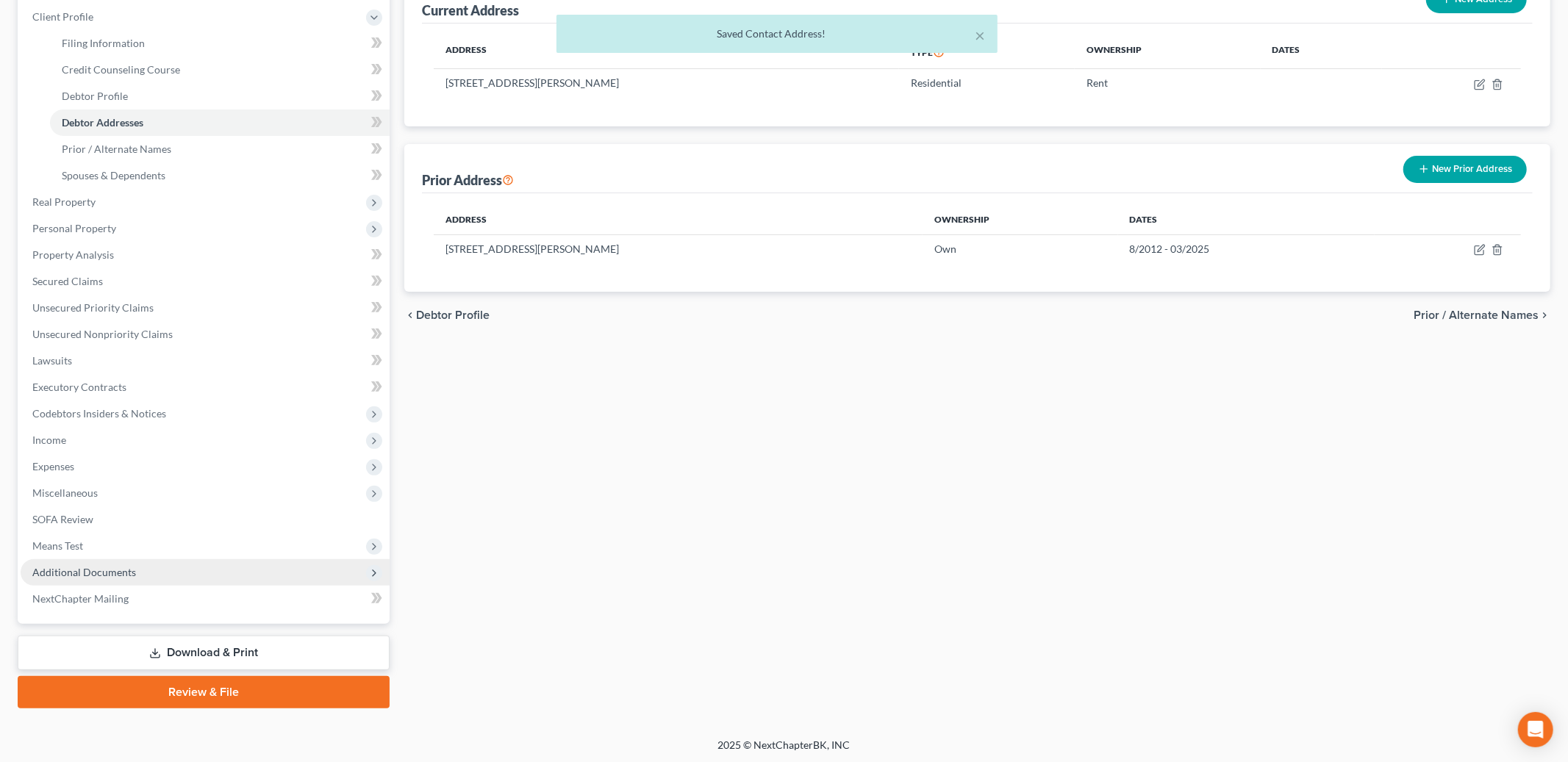
click at [105, 566] on span "Additional Documents" at bounding box center [84, 572] width 103 height 13
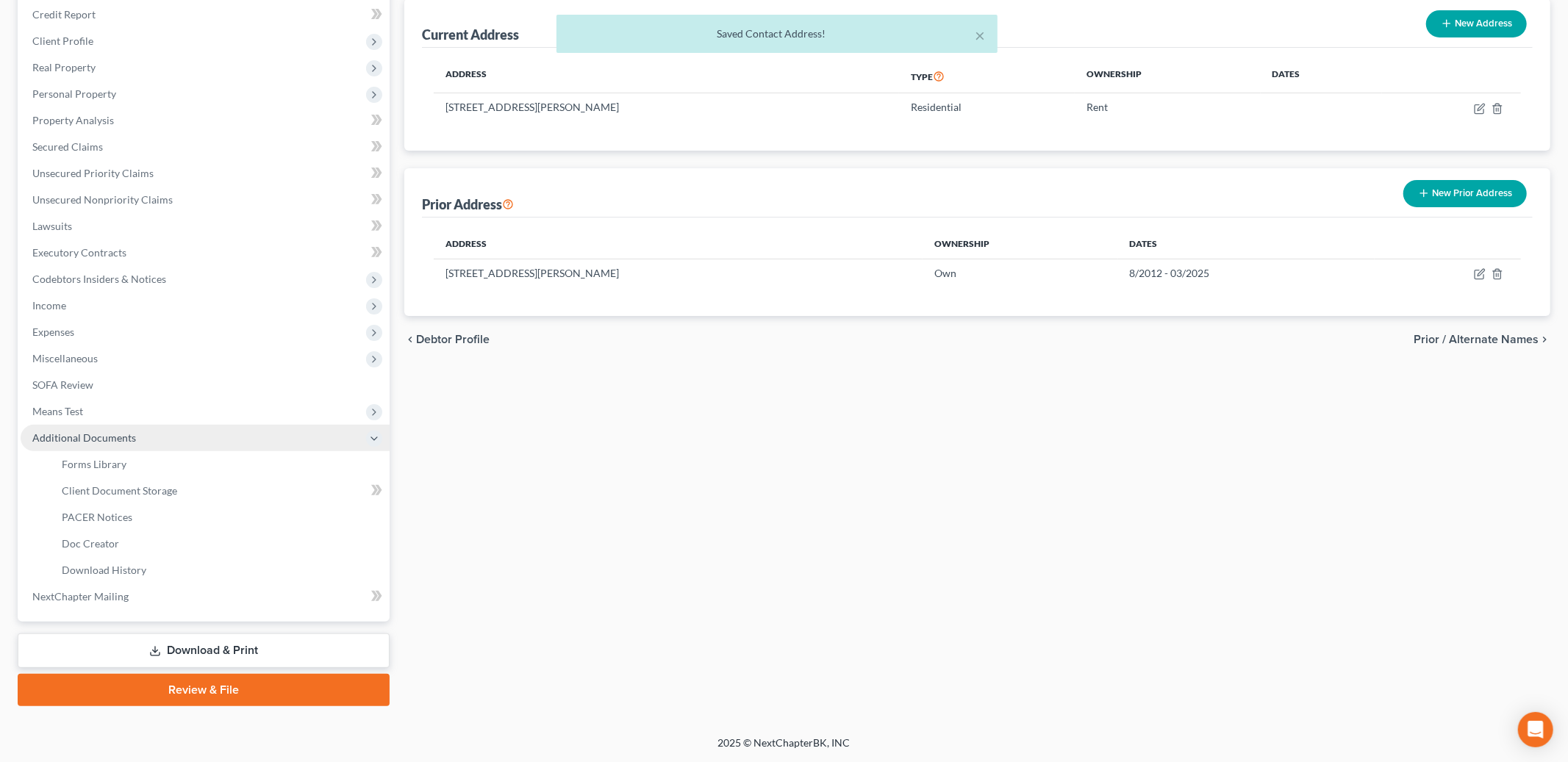
scroll to position [175, 0]
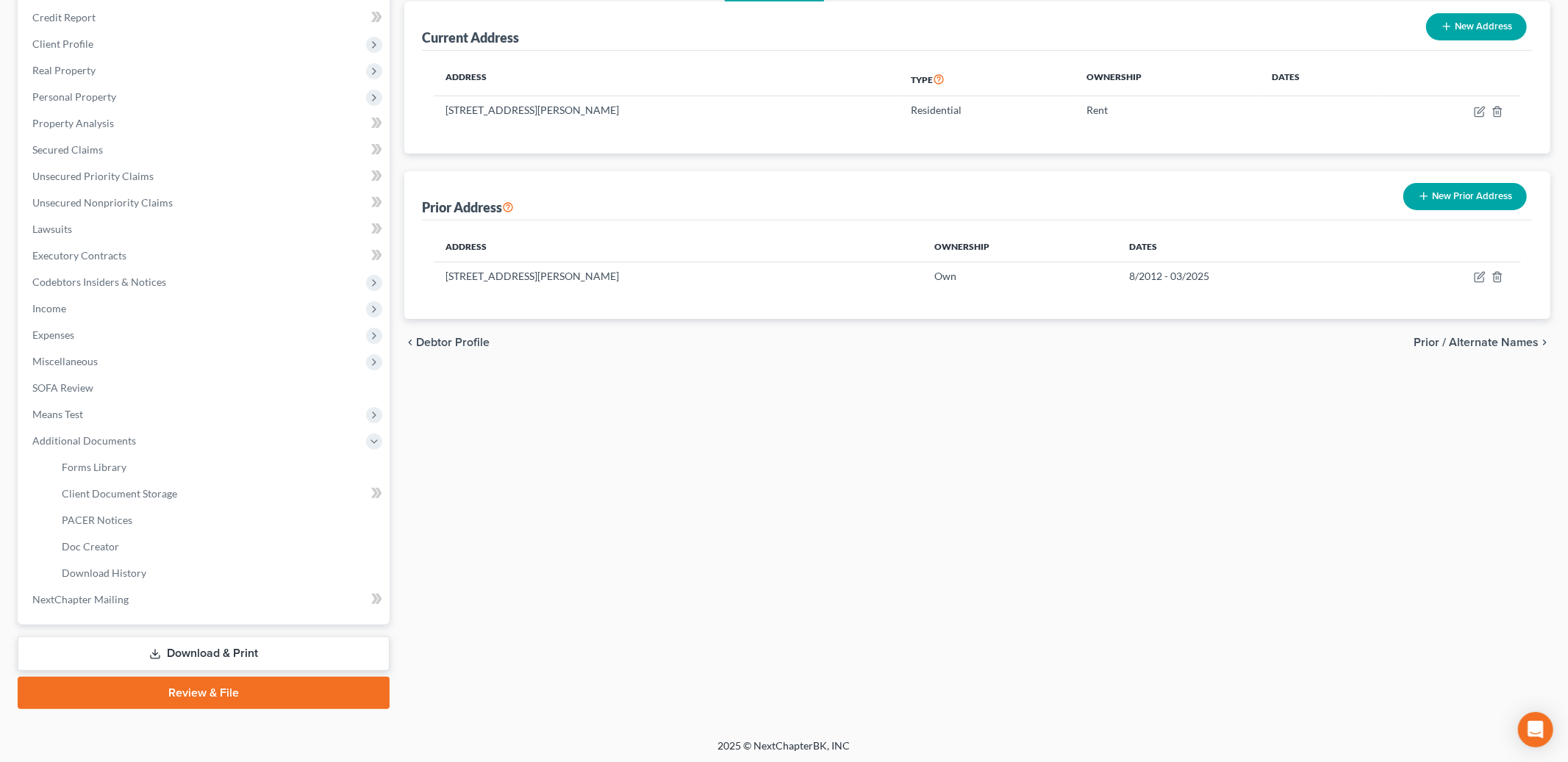
click at [201, 695] on link "Review & File" at bounding box center [204, 694] width 372 height 33
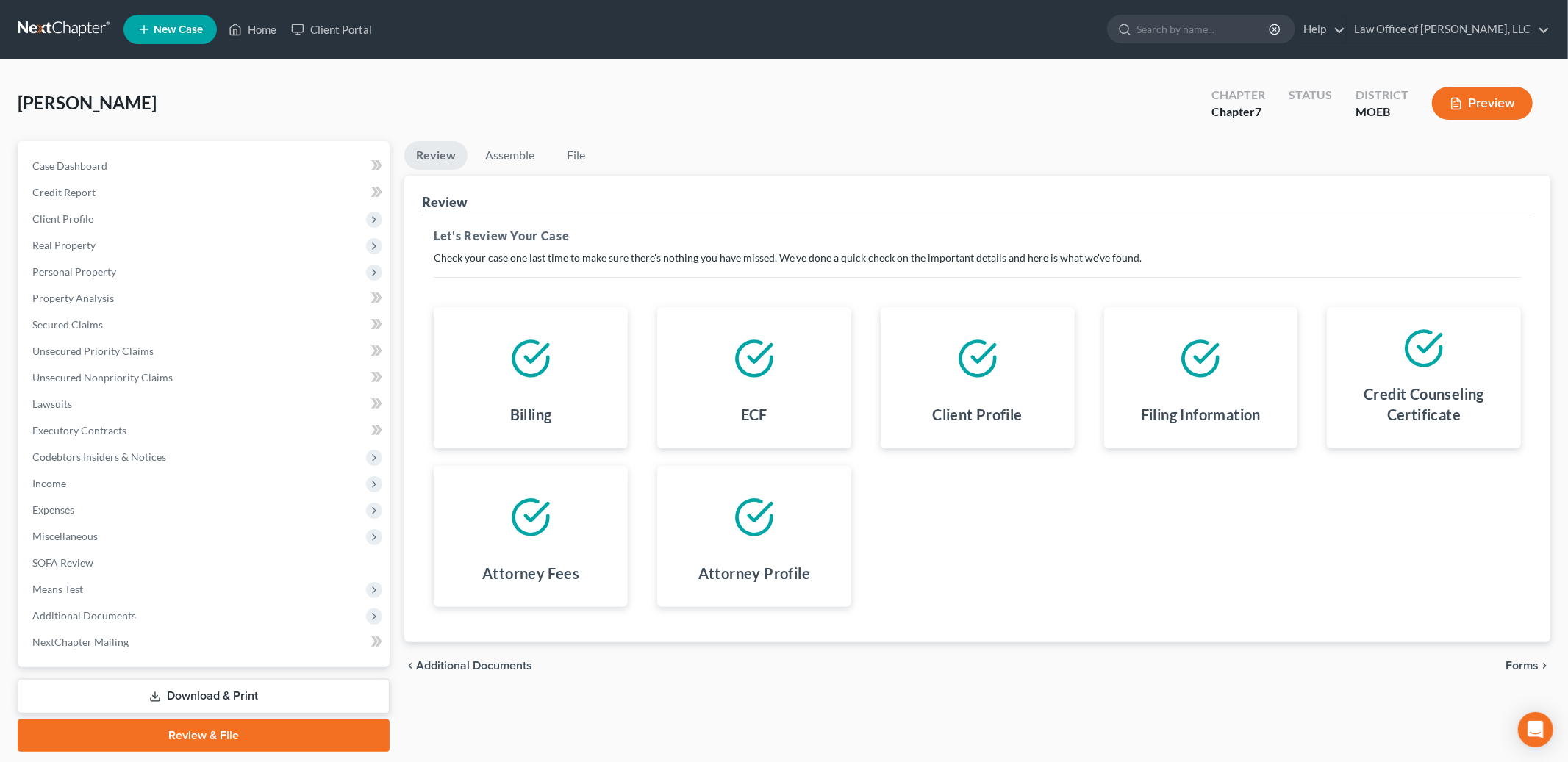
click at [1517, 654] on div "chevron_left Additional Documents Forms chevron_right" at bounding box center [978, 665] width 1146 height 47
click at [1518, 660] on span "Forms" at bounding box center [1522, 666] width 33 height 12
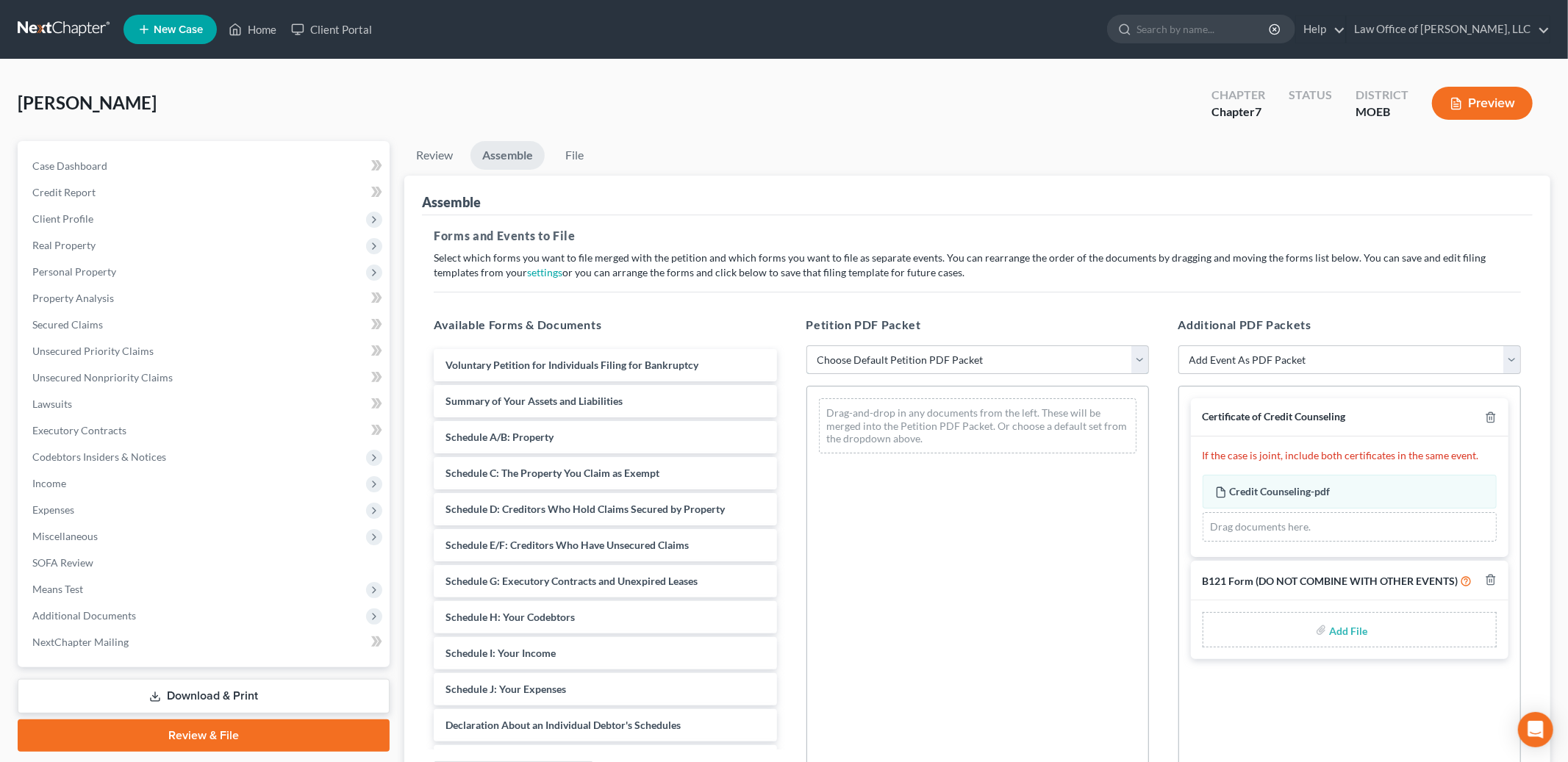
click at [1087, 355] on select "Choose Default Petition PDF Packet Complete Bankruptcy Petition (all forms and …" at bounding box center [978, 361] width 343 height 30
select select "0"
click at [807, 346] on select "Choose Default Petition PDF Packet Complete Bankruptcy Petition (all forms and …" at bounding box center [978, 361] width 343 height 30
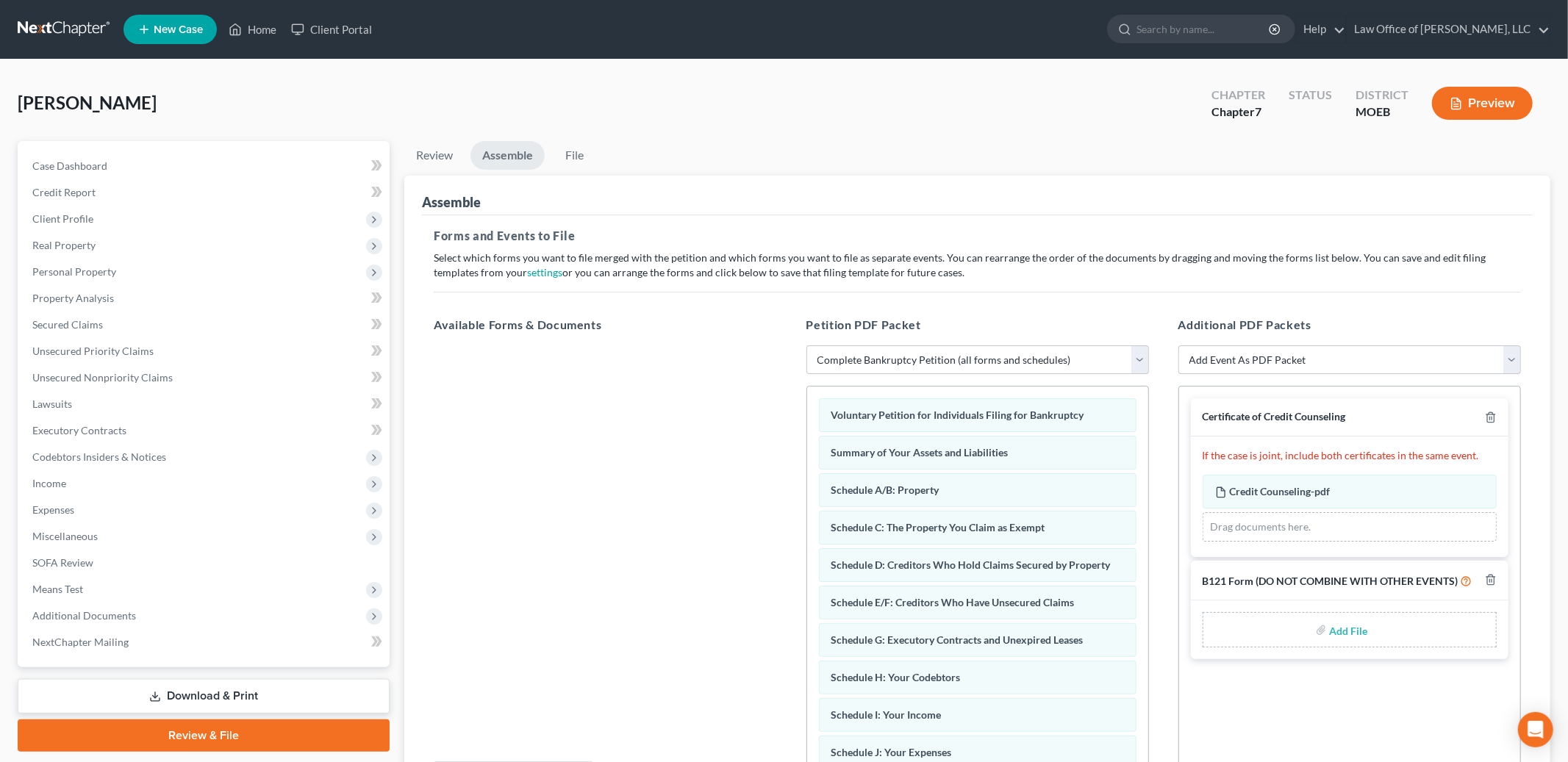
click at [1356, 631] on input "file" at bounding box center [1346, 630] width 35 height 27
type input "C:\fakepath\B121.pdf"
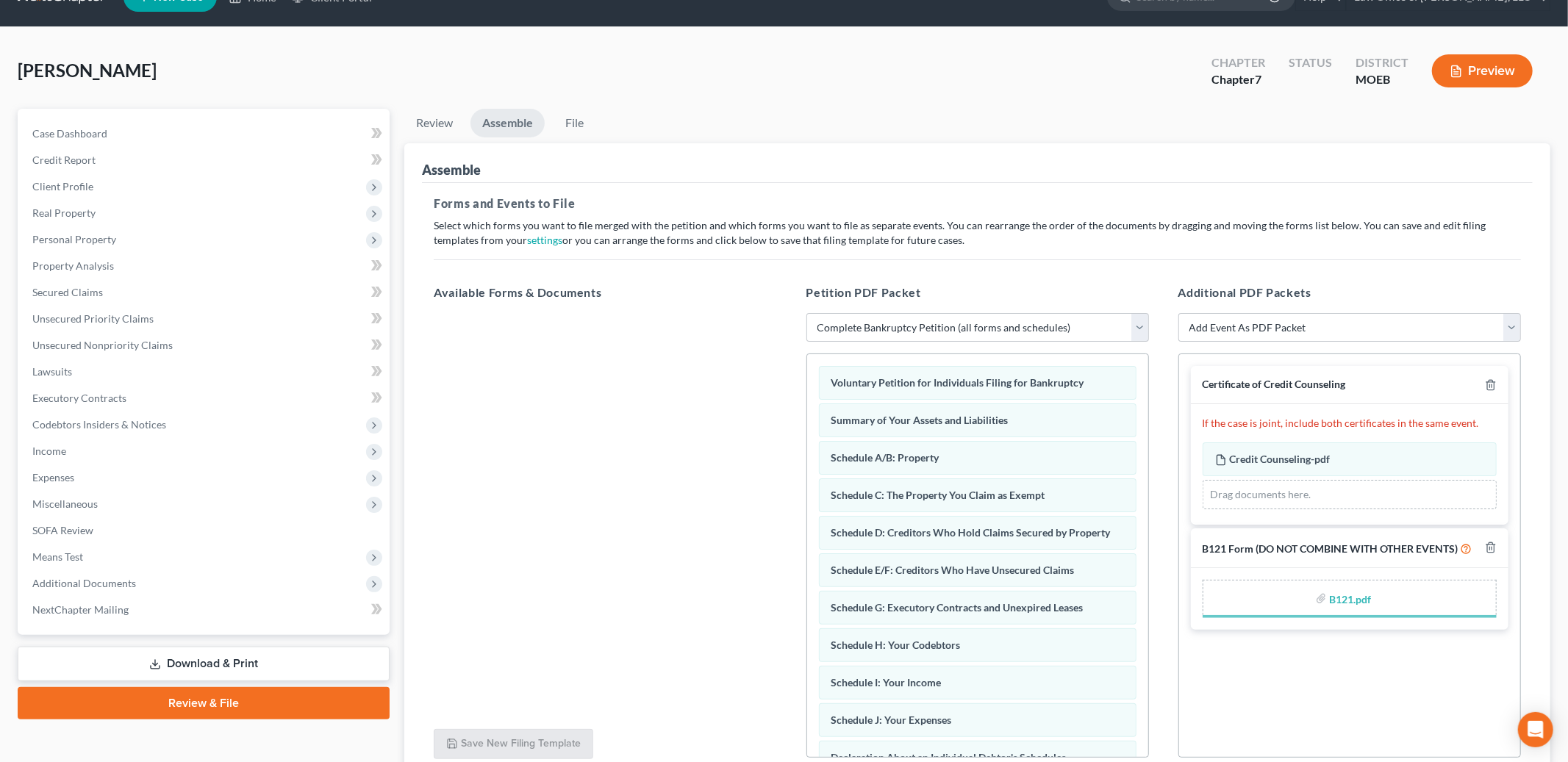
scroll to position [160, 0]
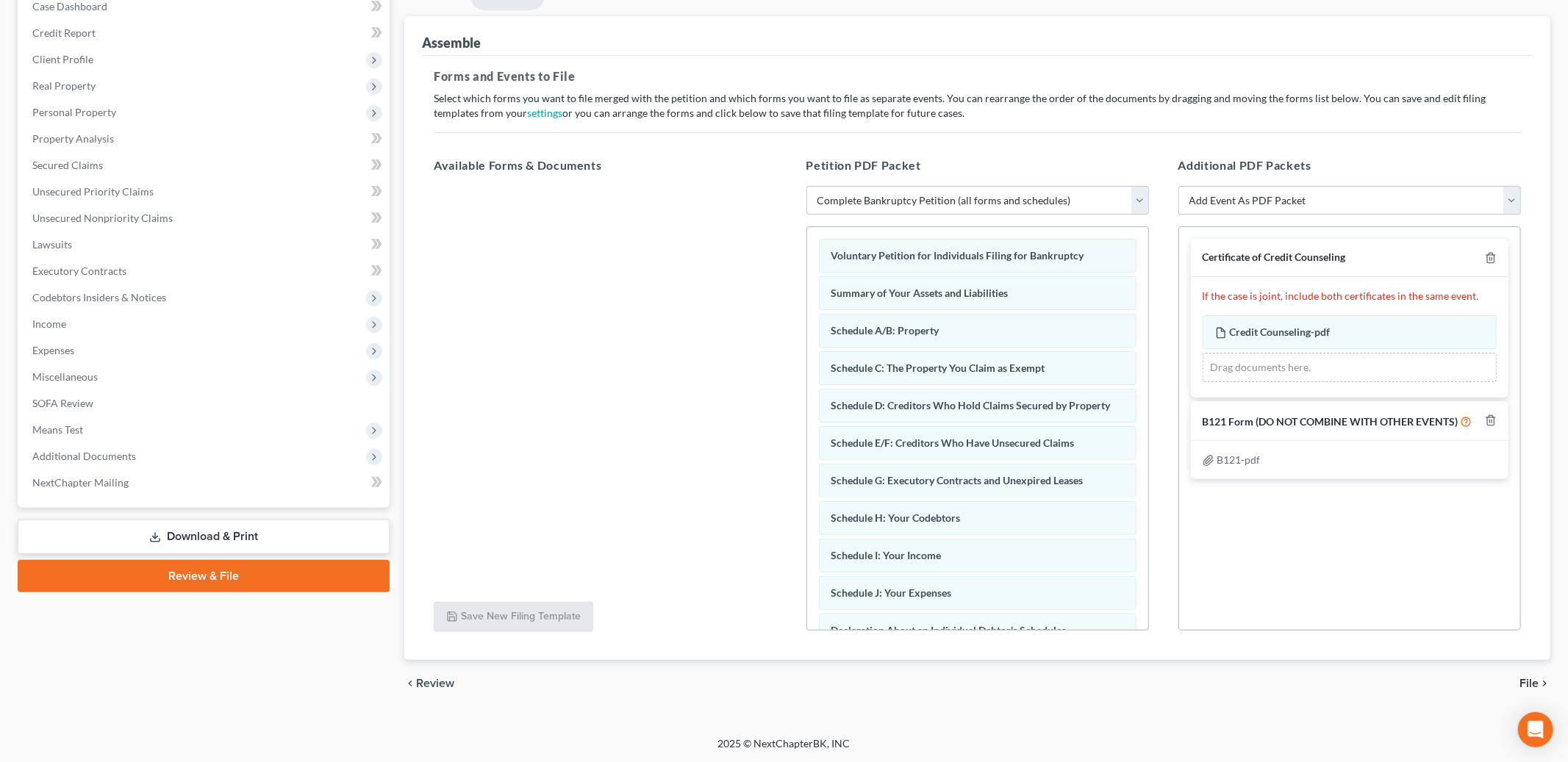
click at [1535, 685] on span "File" at bounding box center [1529, 684] width 19 height 12
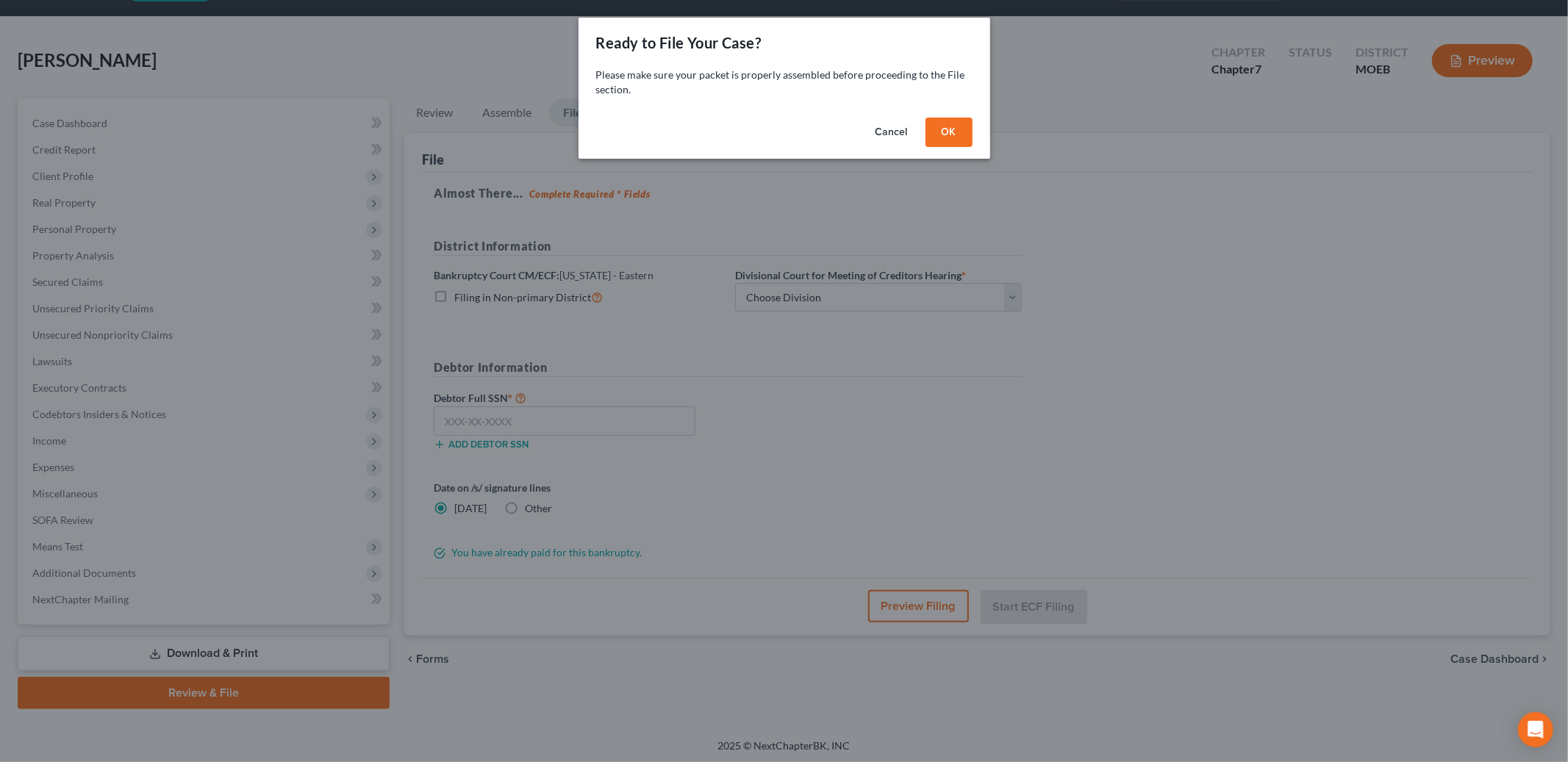
click at [943, 131] on button "OK" at bounding box center [949, 132] width 47 height 30
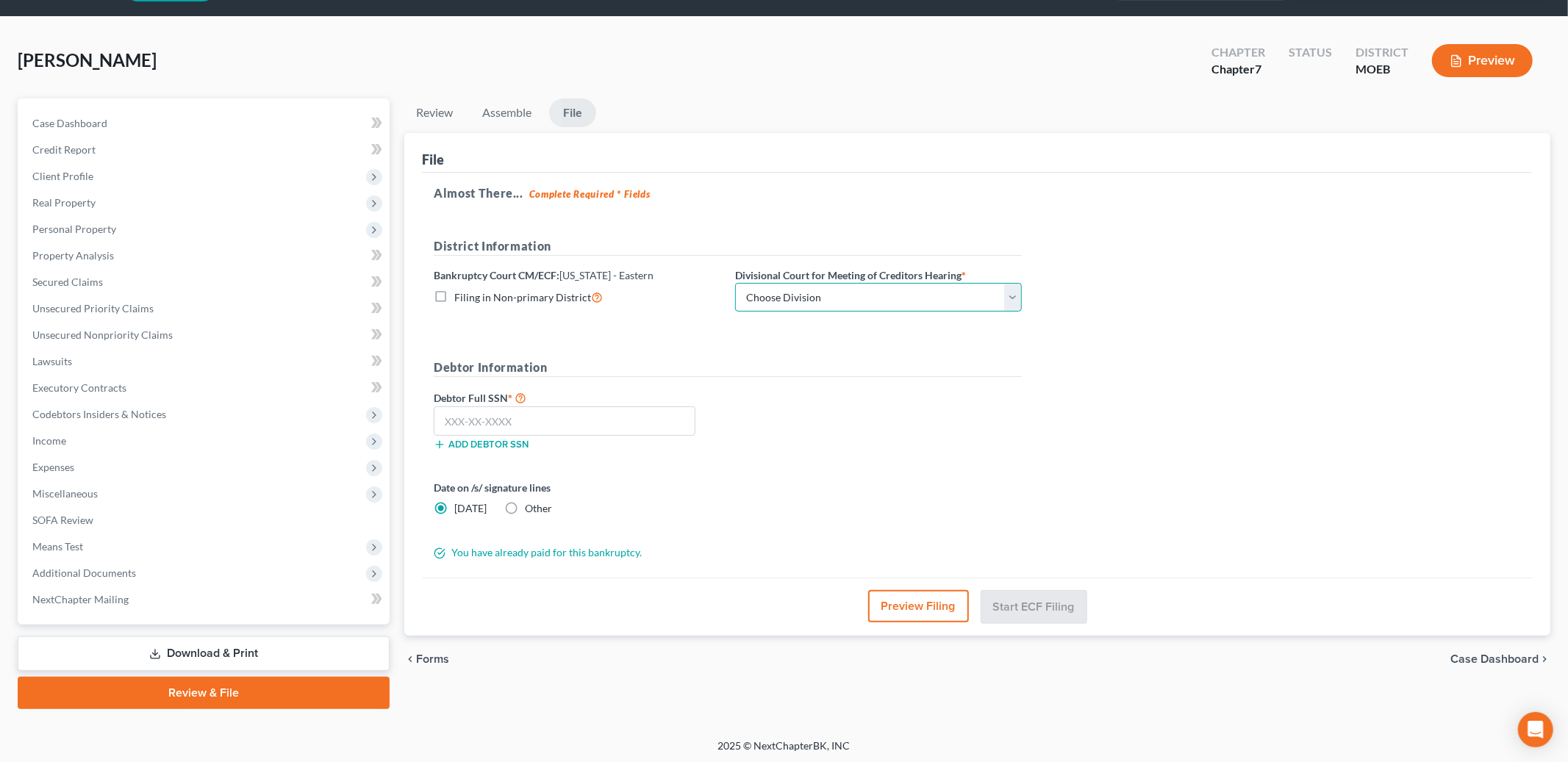
click at [883, 291] on select "Choose Division Cape Girardeau Hannibal [GEOGRAPHIC_DATA][PERSON_NAME]" at bounding box center [879, 298] width 287 height 30
select select "2"
click at [735, 283] on select "Choose Division Cape Girardeau Hannibal [GEOGRAPHIC_DATA][PERSON_NAME]" at bounding box center [879, 298] width 287 height 30
click at [591, 436] on div "Add debtor SSN" at bounding box center [577, 443] width 301 height 15
click at [580, 424] on input "text" at bounding box center [564, 422] width 262 height 30
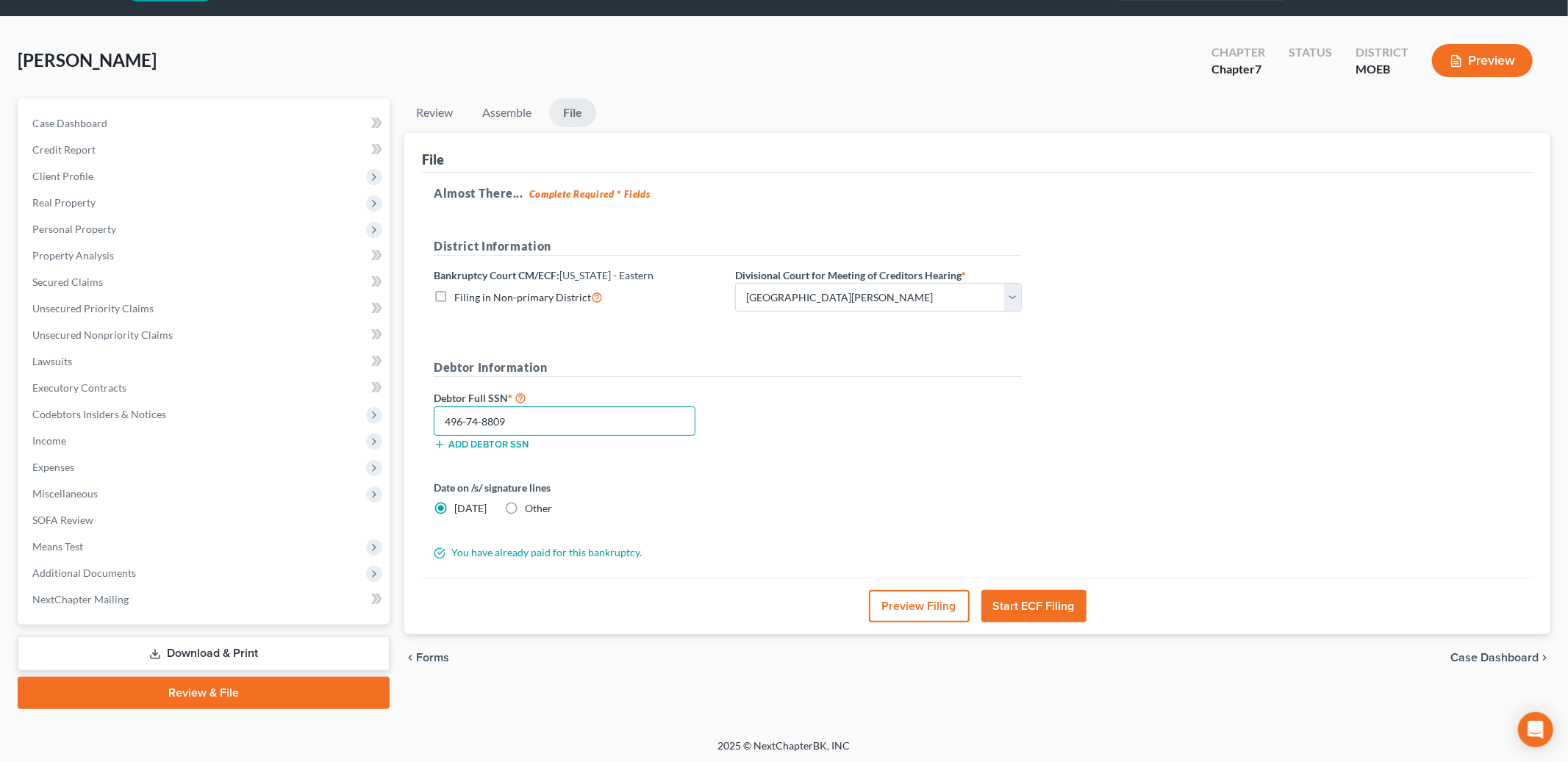
type input "496-74-8809"
click at [1028, 606] on button "Start ECF Filing" at bounding box center [1033, 607] width 105 height 33
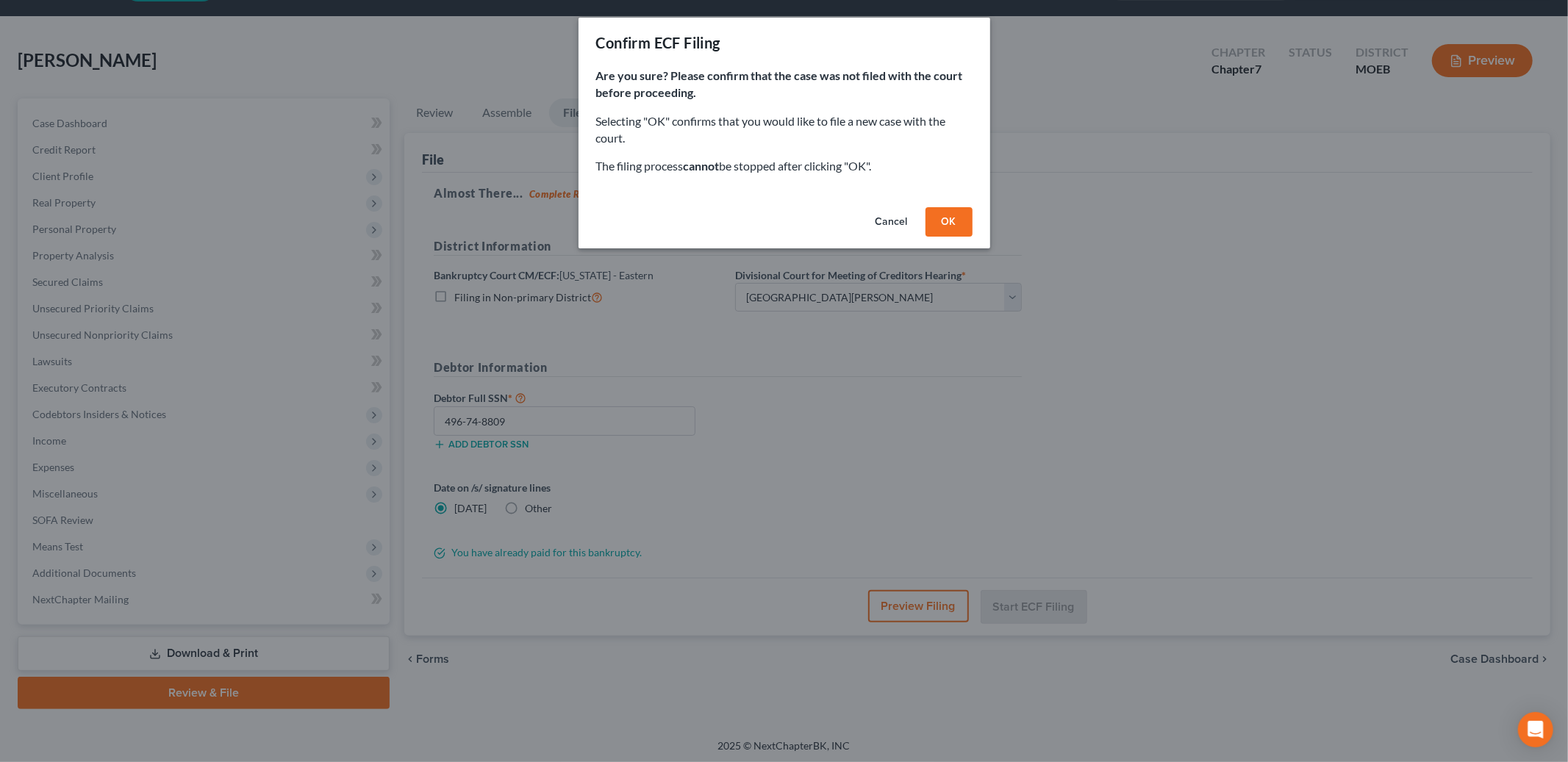
click at [949, 230] on button "OK" at bounding box center [949, 222] width 47 height 30
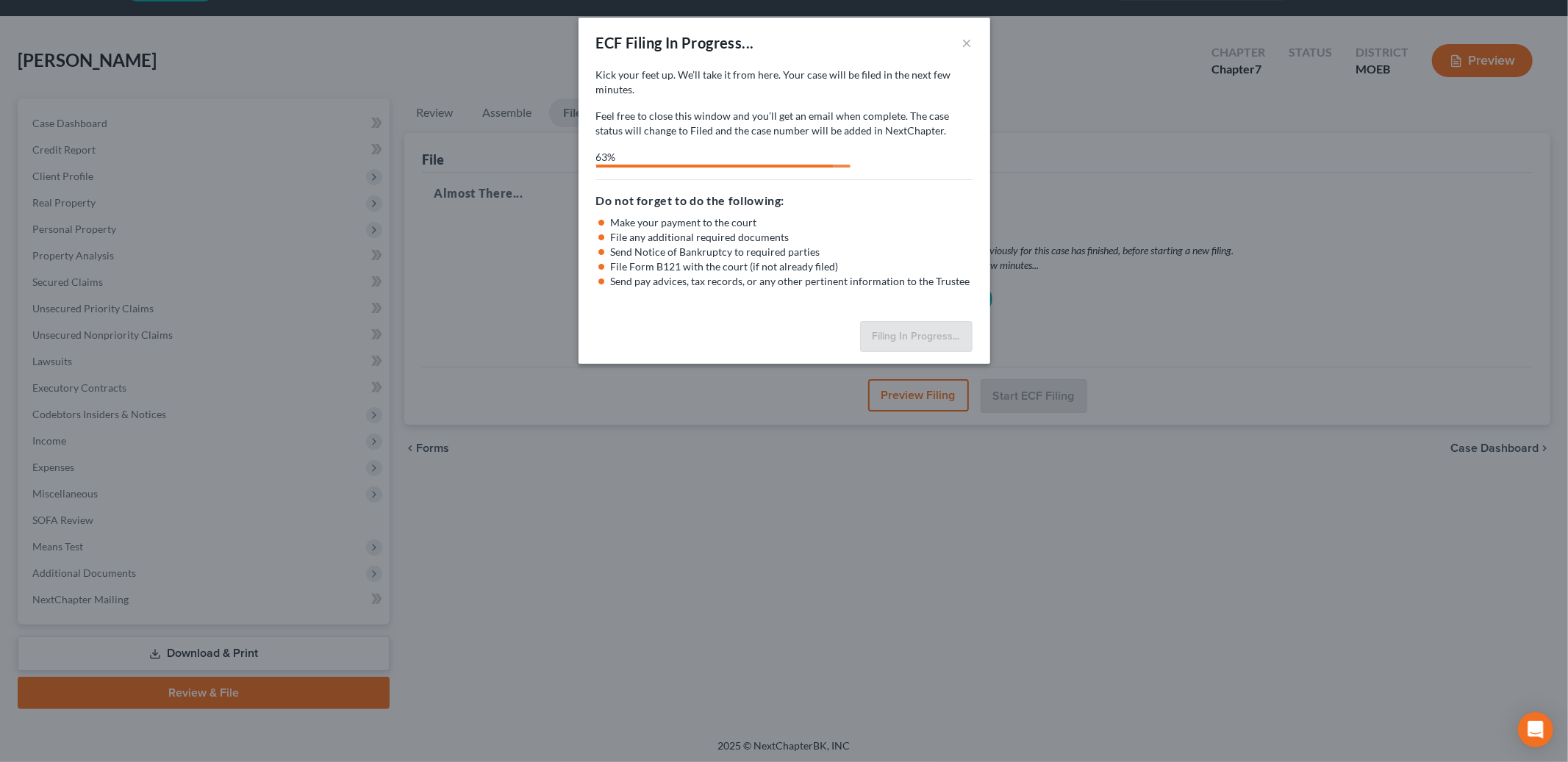
select select "2"
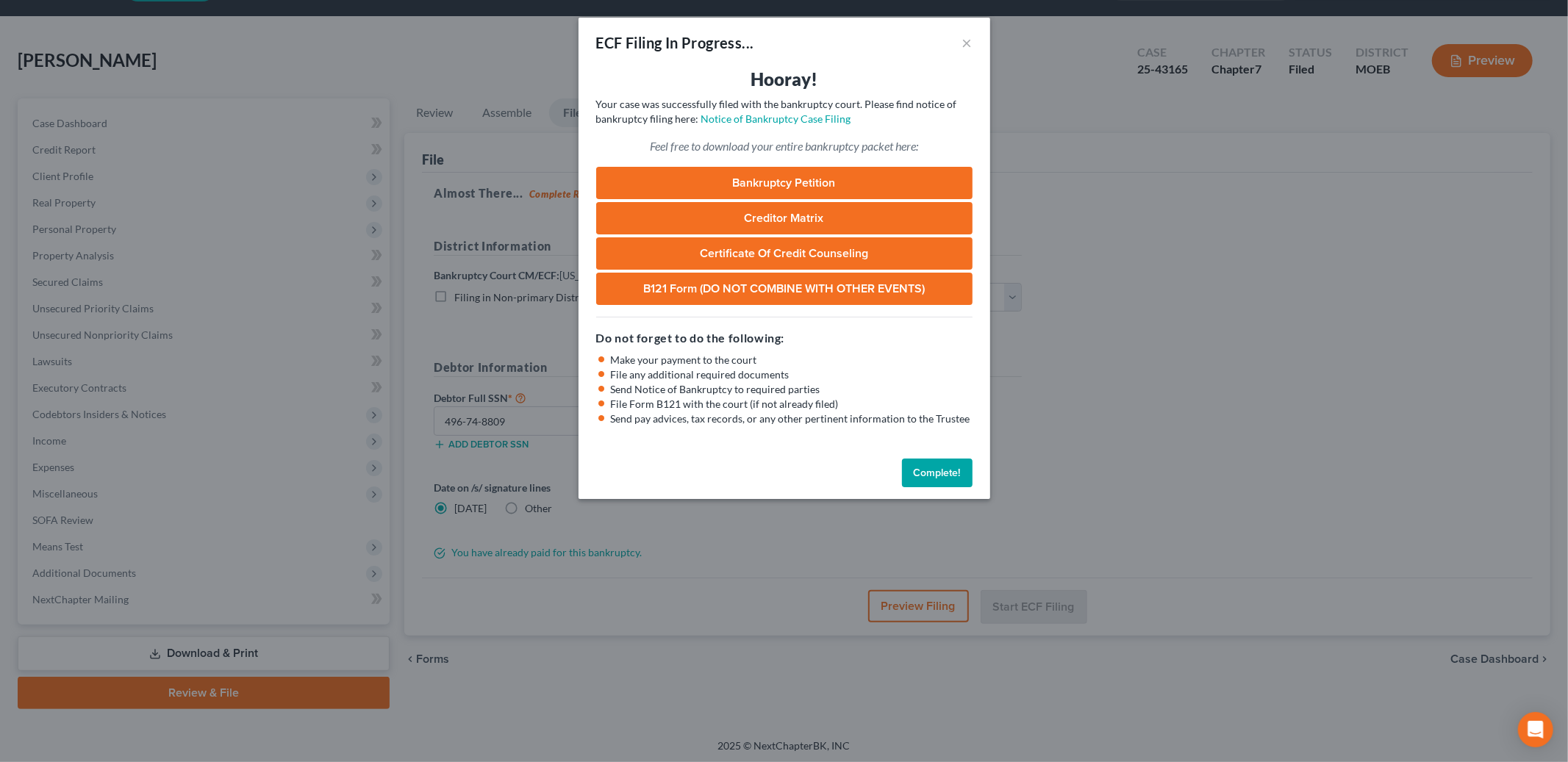
click at [938, 476] on button "Complete!" at bounding box center [937, 474] width 71 height 30
